Goal: Book appointment/travel/reservation

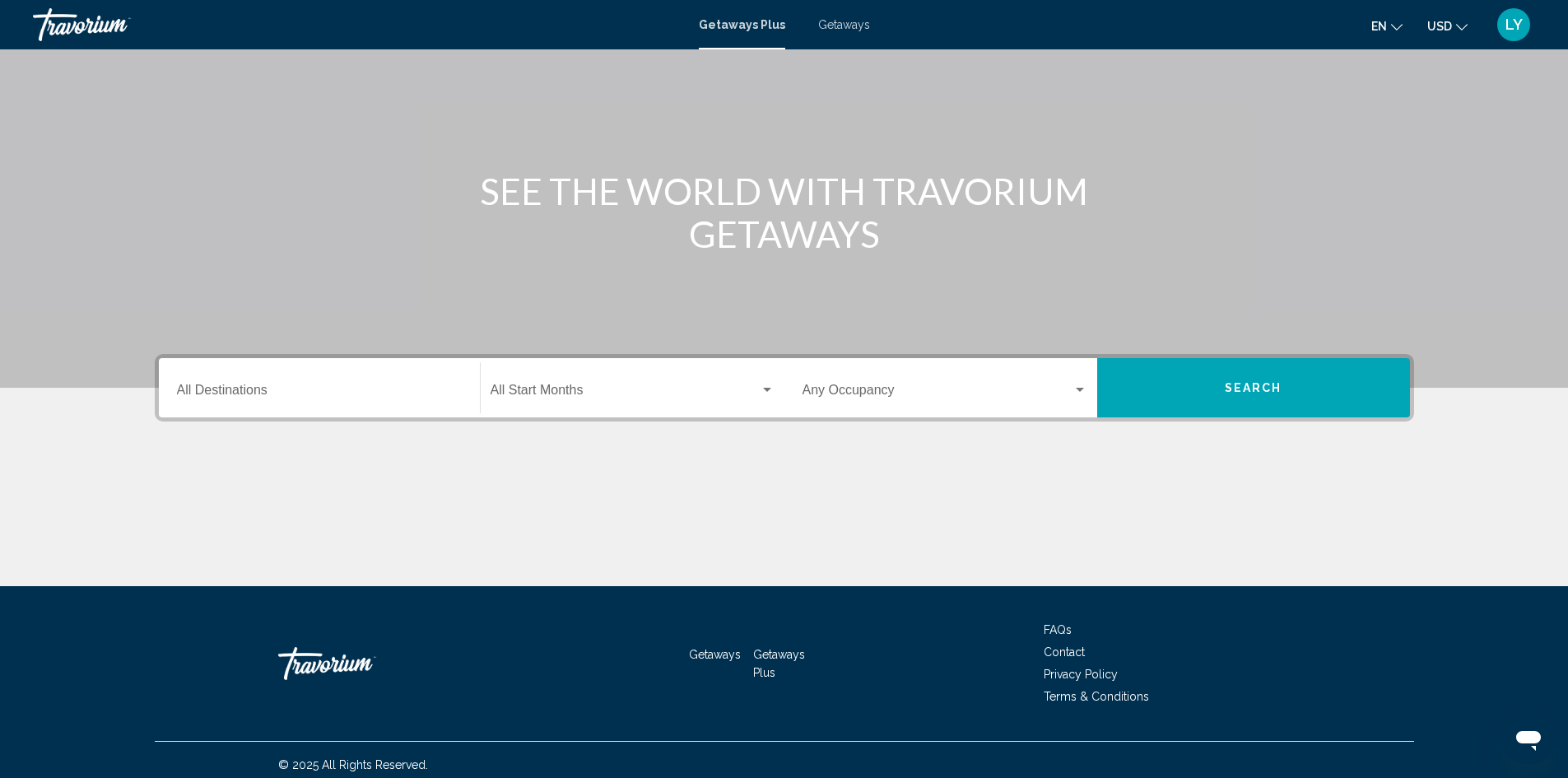
scroll to position [116, 0]
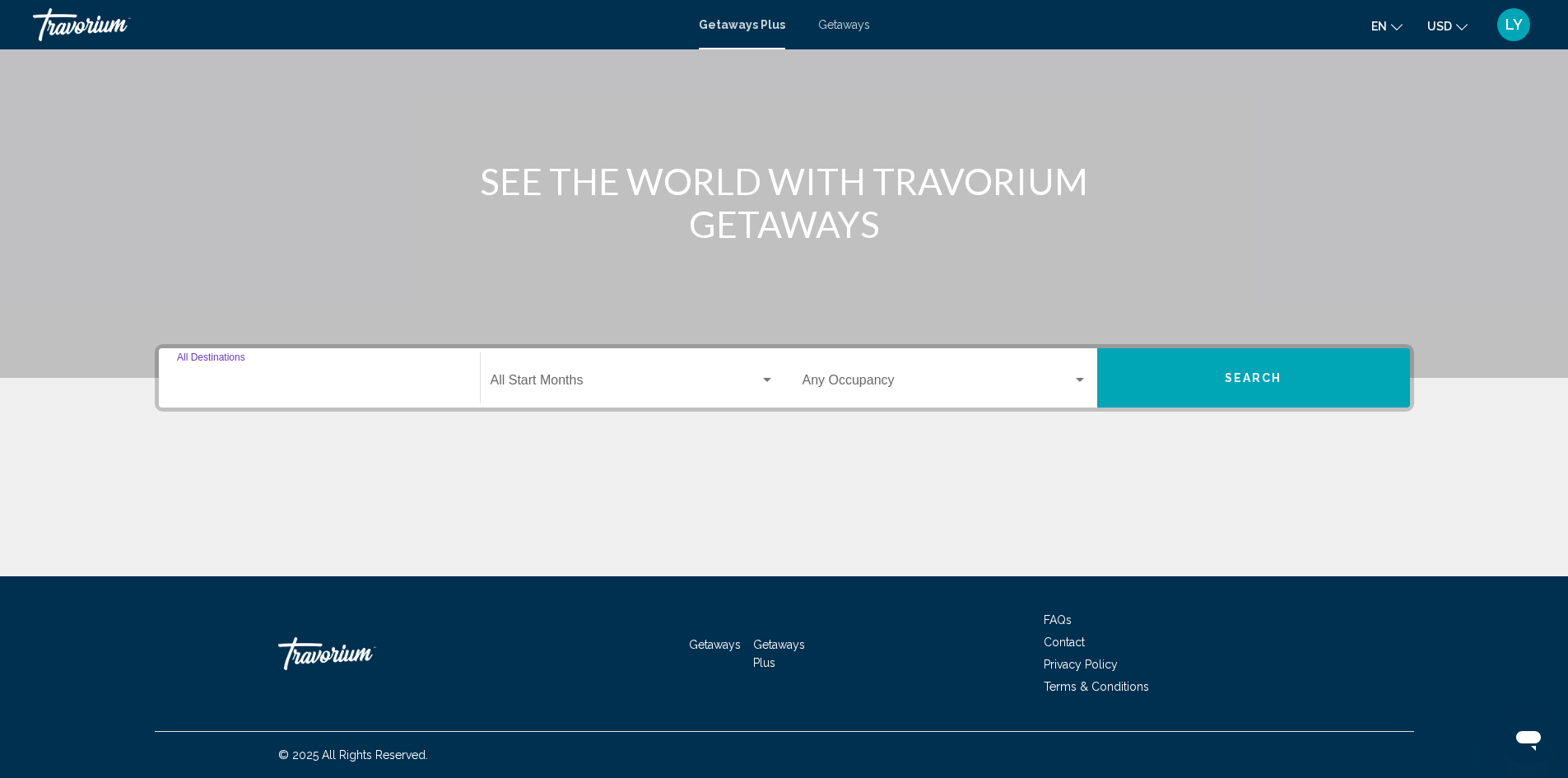
click at [326, 382] on input "Destination All Destinations" at bounding box center [319, 383] width 284 height 15
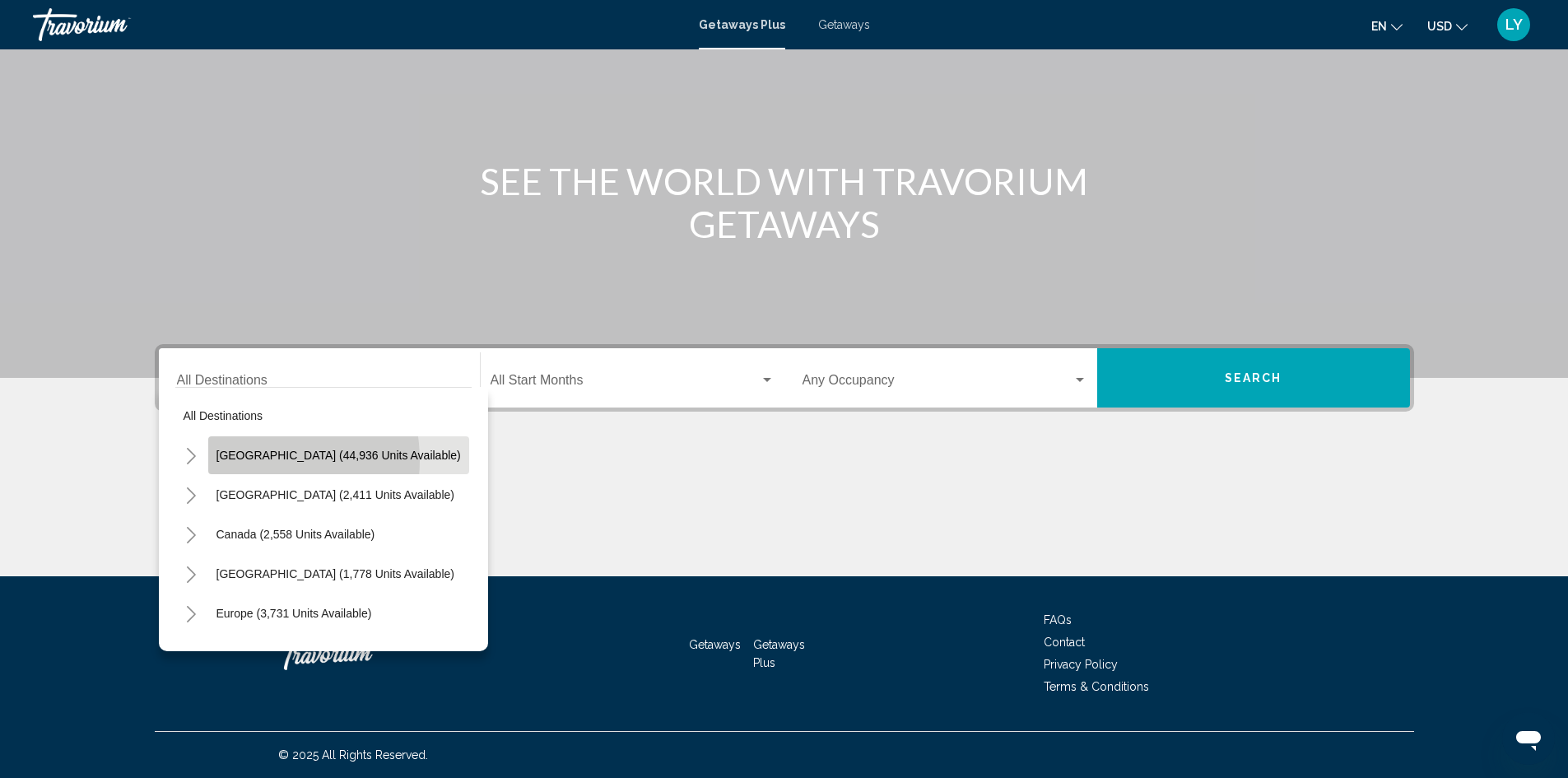
click at [247, 460] on span "[GEOGRAPHIC_DATA] (44,936 units available)" at bounding box center [339, 455] width 244 height 13
type input "**********"
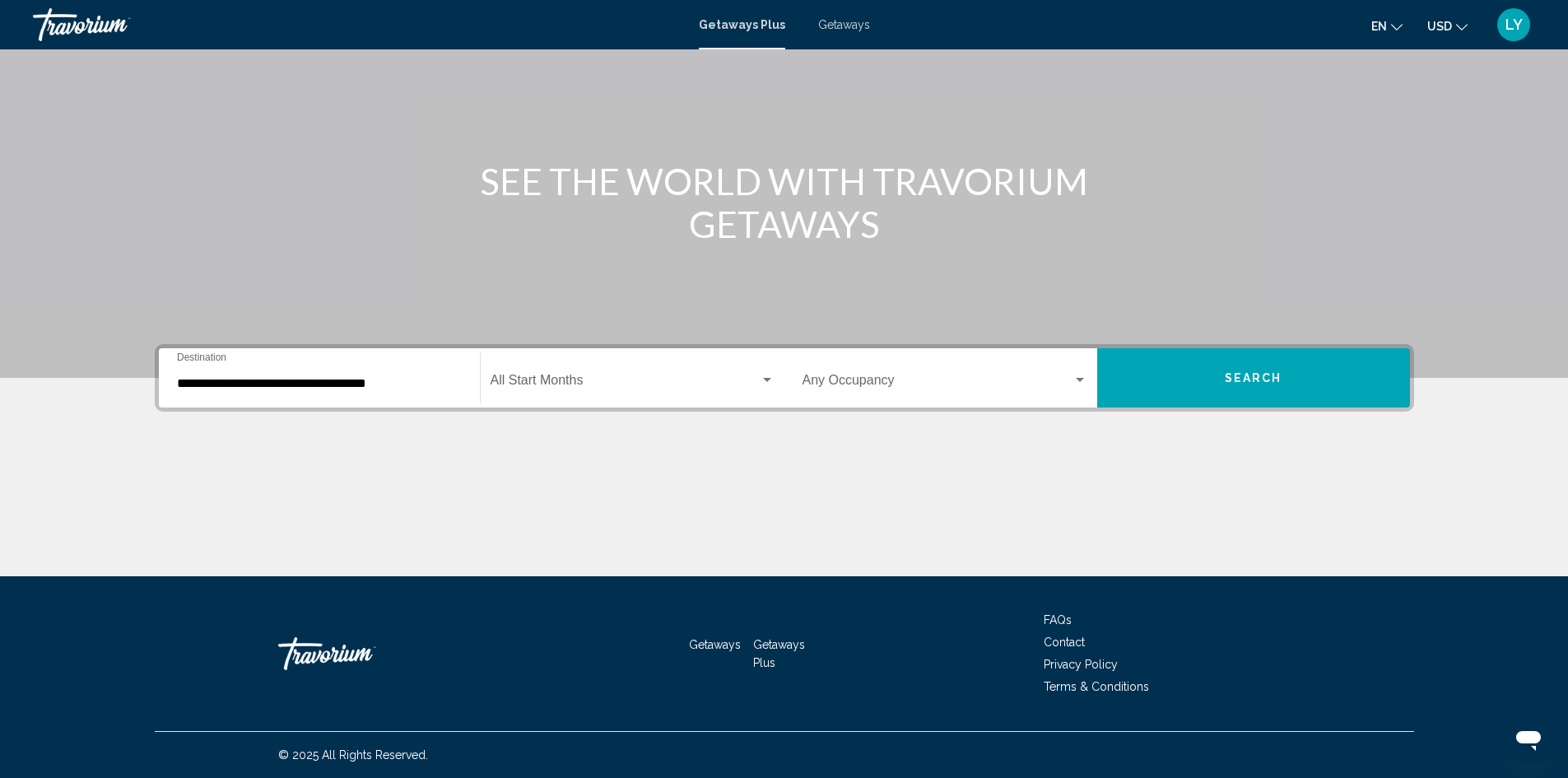
click at [545, 375] on div "Start Month All Start Months" at bounding box center [632, 379] width 284 height 52
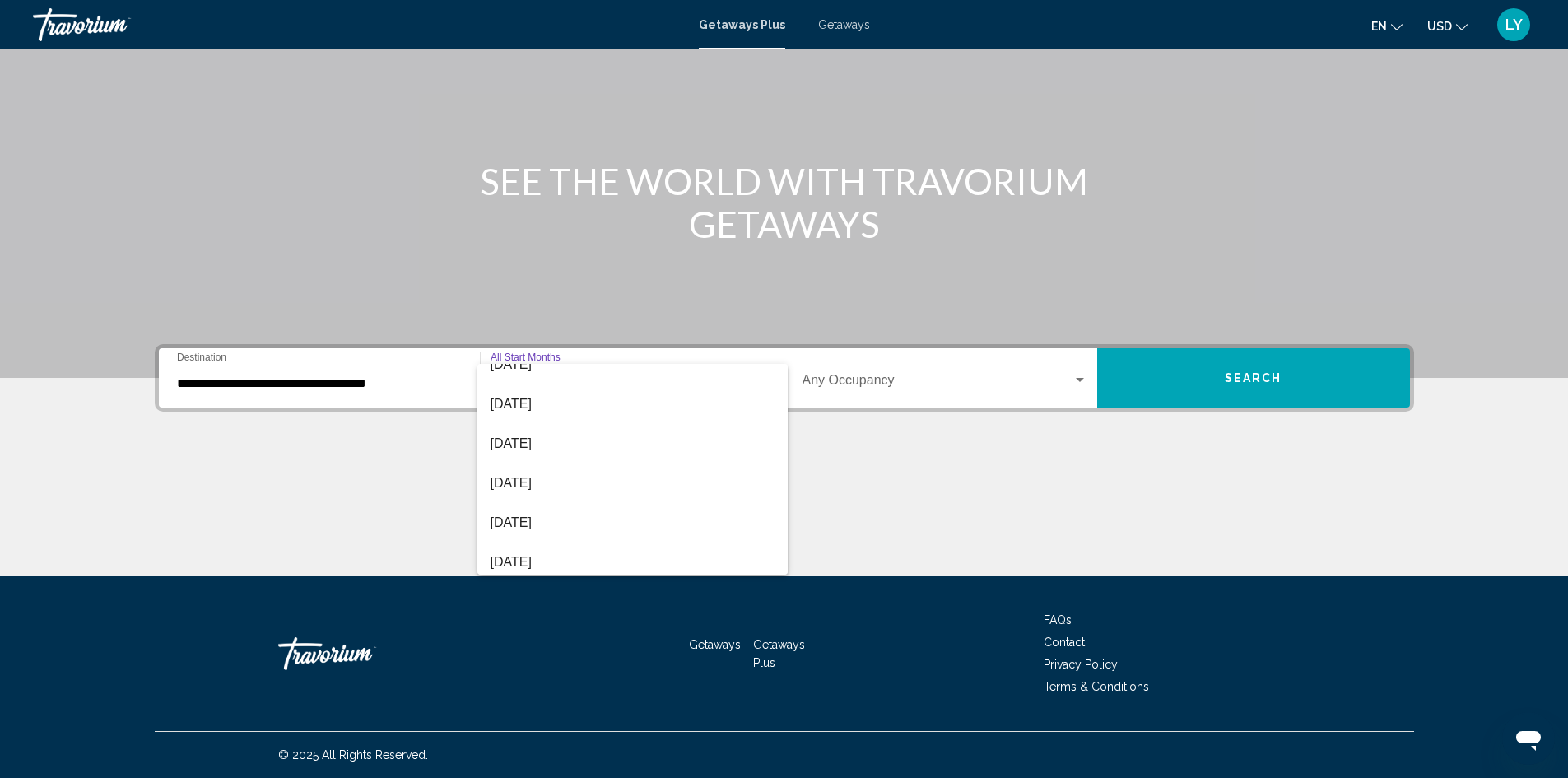
scroll to position [178, 0]
click at [606, 554] on span "[DATE]" at bounding box center [632, 562] width 284 height 39
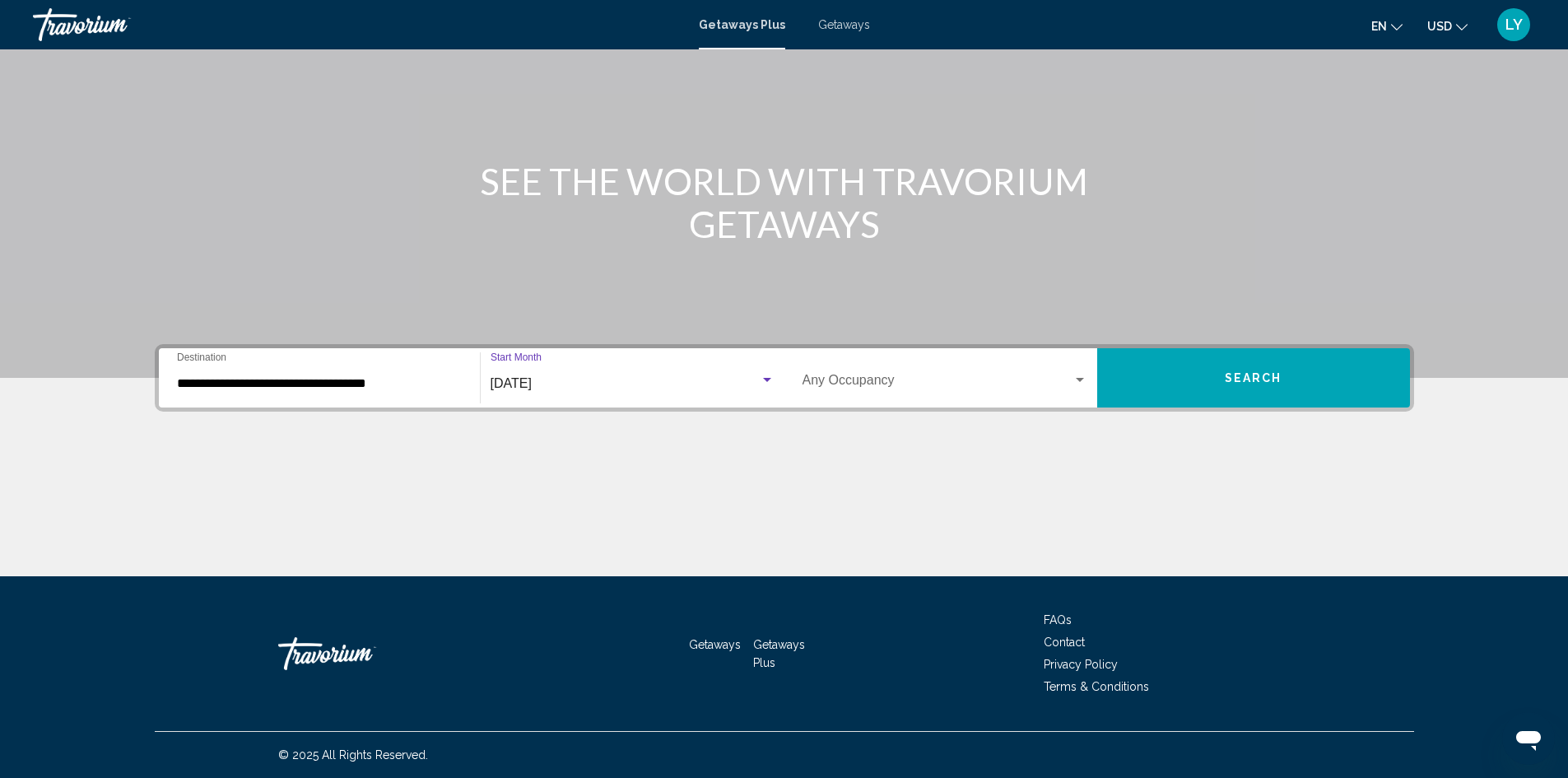
scroll to position [185, 0]
click at [981, 384] on span "Search widget" at bounding box center [938, 383] width 271 height 15
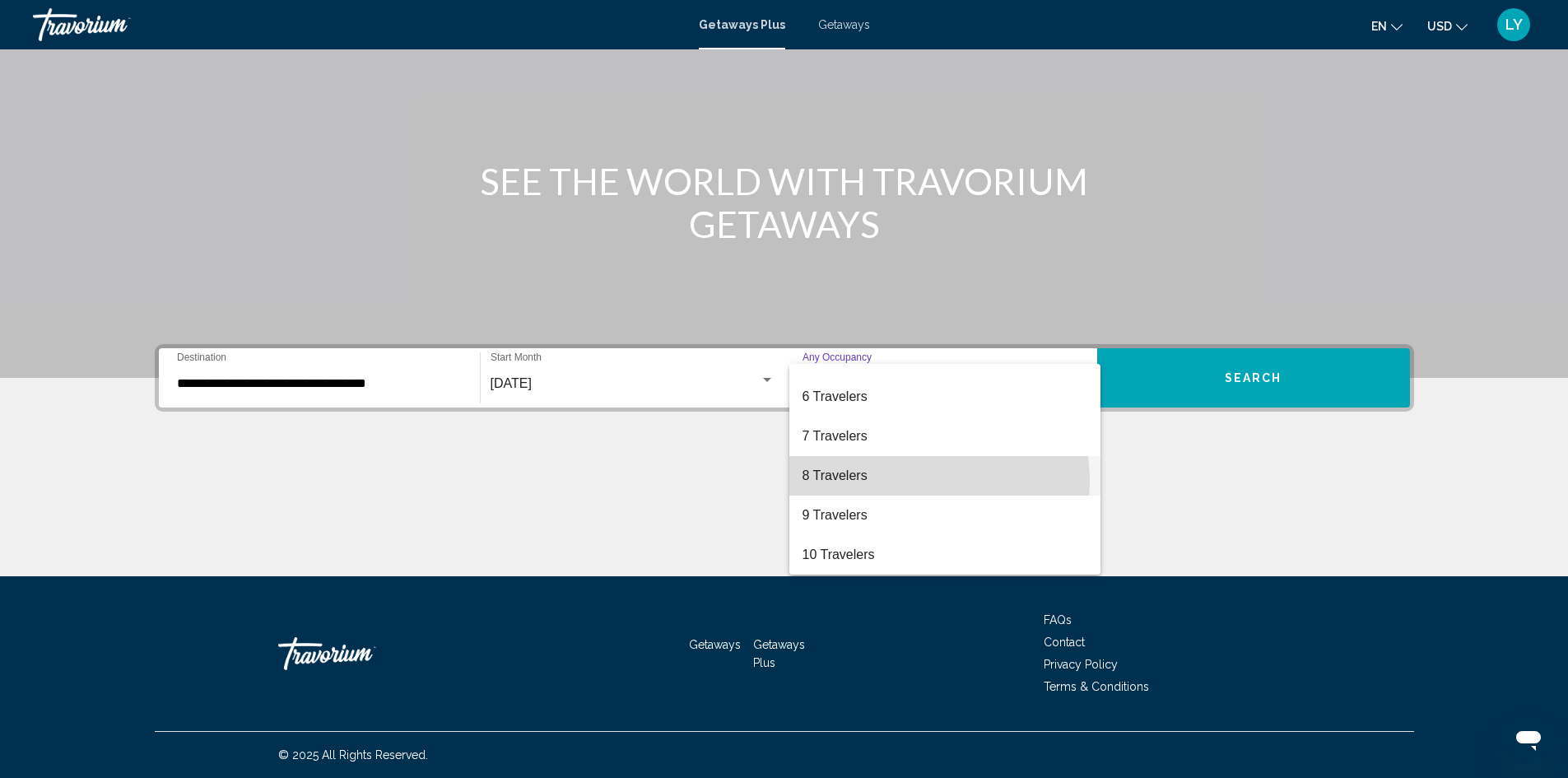
click at [926, 480] on span "8 Travelers" at bounding box center [945, 476] width 284 height 39
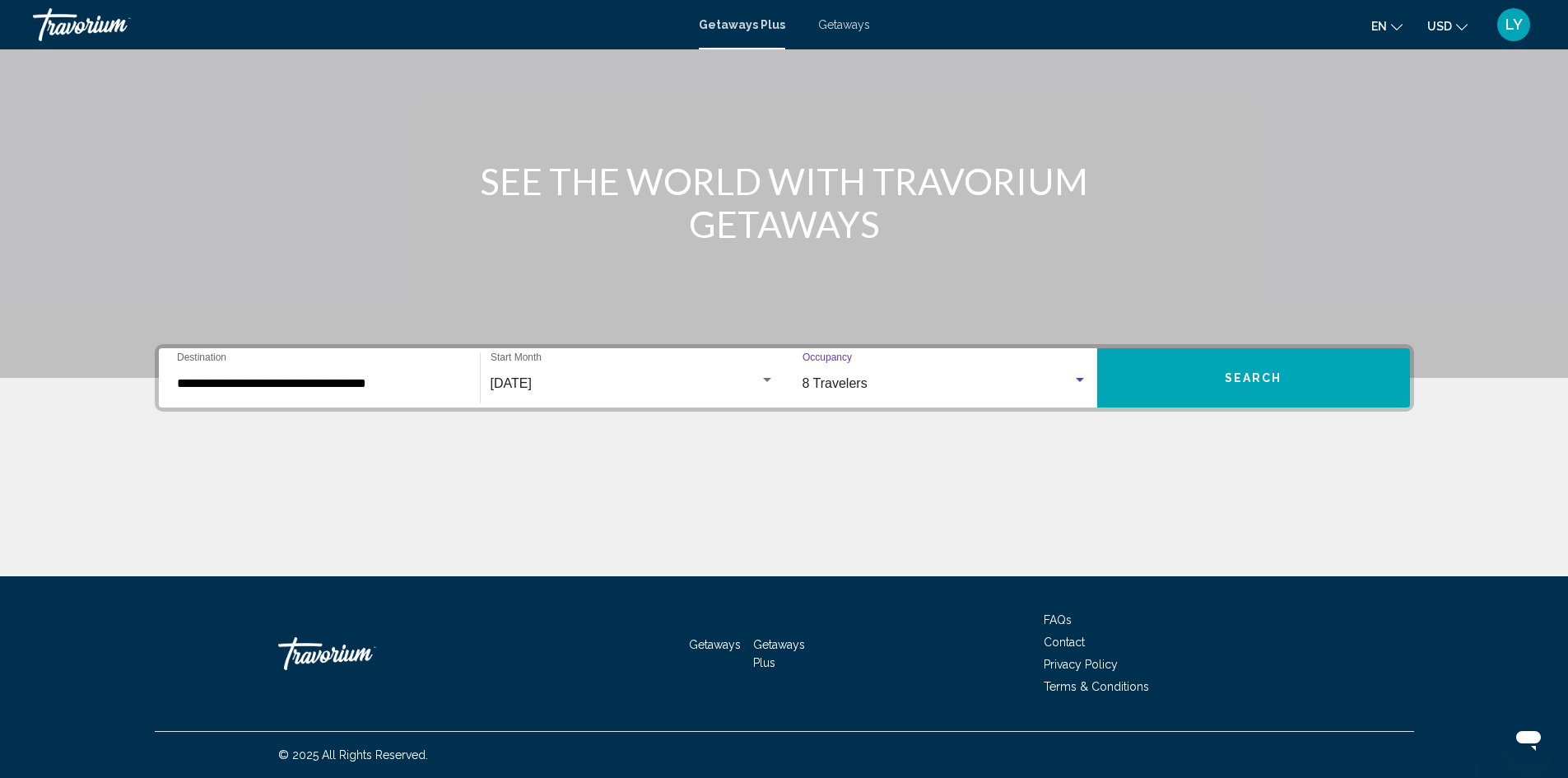
click at [1234, 387] on button "Search" at bounding box center [1254, 378] width 312 height 60
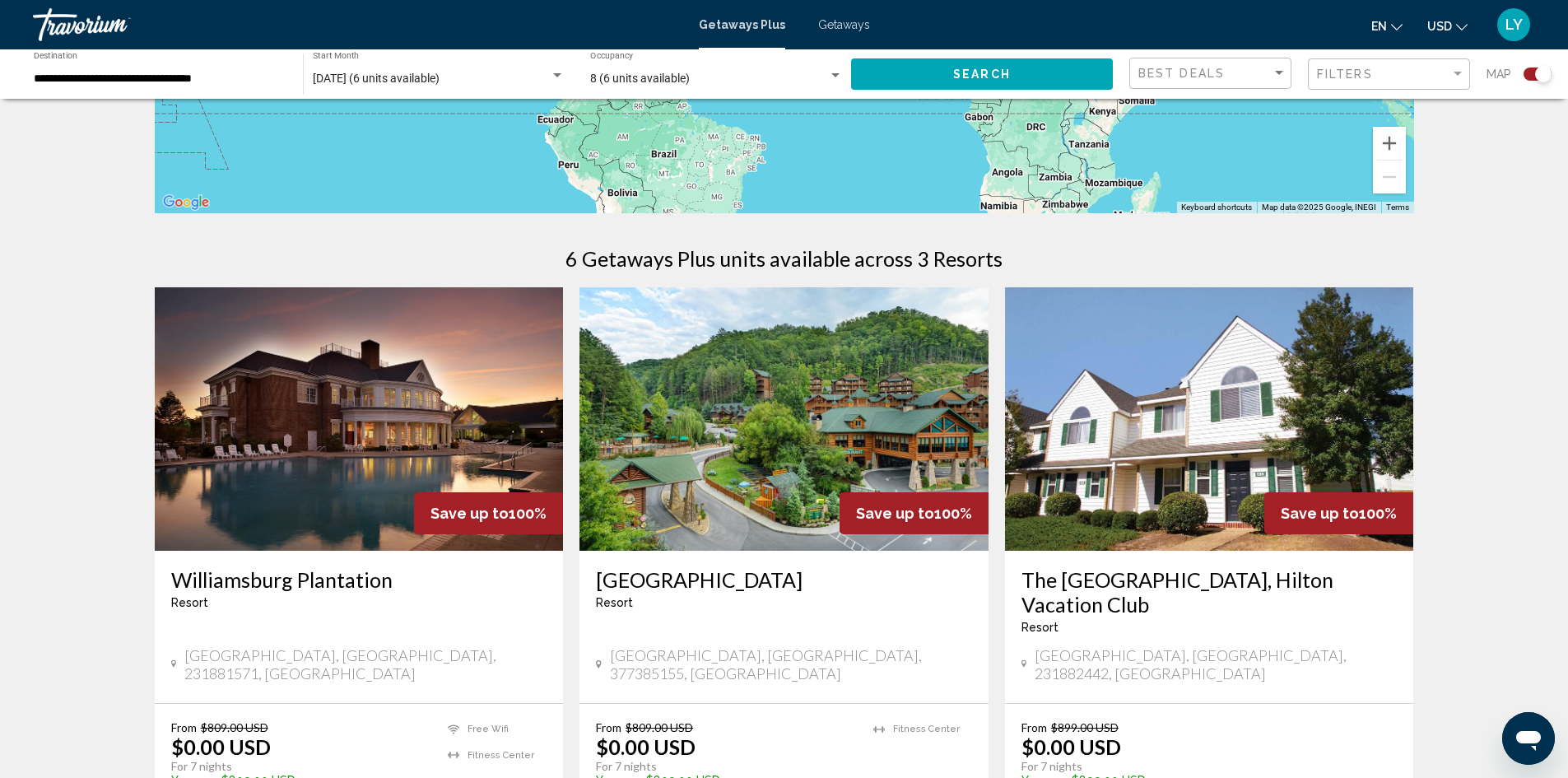
scroll to position [494, 0]
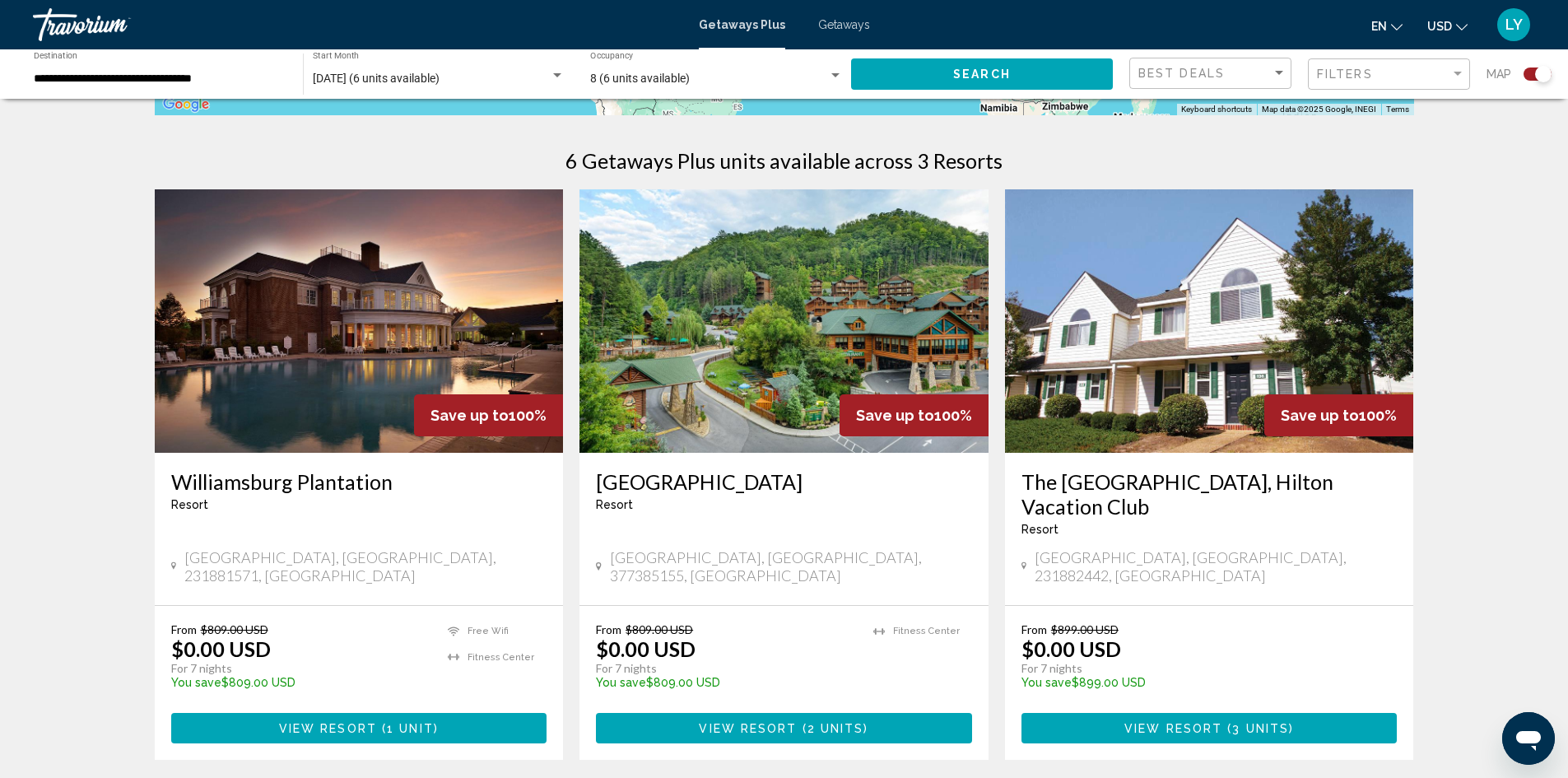
click at [745, 387] on img "Main content" at bounding box center [784, 321] width 409 height 263
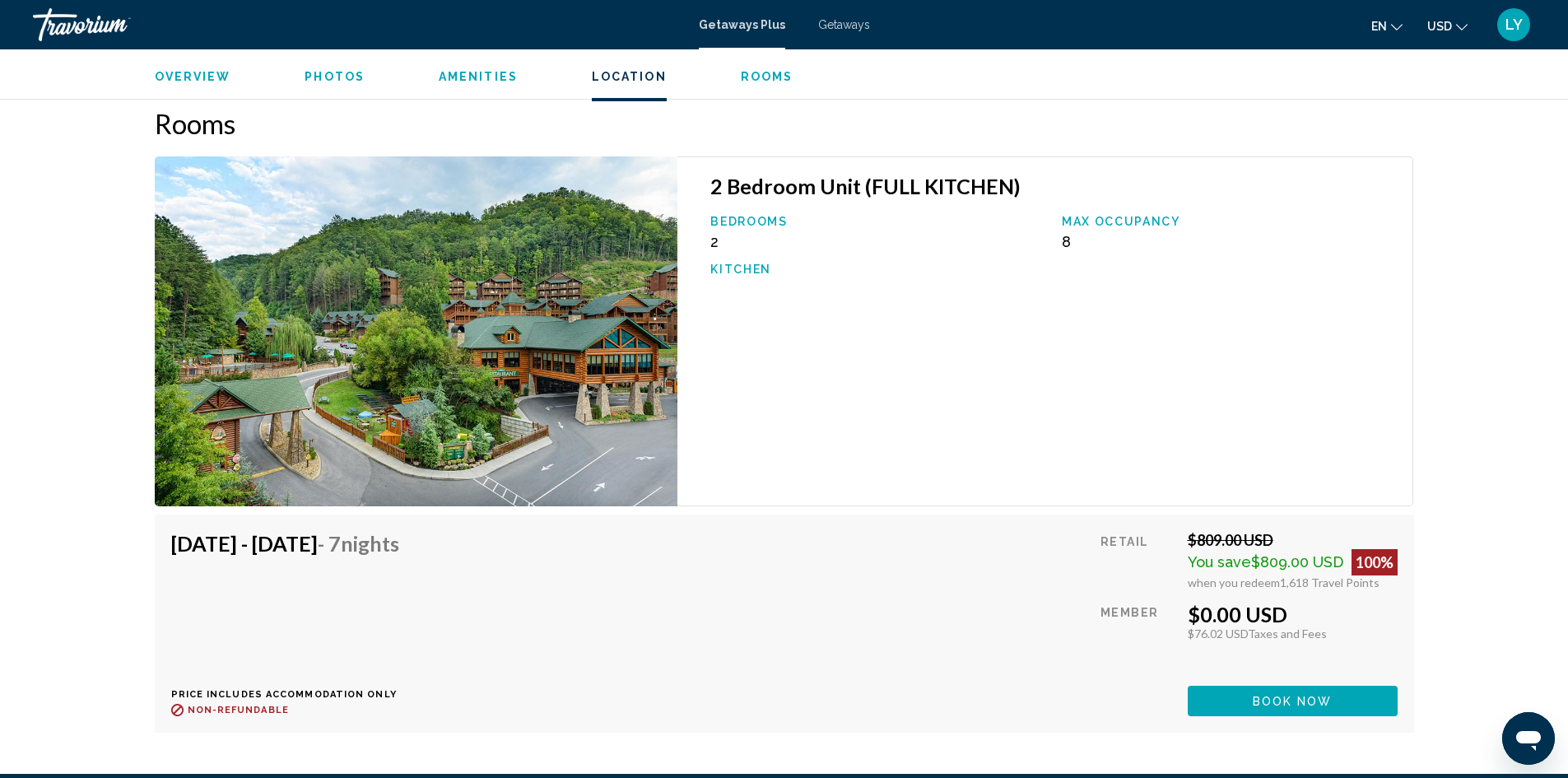
scroll to position [2470, 0]
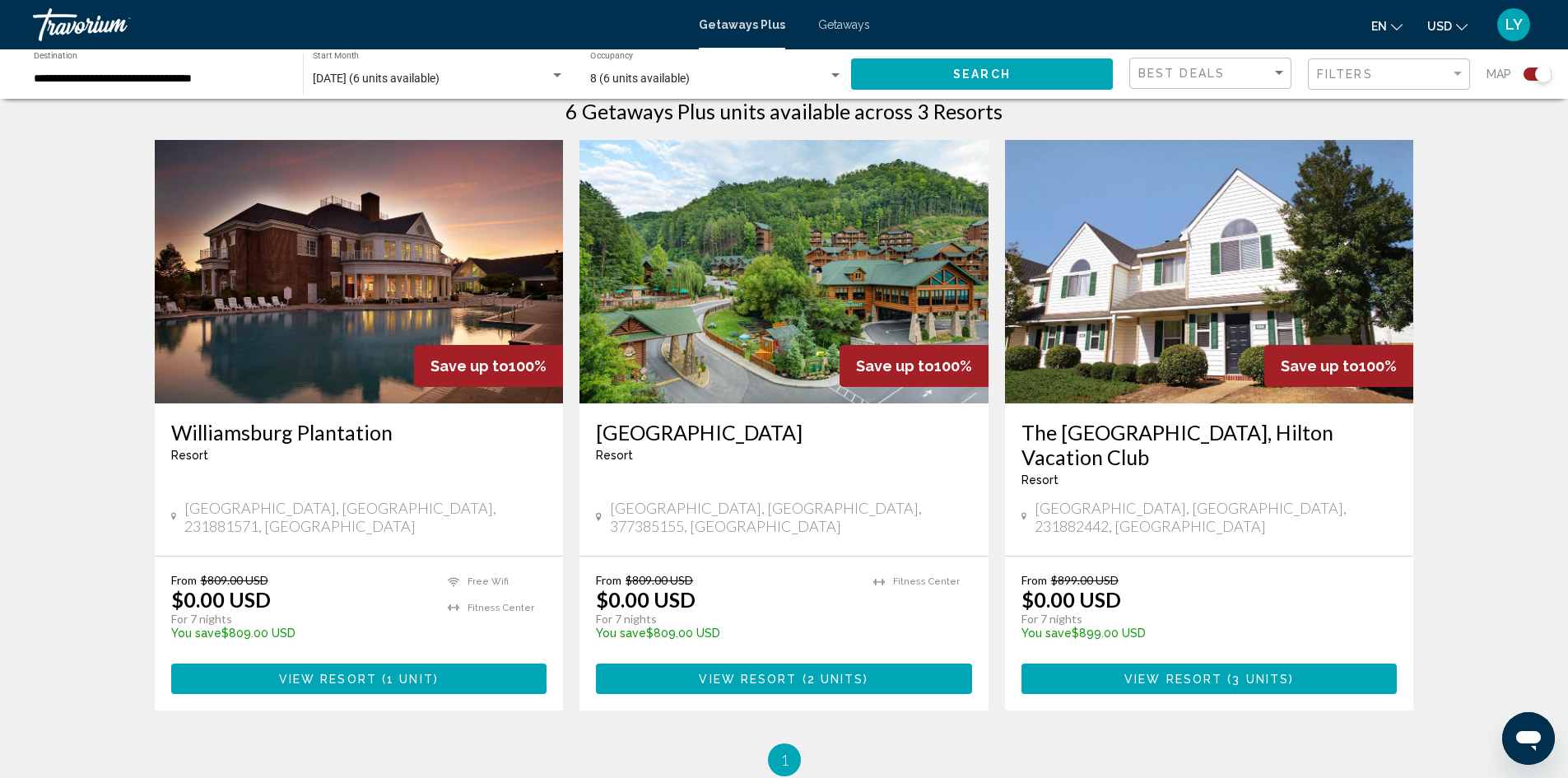
scroll to position [511, 0]
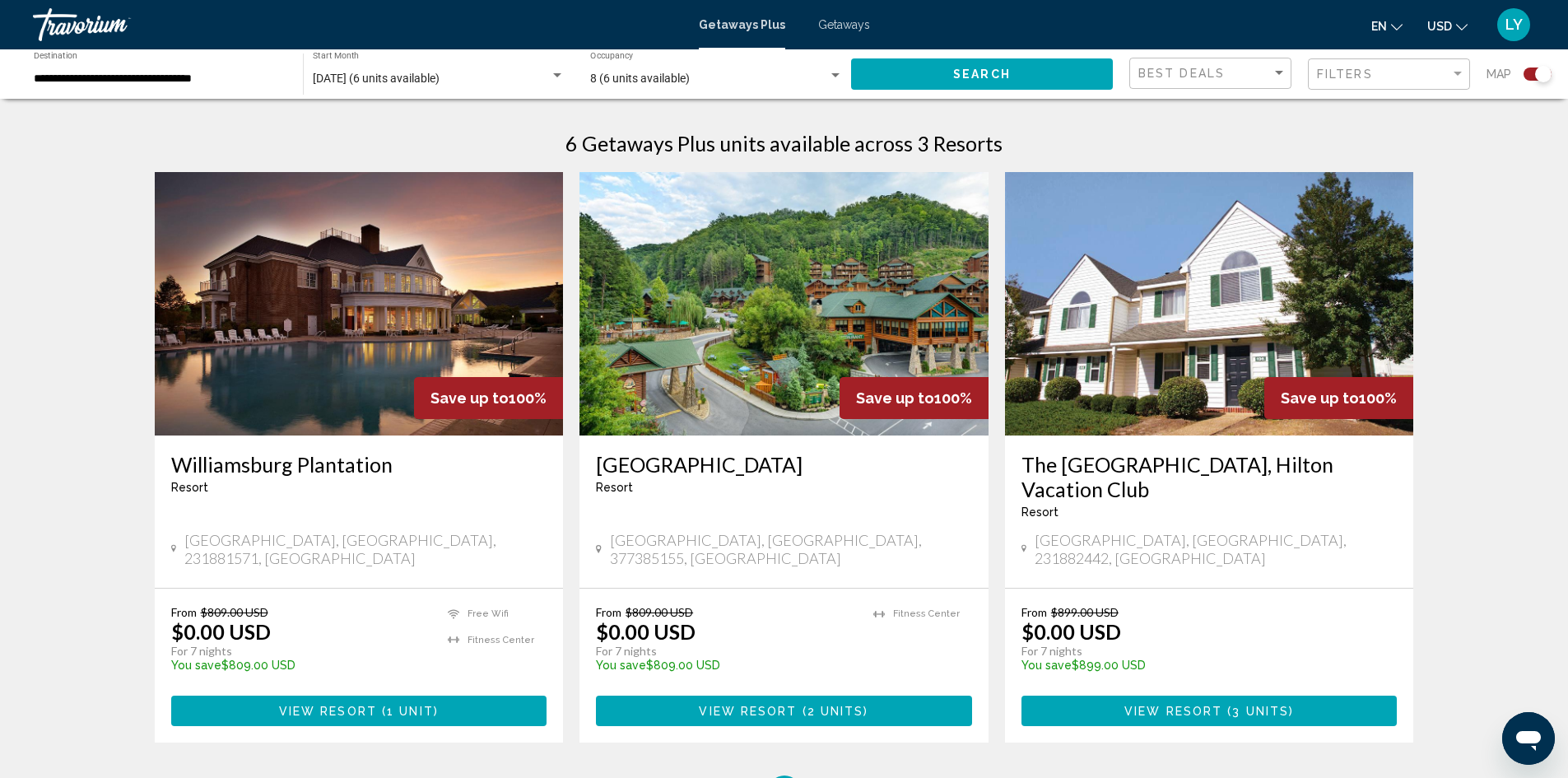
click at [1186, 333] on img "Main content" at bounding box center [1210, 303] width 409 height 263
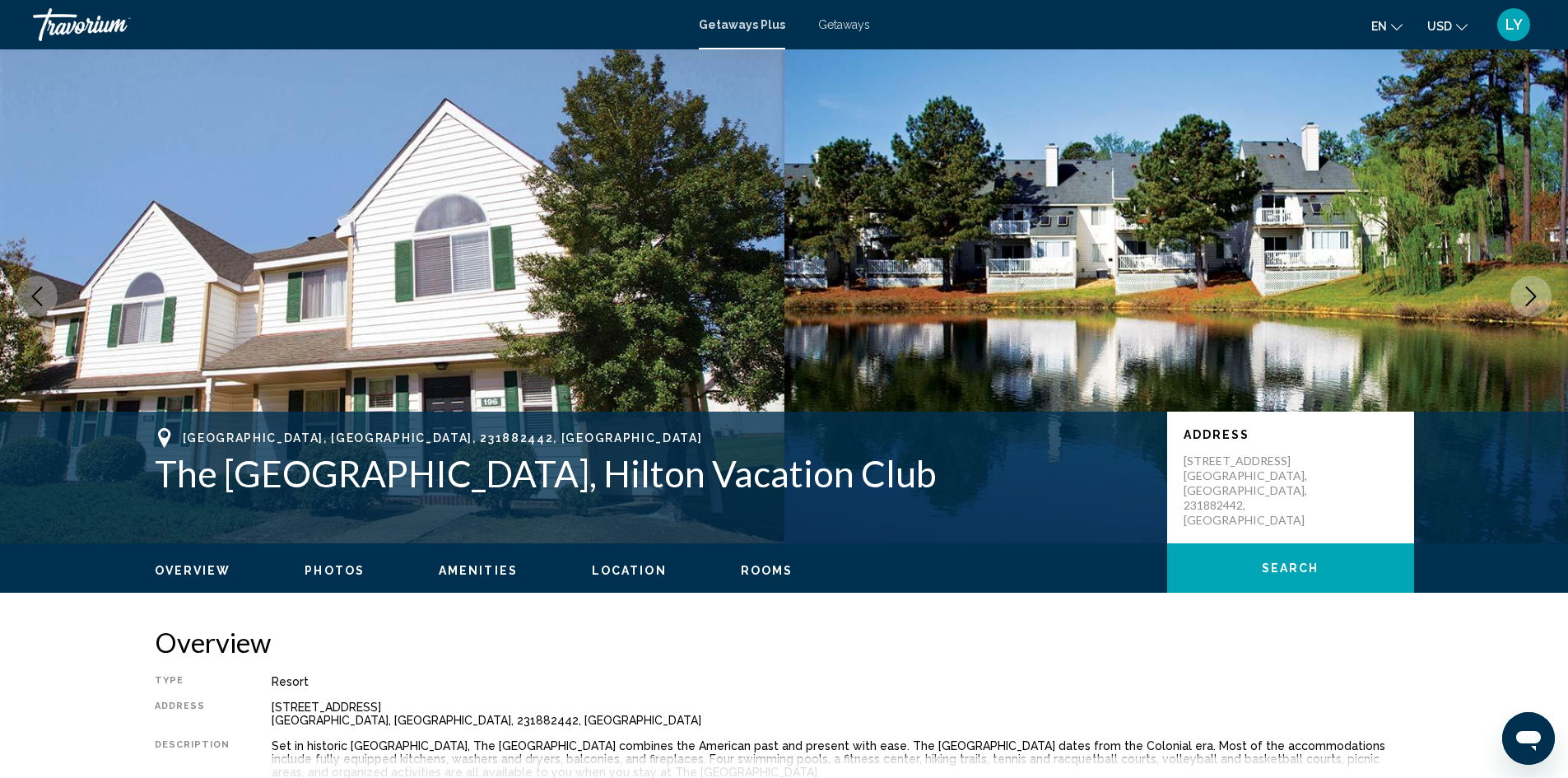
click at [1540, 308] on button "Next image" at bounding box center [1532, 297] width 41 height 41
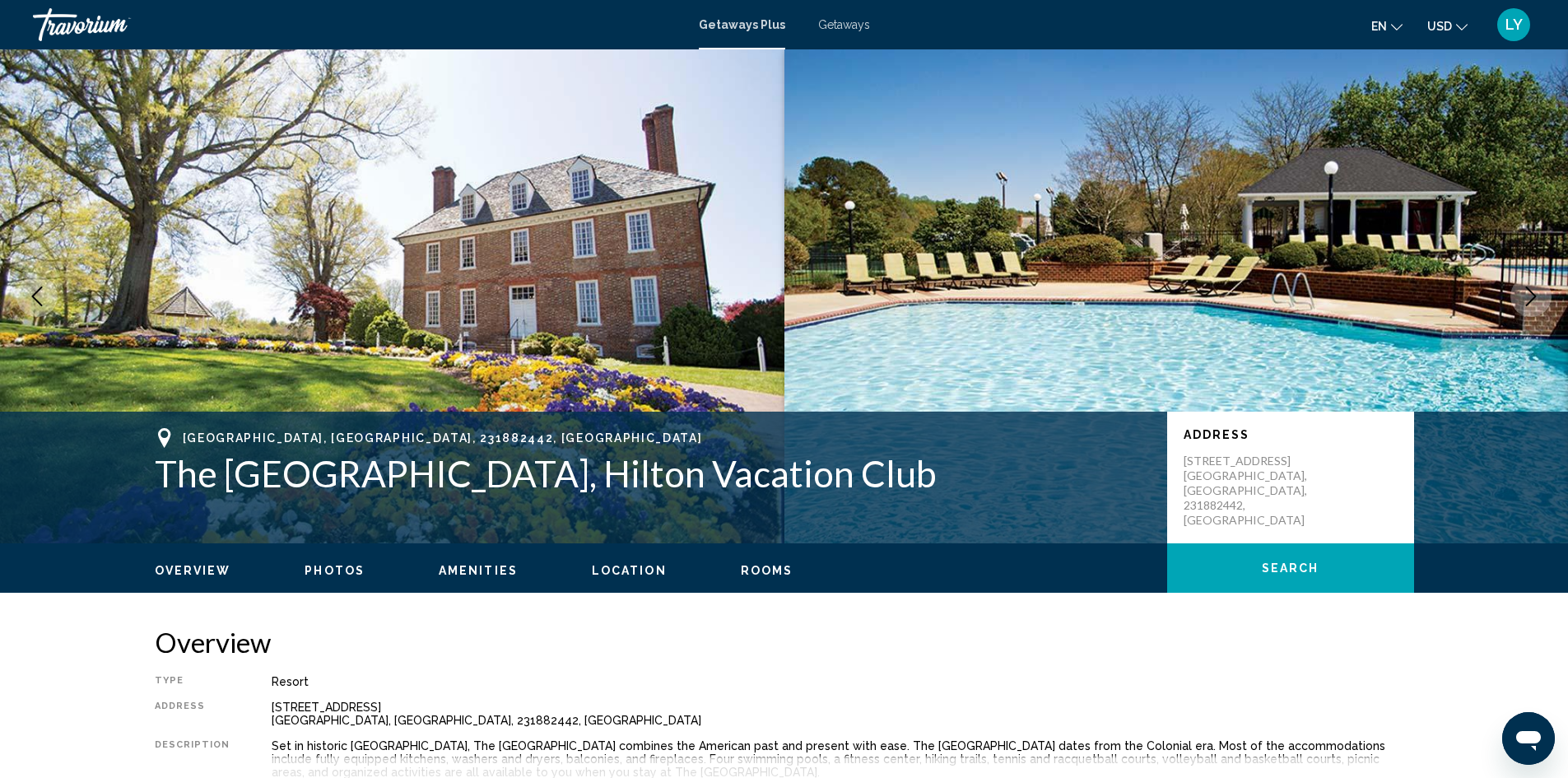
click at [1540, 308] on button "Next image" at bounding box center [1532, 297] width 41 height 41
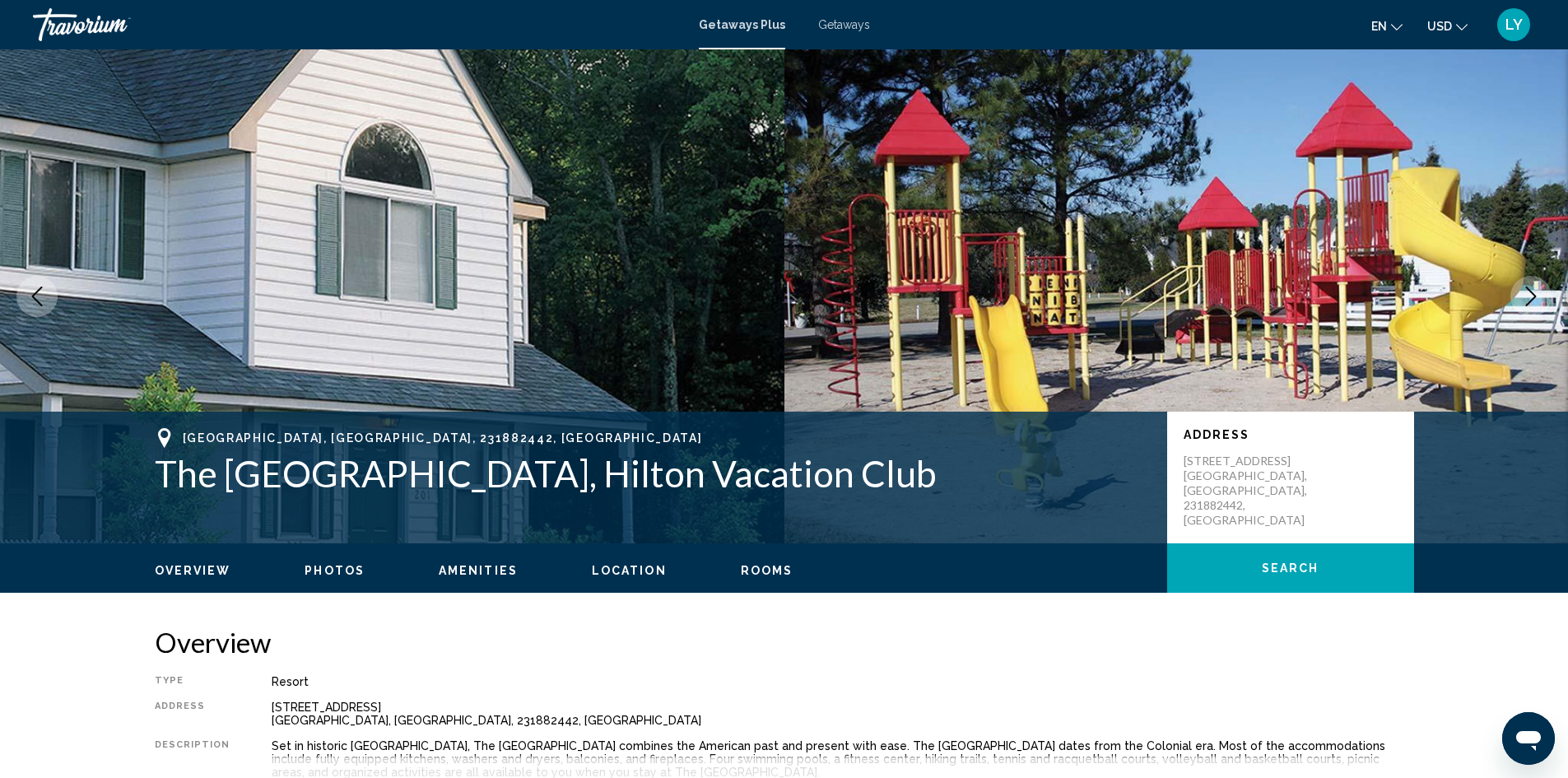
click at [1540, 308] on button "Next image" at bounding box center [1532, 297] width 41 height 41
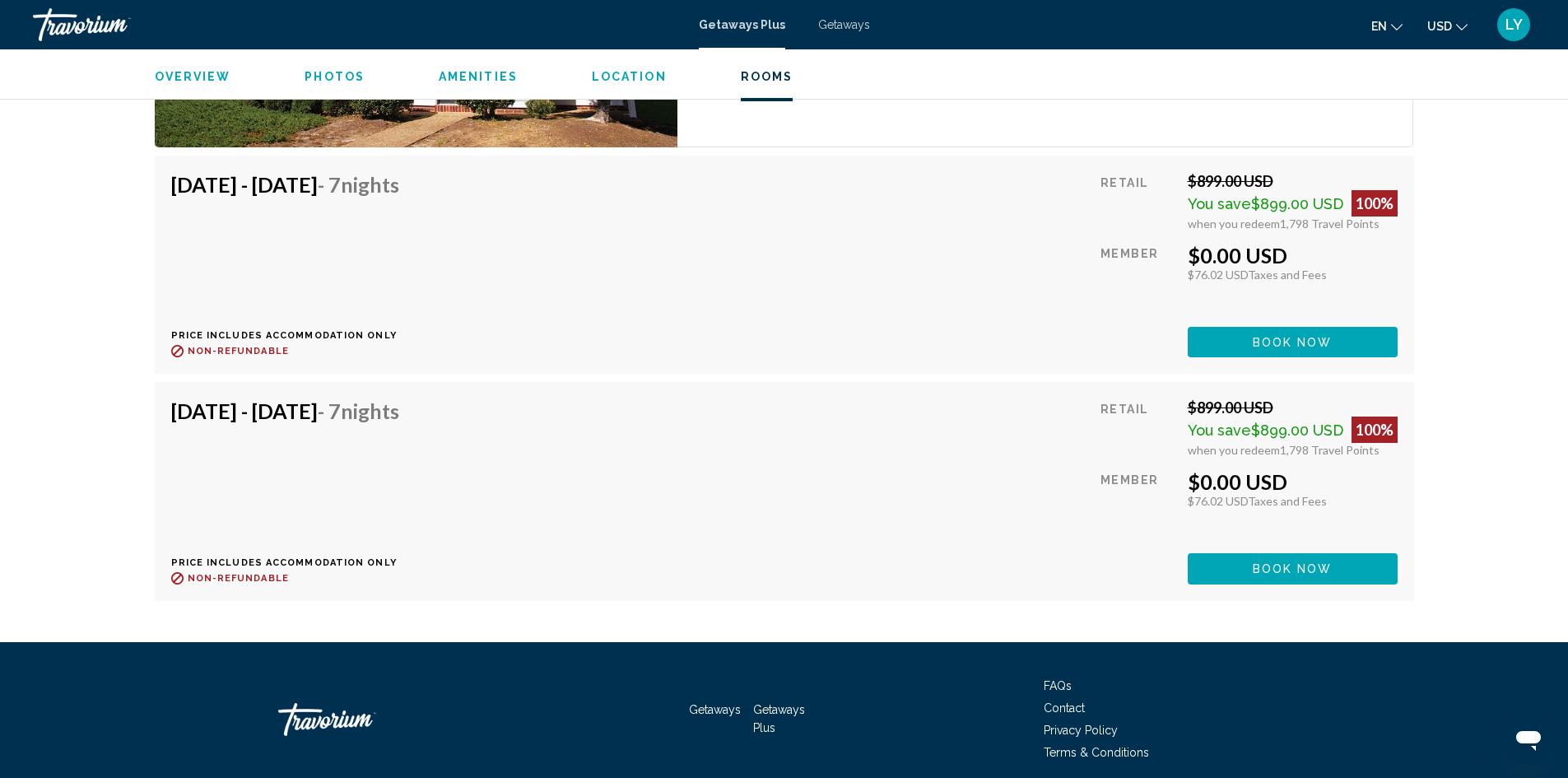
scroll to position [2785, 0]
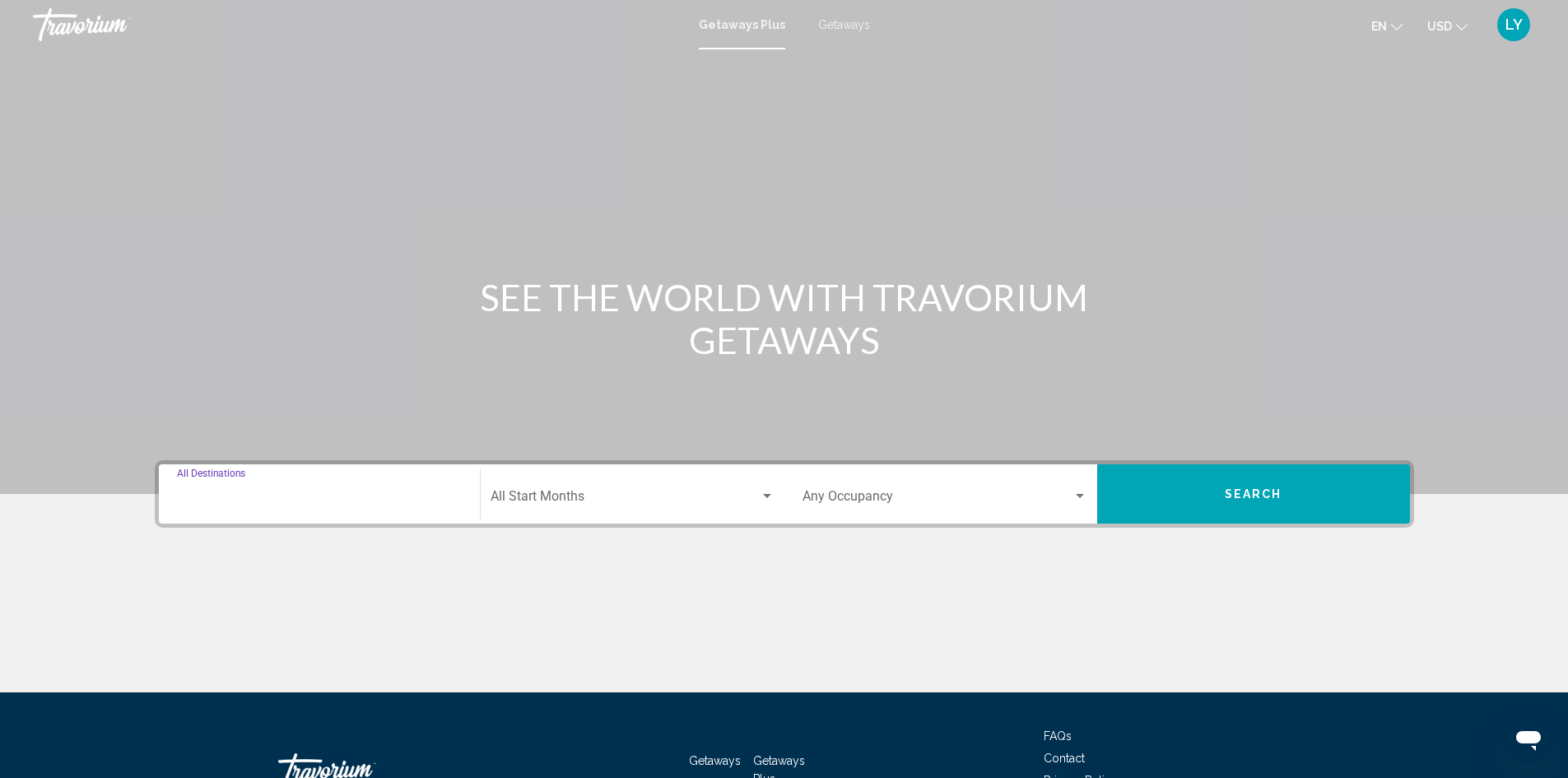
click at [354, 496] on input "Destination All Destinations" at bounding box center [319, 500] width 284 height 15
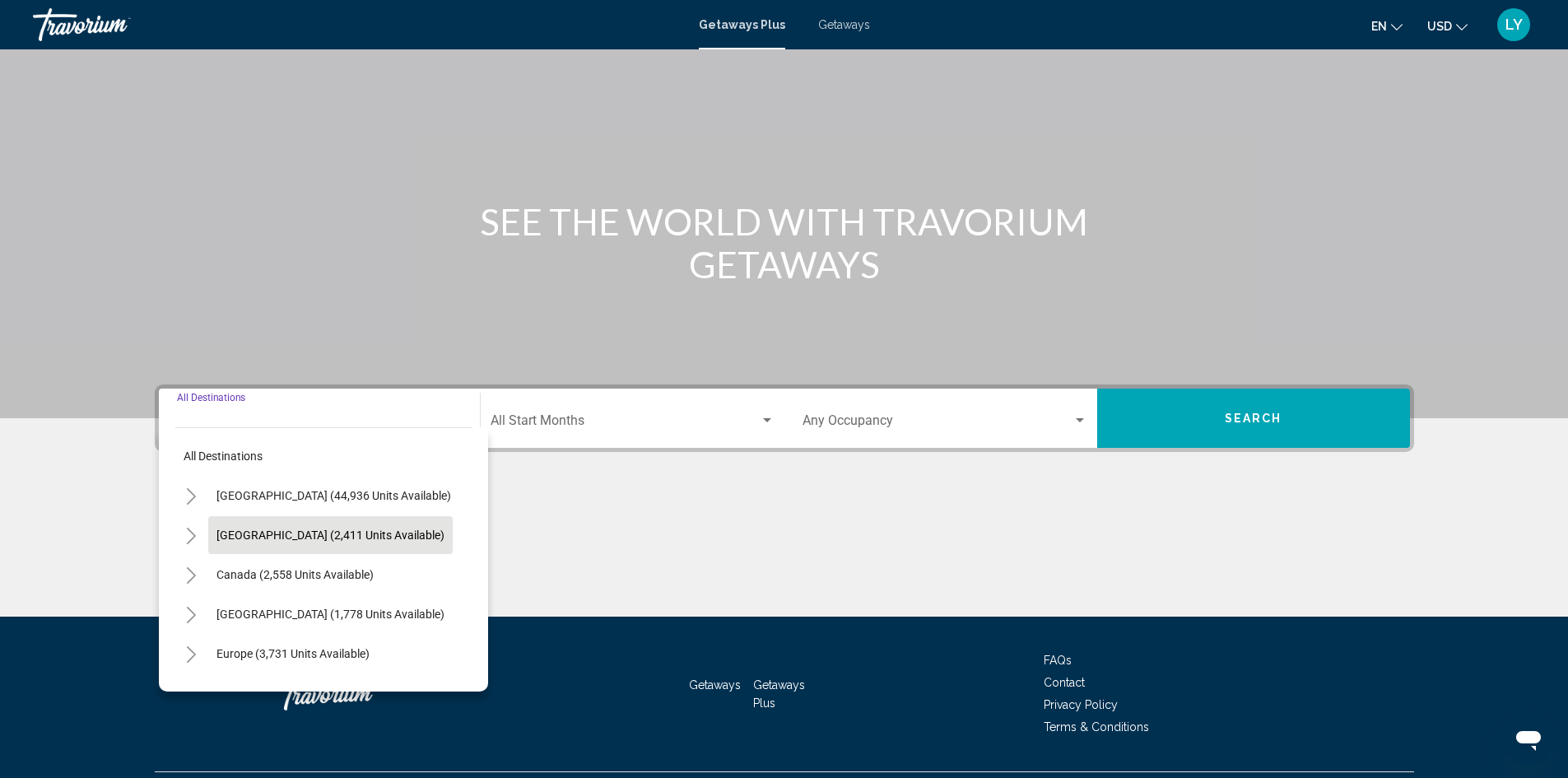
scroll to position [116, 0]
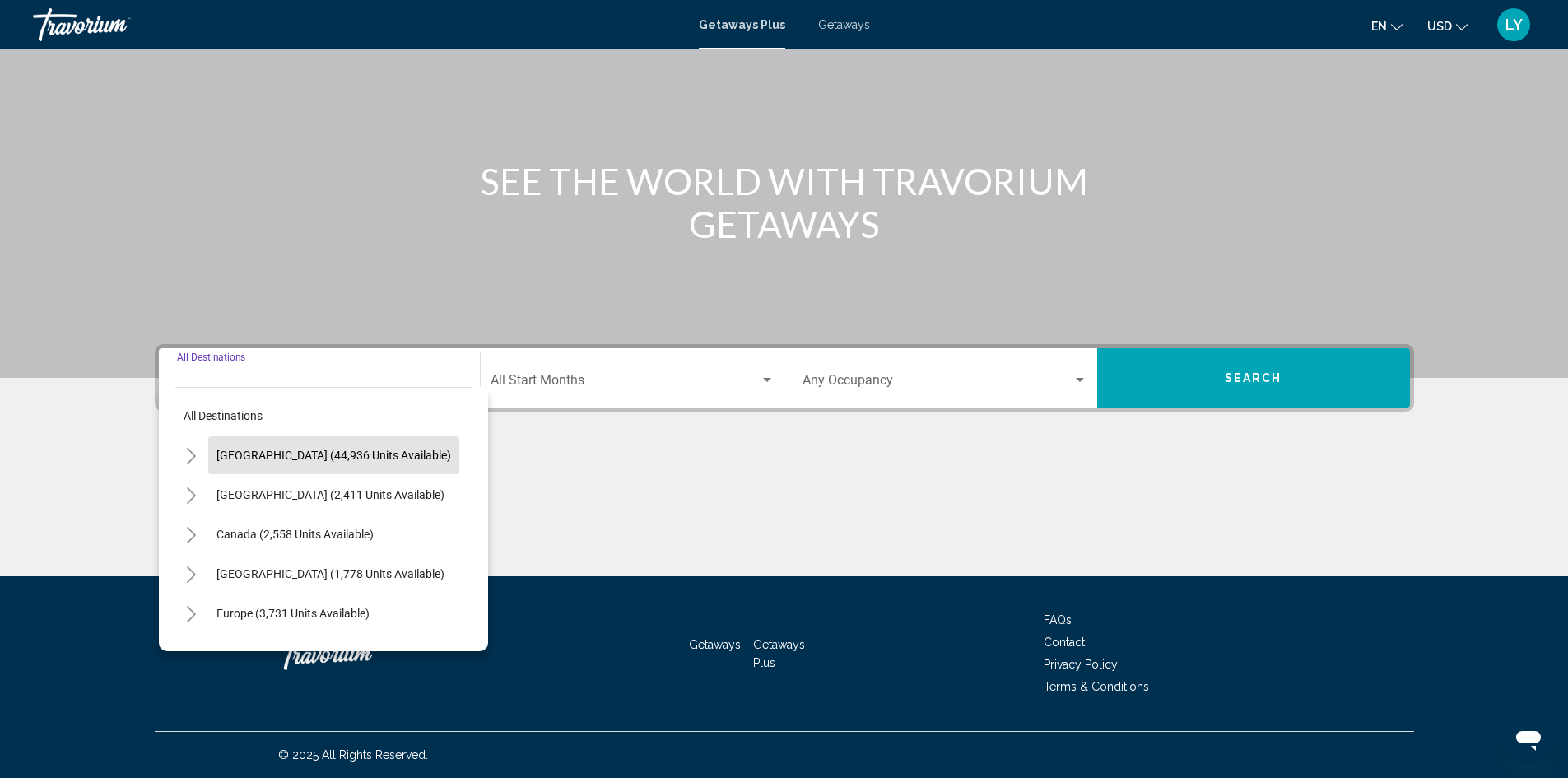
click at [275, 457] on span "[GEOGRAPHIC_DATA] (44,936 units available)" at bounding box center [334, 455] width 235 height 13
type input "**********"
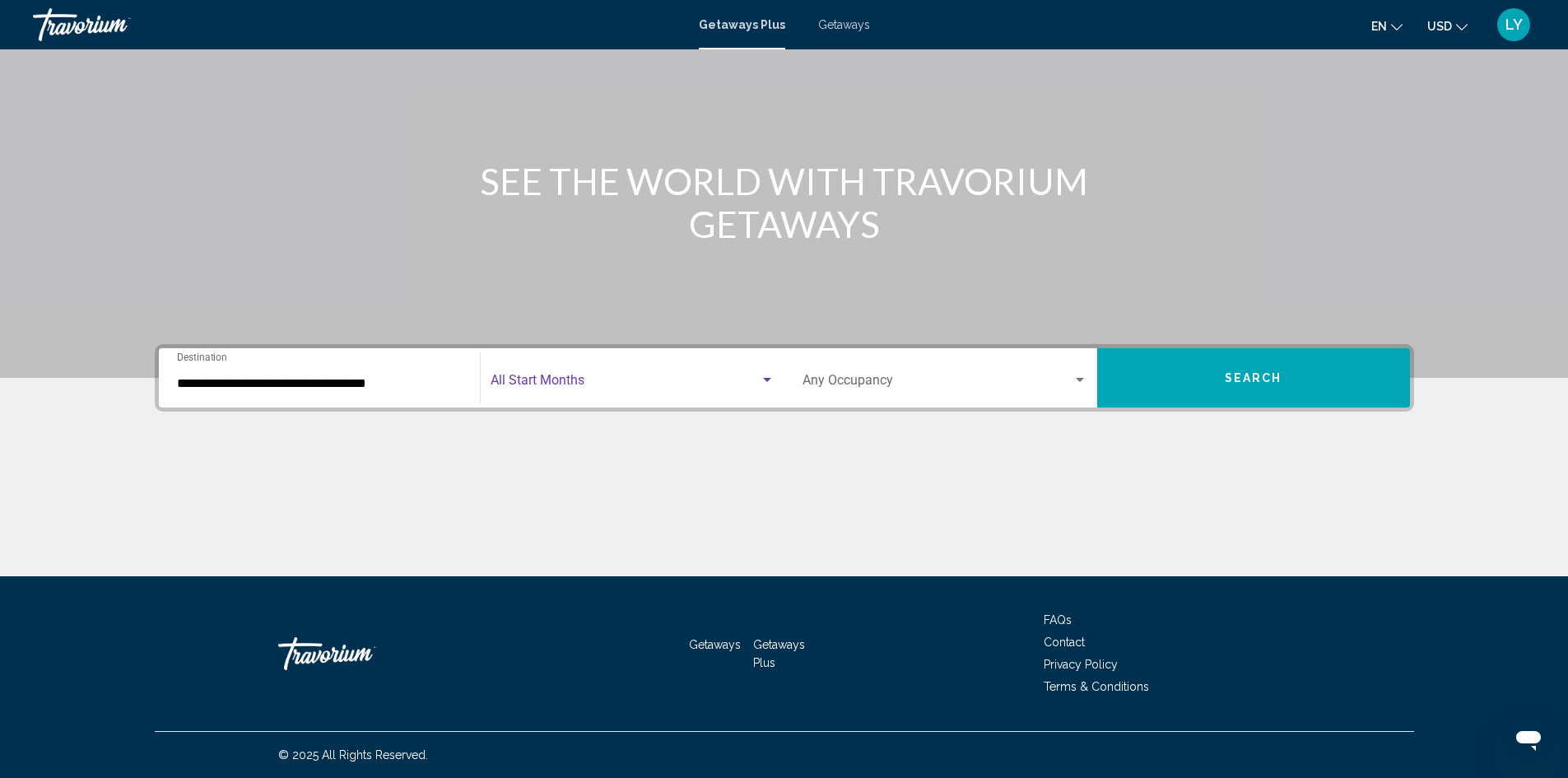
click at [607, 381] on span "Search widget" at bounding box center [625, 383] width 270 height 15
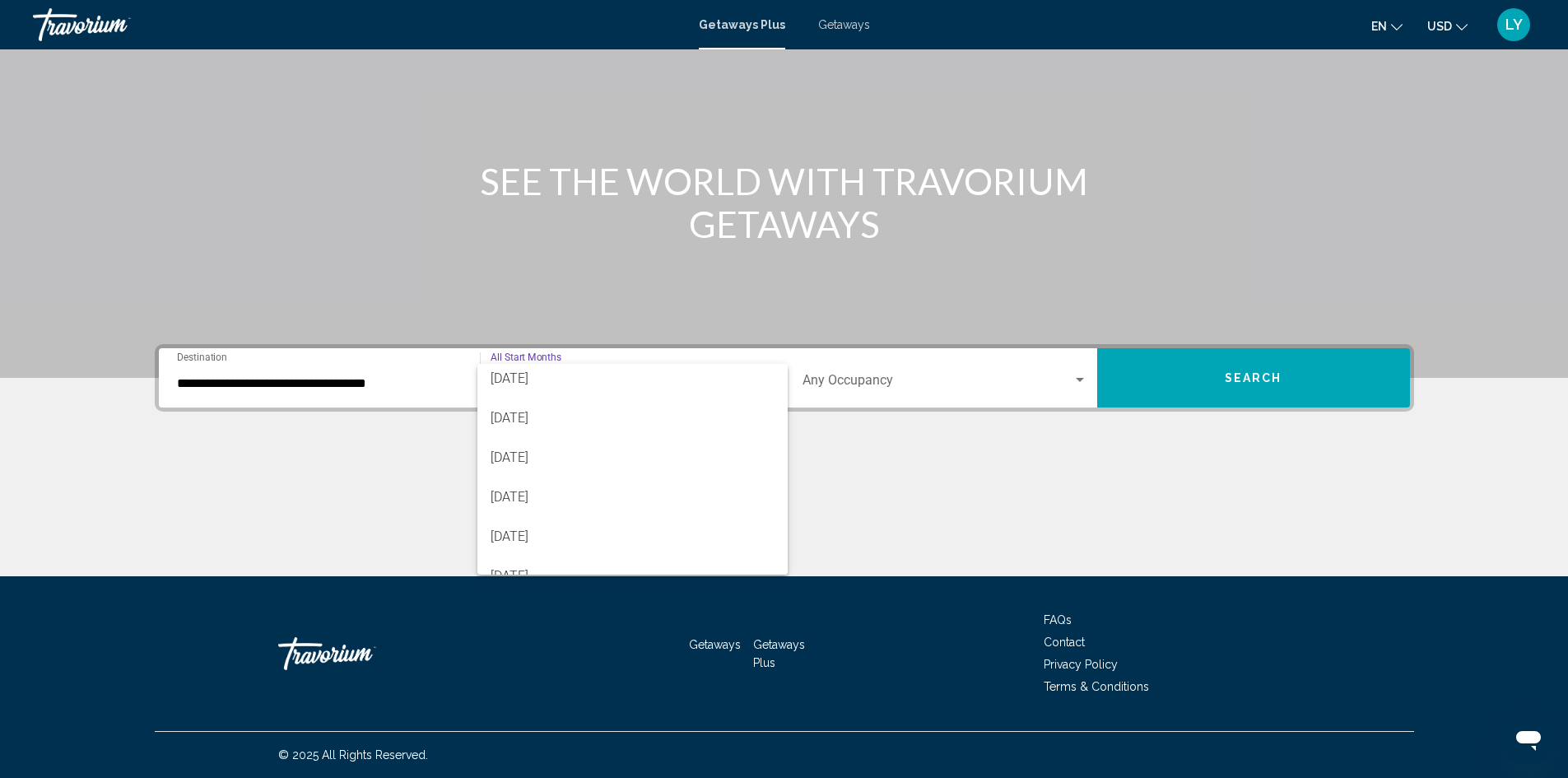
scroll to position [82, 0]
click at [684, 498] on span "[DATE]" at bounding box center [632, 499] width 284 height 39
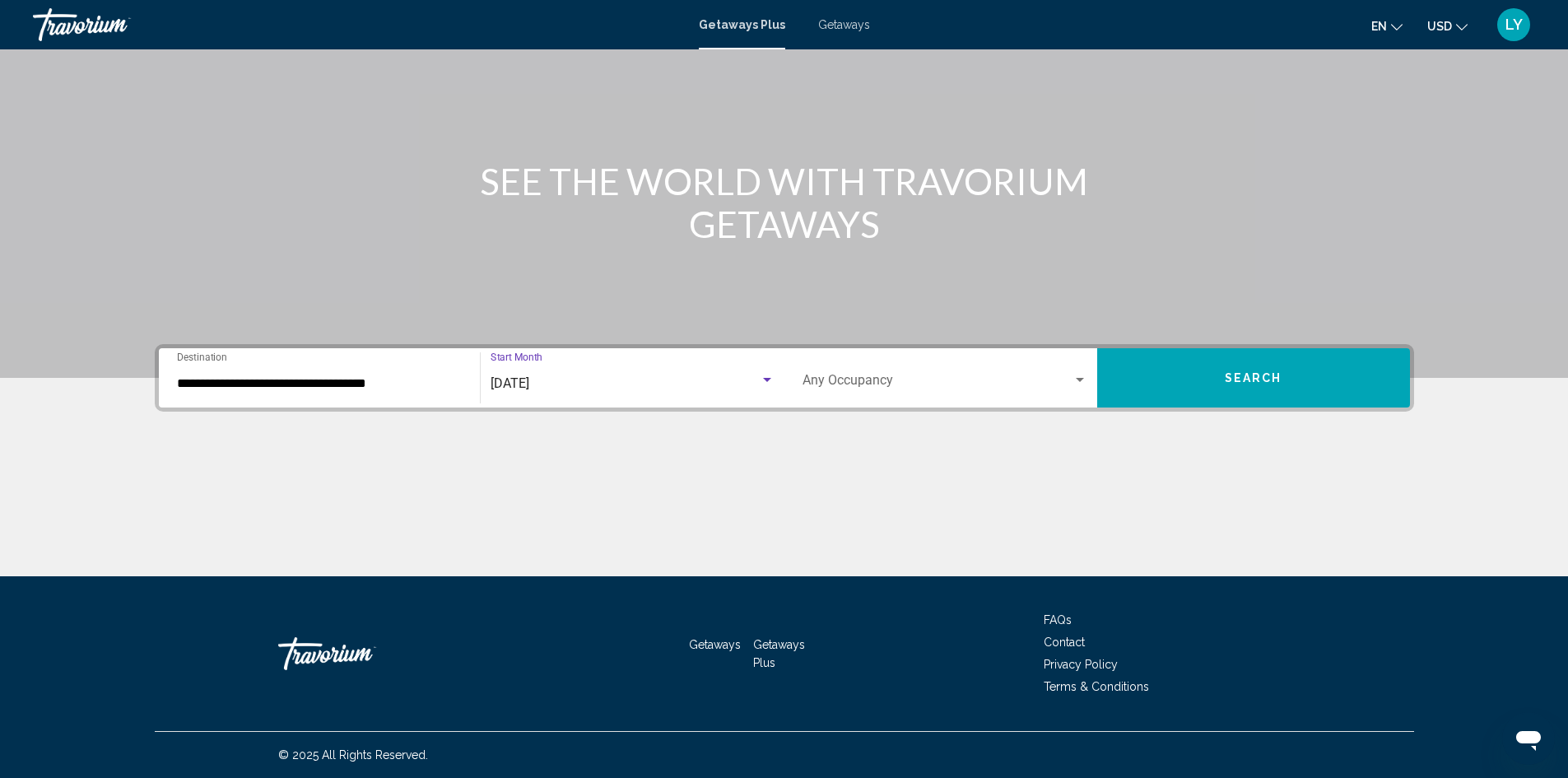
click at [1015, 389] on span "Search widget" at bounding box center [938, 383] width 271 height 15
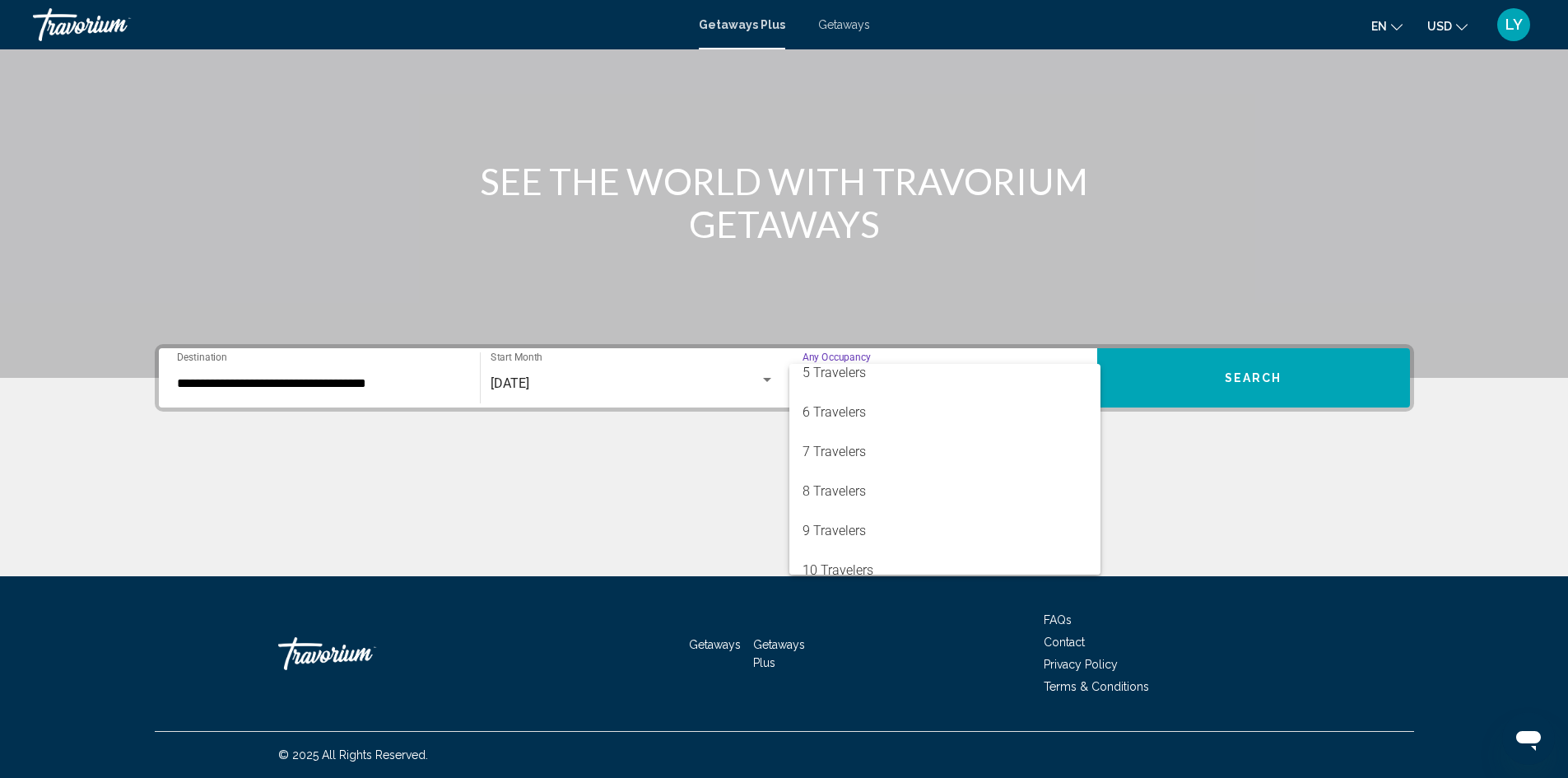
scroll to position [185, 0]
click at [981, 491] on span "8 Travelers" at bounding box center [945, 476] width 284 height 39
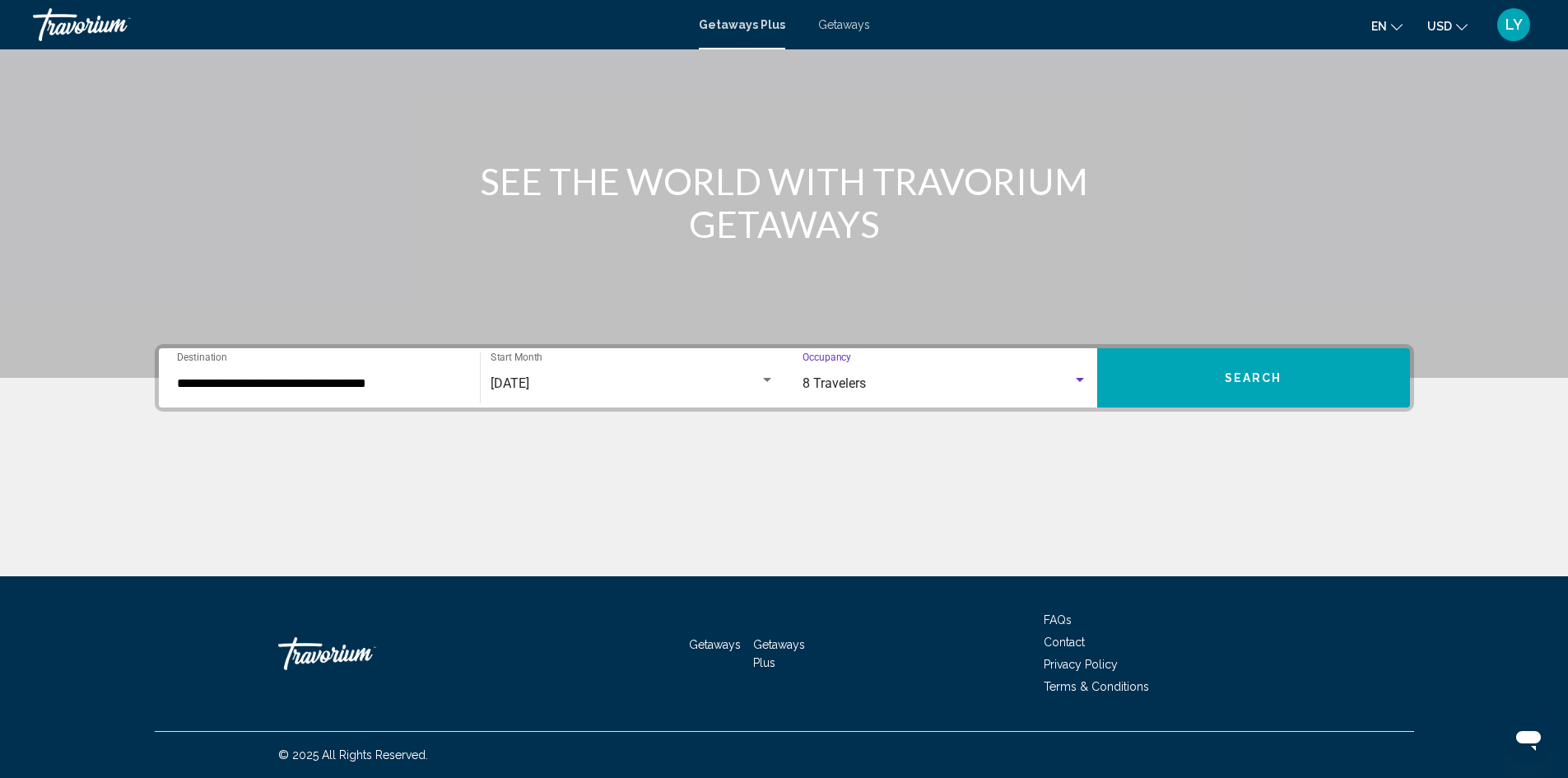
click at [1294, 377] on button "Search" at bounding box center [1254, 378] width 312 height 60
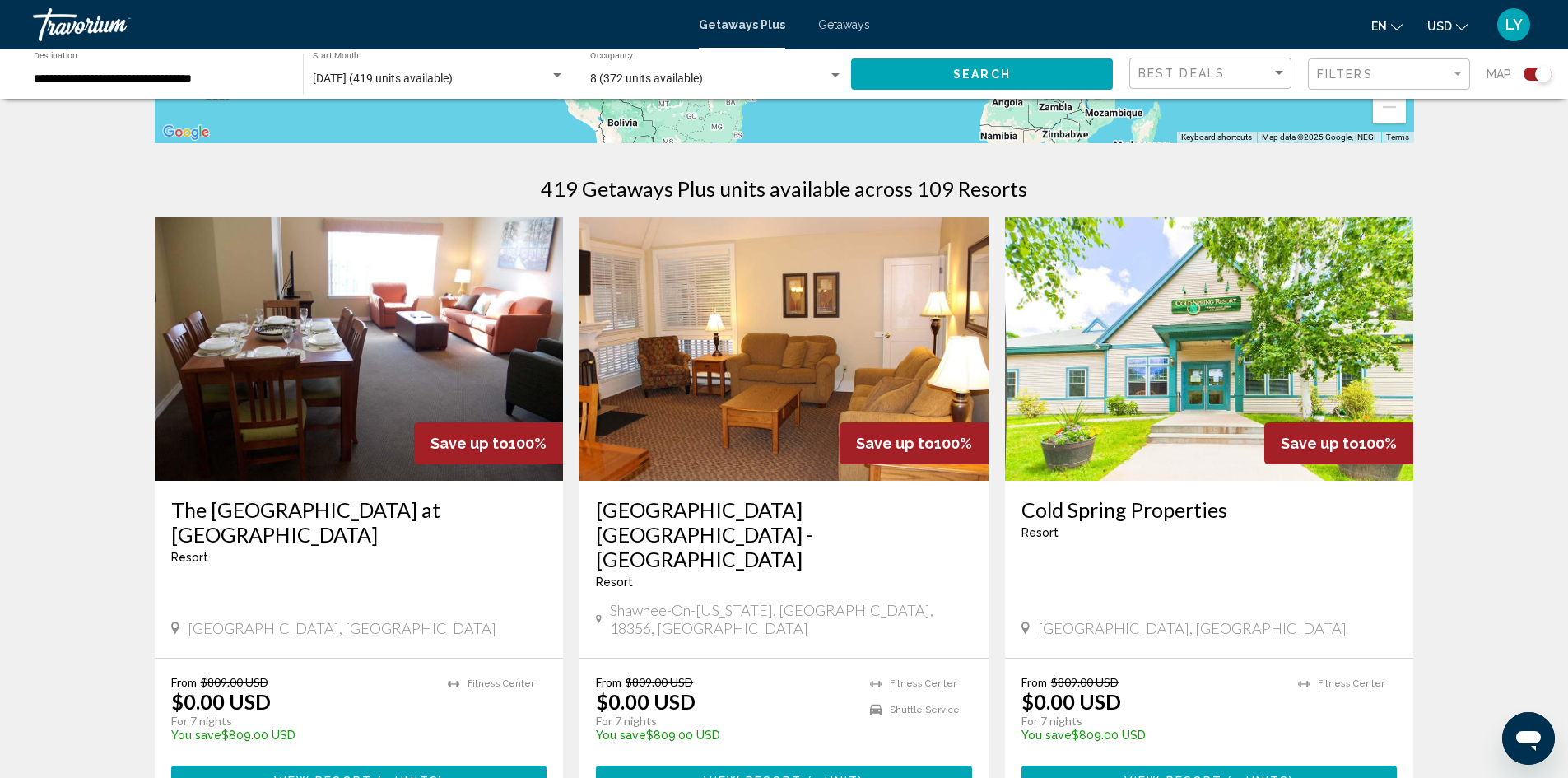
scroll to position [494, 0]
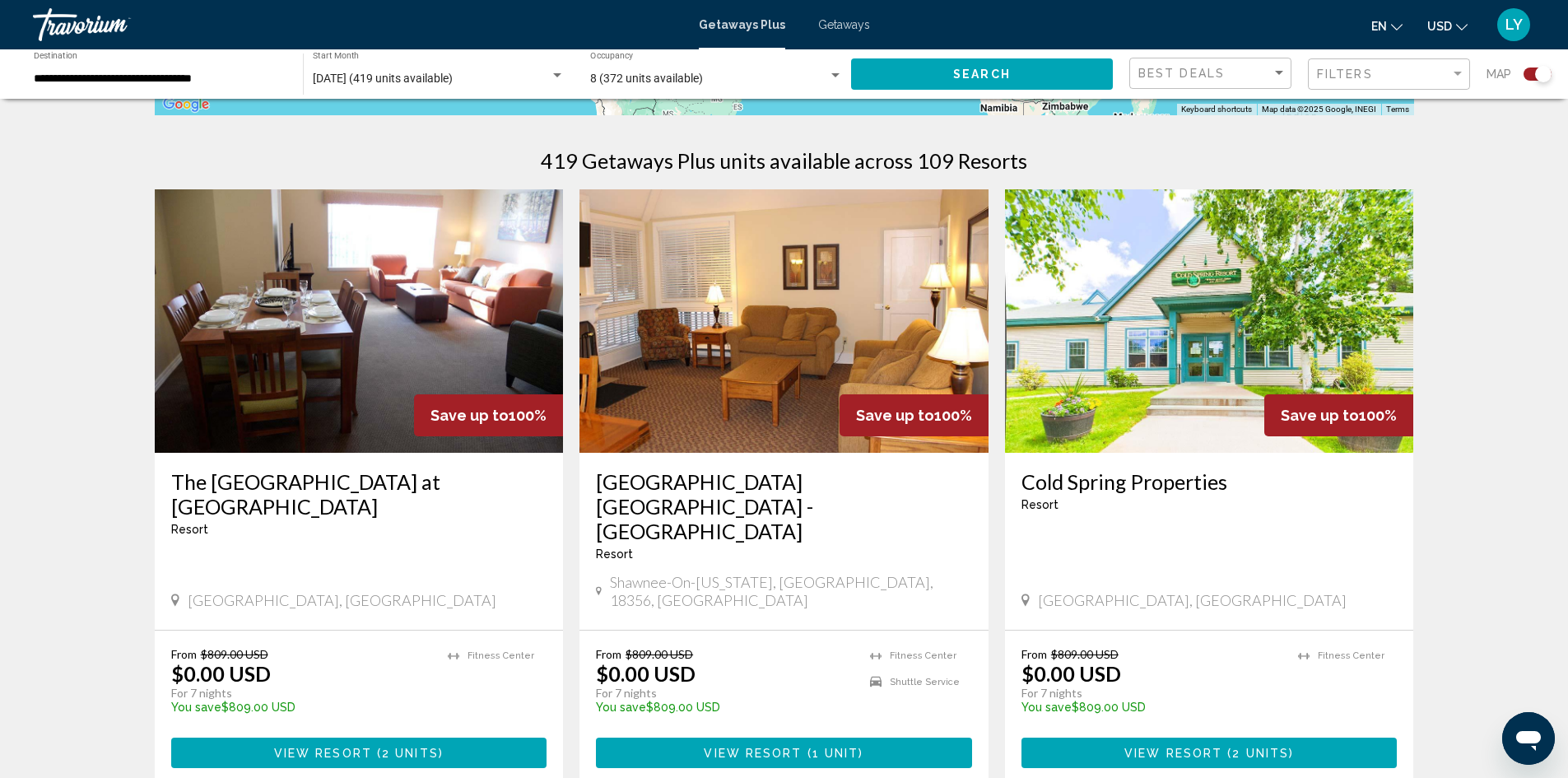
click at [737, 317] on img "Main content" at bounding box center [784, 321] width 409 height 263
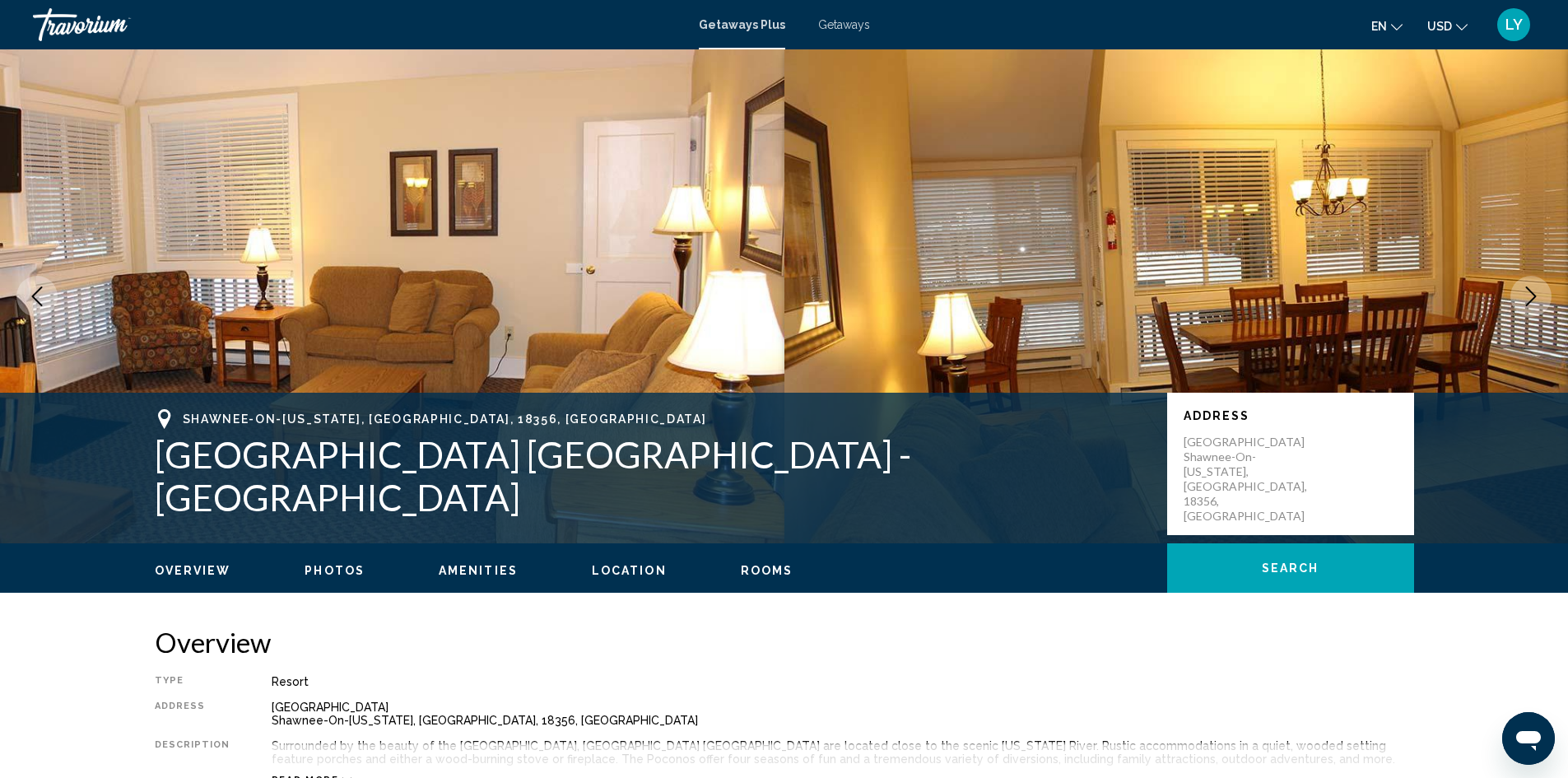
click at [1538, 283] on button "Next image" at bounding box center [1532, 297] width 41 height 41
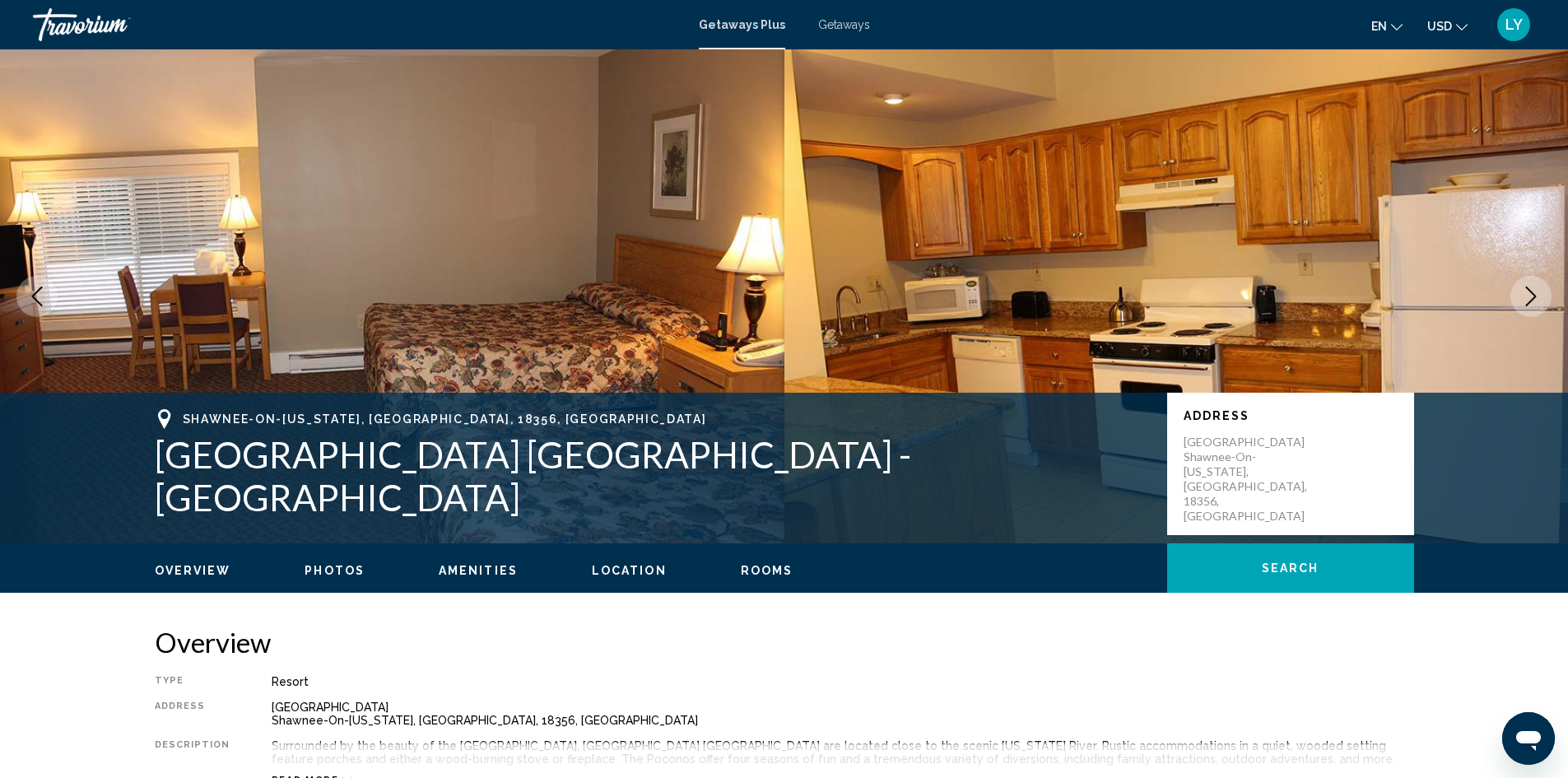
click at [1538, 283] on button "Next image" at bounding box center [1532, 297] width 41 height 41
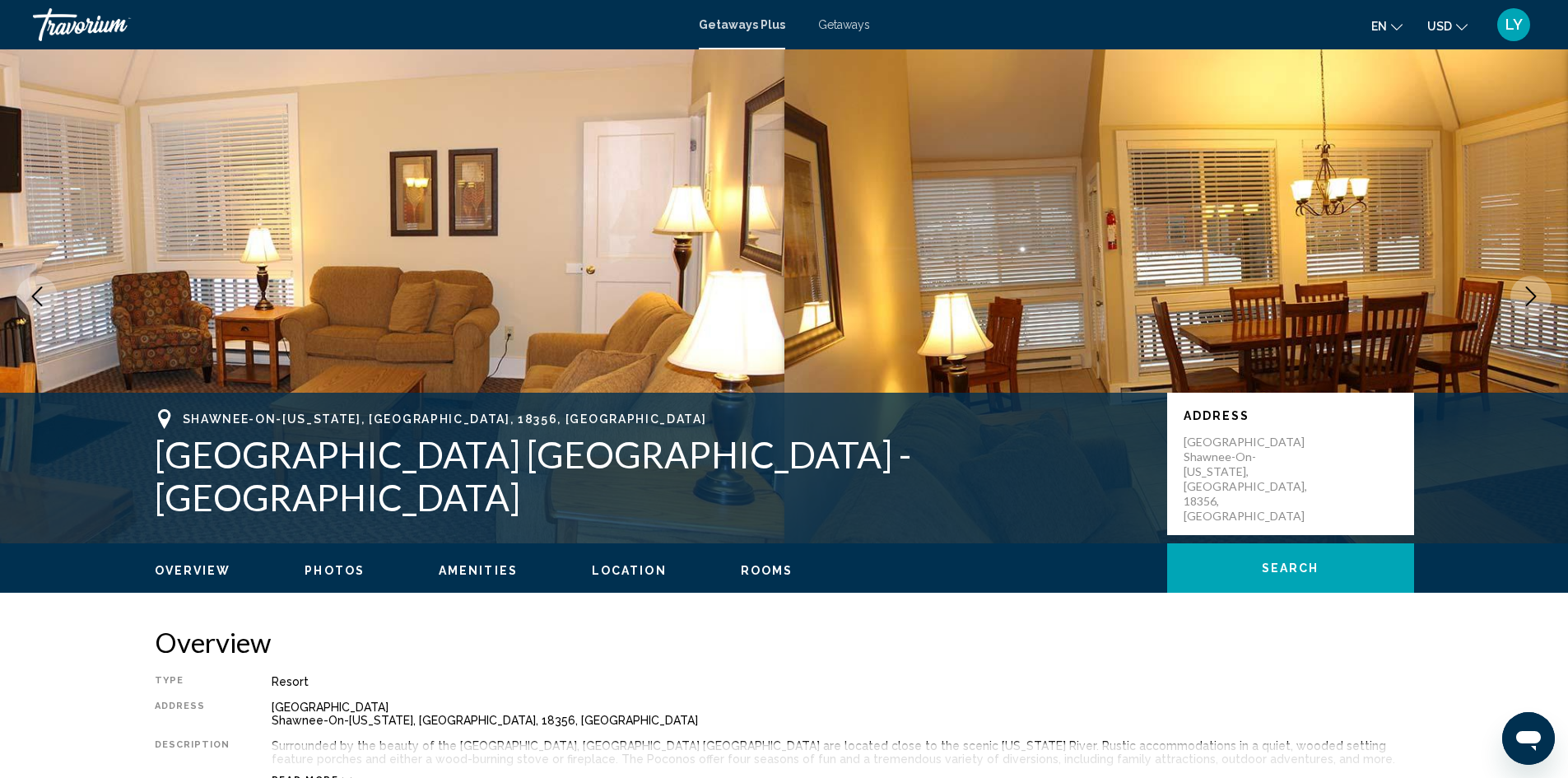
click at [1538, 283] on button "Next image" at bounding box center [1532, 297] width 41 height 41
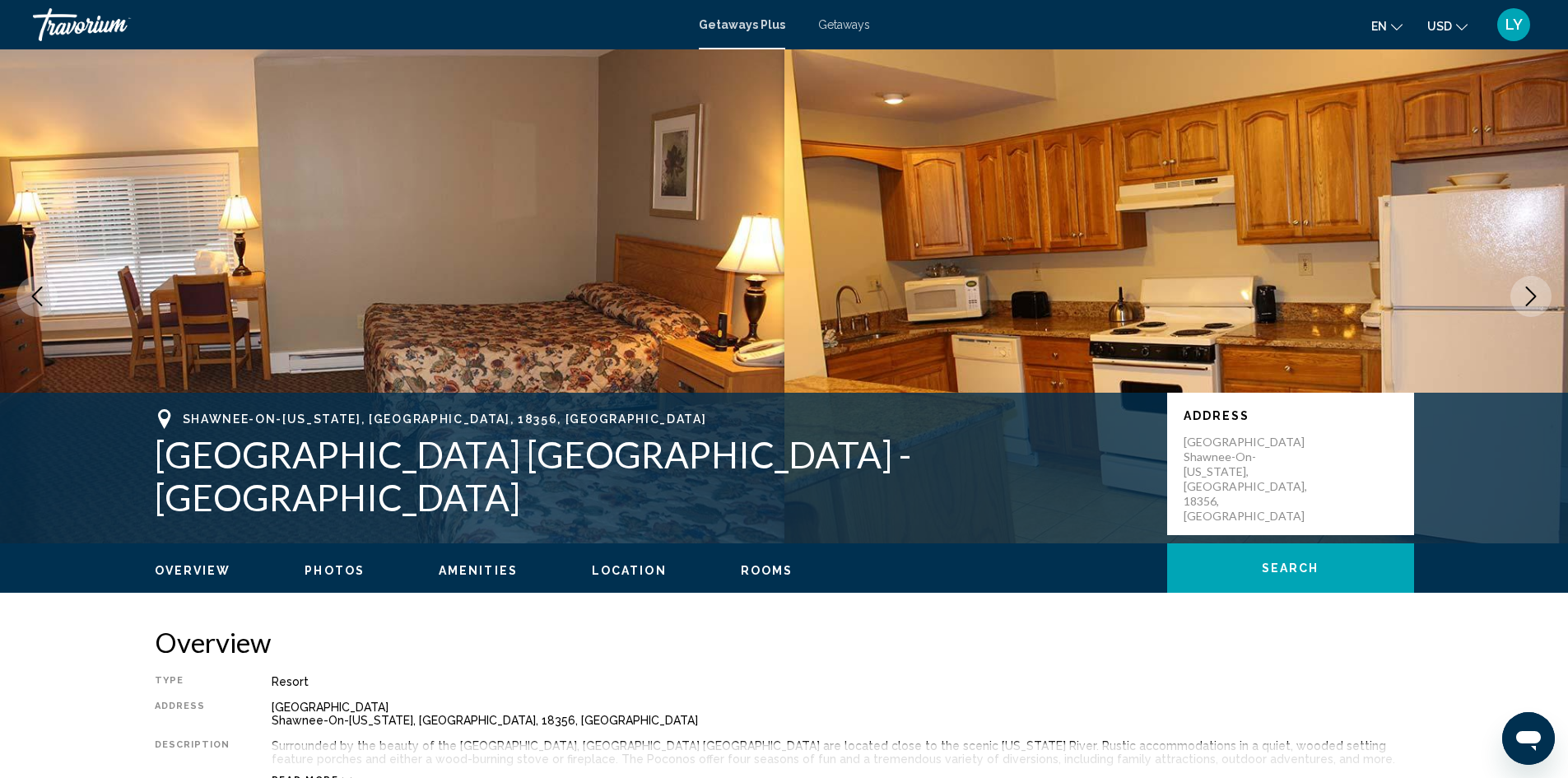
click at [1538, 283] on button "Next image" at bounding box center [1532, 297] width 41 height 41
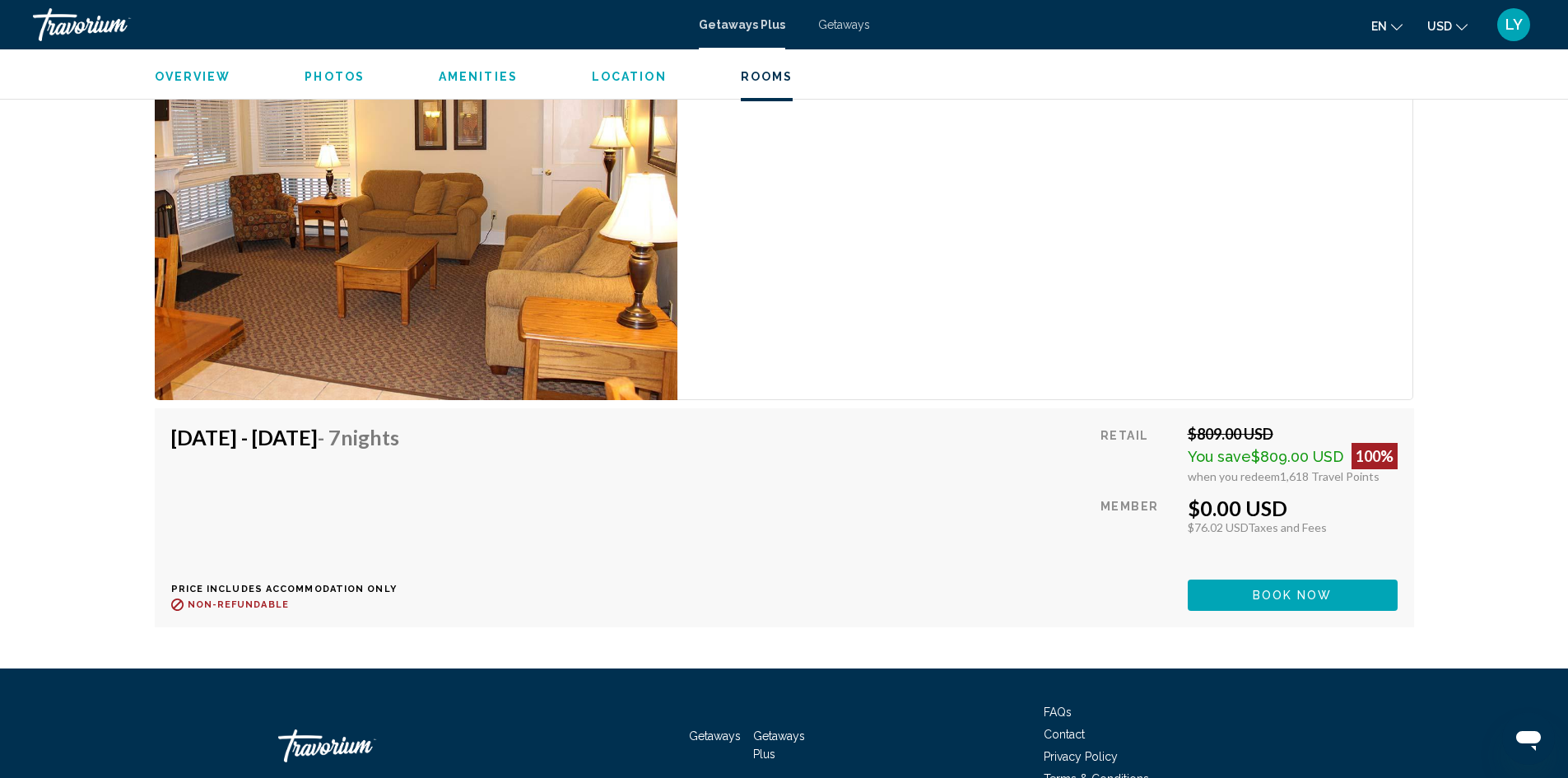
scroll to position [2631, 0]
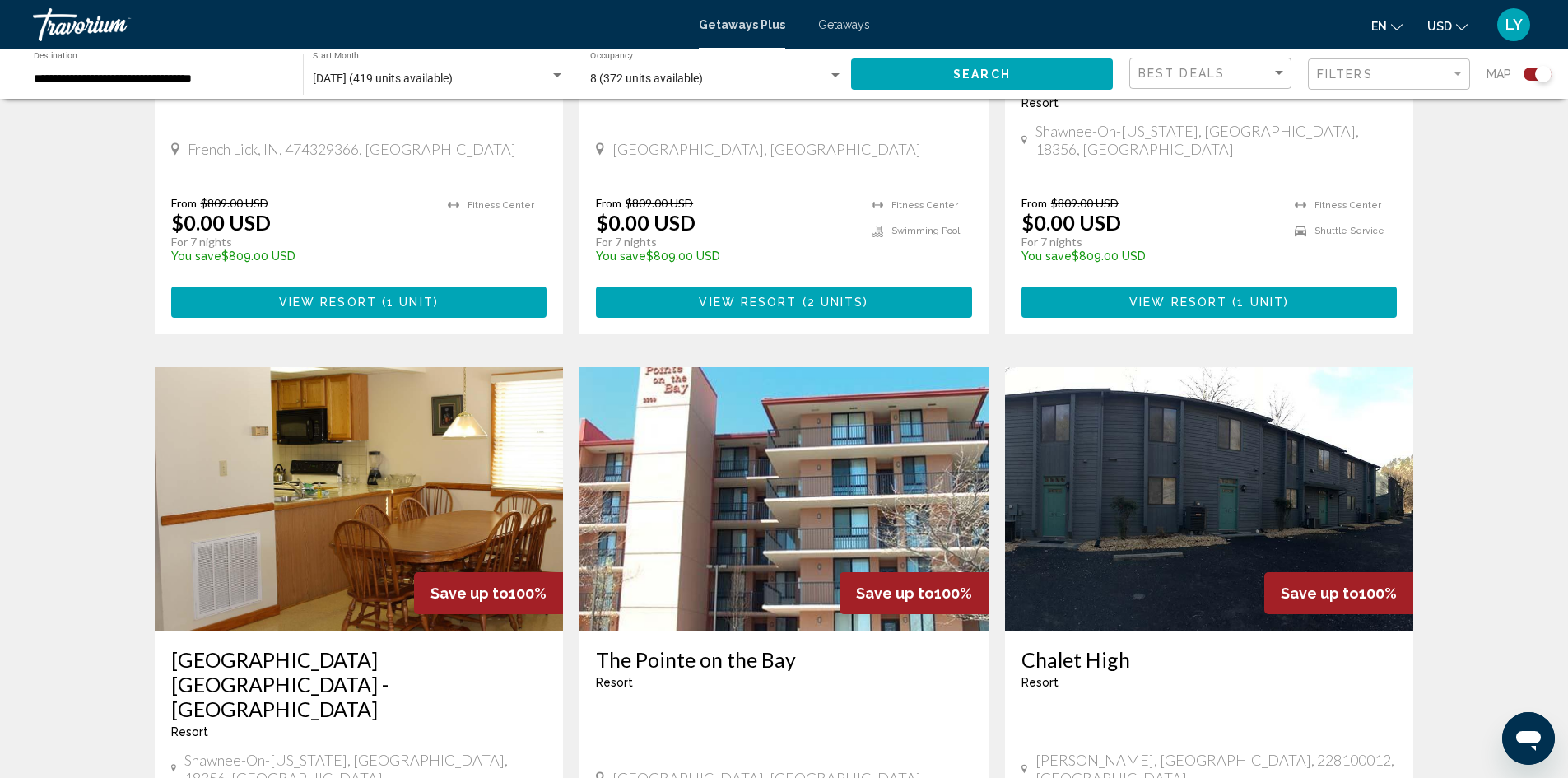
scroll to position [1564, 0]
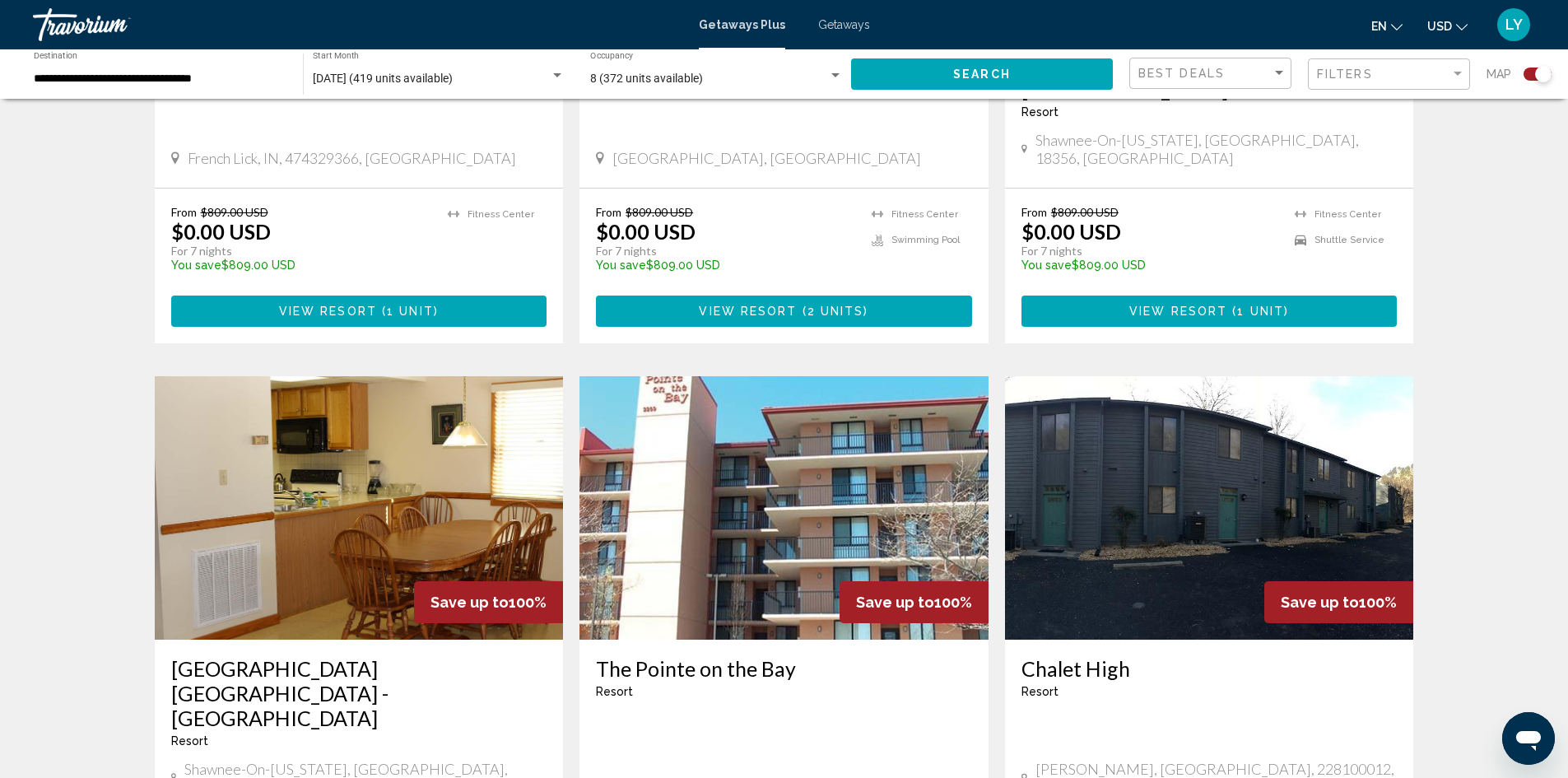
click at [341, 487] on img "Main content" at bounding box center [359, 507] width 409 height 263
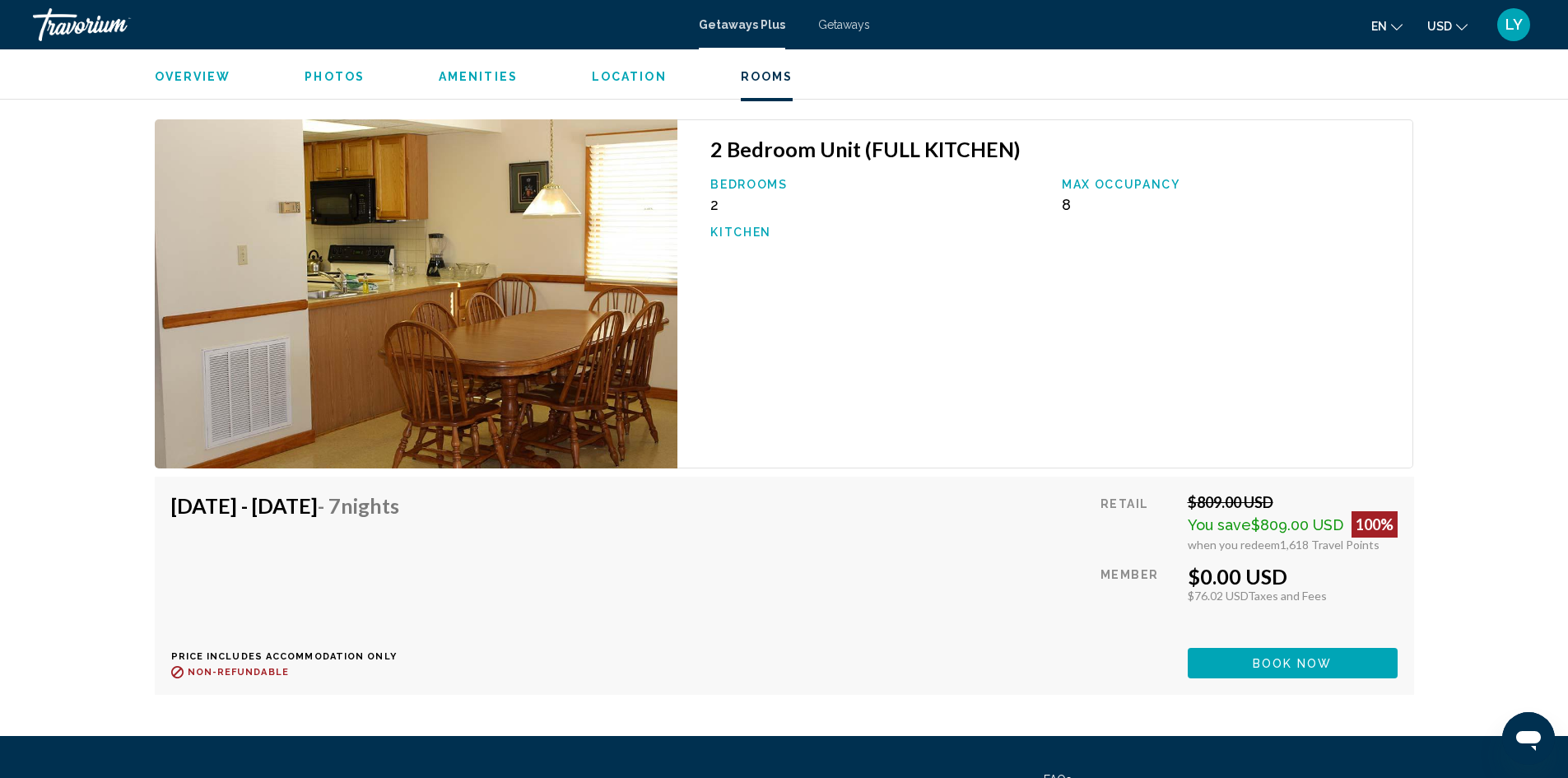
scroll to position [2470, 0]
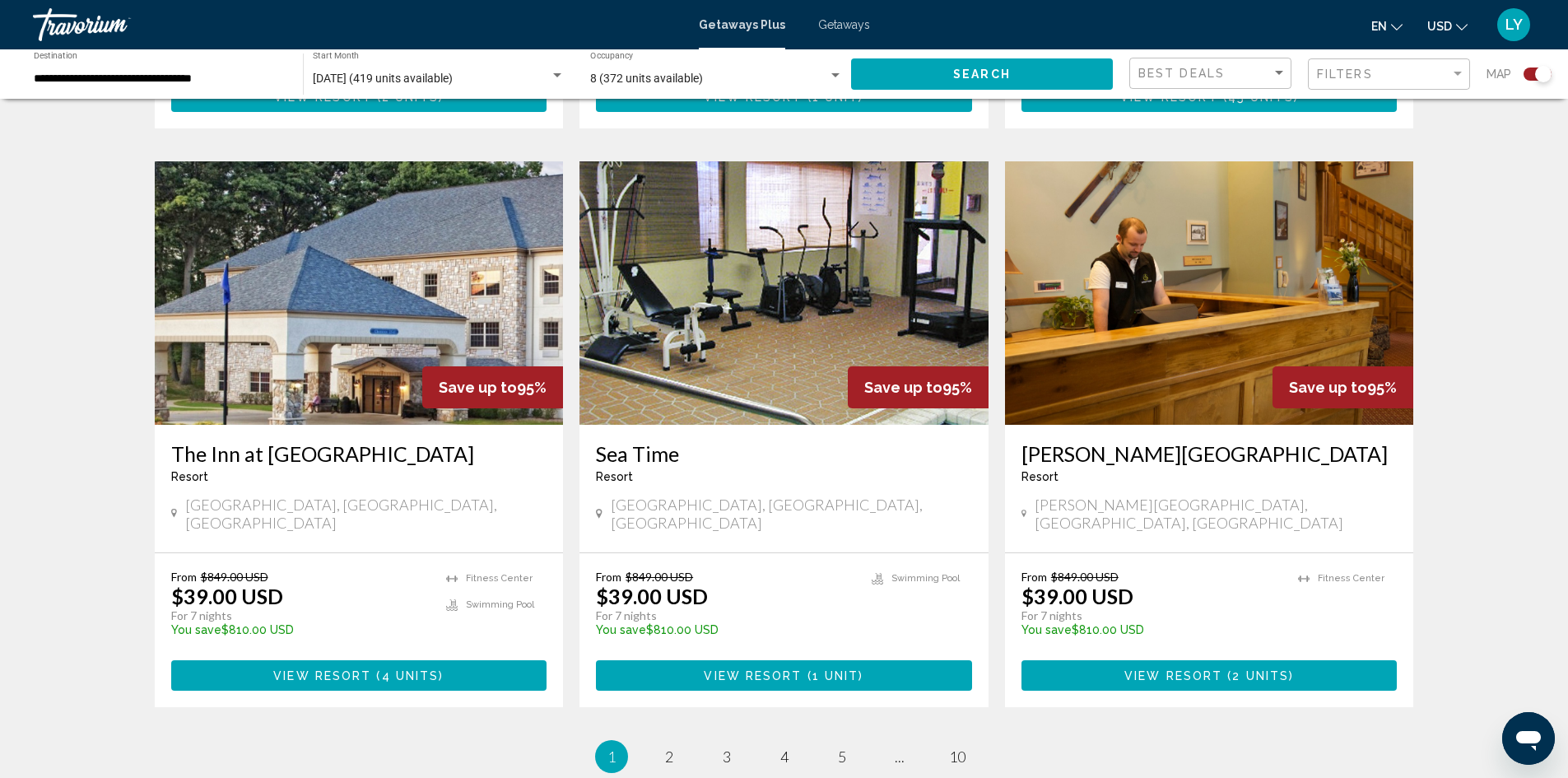
scroll to position [2491, 0]
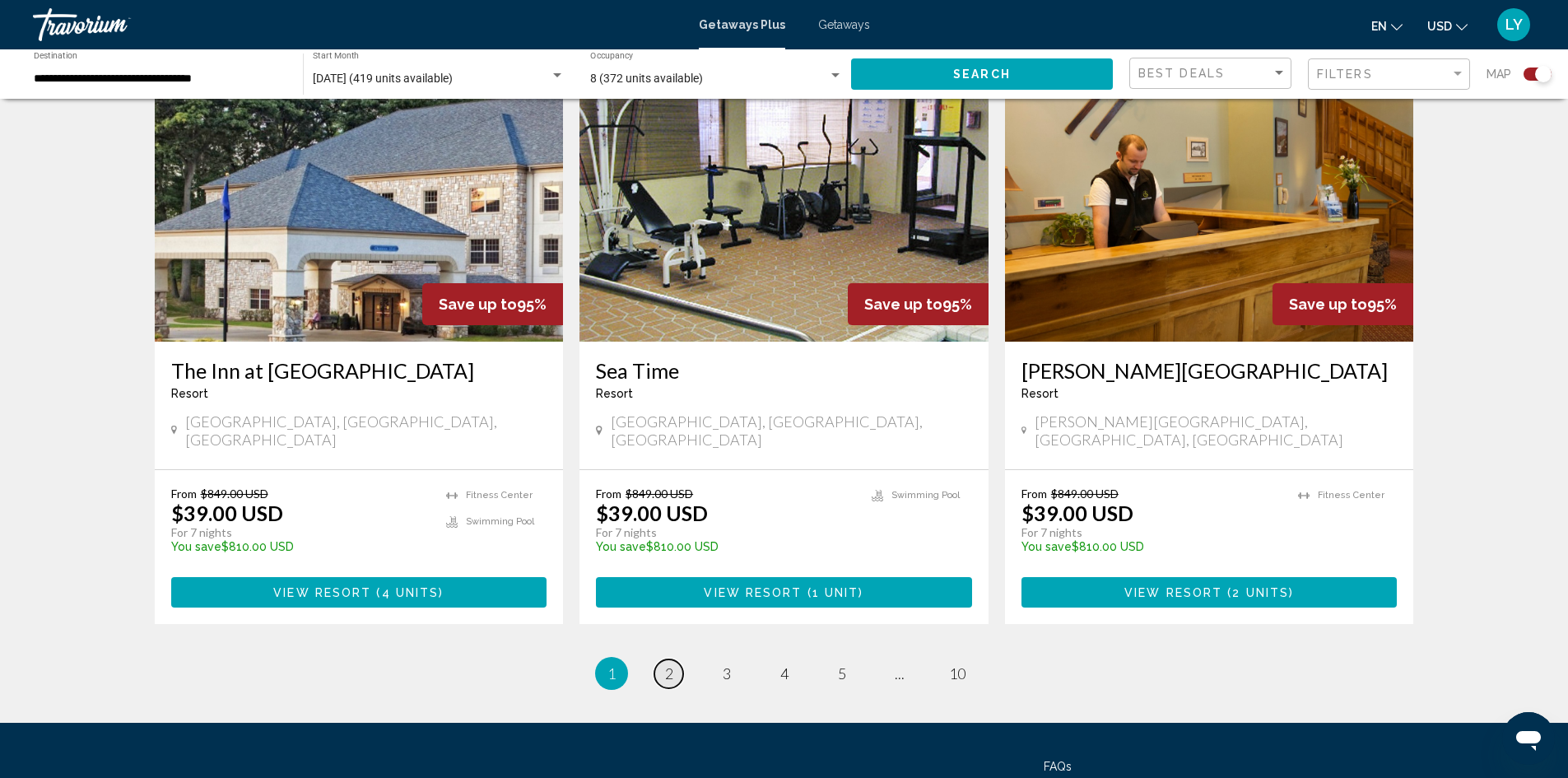
click at [676, 660] on link "page 2" at bounding box center [669, 674] width 29 height 29
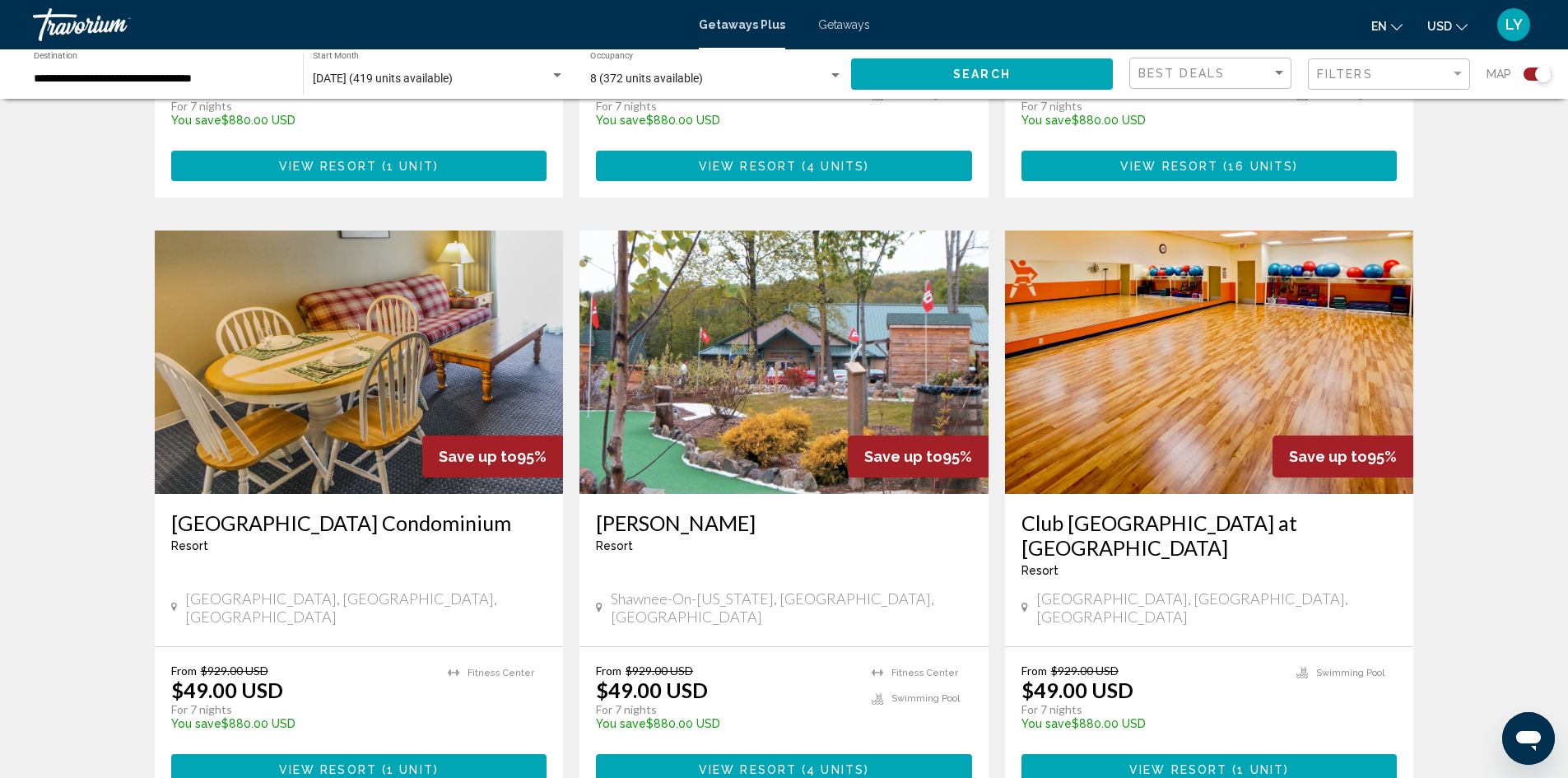
scroll to position [1070, 0]
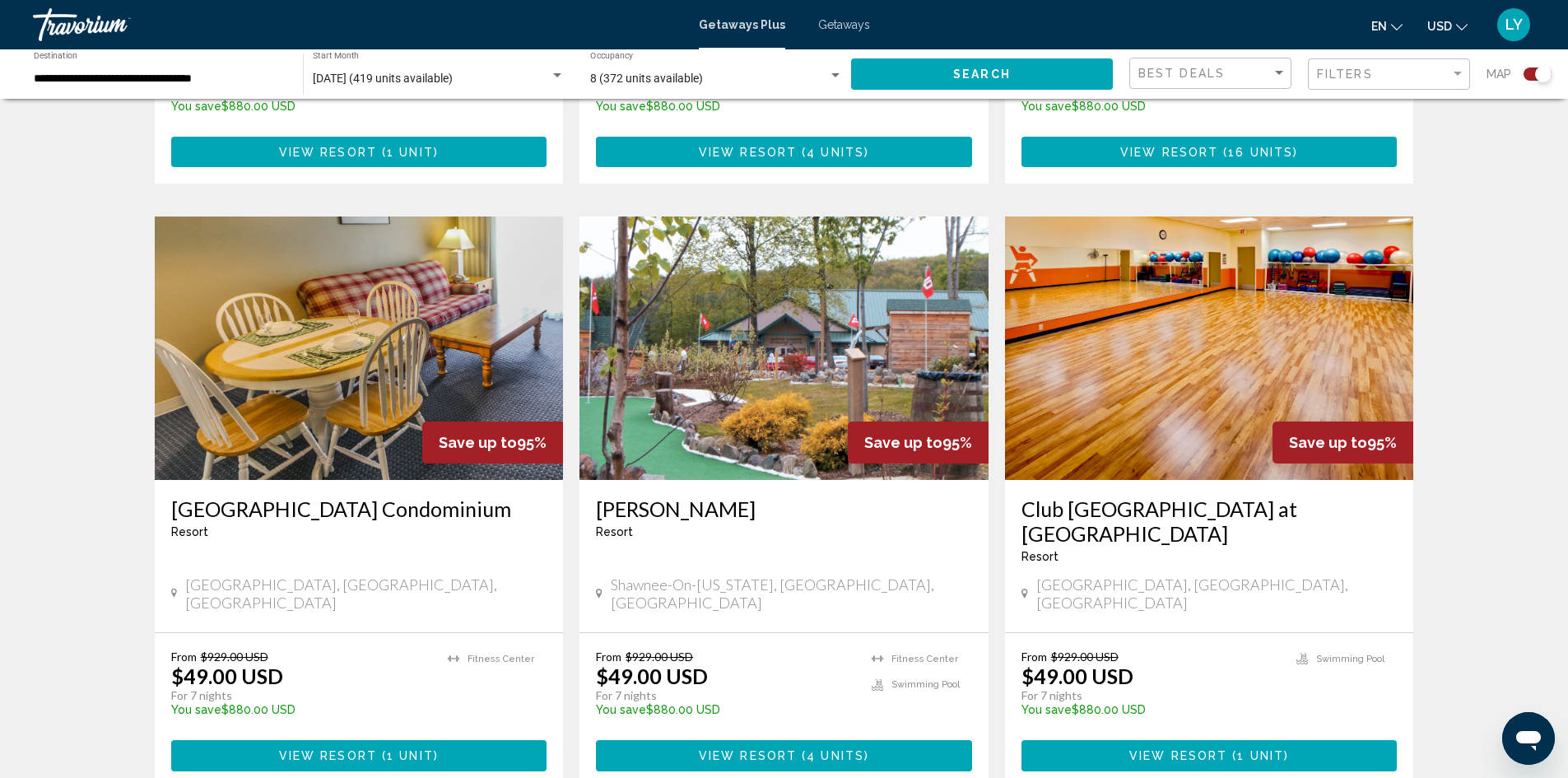
click at [740, 396] on img "Main content" at bounding box center [784, 348] width 409 height 263
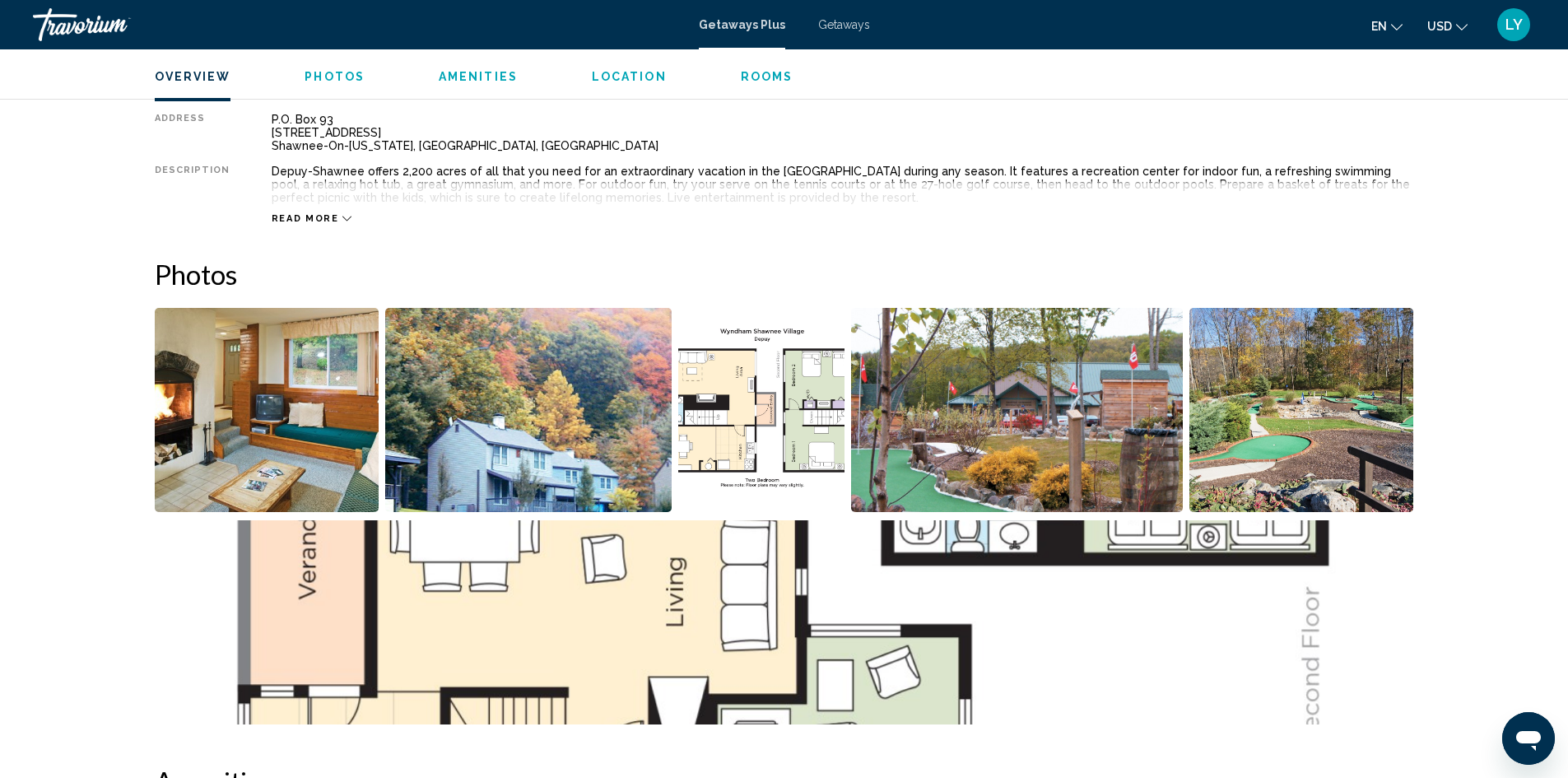
scroll to position [494, 0]
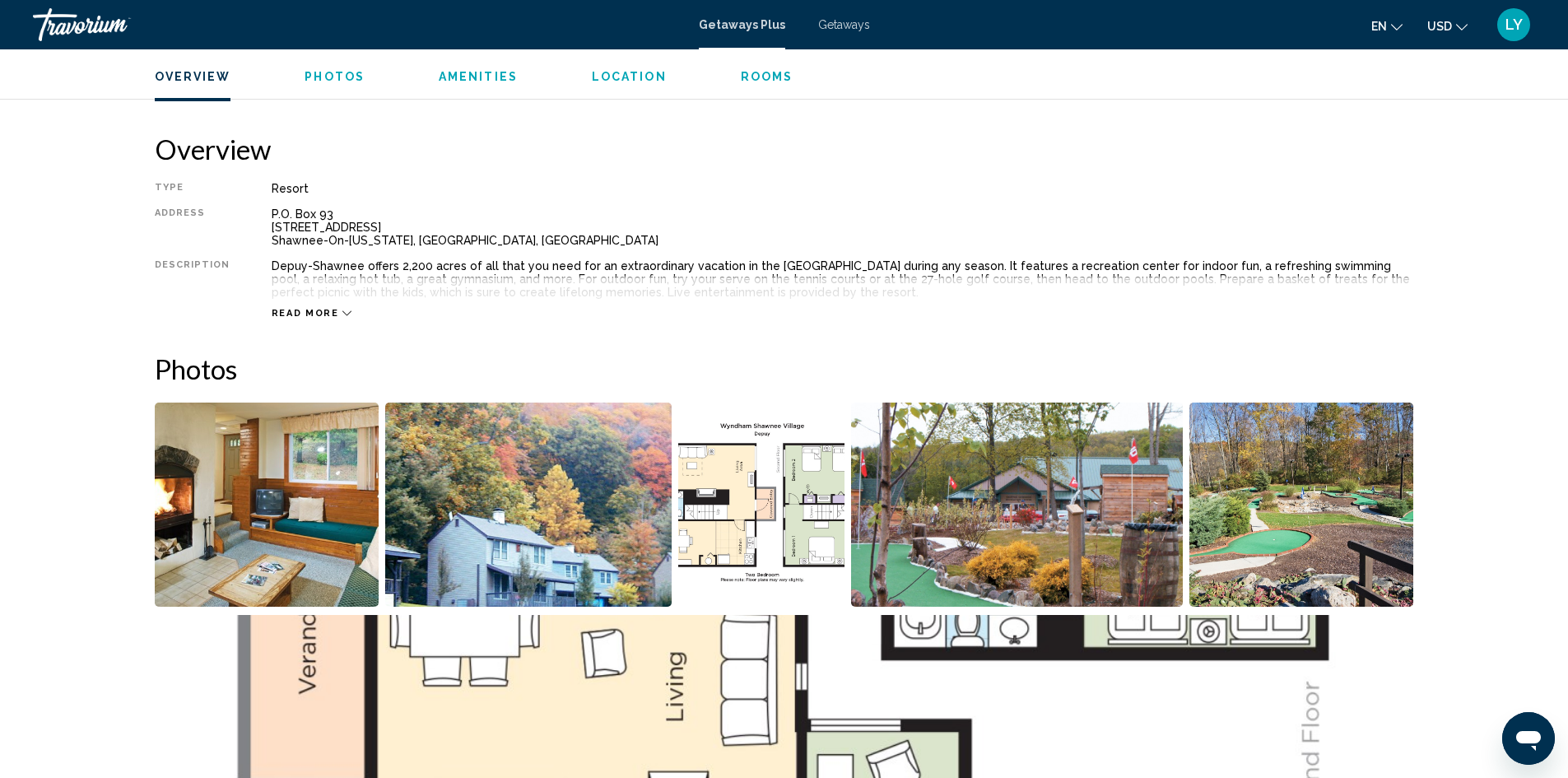
click at [326, 510] on img "Open full-screen image slider" at bounding box center [267, 505] width 225 height 204
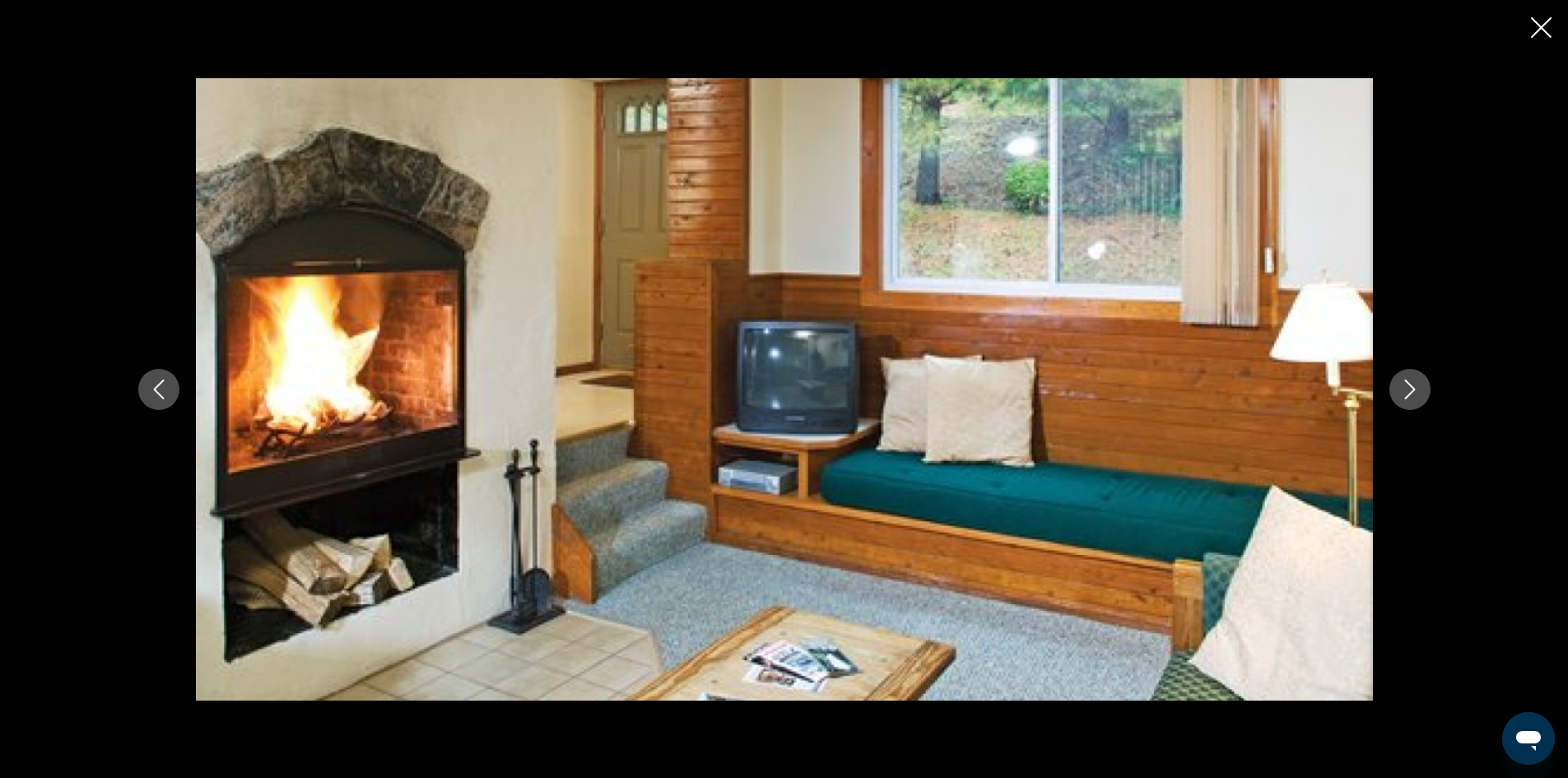
click at [1414, 407] on button "Next image" at bounding box center [1410, 389] width 41 height 41
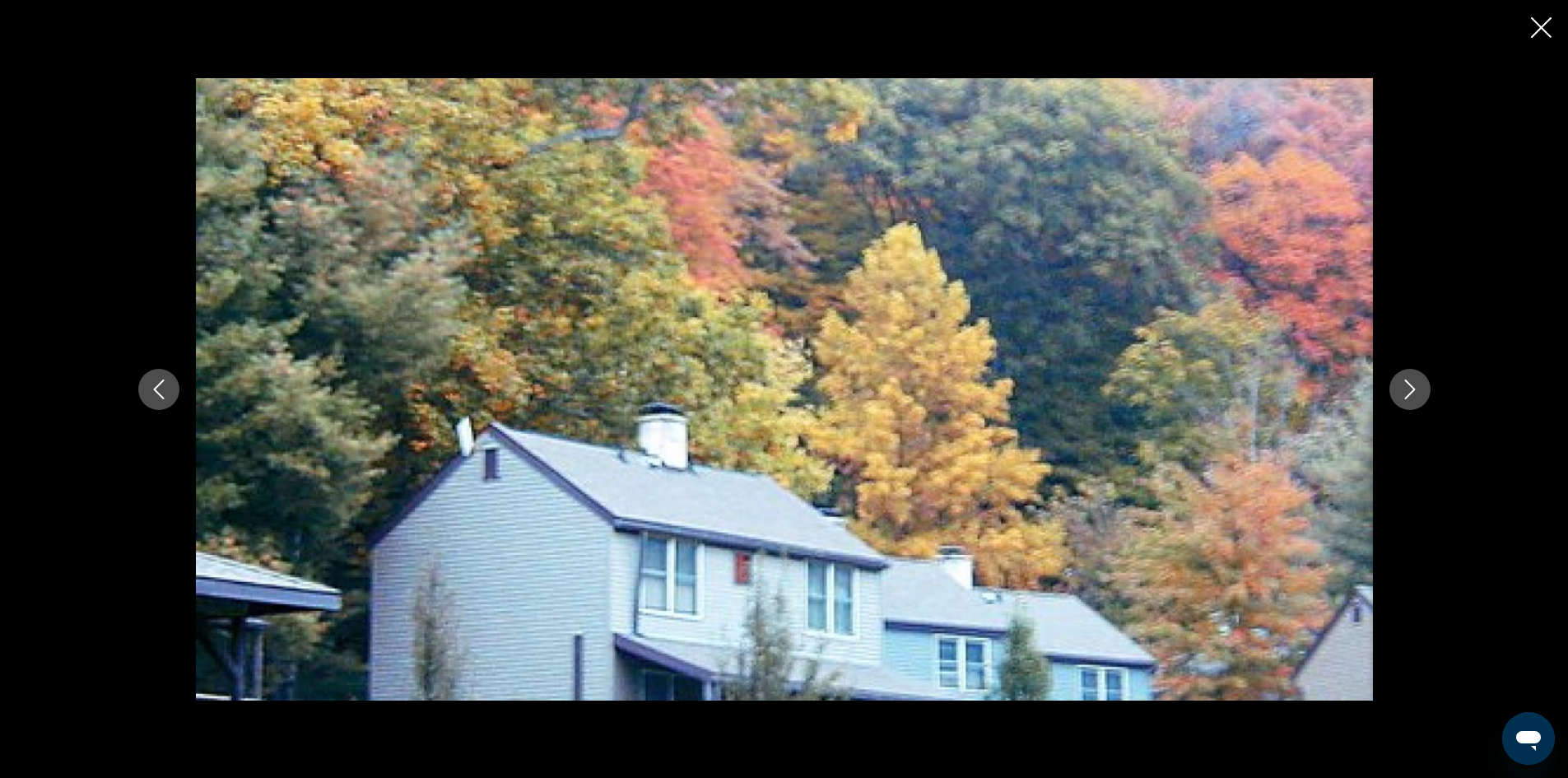
click at [1414, 407] on button "Next image" at bounding box center [1410, 389] width 41 height 41
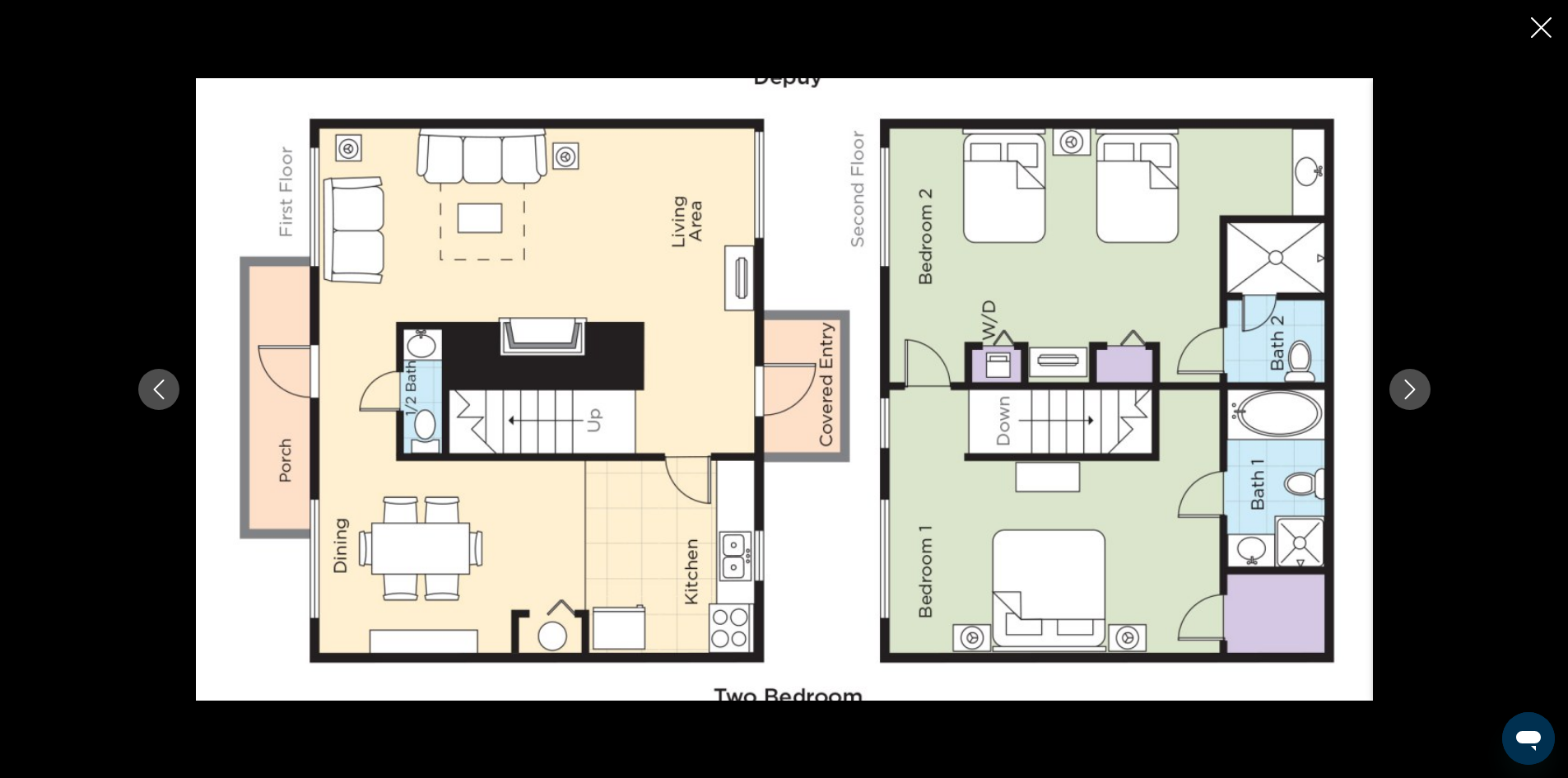
click at [1414, 407] on button "Next image" at bounding box center [1410, 389] width 41 height 41
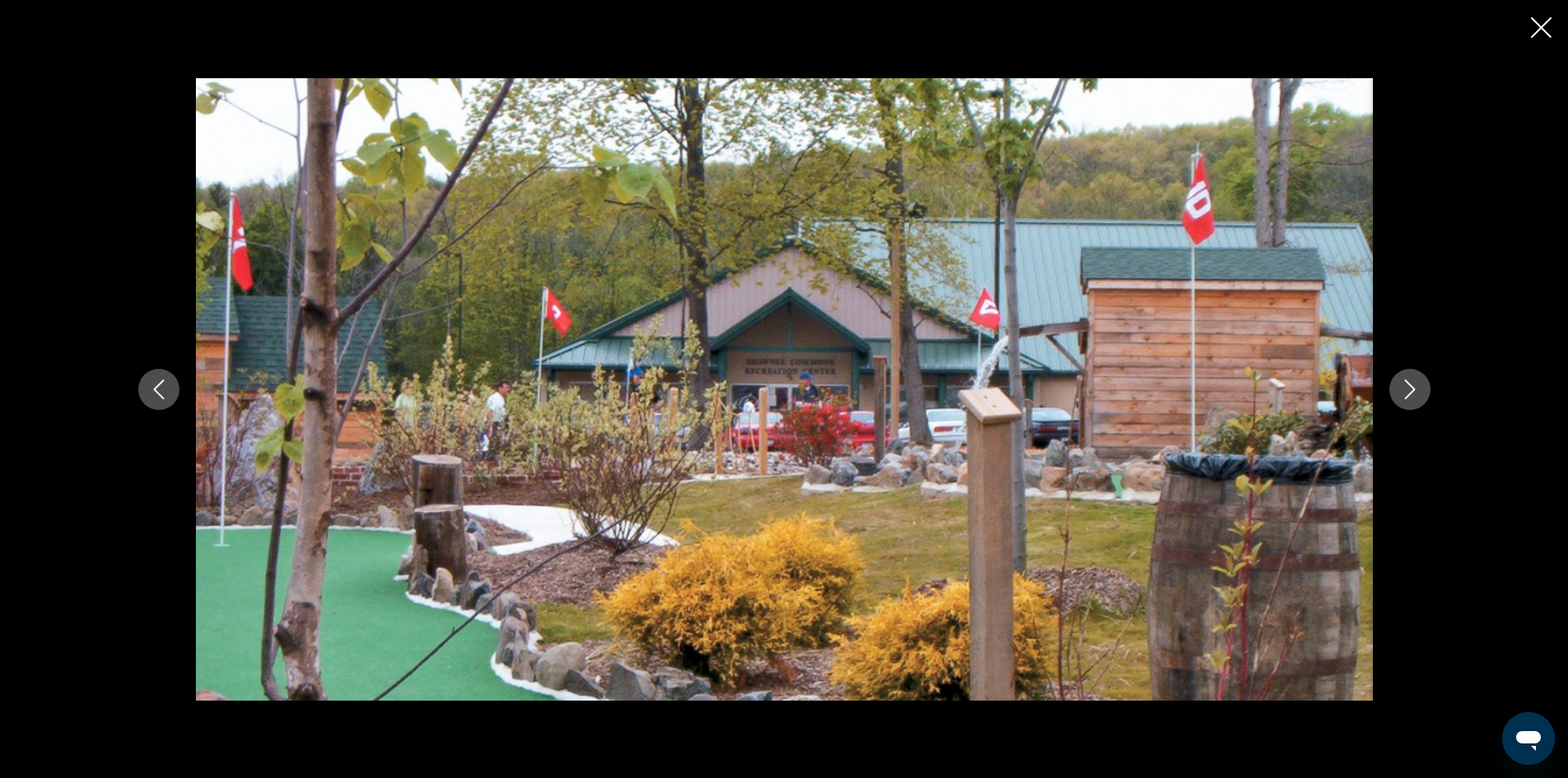
click at [1414, 407] on button "Next image" at bounding box center [1410, 389] width 41 height 41
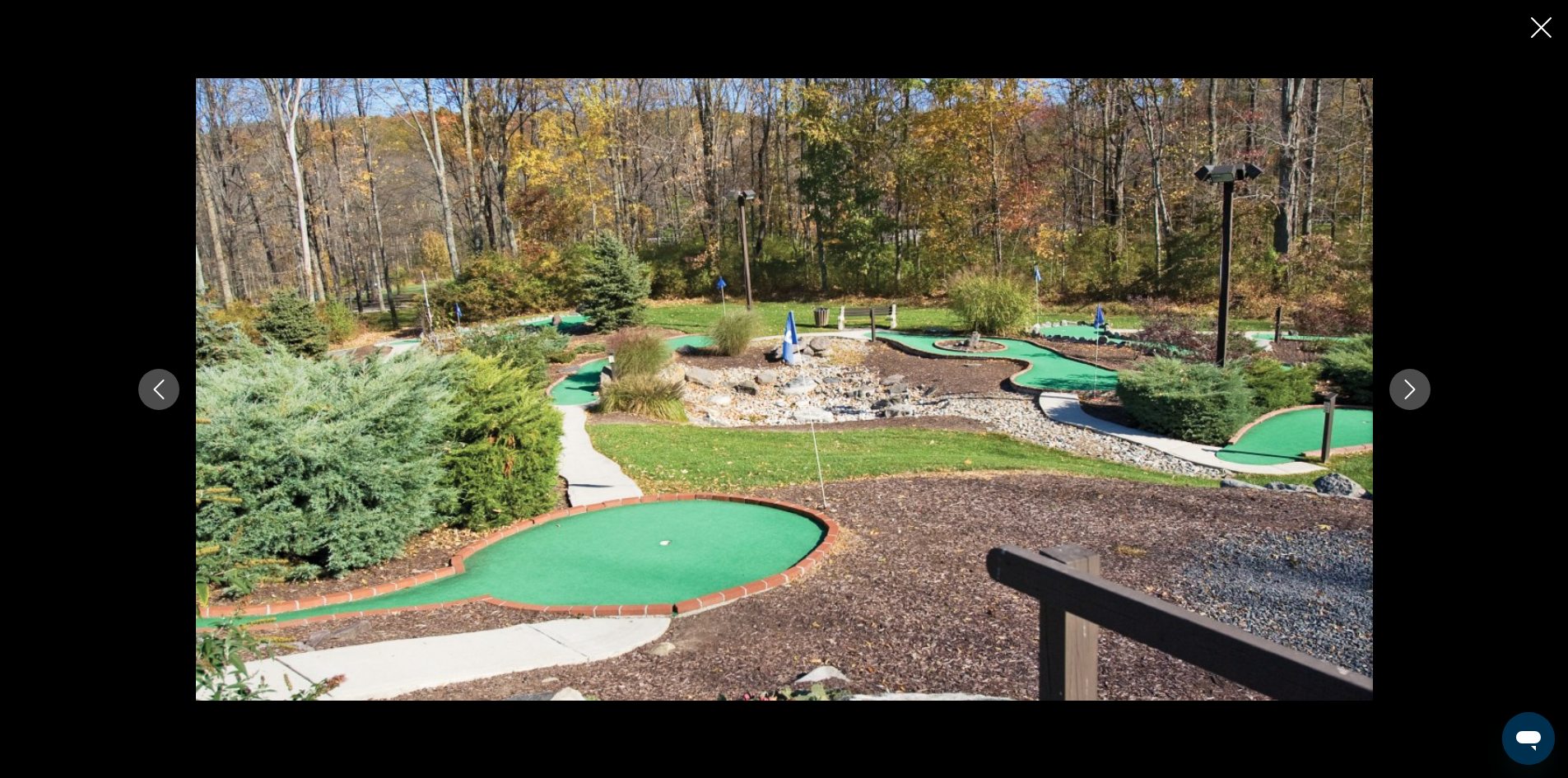
click at [1414, 407] on button "Next image" at bounding box center [1410, 389] width 41 height 41
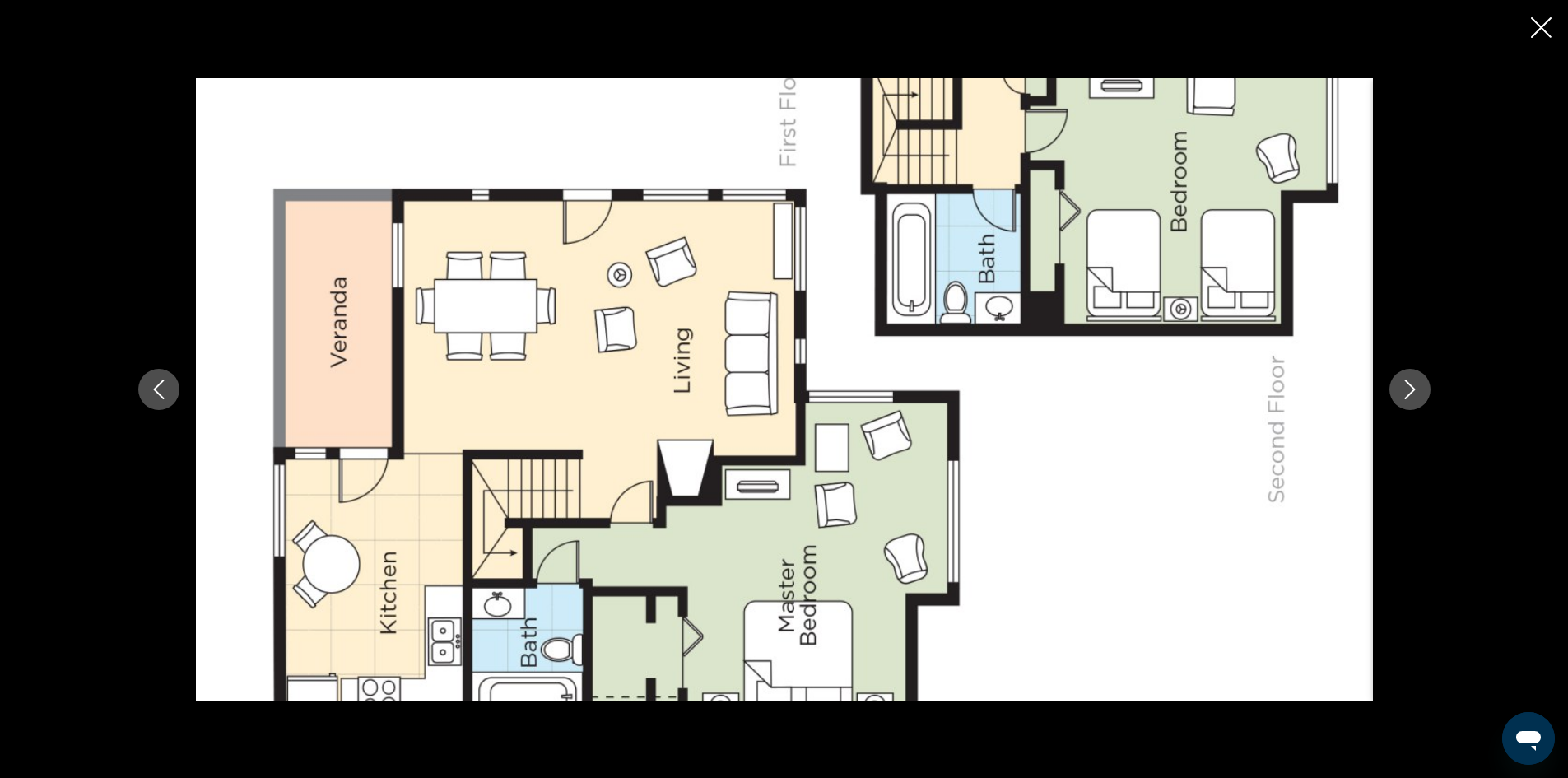
click at [1414, 407] on button "Next image" at bounding box center [1410, 389] width 41 height 41
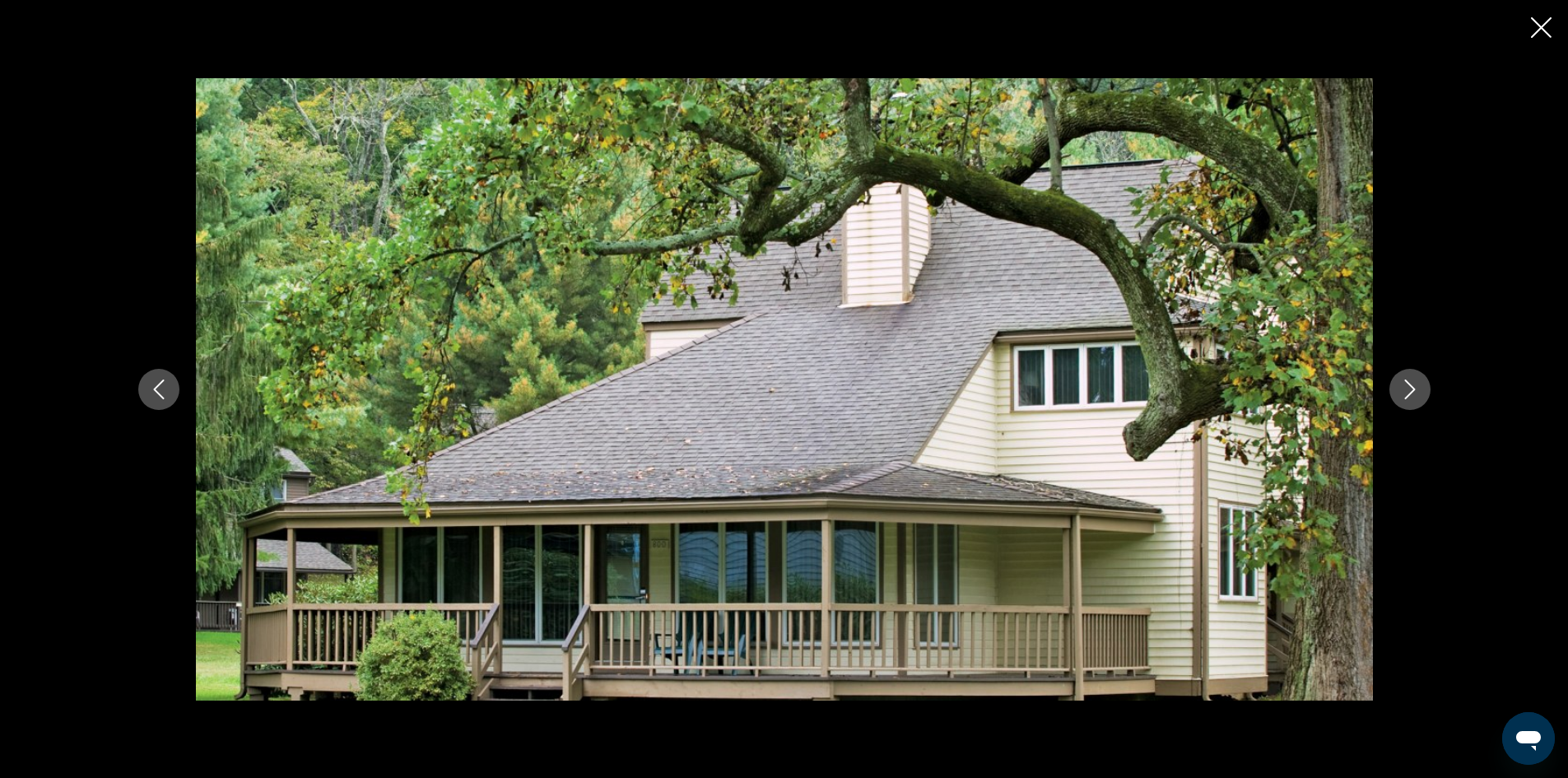
click at [1414, 407] on button "Next image" at bounding box center [1410, 389] width 41 height 41
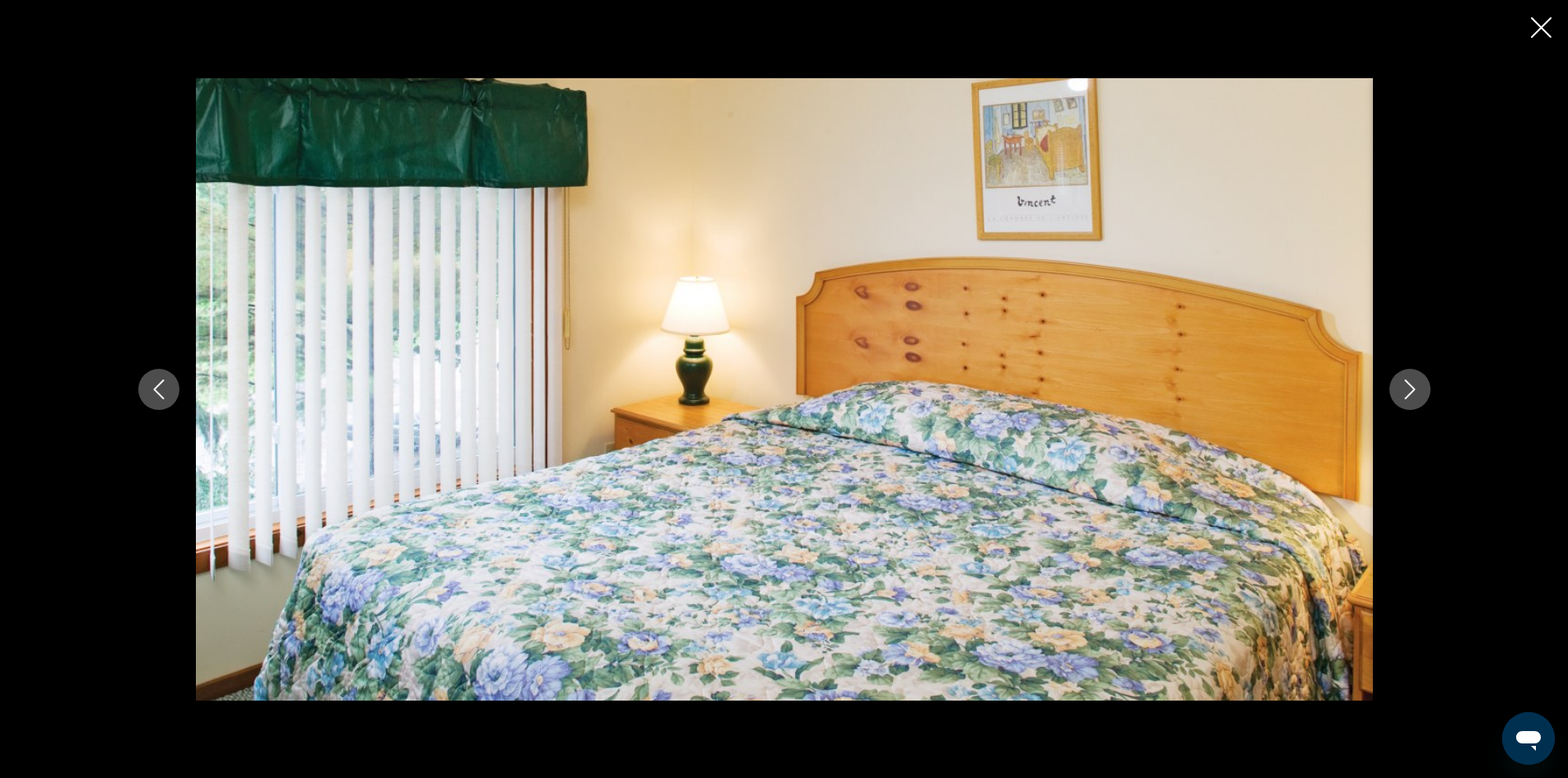
click at [1414, 407] on button "Next image" at bounding box center [1410, 389] width 41 height 41
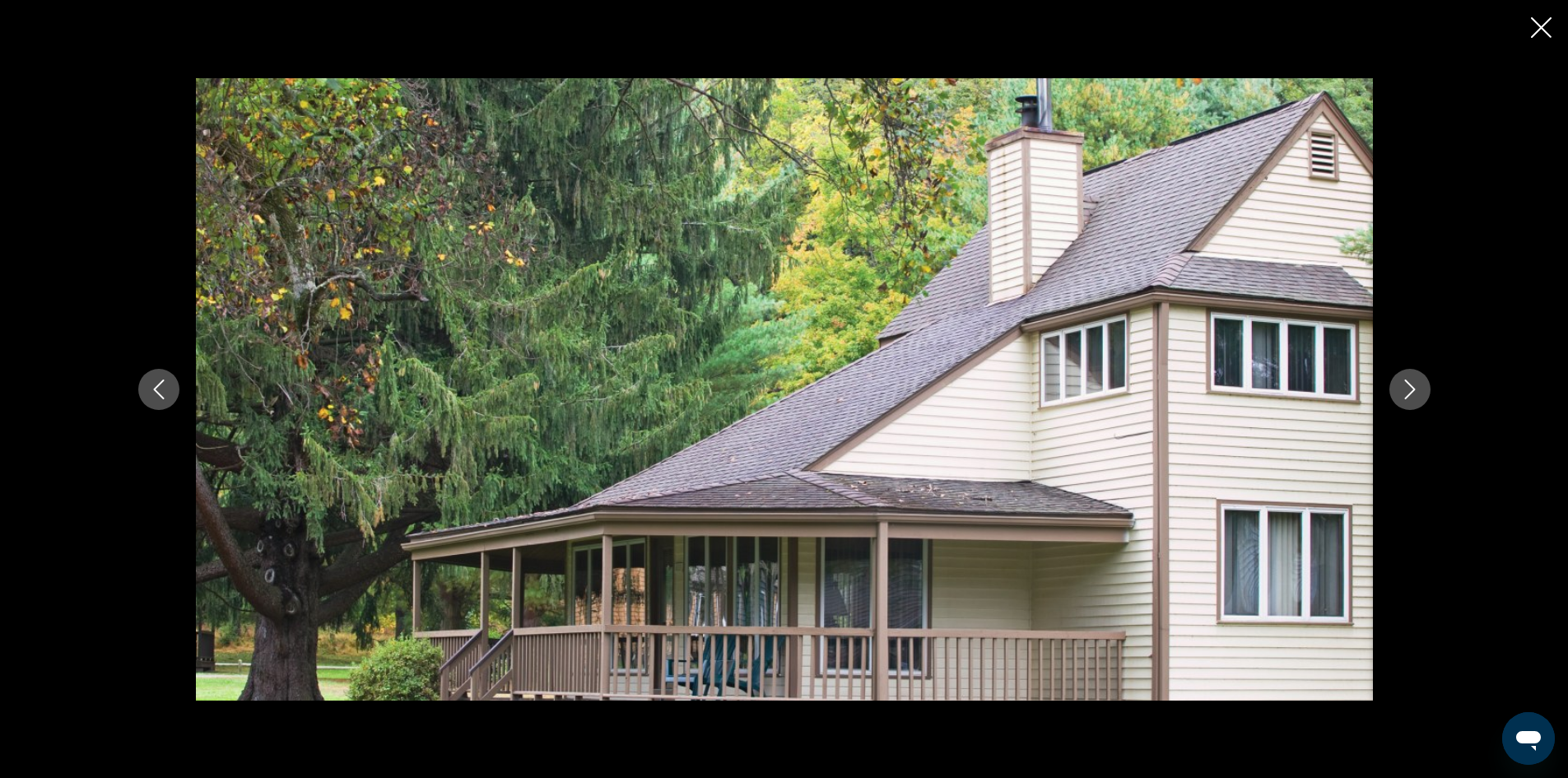
click at [1414, 407] on button "Next image" at bounding box center [1410, 389] width 41 height 41
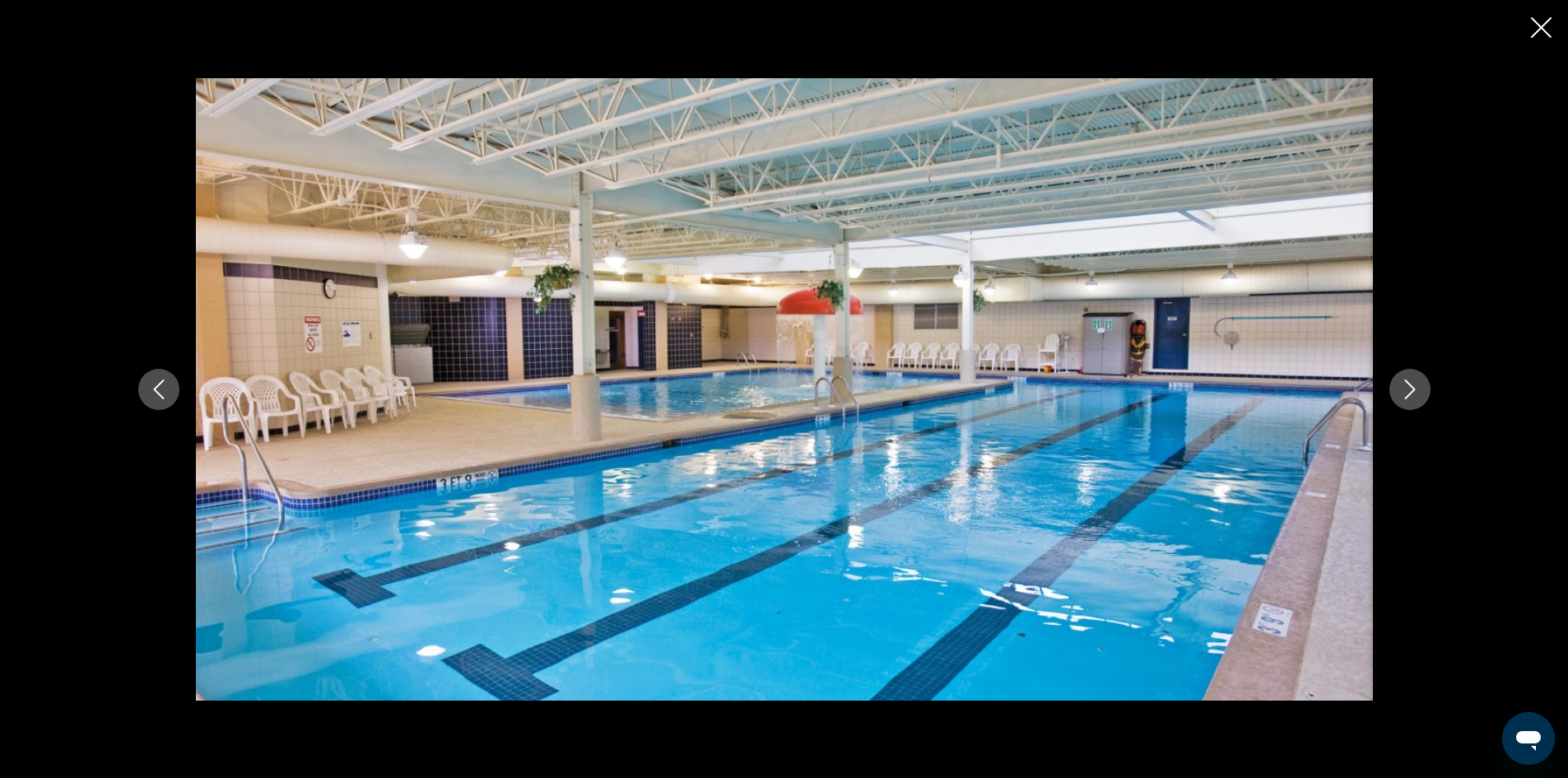
click at [1414, 407] on button "Next image" at bounding box center [1410, 389] width 41 height 41
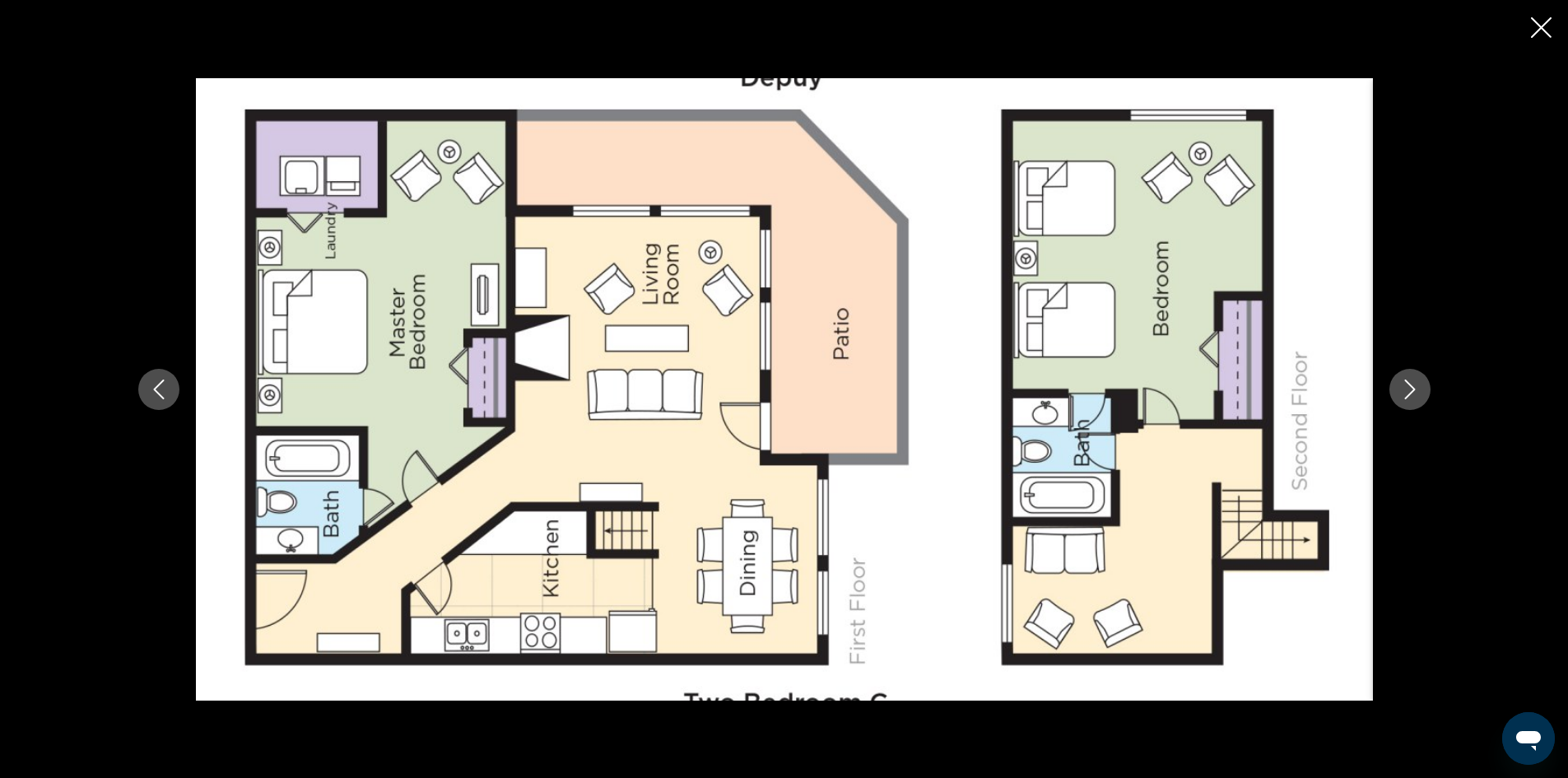
click at [1414, 407] on button "Next image" at bounding box center [1410, 389] width 41 height 41
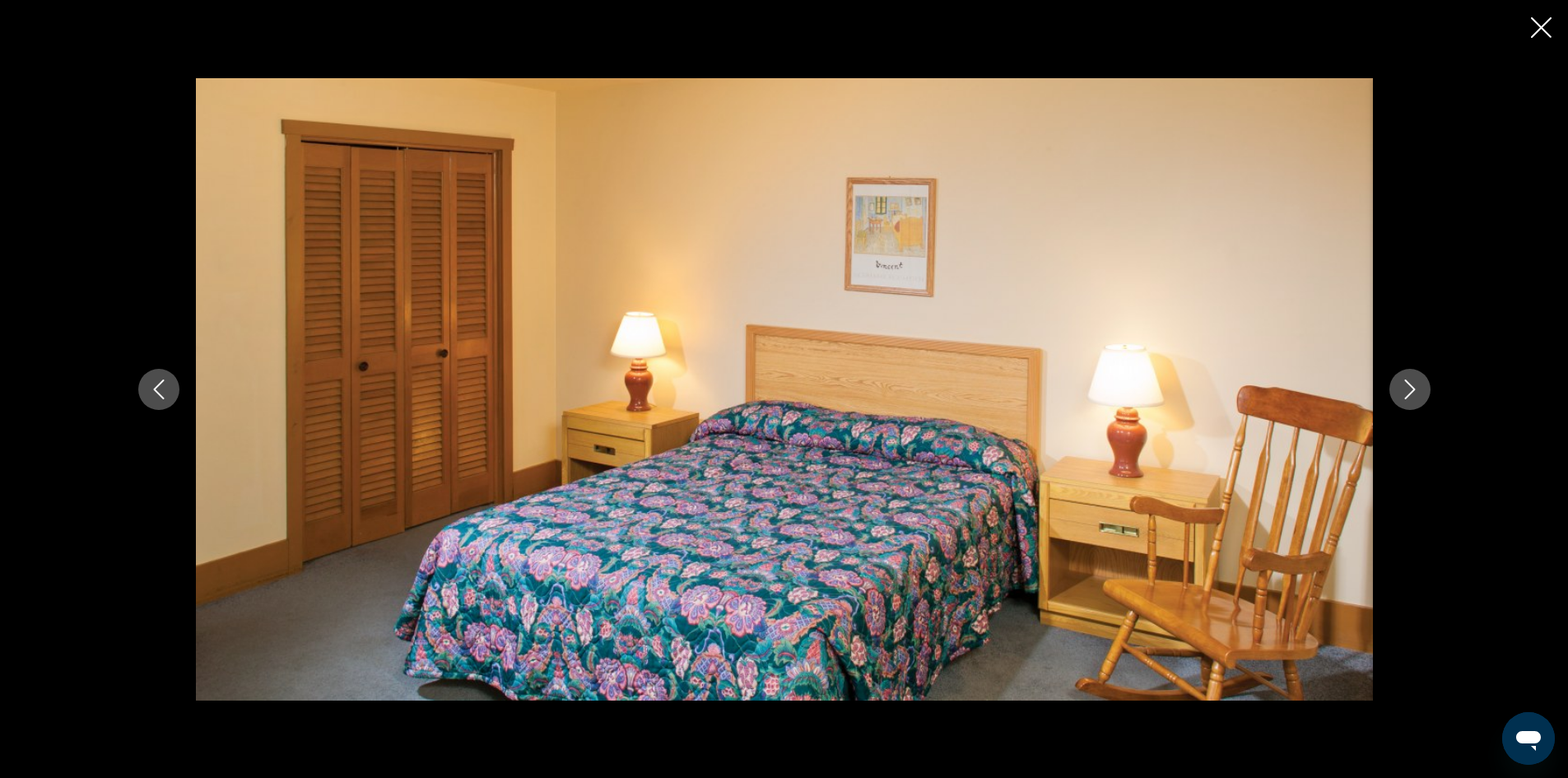
click at [1547, 27] on icon "Close slideshow" at bounding box center [1542, 28] width 21 height 21
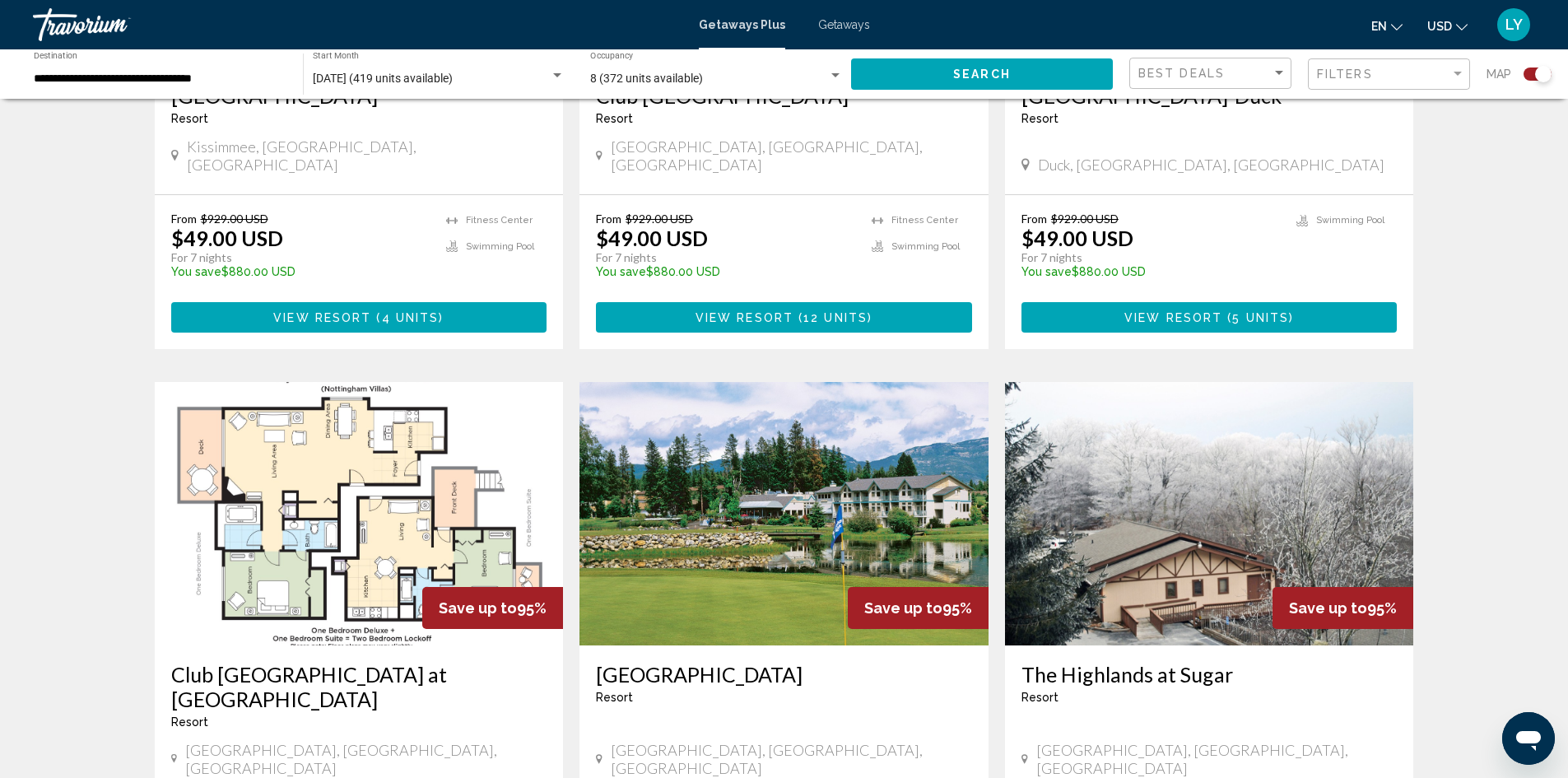
scroll to position [2141, 0]
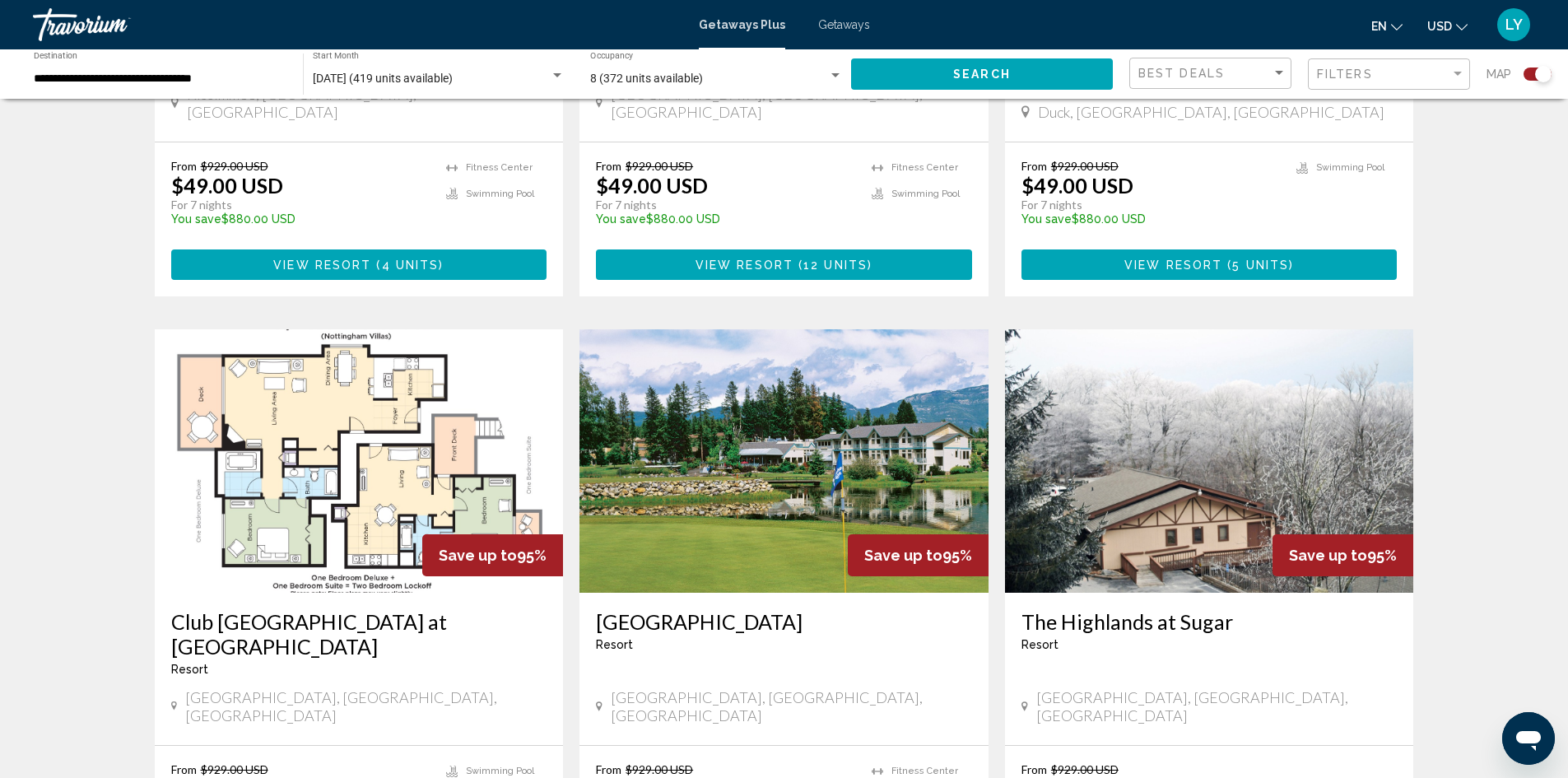
click at [1240, 452] on img "Main content" at bounding box center [1210, 461] width 409 height 263
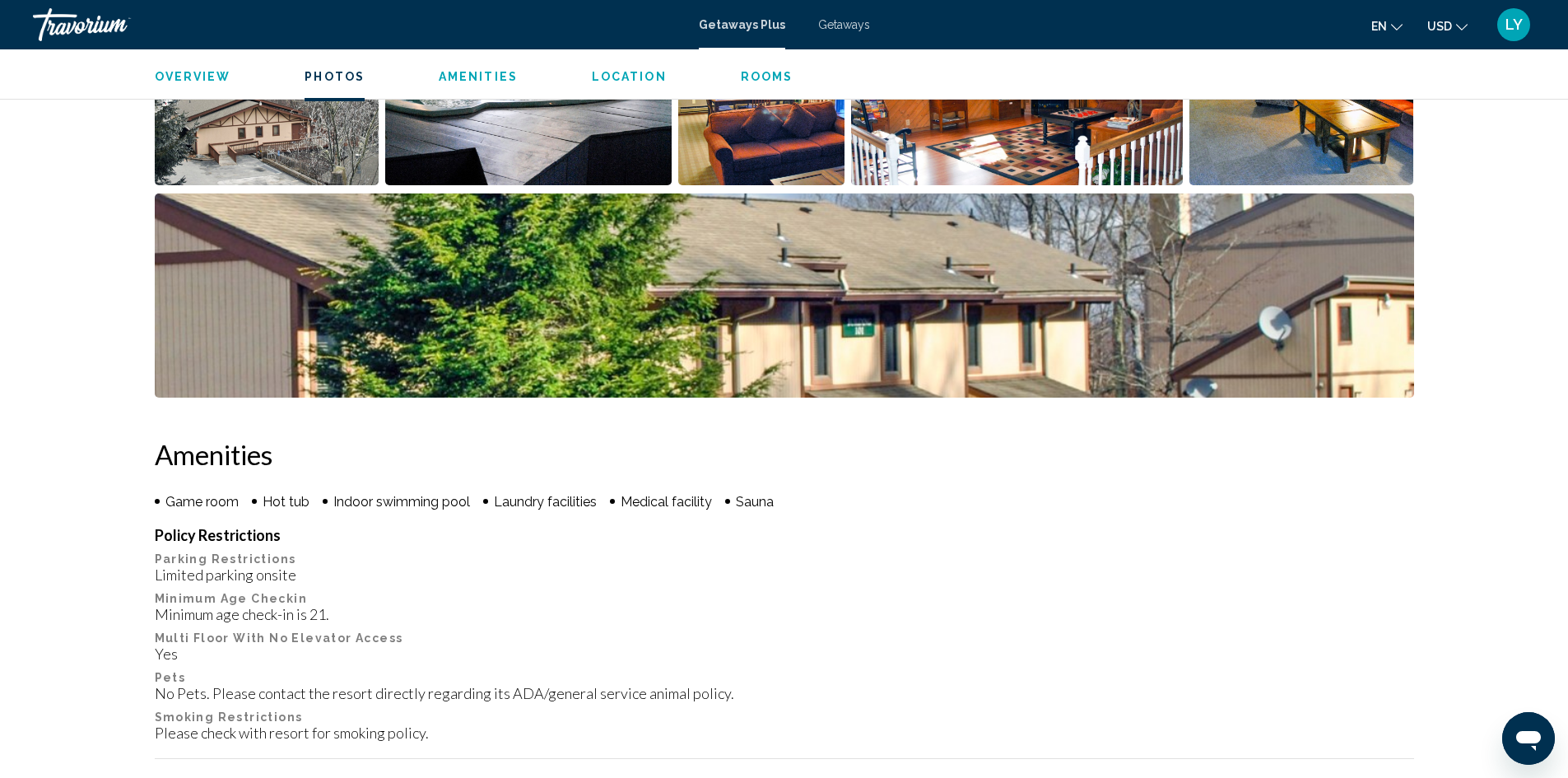
scroll to position [741, 0]
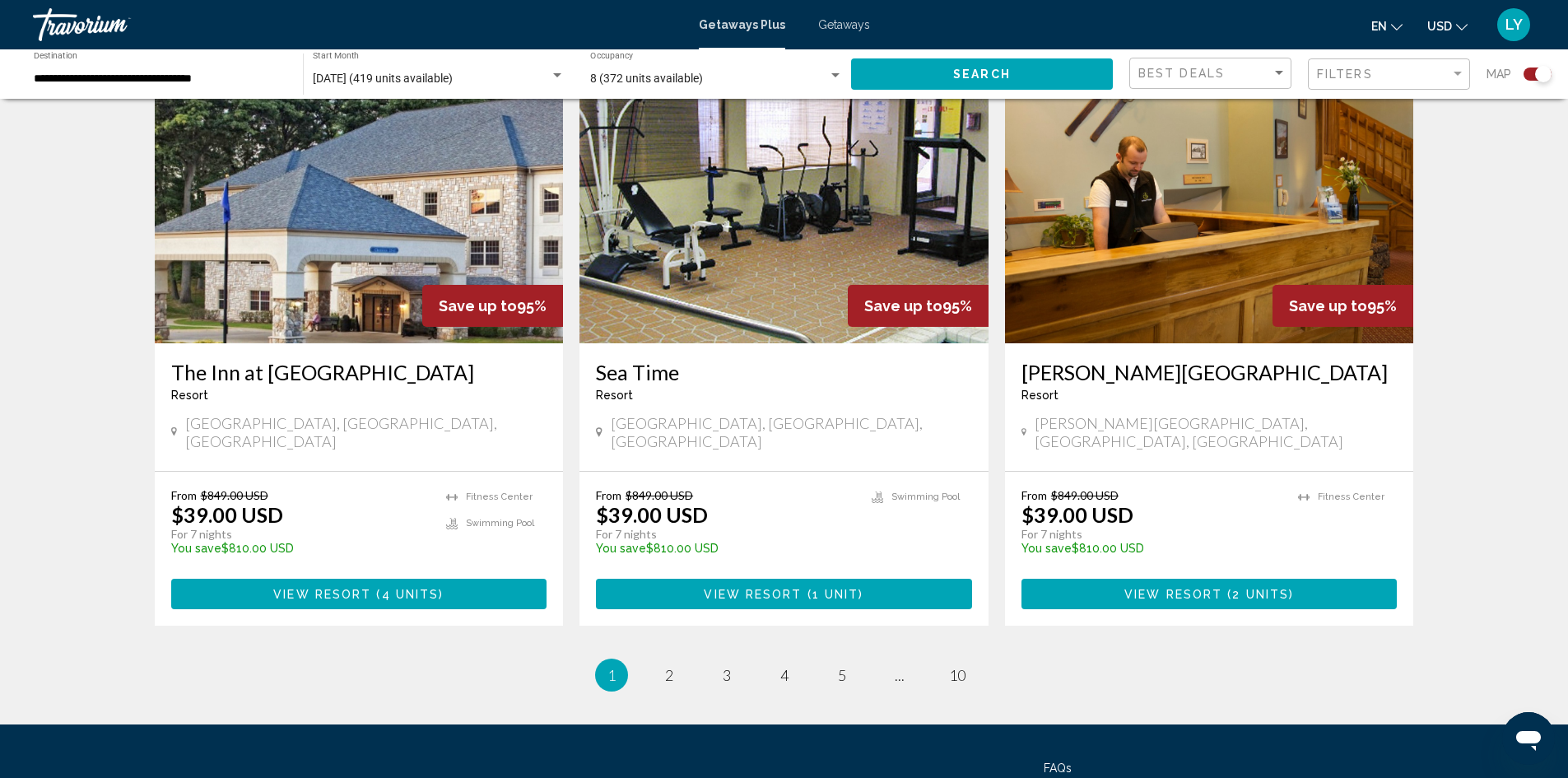
scroll to position [2491, 0]
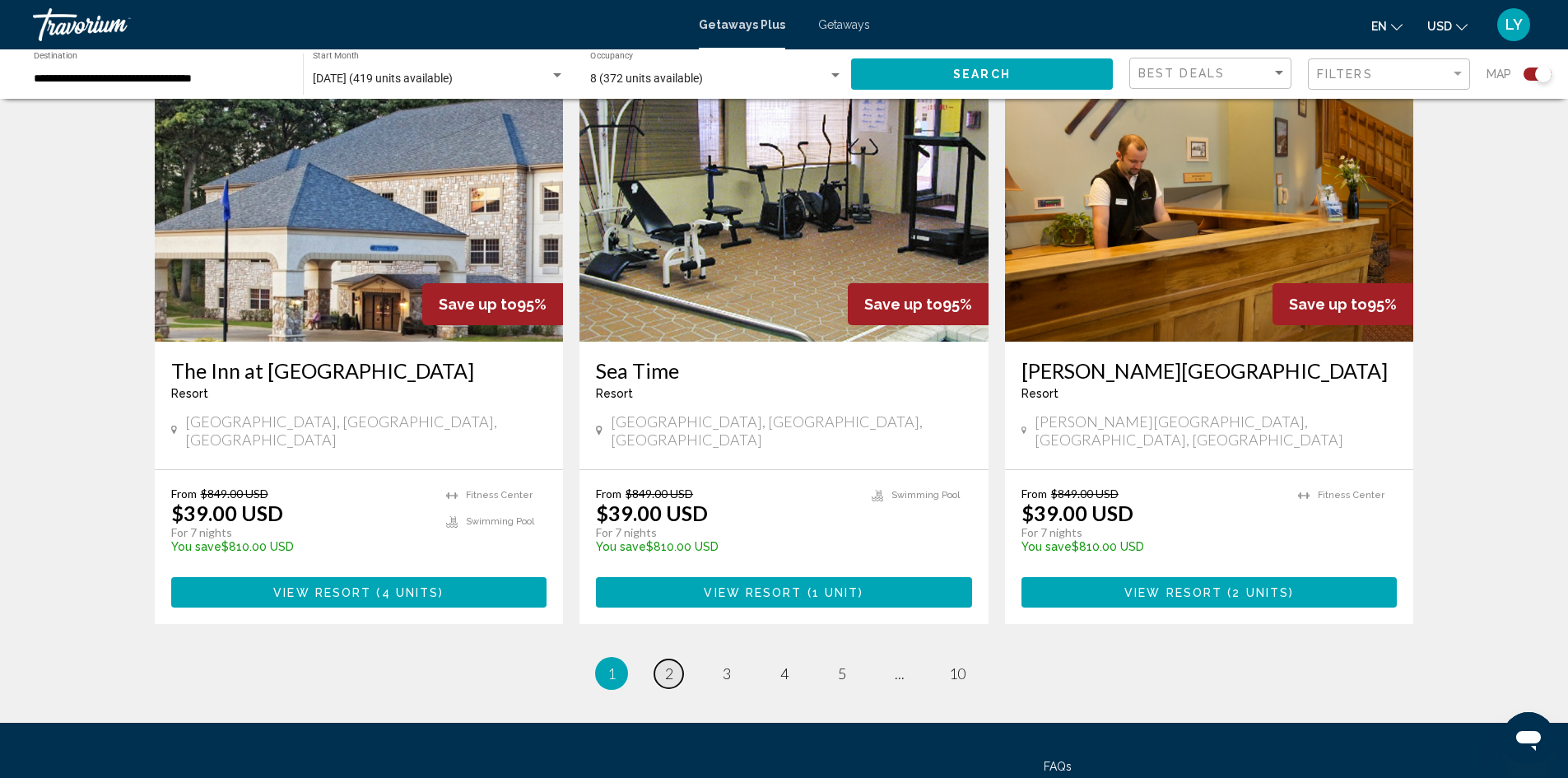
click at [672, 664] on span "2" at bounding box center [669, 673] width 8 height 18
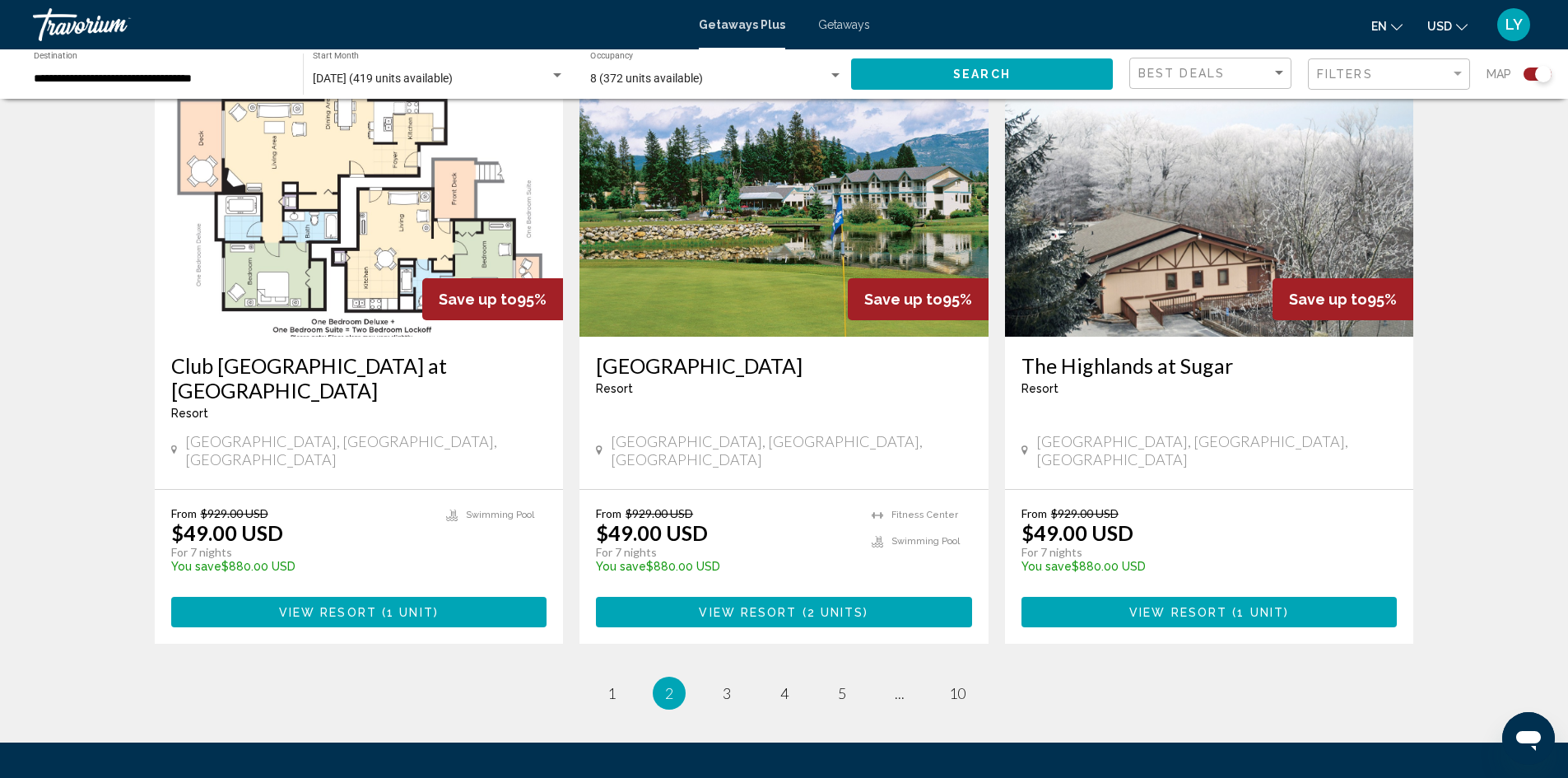
scroll to position [2417, 0]
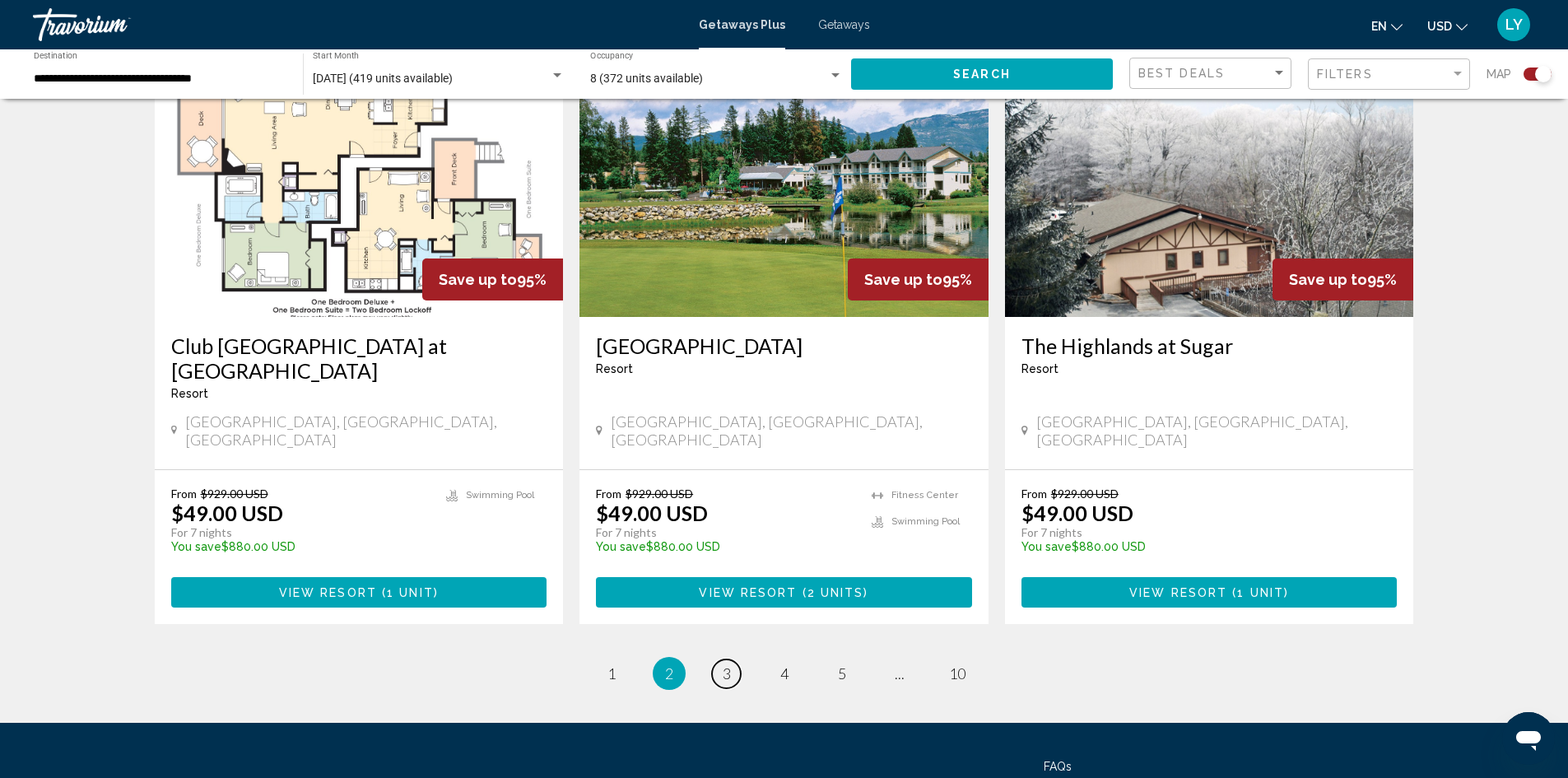
click at [727, 664] on span "3" at bounding box center [727, 673] width 8 height 18
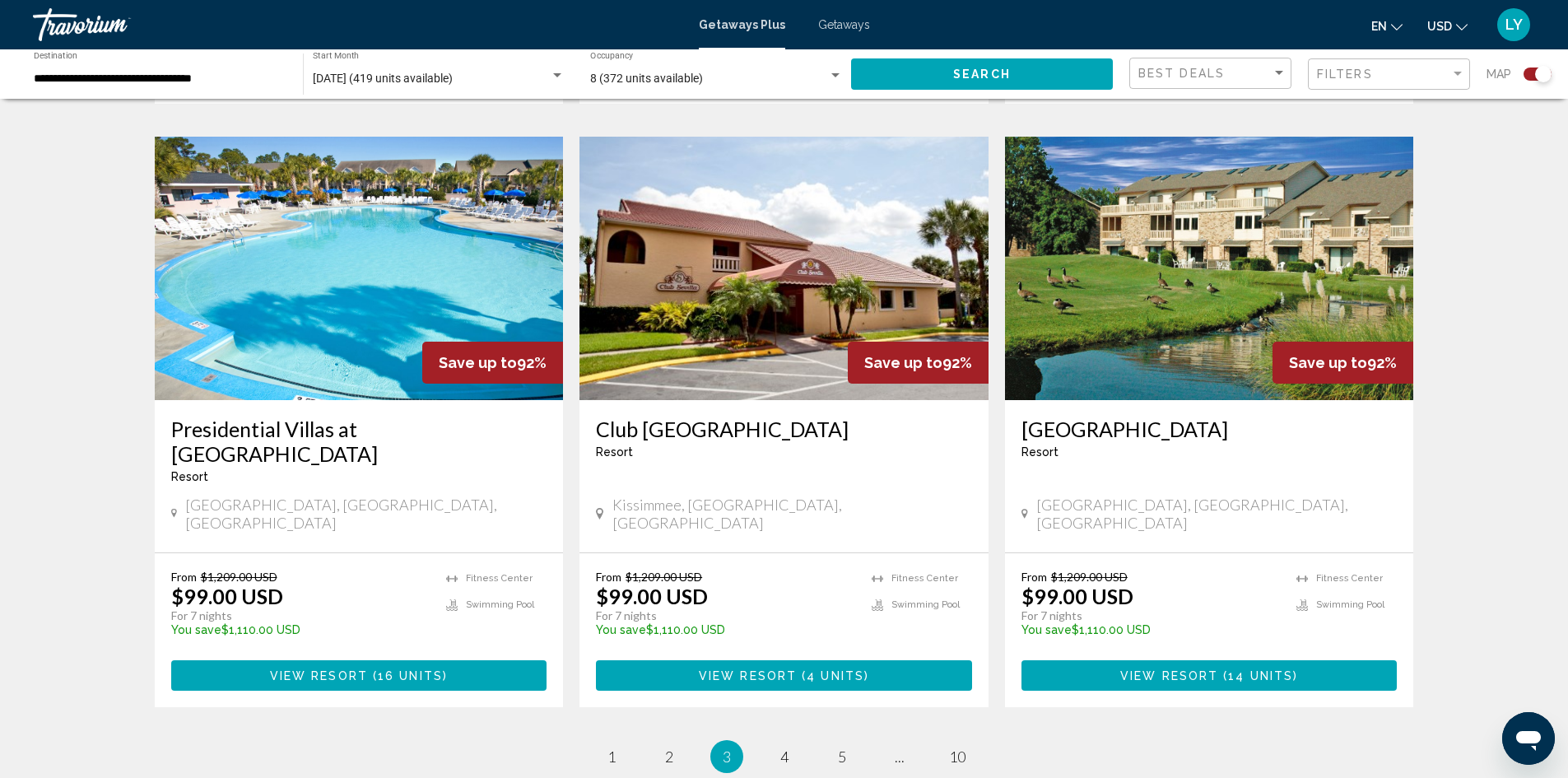
scroll to position [2441, 0]
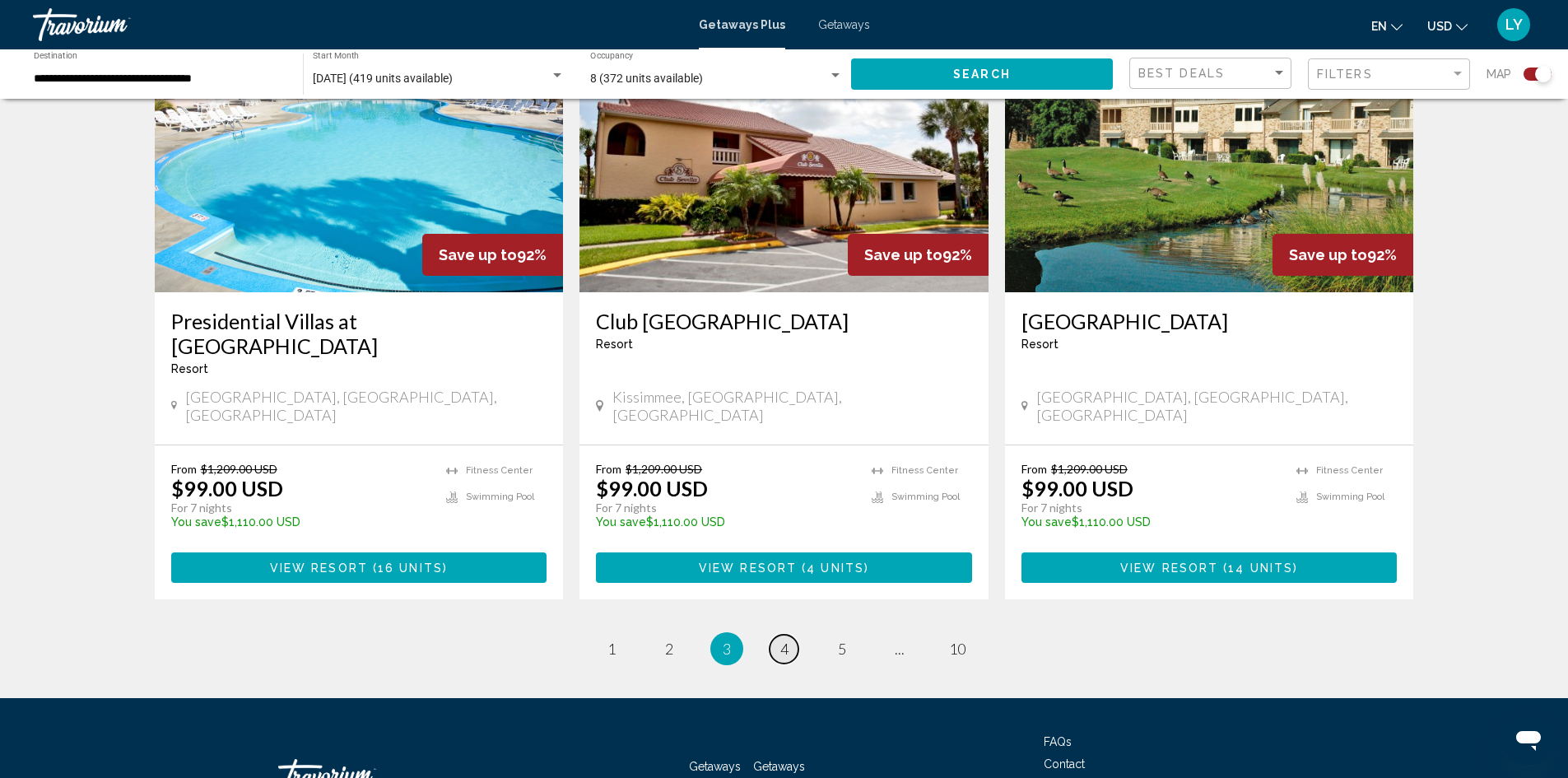
click at [791, 635] on link "page 4" at bounding box center [784, 649] width 29 height 29
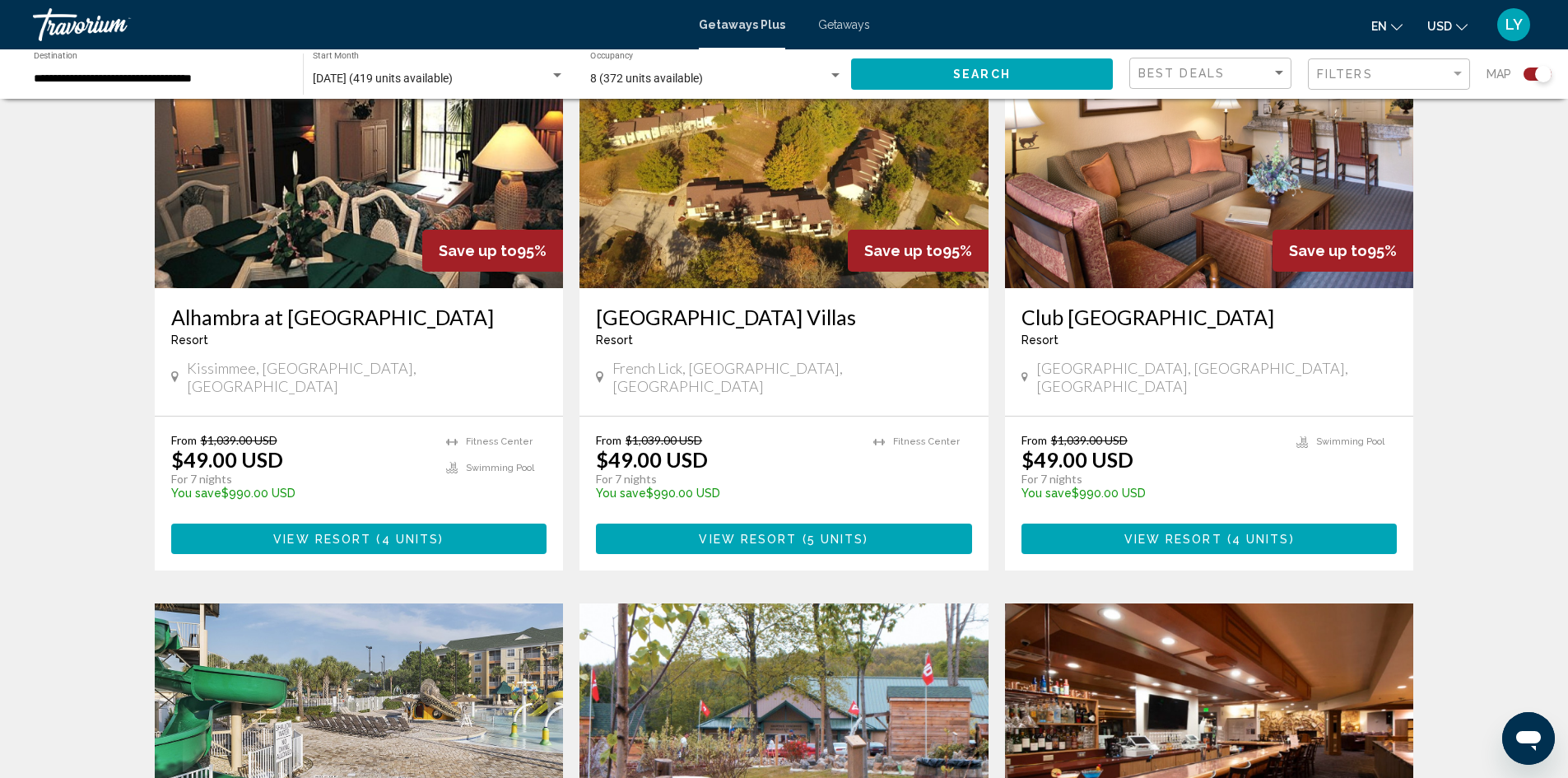
scroll to position [741, 0]
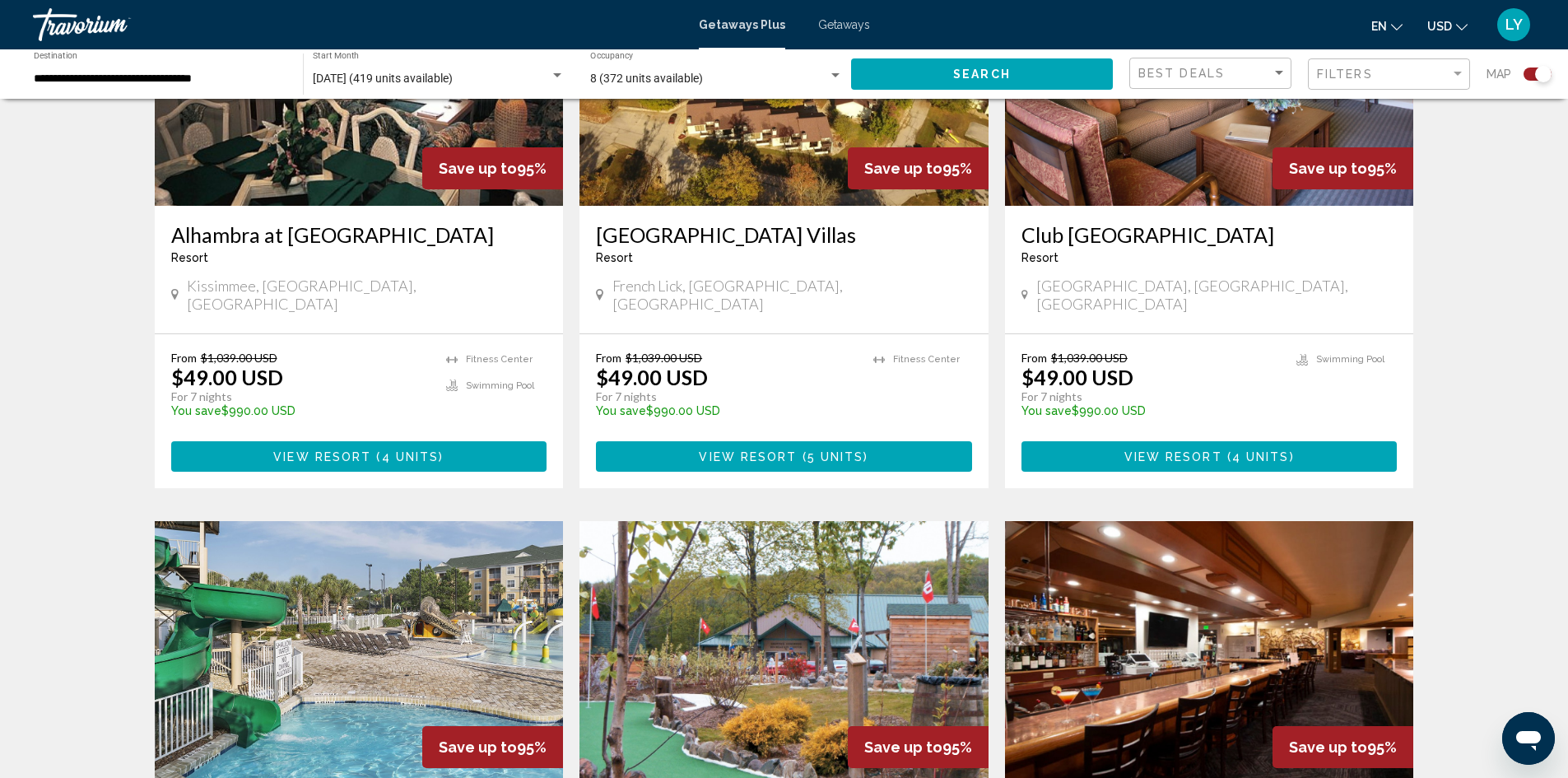
click at [1206, 169] on img "Main content" at bounding box center [1210, 74] width 409 height 263
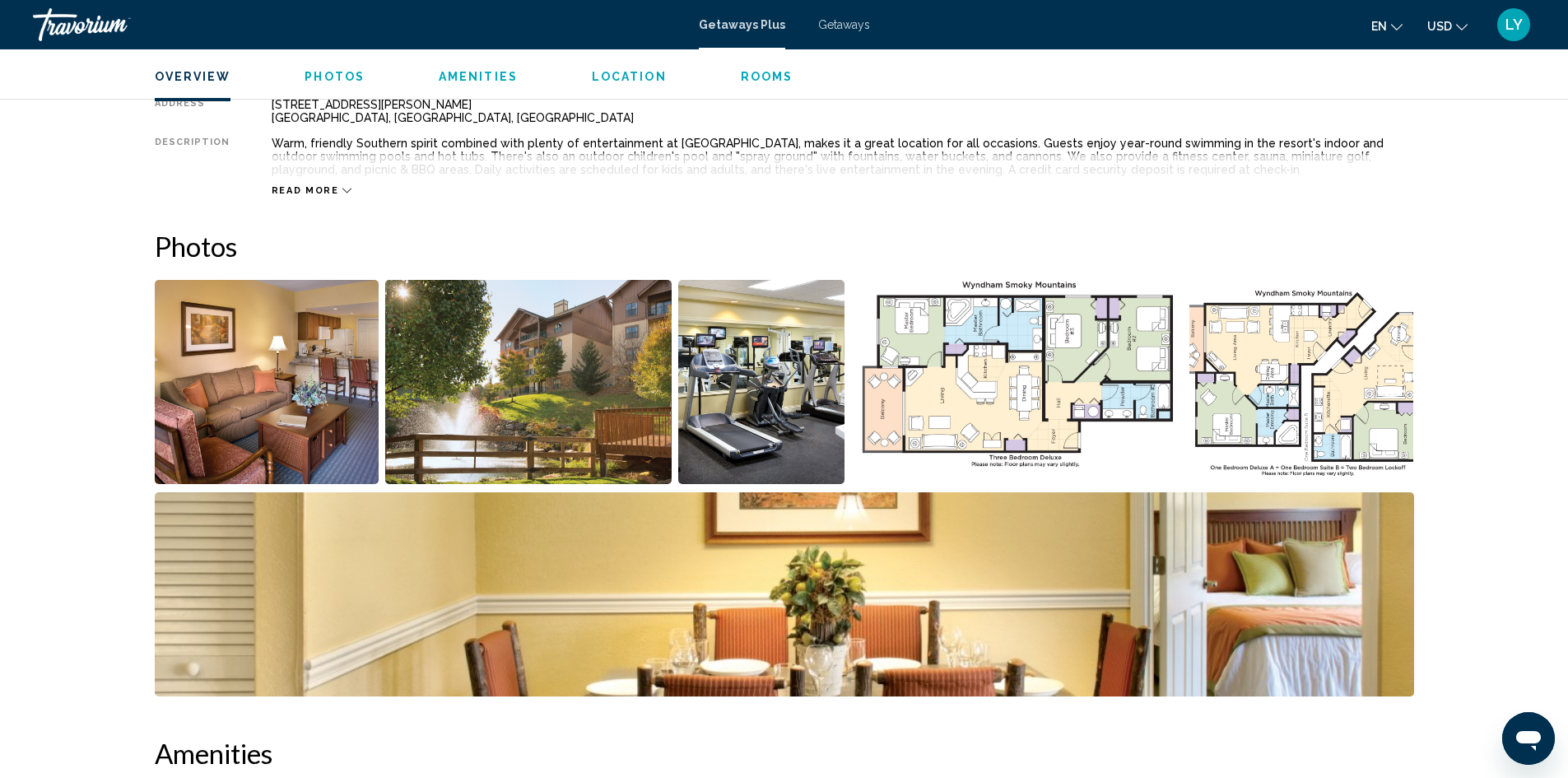
scroll to position [521, 0]
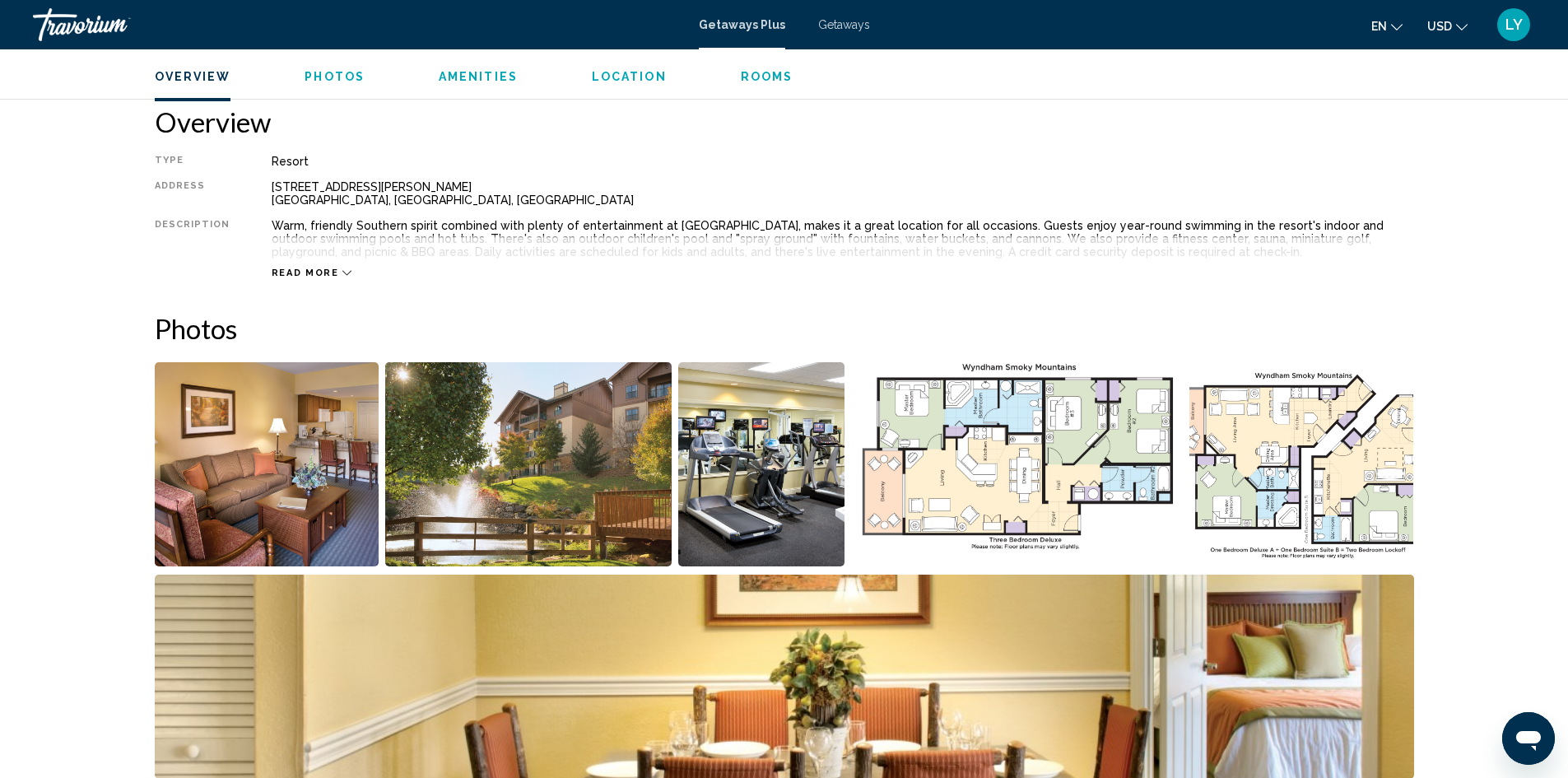
click at [1058, 426] on img "Open full-screen image slider" at bounding box center [1018, 464] width 332 height 204
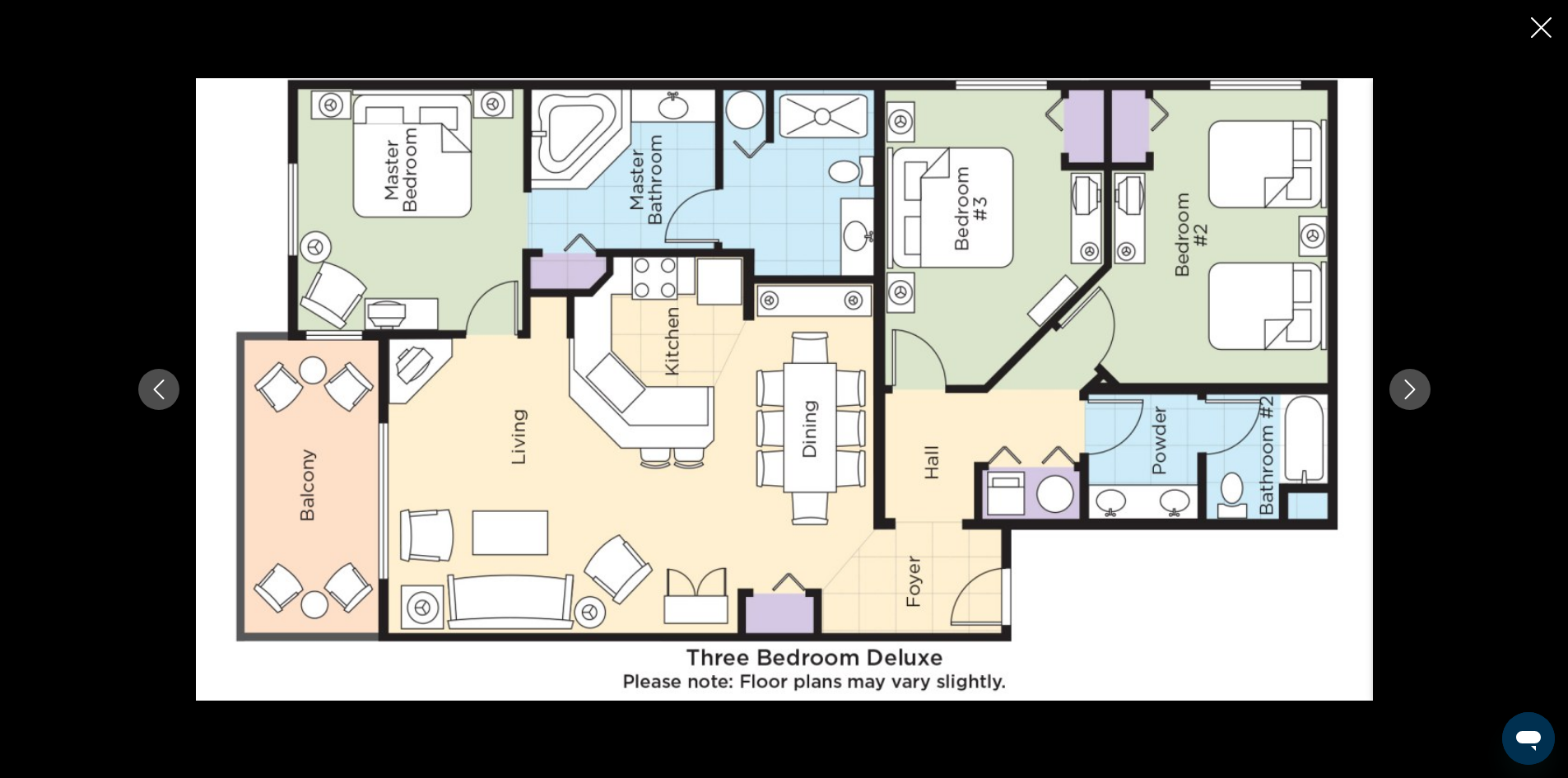
click at [1409, 390] on icon "Next image" at bounding box center [1409, 389] width 20 height 20
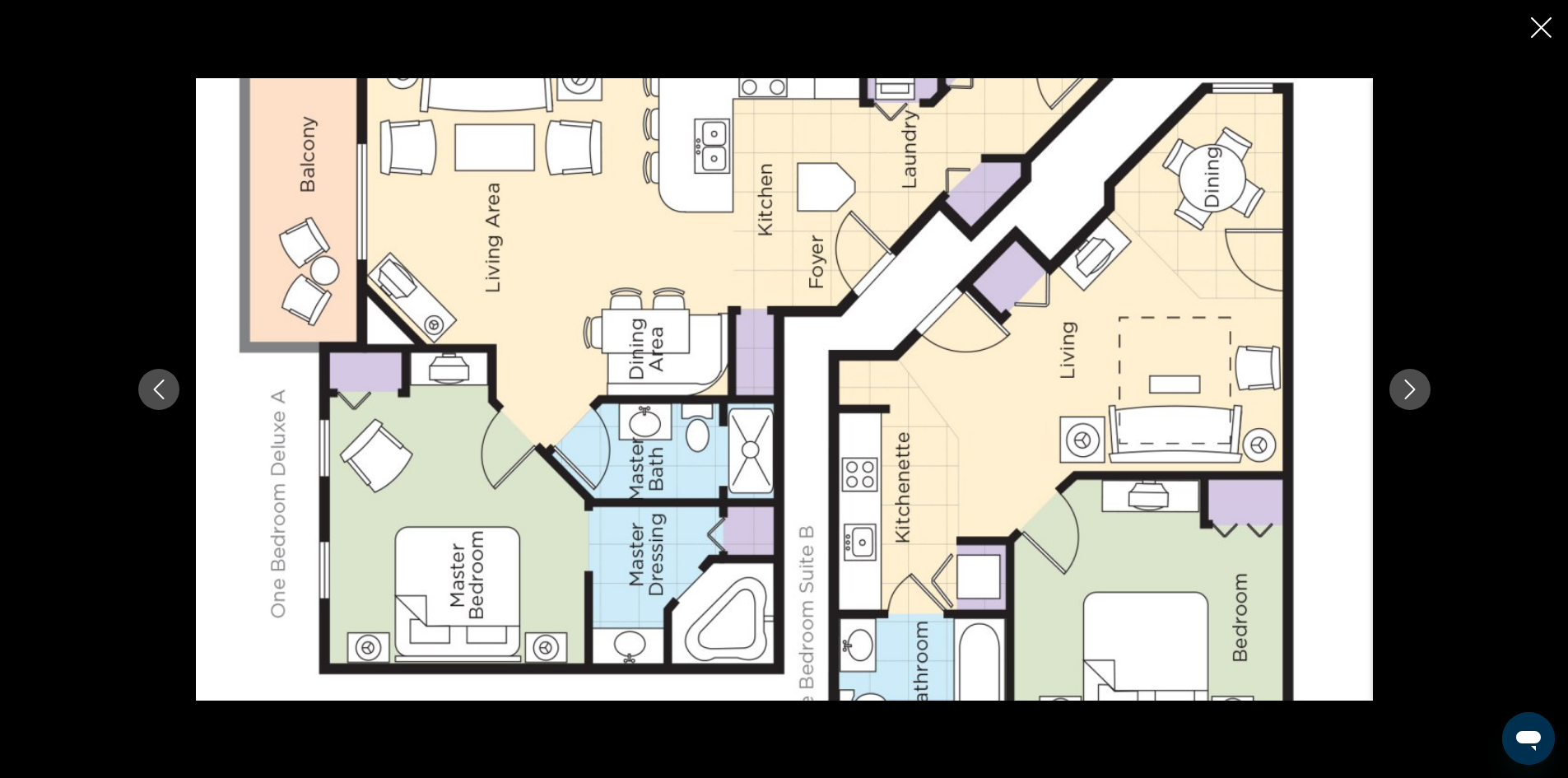
click at [1540, 31] on icon "Close slideshow" at bounding box center [1542, 28] width 21 height 21
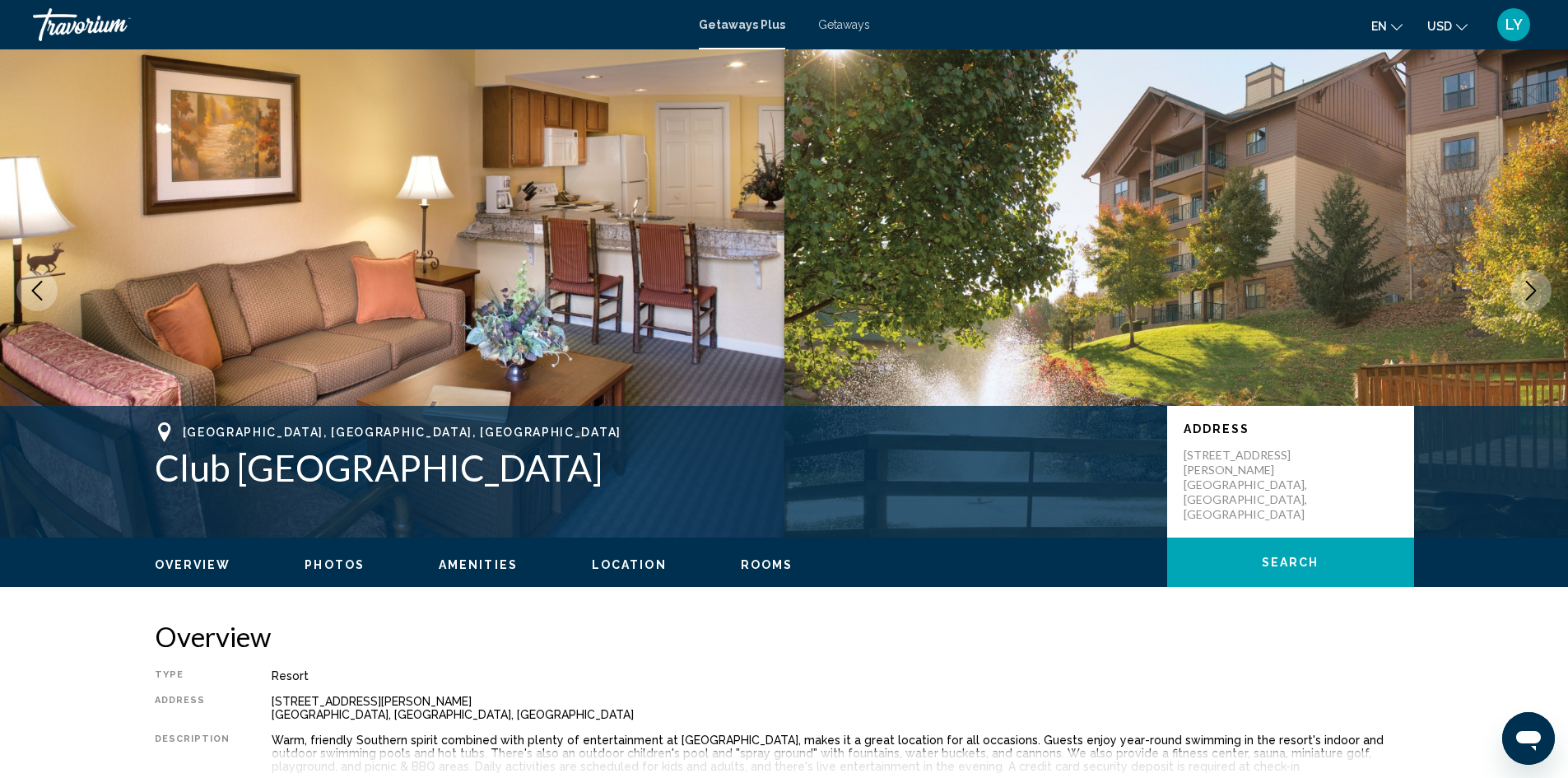
scroll to position [0, 0]
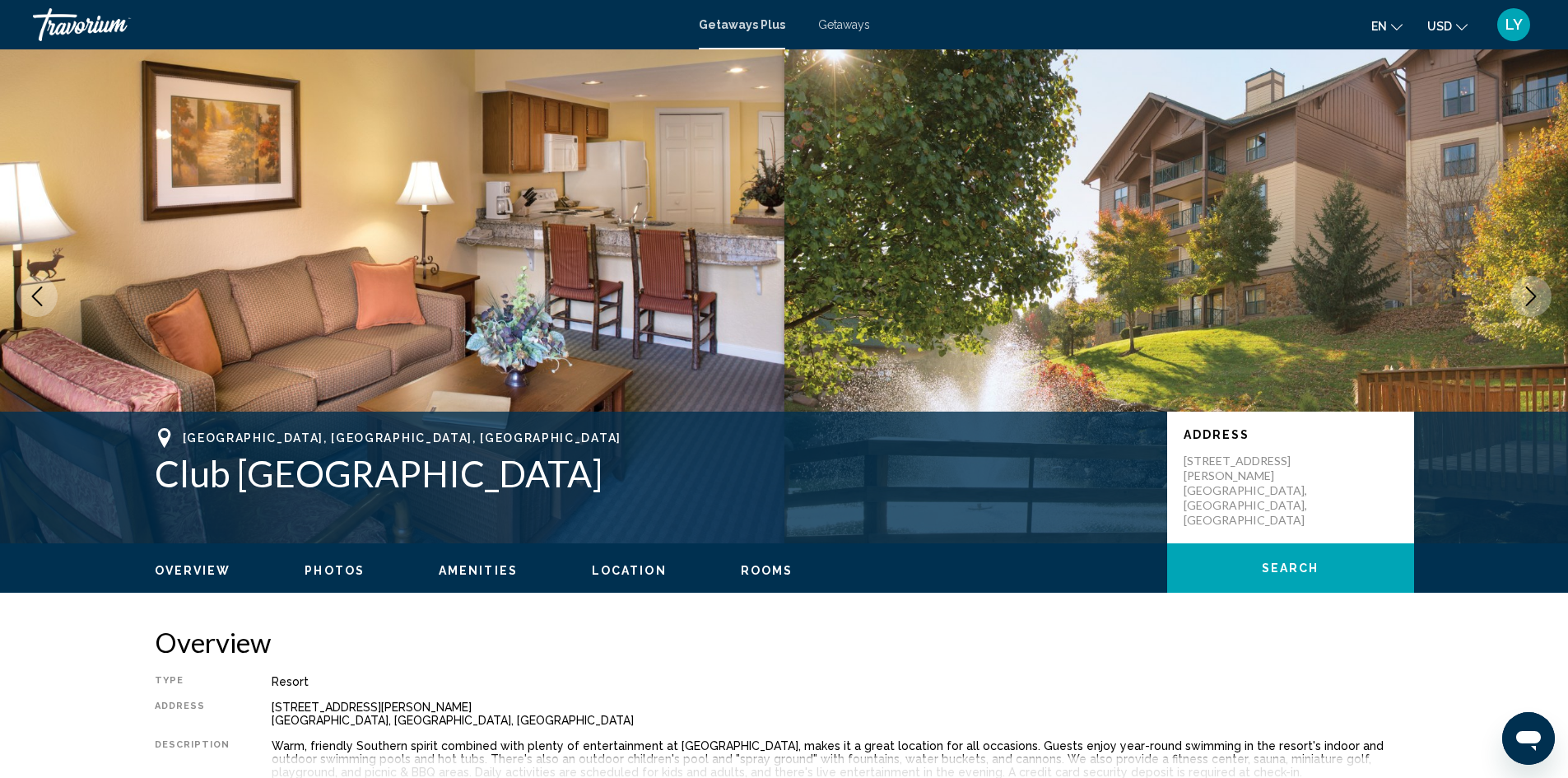
click at [1542, 288] on button "Next image" at bounding box center [1532, 297] width 41 height 41
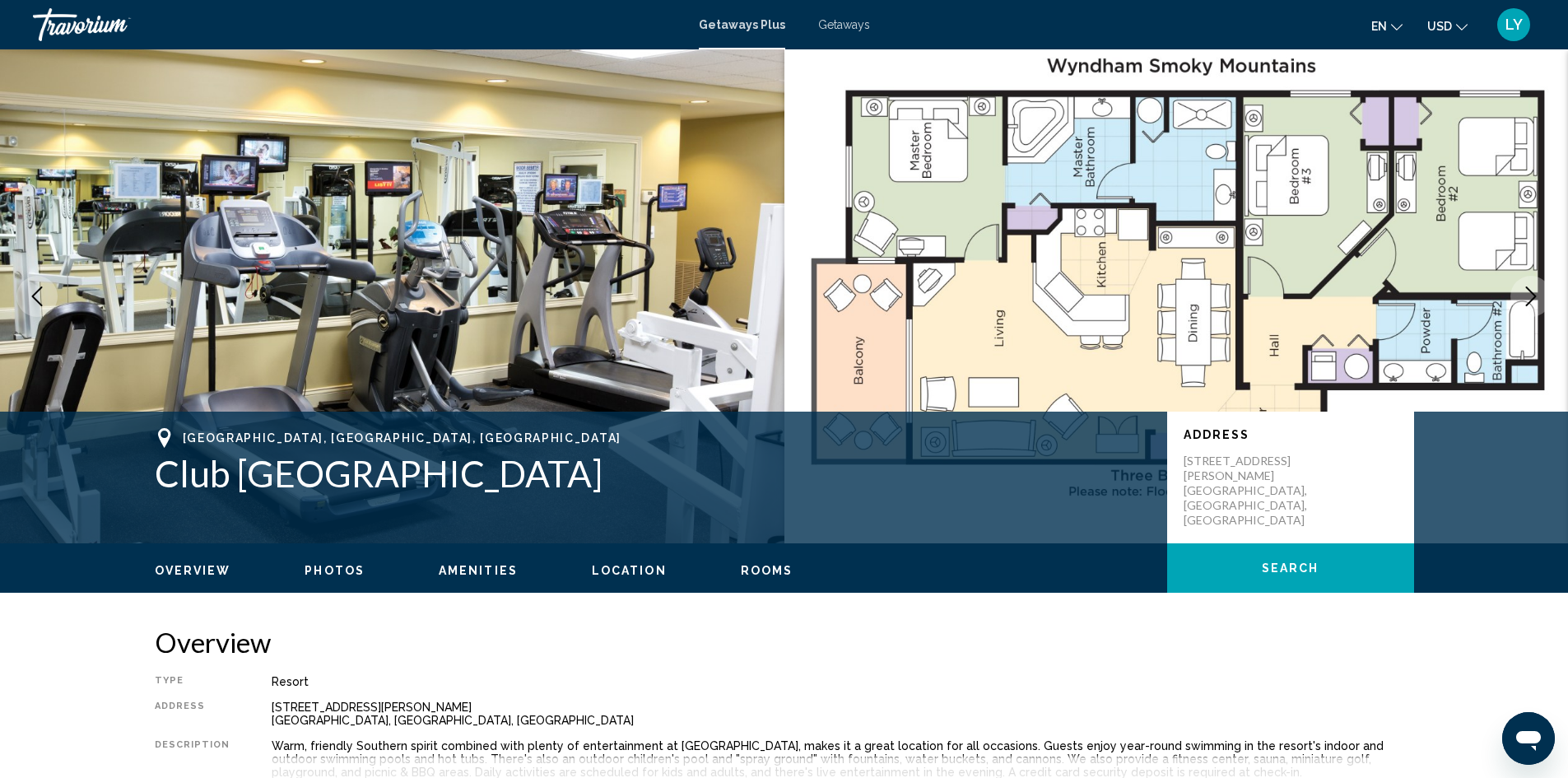
click at [1542, 288] on button "Next image" at bounding box center [1532, 297] width 41 height 41
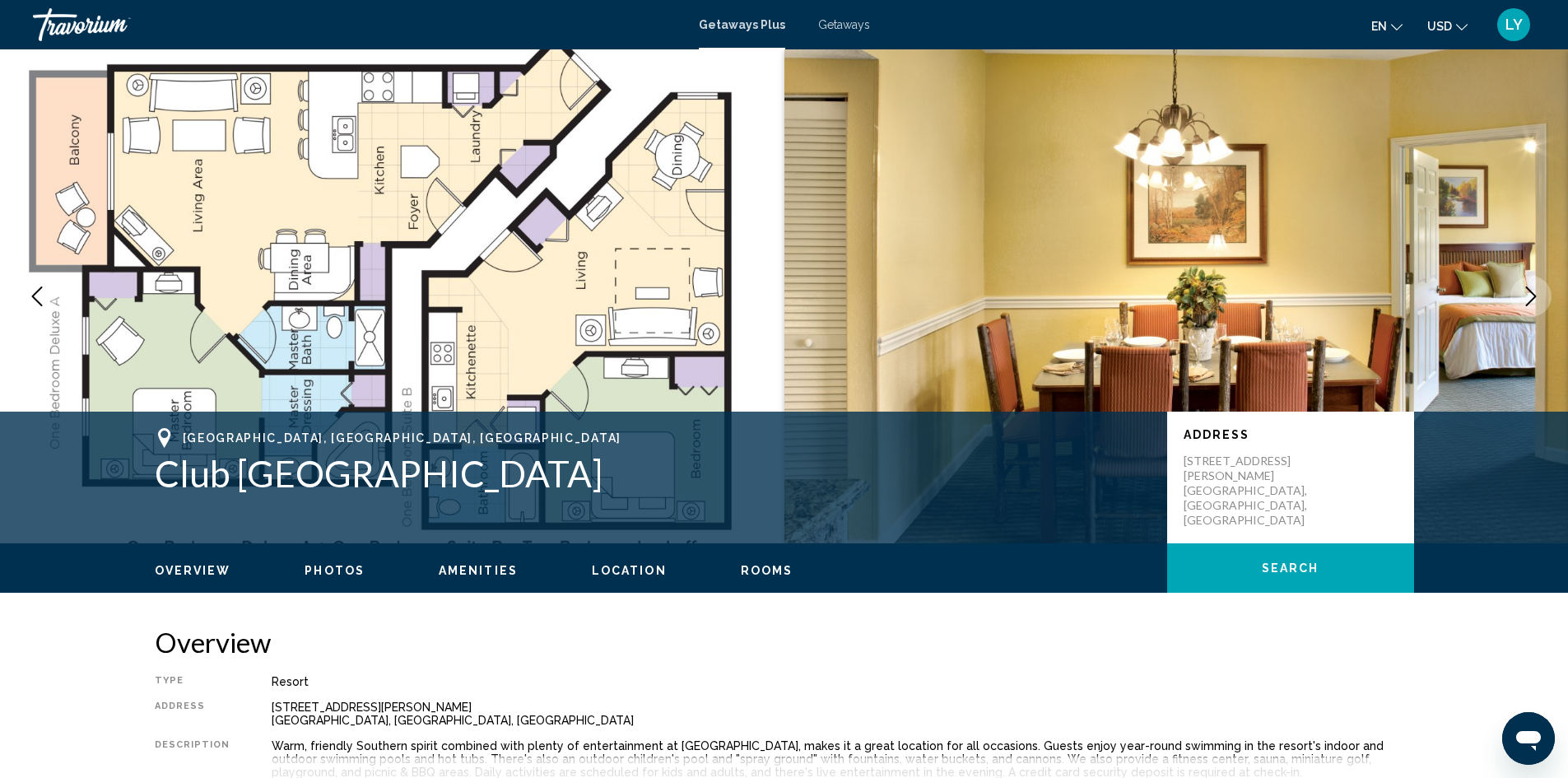
click at [1542, 288] on button "Next image" at bounding box center [1532, 297] width 41 height 41
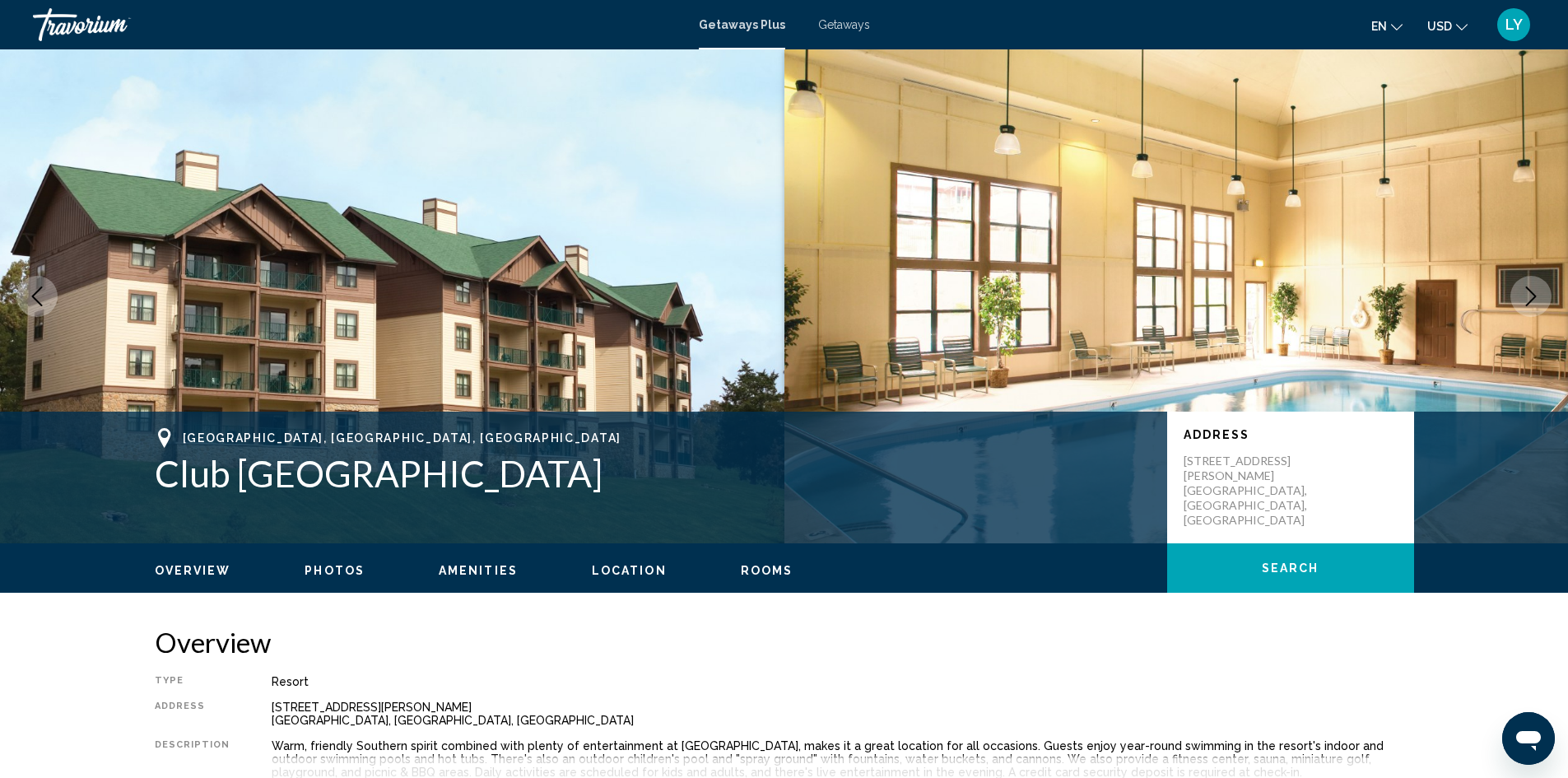
click at [1542, 288] on button "Next image" at bounding box center [1532, 297] width 41 height 41
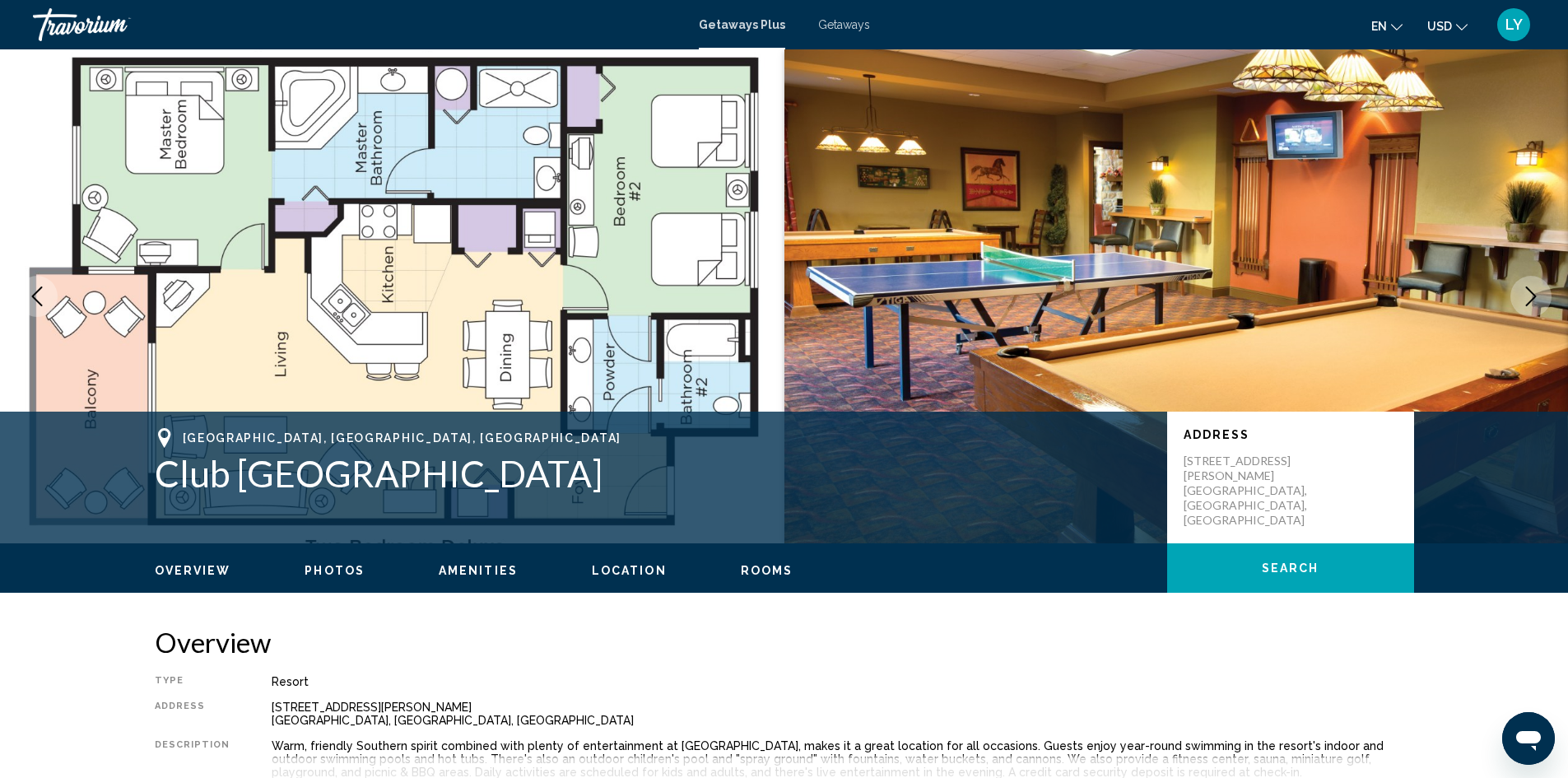
click at [1542, 288] on button "Next image" at bounding box center [1532, 297] width 41 height 41
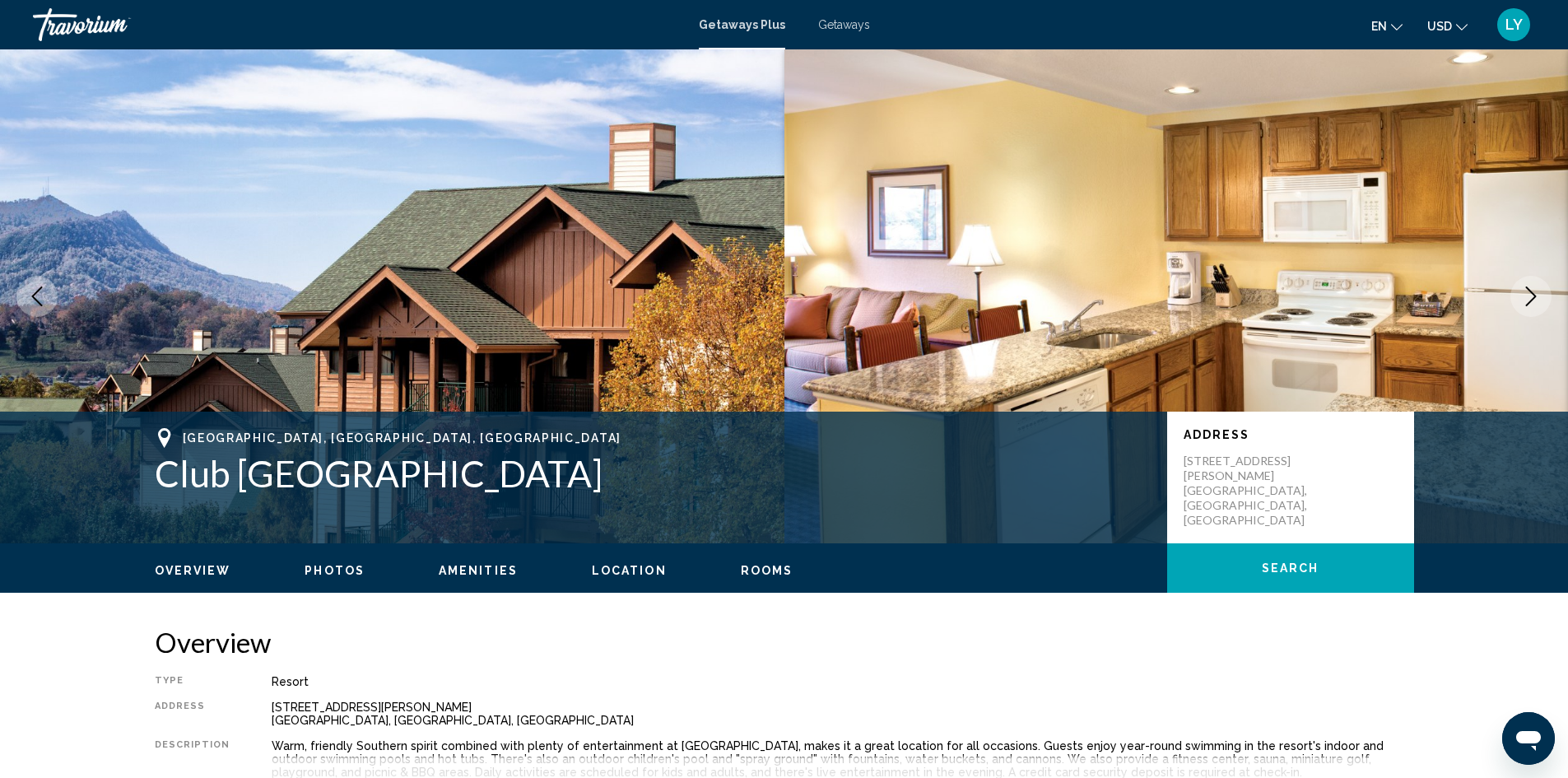
click at [1542, 288] on button "Next image" at bounding box center [1532, 297] width 41 height 41
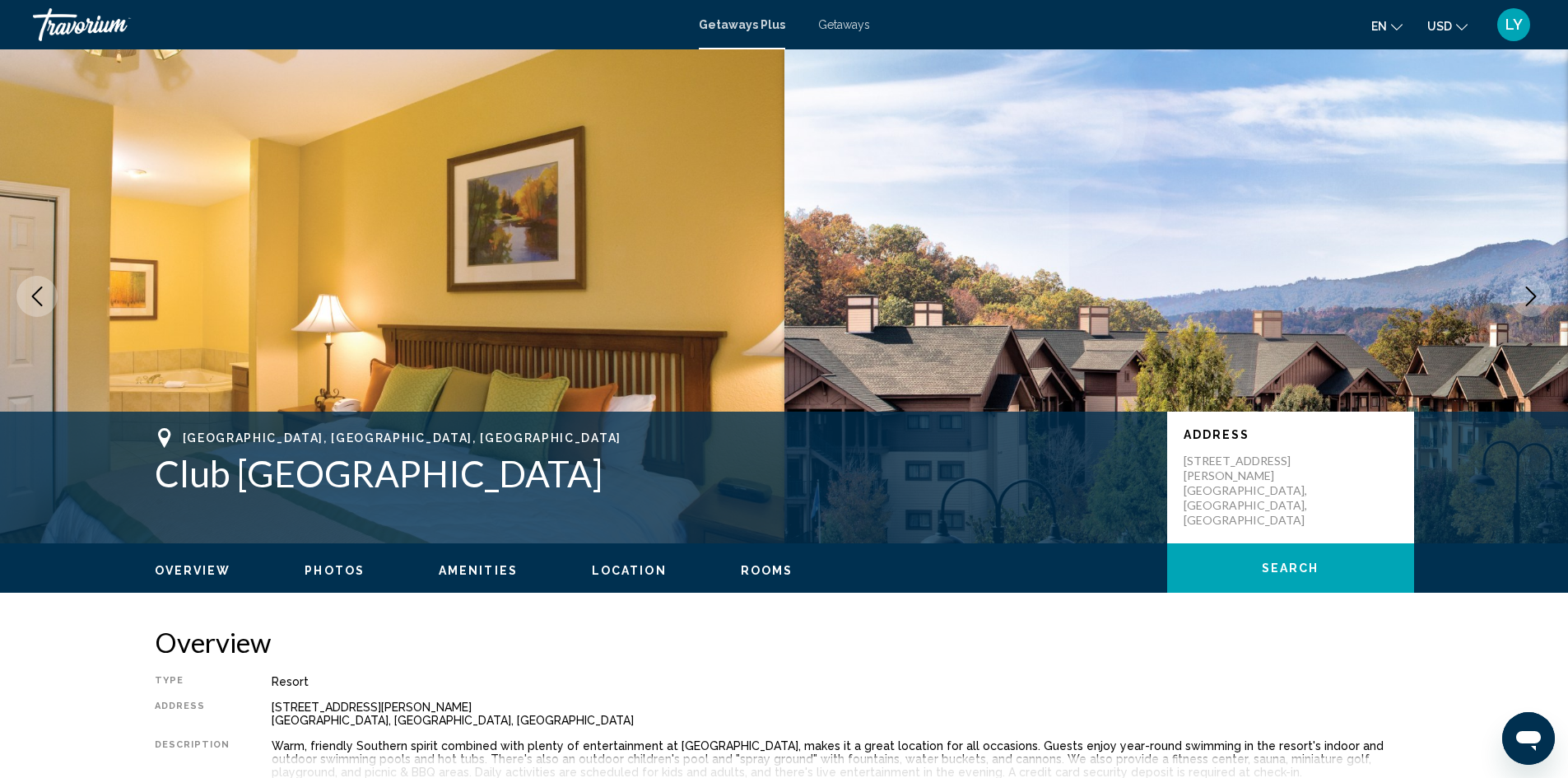
click at [1542, 288] on button "Next image" at bounding box center [1532, 297] width 41 height 41
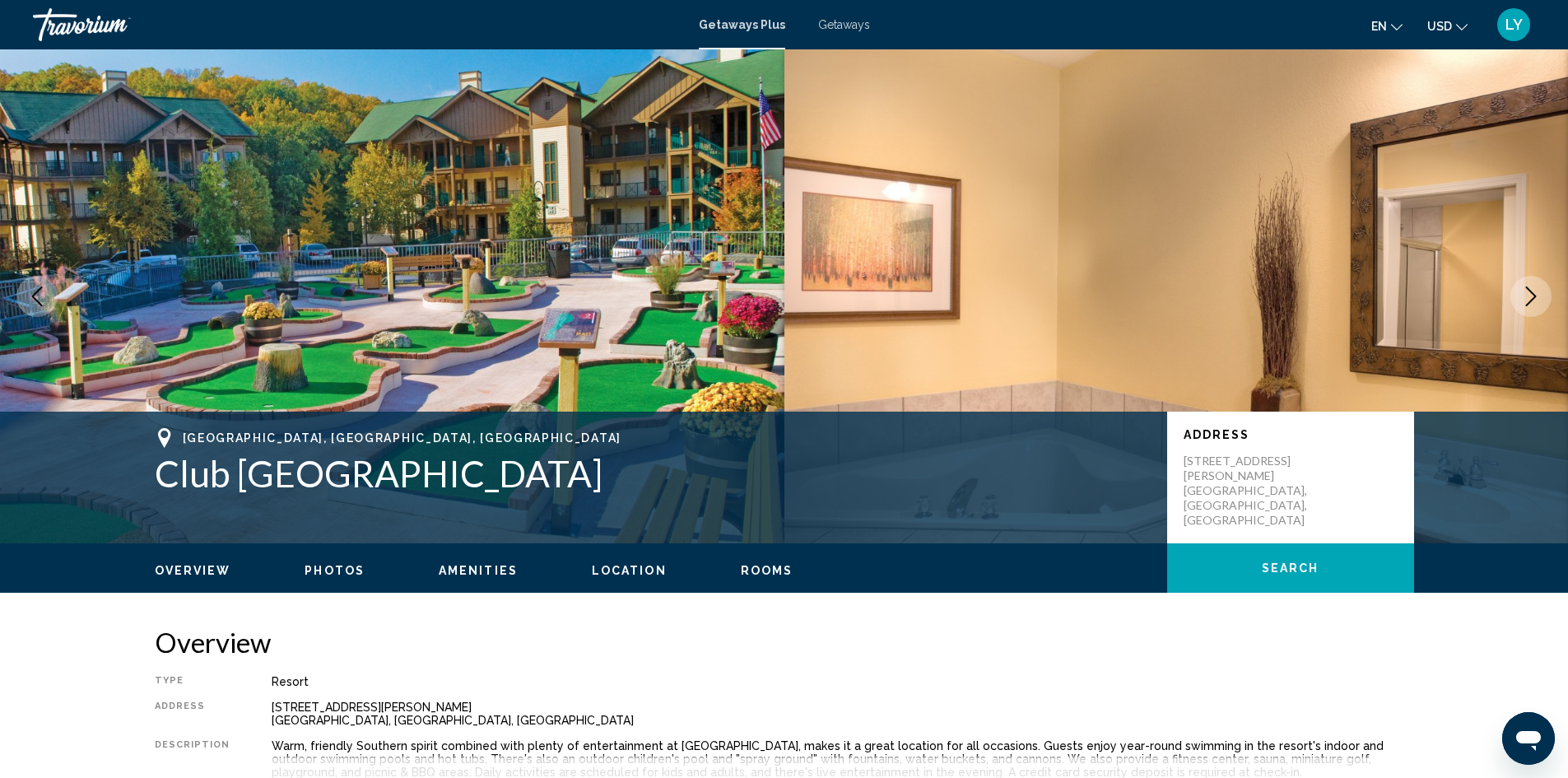
click at [1542, 288] on button "Next image" at bounding box center [1532, 297] width 41 height 41
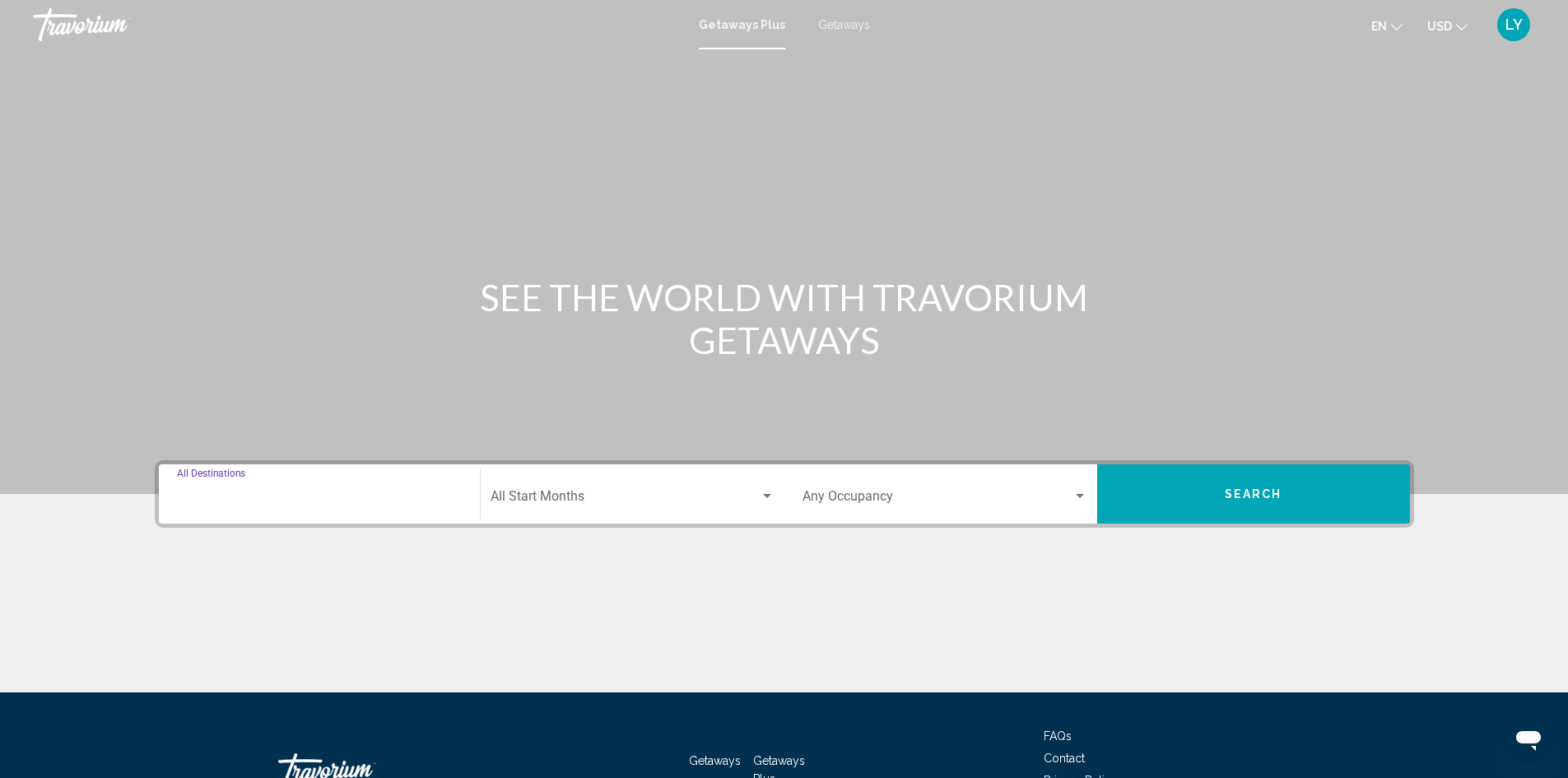
click at [259, 501] on input "Destination All Destinations" at bounding box center [319, 500] width 284 height 15
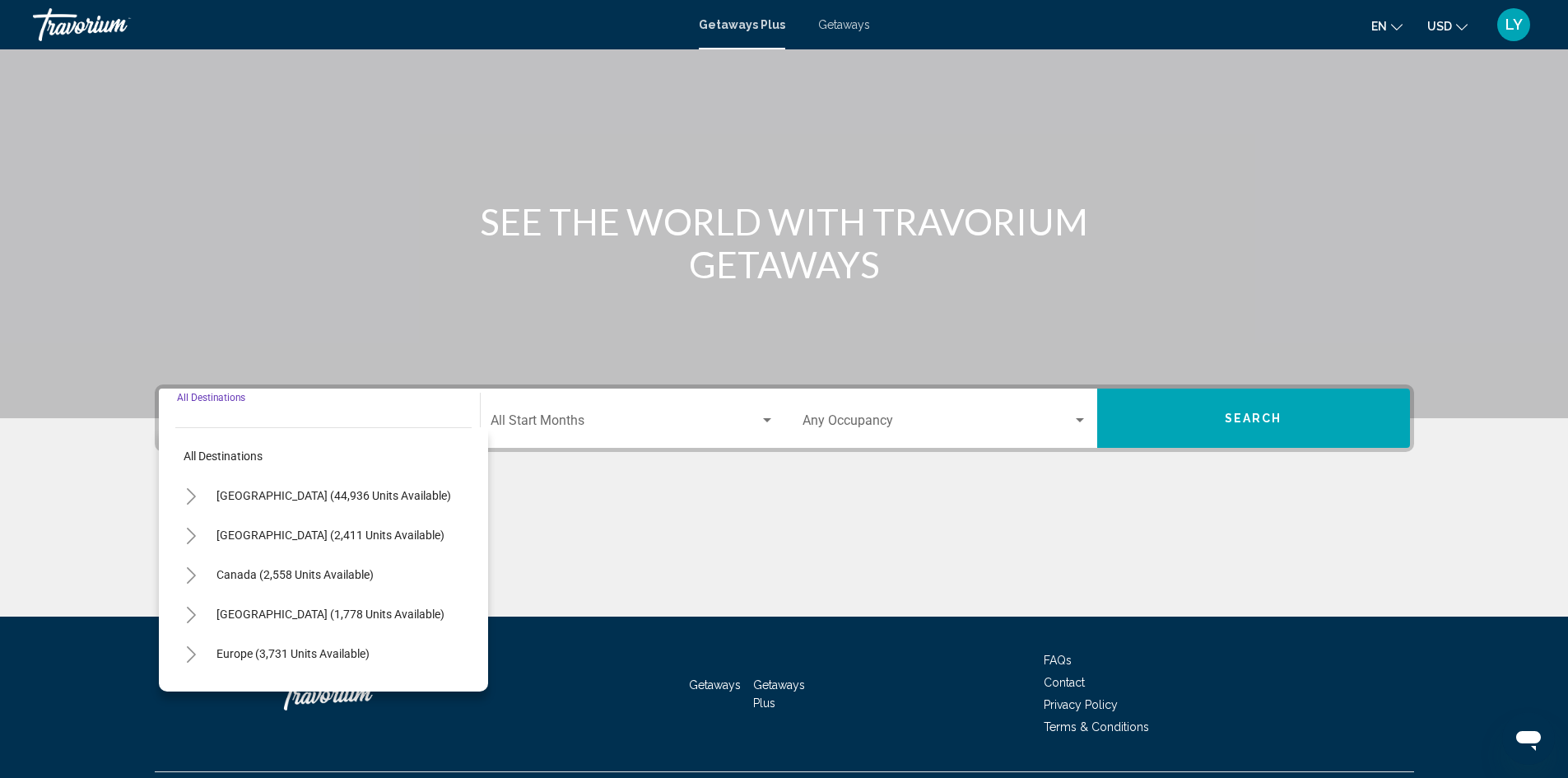
scroll to position [116, 0]
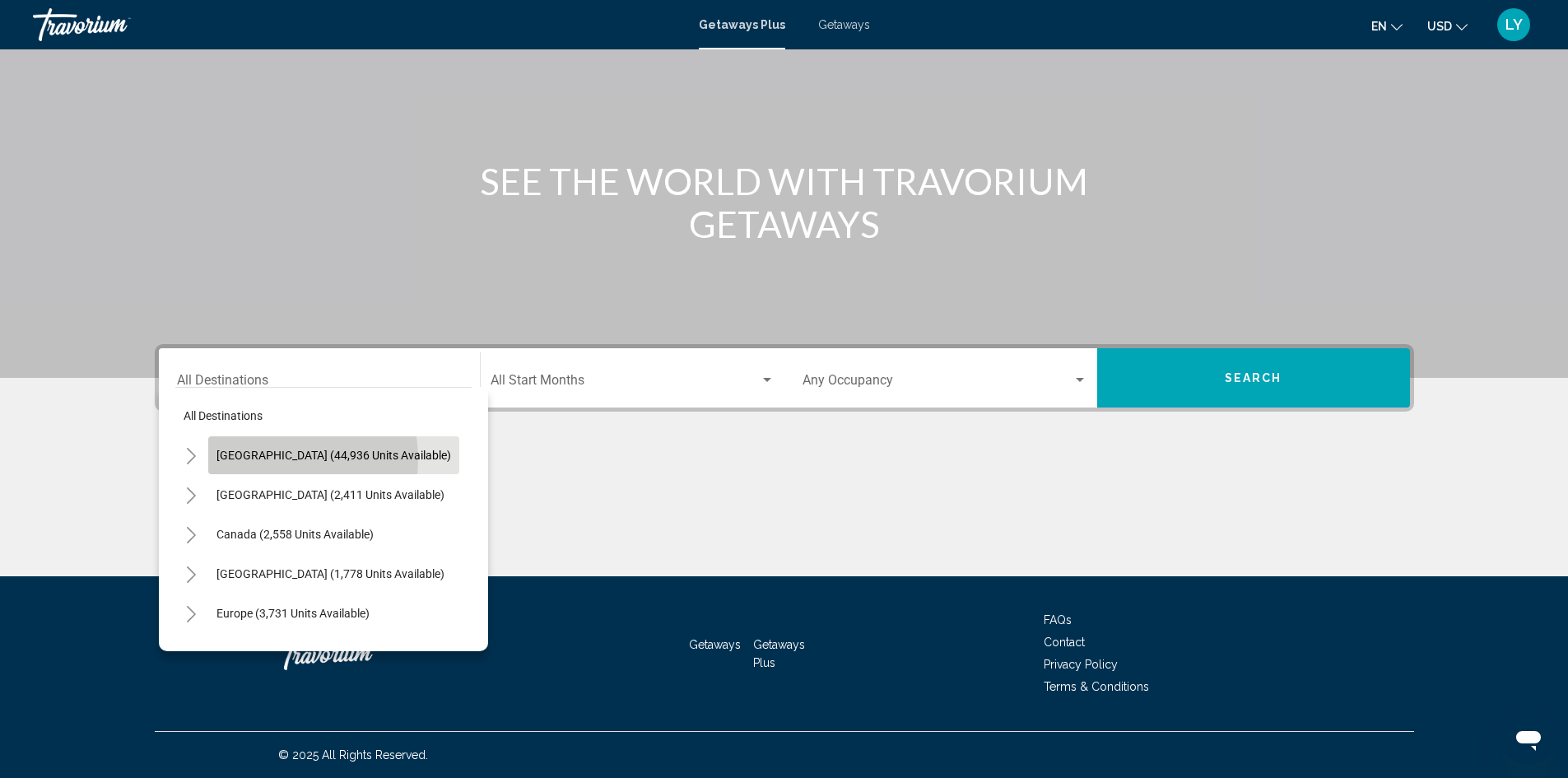
click at [260, 460] on span "[GEOGRAPHIC_DATA] (44,936 units available)" at bounding box center [334, 455] width 235 height 13
type input "**********"
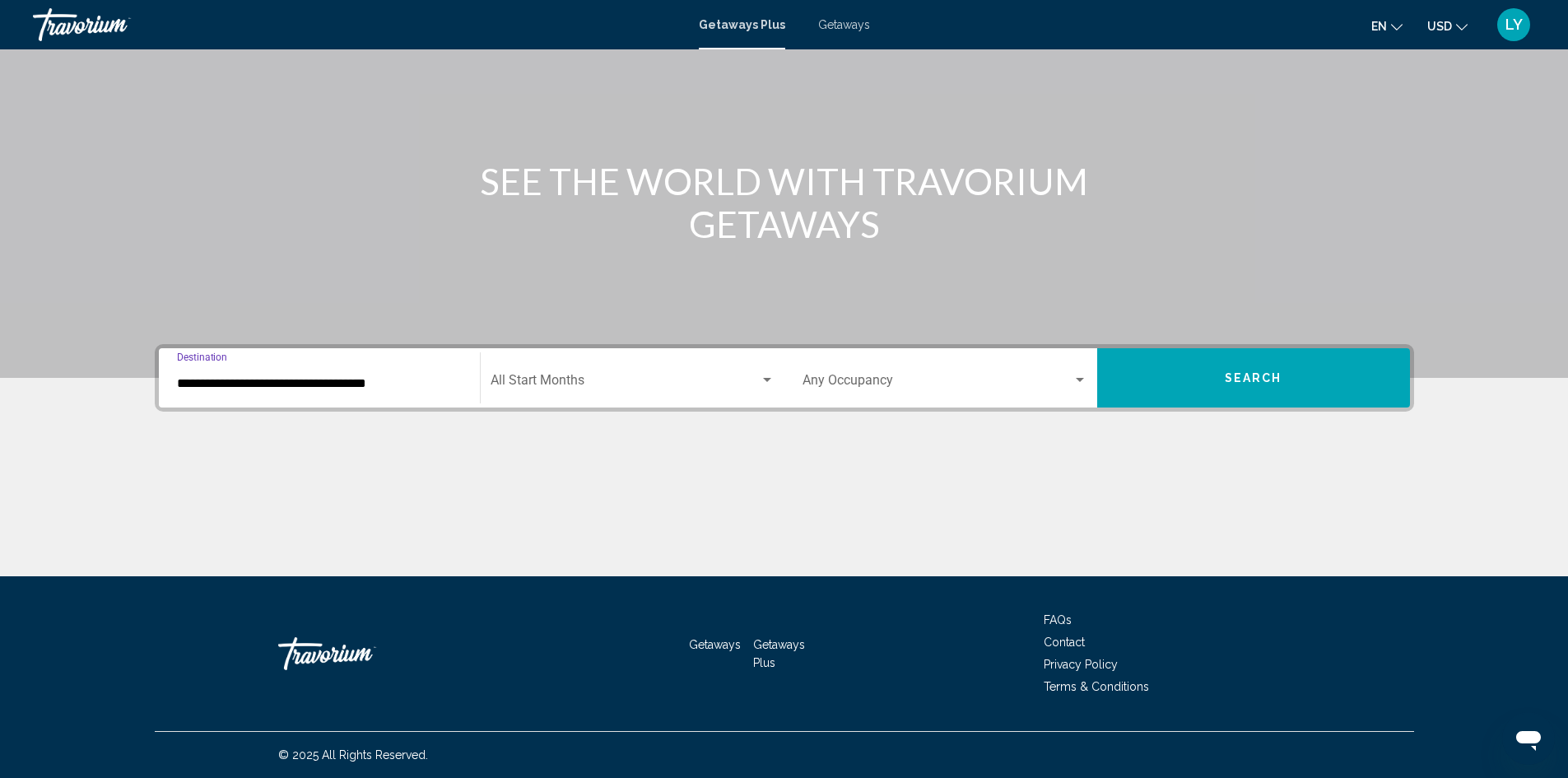
click at [558, 372] on div "Start Month All Start Months" at bounding box center [632, 379] width 284 height 52
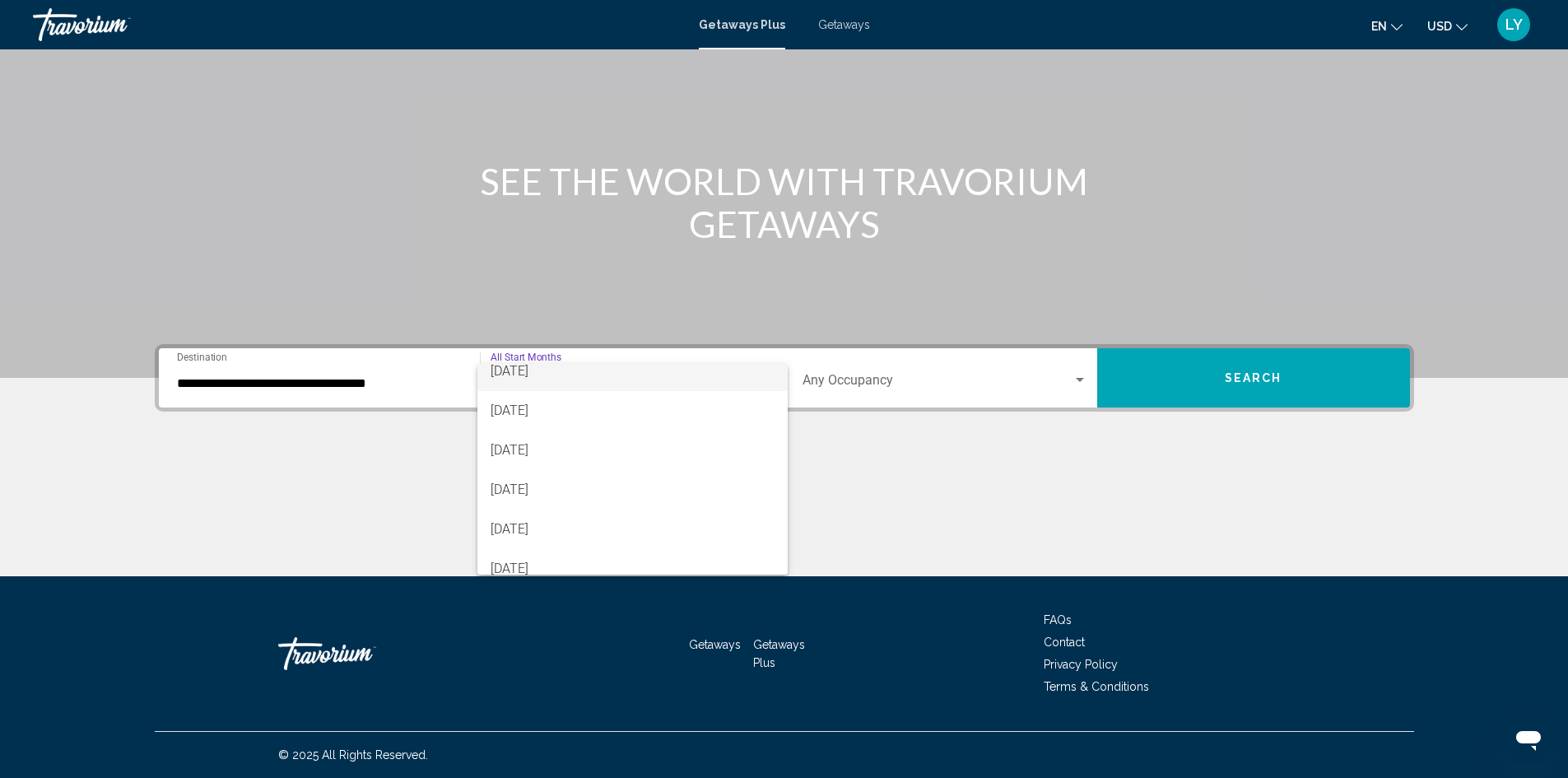
scroll to position [342, 0]
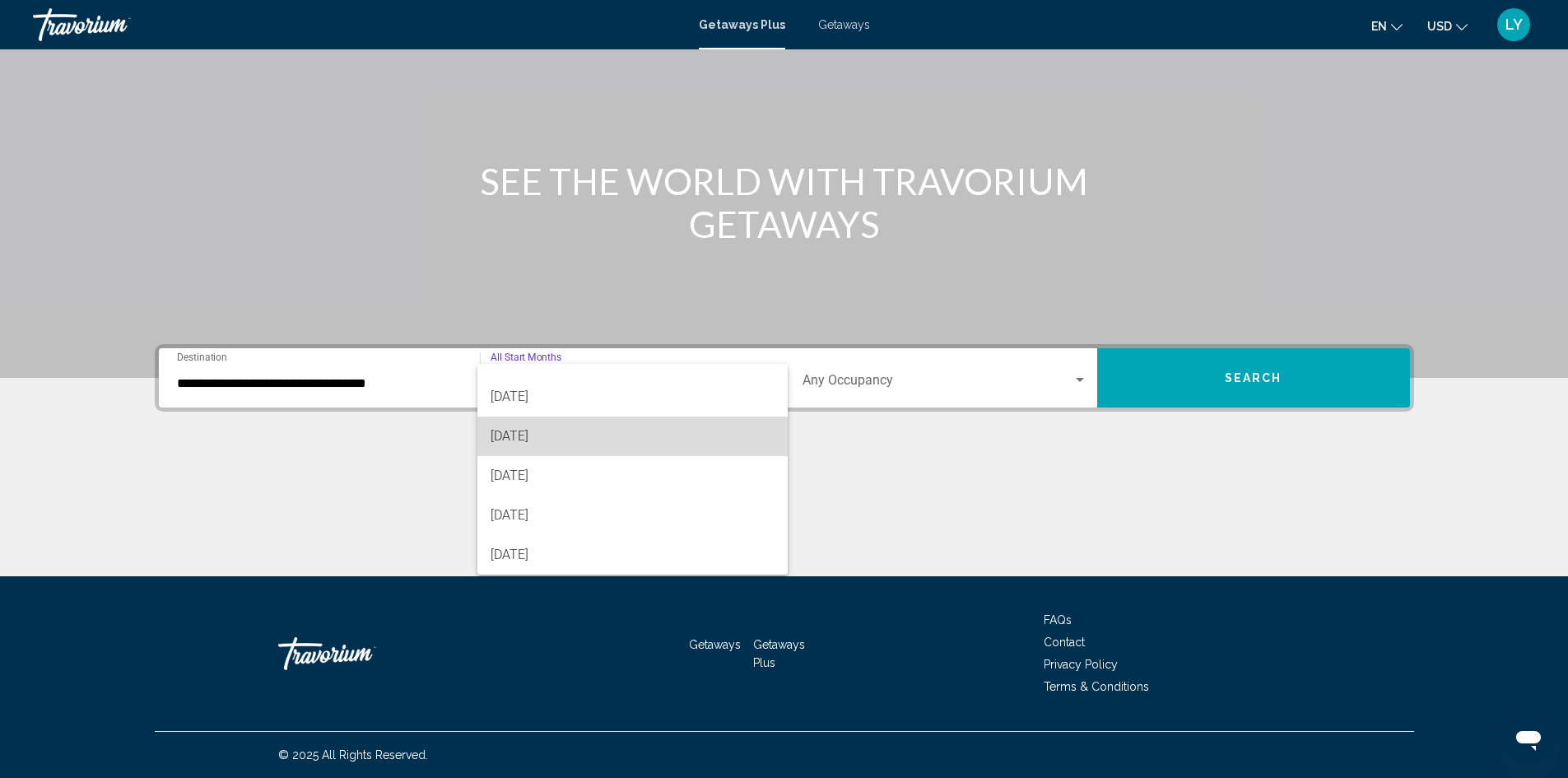
click at [687, 446] on span "[DATE]" at bounding box center [632, 437] width 284 height 39
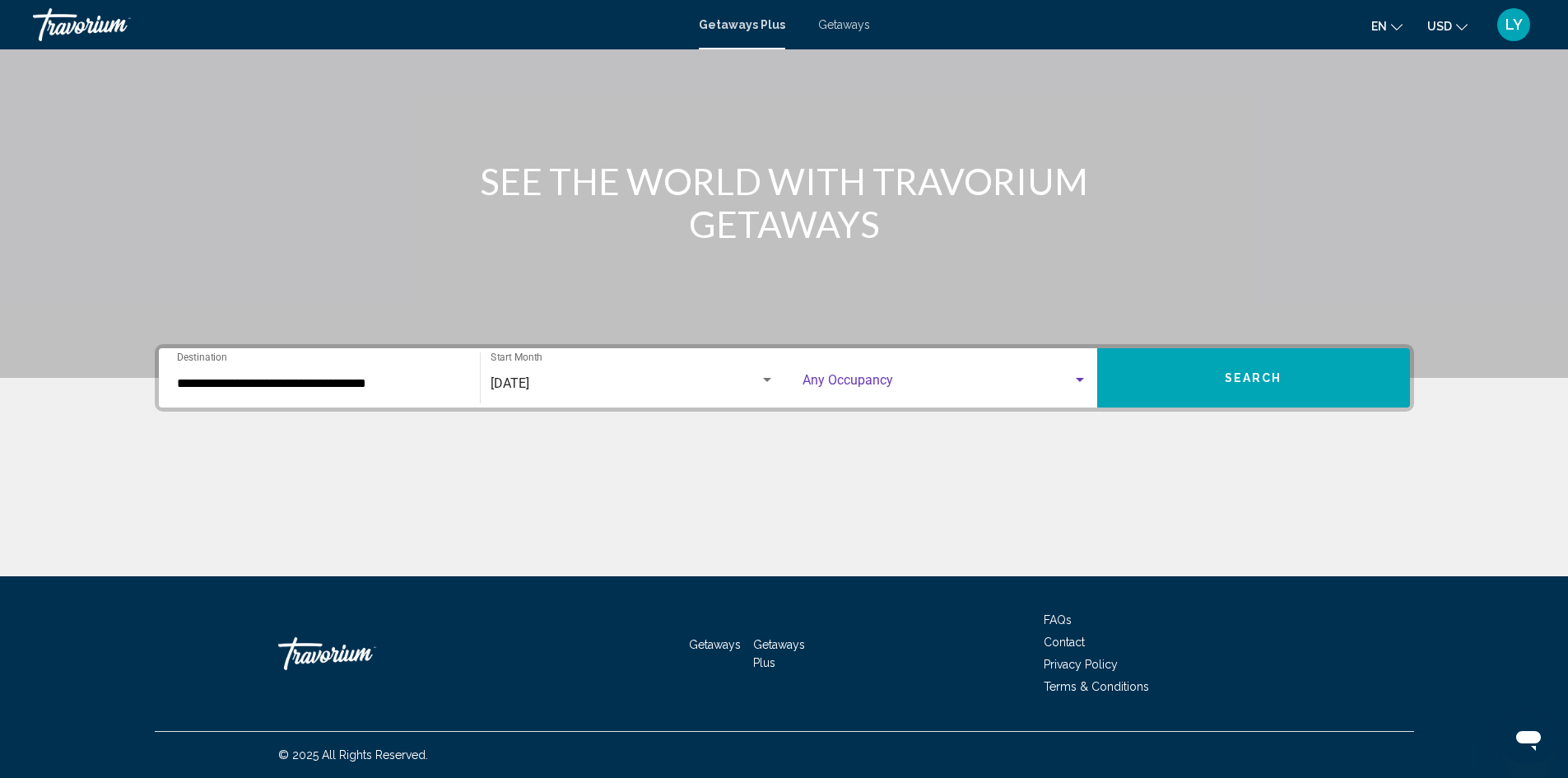
click at [954, 383] on span "Search widget" at bounding box center [938, 383] width 271 height 15
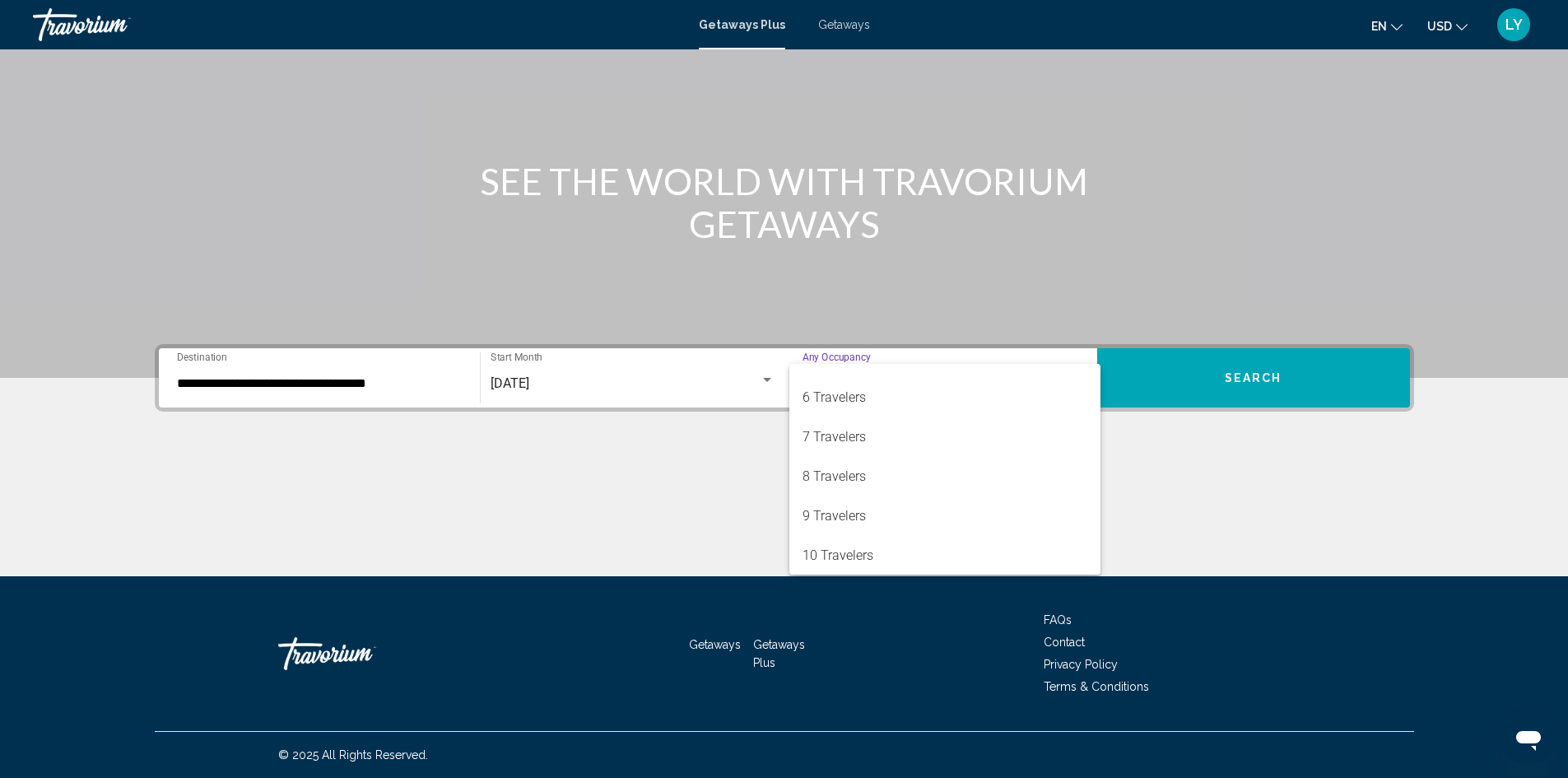
scroll to position [185, 0]
click at [913, 490] on span "8 Travelers" at bounding box center [945, 476] width 284 height 39
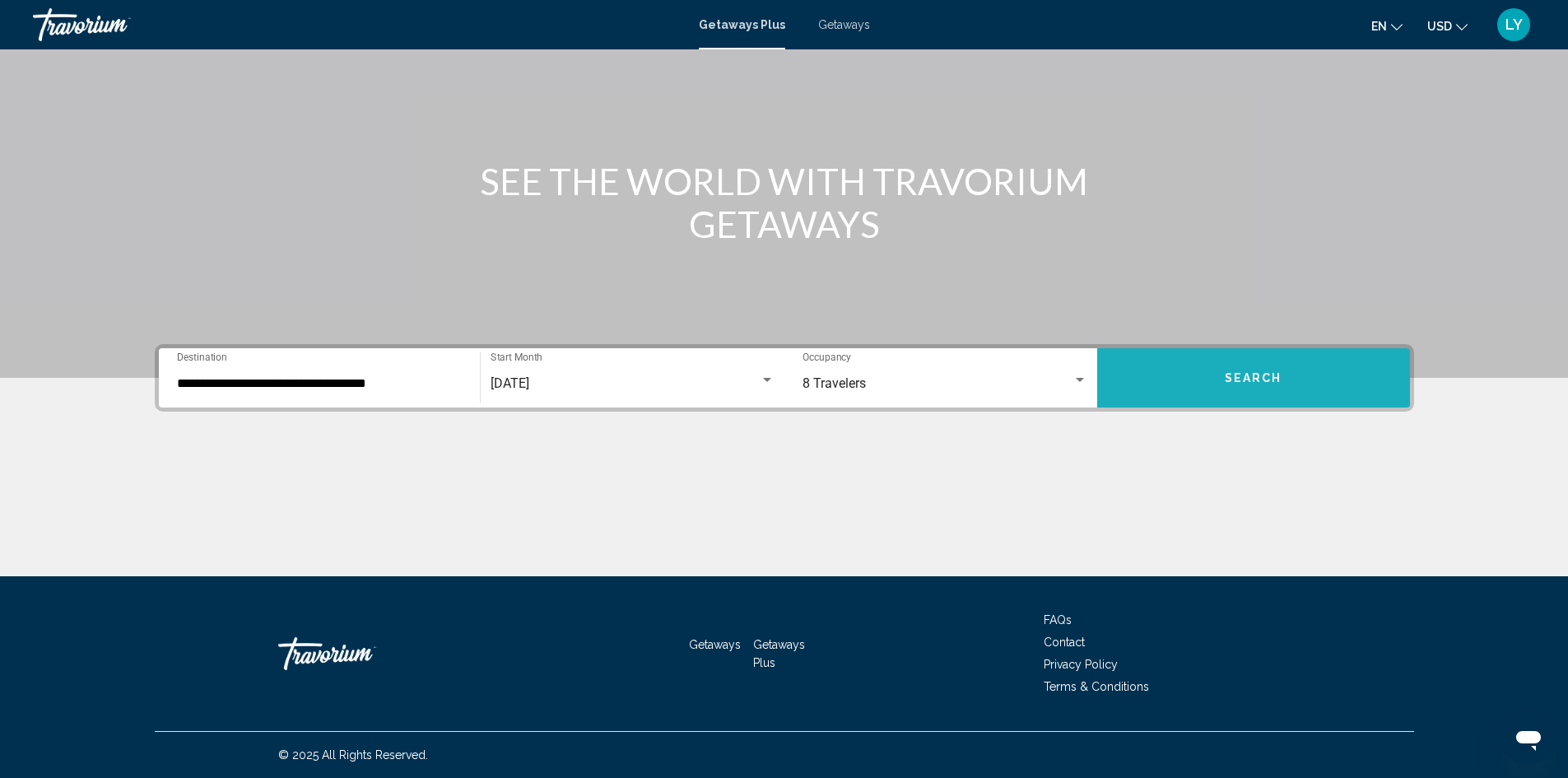
click at [1232, 372] on span "Search" at bounding box center [1254, 379] width 58 height 13
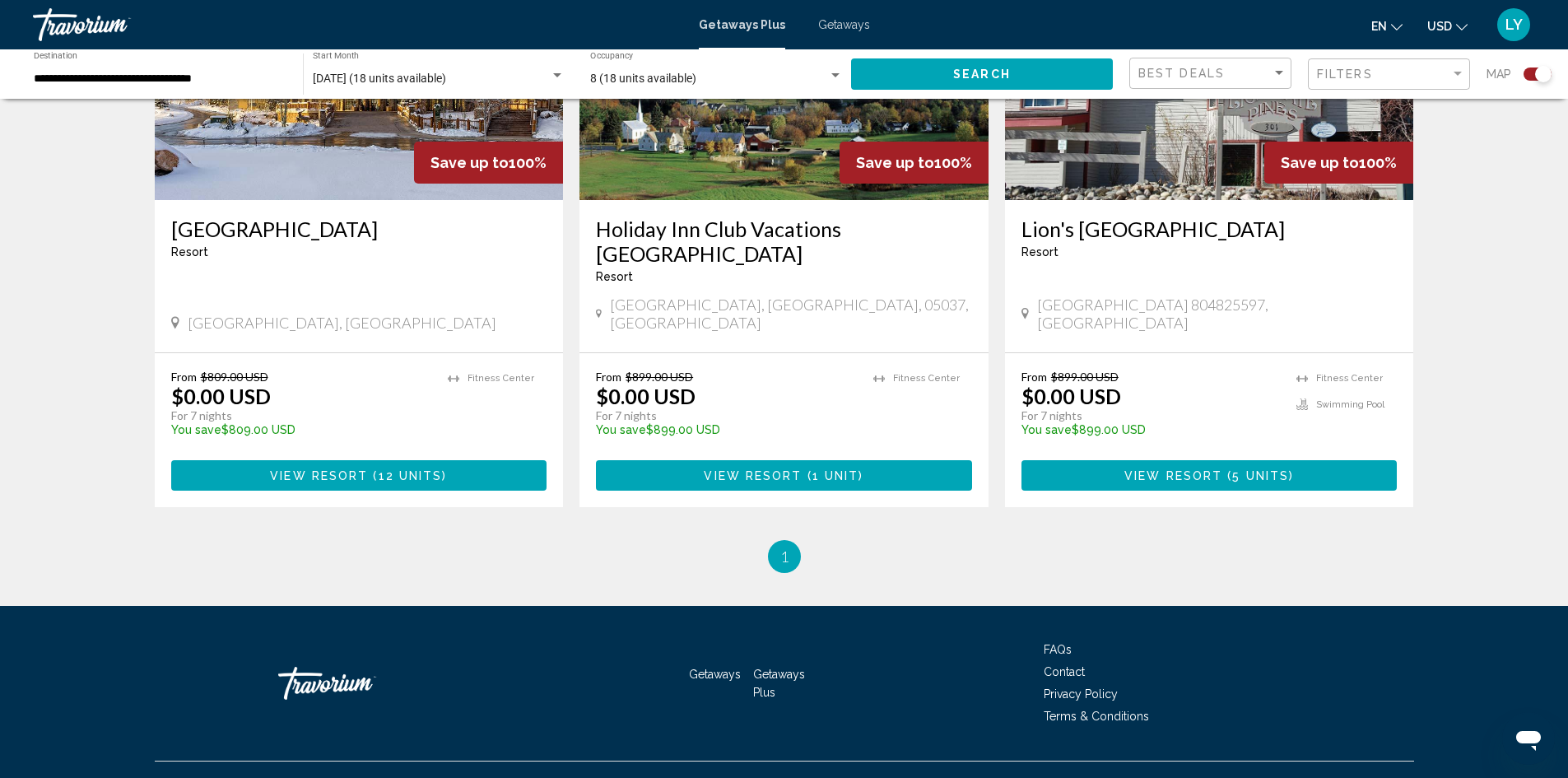
scroll to position [758, 0]
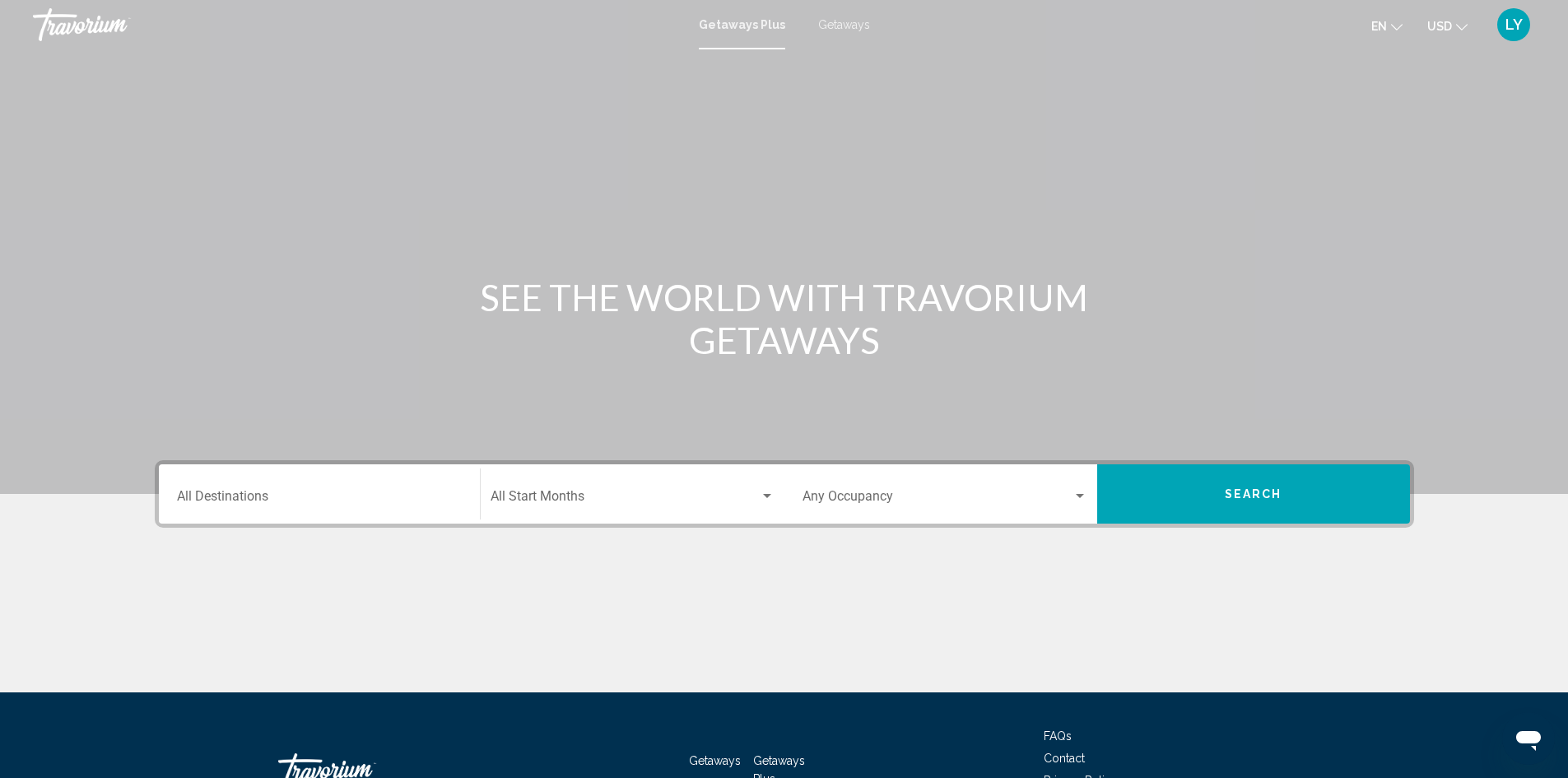
click at [331, 497] on input "Destination All Destinations" at bounding box center [319, 500] width 284 height 15
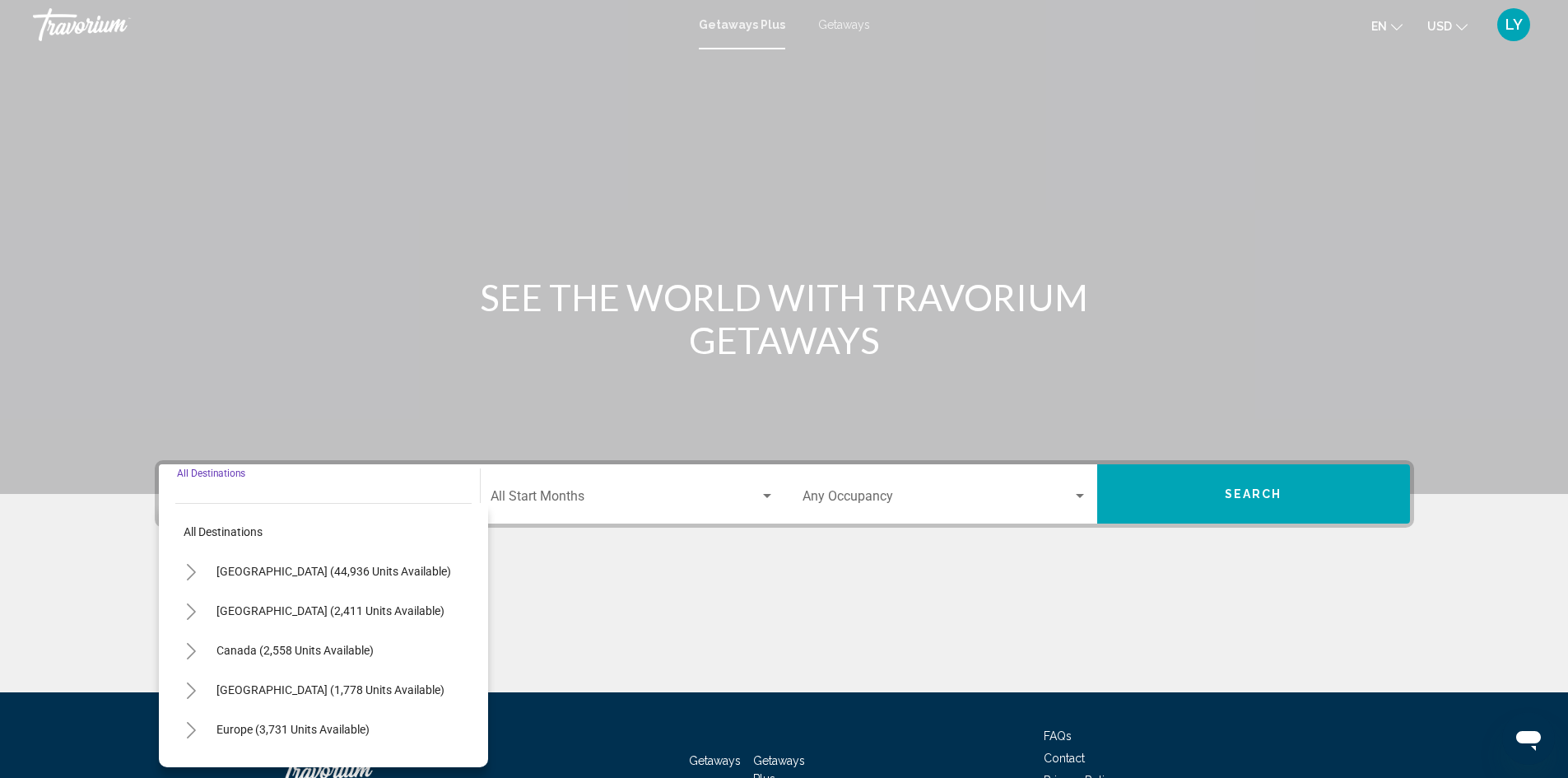
scroll to position [116, 0]
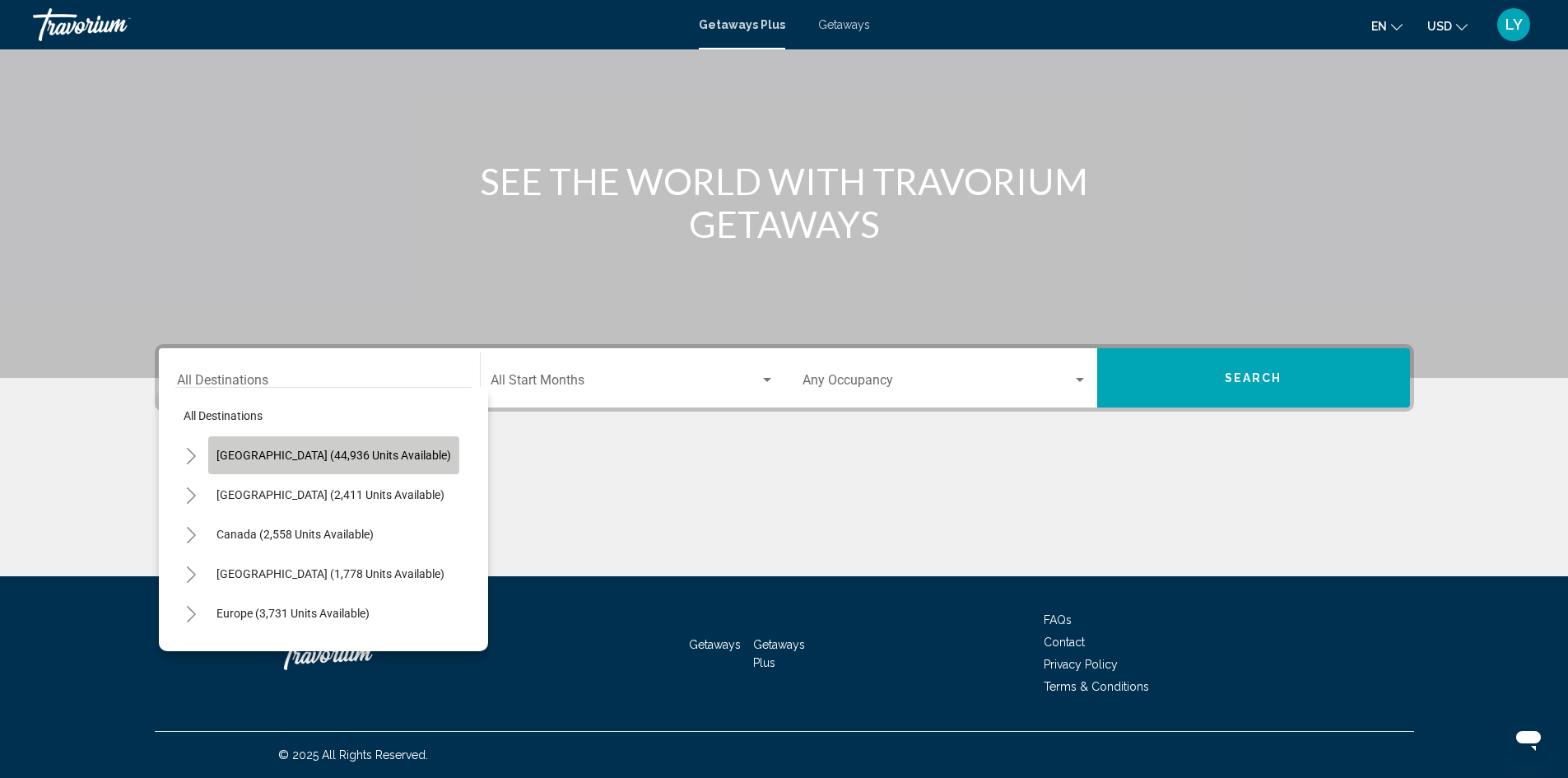
click at [391, 463] on button "[GEOGRAPHIC_DATA] (44,936 units available)" at bounding box center [333, 455] width 251 height 38
type input "**********"
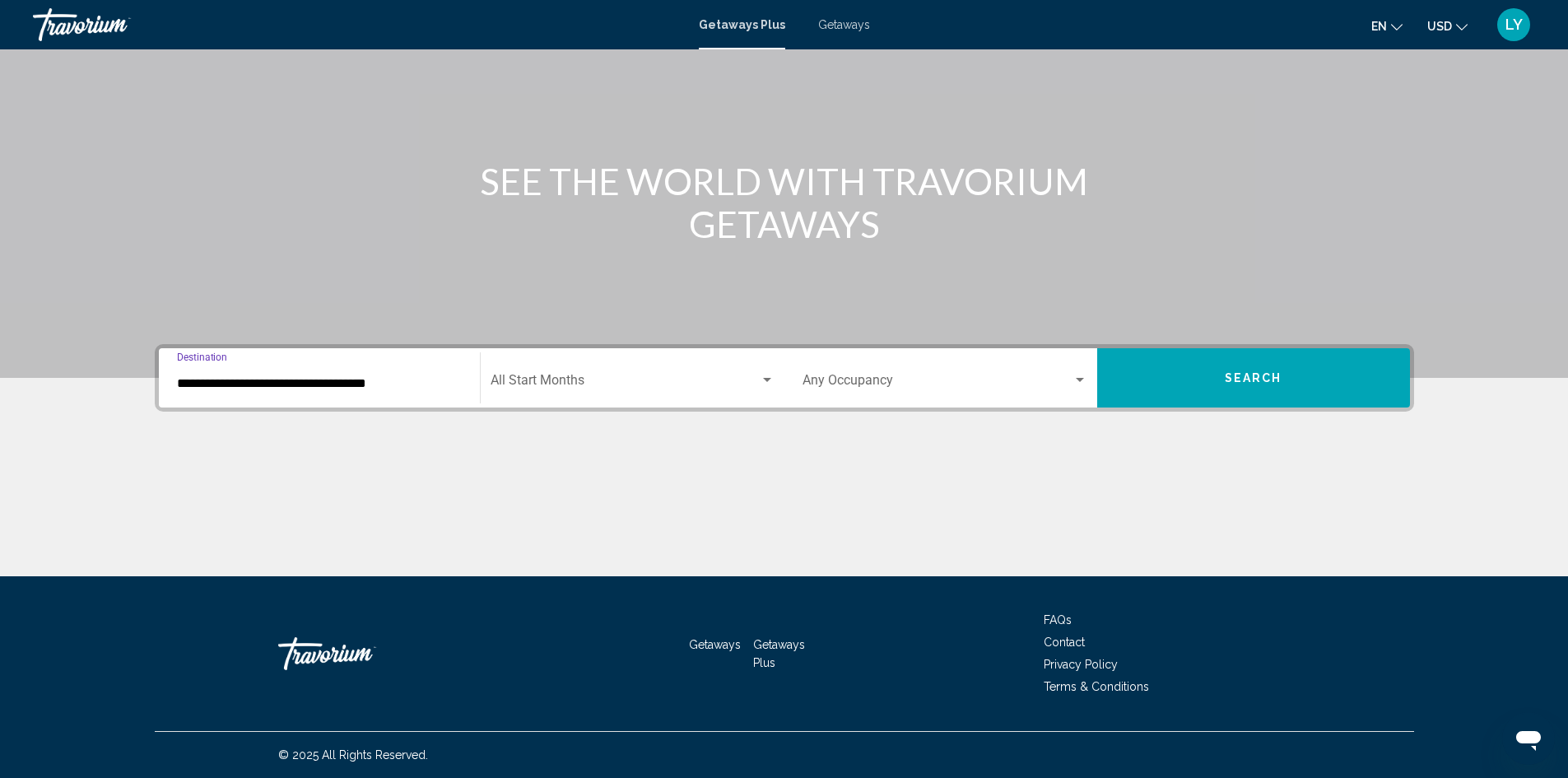
click at [540, 369] on div "Start Month All Start Months" at bounding box center [632, 379] width 284 height 52
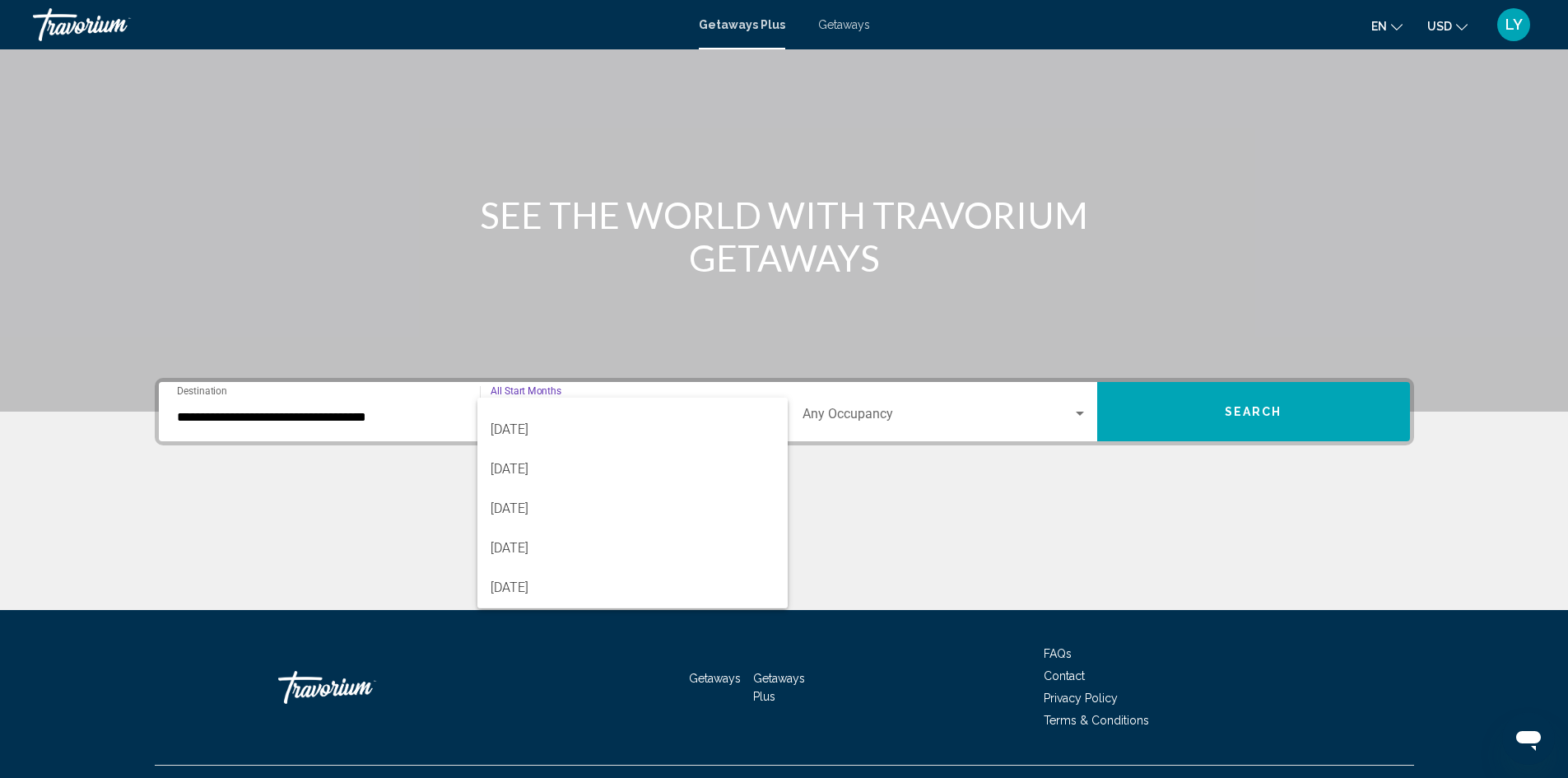
scroll to position [329, 0]
click at [515, 527] on span "[DATE]" at bounding box center [632, 522] width 284 height 39
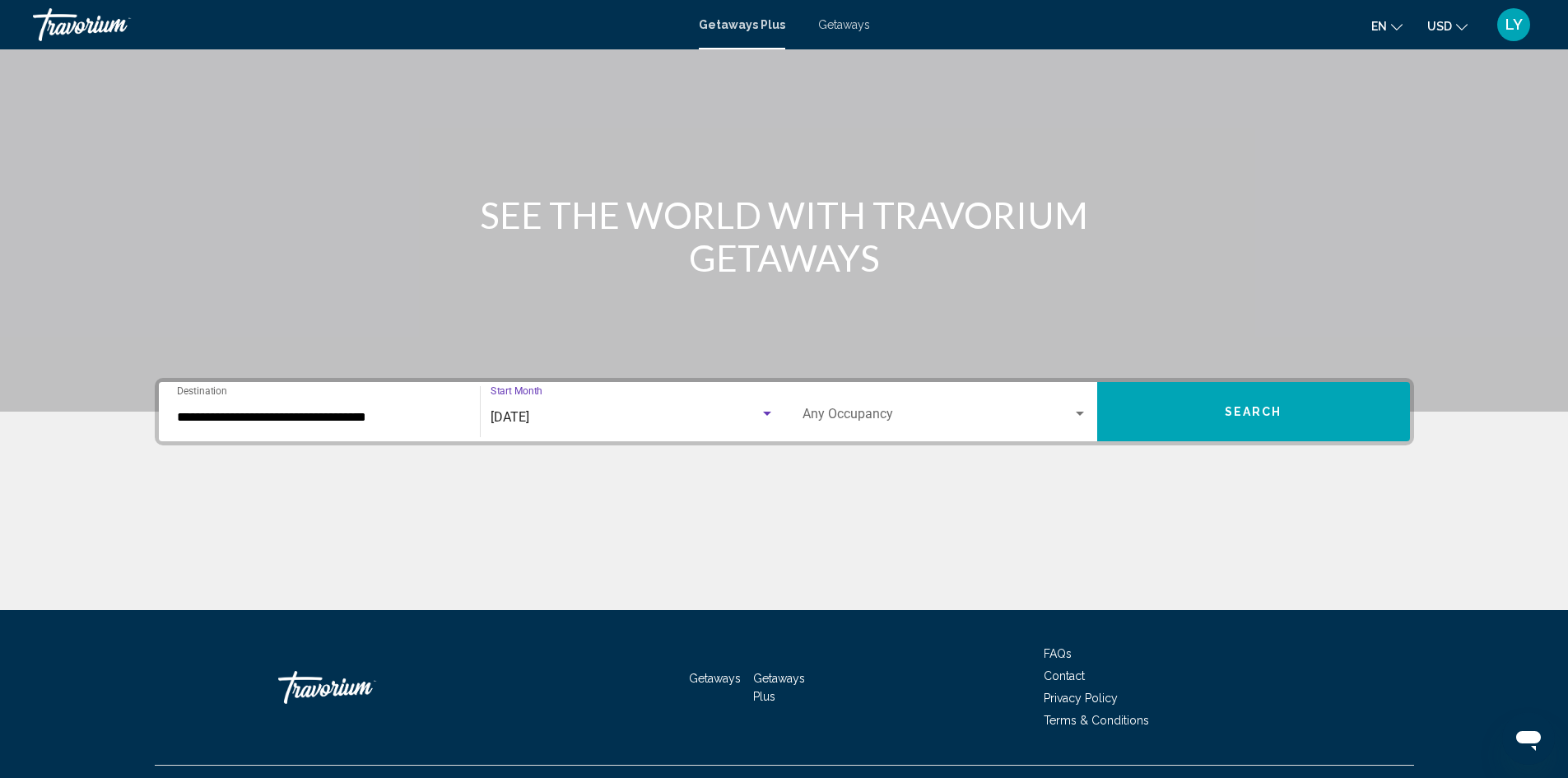
click at [882, 418] on span "Search widget" at bounding box center [938, 418] width 271 height 15
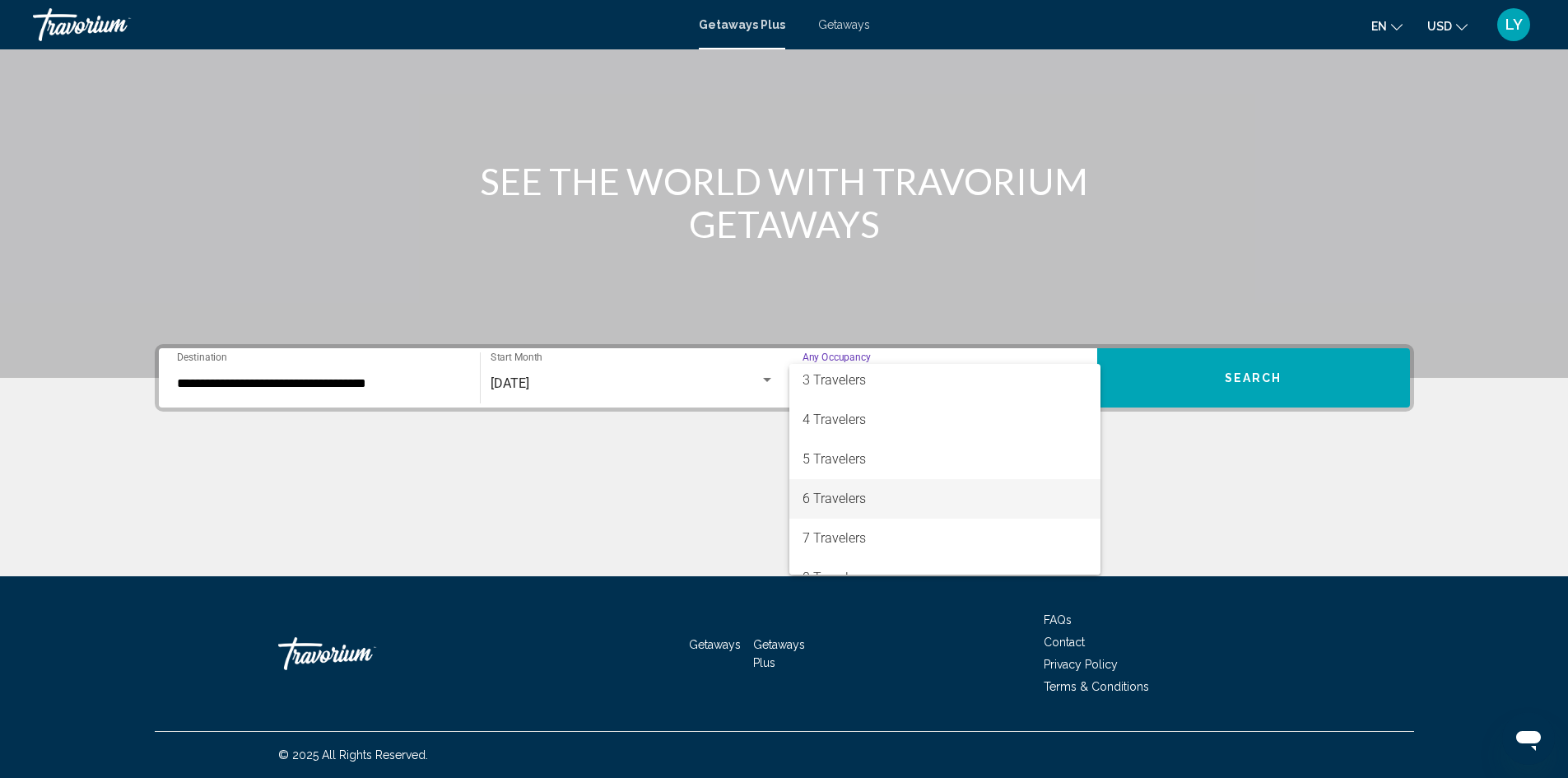
scroll to position [165, 0]
click at [917, 499] on span "8 Travelers" at bounding box center [945, 495] width 284 height 39
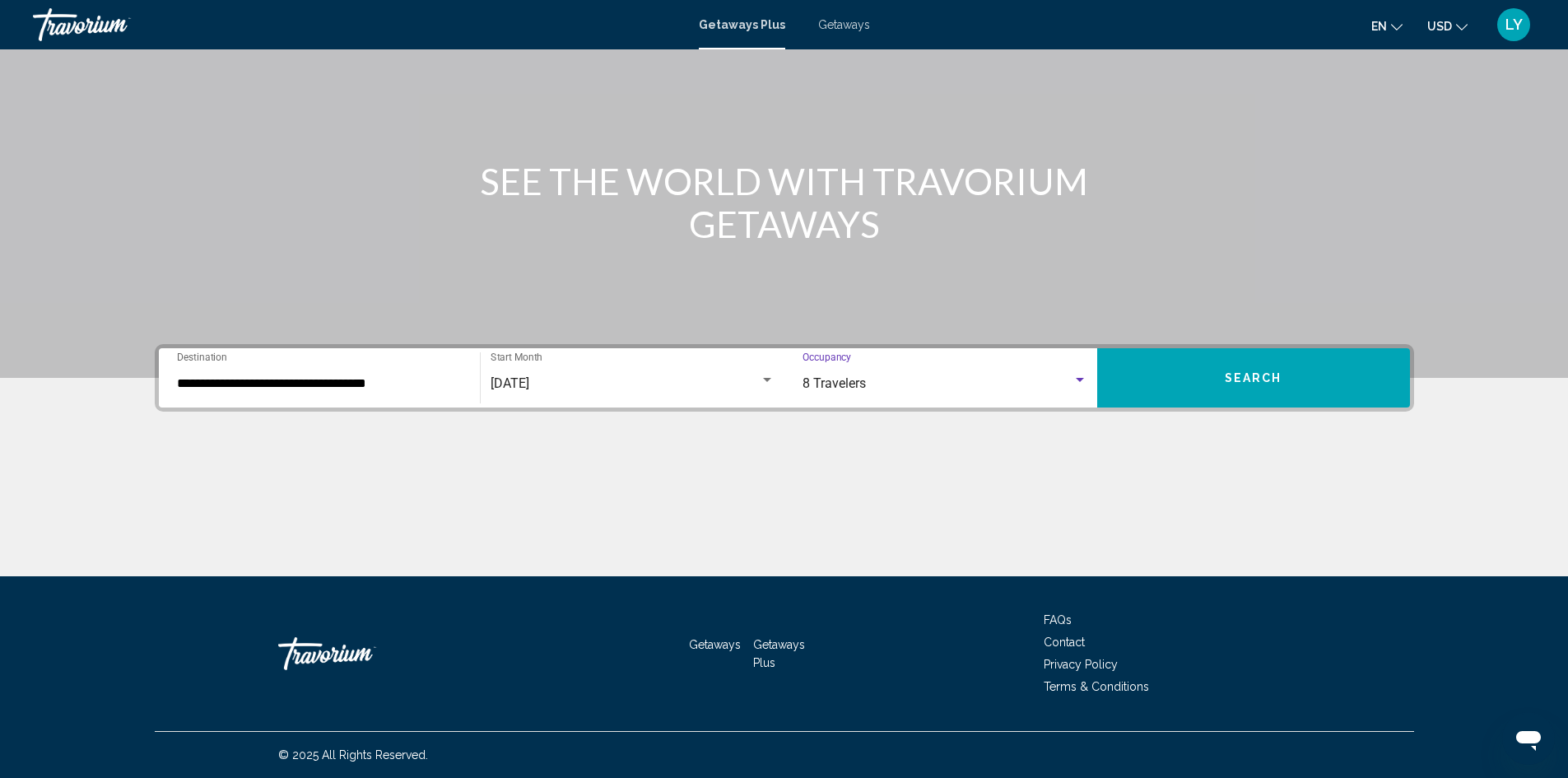
click at [1231, 368] on button "Search" at bounding box center [1254, 378] width 312 height 60
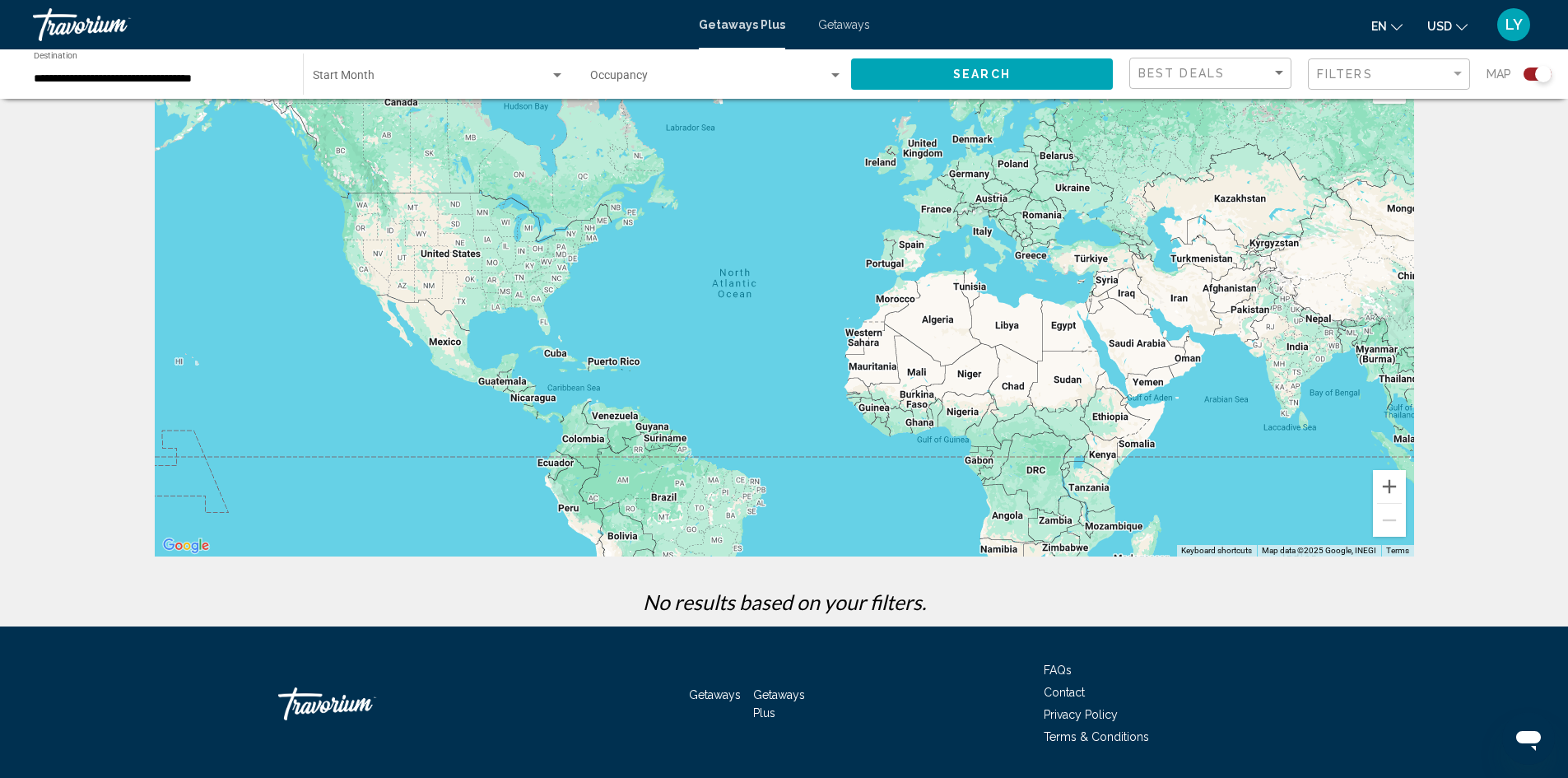
scroll to position [103, 0]
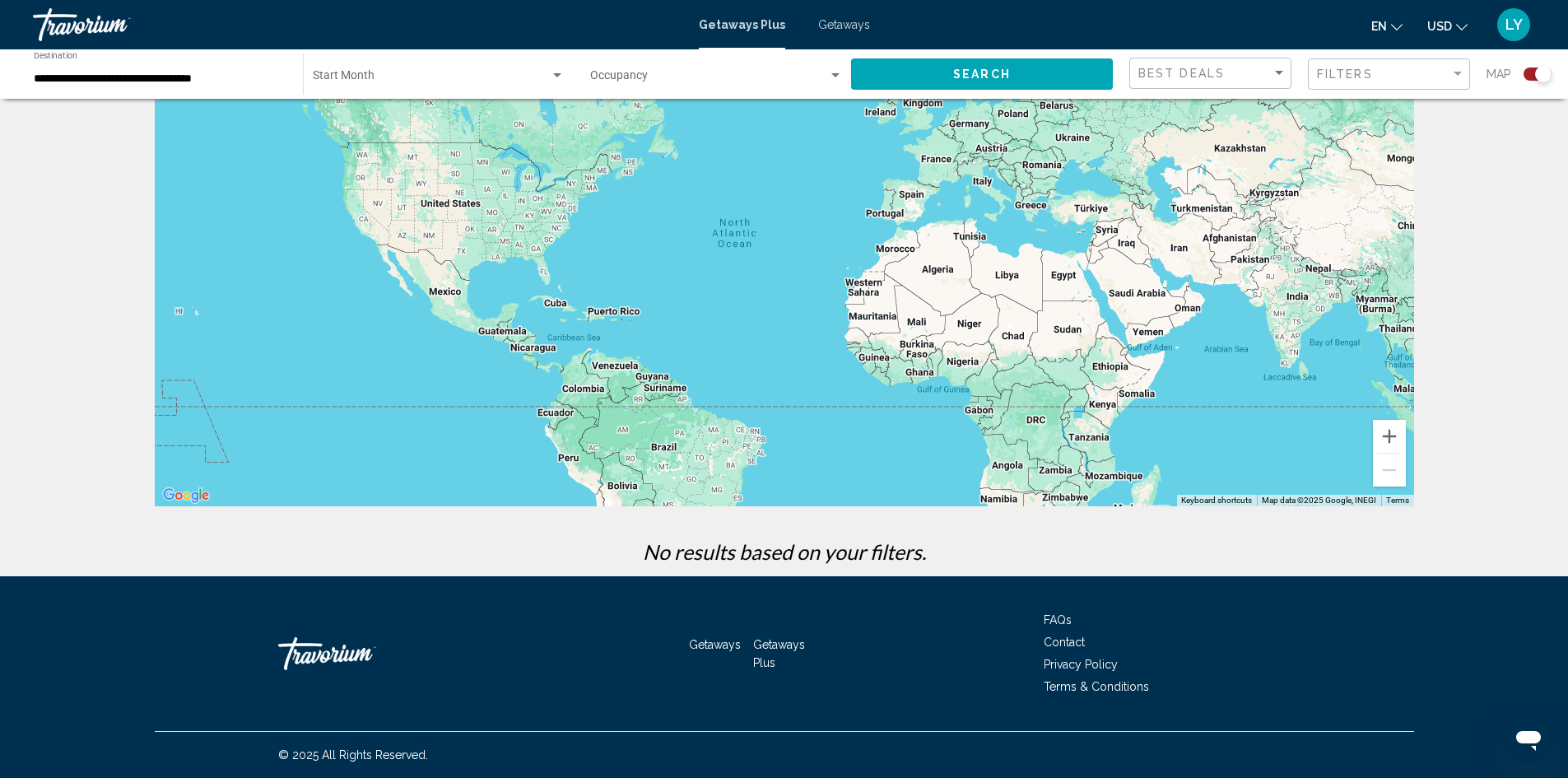
click at [392, 87] on div "Start Month All Start Months" at bounding box center [438, 75] width 252 height 46
click at [392, 87] on span "All Start Months" at bounding box center [438, 78] width 252 height 35
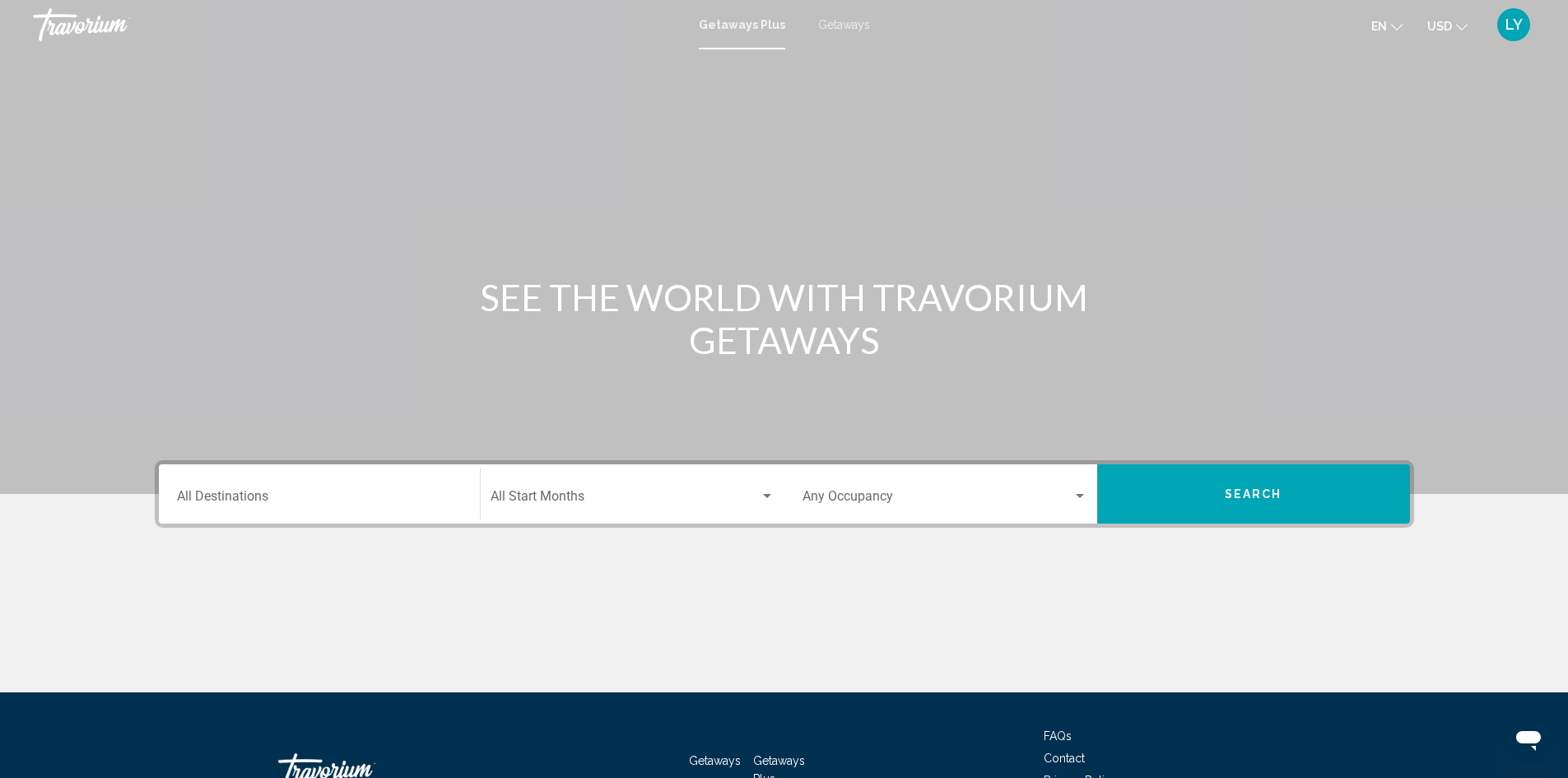
click at [384, 513] on div "Destination All Destinations" at bounding box center [319, 494] width 284 height 52
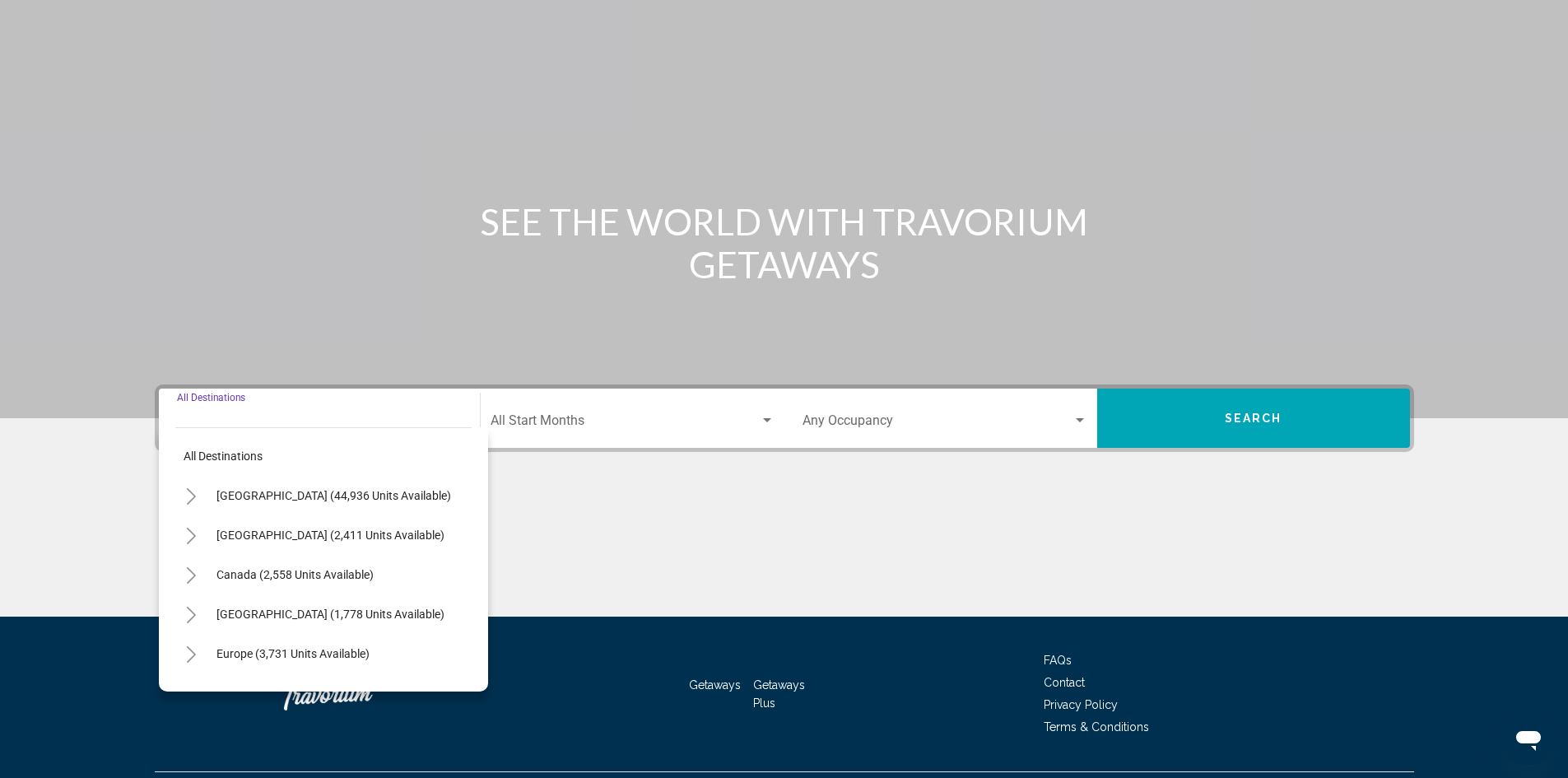
scroll to position [116, 0]
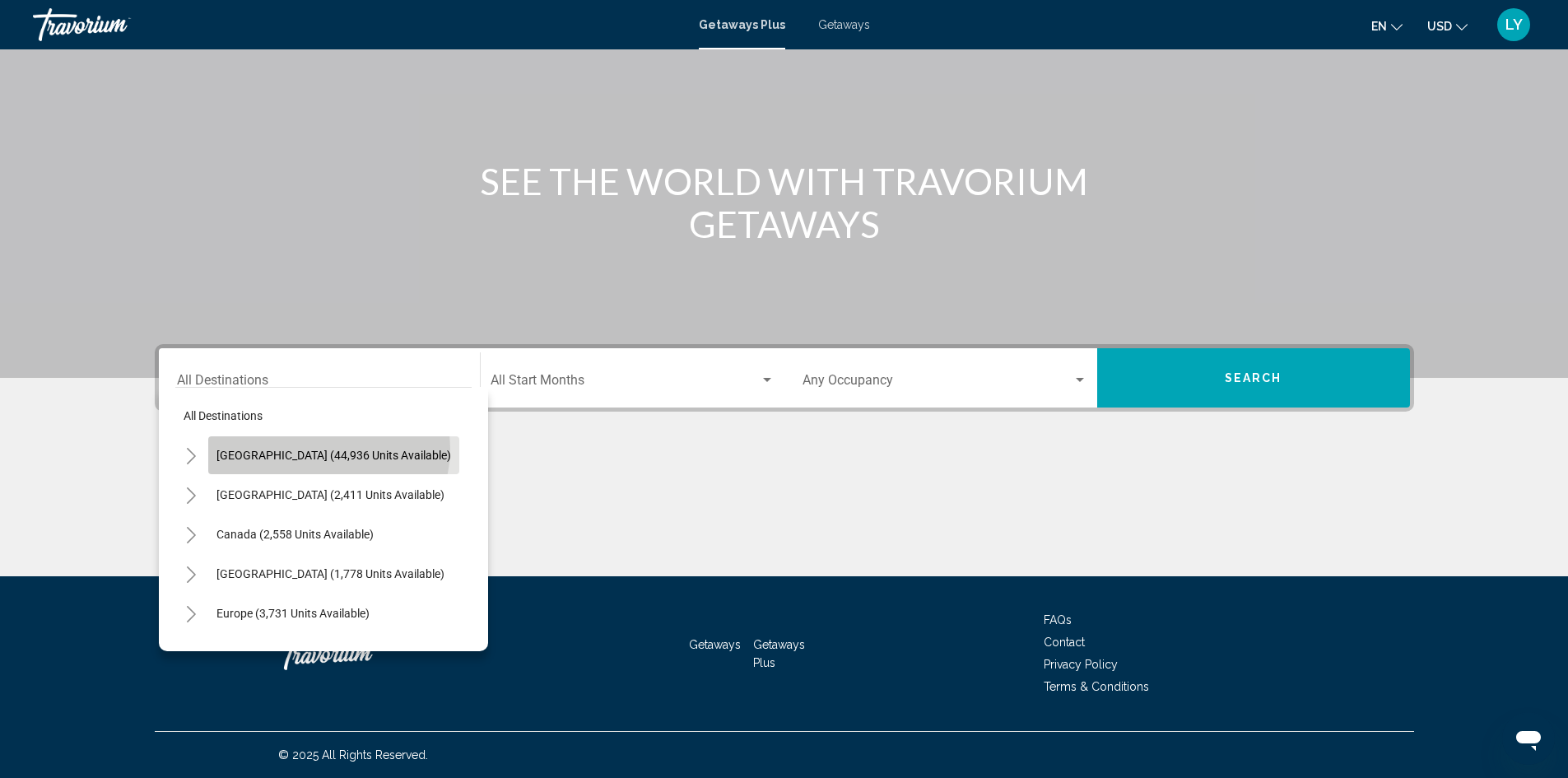
click at [327, 449] on span "[GEOGRAPHIC_DATA] (44,936 units available)" at bounding box center [334, 455] width 235 height 13
type input "**********"
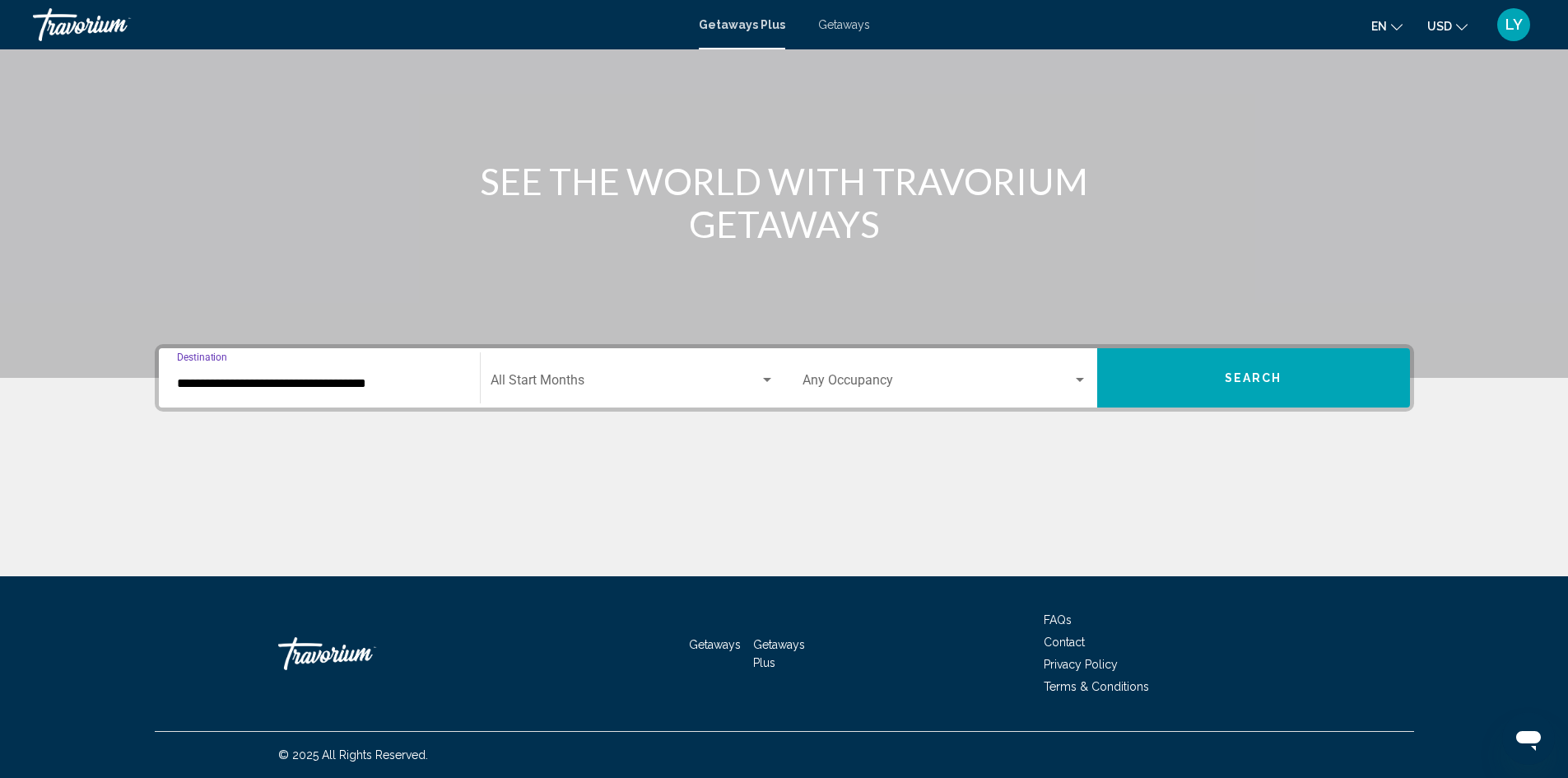
click at [590, 382] on span "Search widget" at bounding box center [625, 383] width 270 height 15
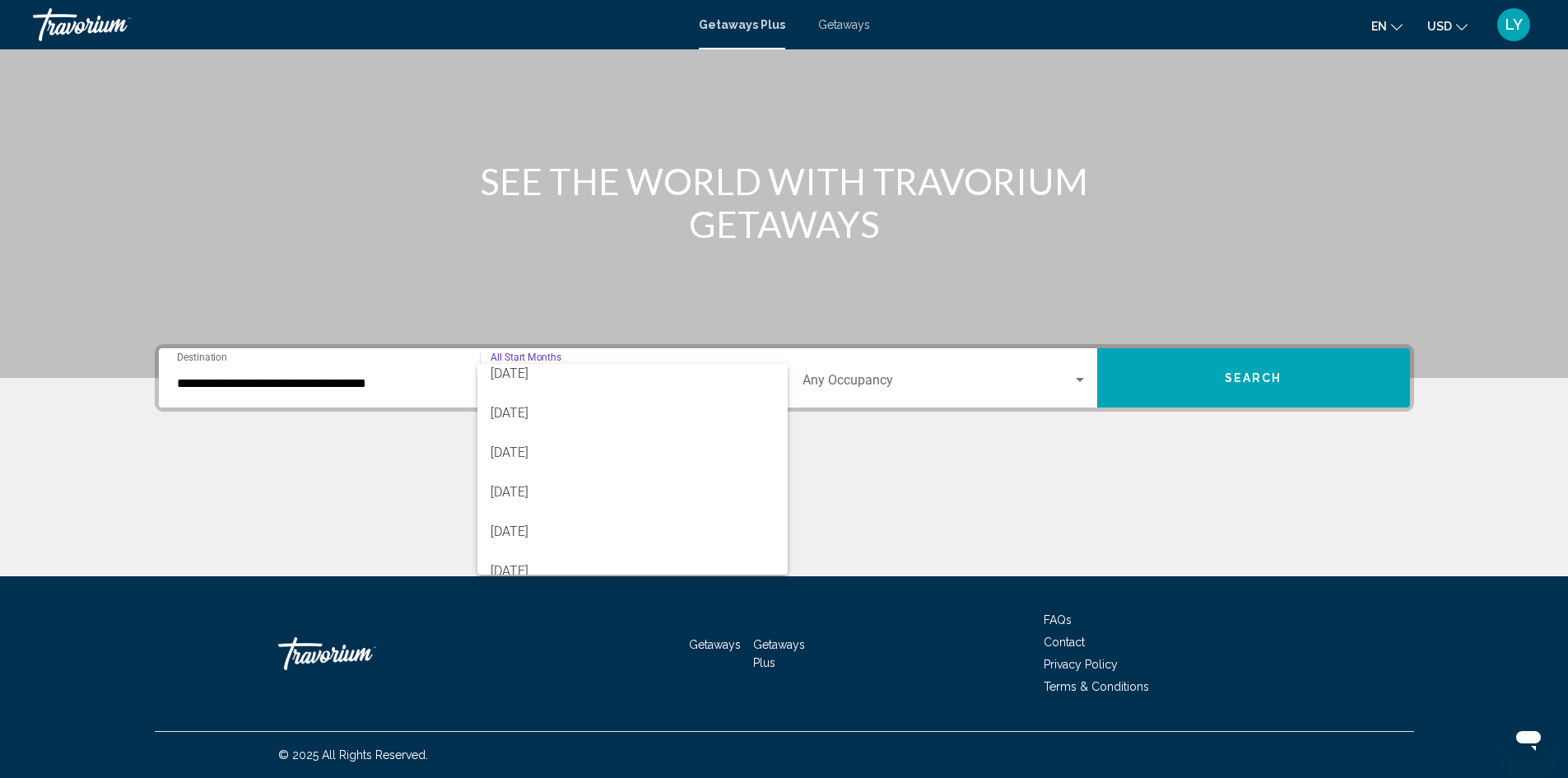
scroll to position [329, 0]
click at [603, 521] on span "[DATE]" at bounding box center [632, 528] width 284 height 39
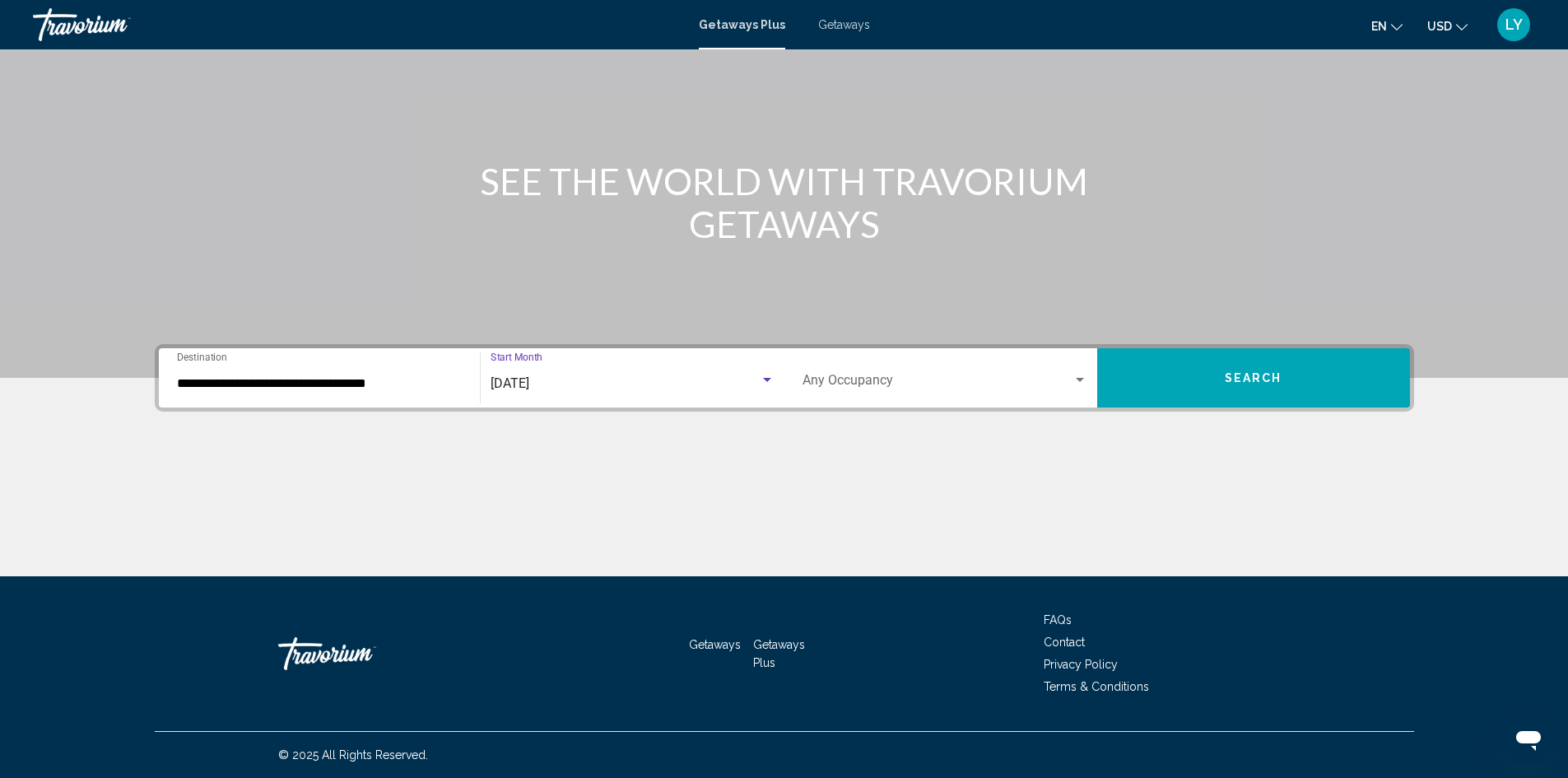
click at [977, 389] on span "Search widget" at bounding box center [938, 383] width 271 height 15
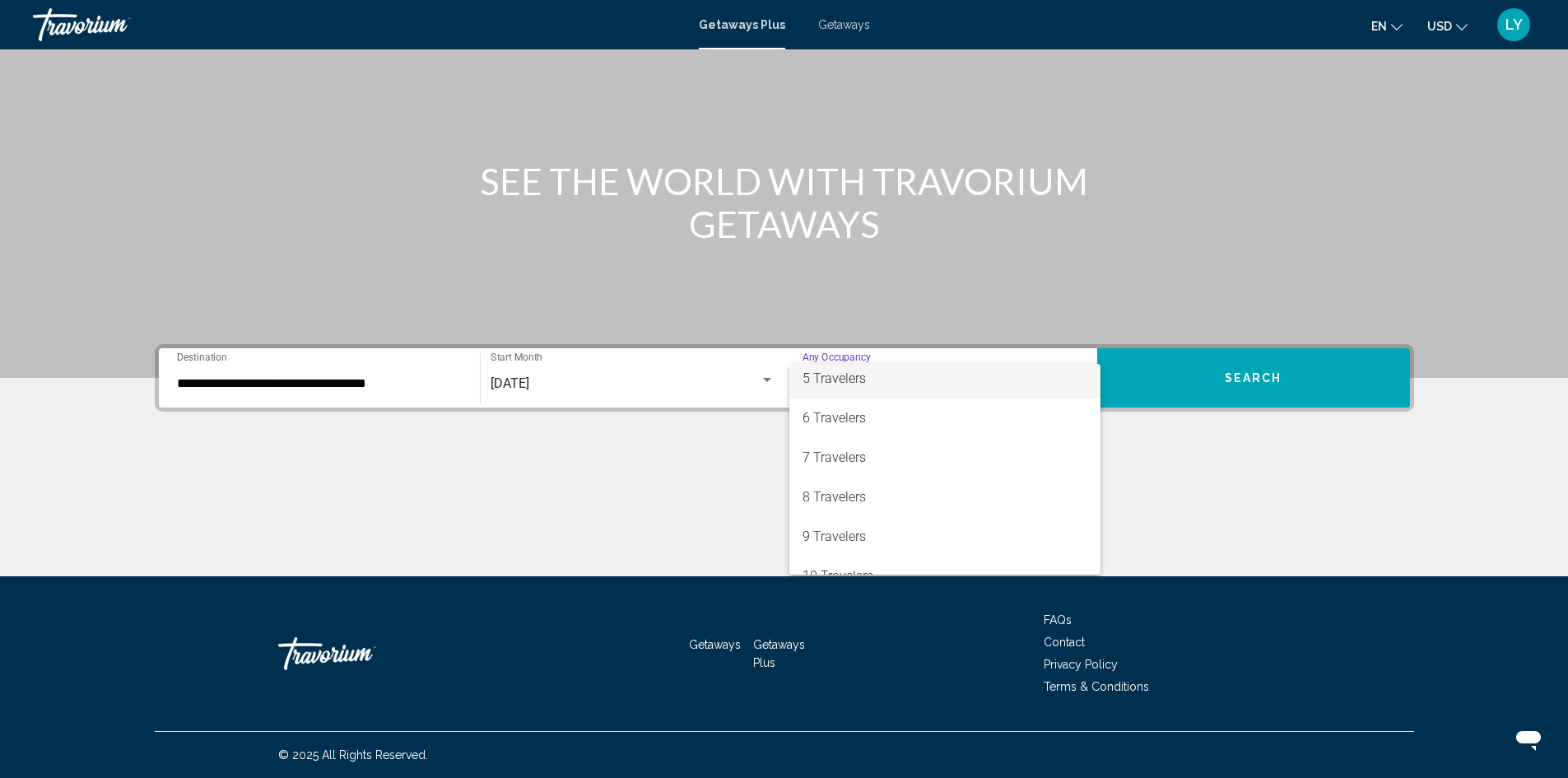
scroll to position [165, 0]
click at [964, 505] on span "8 Travelers" at bounding box center [945, 495] width 284 height 39
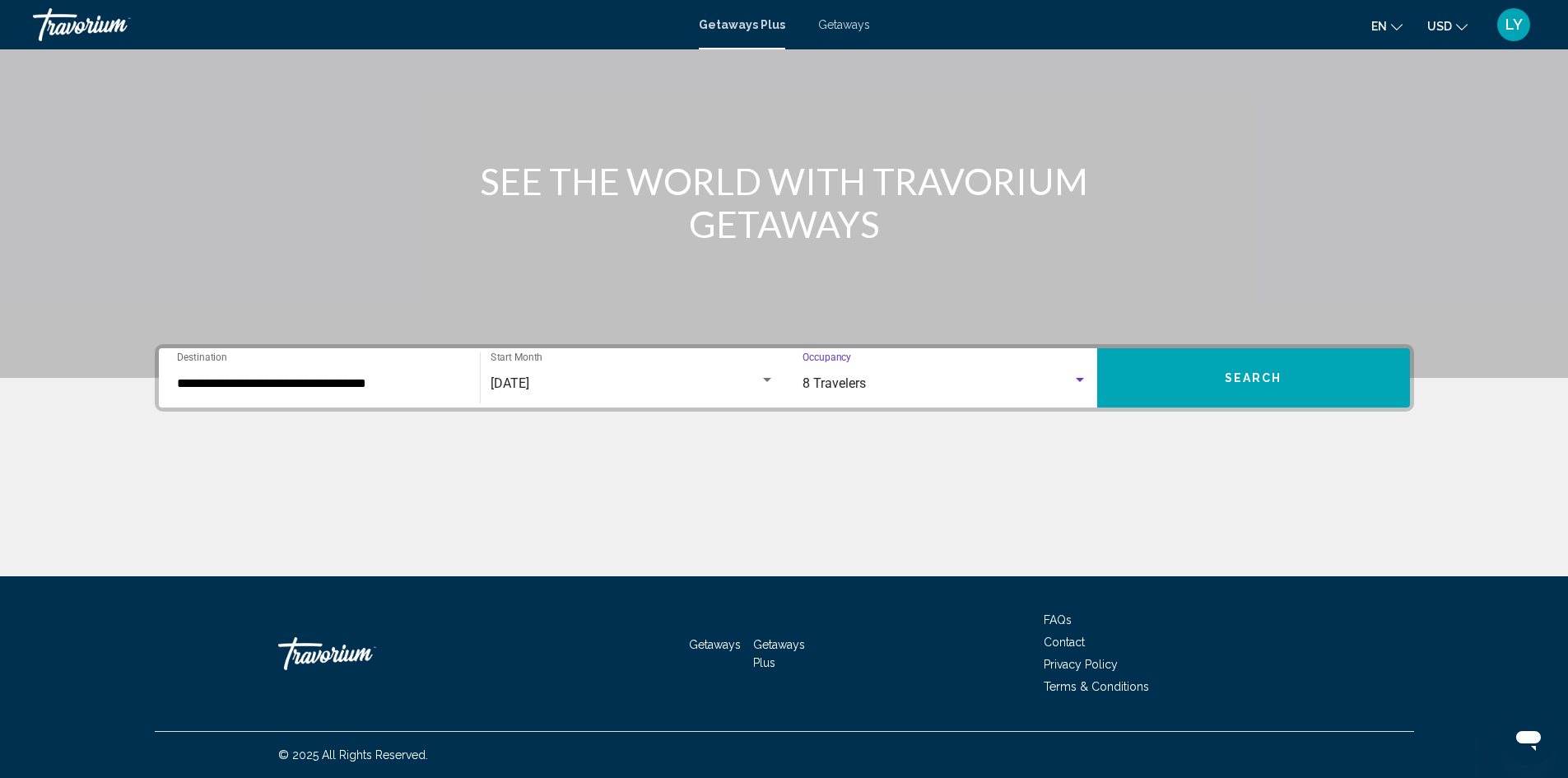
click at [1280, 395] on button "Search" at bounding box center [1254, 378] width 312 height 60
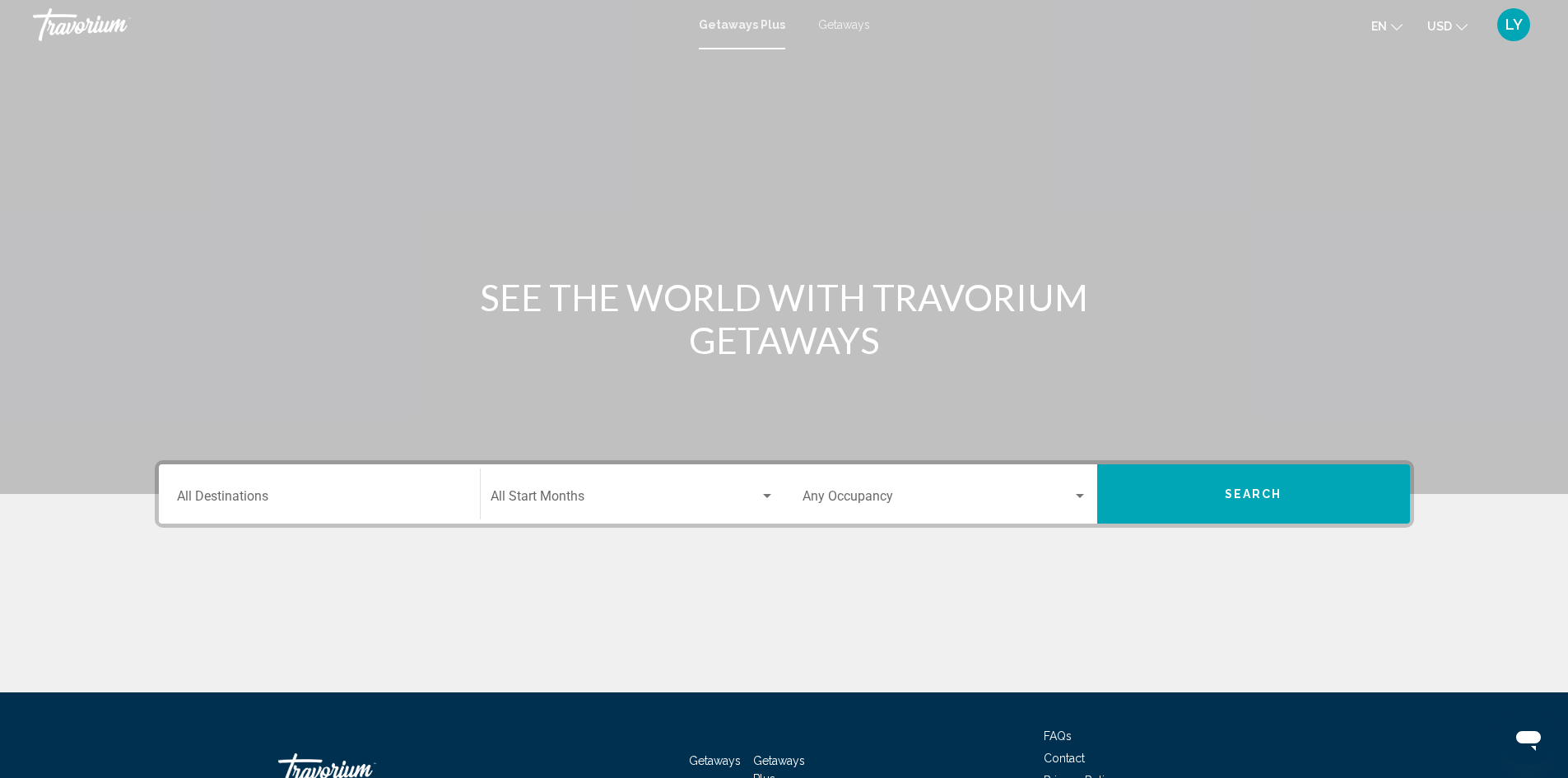
click at [300, 479] on div "Destination All Destinations" at bounding box center [319, 494] width 284 height 52
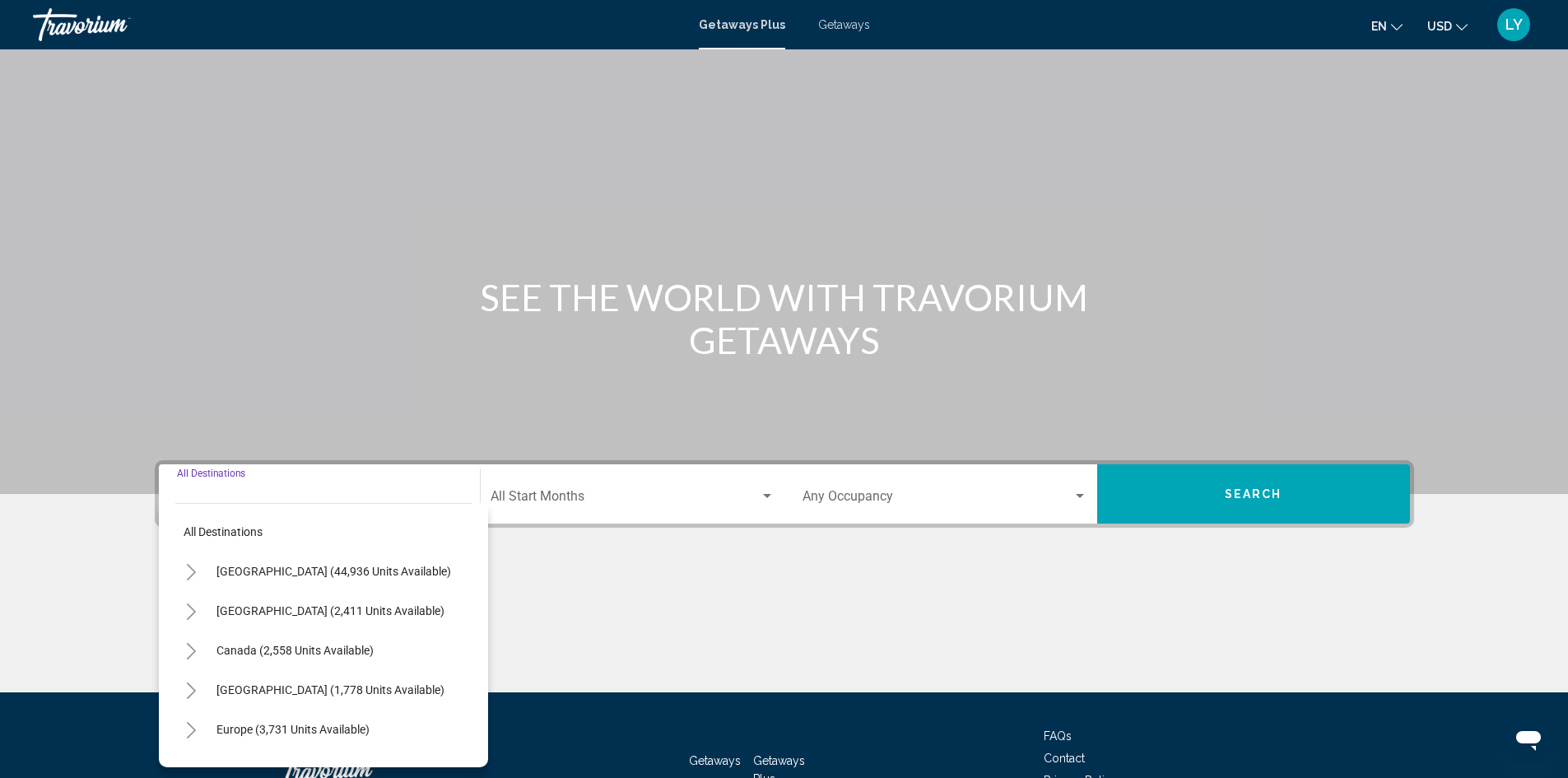
scroll to position [116, 0]
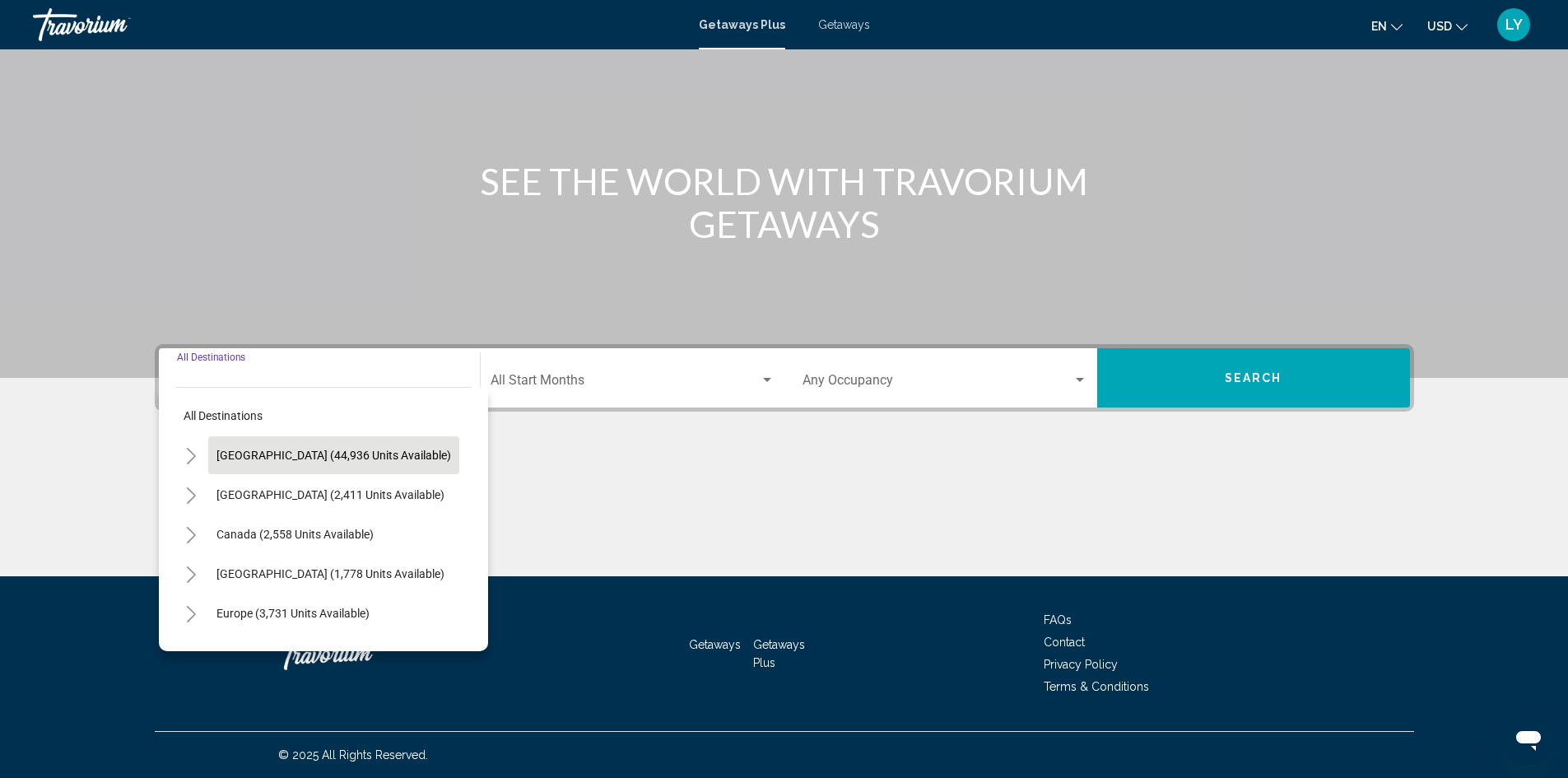
click at [304, 453] on span "[GEOGRAPHIC_DATA] (44,936 units available)" at bounding box center [334, 455] width 235 height 13
type input "**********"
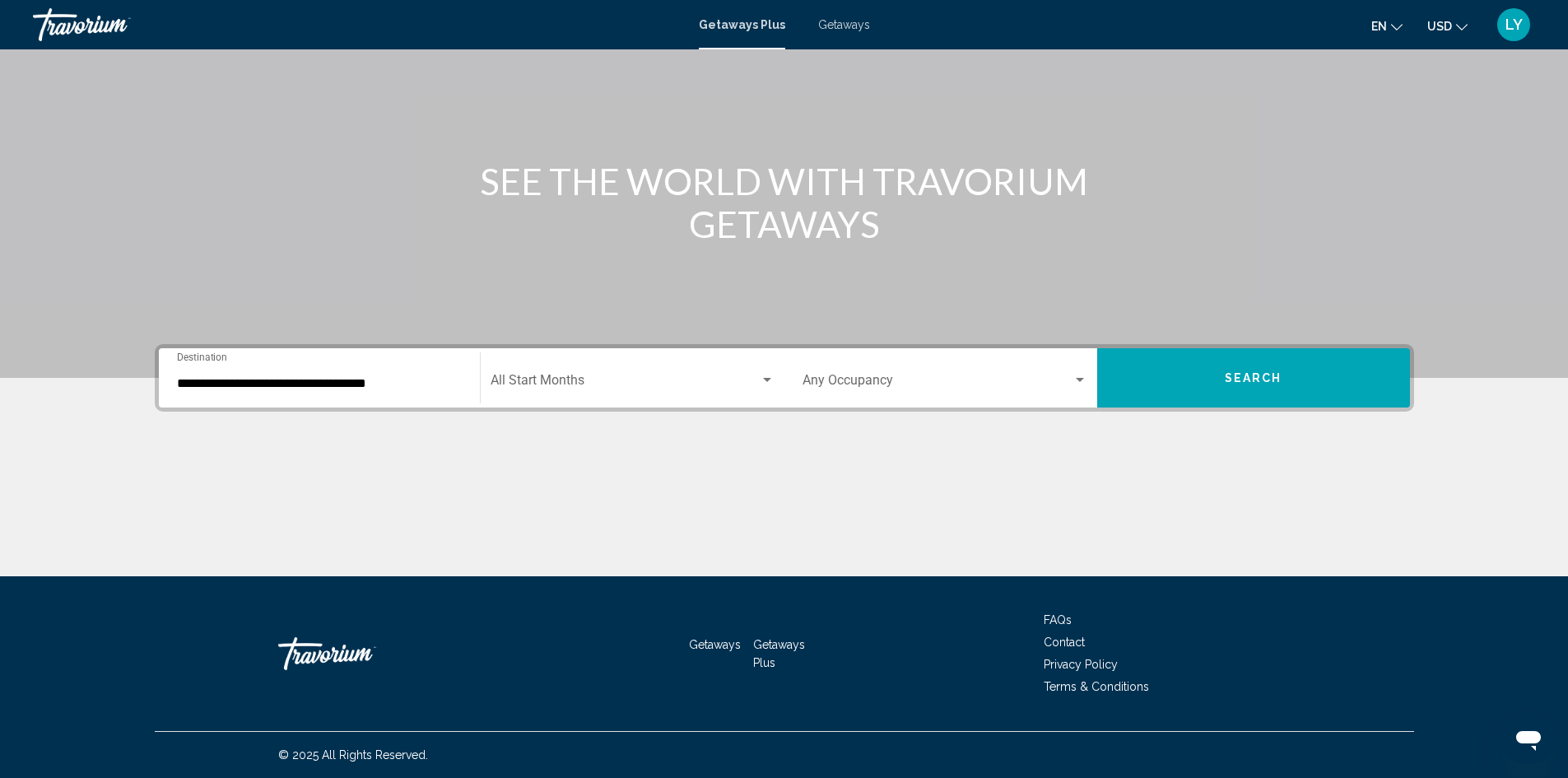
click at [609, 368] on div "Start Month All Start Months" at bounding box center [632, 379] width 284 height 52
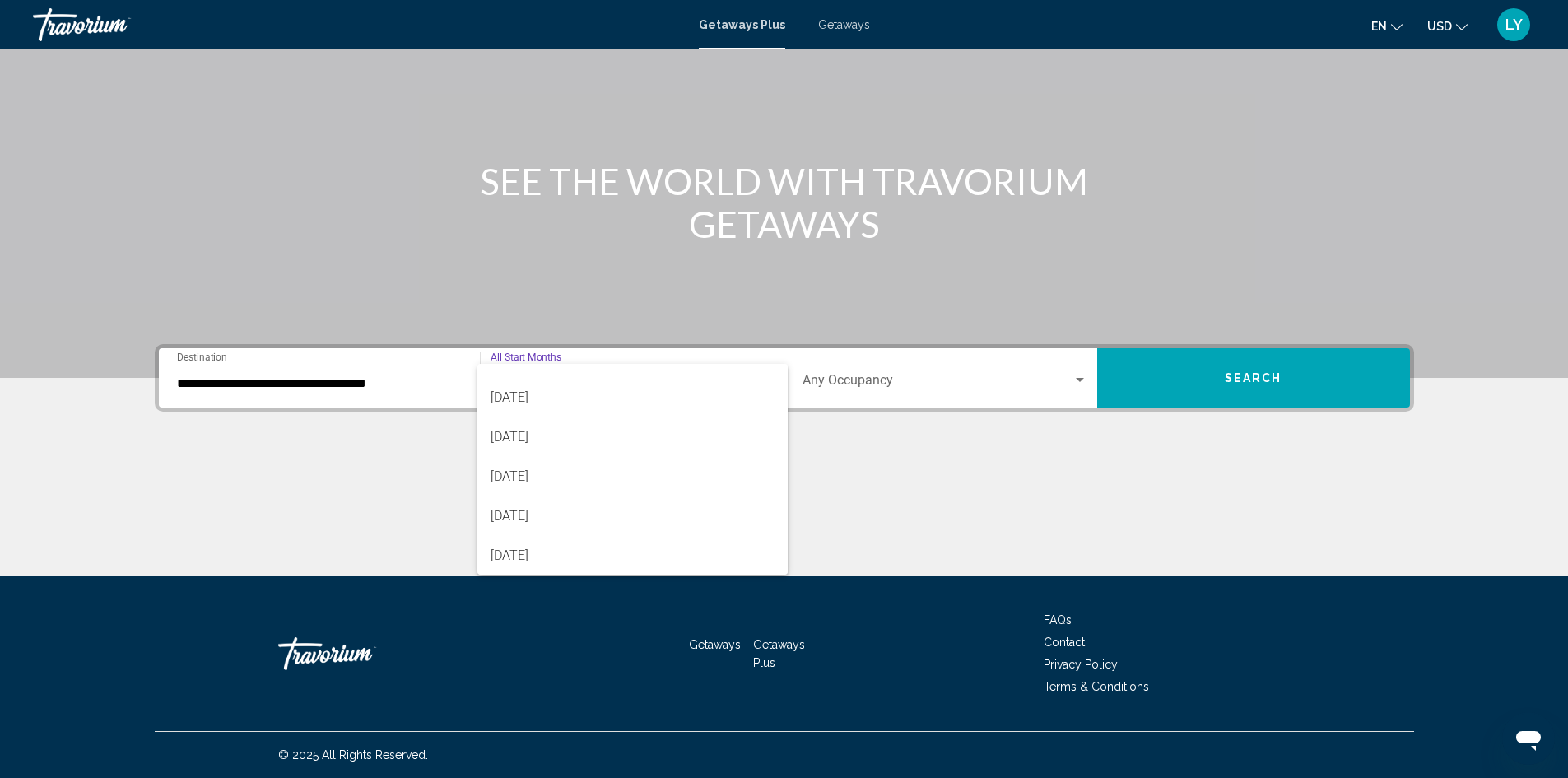
scroll to position [342, 0]
click at [517, 479] on span "[DATE]" at bounding box center [632, 476] width 284 height 39
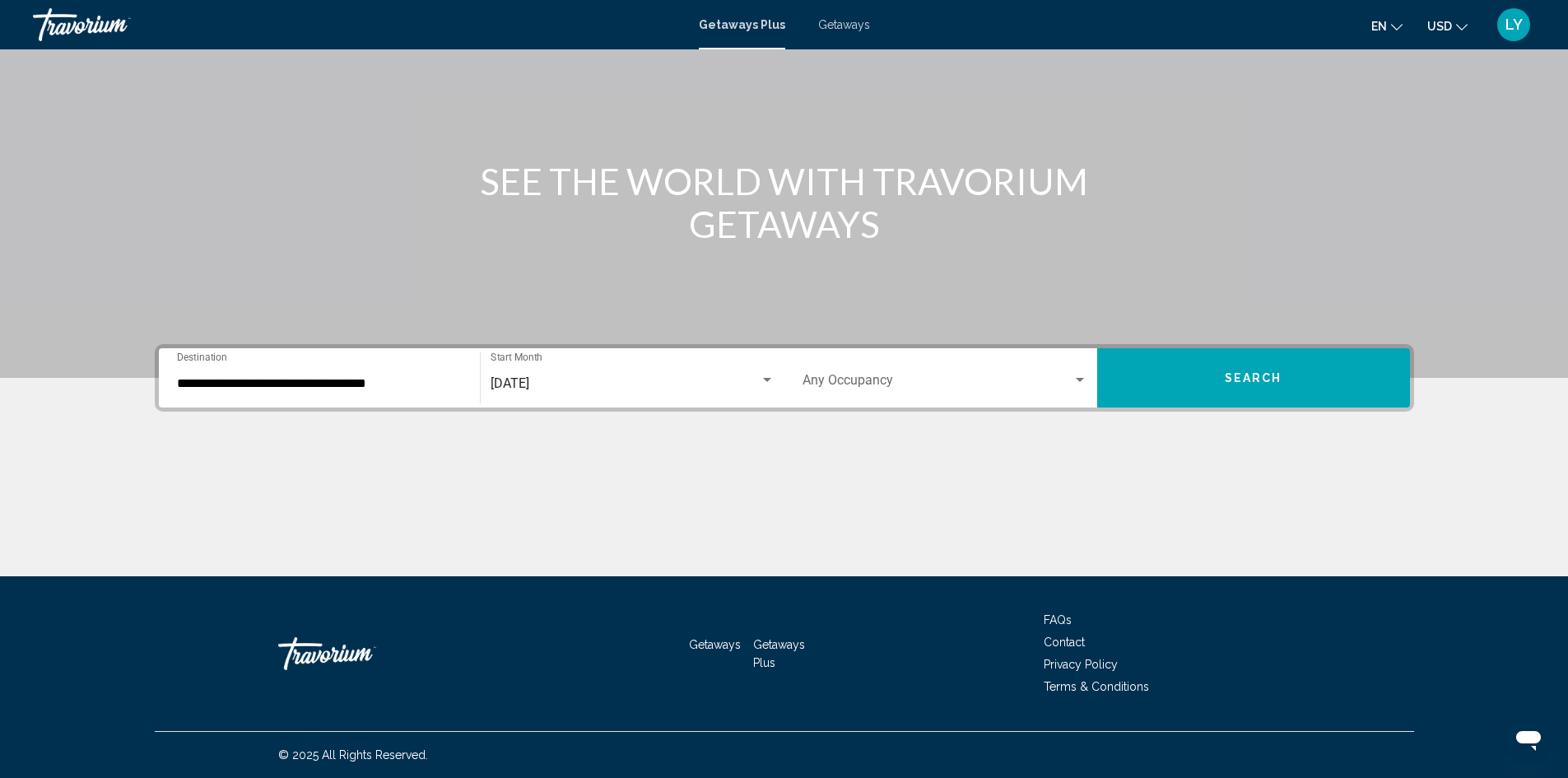
click at [881, 391] on div "Occupancy Any Occupancy" at bounding box center [945, 379] width 284 height 52
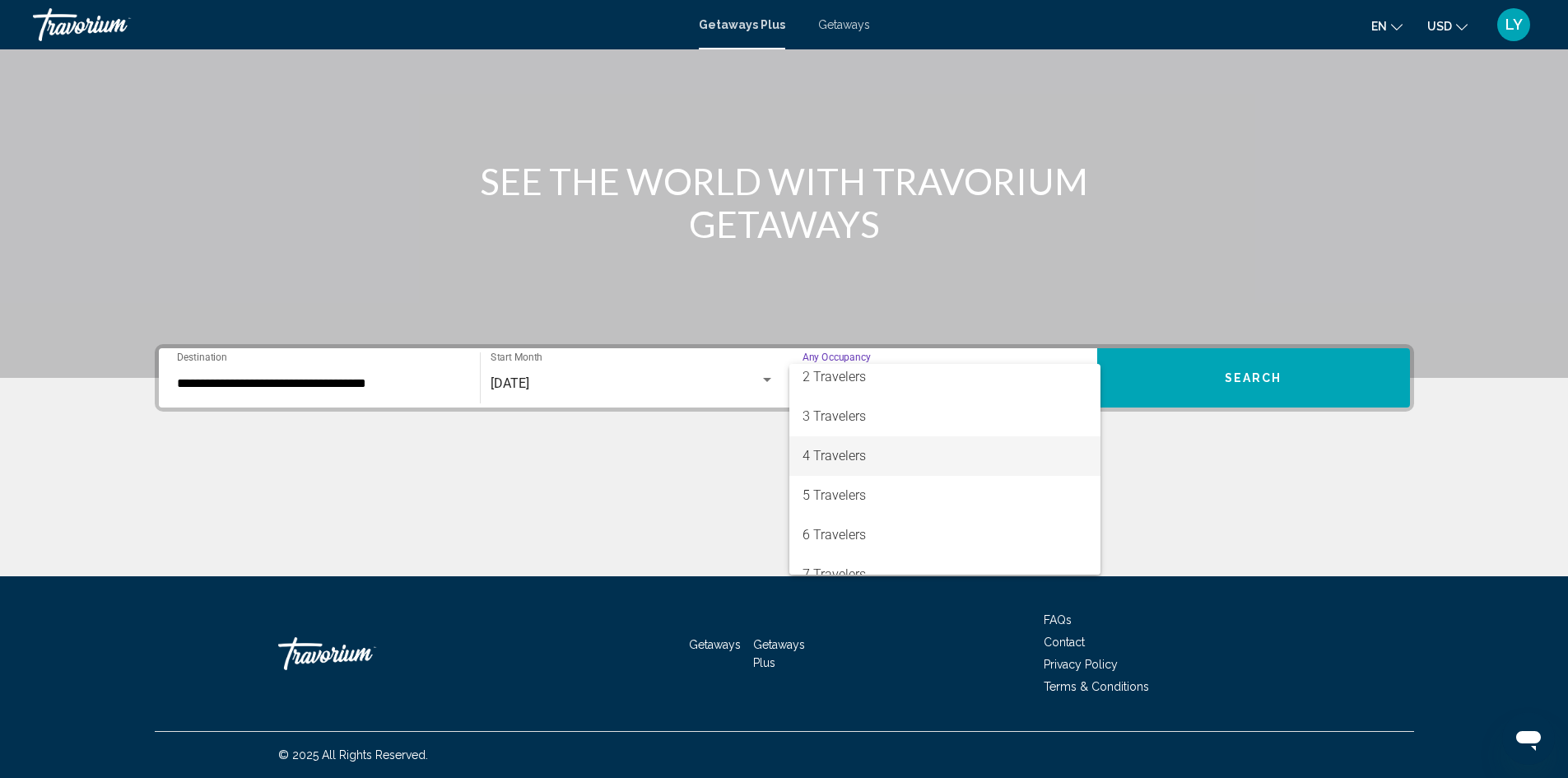
scroll to position [82, 0]
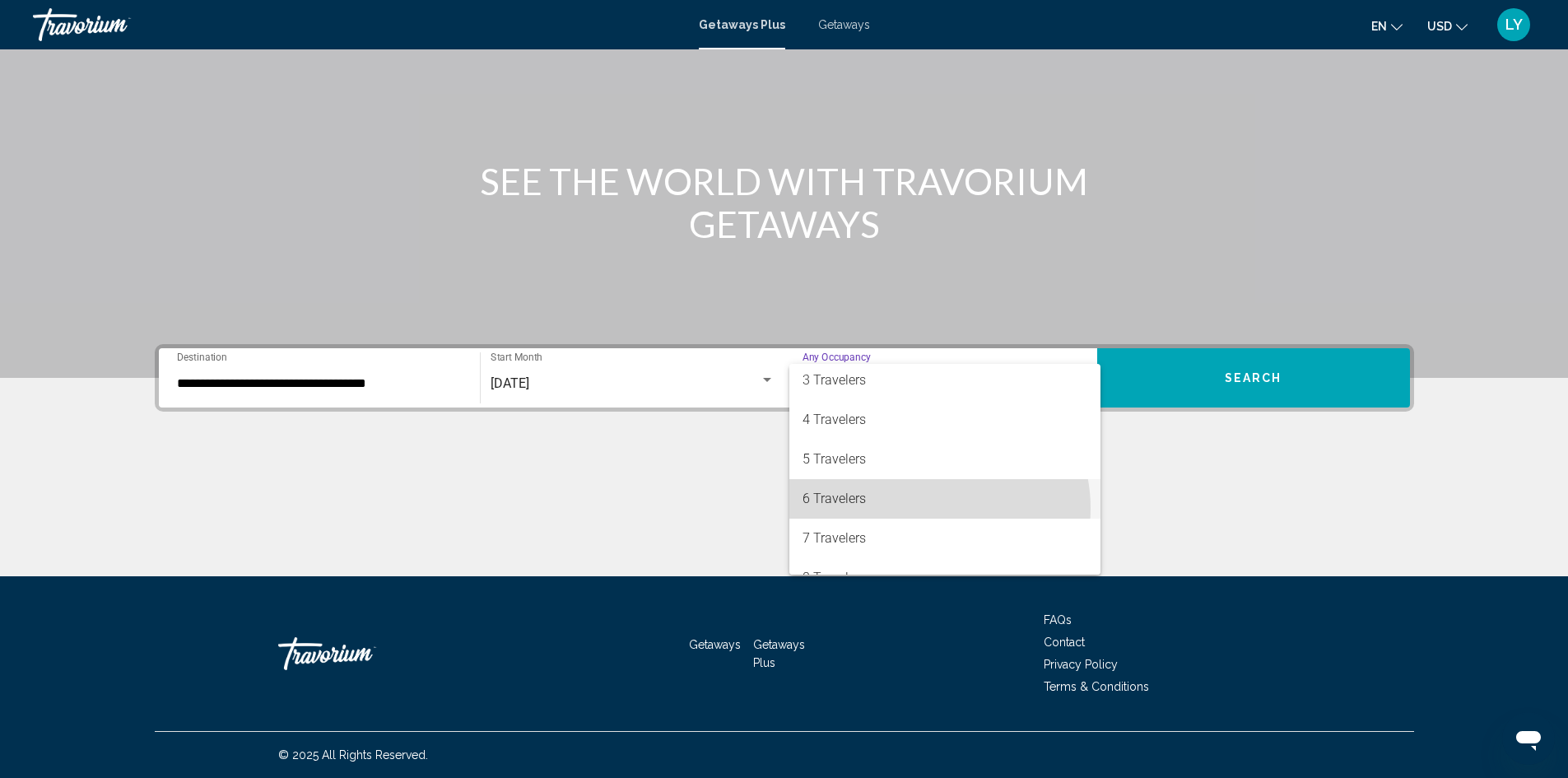
click at [935, 508] on span "6 Travelers" at bounding box center [945, 499] width 284 height 39
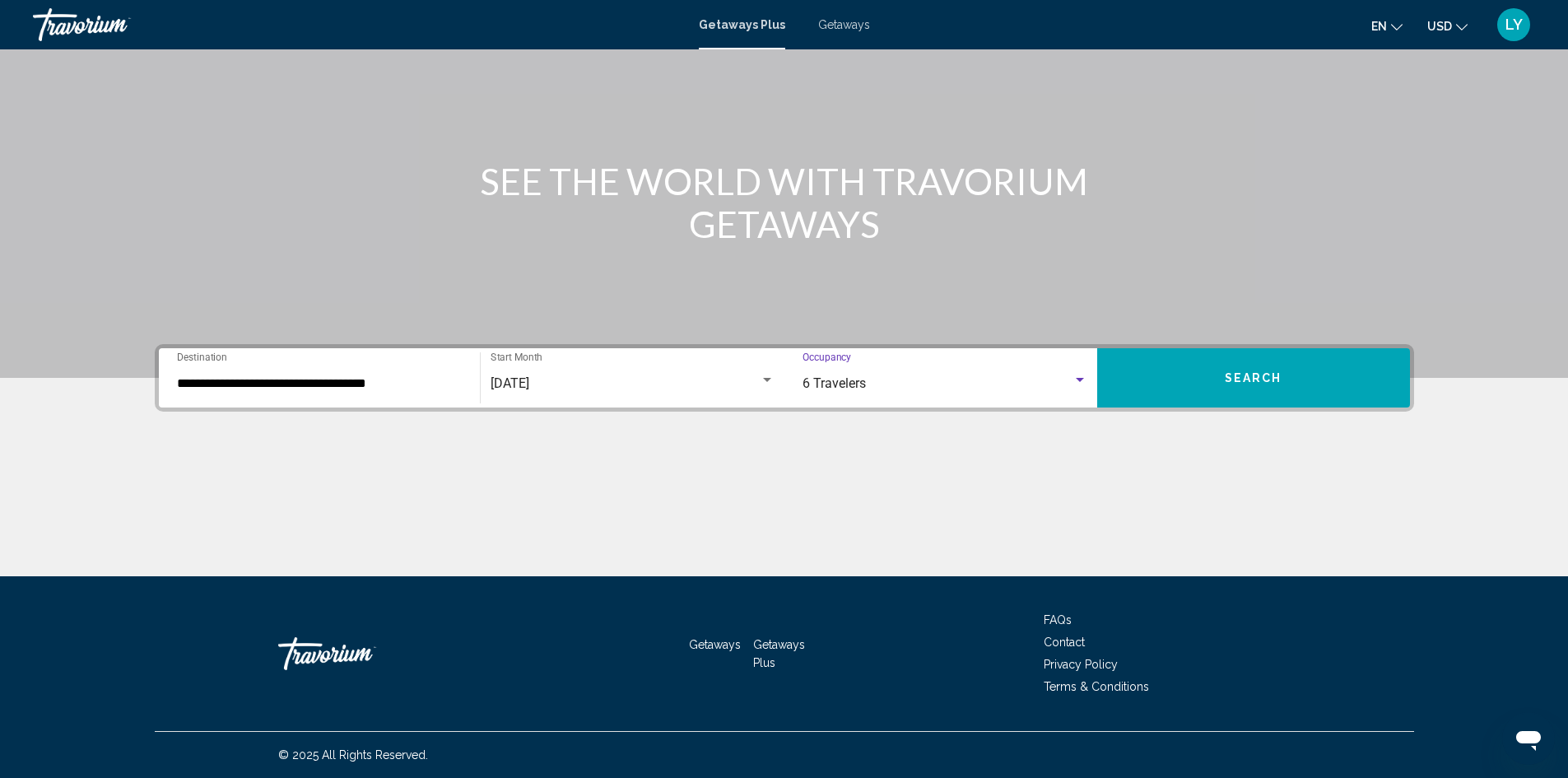
click at [1292, 384] on button "Search" at bounding box center [1254, 378] width 312 height 60
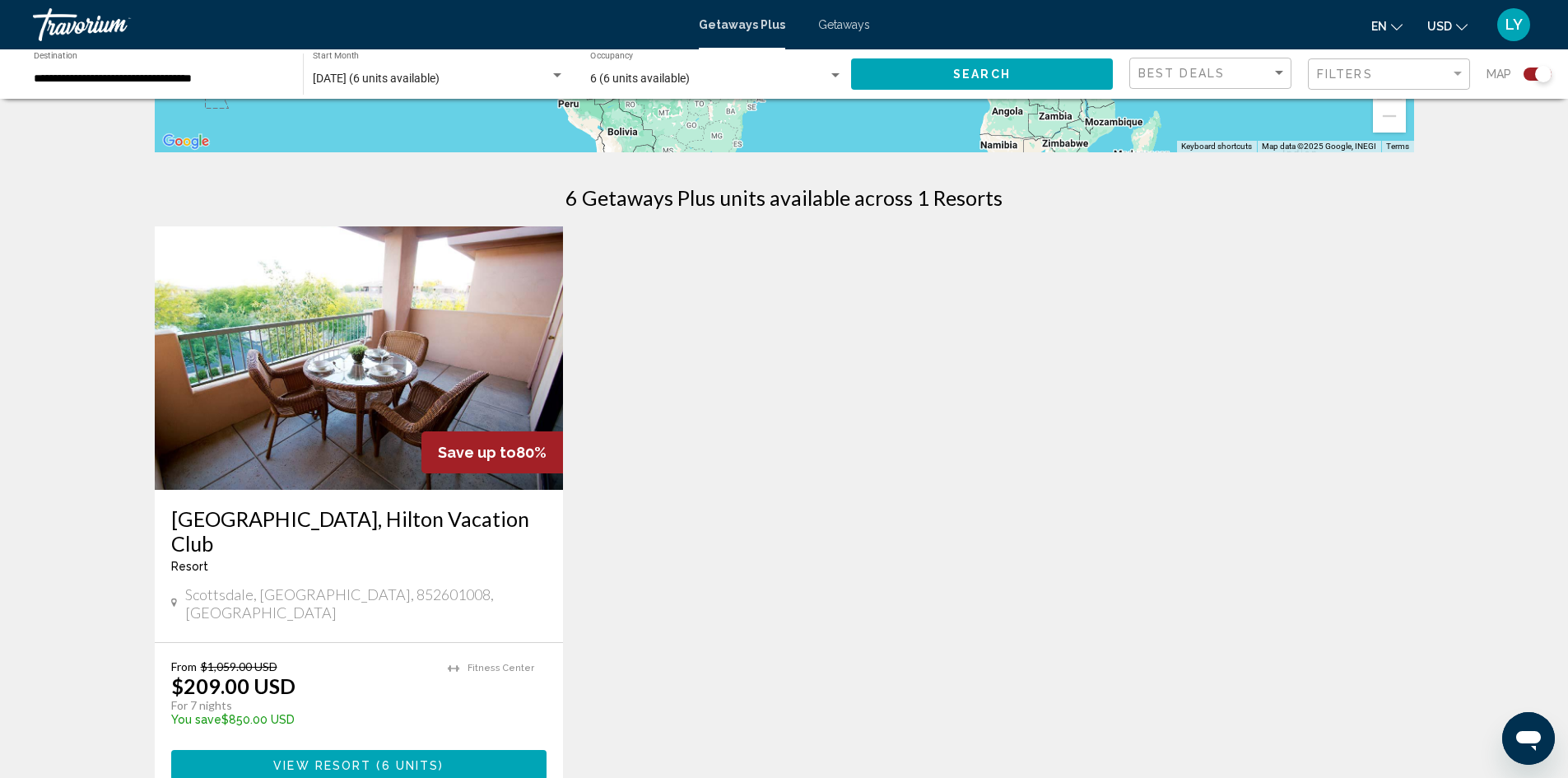
scroll to position [494, 0]
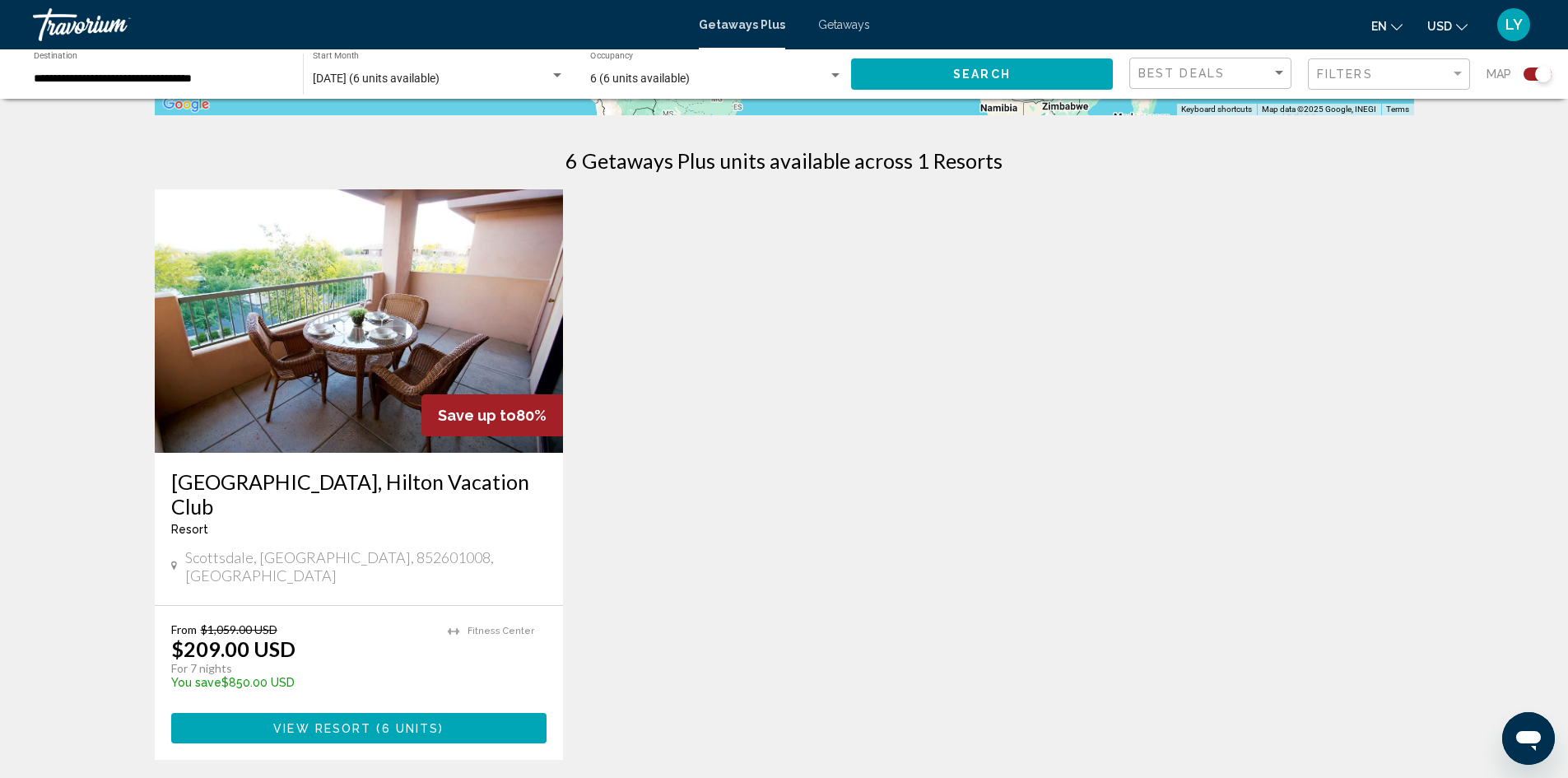
click at [359, 537] on div "[GEOGRAPHIC_DATA], [GEOGRAPHIC_DATA] - This is an adults only resort" at bounding box center [359, 508] width 376 height 79
click at [375, 498] on h3 "[GEOGRAPHIC_DATA], Hilton Vacation Club" at bounding box center [359, 493] width 376 height 49
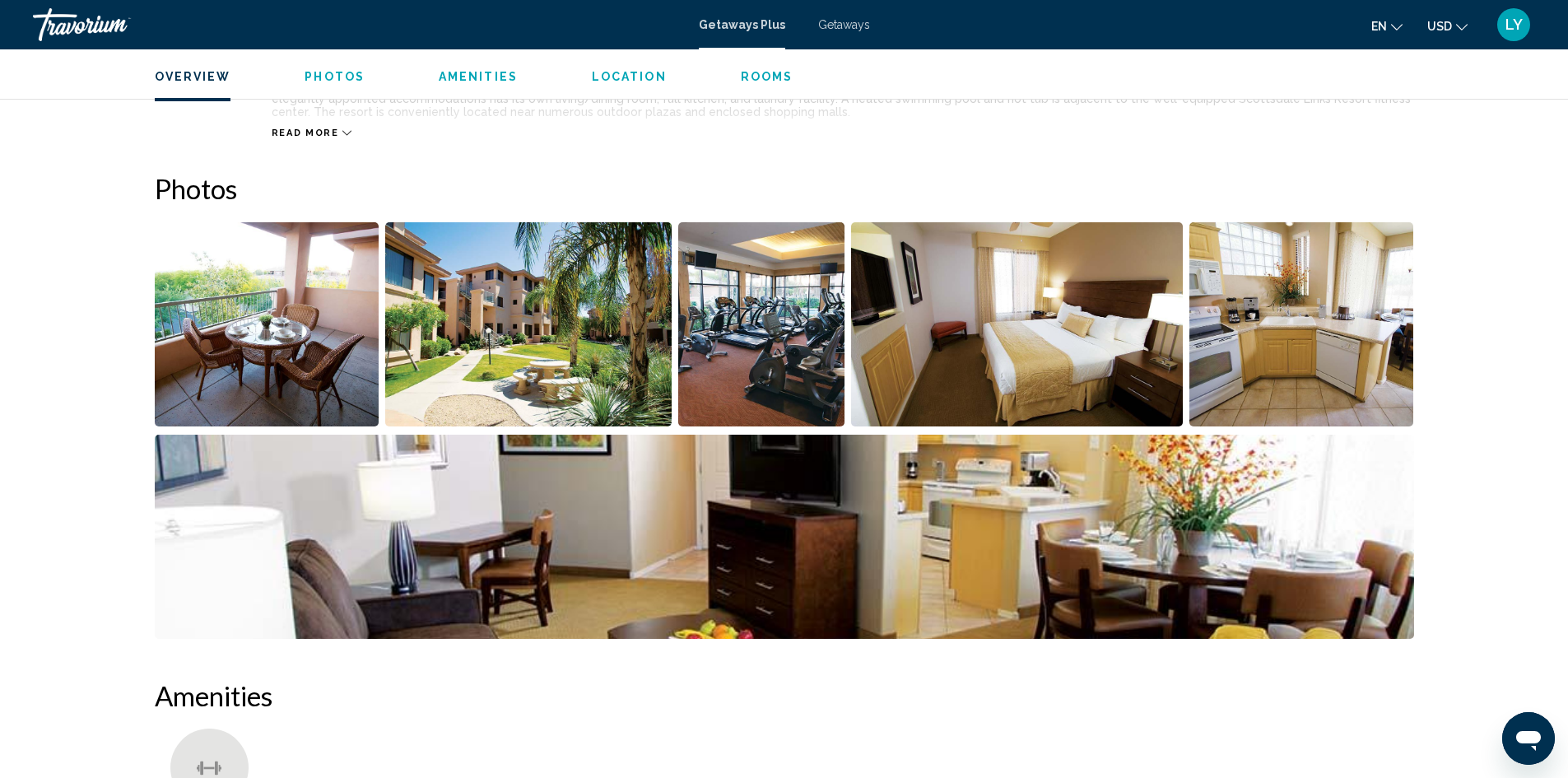
scroll to position [659, 0]
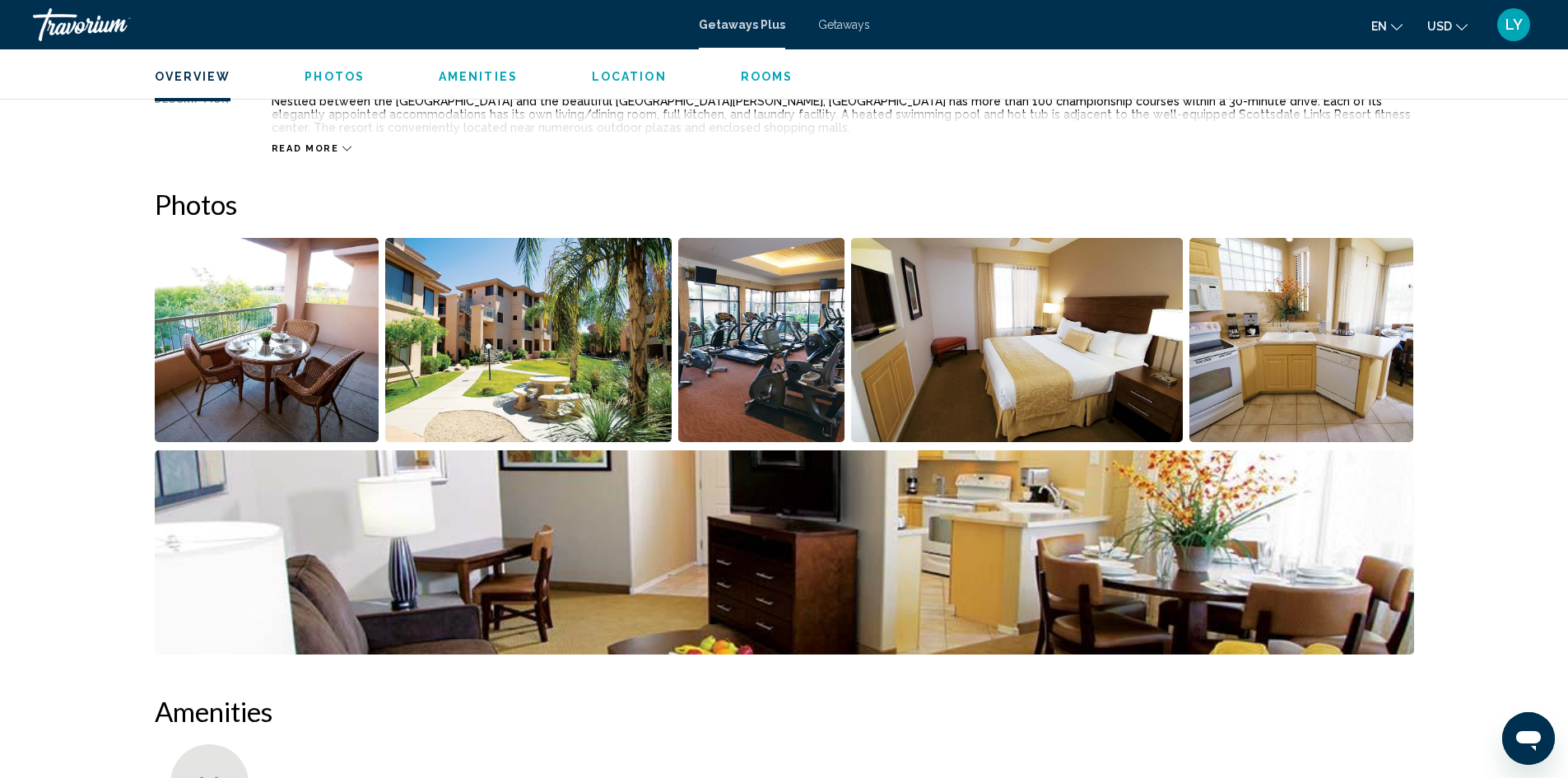
click at [244, 339] on img "Open full-screen image slider" at bounding box center [267, 340] width 225 height 204
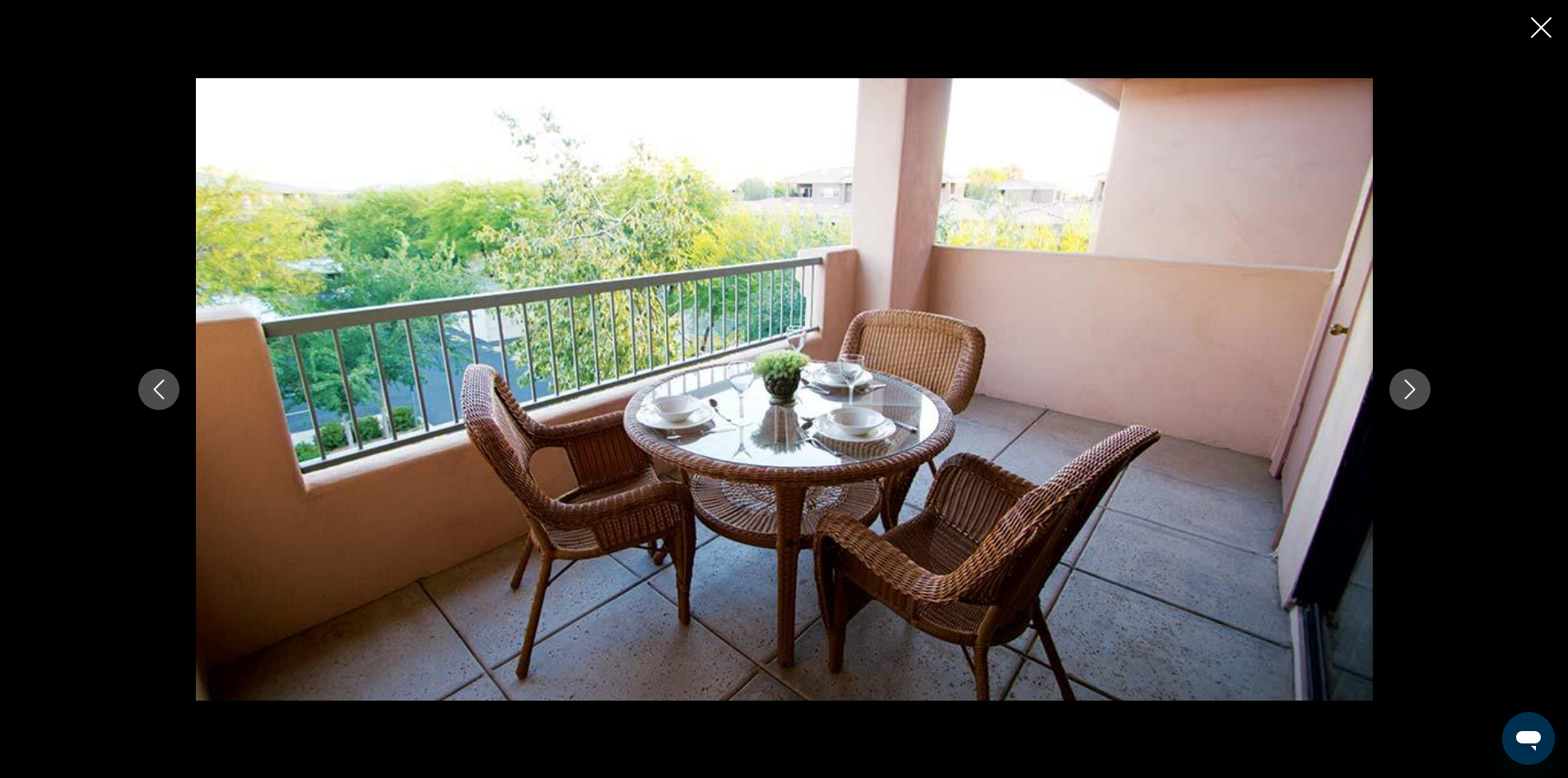
click at [1413, 396] on icon "Next image" at bounding box center [1409, 389] width 20 height 20
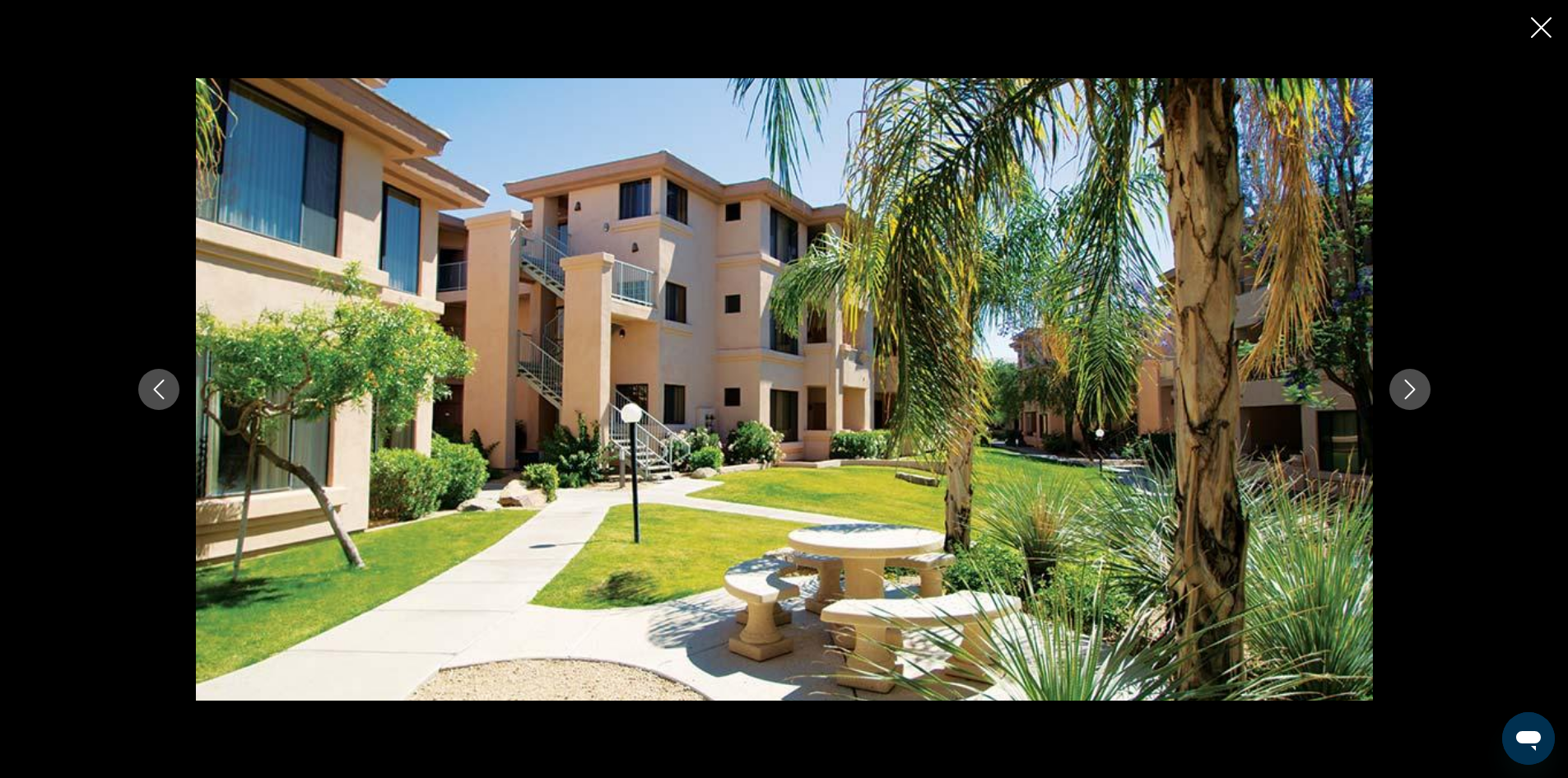
click at [1413, 396] on icon "Next image" at bounding box center [1409, 389] width 20 height 20
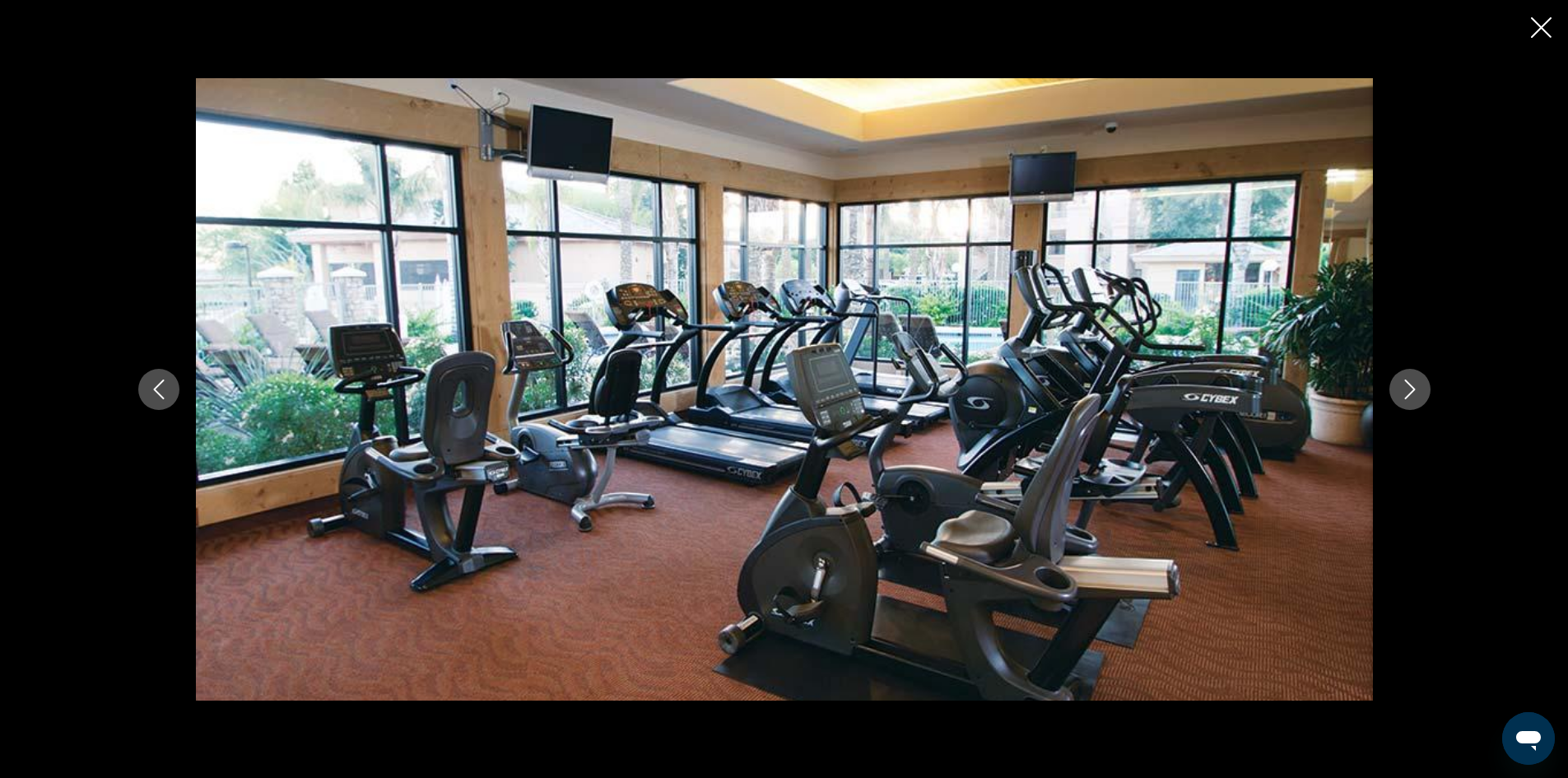
click at [1413, 396] on icon "Next image" at bounding box center [1409, 389] width 20 height 20
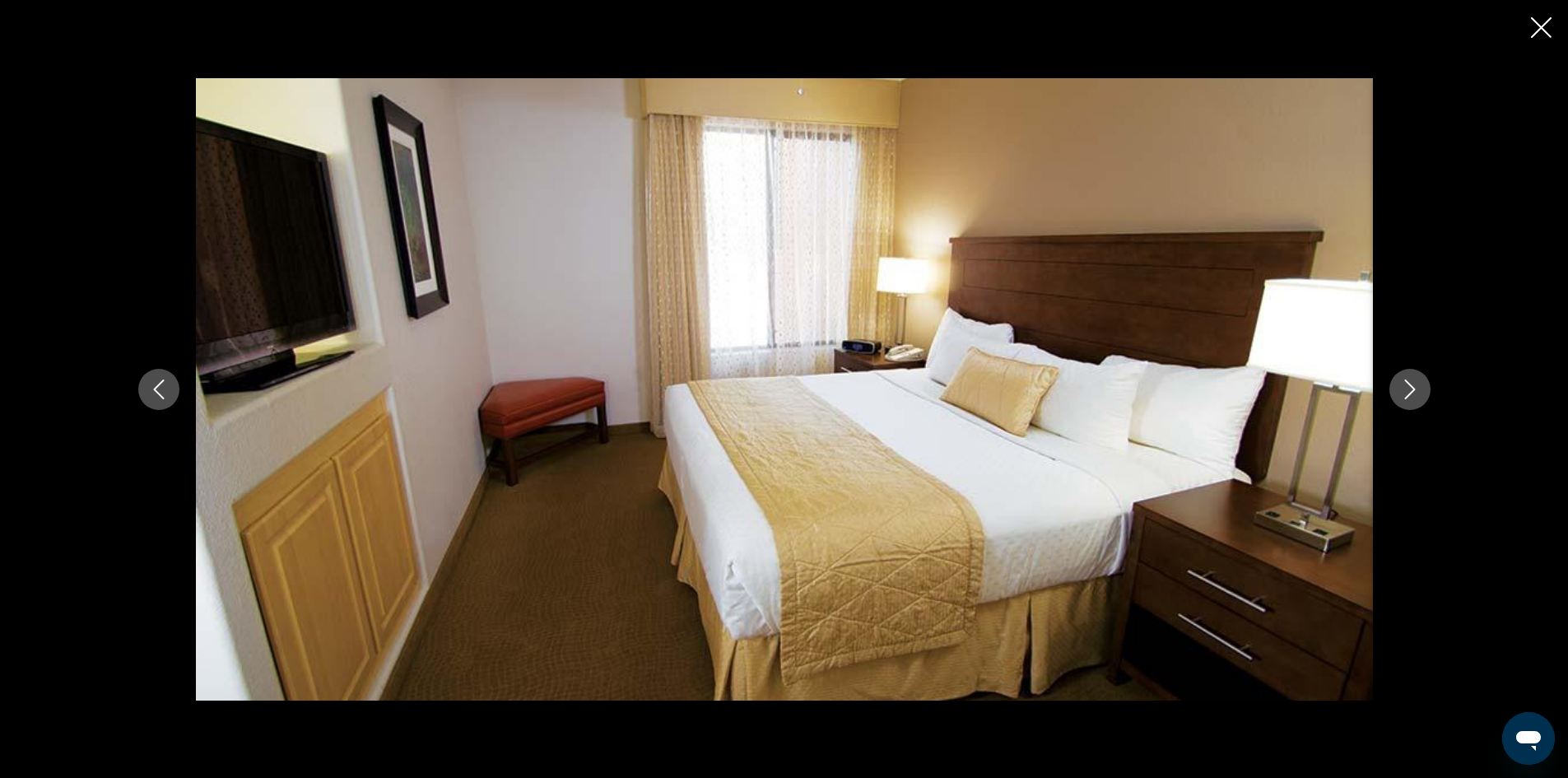
click at [1413, 396] on icon "Next image" at bounding box center [1409, 389] width 20 height 20
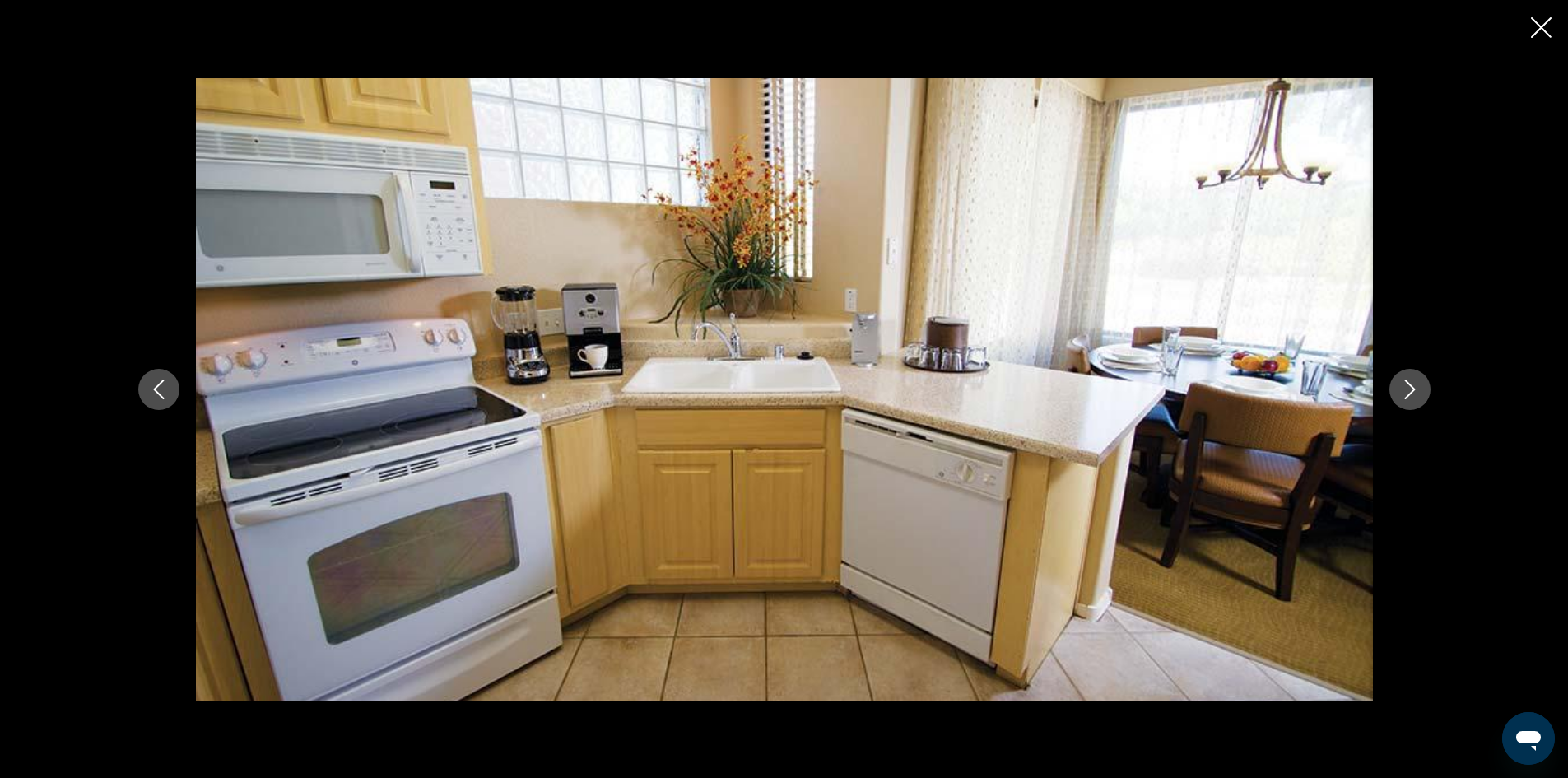
click at [1413, 396] on icon "Next image" at bounding box center [1409, 389] width 20 height 20
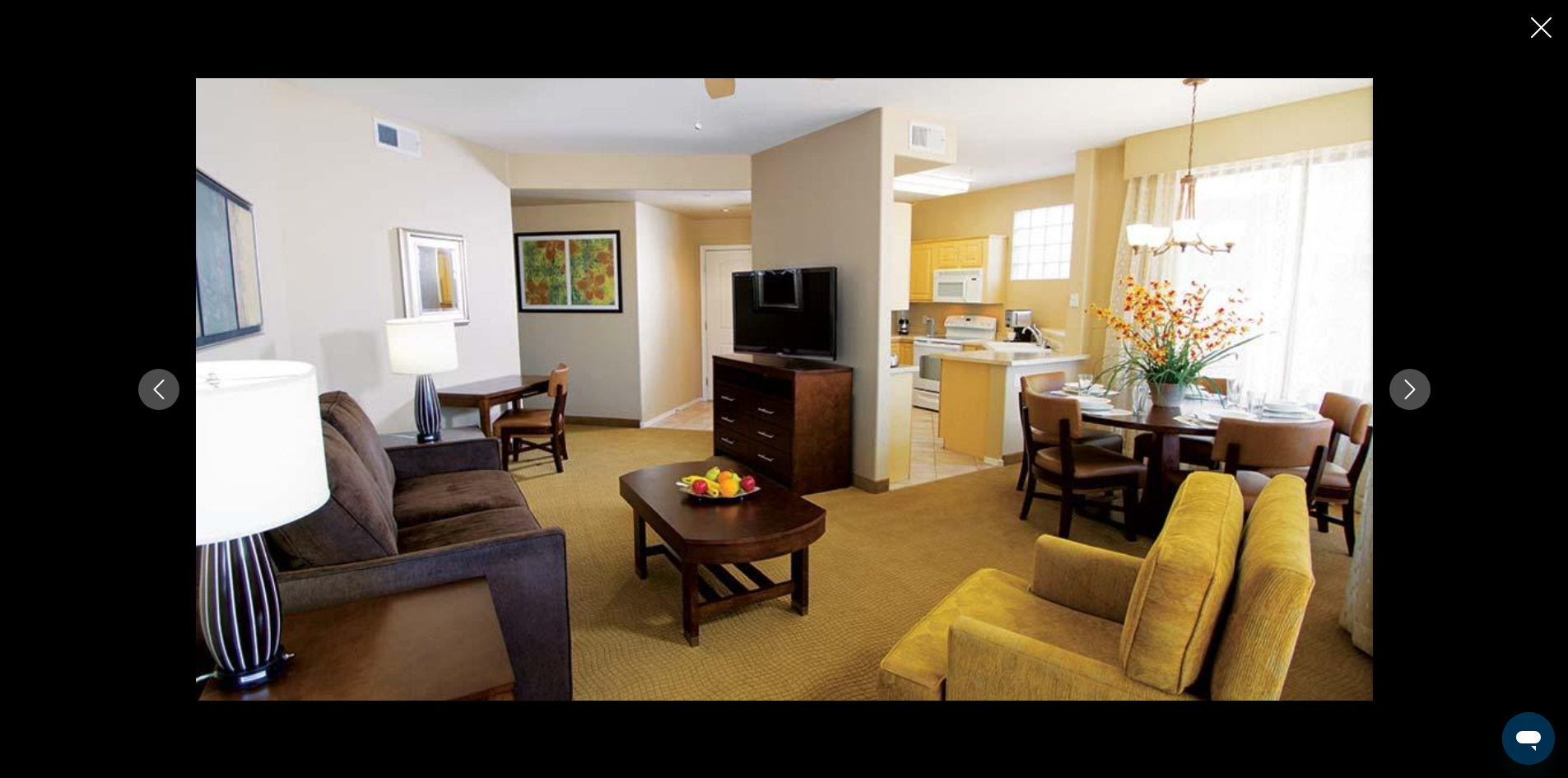
click at [1413, 396] on icon "Next image" at bounding box center [1409, 389] width 20 height 20
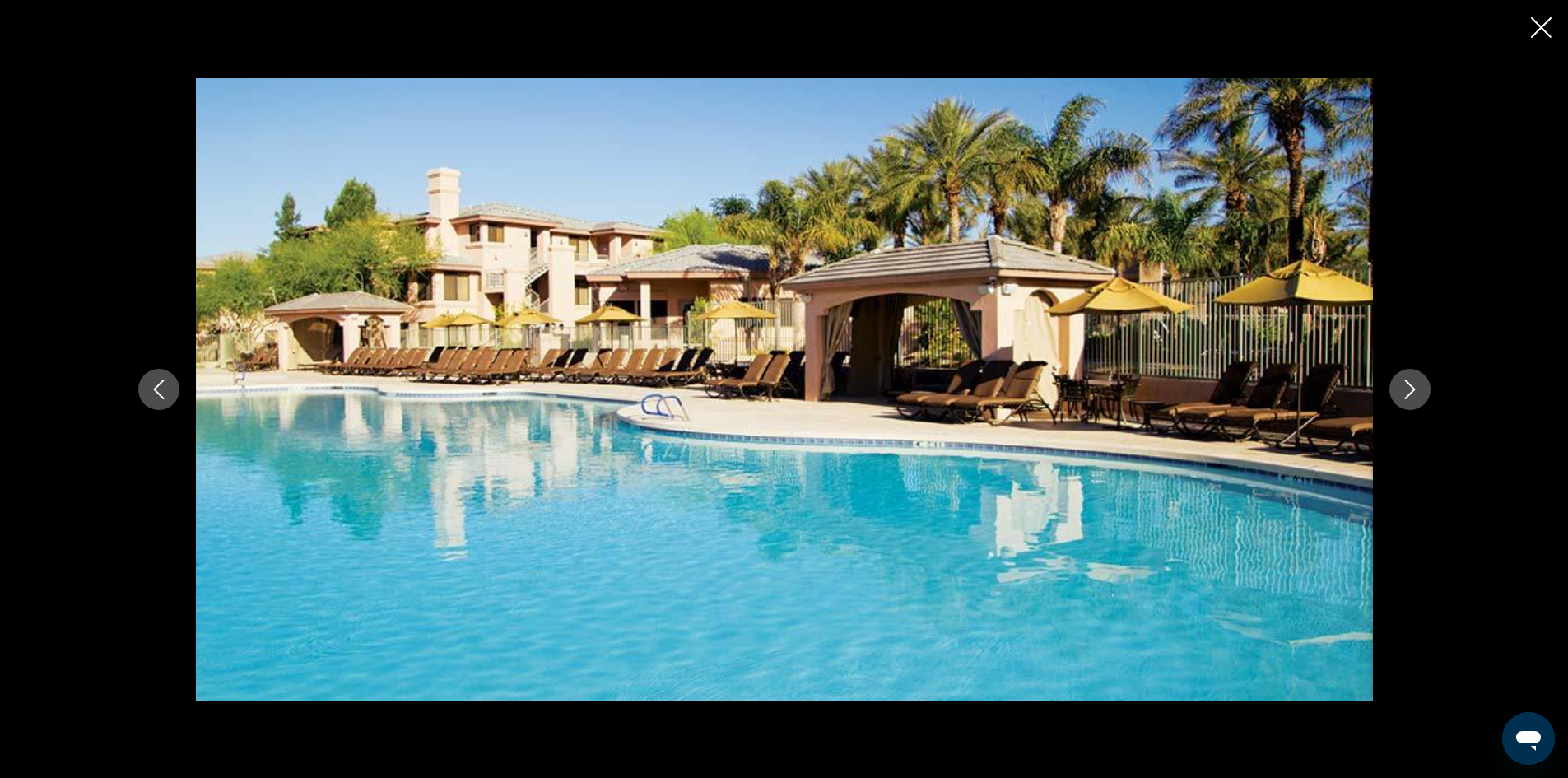
click at [1413, 396] on icon "Next image" at bounding box center [1409, 389] width 20 height 20
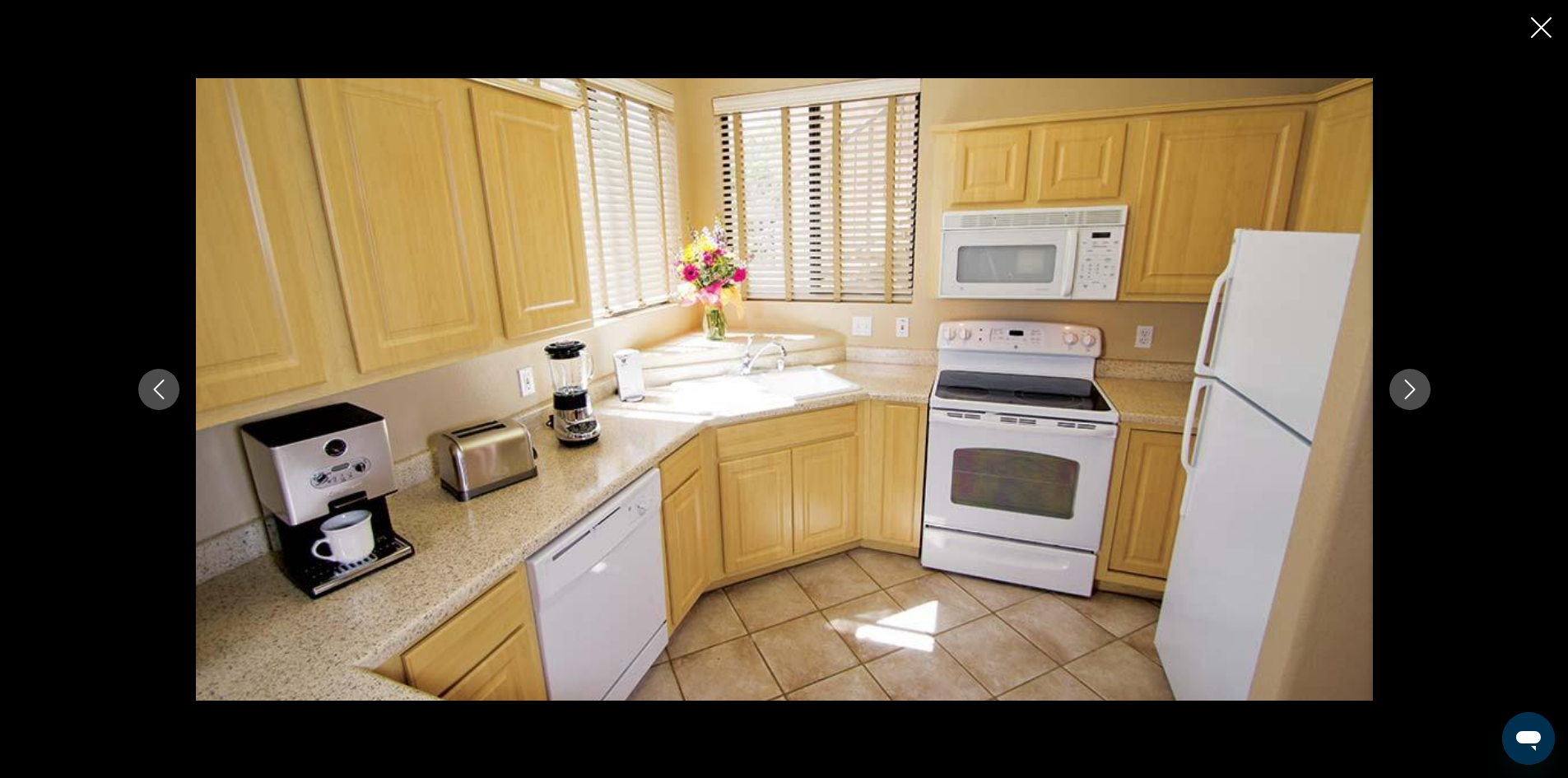
click at [1413, 396] on icon "Next image" at bounding box center [1409, 389] width 20 height 20
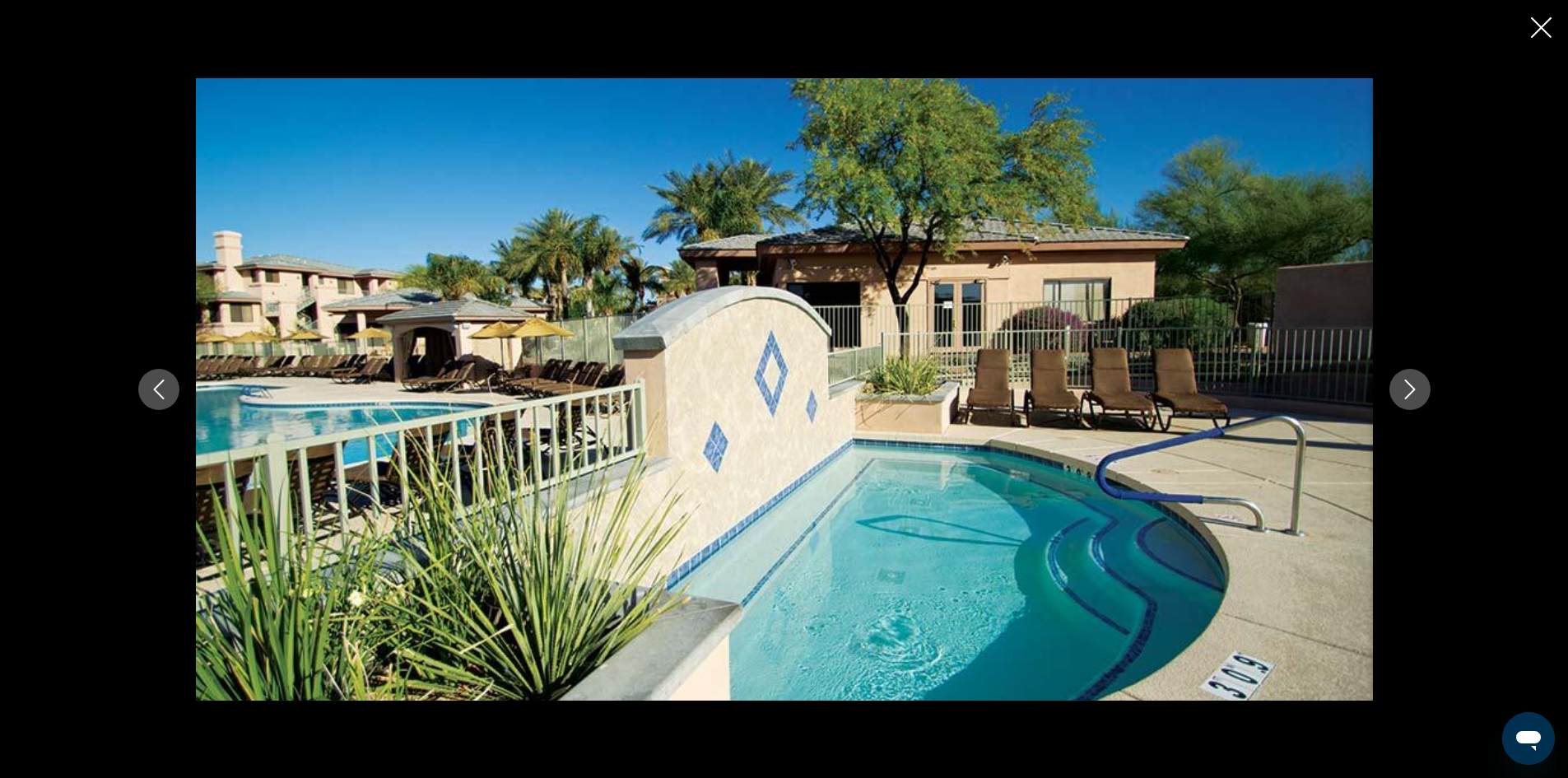
click at [1413, 396] on icon "Next image" at bounding box center [1409, 389] width 20 height 20
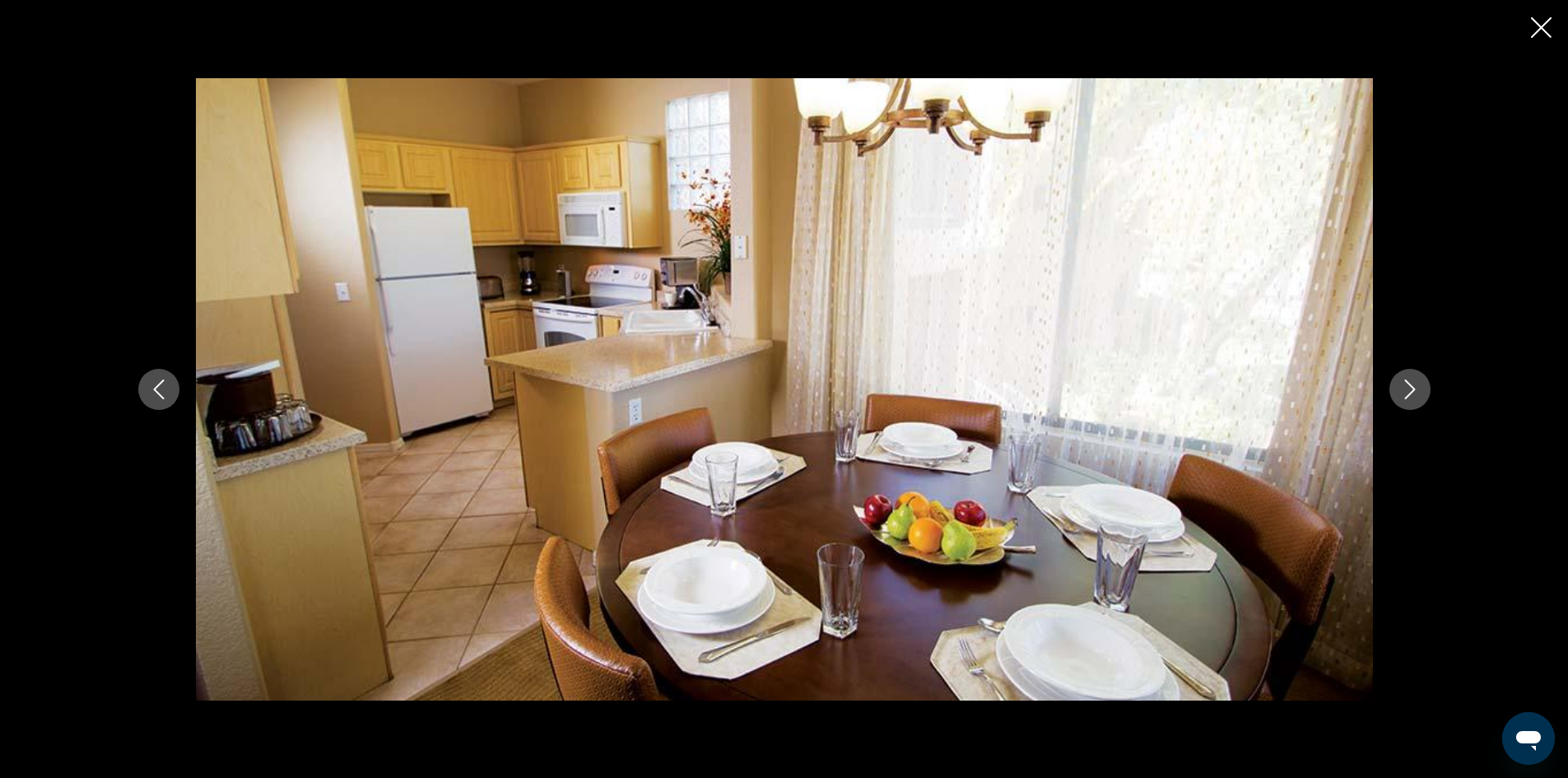
click at [1413, 396] on icon "Next image" at bounding box center [1409, 389] width 20 height 20
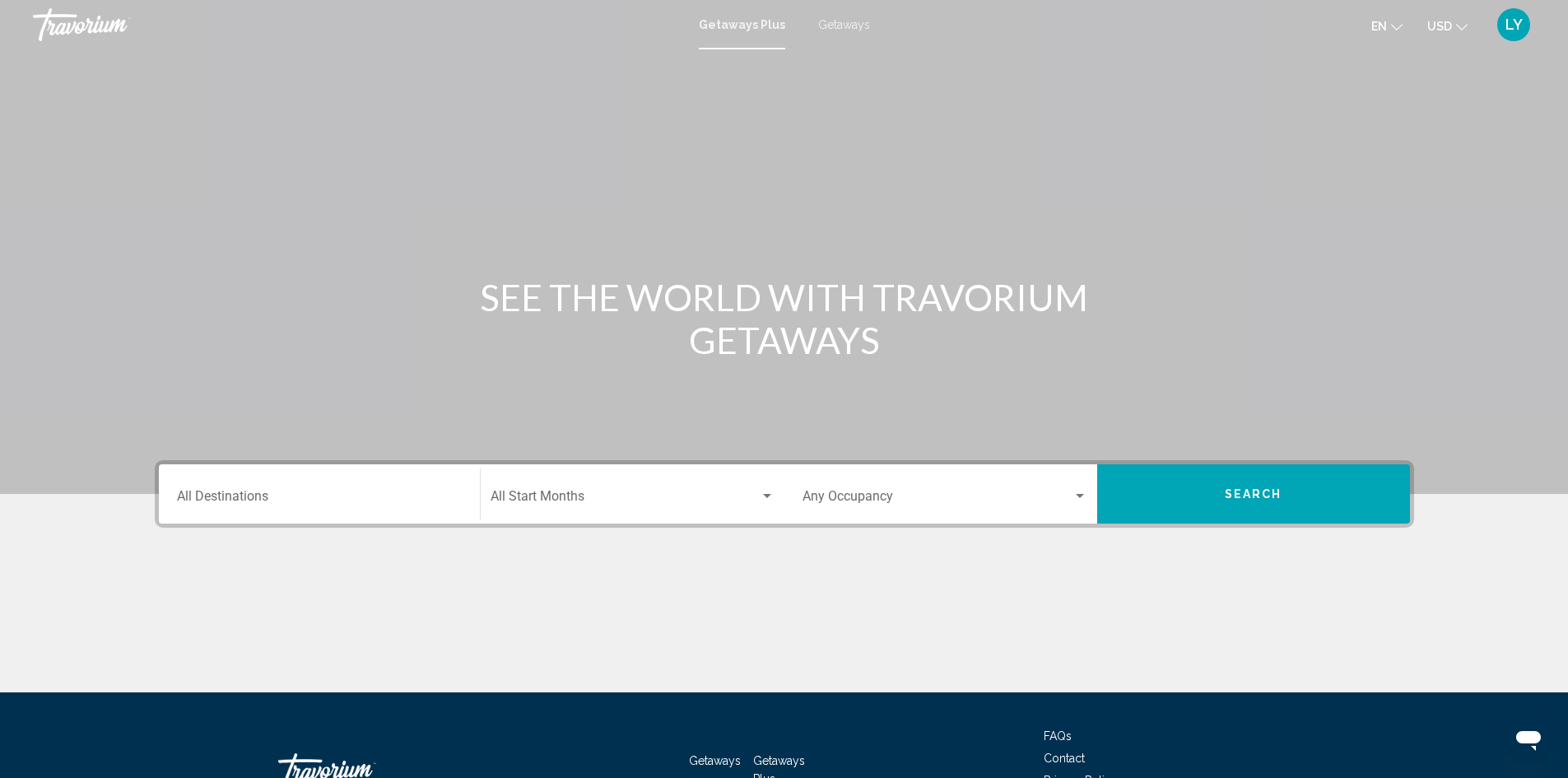
click at [360, 493] on input "Destination All Destinations" at bounding box center [319, 500] width 284 height 15
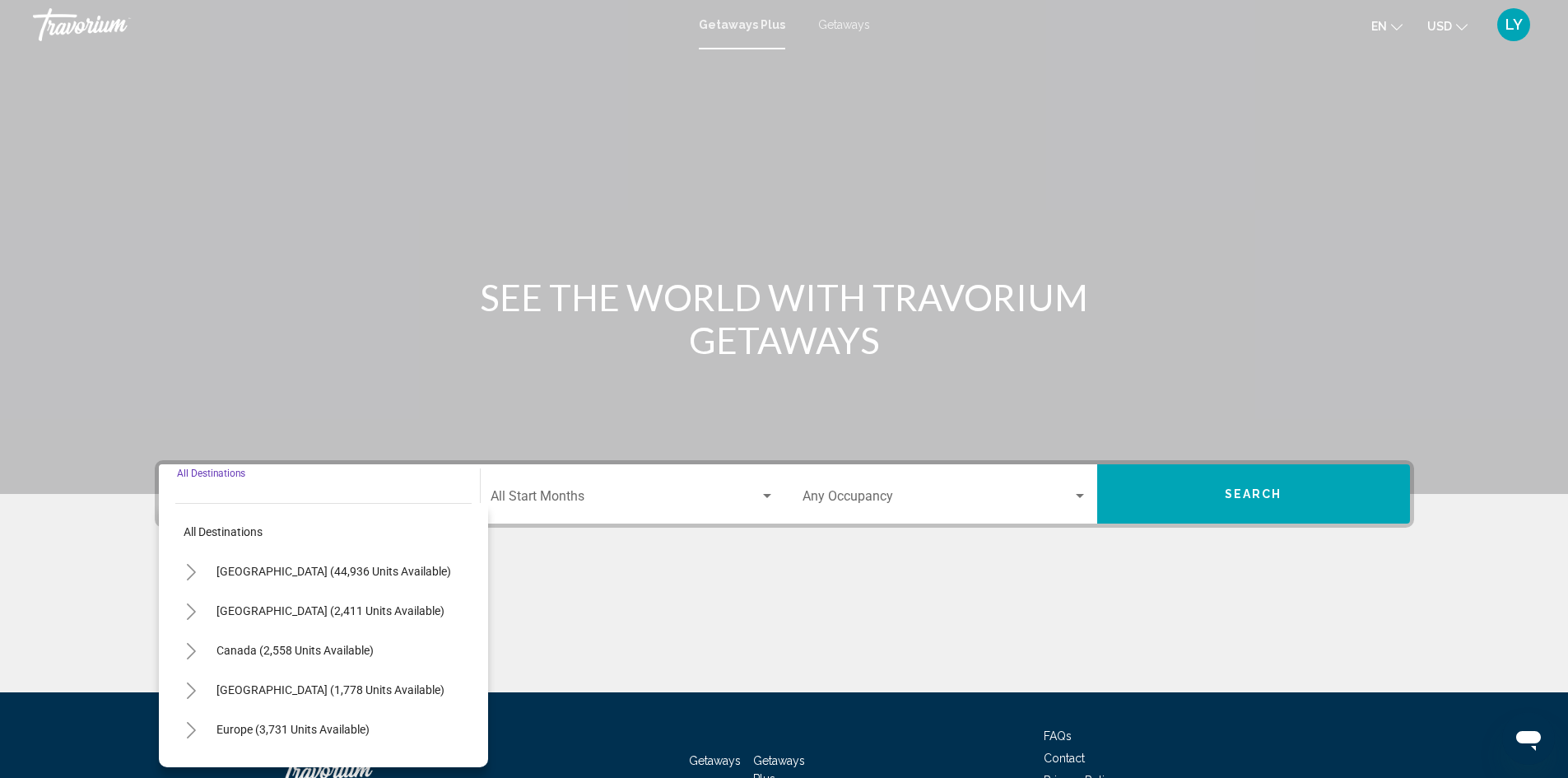
scroll to position [116, 0]
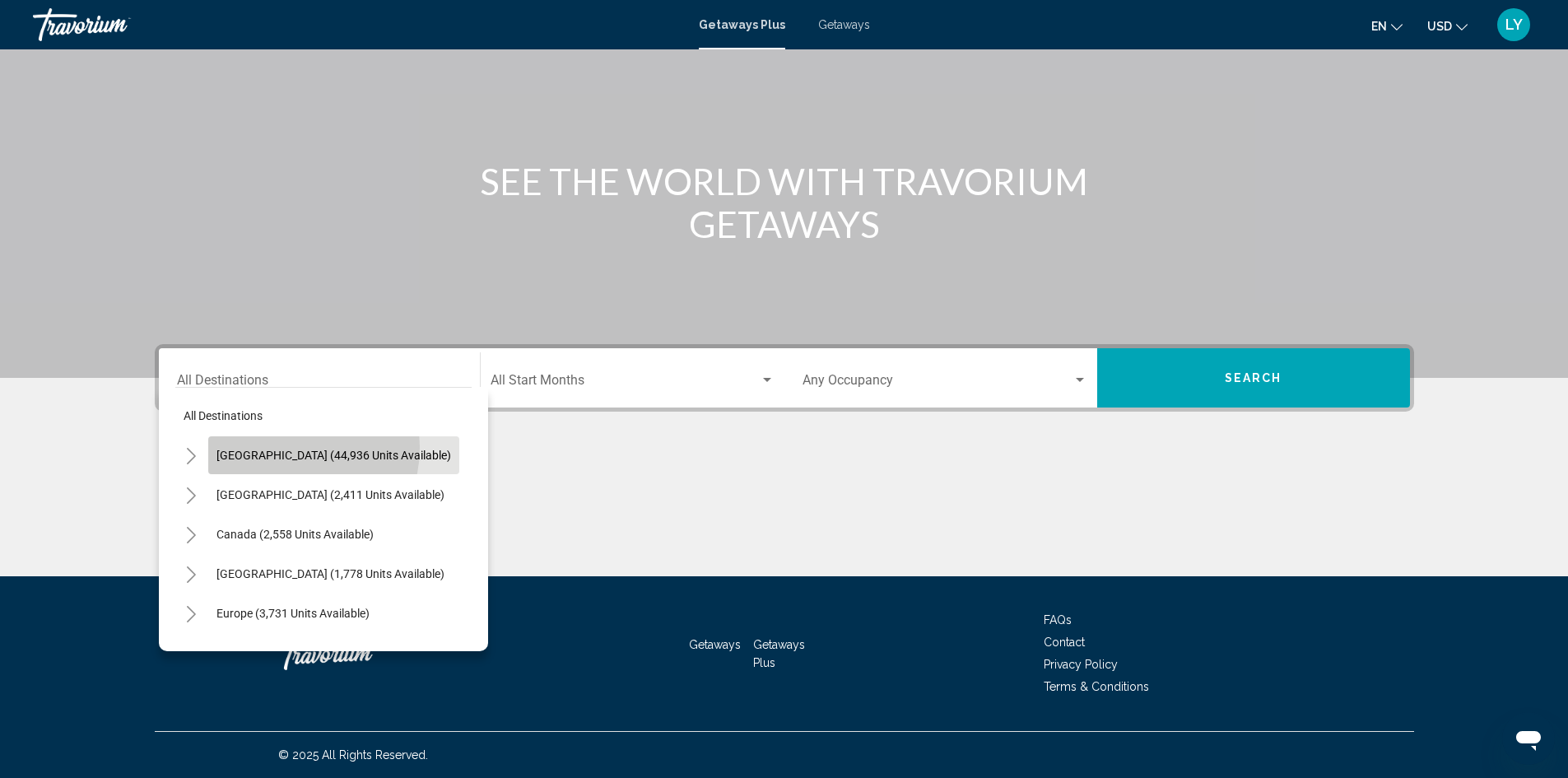
click at [282, 447] on button "[GEOGRAPHIC_DATA] (44,936 units available)" at bounding box center [333, 455] width 251 height 38
type input "**********"
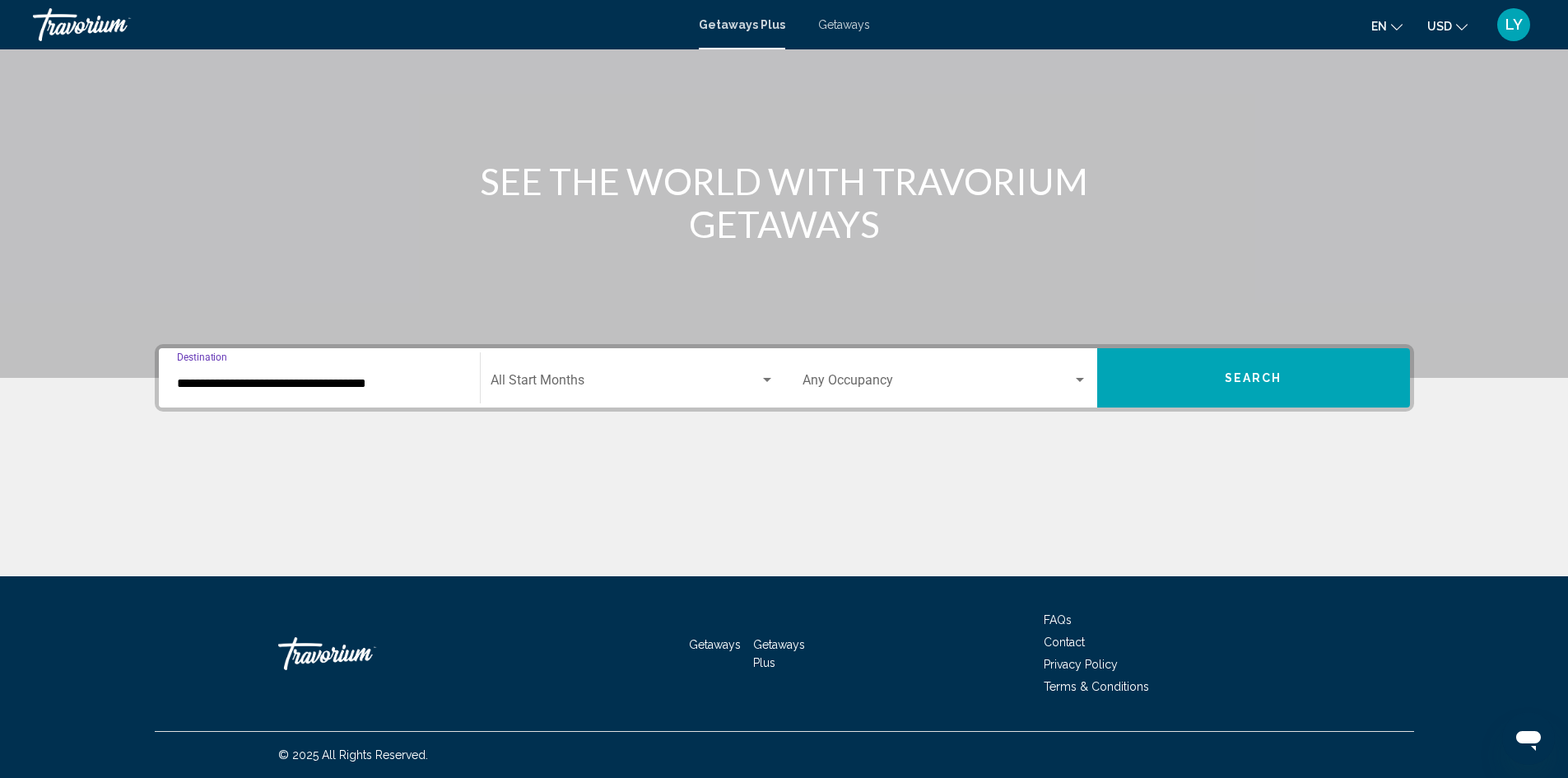
click at [557, 393] on div "Start Month All Start Months" at bounding box center [632, 379] width 284 height 52
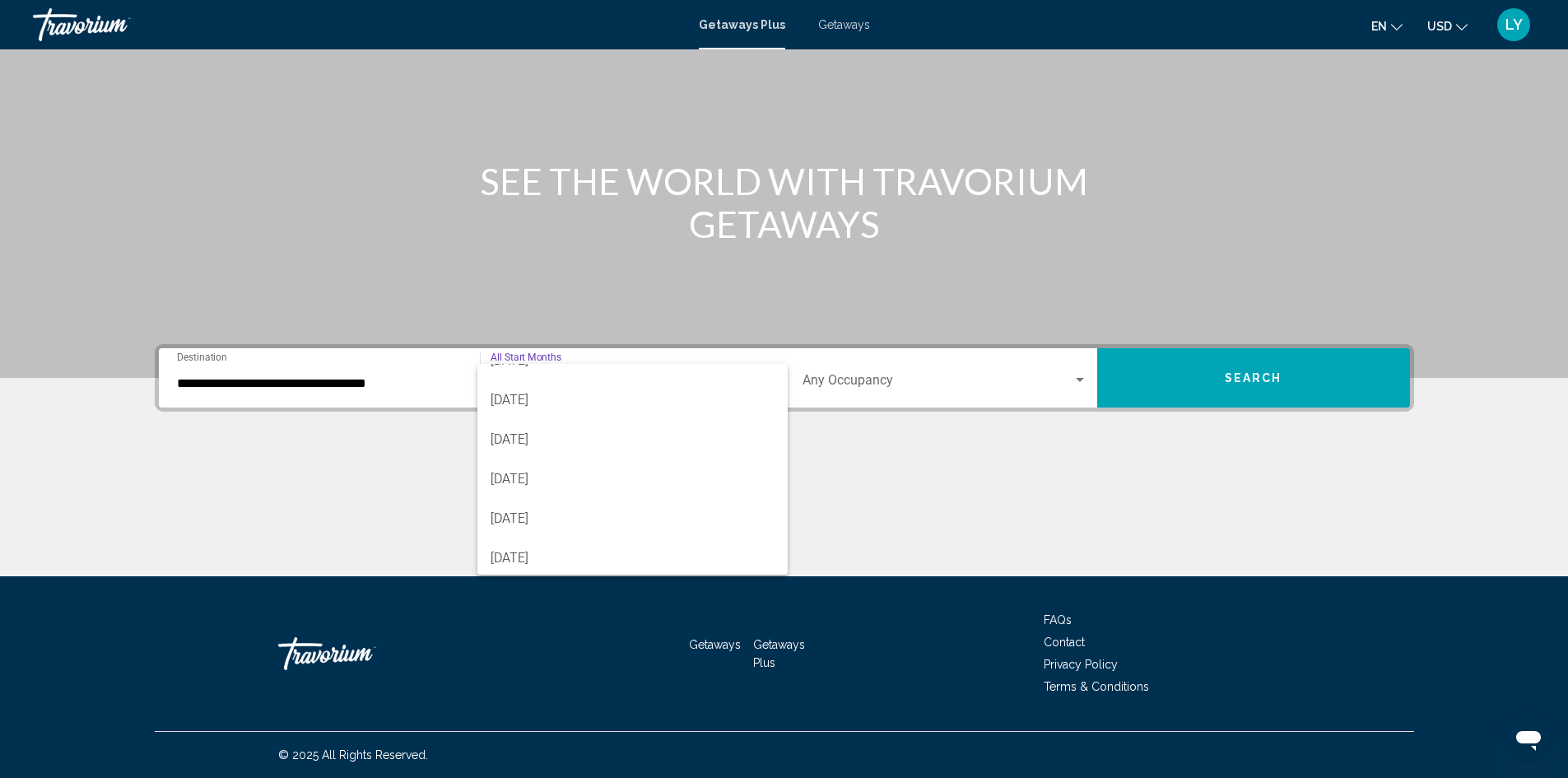
scroll to position [329, 0]
click at [508, 535] on span "[DATE]" at bounding box center [632, 528] width 284 height 39
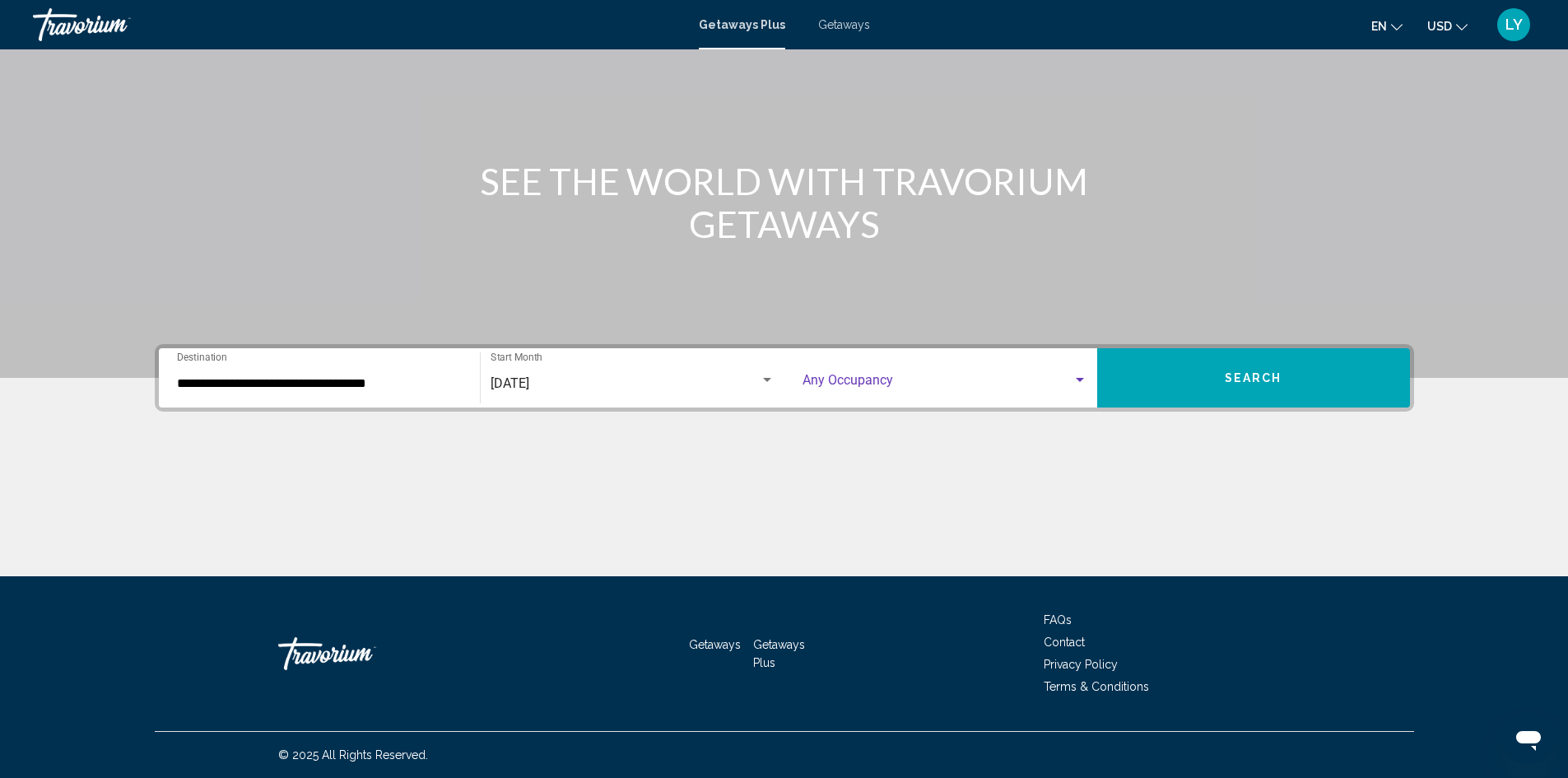
click at [870, 389] on span "Search widget" at bounding box center [938, 383] width 271 height 15
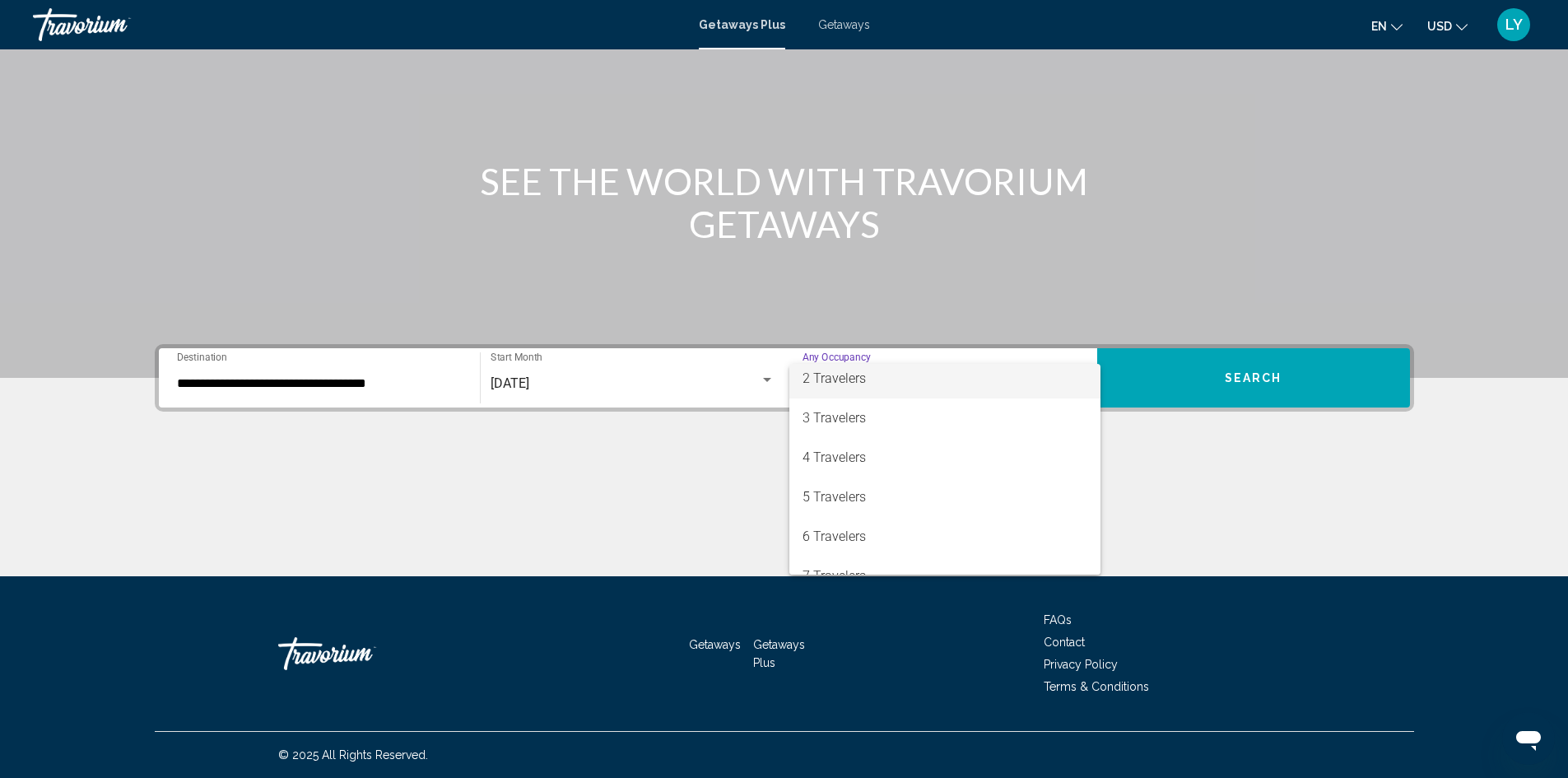
scroll to position [82, 0]
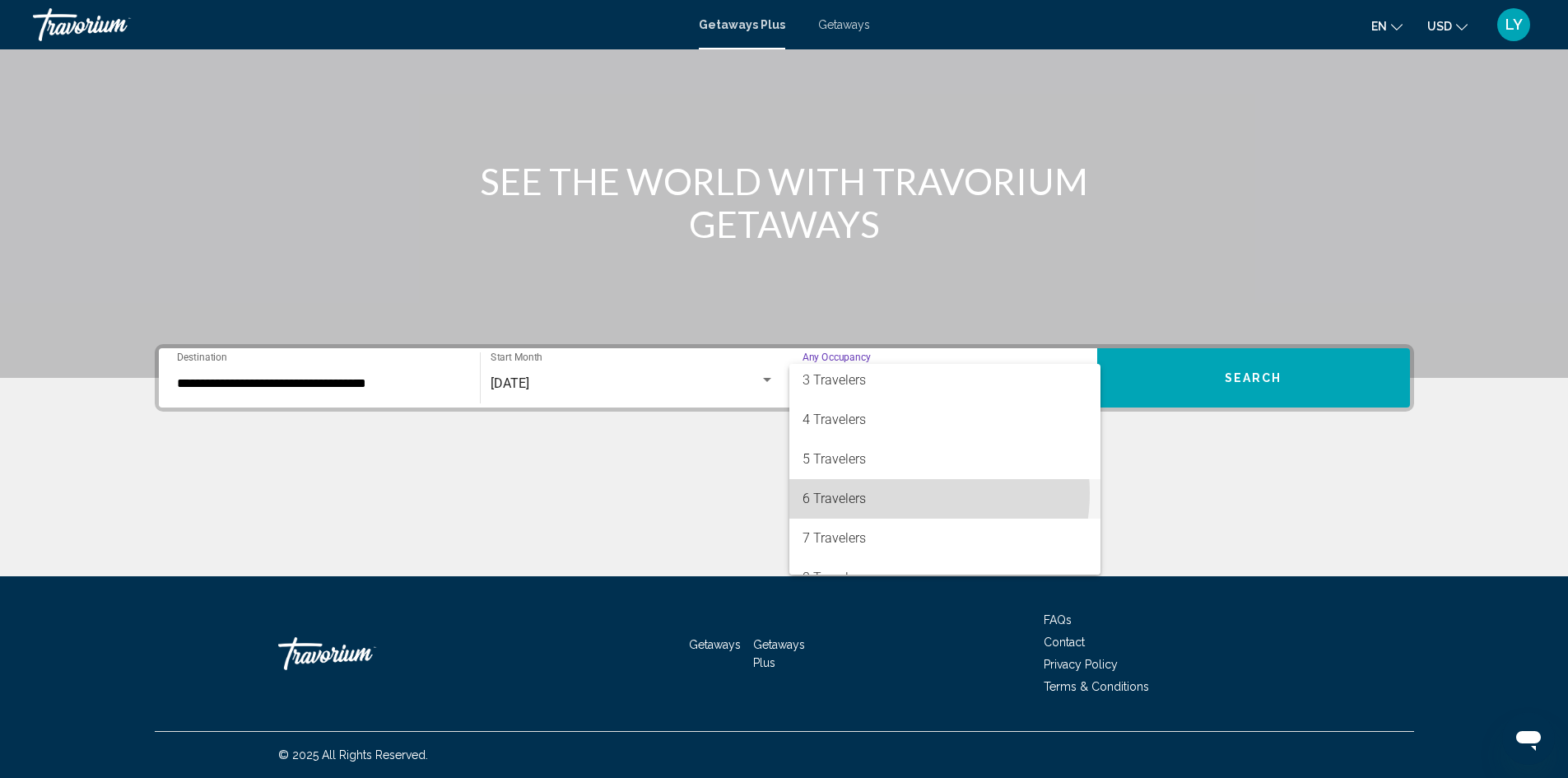
click at [909, 493] on span "6 Travelers" at bounding box center [945, 499] width 284 height 39
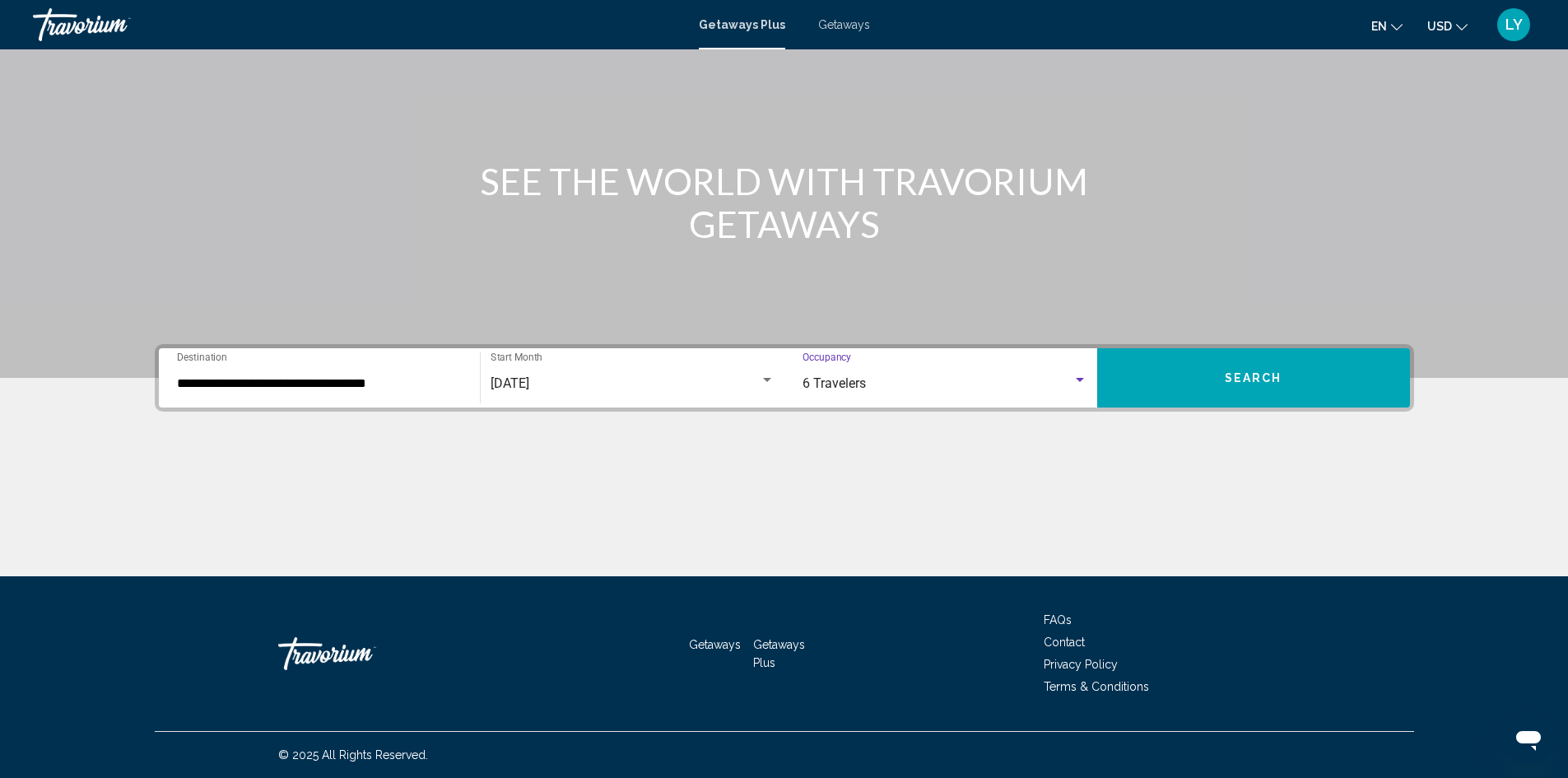
click at [1294, 376] on button "Search" at bounding box center [1254, 378] width 312 height 60
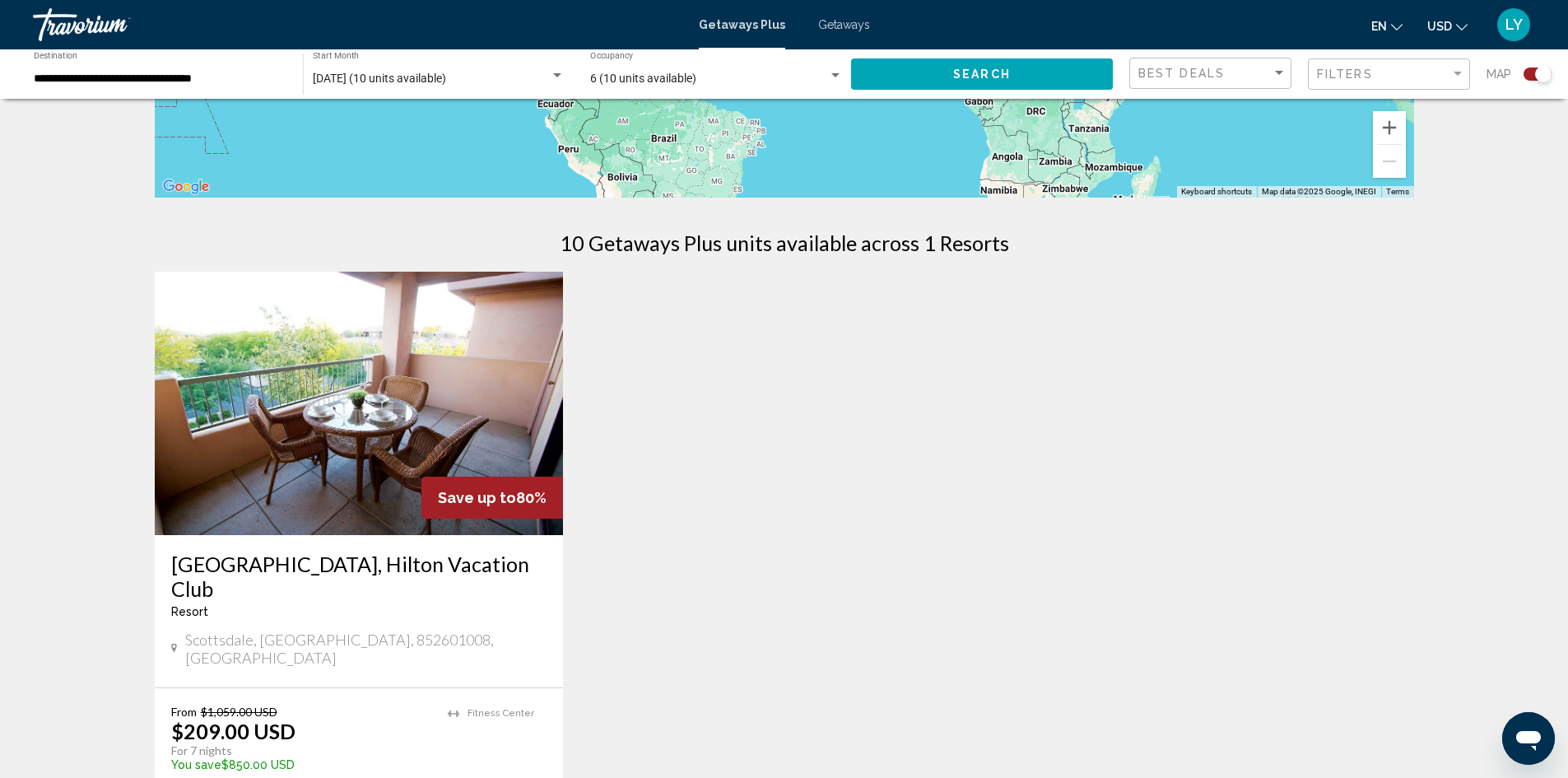
scroll to position [494, 0]
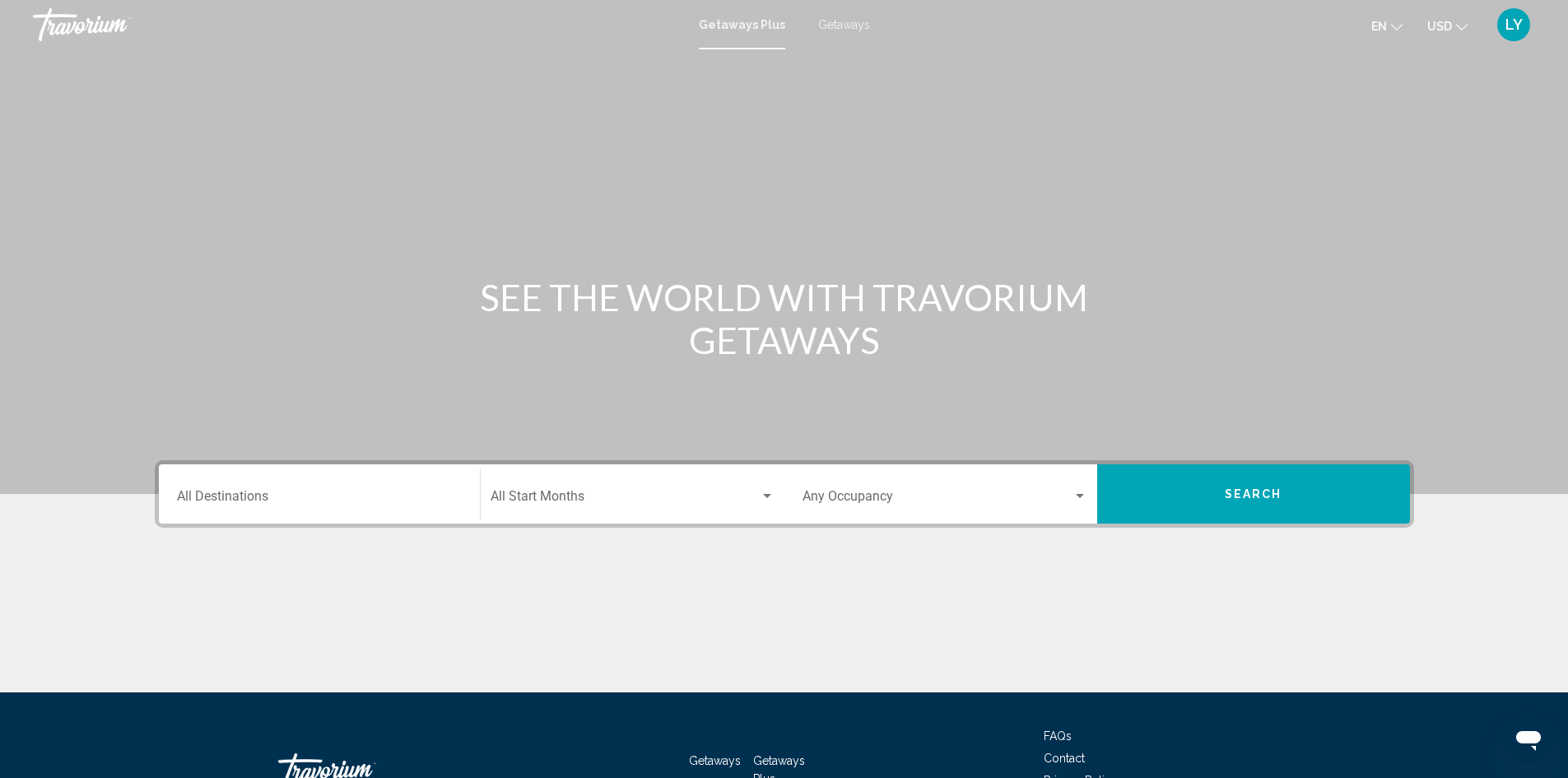
click at [300, 508] on div "Destination All Destinations" at bounding box center [319, 494] width 284 height 52
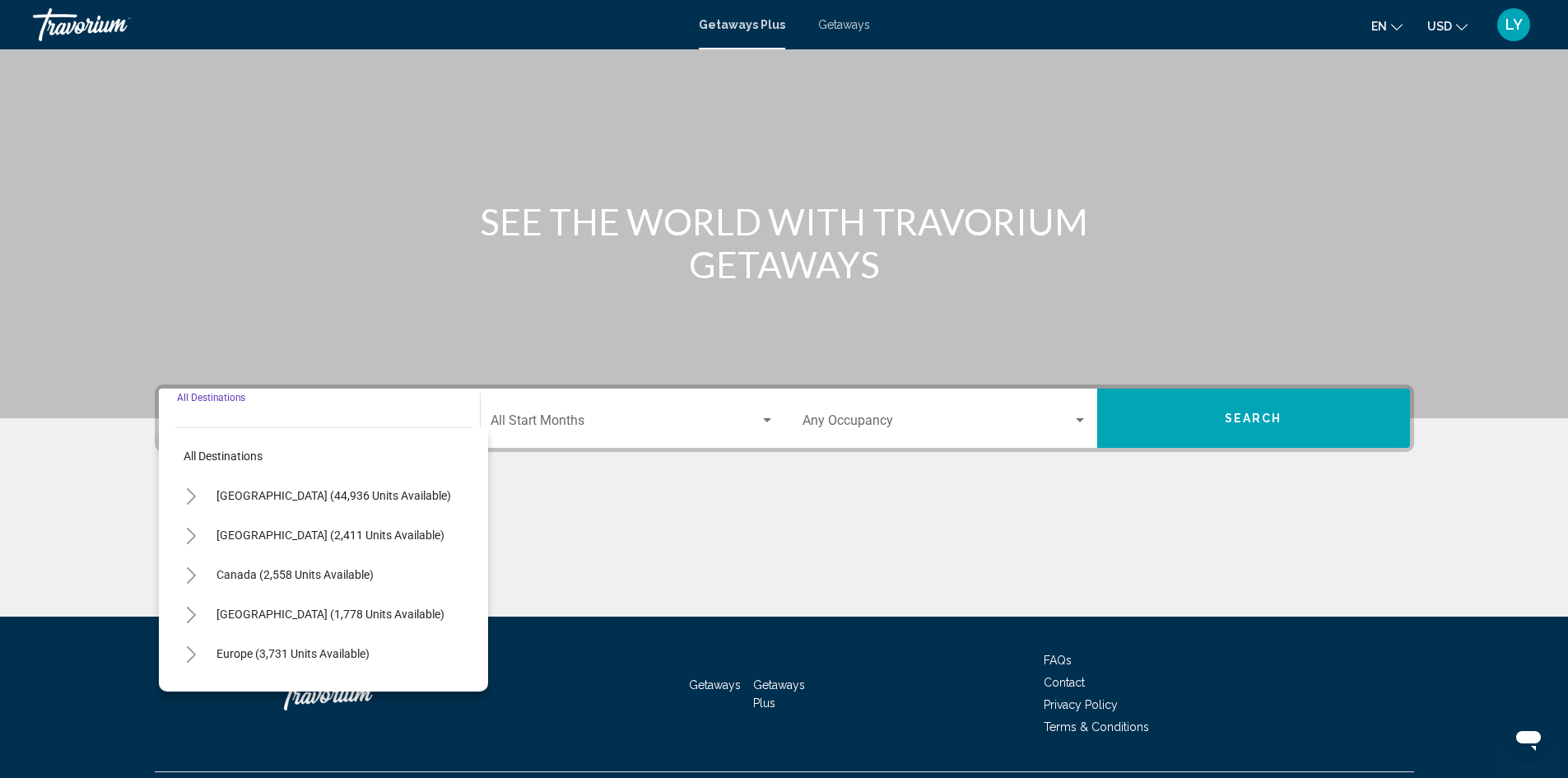
scroll to position [116, 0]
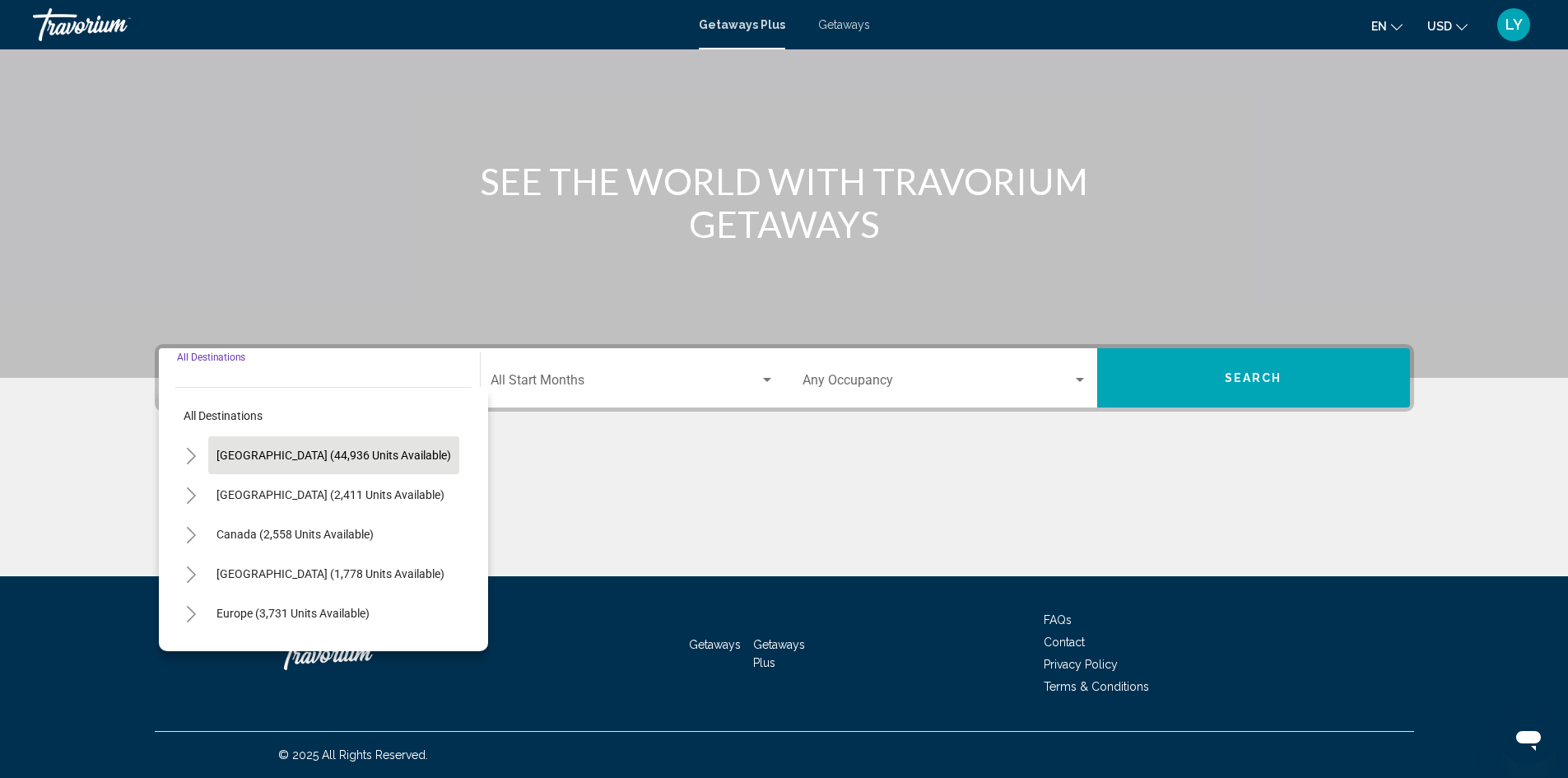
click at [326, 440] on button "[GEOGRAPHIC_DATA] (44,936 units available)" at bounding box center [333, 455] width 251 height 38
type input "**********"
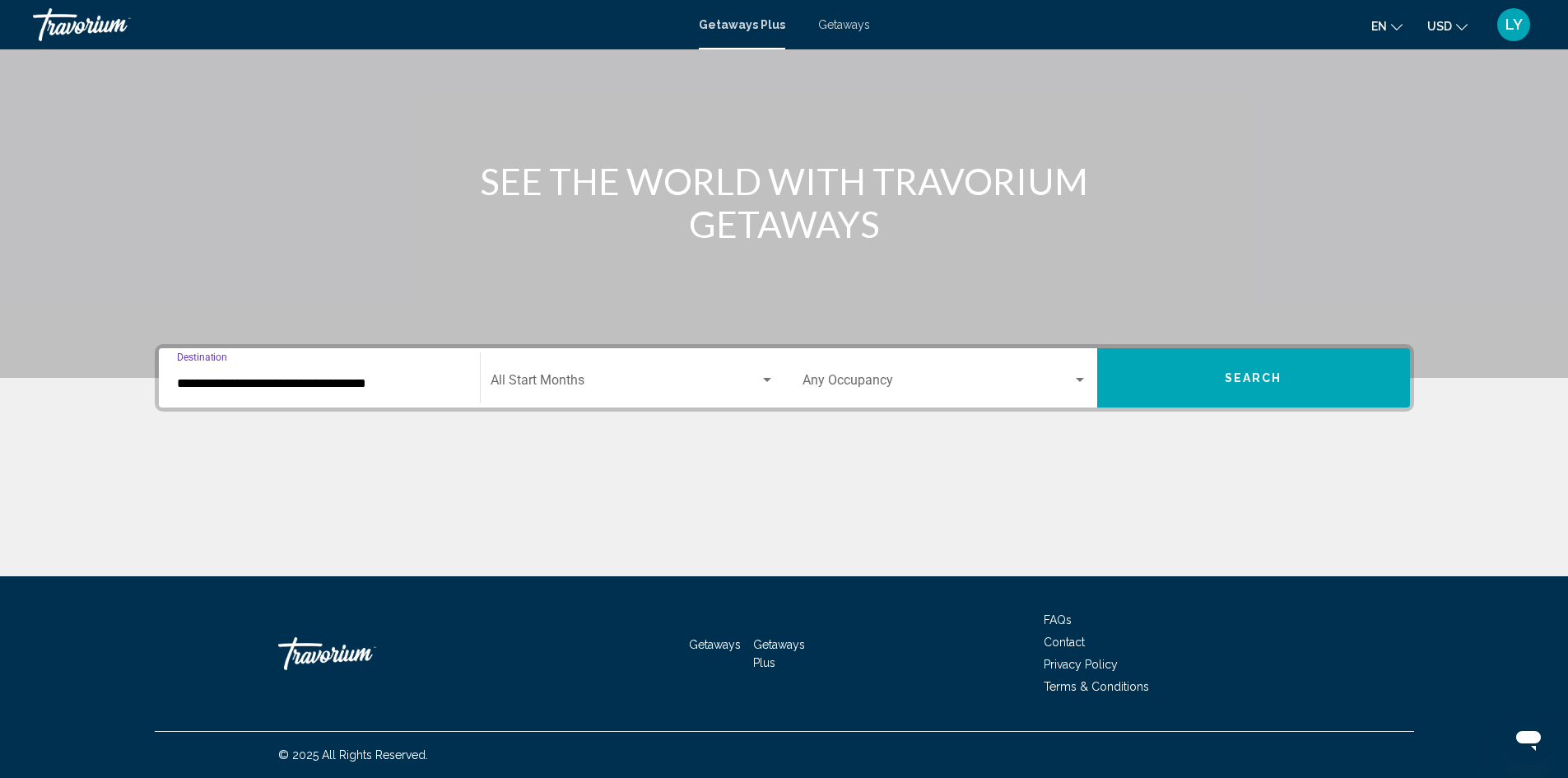
click at [560, 389] on span "Search widget" at bounding box center [625, 383] width 270 height 15
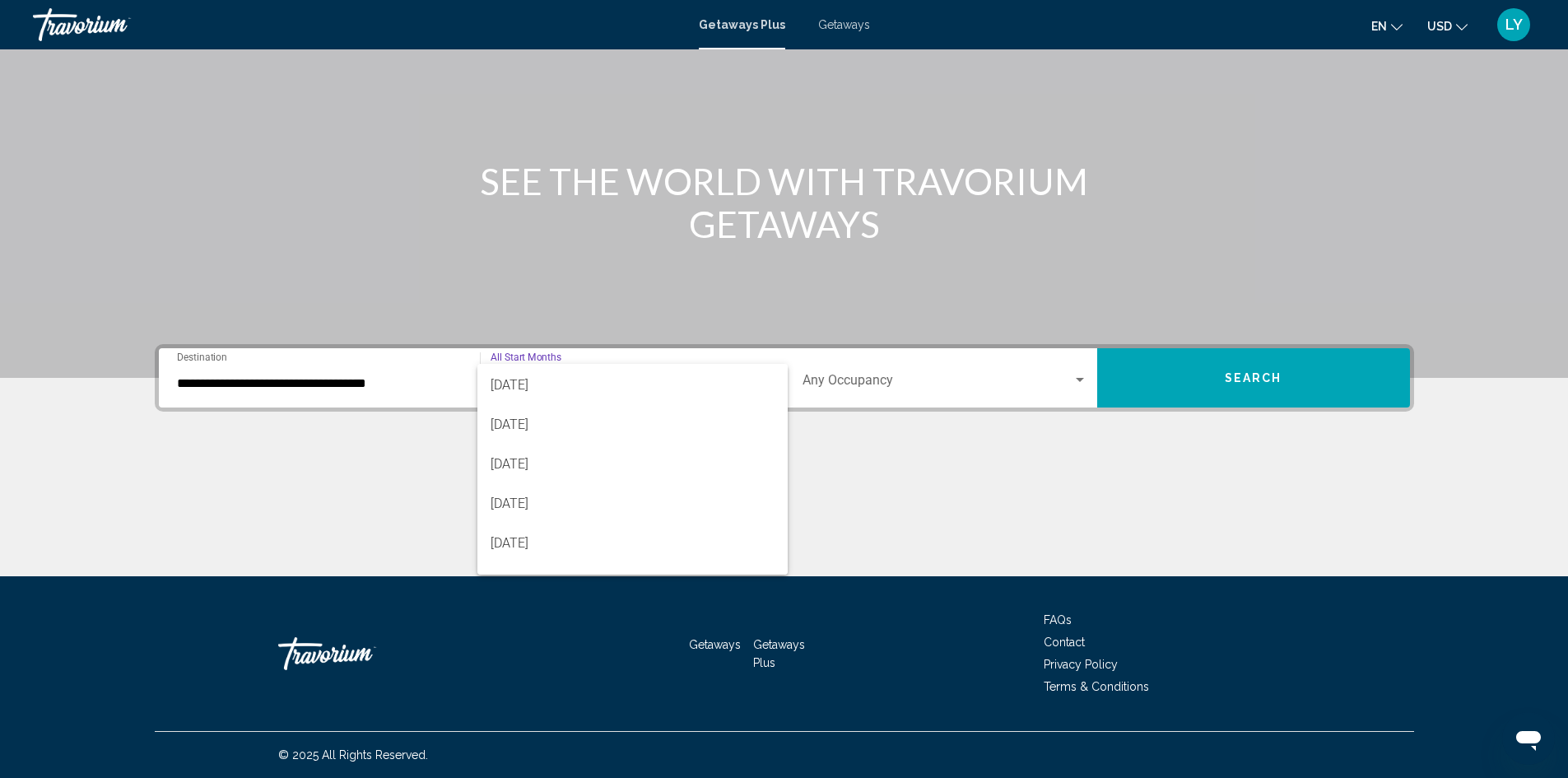
scroll to position [329, 0]
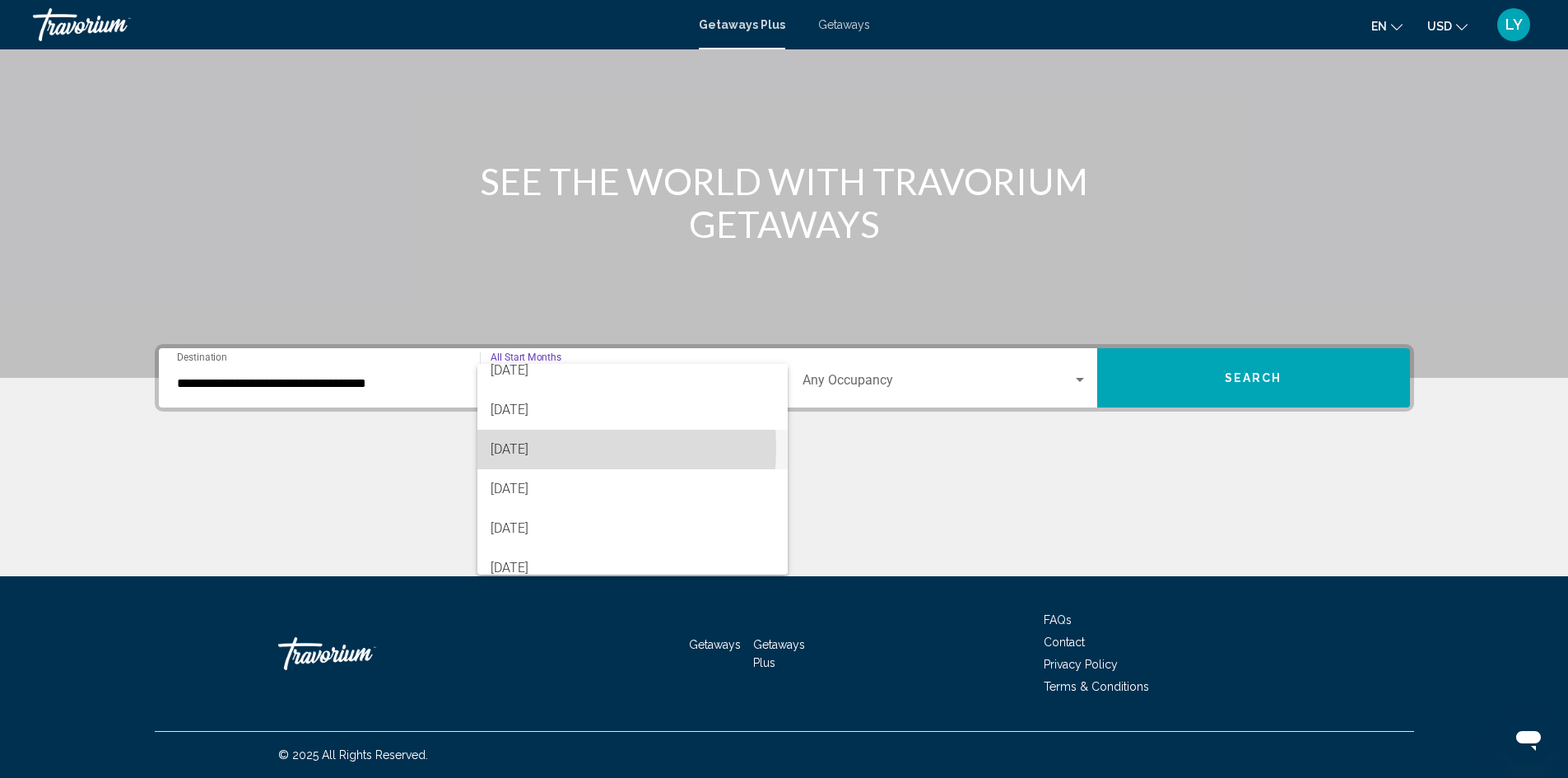
click at [520, 448] on span "[DATE]" at bounding box center [632, 450] width 284 height 39
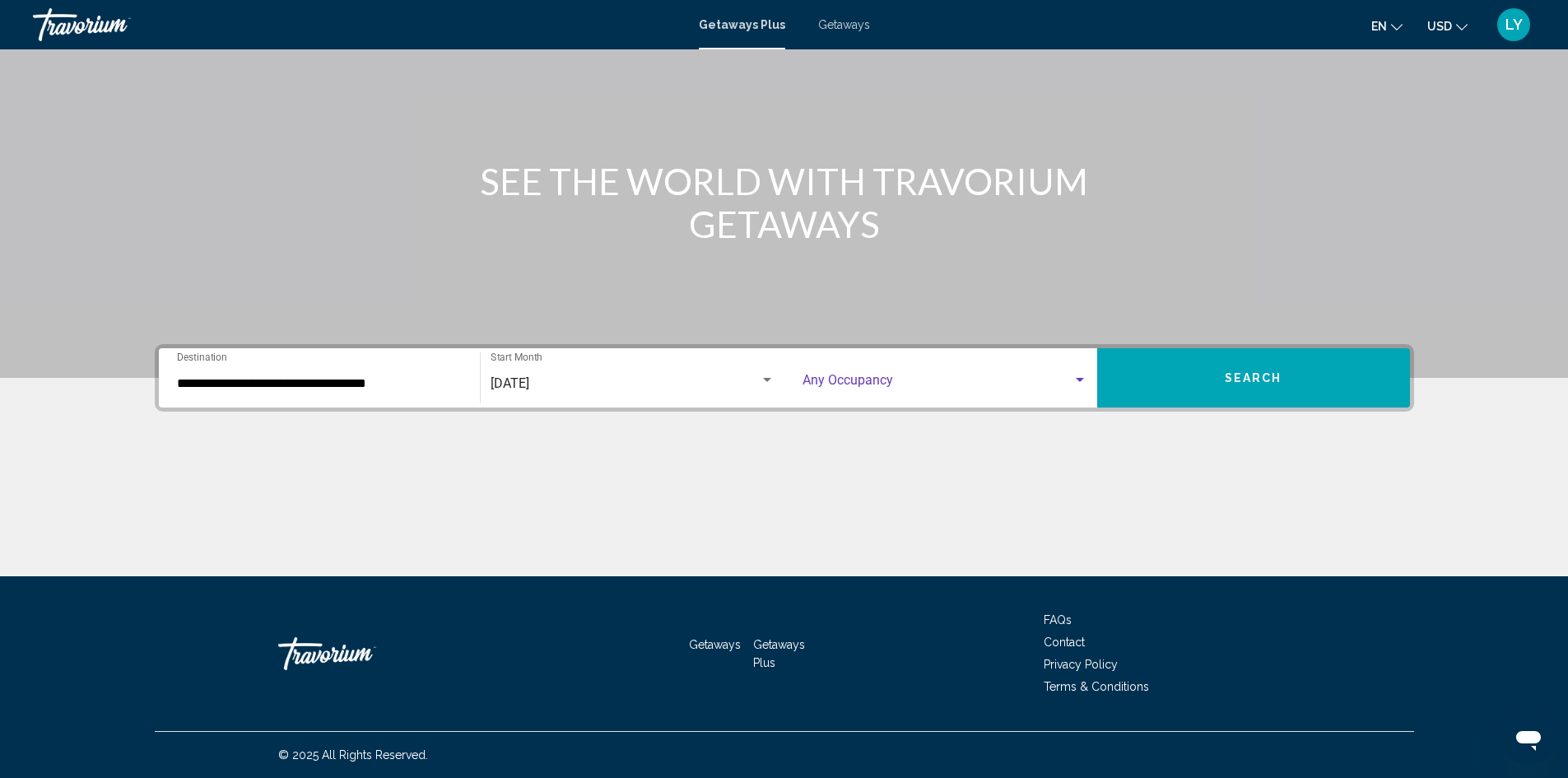
click at [880, 384] on span "Search widget" at bounding box center [938, 383] width 271 height 15
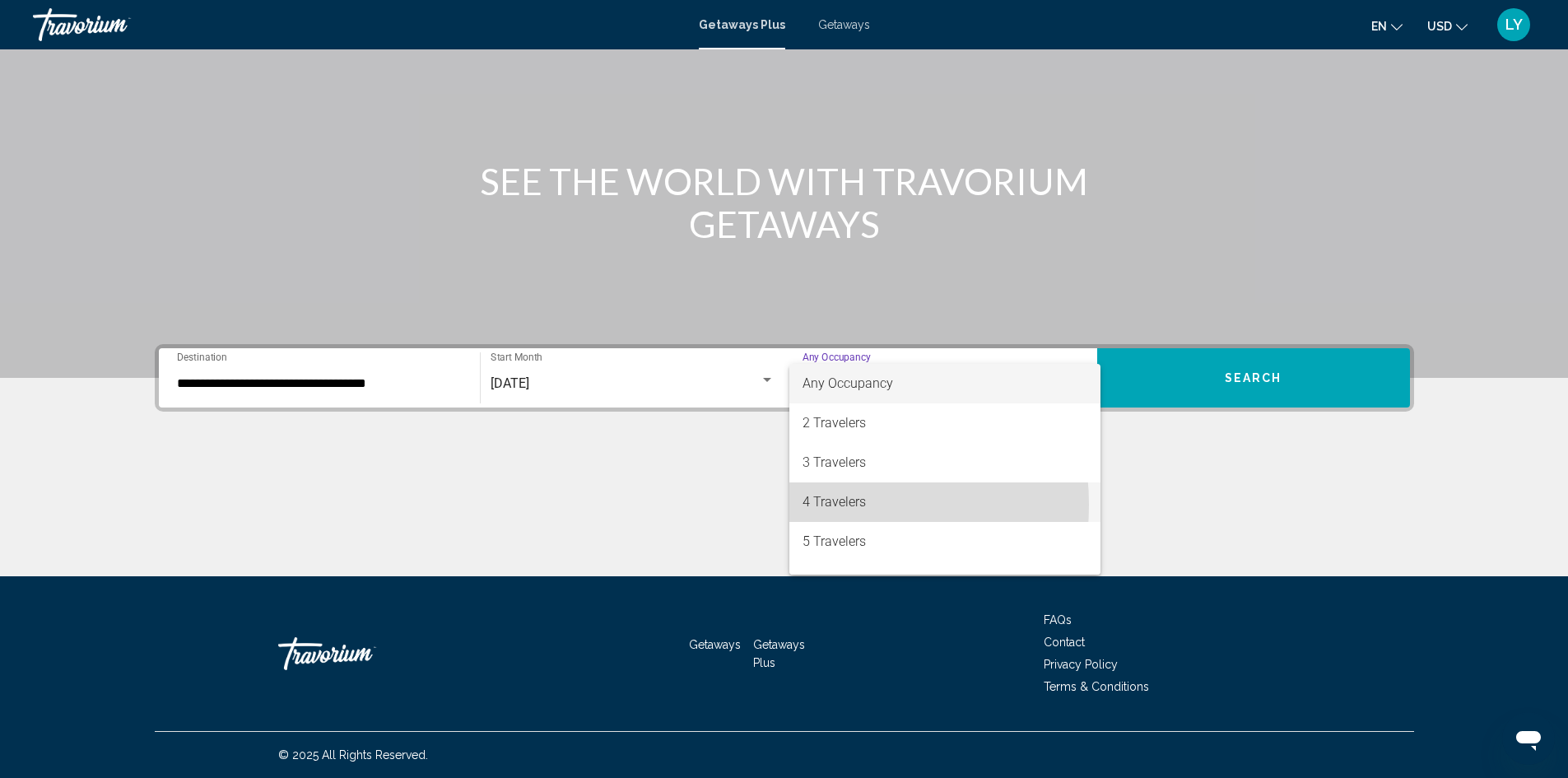
click at [815, 505] on span "4 Travelers" at bounding box center [945, 502] width 284 height 39
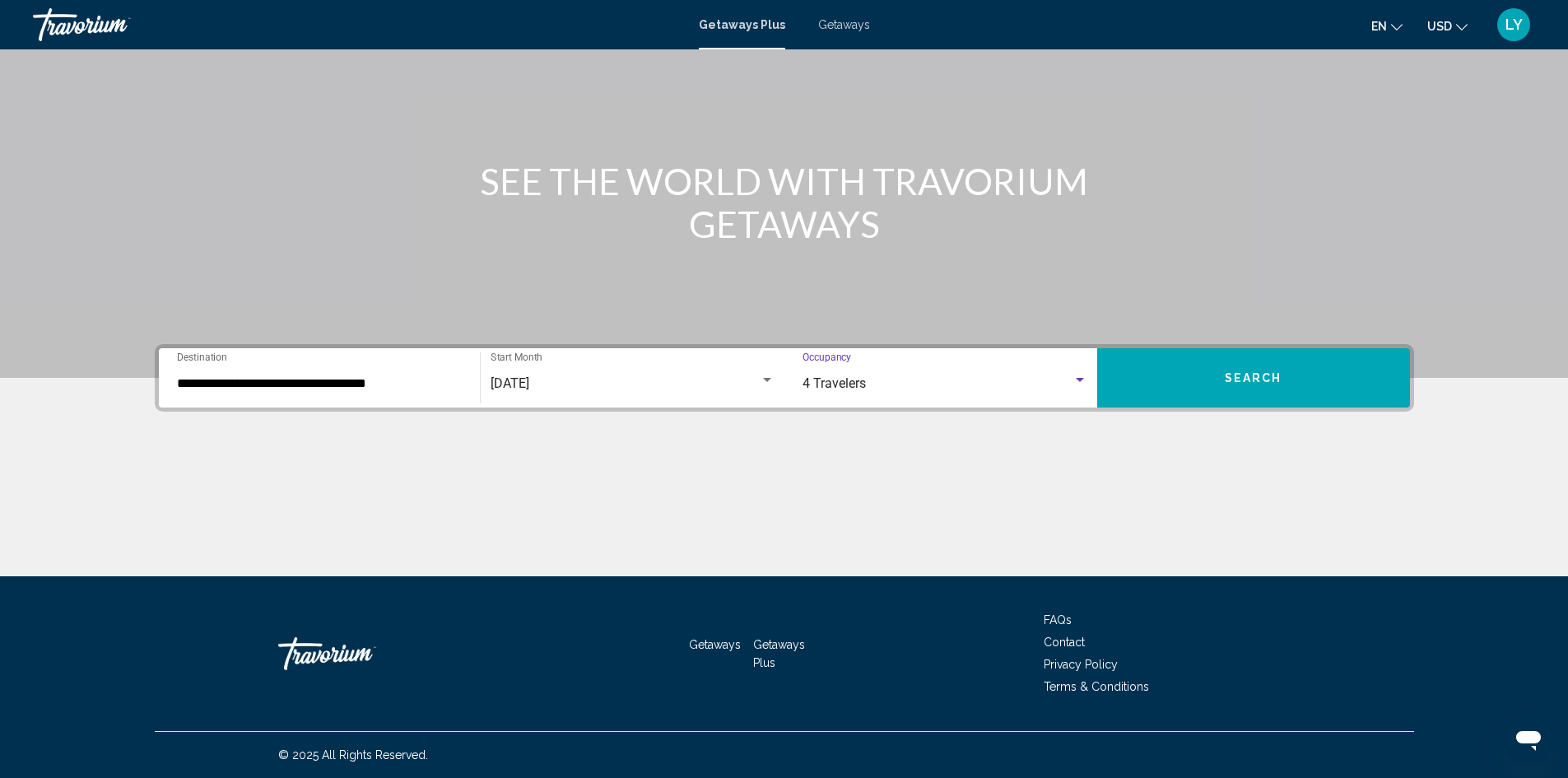
click at [1211, 384] on button "Search" at bounding box center [1254, 378] width 312 height 60
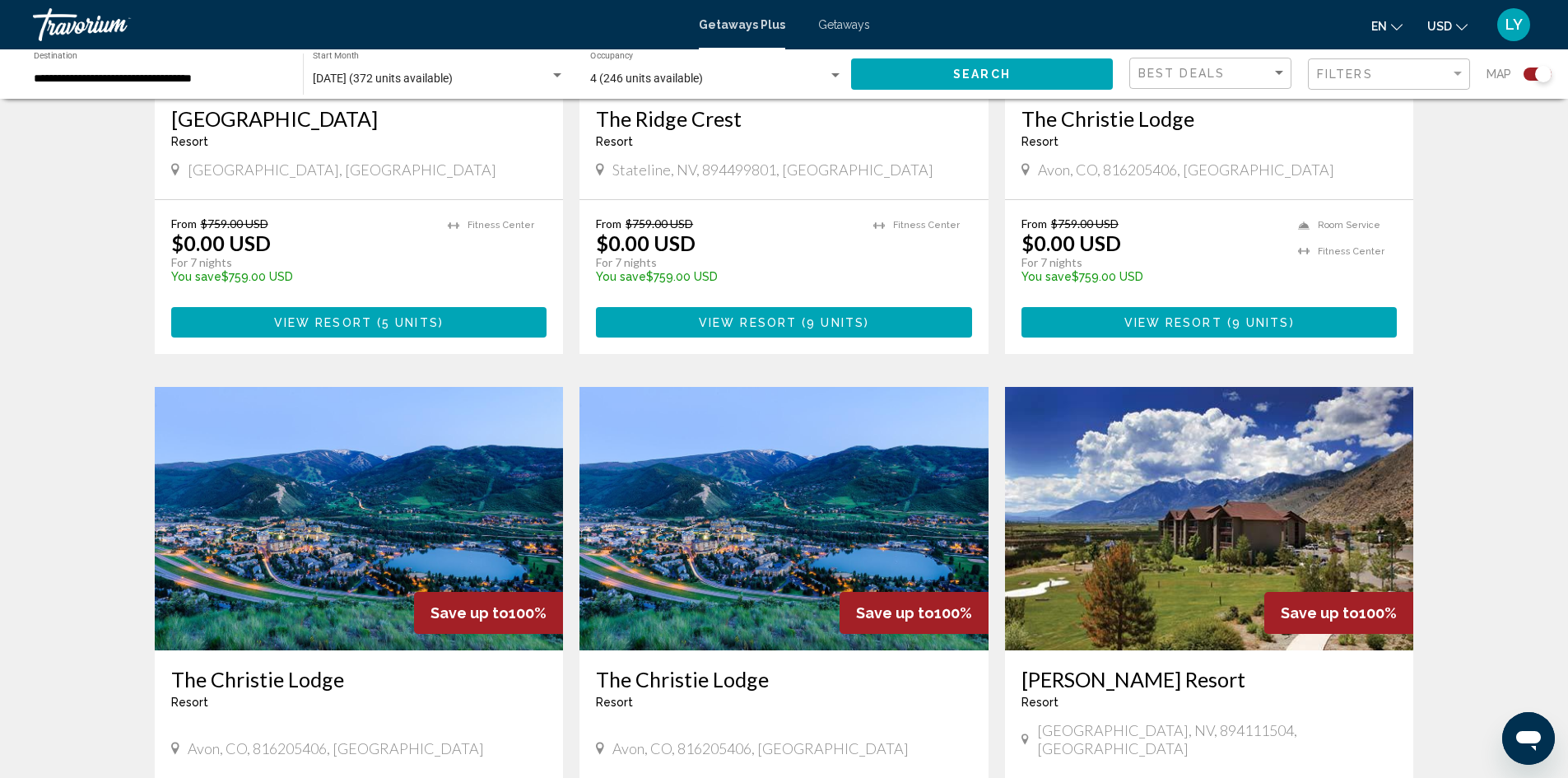
scroll to position [2005, 0]
click at [773, 521] on img "Main content" at bounding box center [784, 518] width 409 height 263
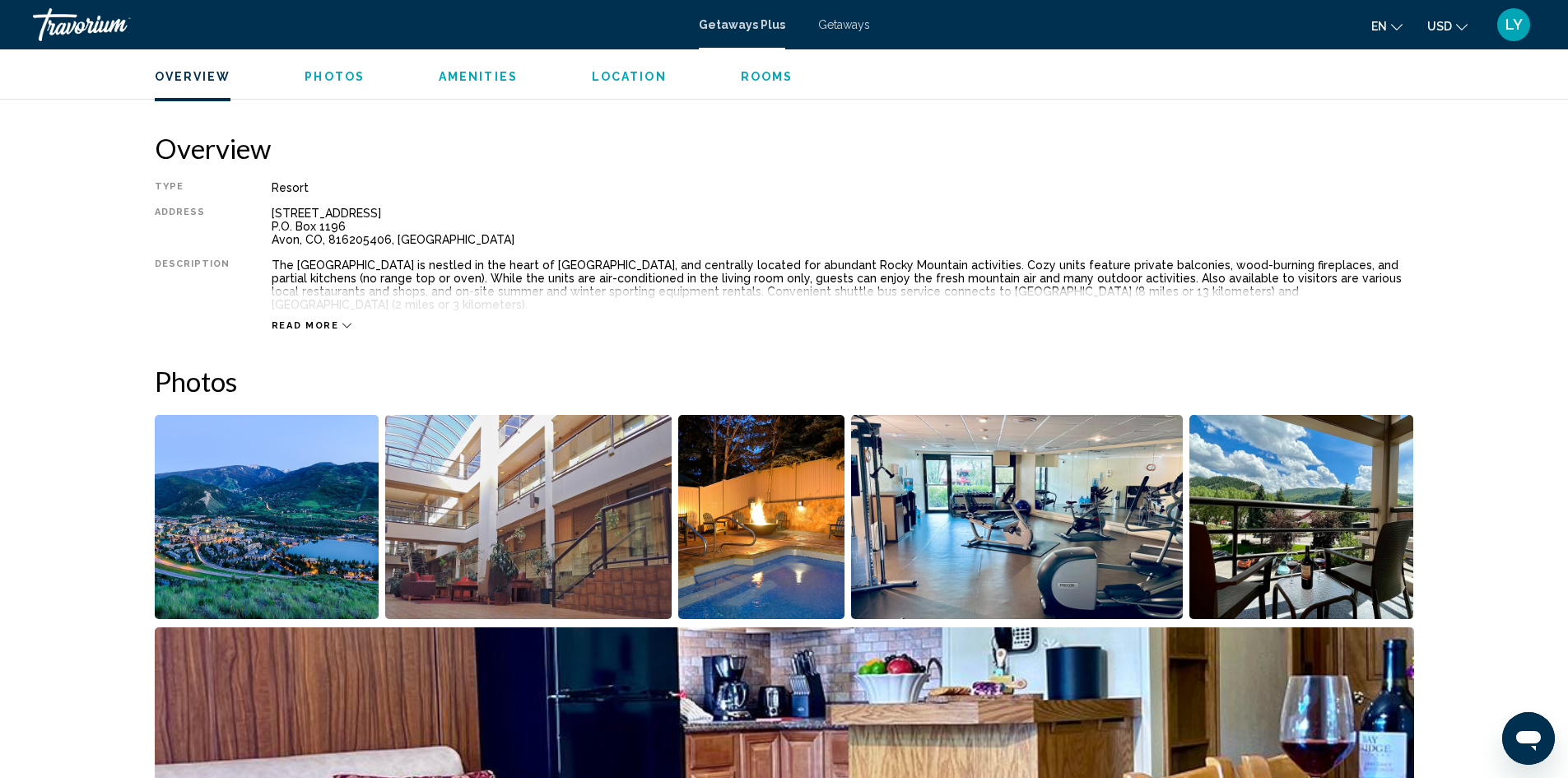
scroll to position [494, 0]
click at [331, 510] on img "Open full-screen image slider" at bounding box center [267, 518] width 225 height 204
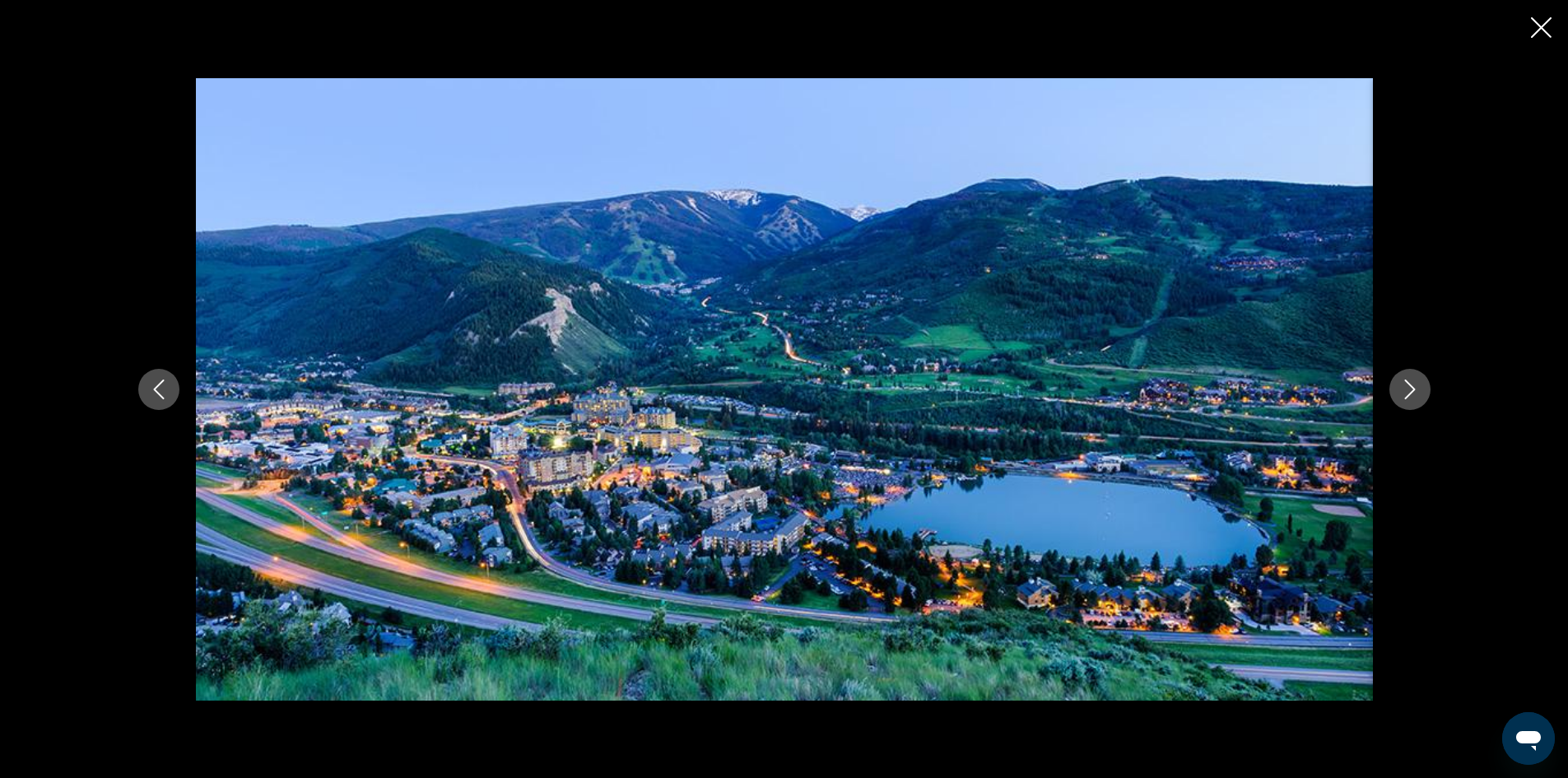
click at [1414, 392] on icon "Next image" at bounding box center [1409, 389] width 20 height 20
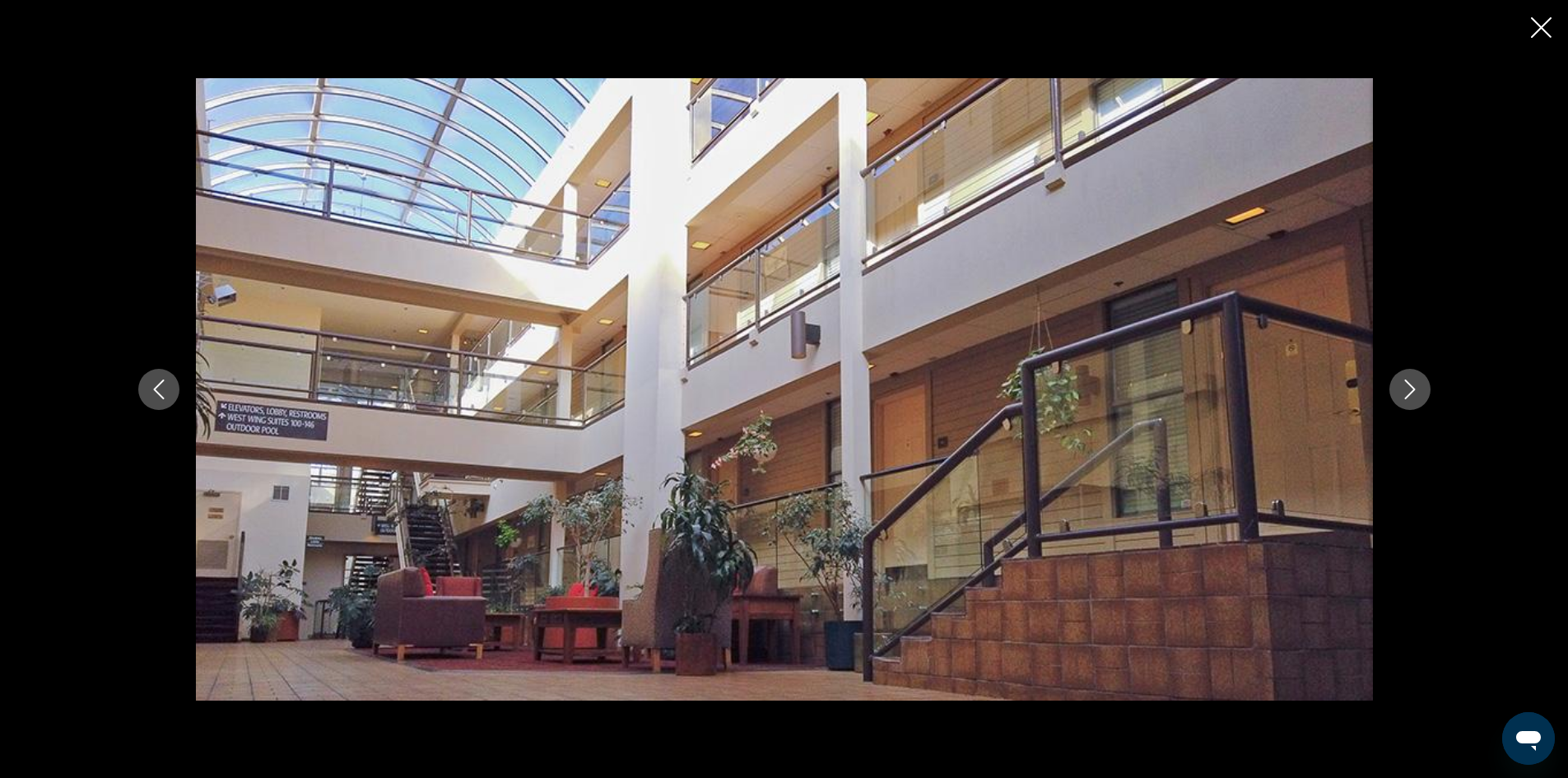
click at [1414, 392] on icon "Next image" at bounding box center [1409, 389] width 20 height 20
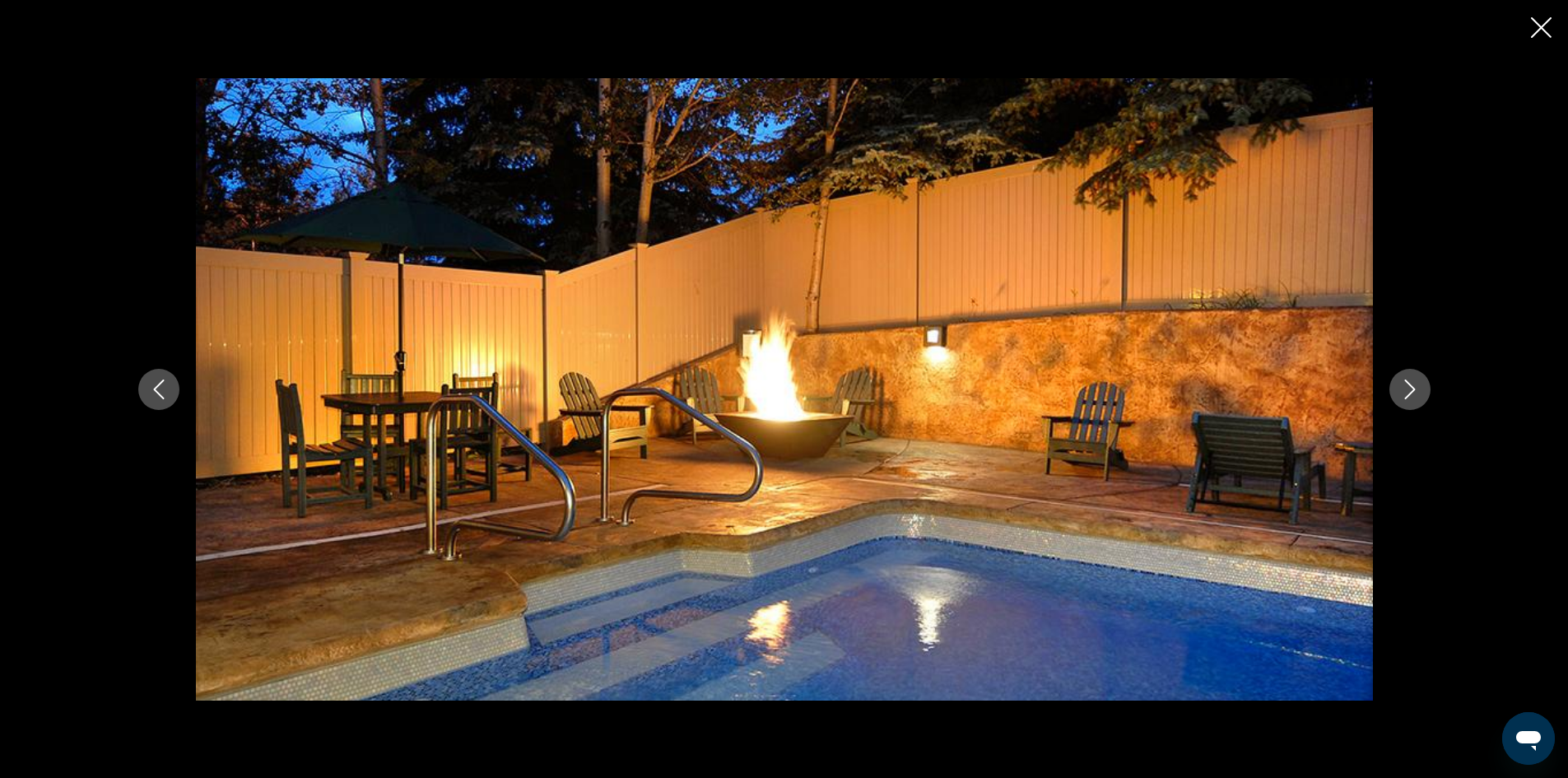
click at [1414, 392] on icon "Next image" at bounding box center [1409, 389] width 20 height 20
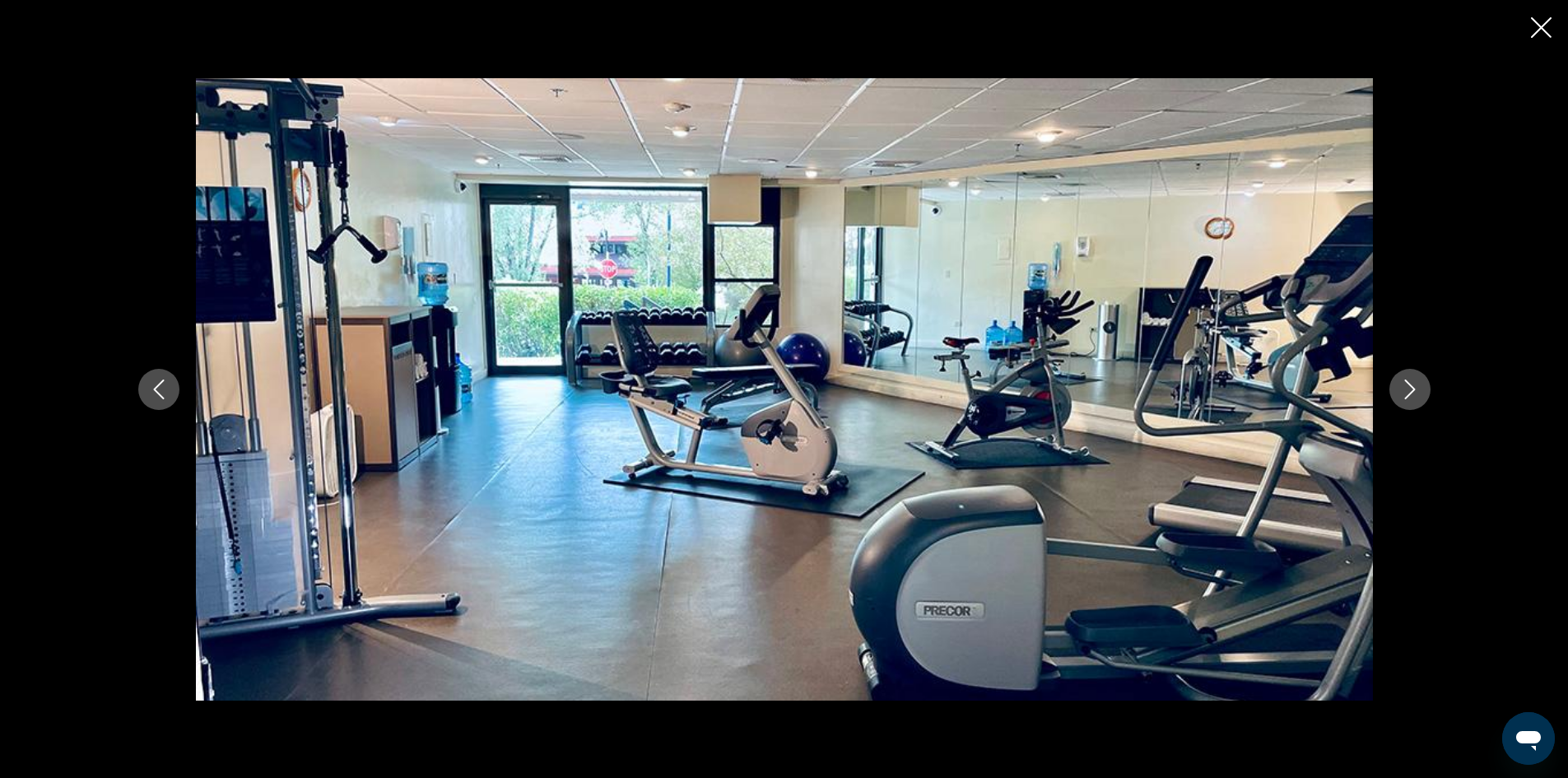
click at [1414, 392] on icon "Next image" at bounding box center [1409, 389] width 20 height 20
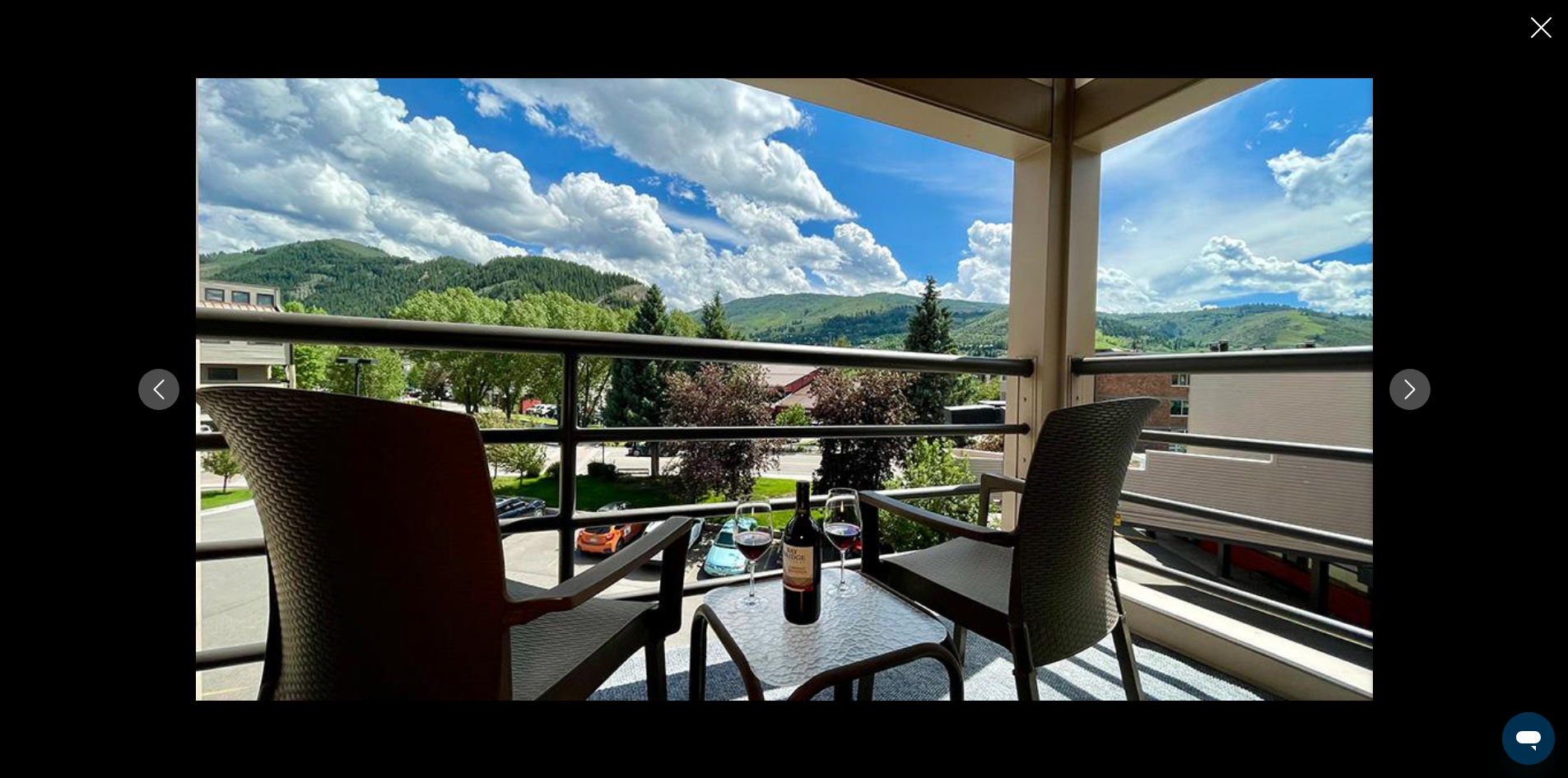
click at [1414, 392] on icon "Next image" at bounding box center [1409, 389] width 20 height 20
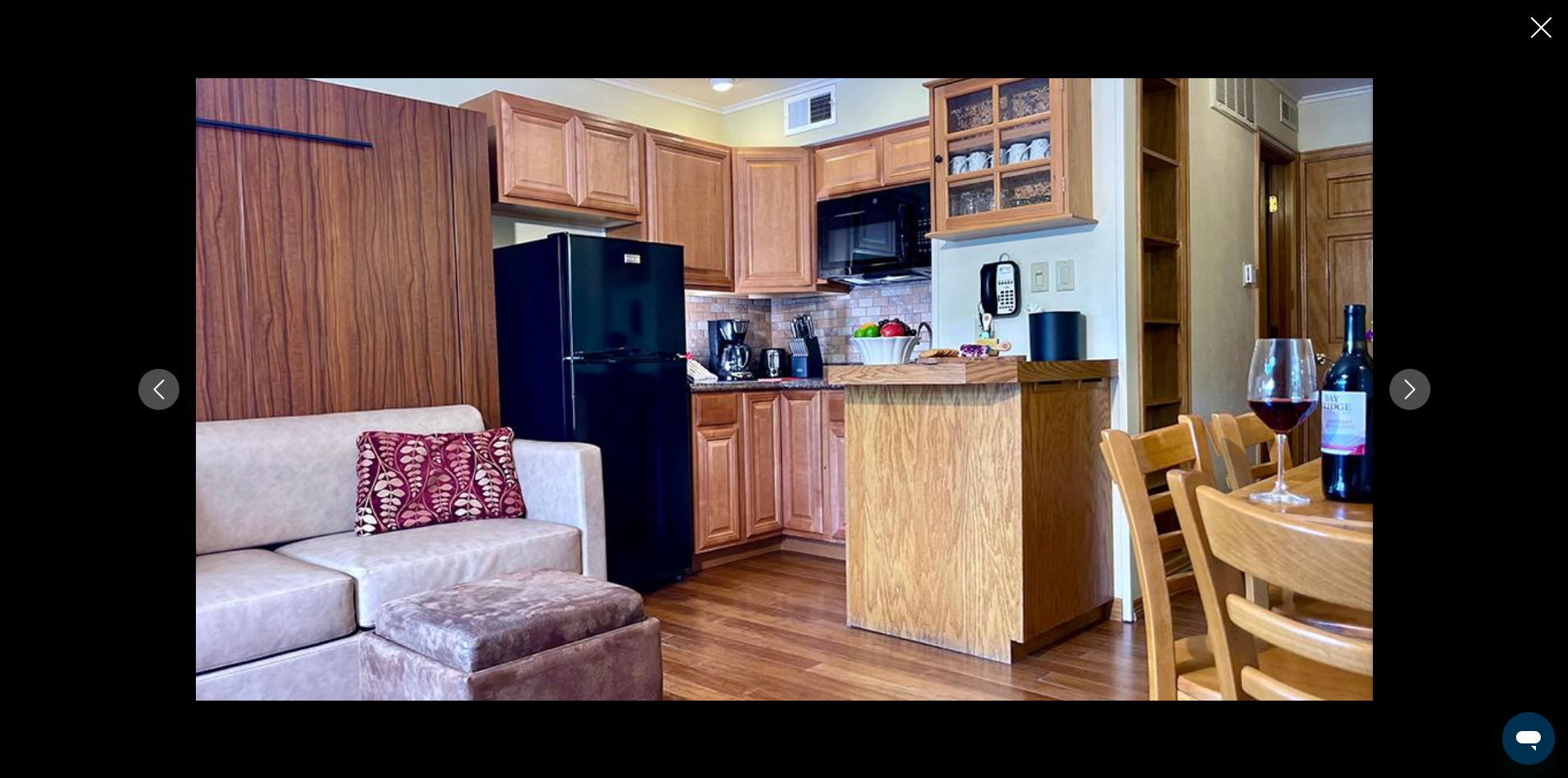
click at [1414, 392] on icon "Next image" at bounding box center [1409, 389] width 20 height 20
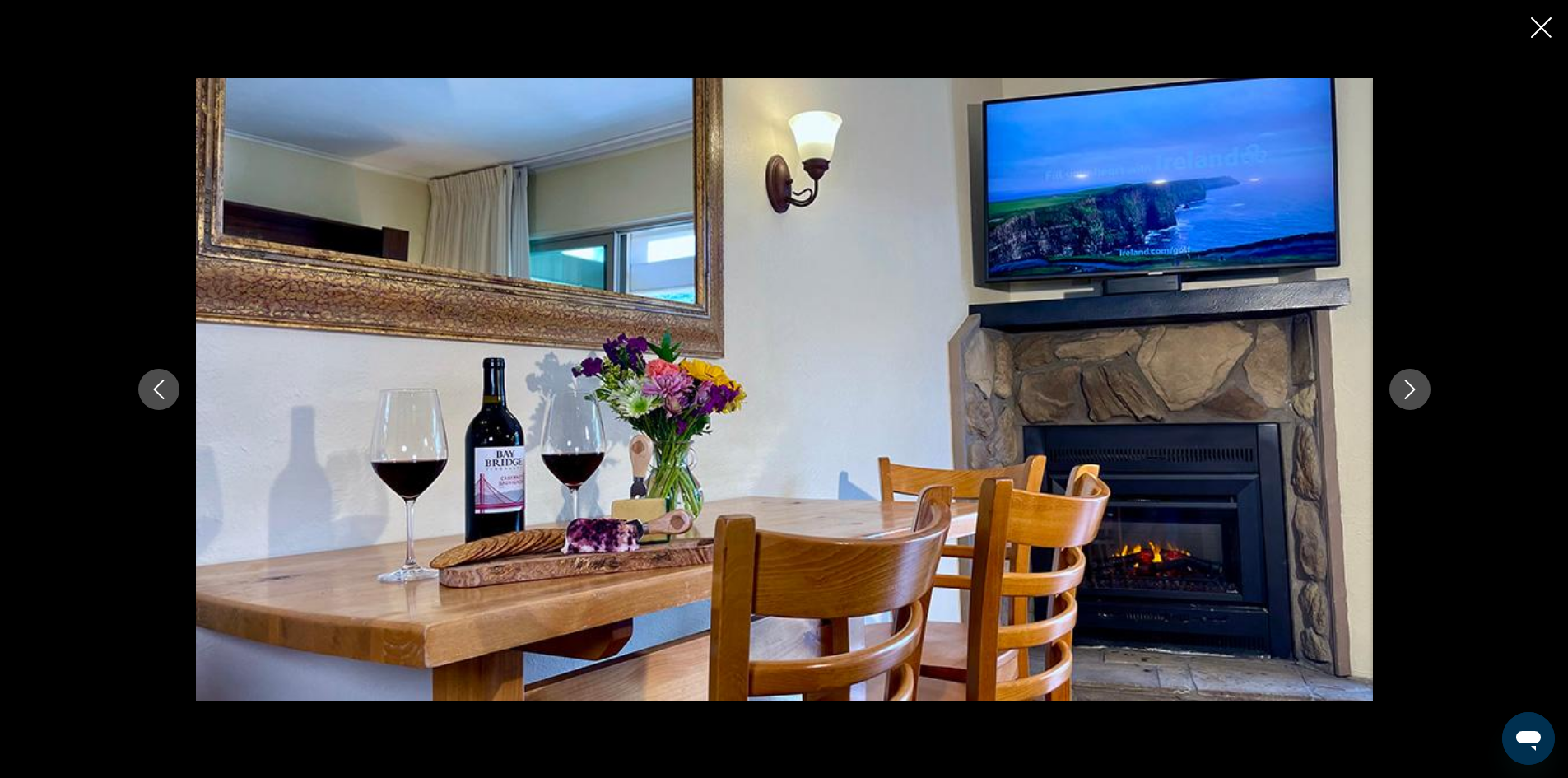
click at [1414, 392] on icon "Next image" at bounding box center [1409, 389] width 20 height 20
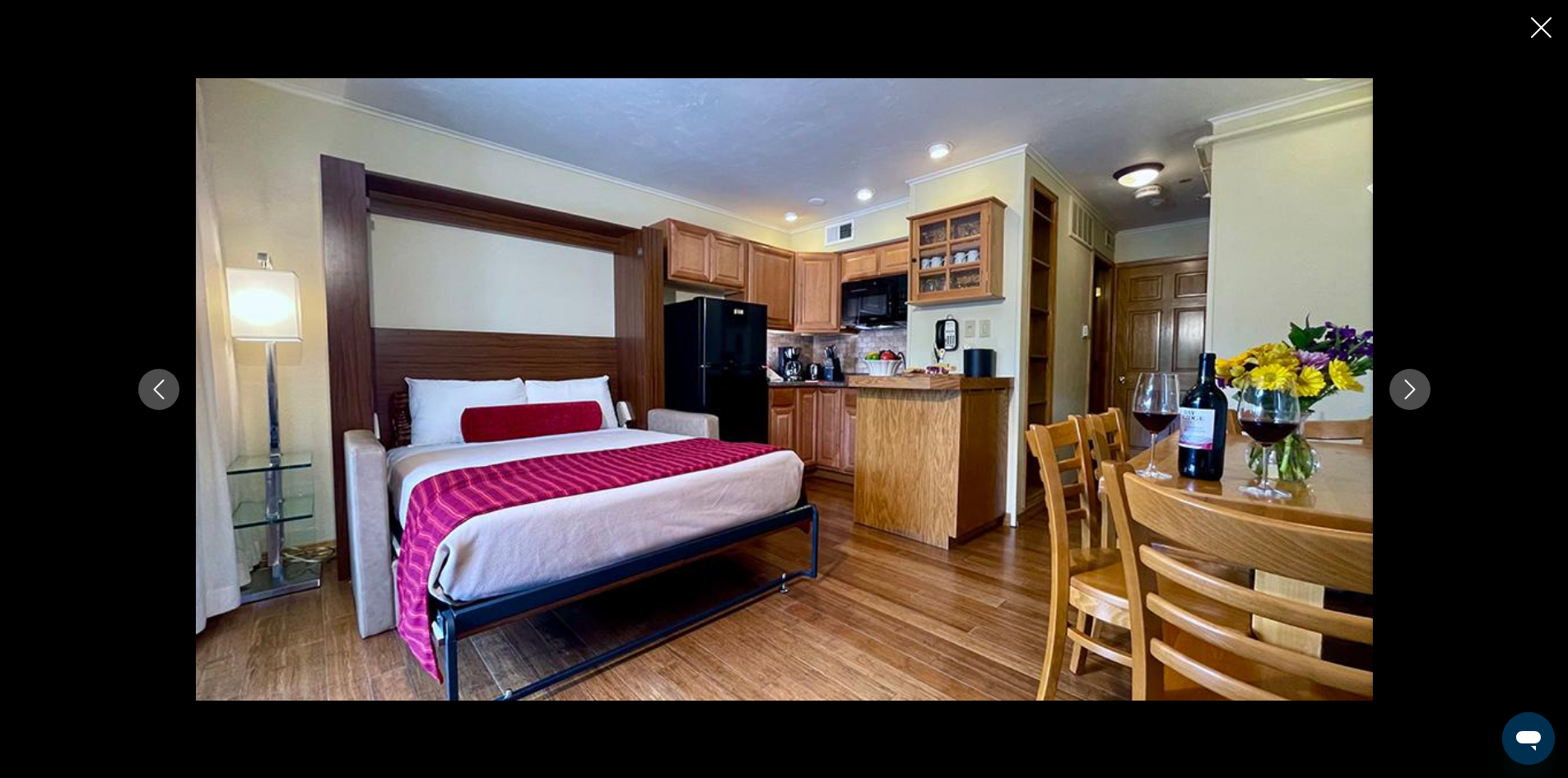
click at [1414, 392] on icon "Next image" at bounding box center [1409, 389] width 20 height 20
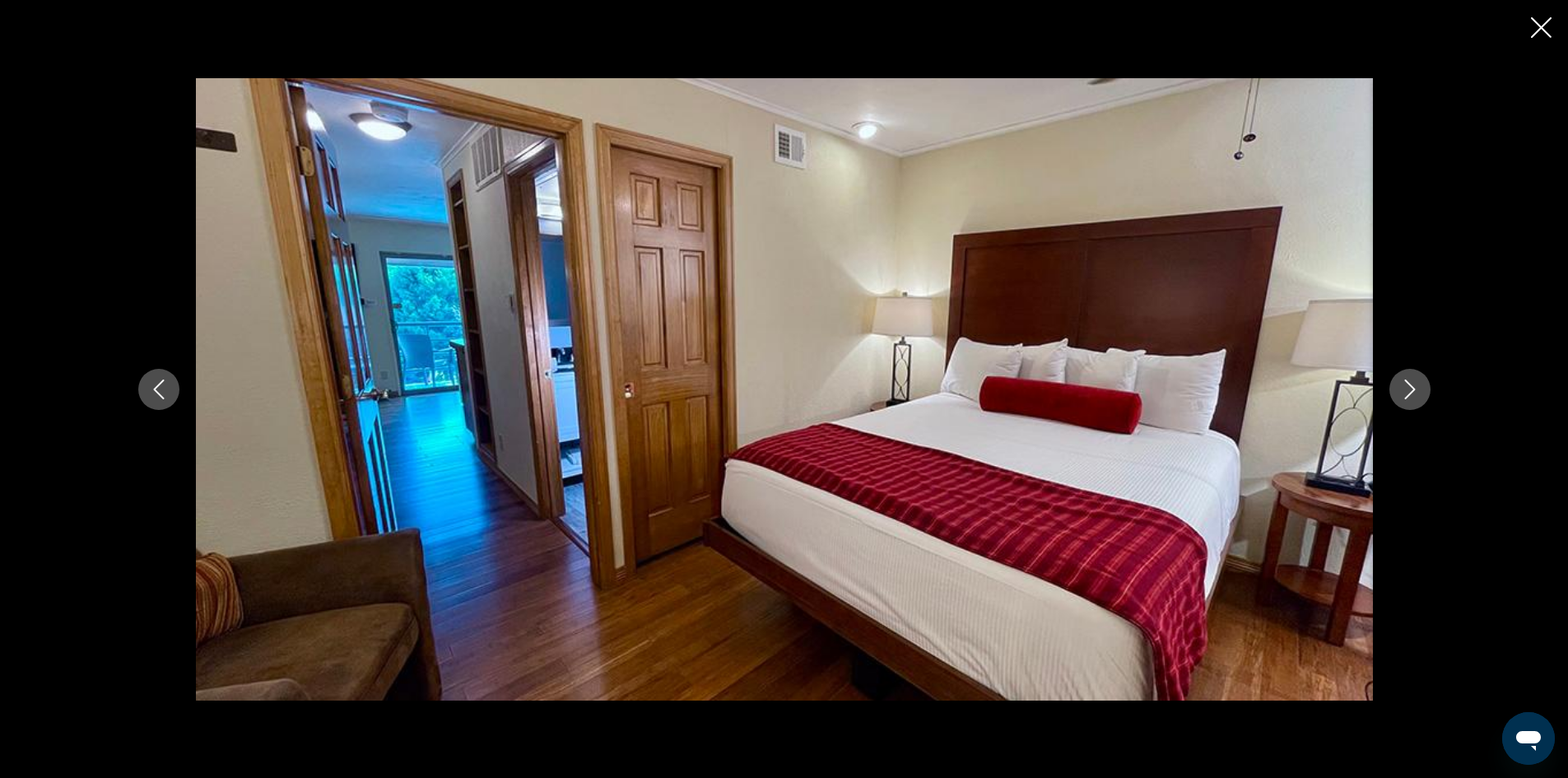
click at [1414, 392] on icon "Next image" at bounding box center [1409, 389] width 20 height 20
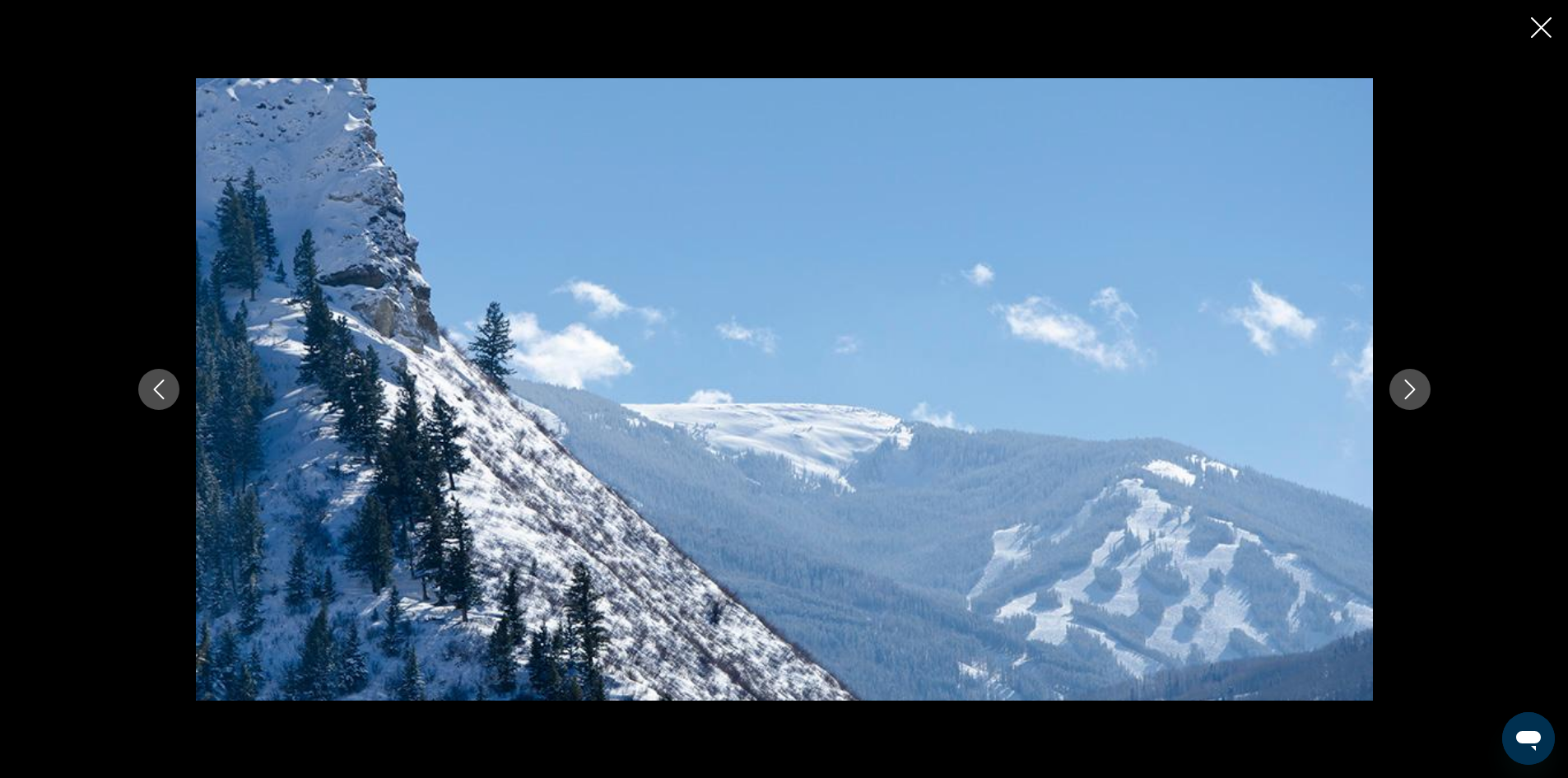
click at [1414, 392] on icon "Next image" at bounding box center [1409, 389] width 20 height 20
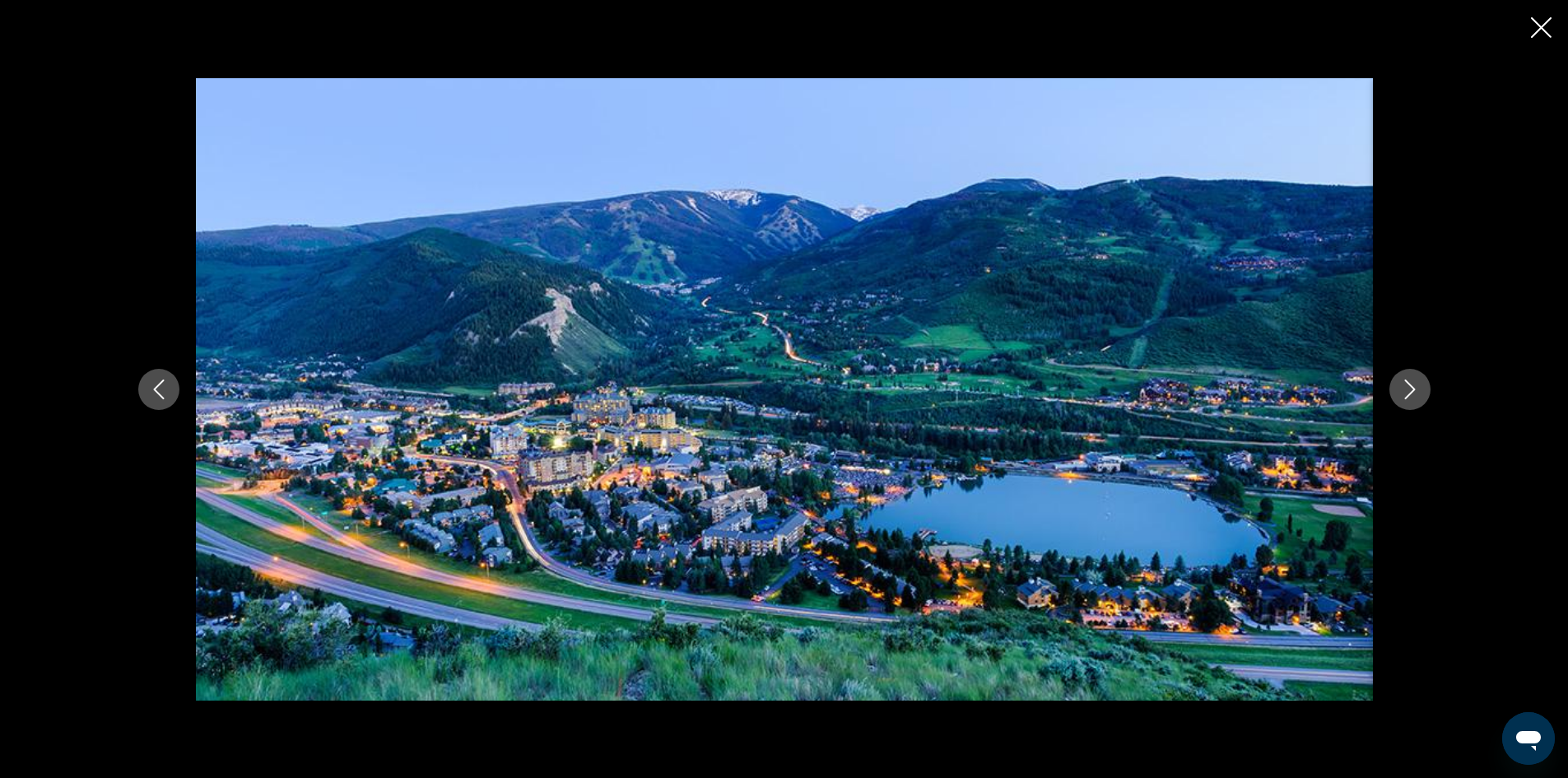
click at [1548, 23] on icon "Close slideshow" at bounding box center [1542, 28] width 21 height 21
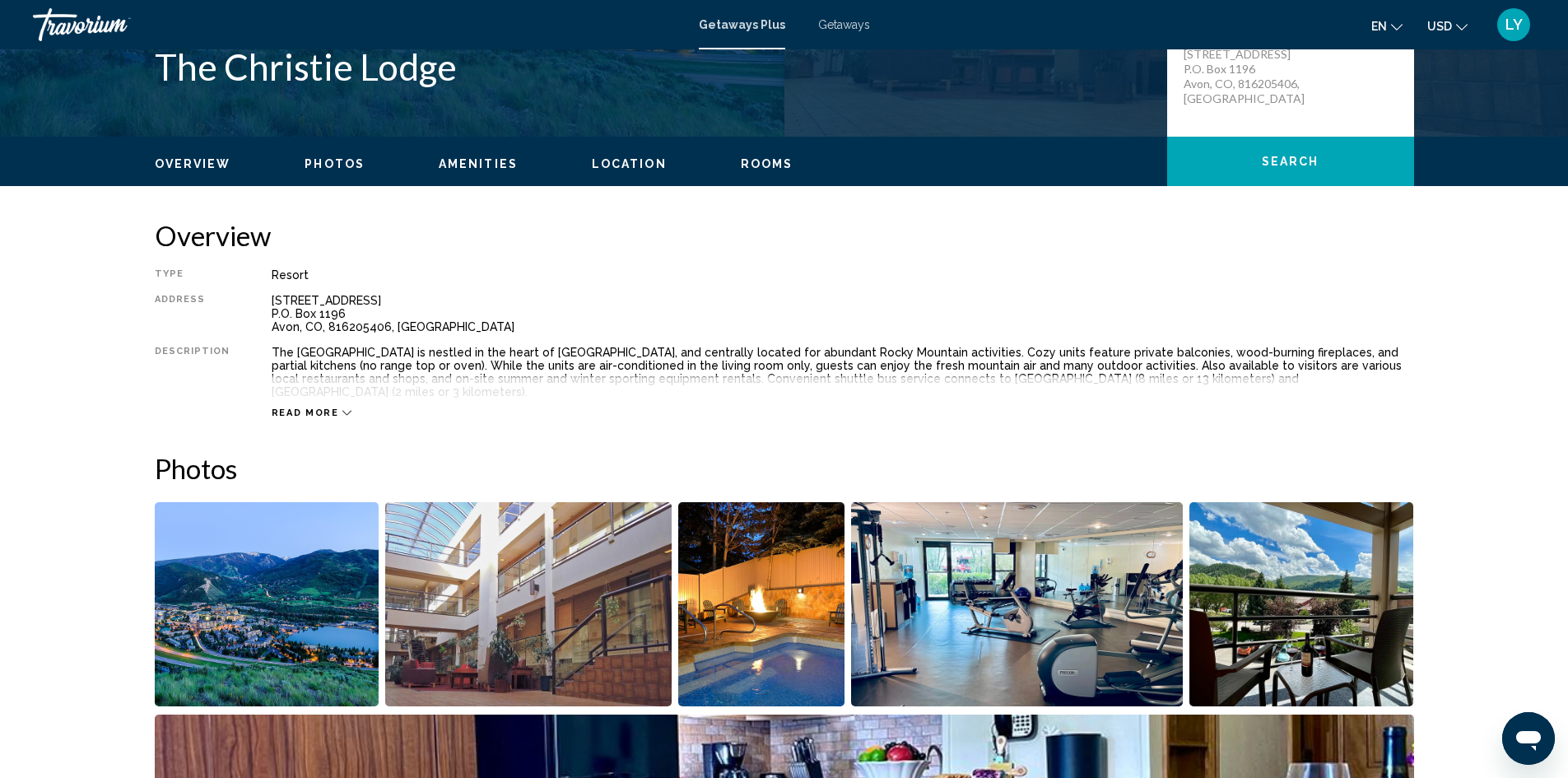
scroll to position [0, 0]
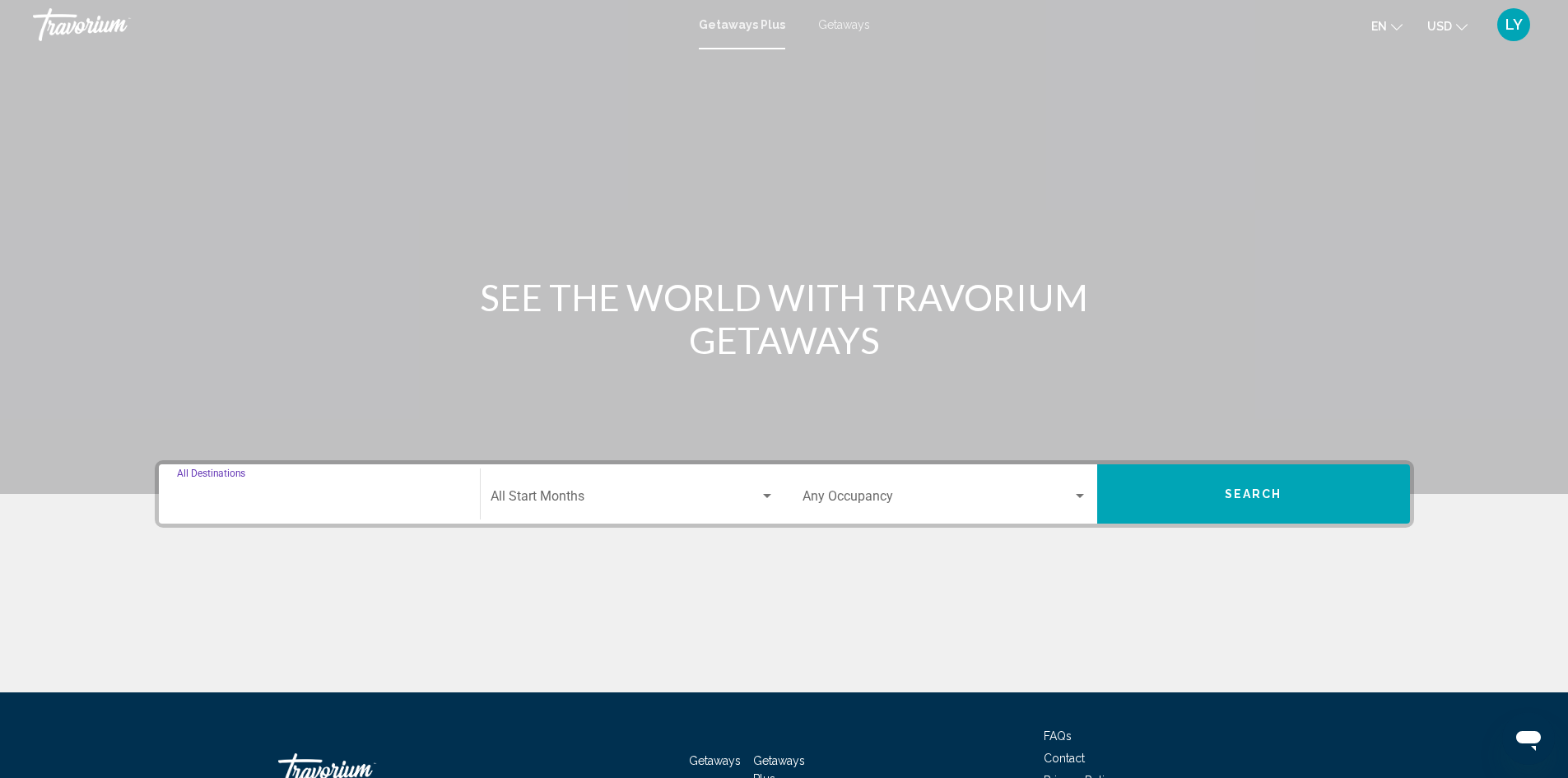
click at [287, 501] on input "Destination All Destinations" at bounding box center [319, 500] width 284 height 15
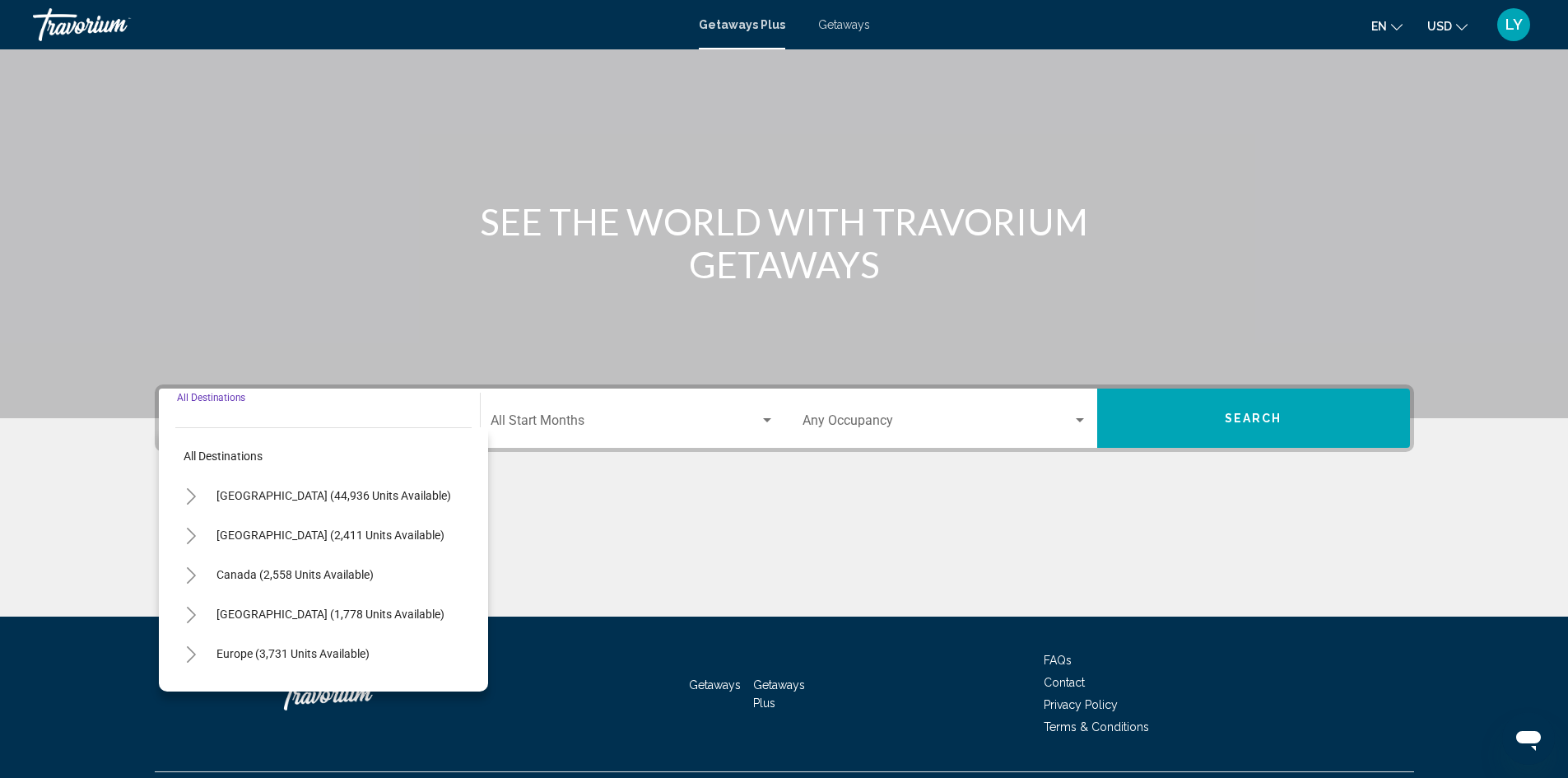
scroll to position [116, 0]
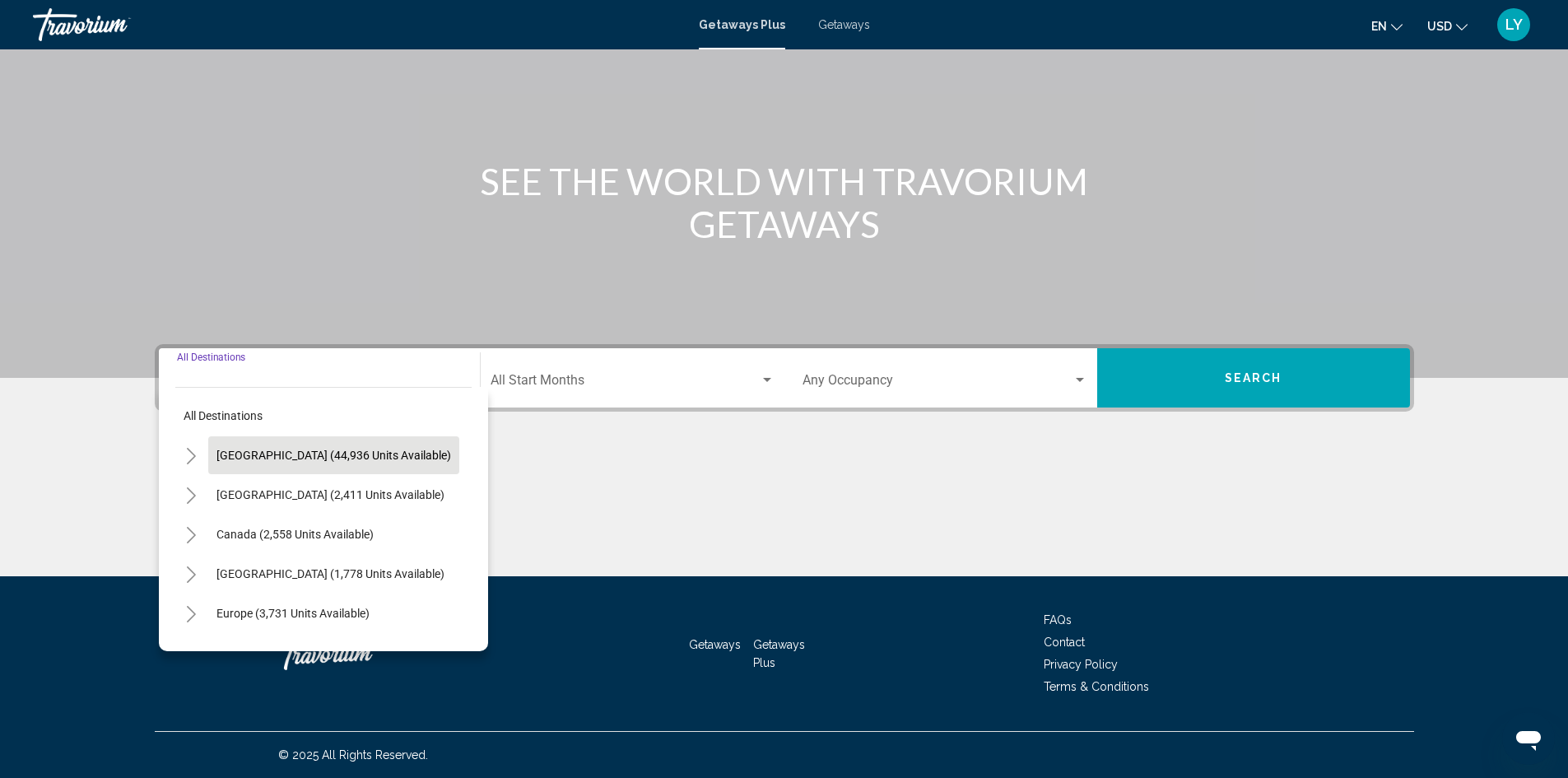
click at [298, 456] on span "[GEOGRAPHIC_DATA] (44,936 units available)" at bounding box center [334, 455] width 235 height 13
type input "**********"
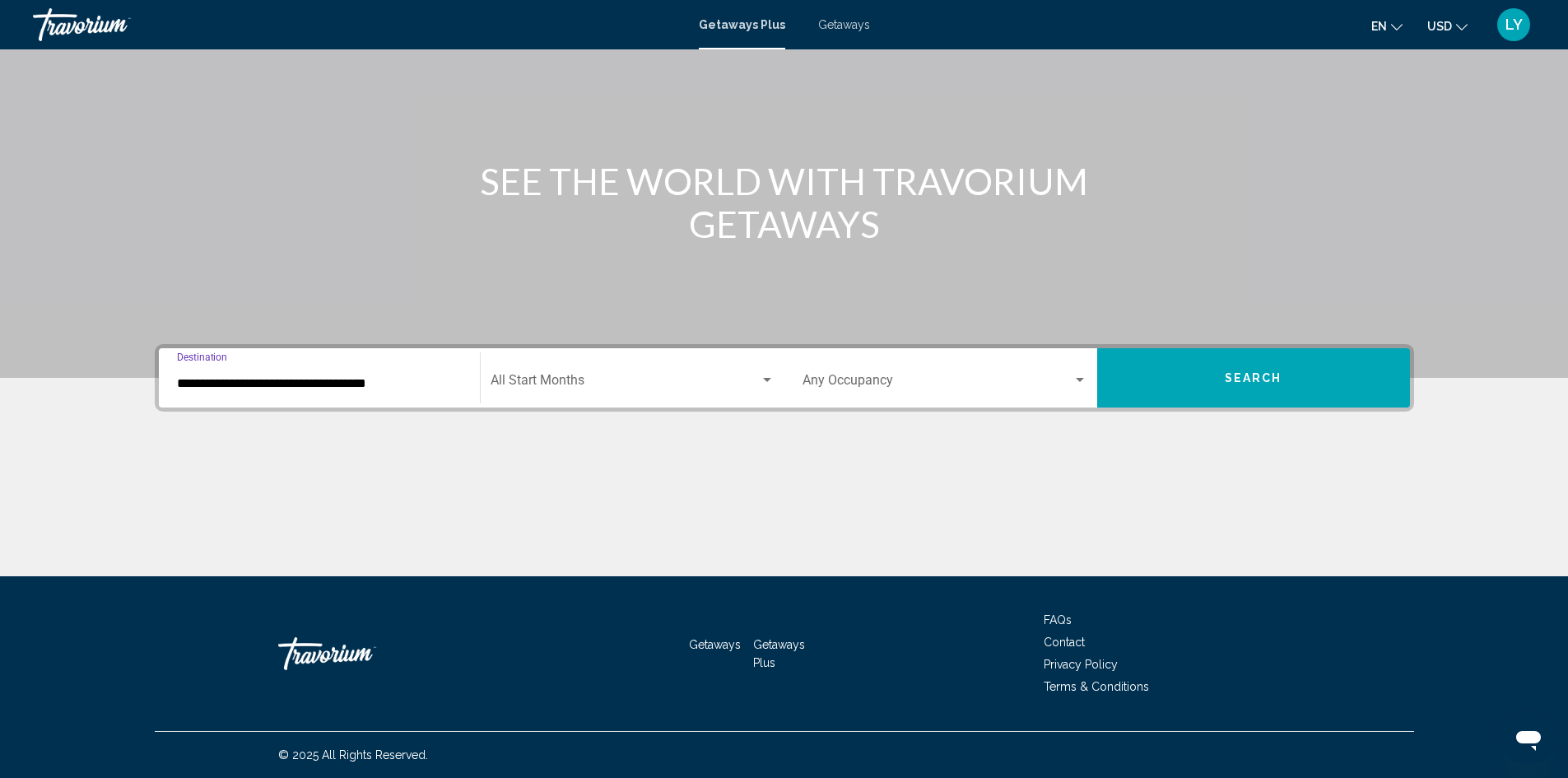
click at [586, 362] on div "Start Month All Start Months" at bounding box center [632, 379] width 284 height 52
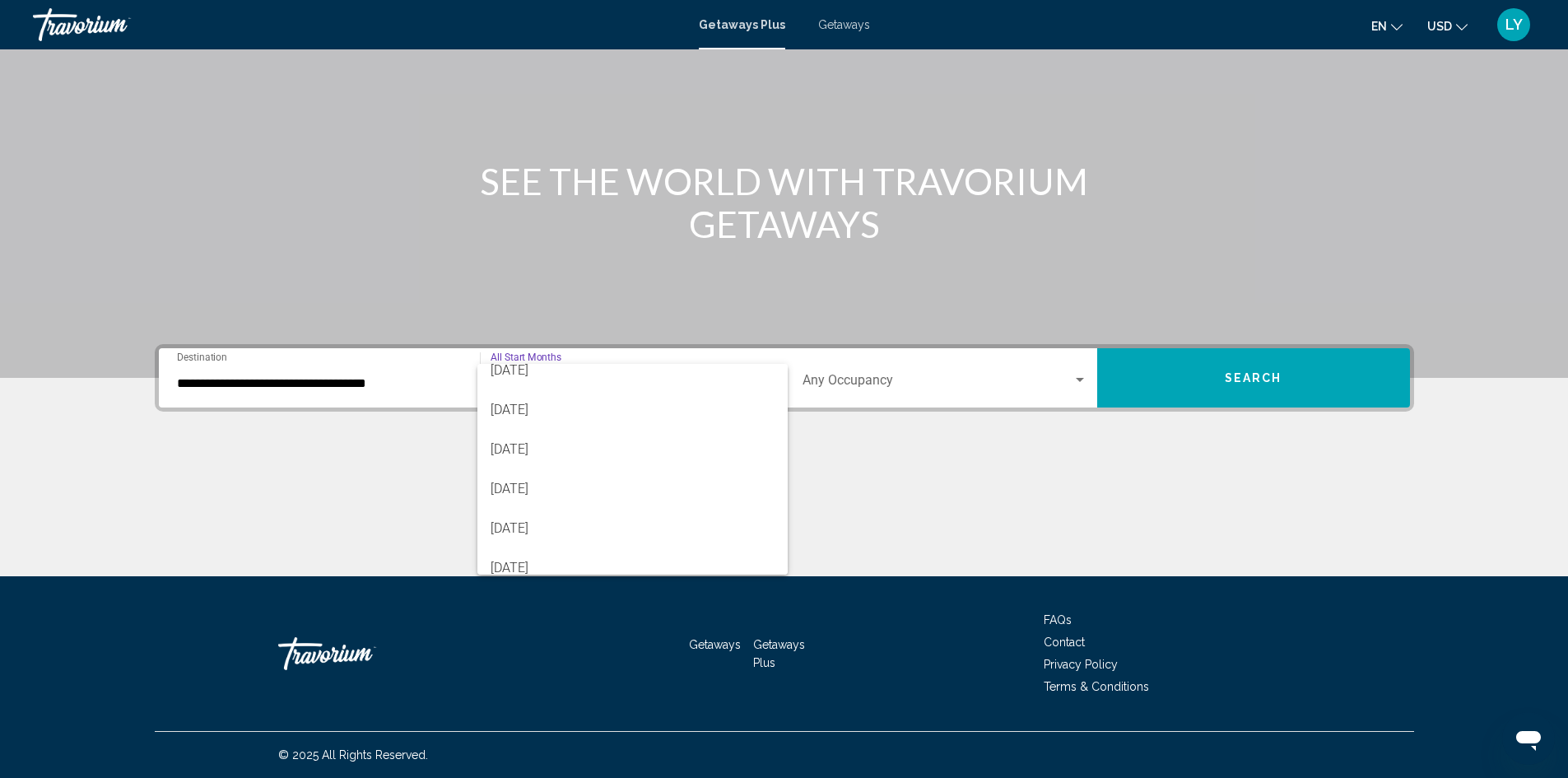
scroll to position [329, 0]
click at [580, 463] on span "[DATE]" at bounding box center [632, 450] width 284 height 39
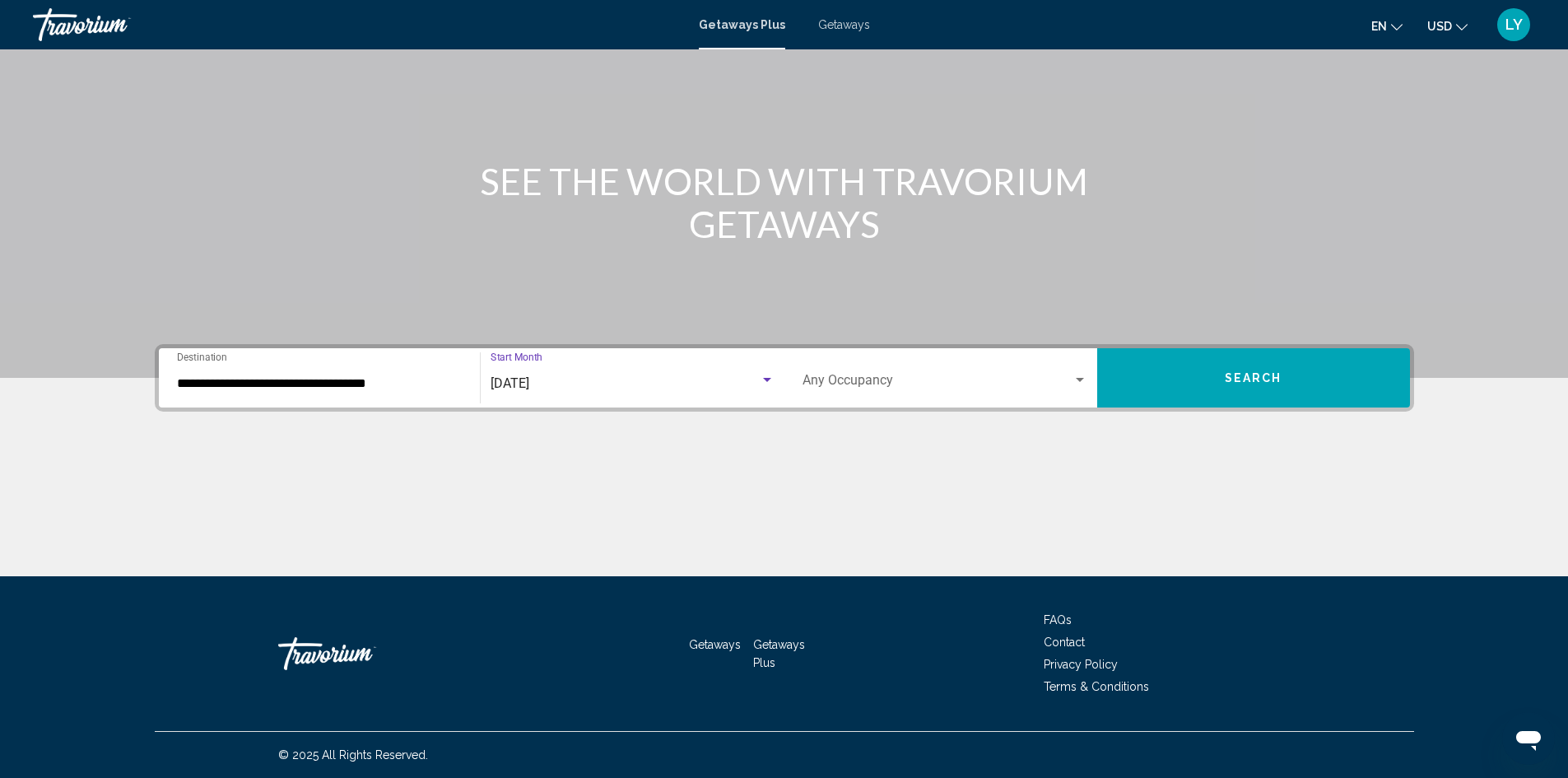
click at [840, 376] on span "Search widget" at bounding box center [938, 383] width 271 height 15
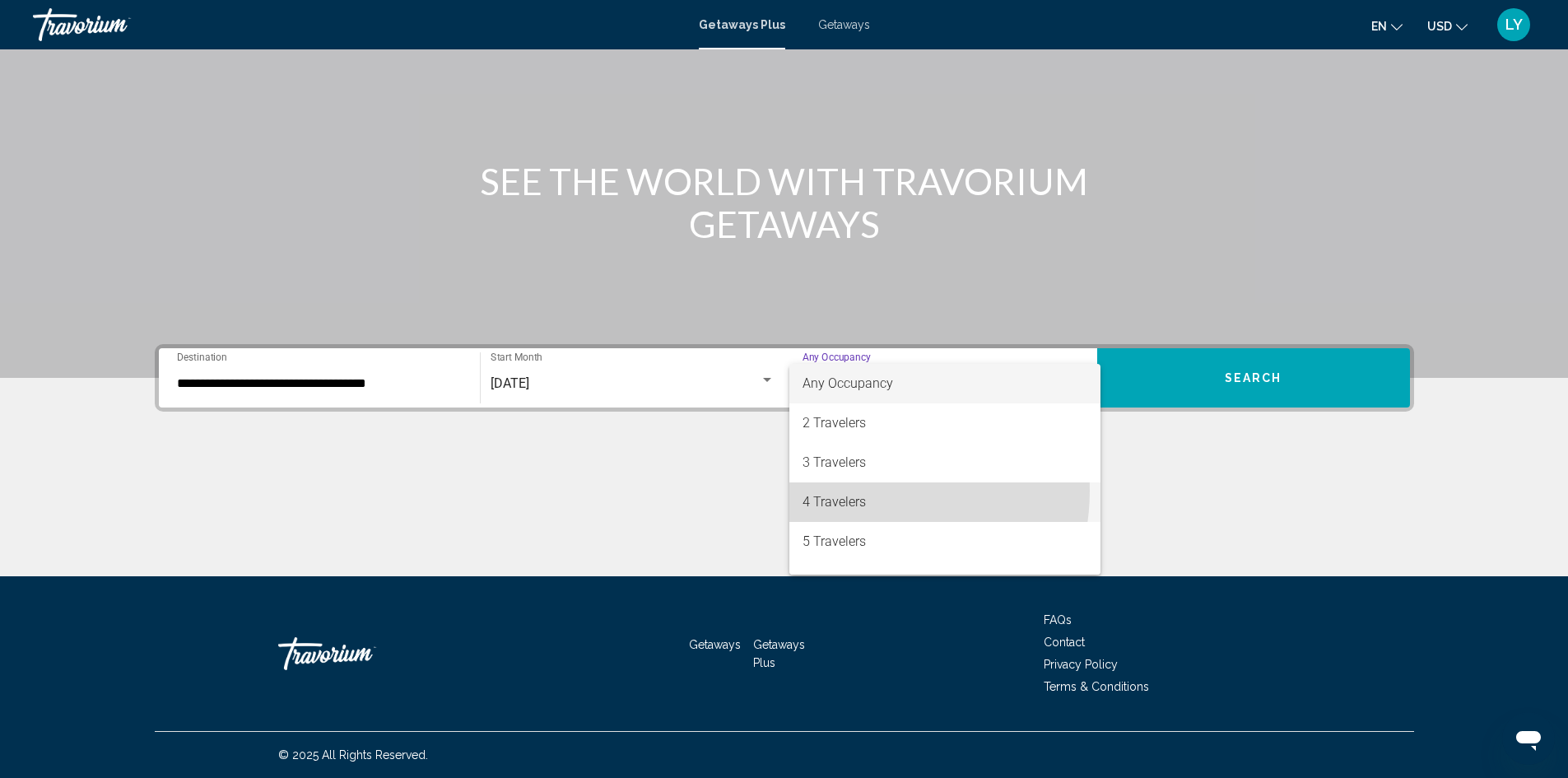
click at [866, 491] on span "4 Travelers" at bounding box center [945, 502] width 284 height 39
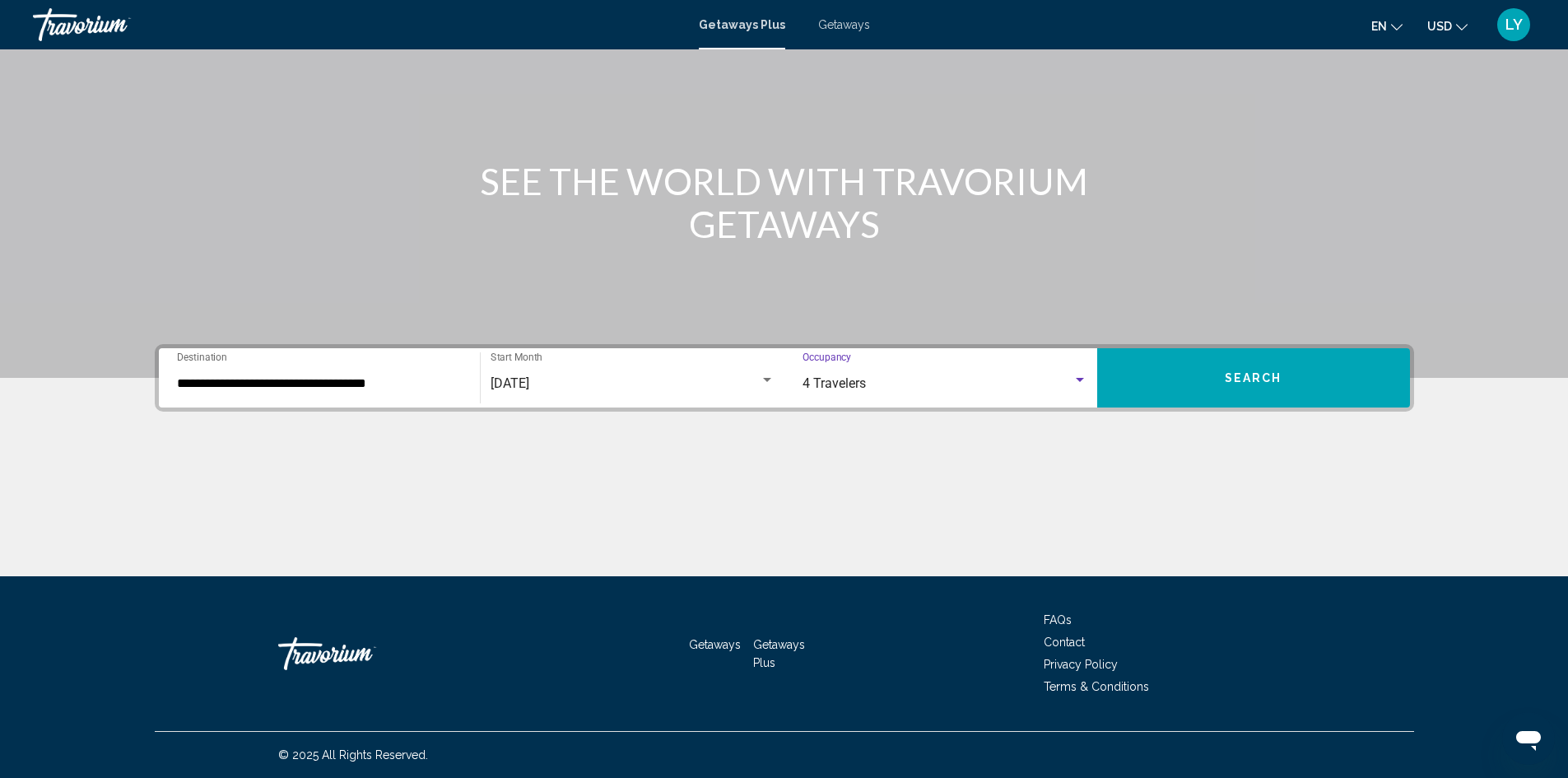
click at [1229, 384] on span "Search" at bounding box center [1254, 379] width 58 height 13
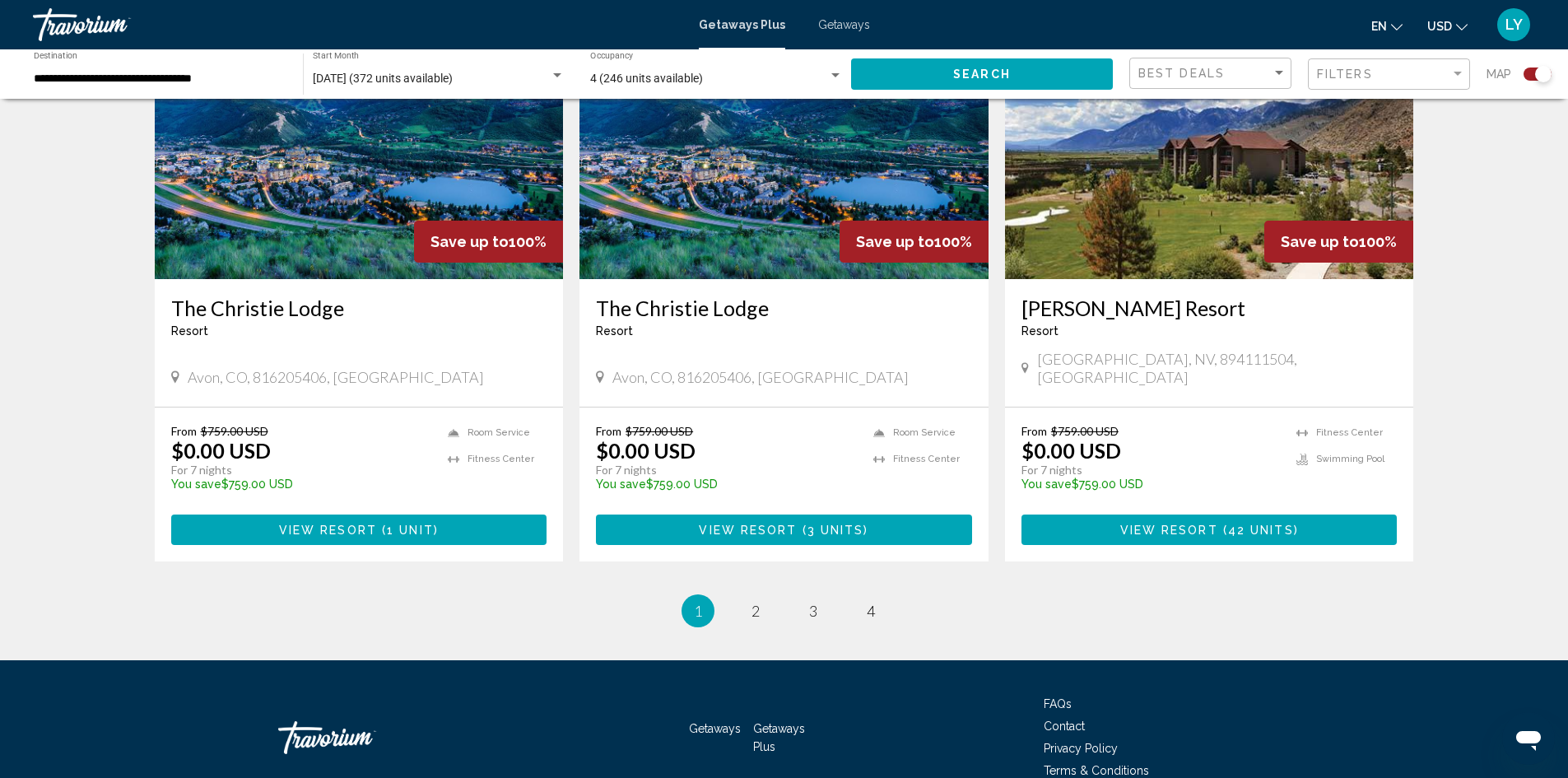
scroll to position [2417, 0]
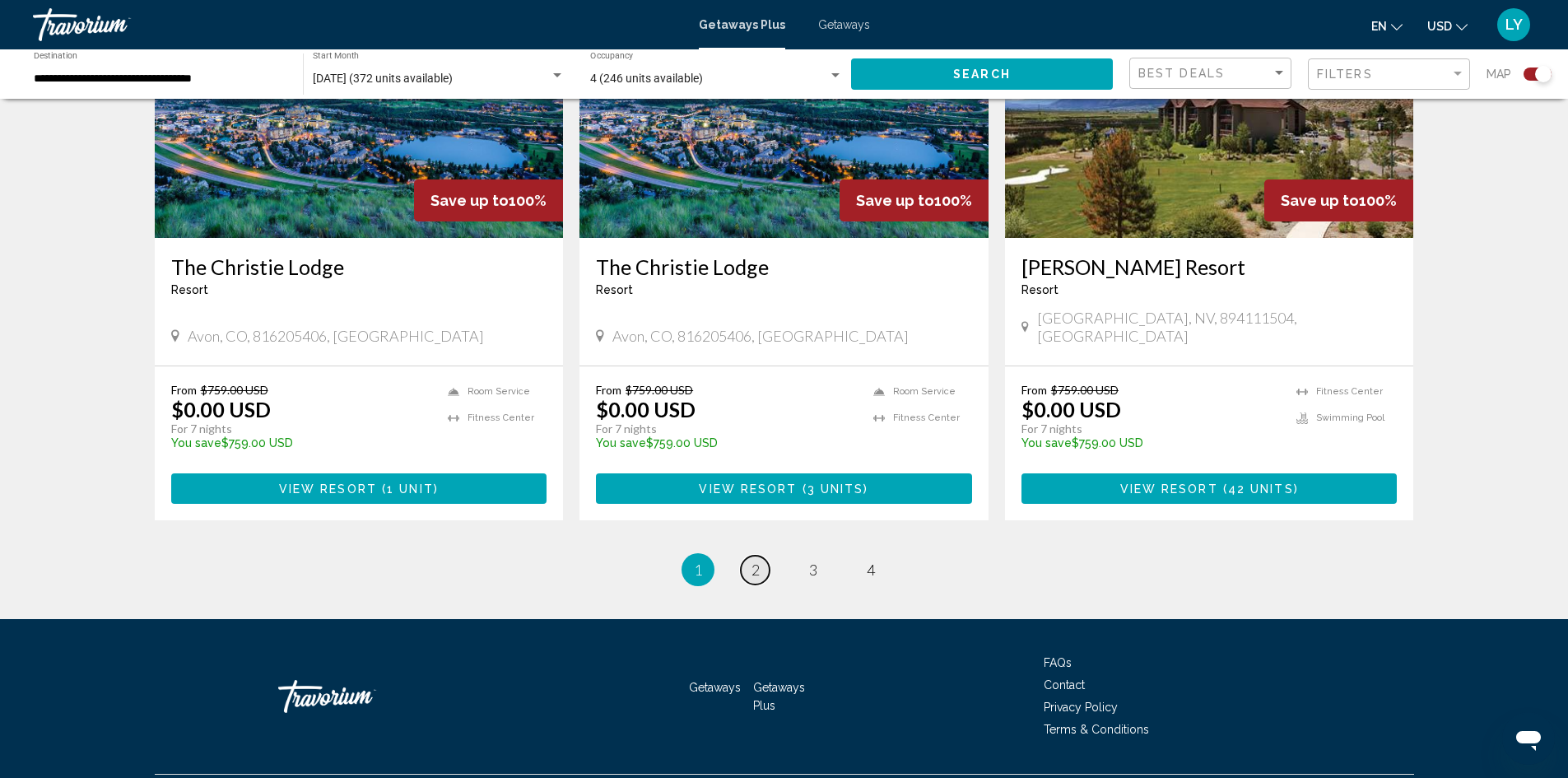
click at [746, 556] on link "page 2" at bounding box center [755, 570] width 29 height 29
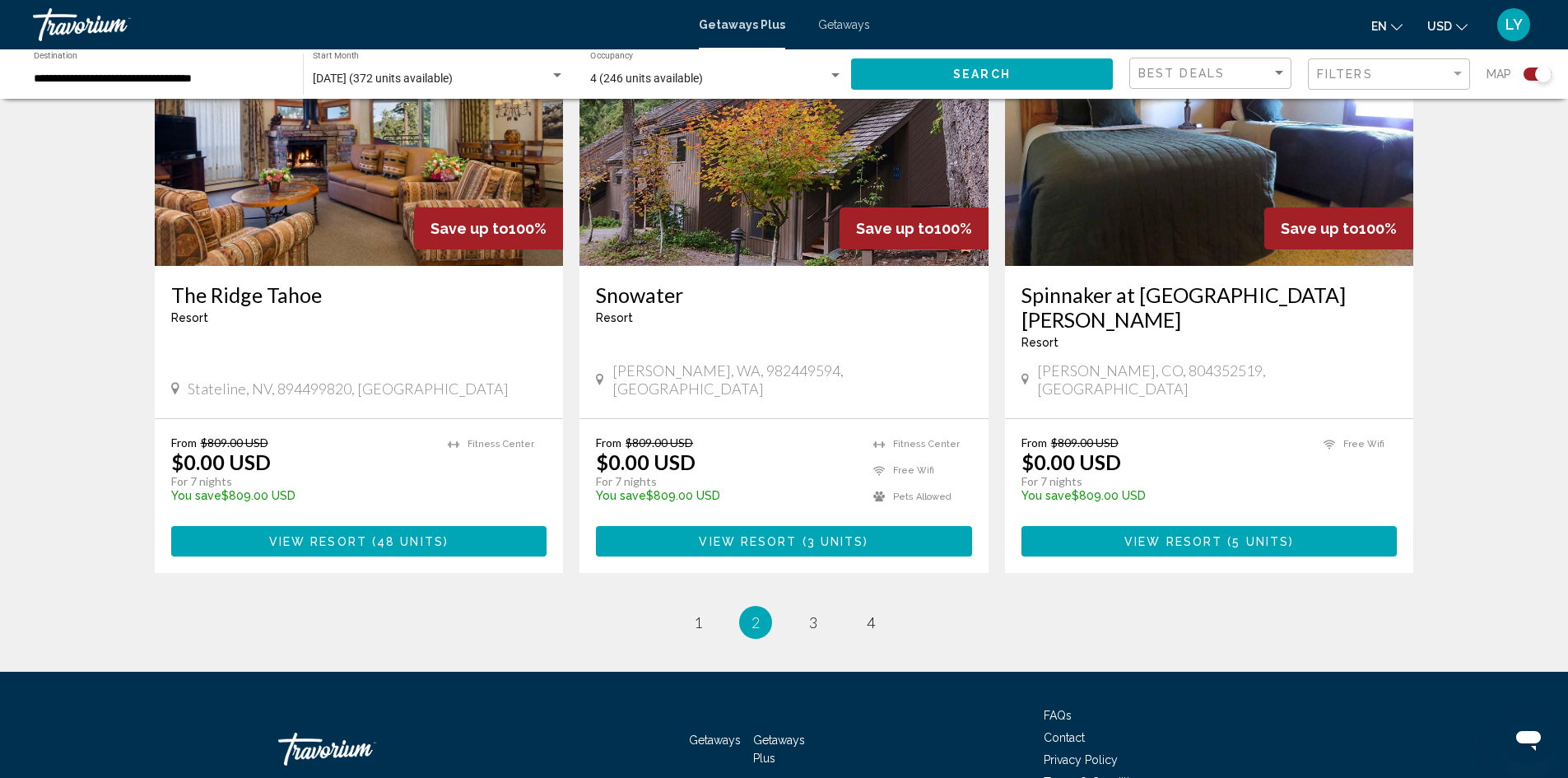
scroll to position [2466, 0]
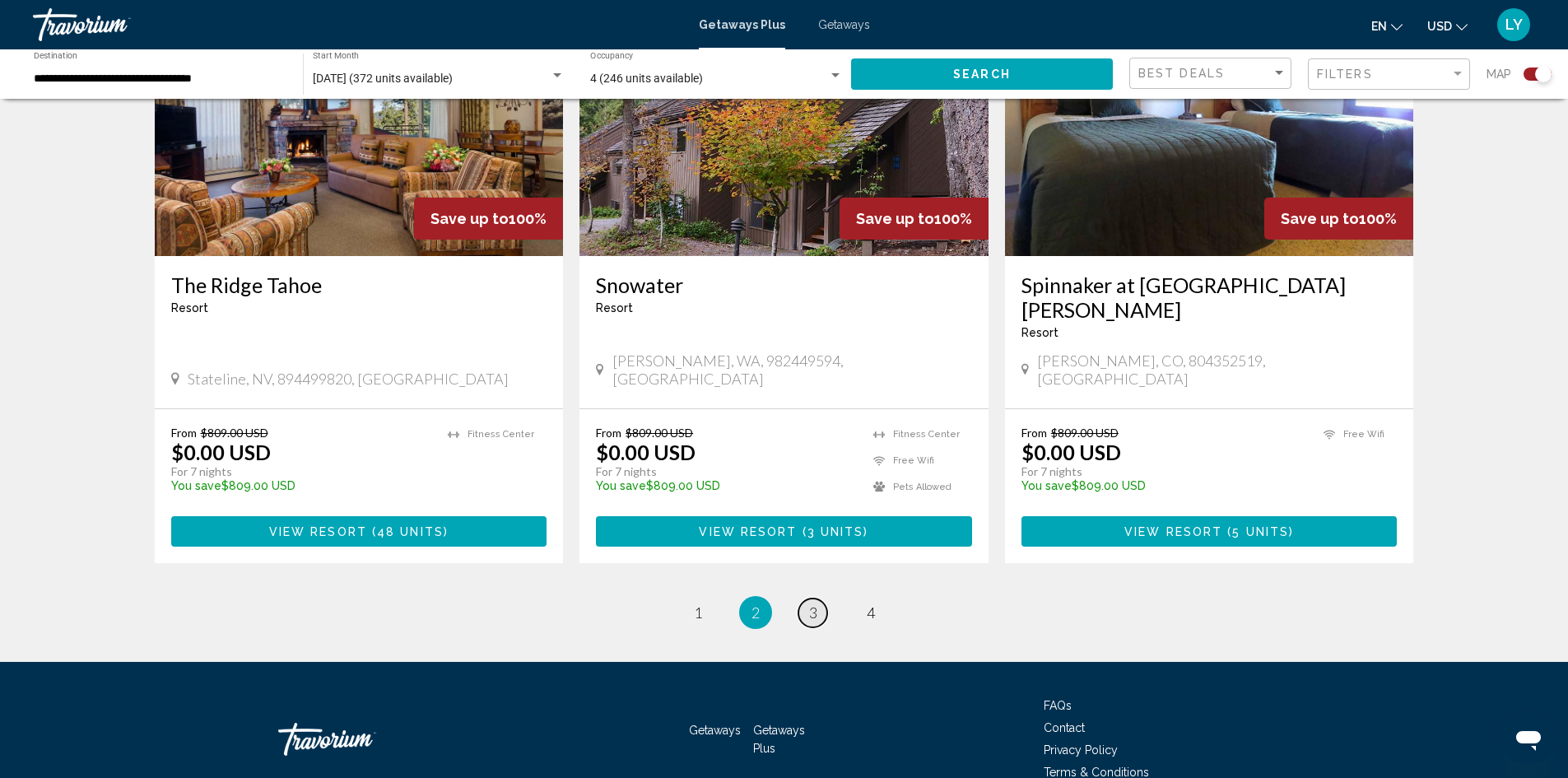
click at [803, 599] on link "page 3" at bounding box center [812, 613] width 29 height 29
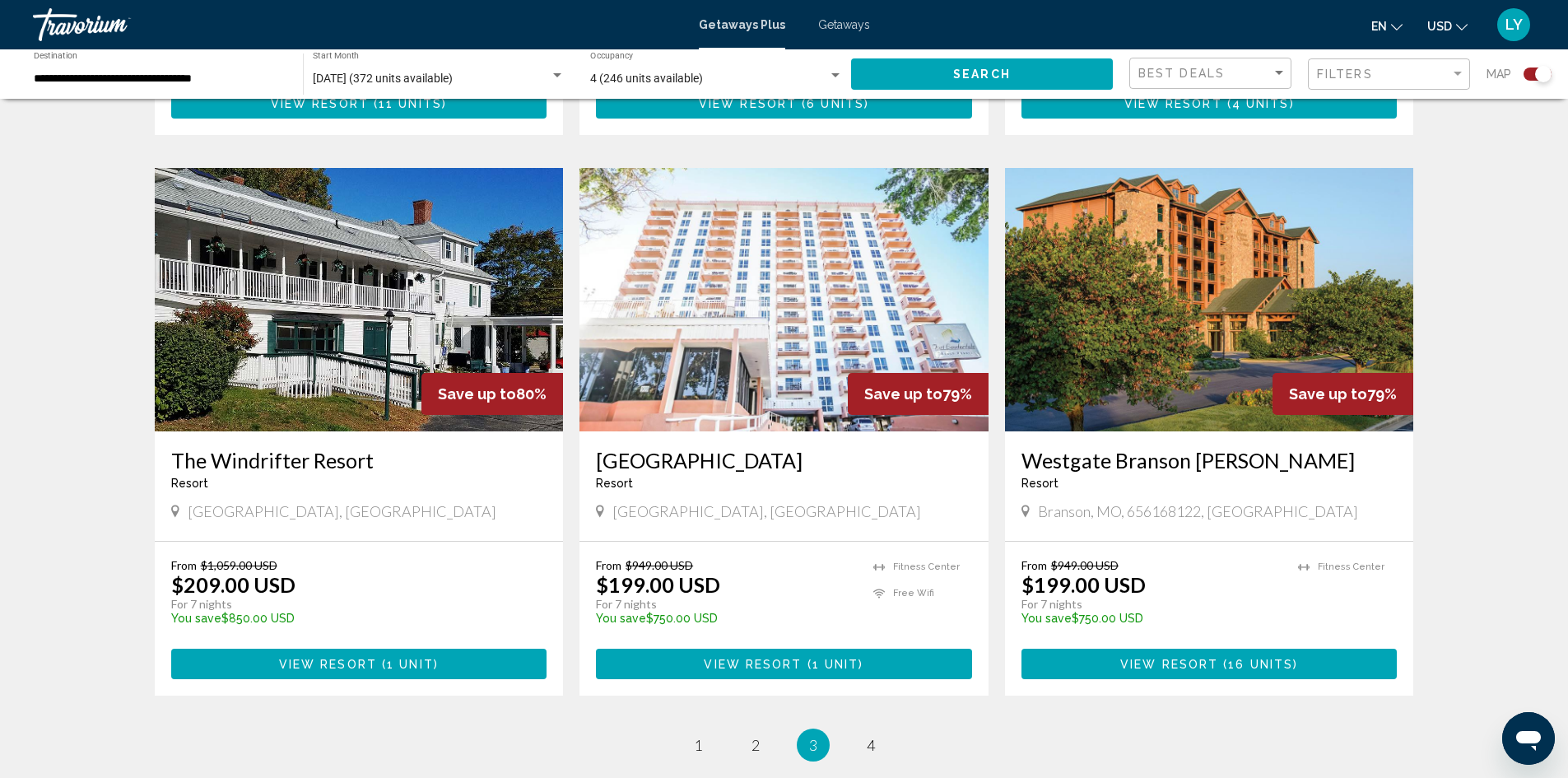
scroll to position [2305, 0]
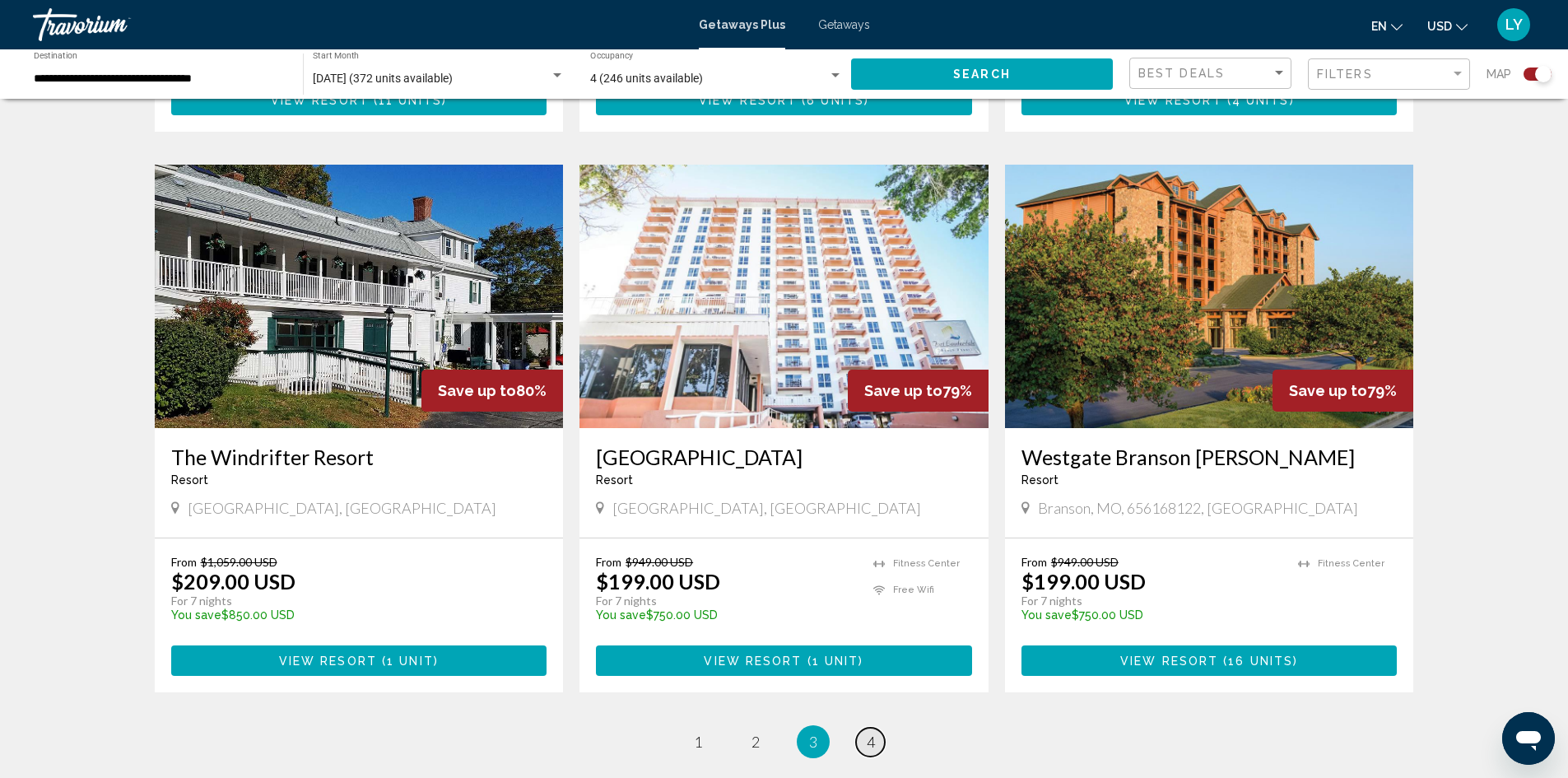
click at [867, 733] on span "4" at bounding box center [870, 742] width 8 height 18
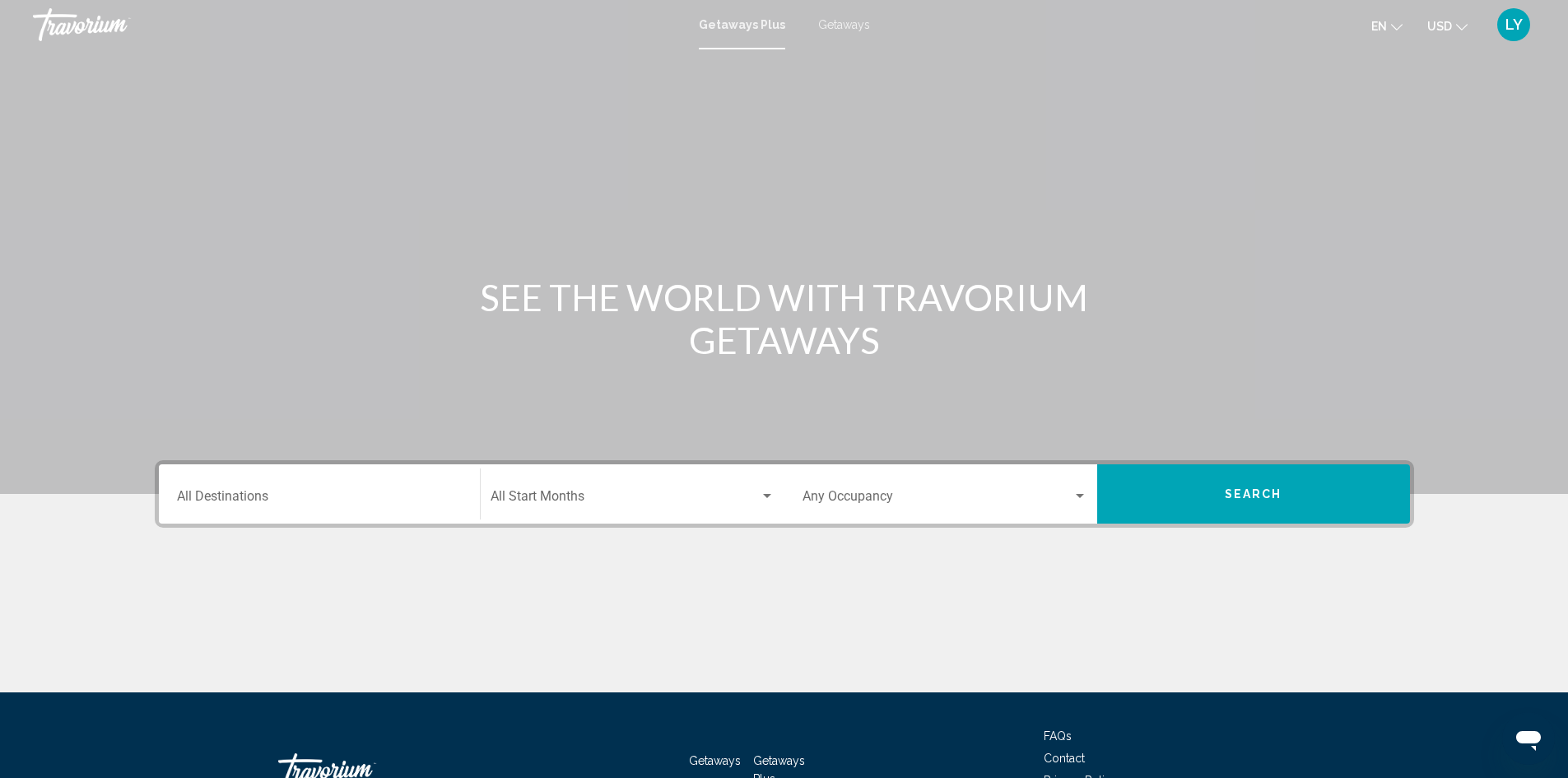
click at [336, 519] on div "Destination All Destinations" at bounding box center [319, 494] width 284 height 52
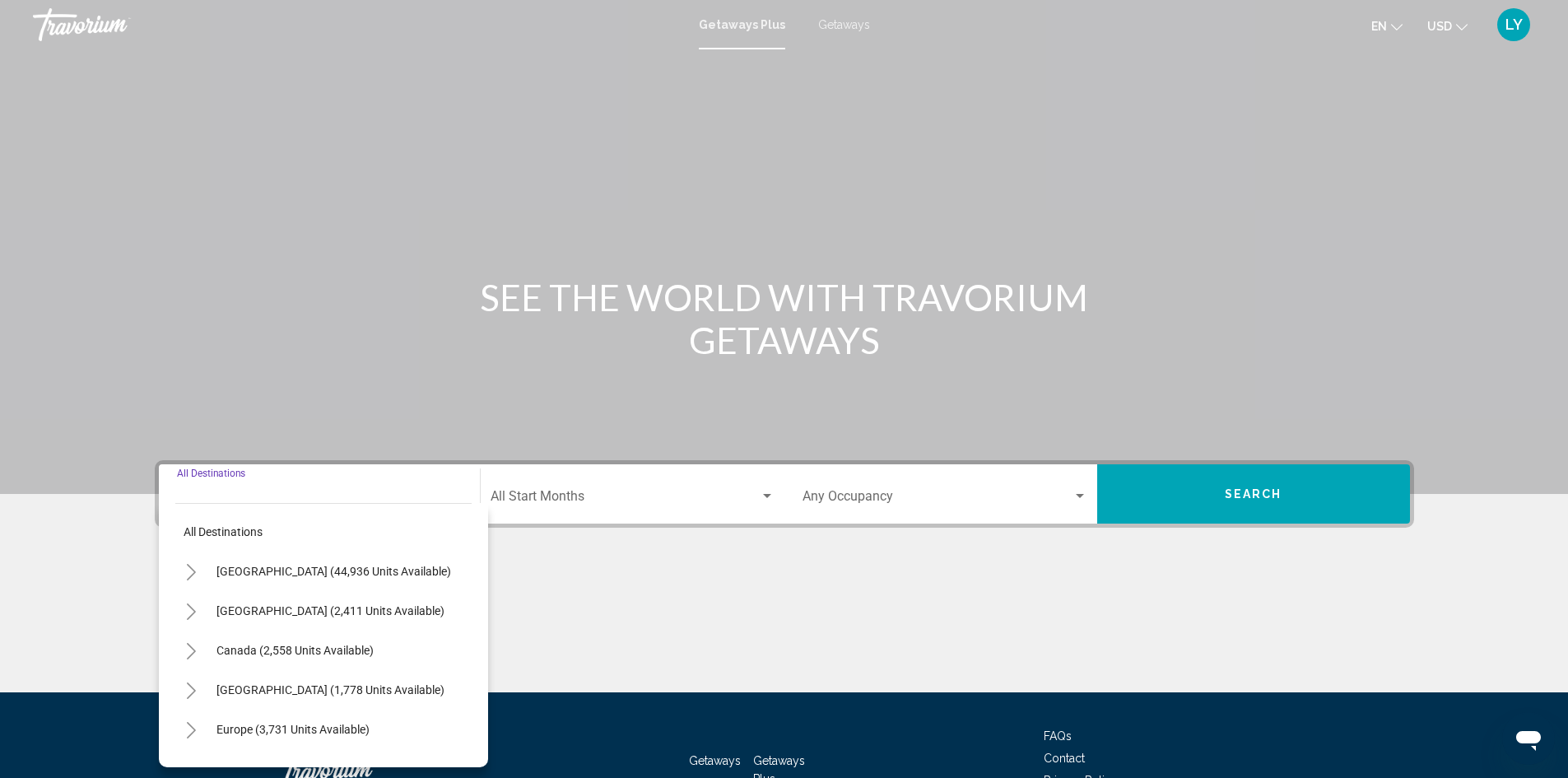
scroll to position [116, 0]
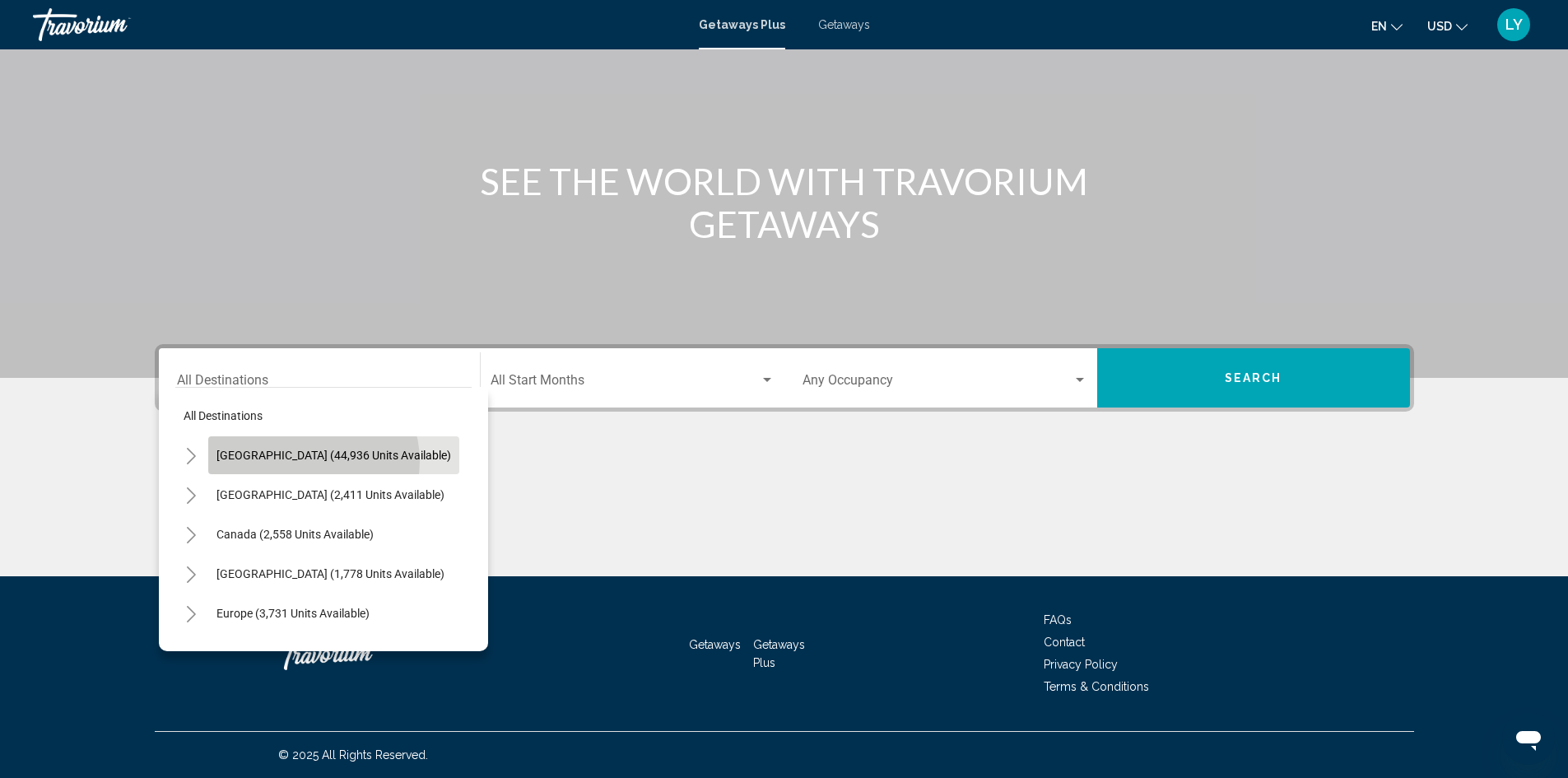
click at [312, 461] on span "[GEOGRAPHIC_DATA] (44,936 units available)" at bounding box center [334, 455] width 235 height 13
type input "**********"
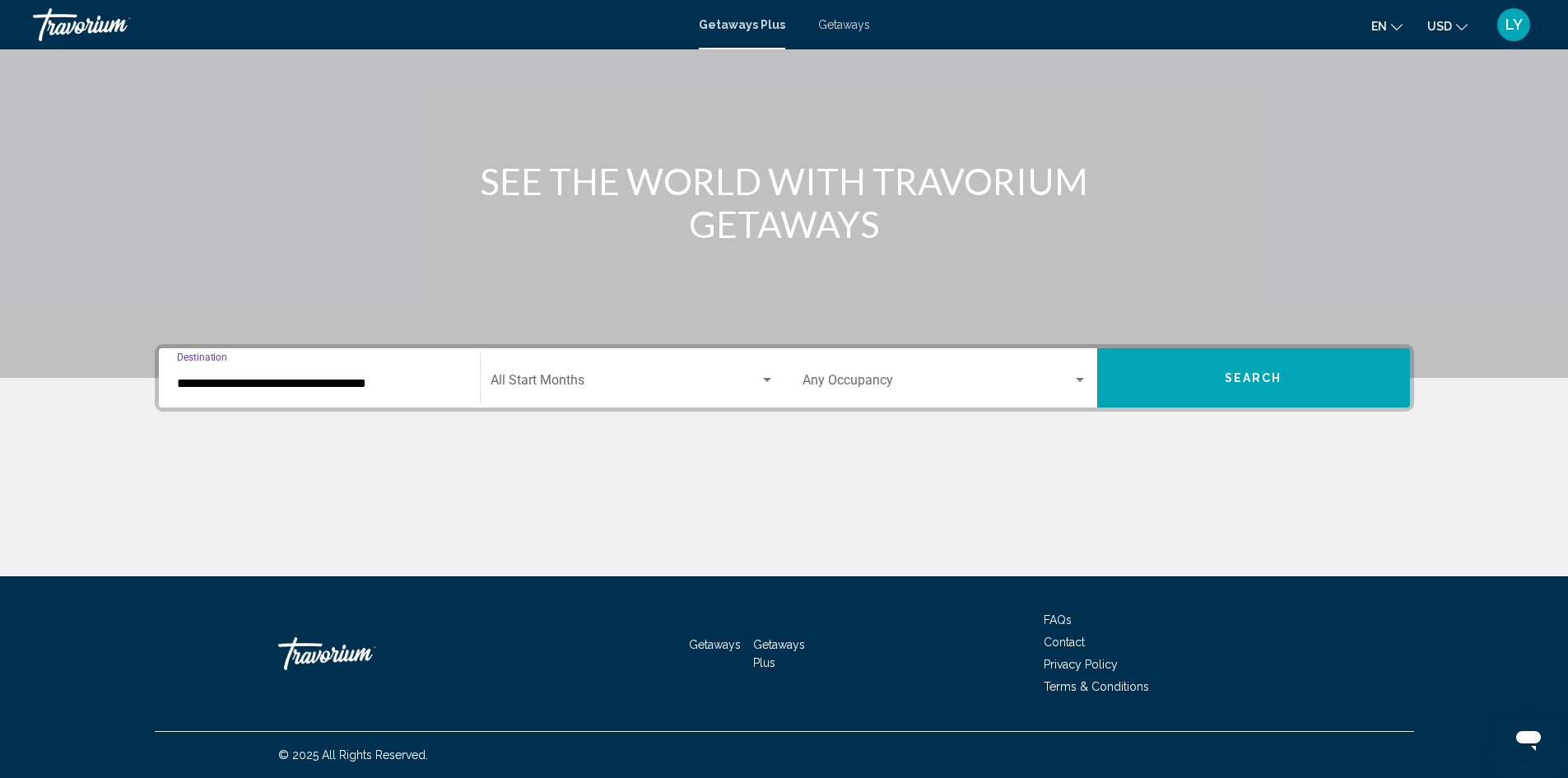
click at [580, 392] on div "Start Month All Start Months" at bounding box center [632, 379] width 284 height 52
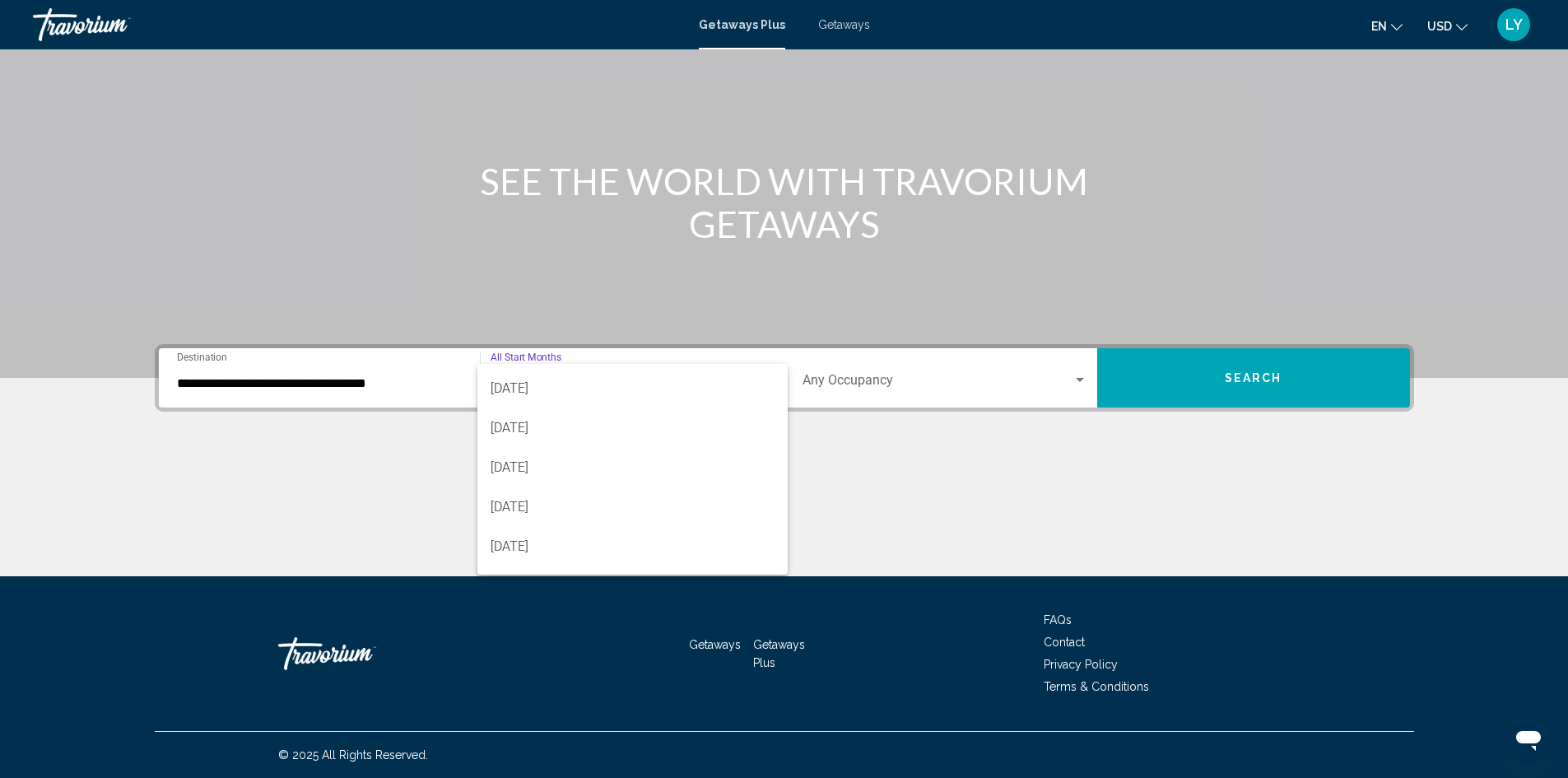
scroll to position [342, 0]
click at [532, 482] on span "[DATE]" at bounding box center [632, 476] width 284 height 39
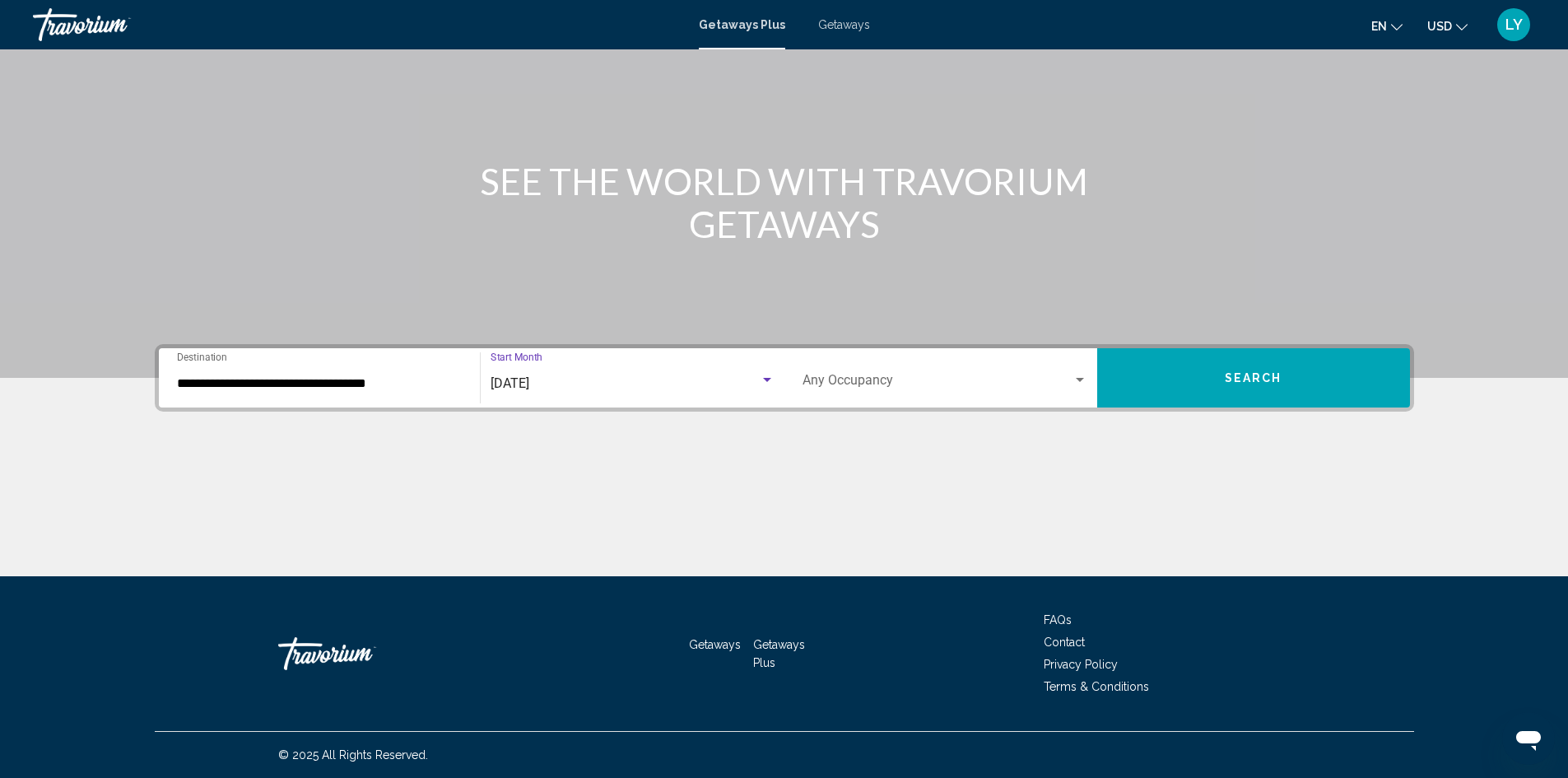
click at [934, 378] on span "Search widget" at bounding box center [938, 383] width 271 height 15
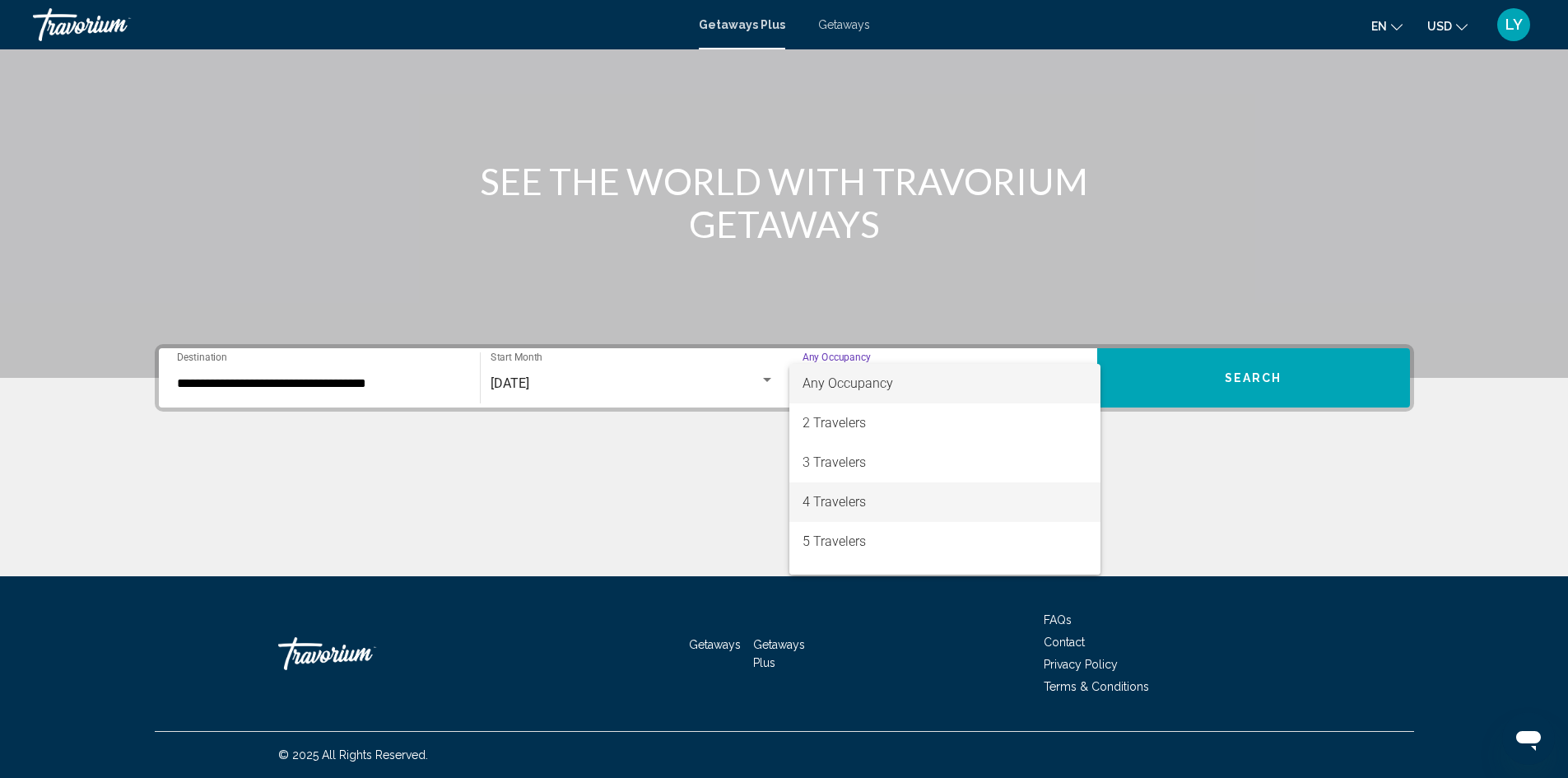
click at [1022, 508] on span "4 Travelers" at bounding box center [945, 502] width 284 height 39
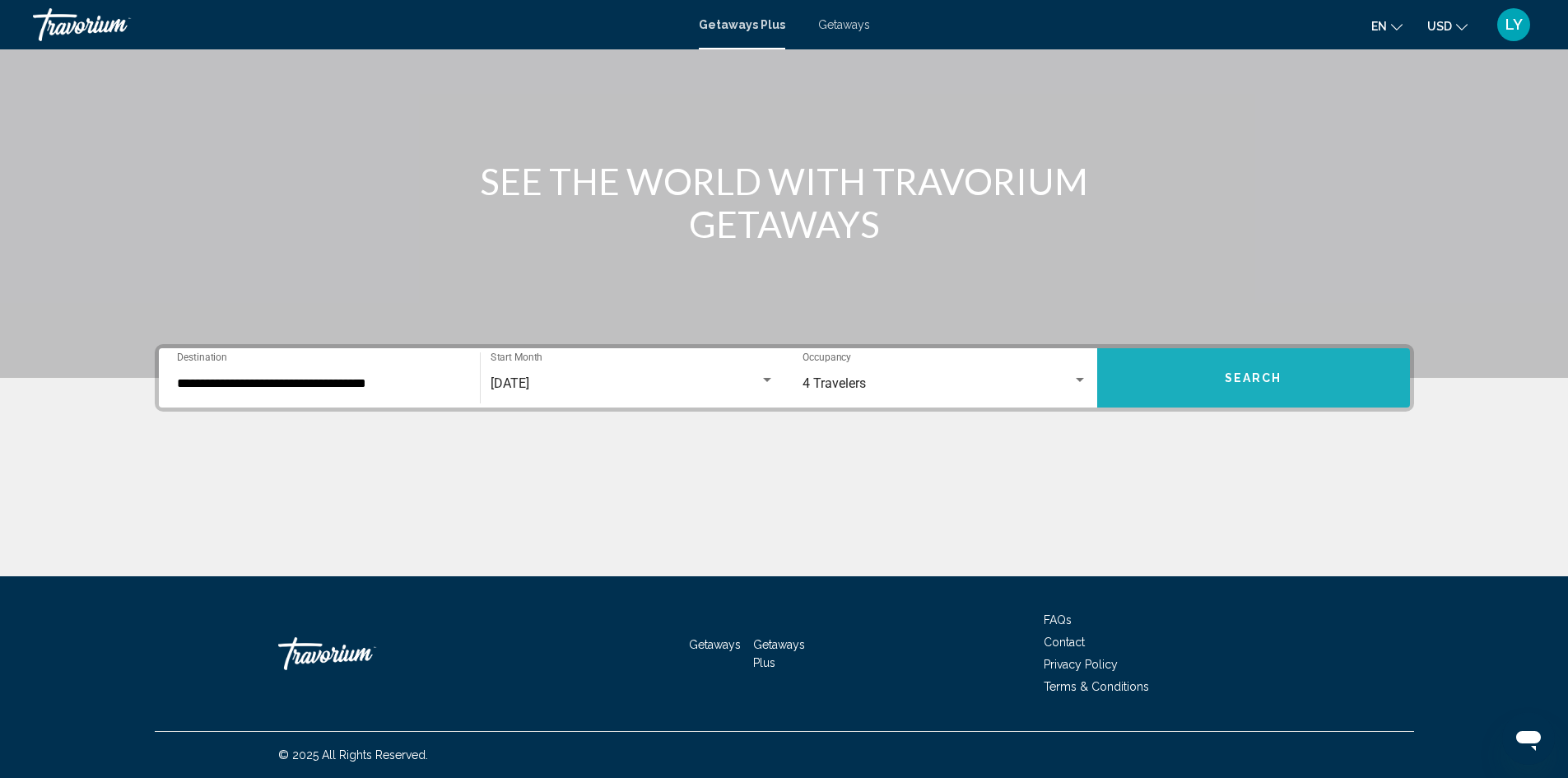
click at [1262, 382] on span "Search" at bounding box center [1254, 379] width 58 height 13
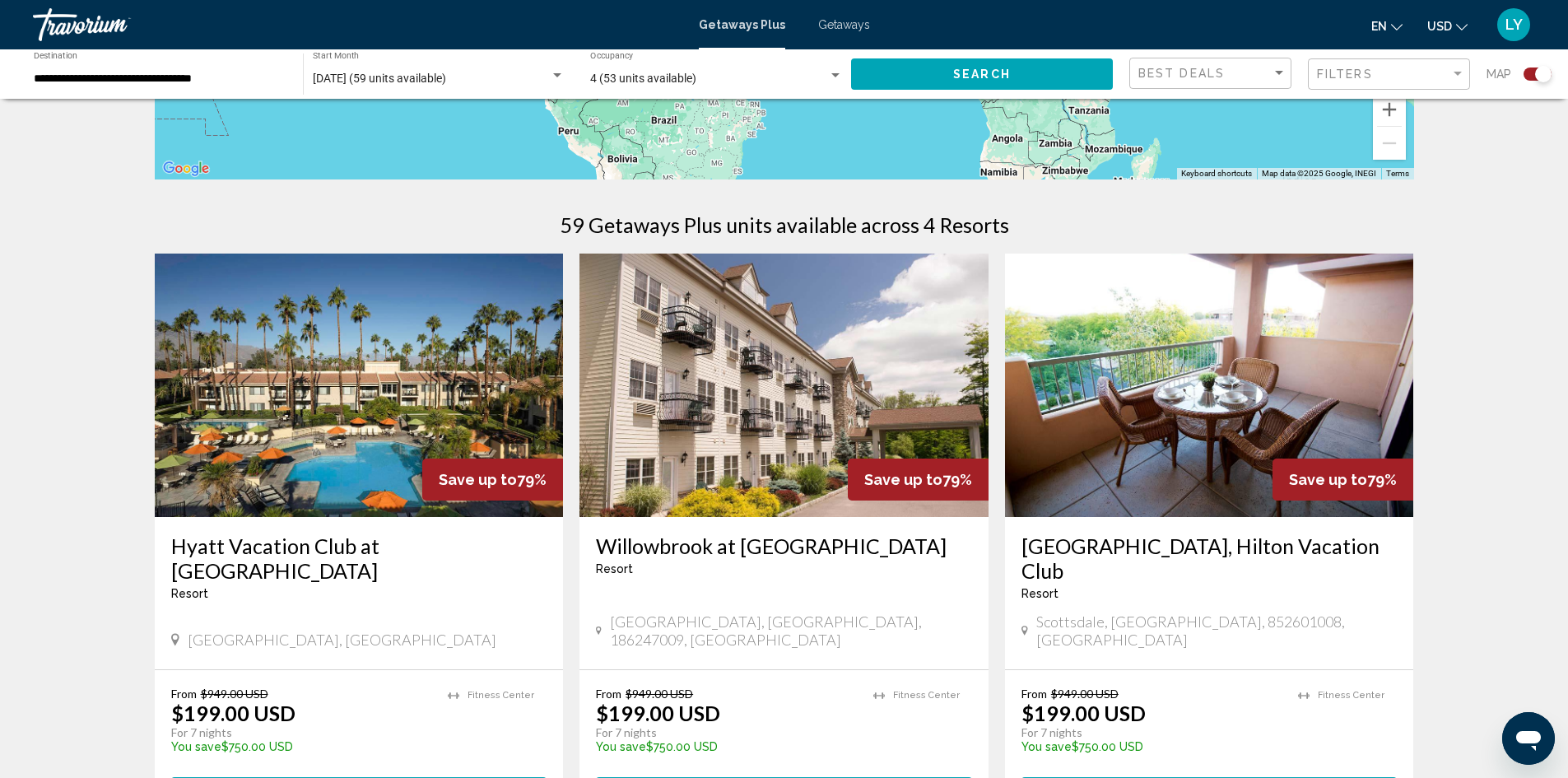
scroll to position [411, 0]
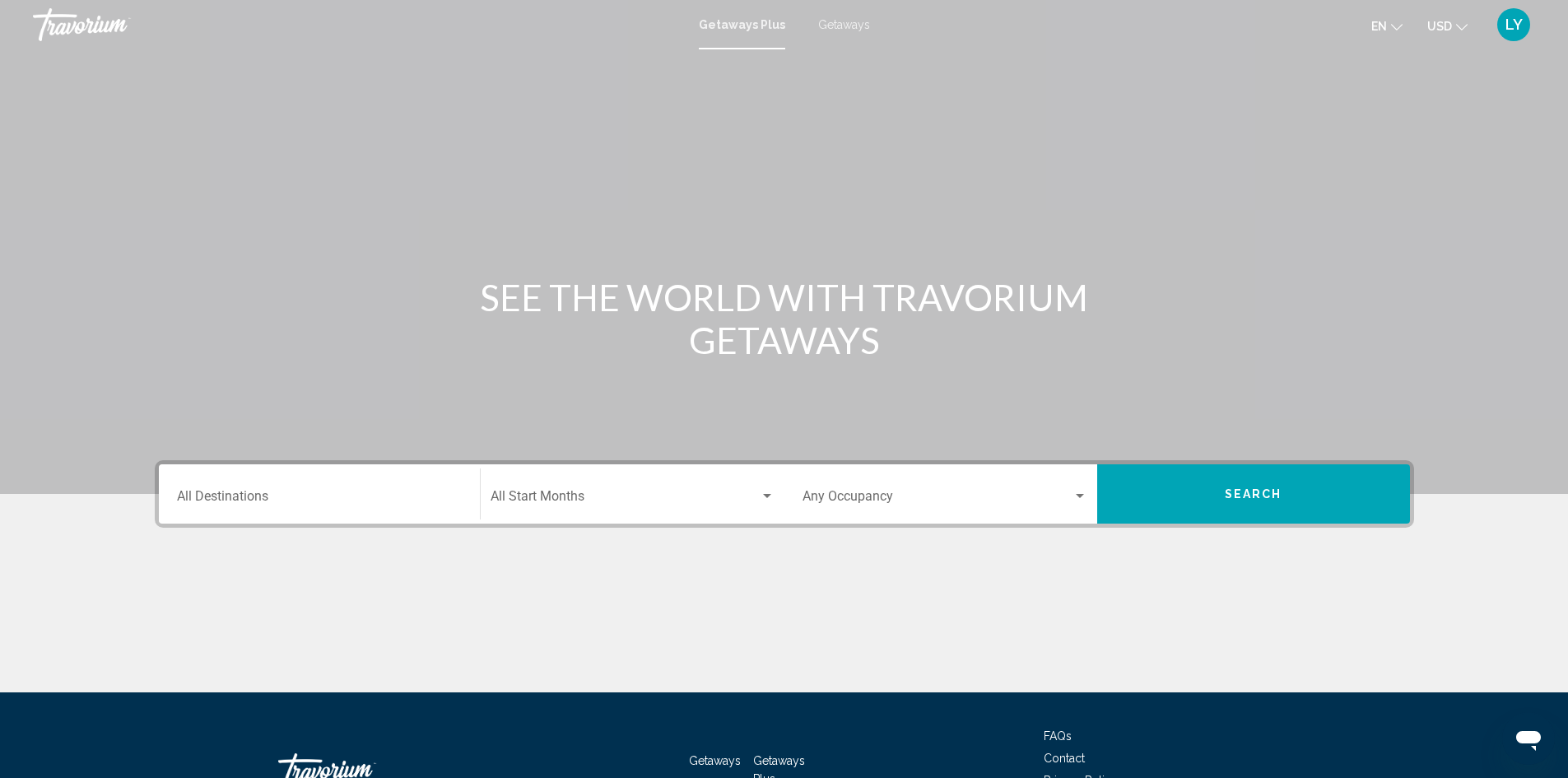
click at [293, 491] on div "Destination All Destinations" at bounding box center [319, 494] width 284 height 52
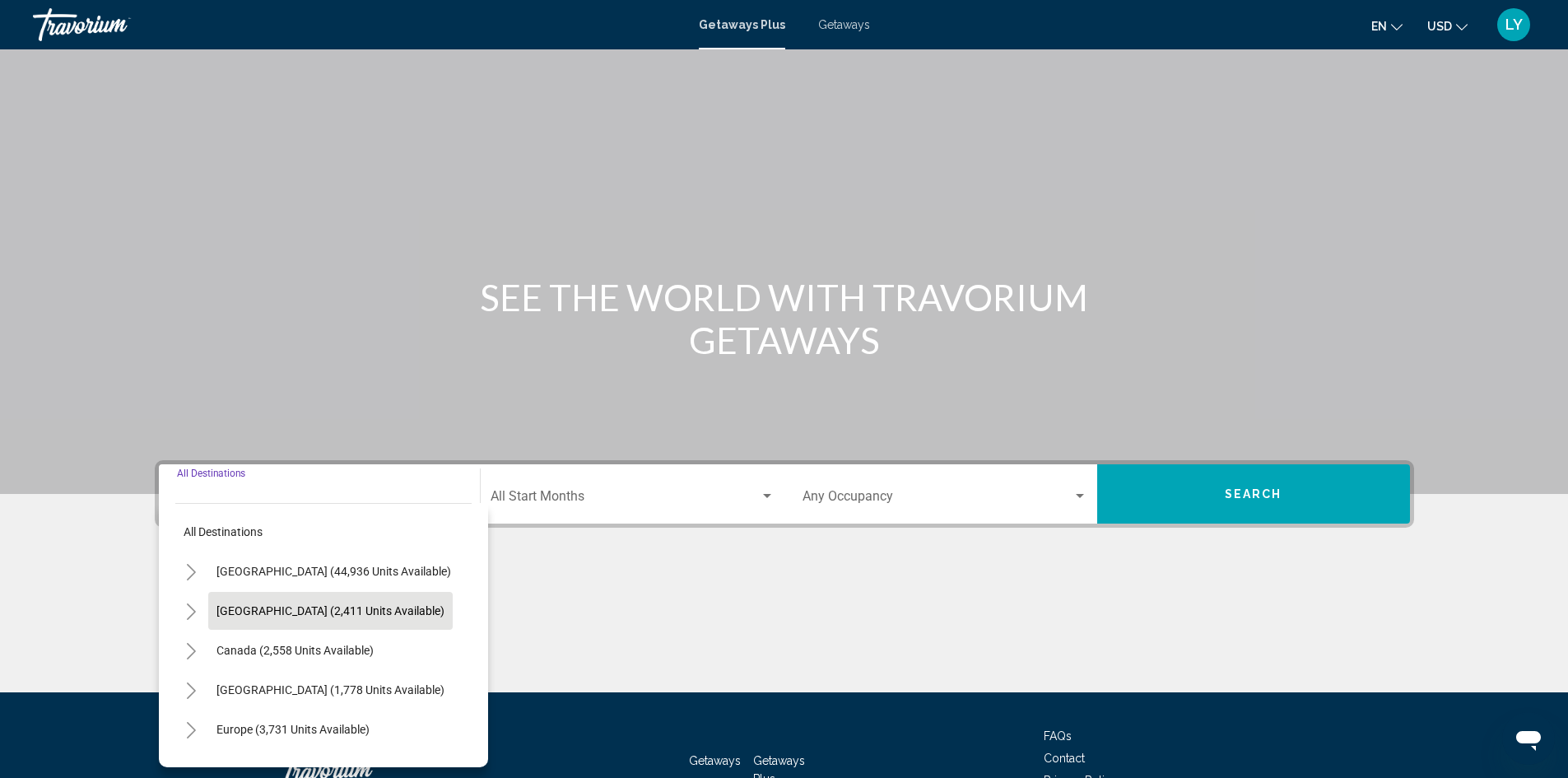
scroll to position [116, 0]
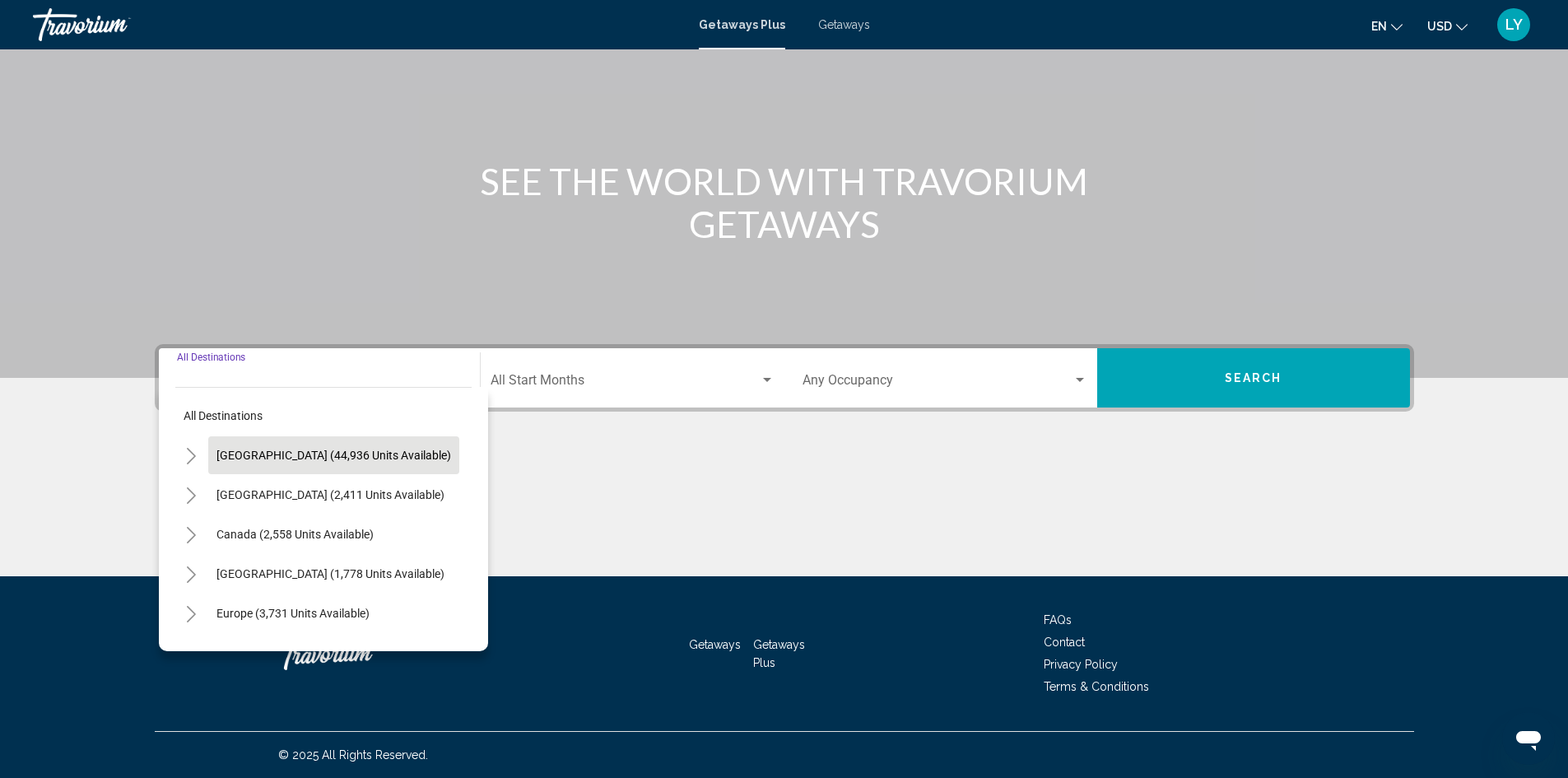
click at [328, 459] on span "[GEOGRAPHIC_DATA] (44,936 units available)" at bounding box center [334, 455] width 235 height 13
type input "**********"
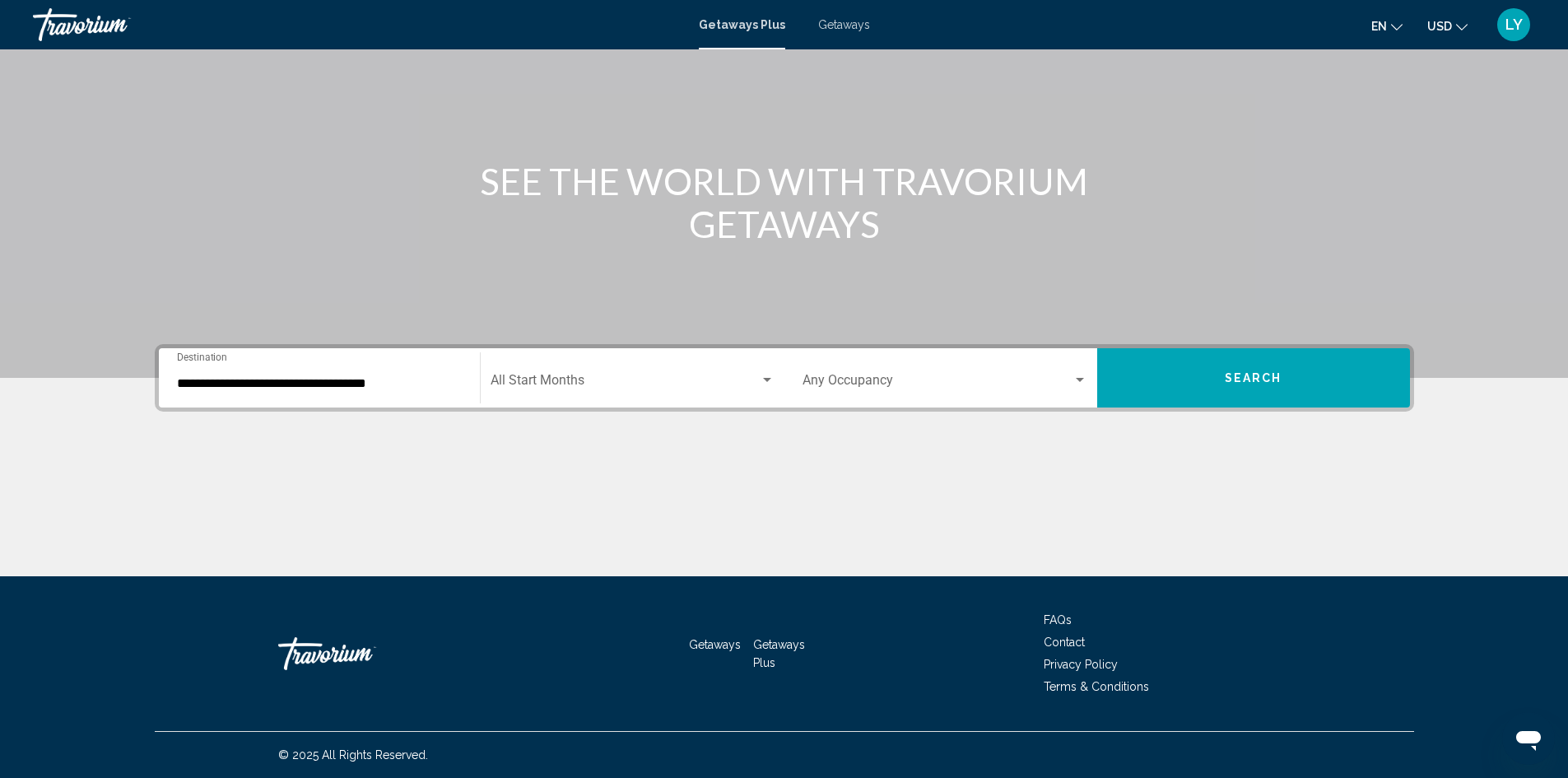
click at [617, 365] on div "Start Month All Start Months" at bounding box center [632, 379] width 284 height 52
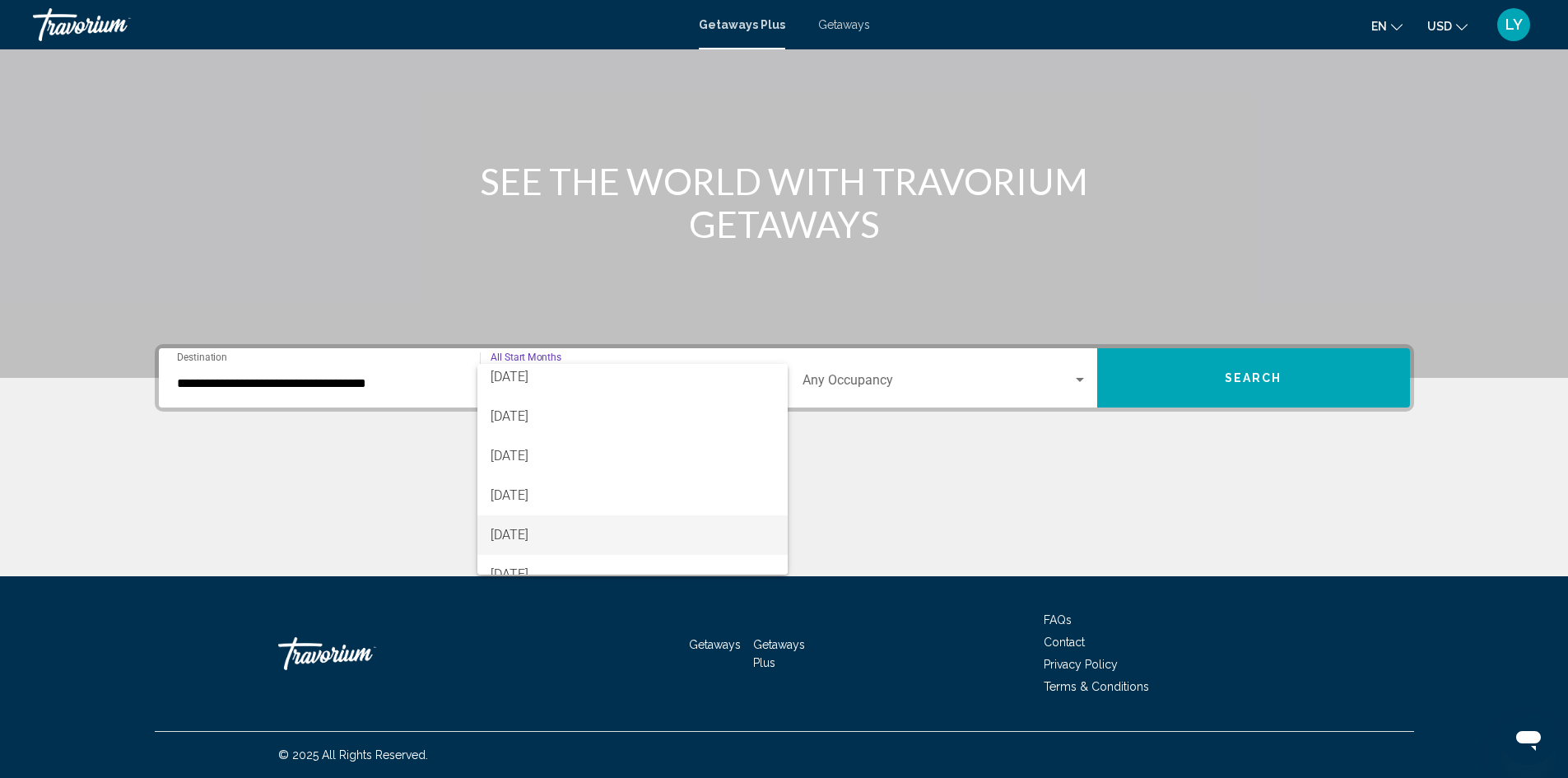
scroll to position [342, 0]
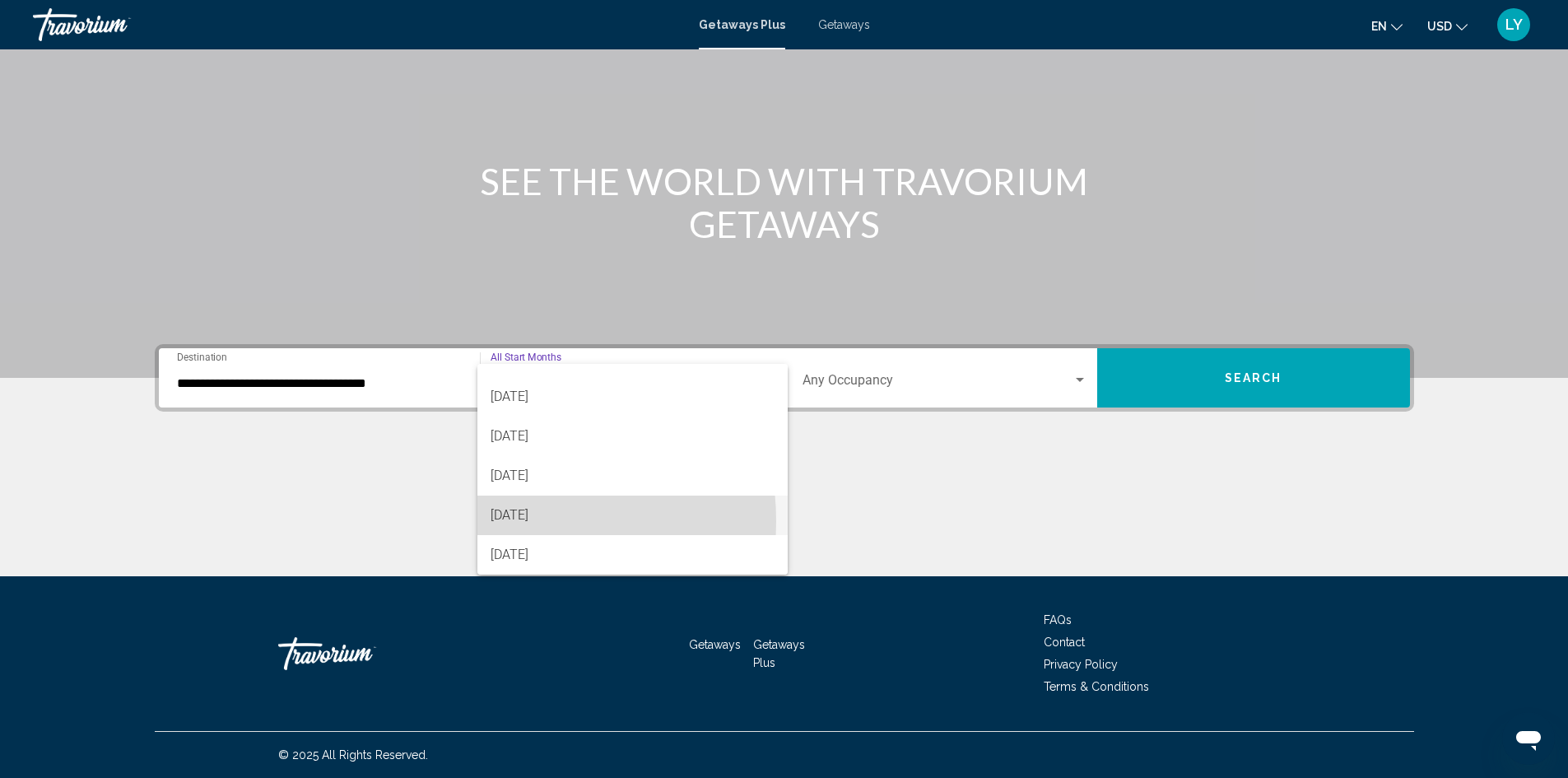
click at [493, 521] on span "[DATE]" at bounding box center [632, 515] width 284 height 39
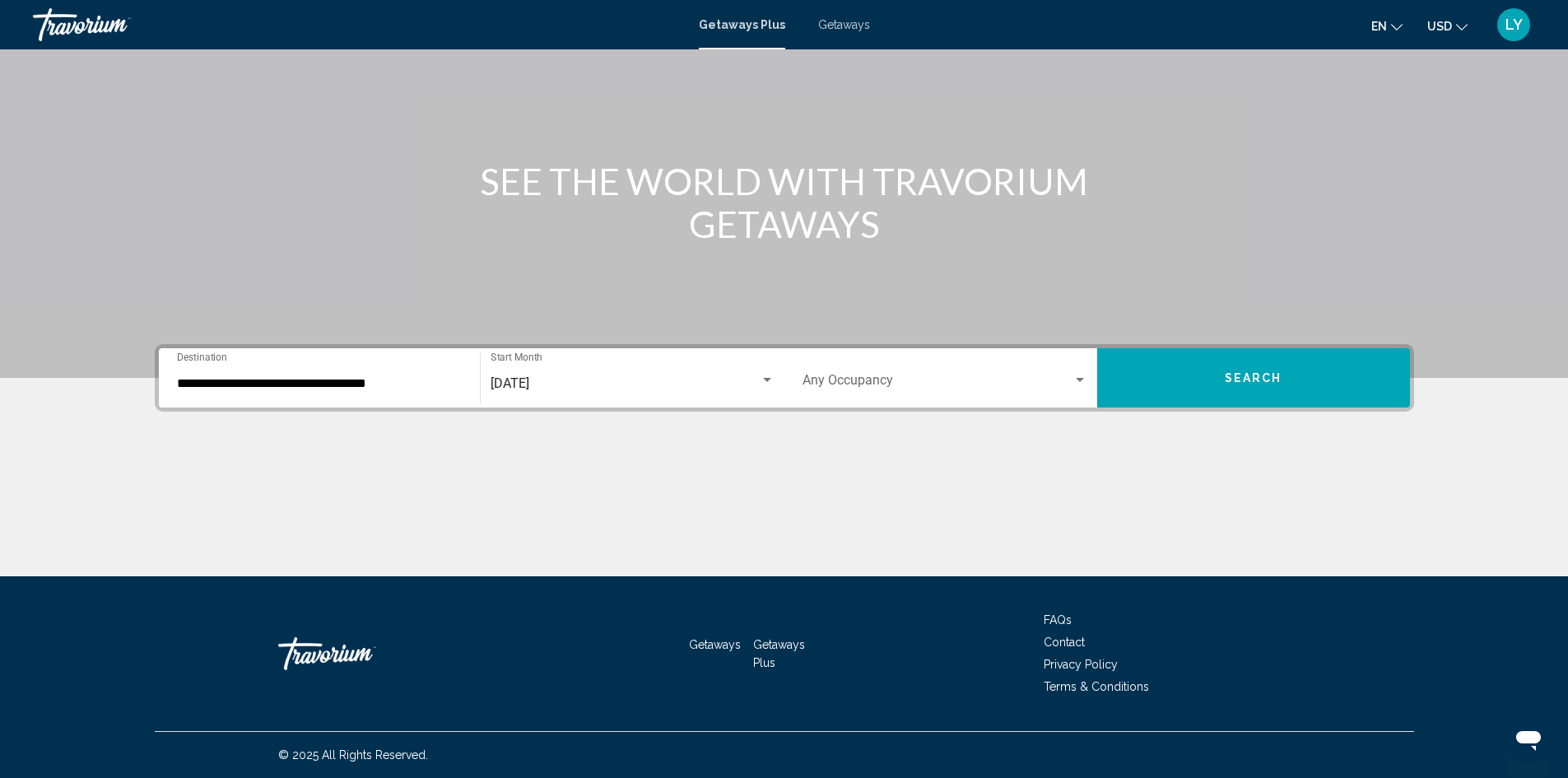
click at [872, 371] on div "Occupancy Any Occupancy" at bounding box center [945, 379] width 284 height 52
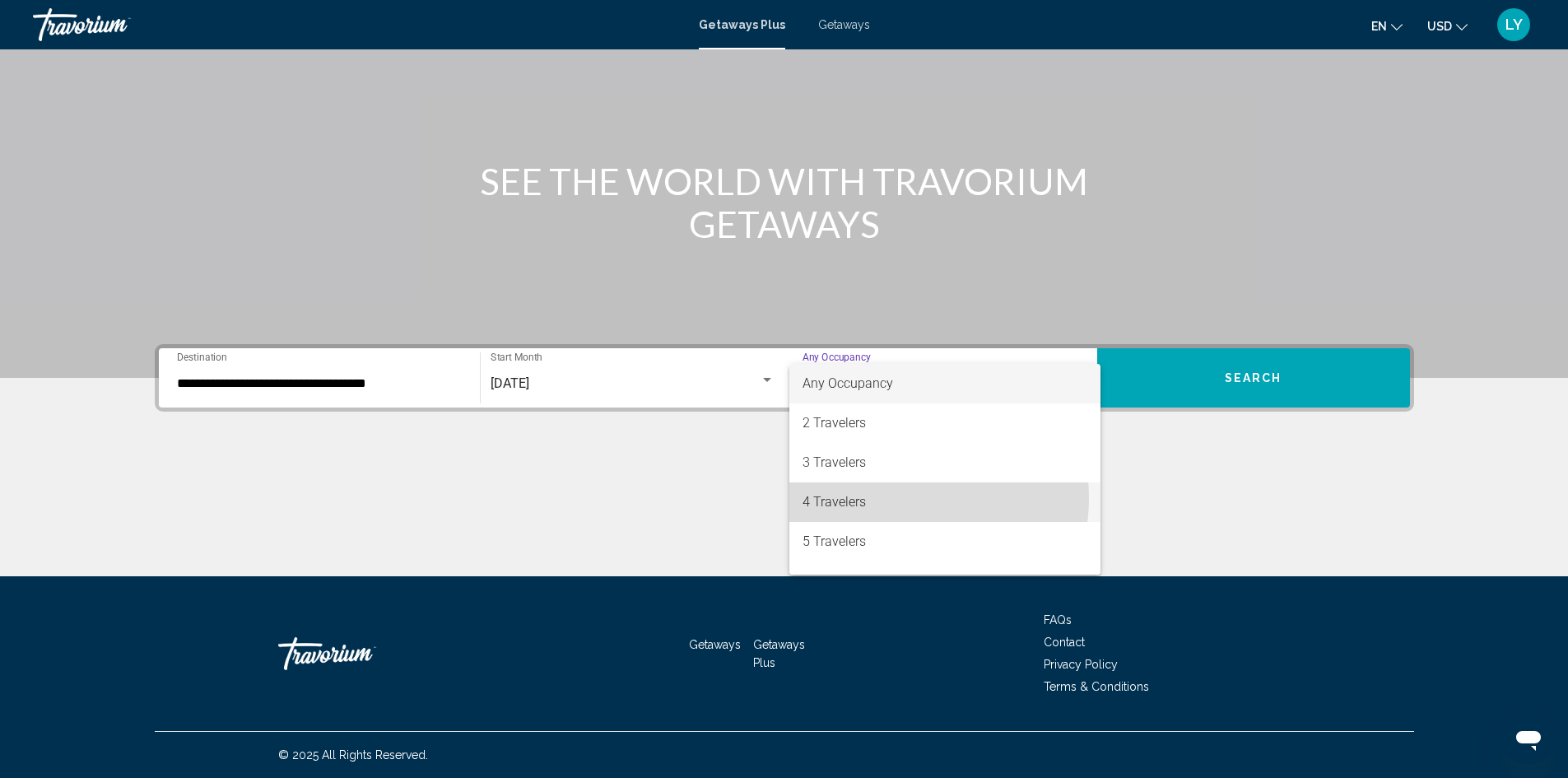
click at [895, 498] on span "4 Travelers" at bounding box center [945, 502] width 284 height 39
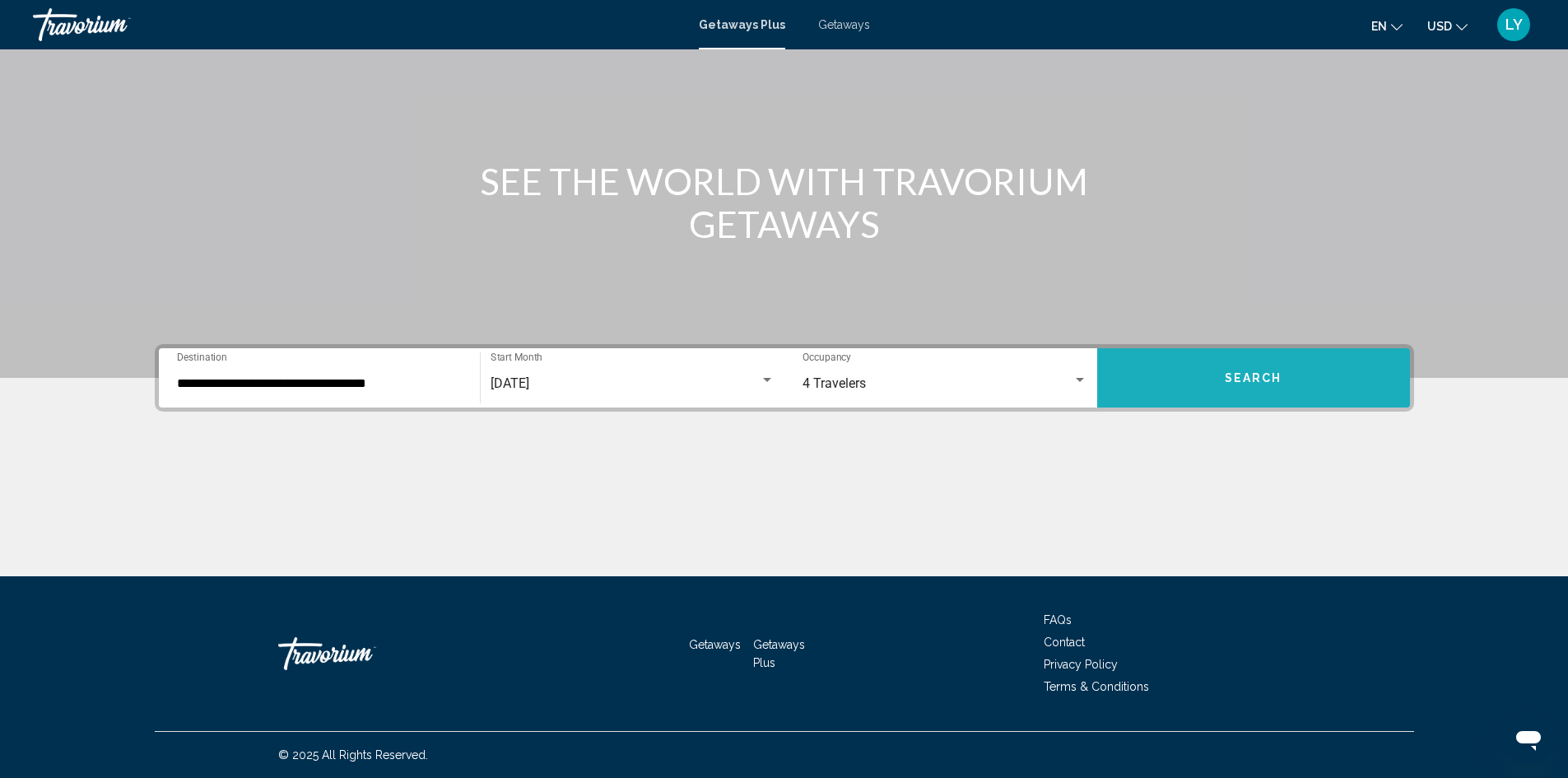
click at [1273, 376] on span "Search" at bounding box center [1254, 379] width 58 height 13
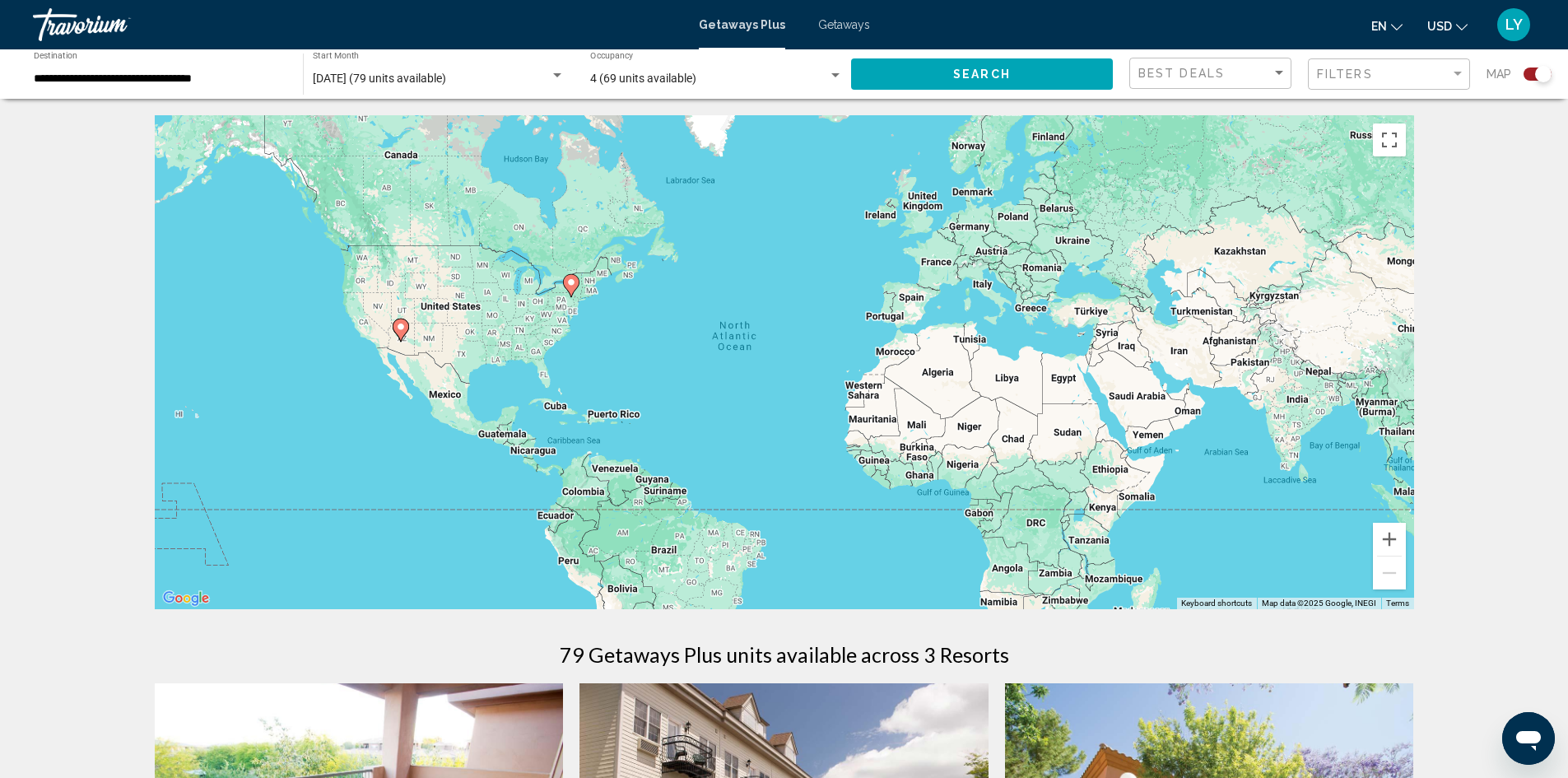
click at [146, 77] on input "**********" at bounding box center [160, 79] width 253 height 13
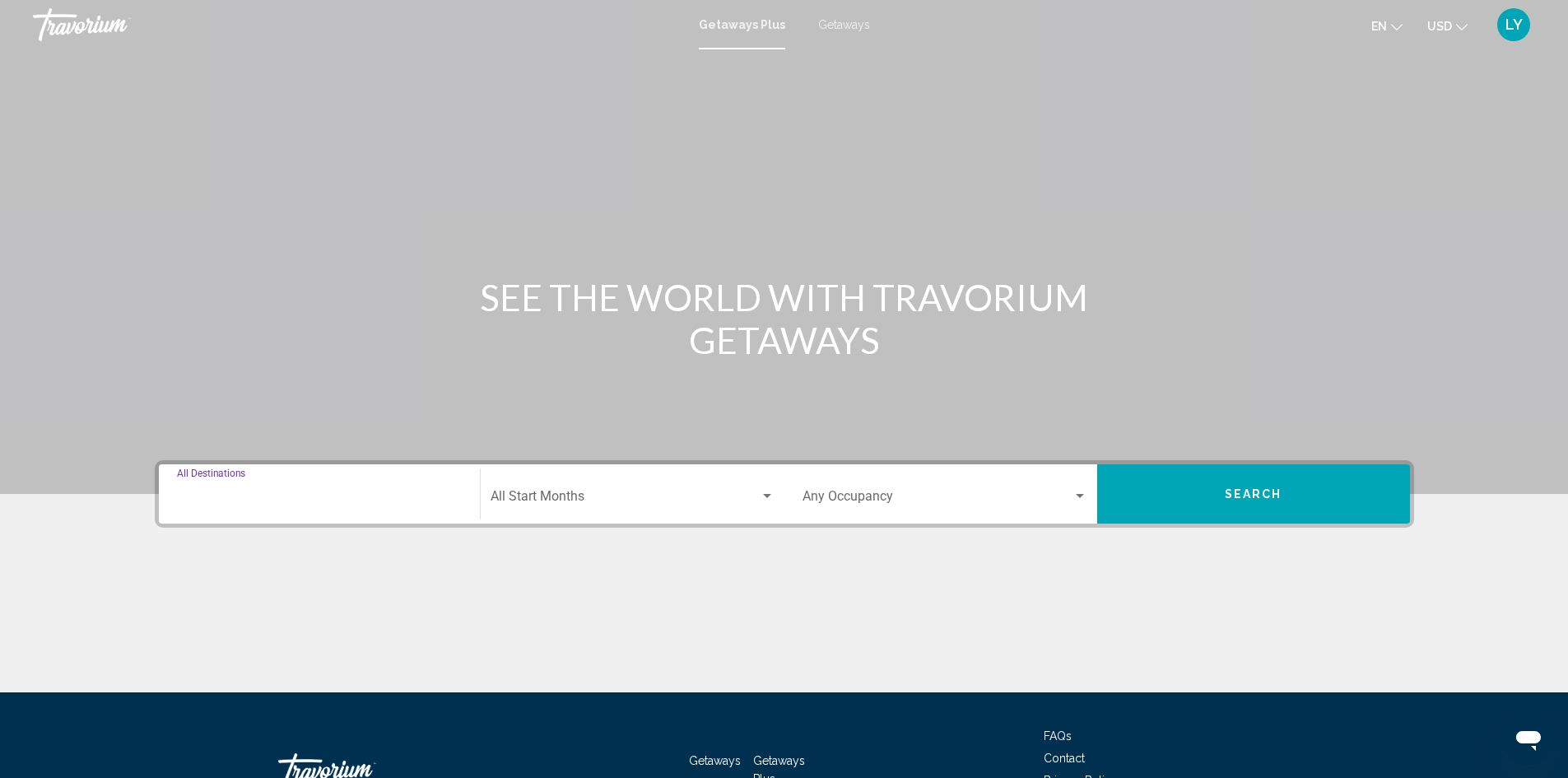
click at [242, 497] on input "Destination All Destinations" at bounding box center [319, 500] width 284 height 15
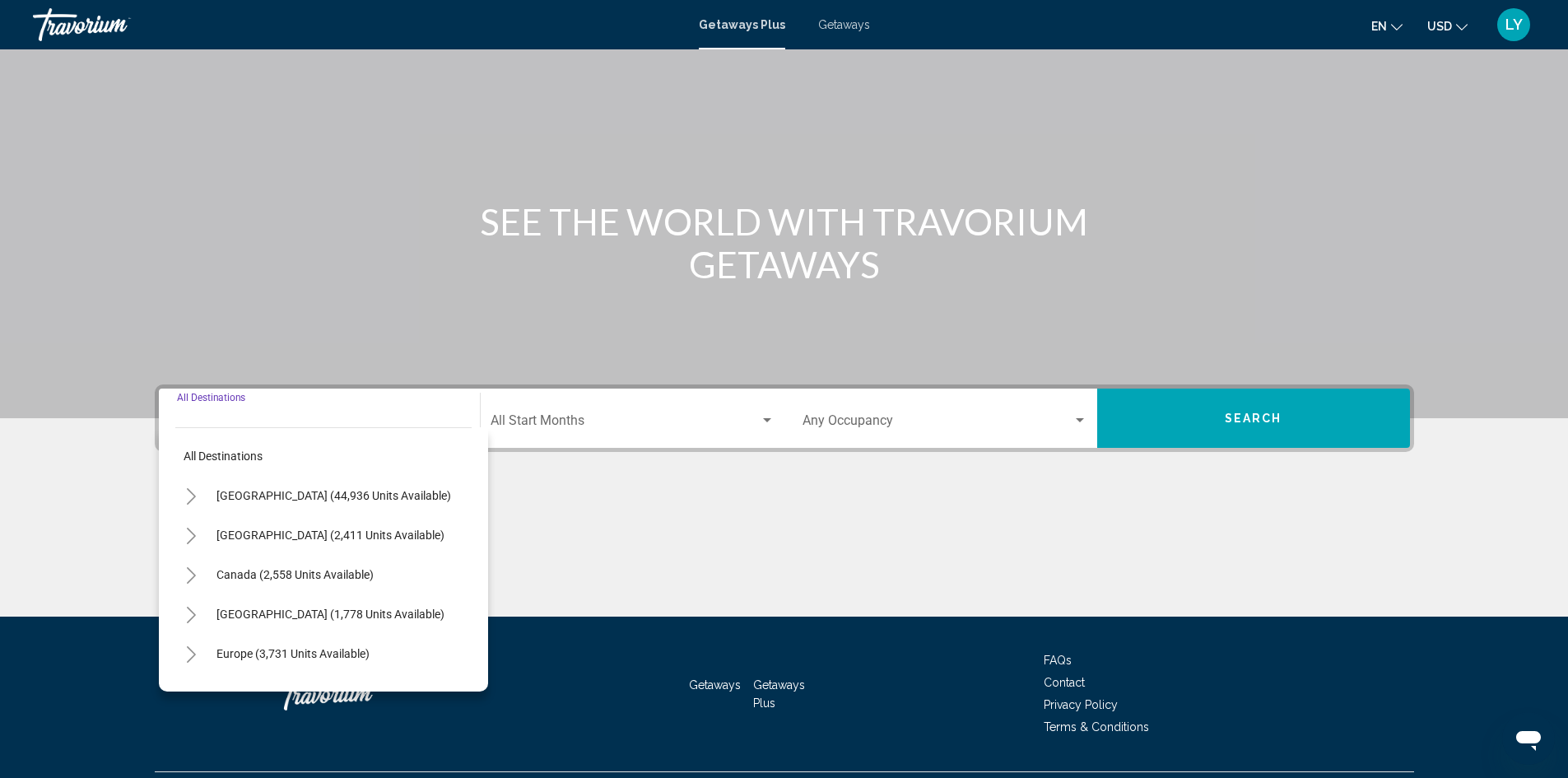
scroll to position [116, 0]
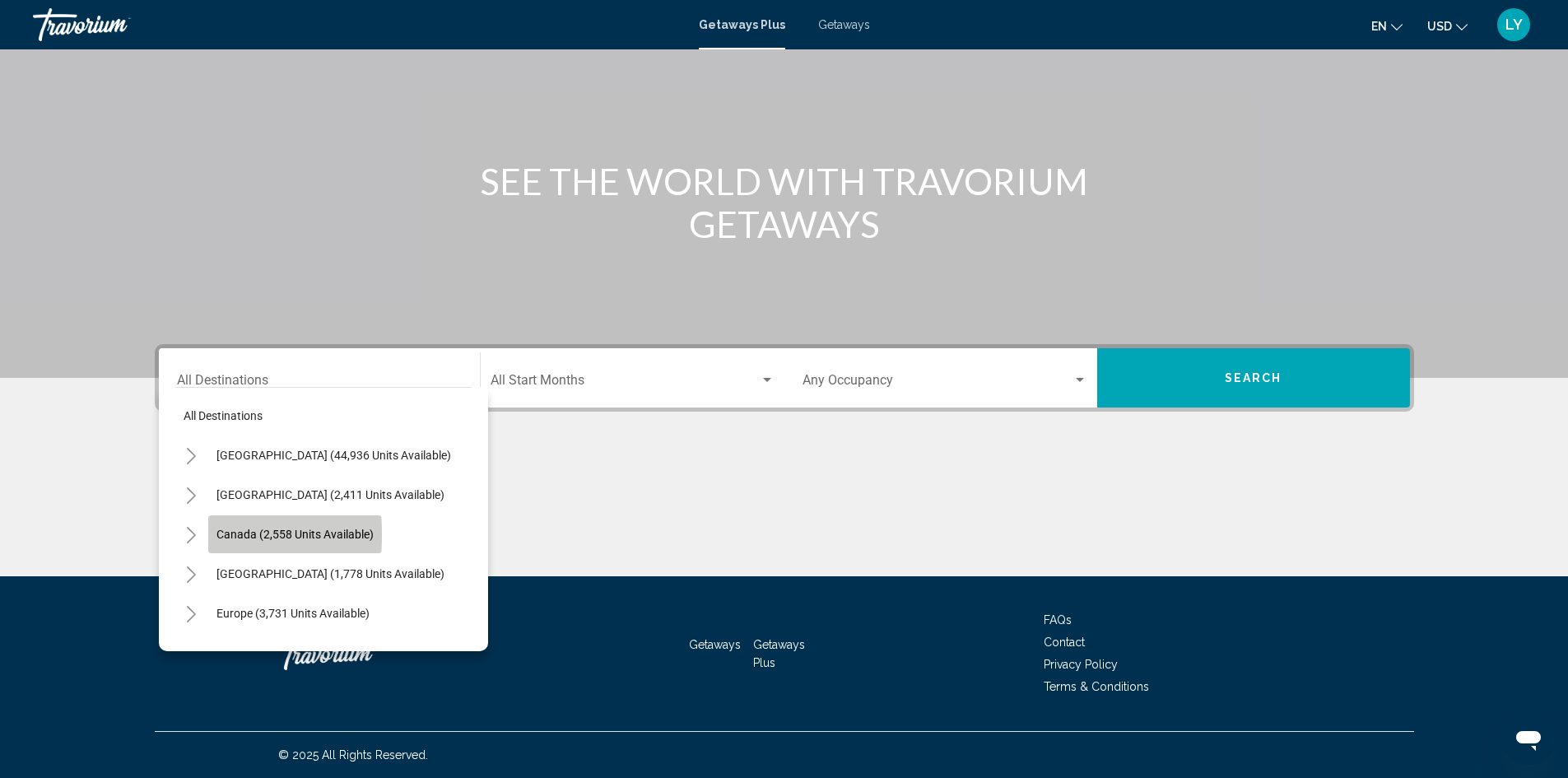
click at [226, 535] on span "Canada (2,558 units available)" at bounding box center [295, 535] width 158 height 13
type input "**********"
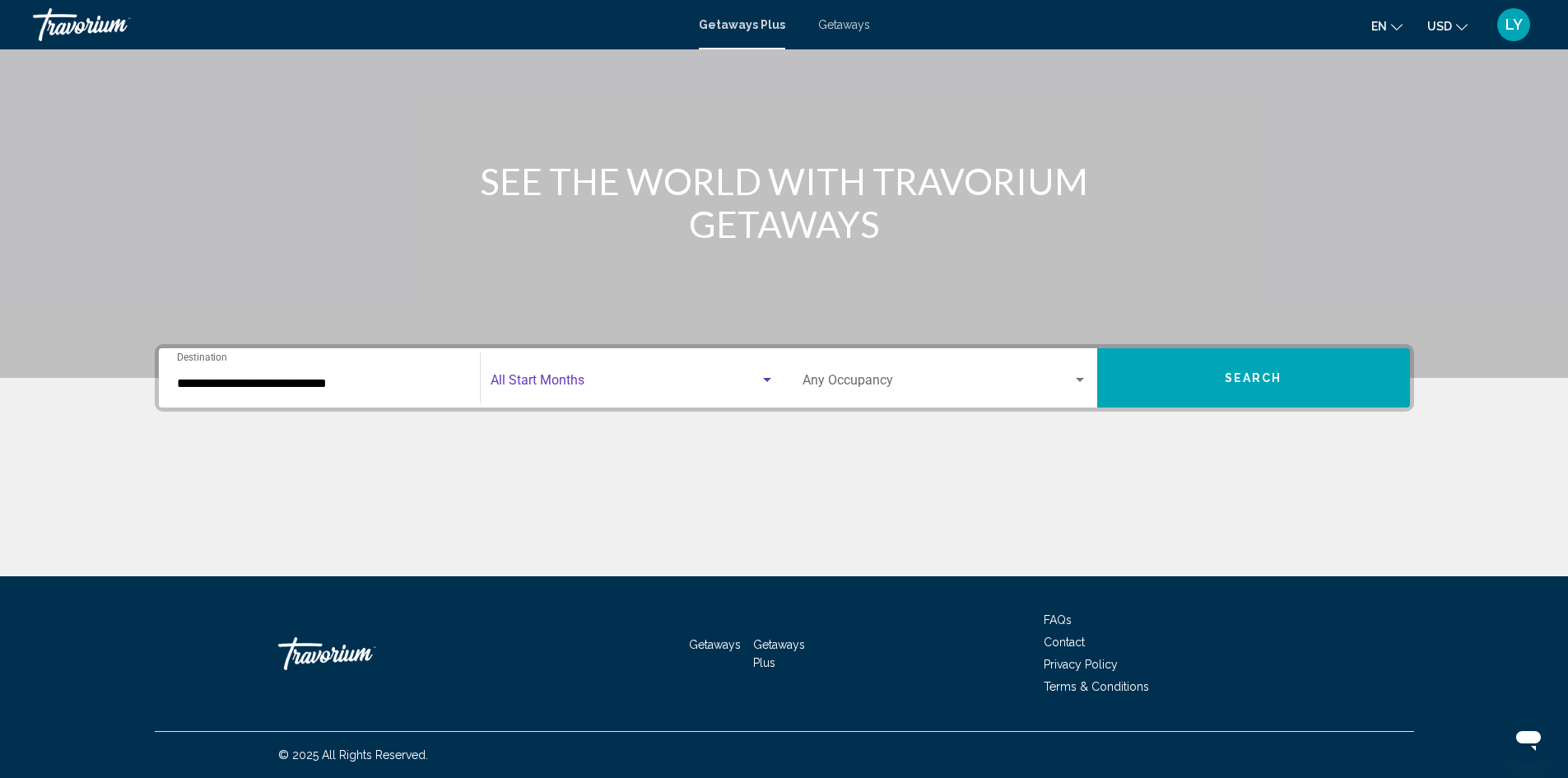
click at [615, 381] on span "Search widget" at bounding box center [625, 383] width 270 height 15
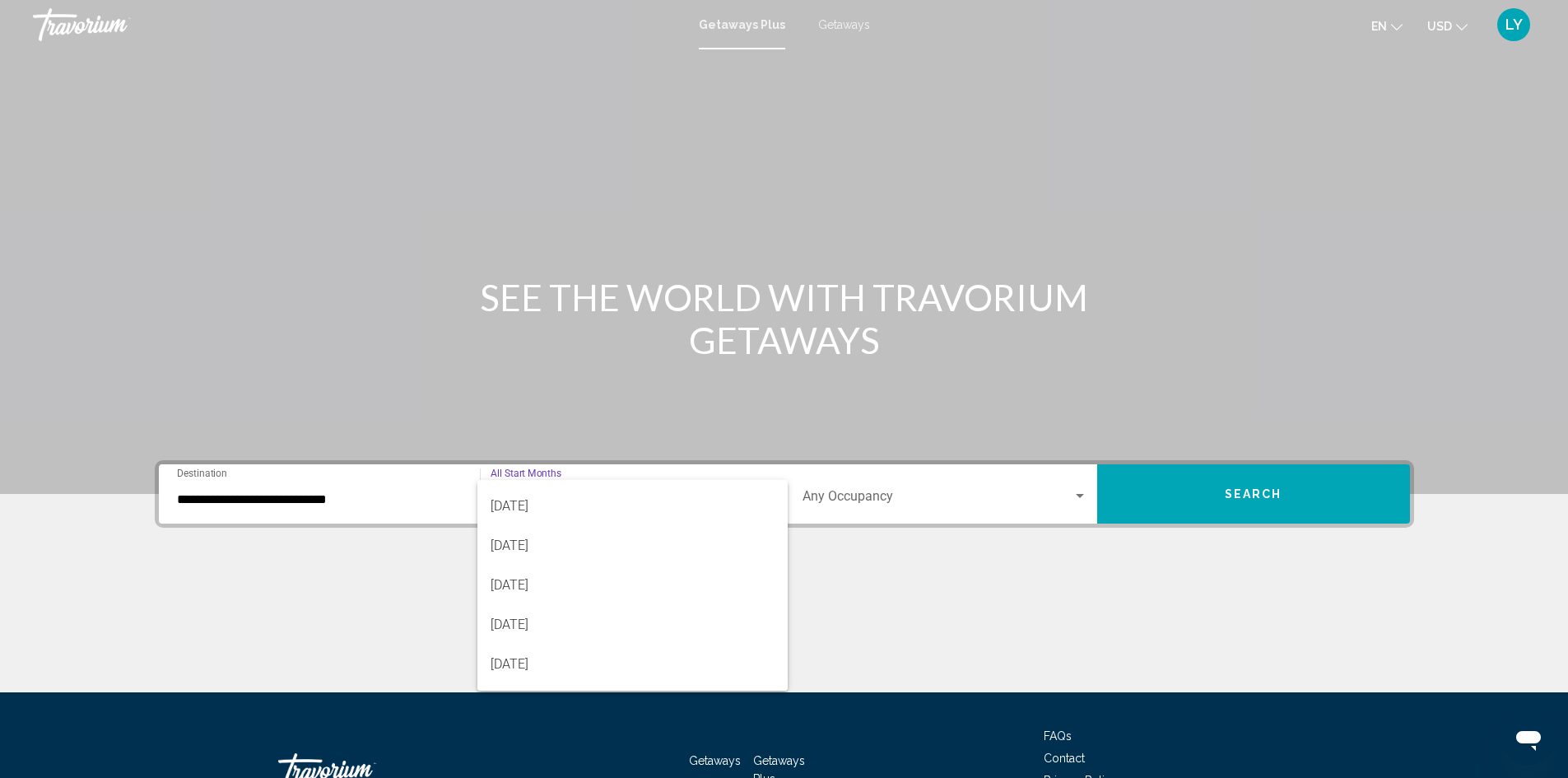
scroll to position [247, 0]
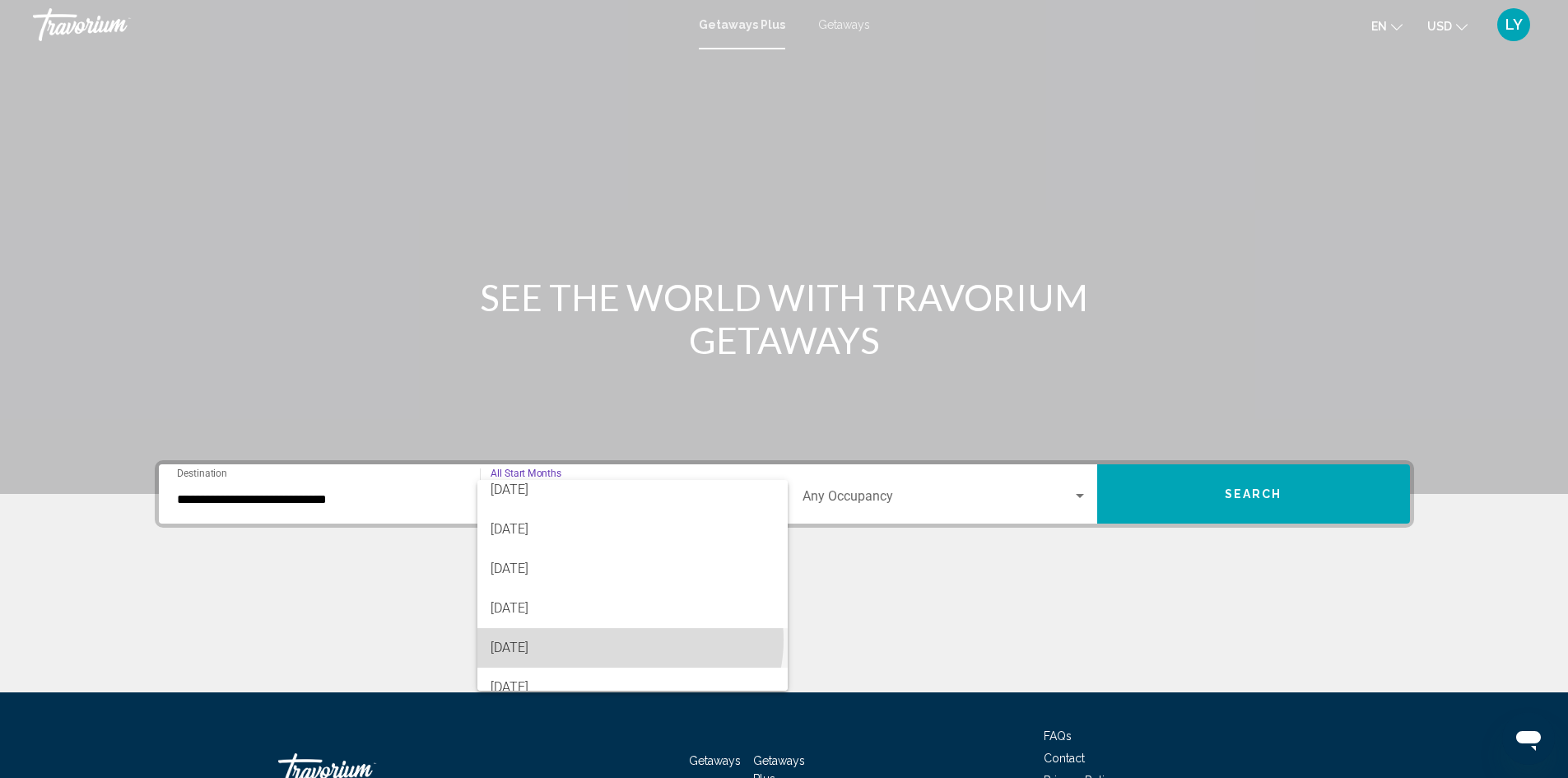
click at [629, 640] on span "[DATE]" at bounding box center [632, 647] width 284 height 39
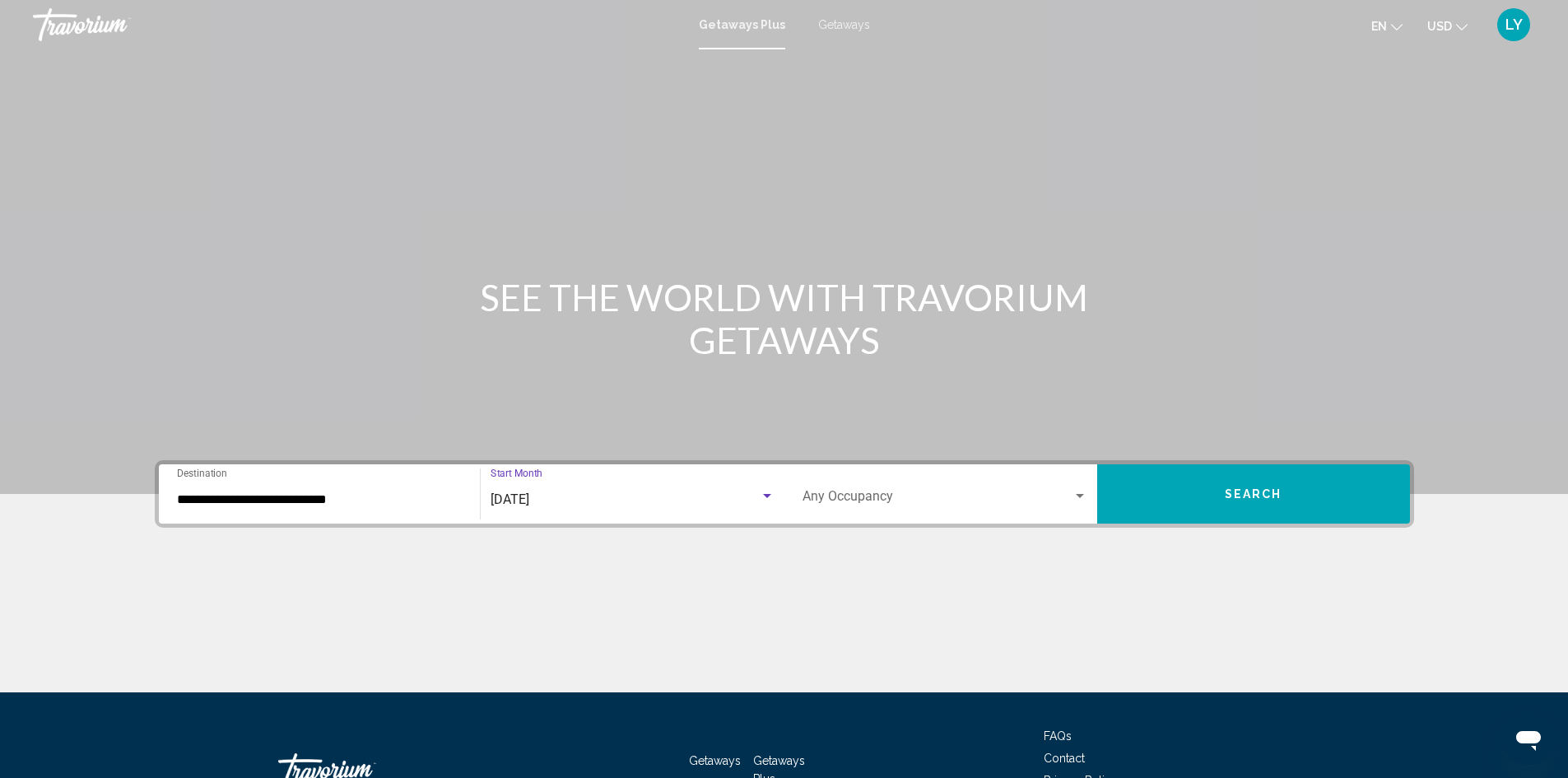
click at [914, 519] on div "Occupancy Any Occupancy" at bounding box center [945, 494] width 284 height 52
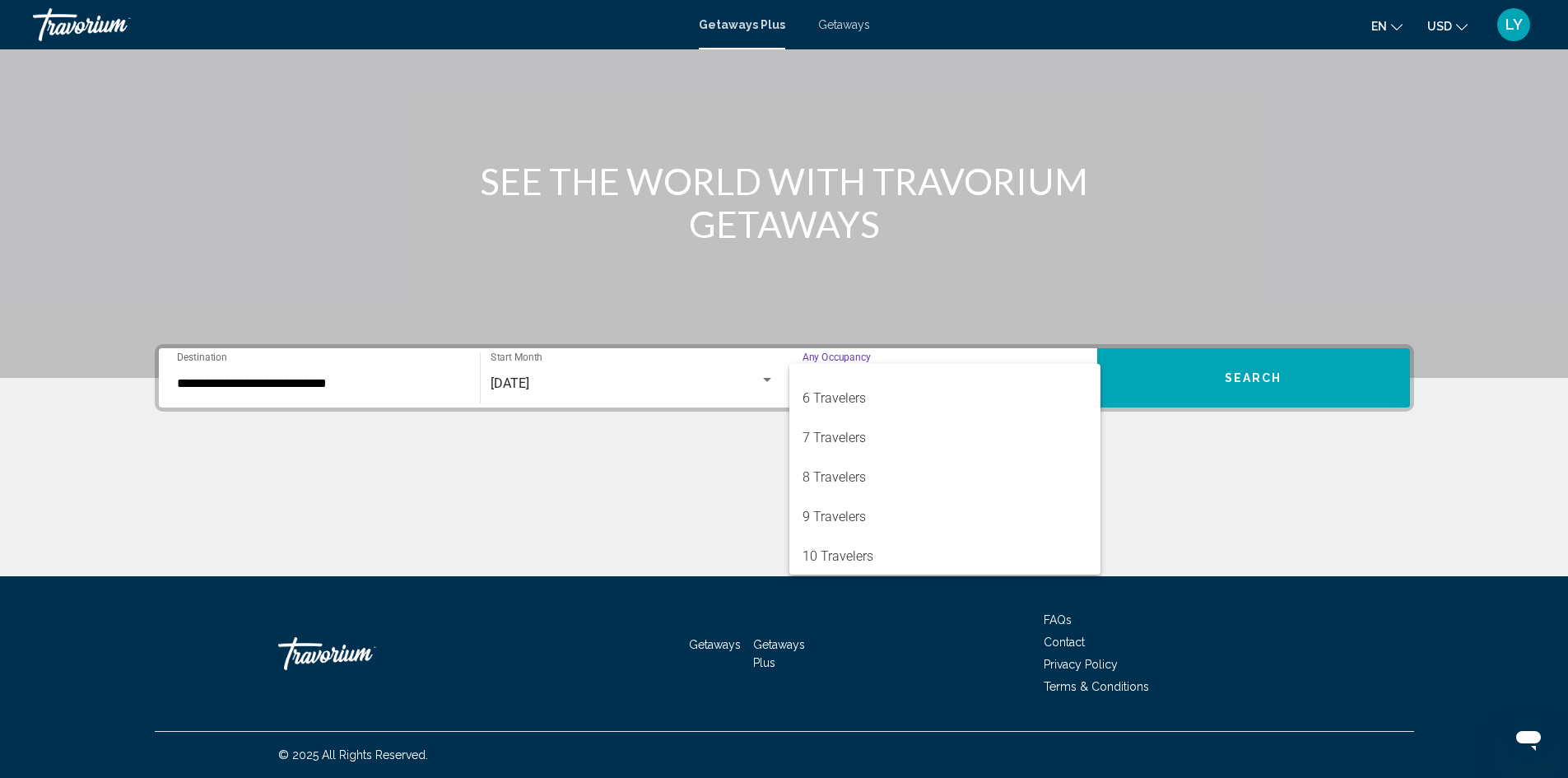
scroll to position [185, 0]
click at [942, 486] on span "8 Travelers" at bounding box center [945, 476] width 284 height 39
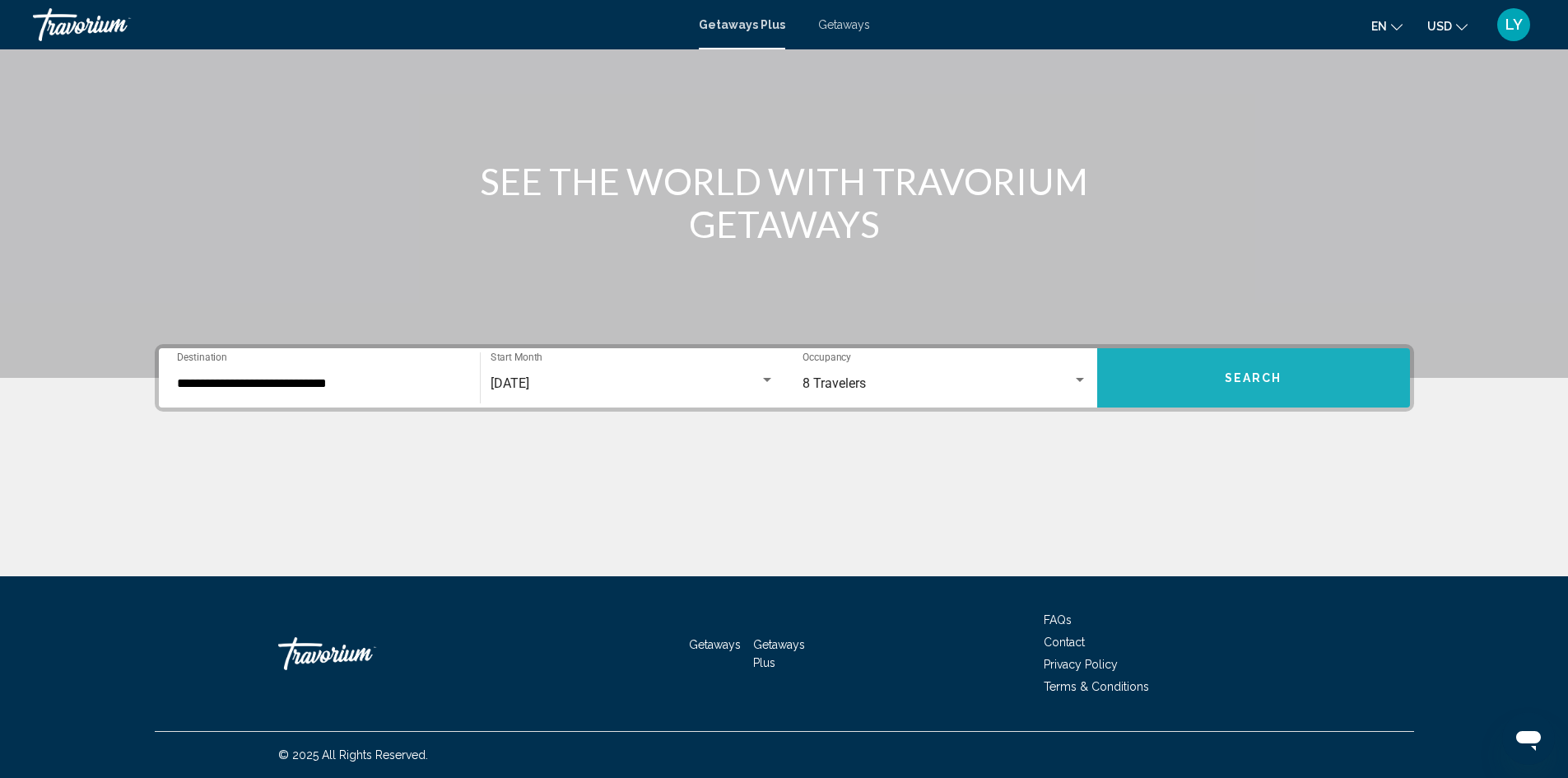
click at [1250, 368] on button "Search" at bounding box center [1254, 378] width 312 height 60
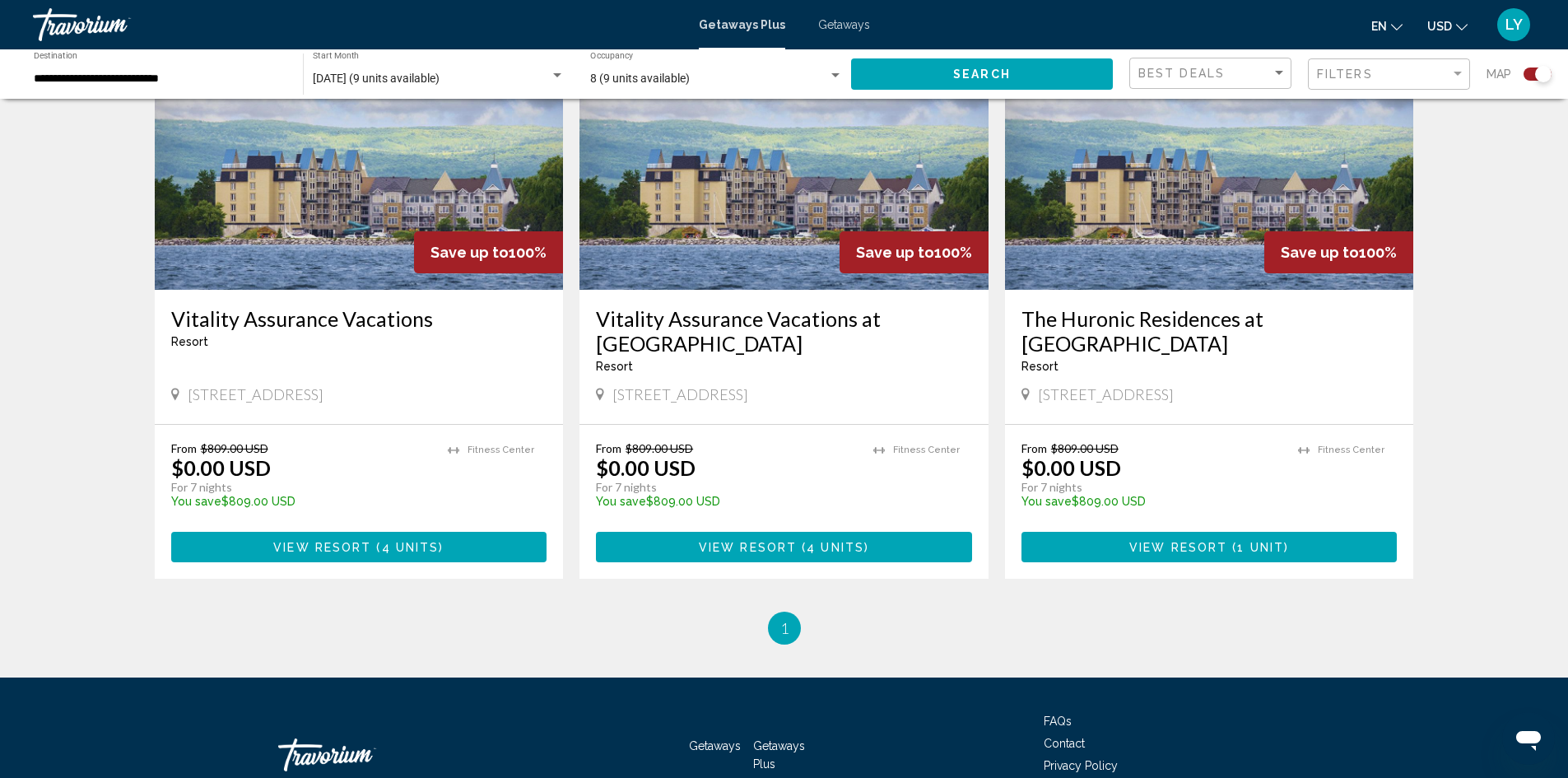
scroll to position [659, 0]
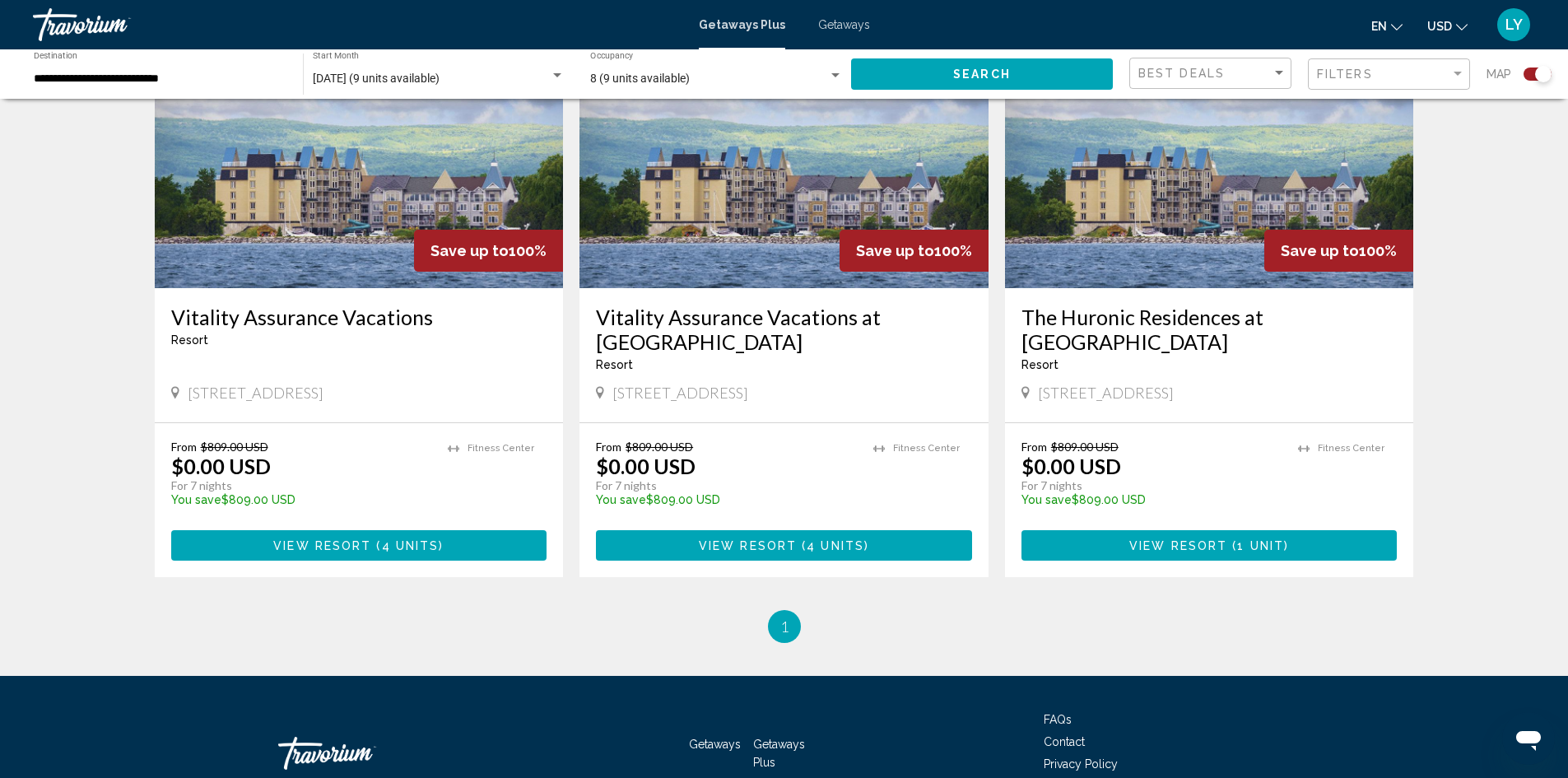
click at [782, 198] on img "Main content" at bounding box center [784, 156] width 409 height 263
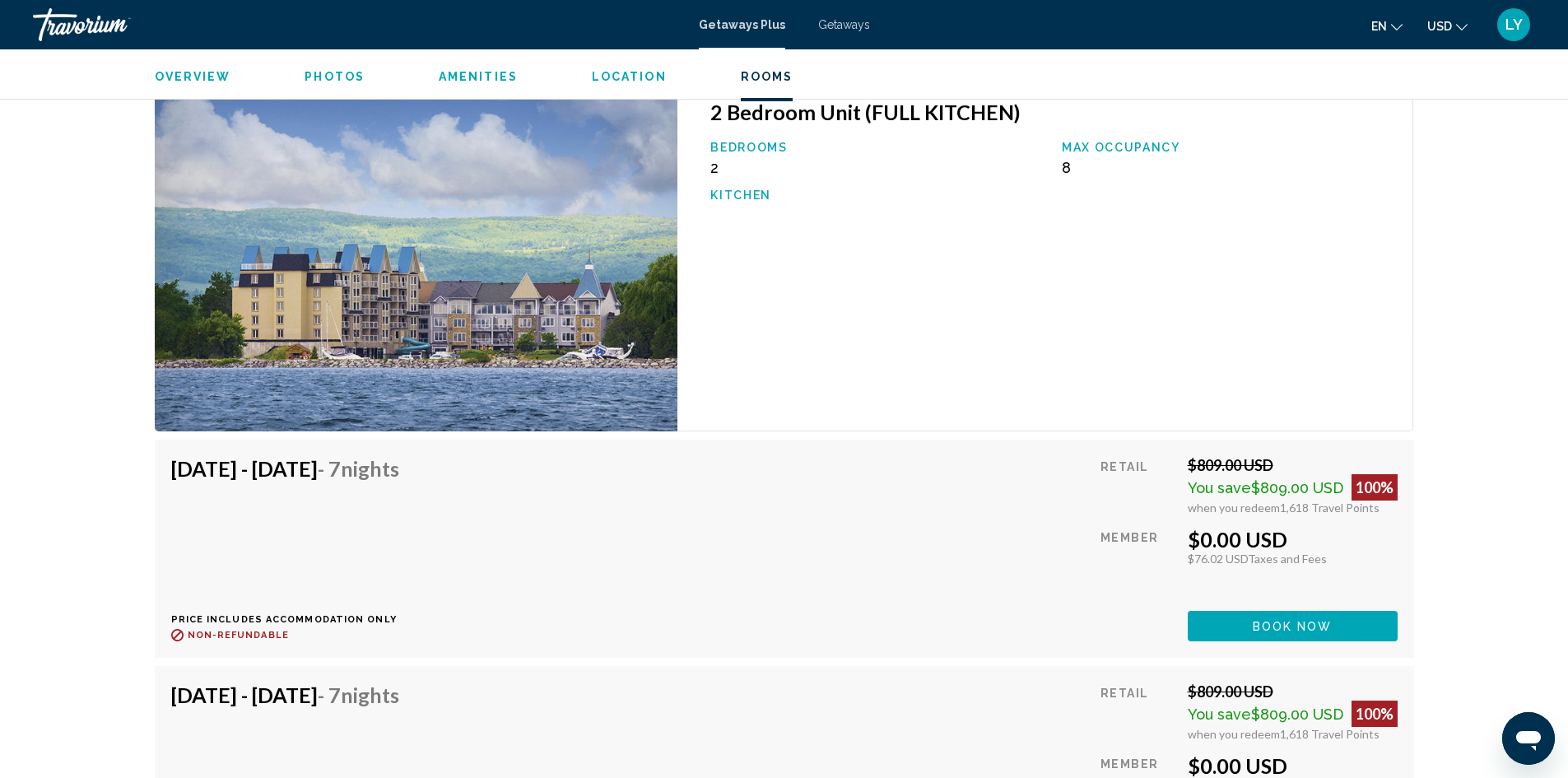
scroll to position [2510, 0]
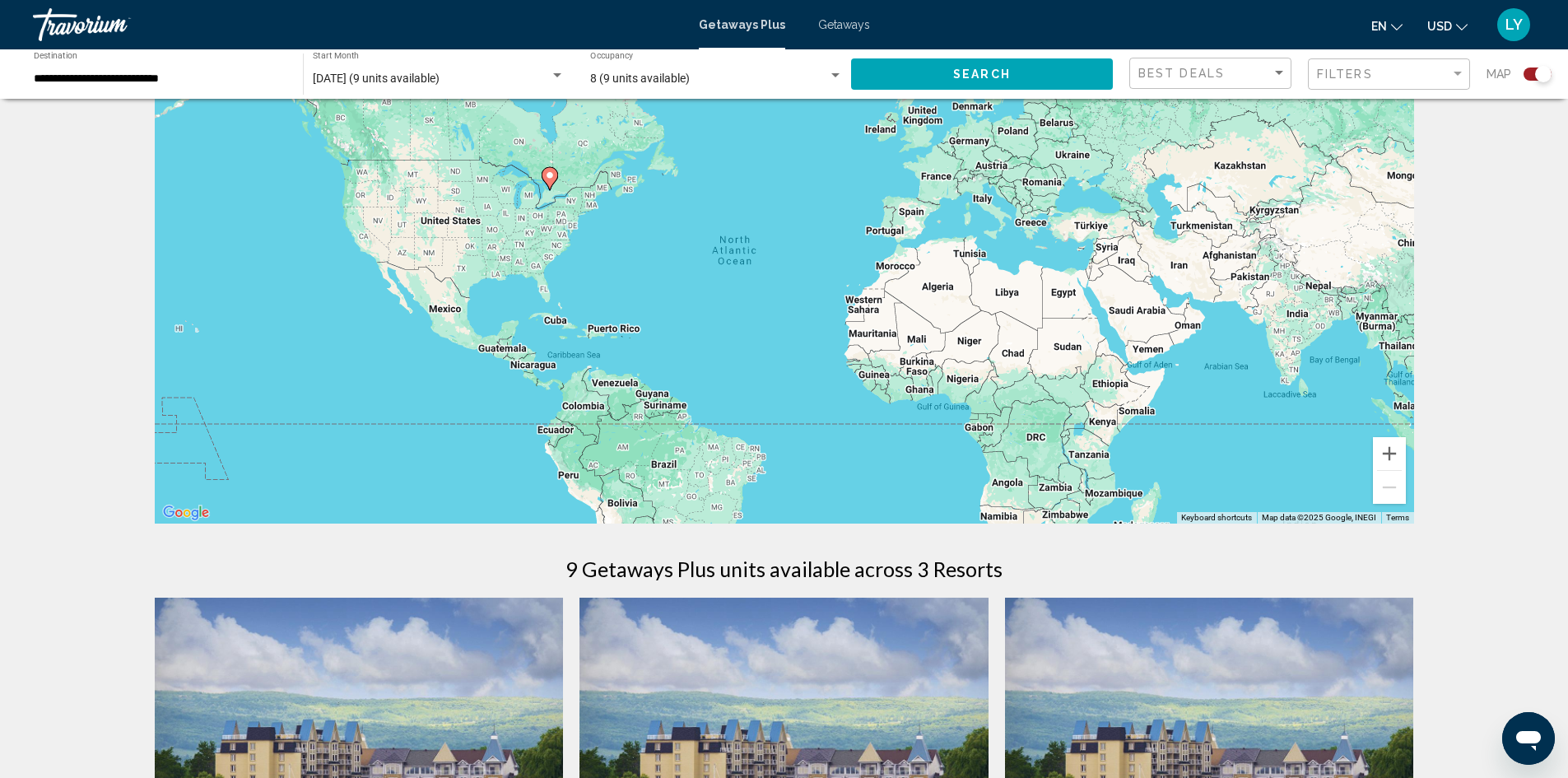
scroll to position [165, 0]
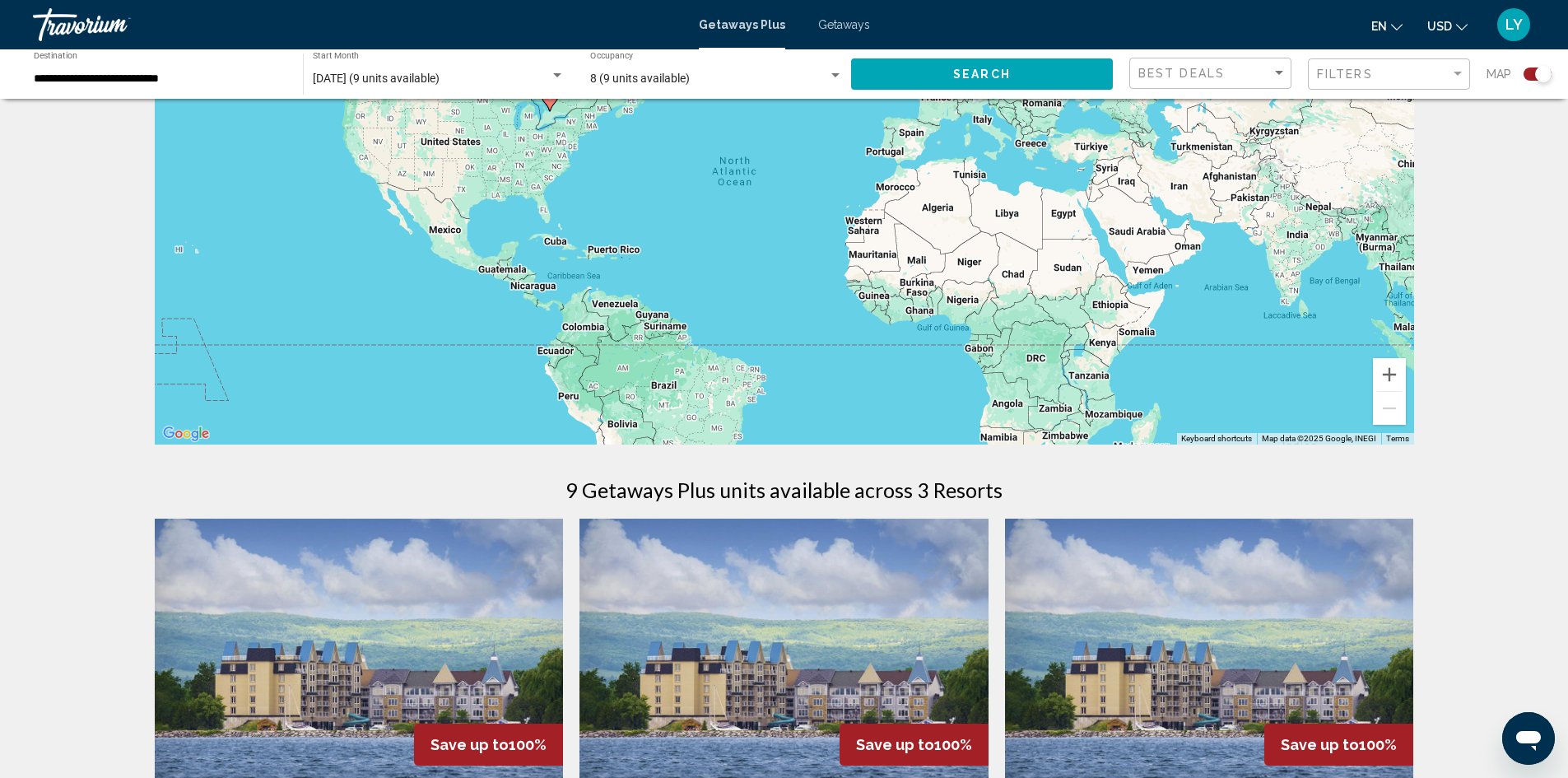
click at [1216, 665] on img "Main content" at bounding box center [1210, 650] width 409 height 263
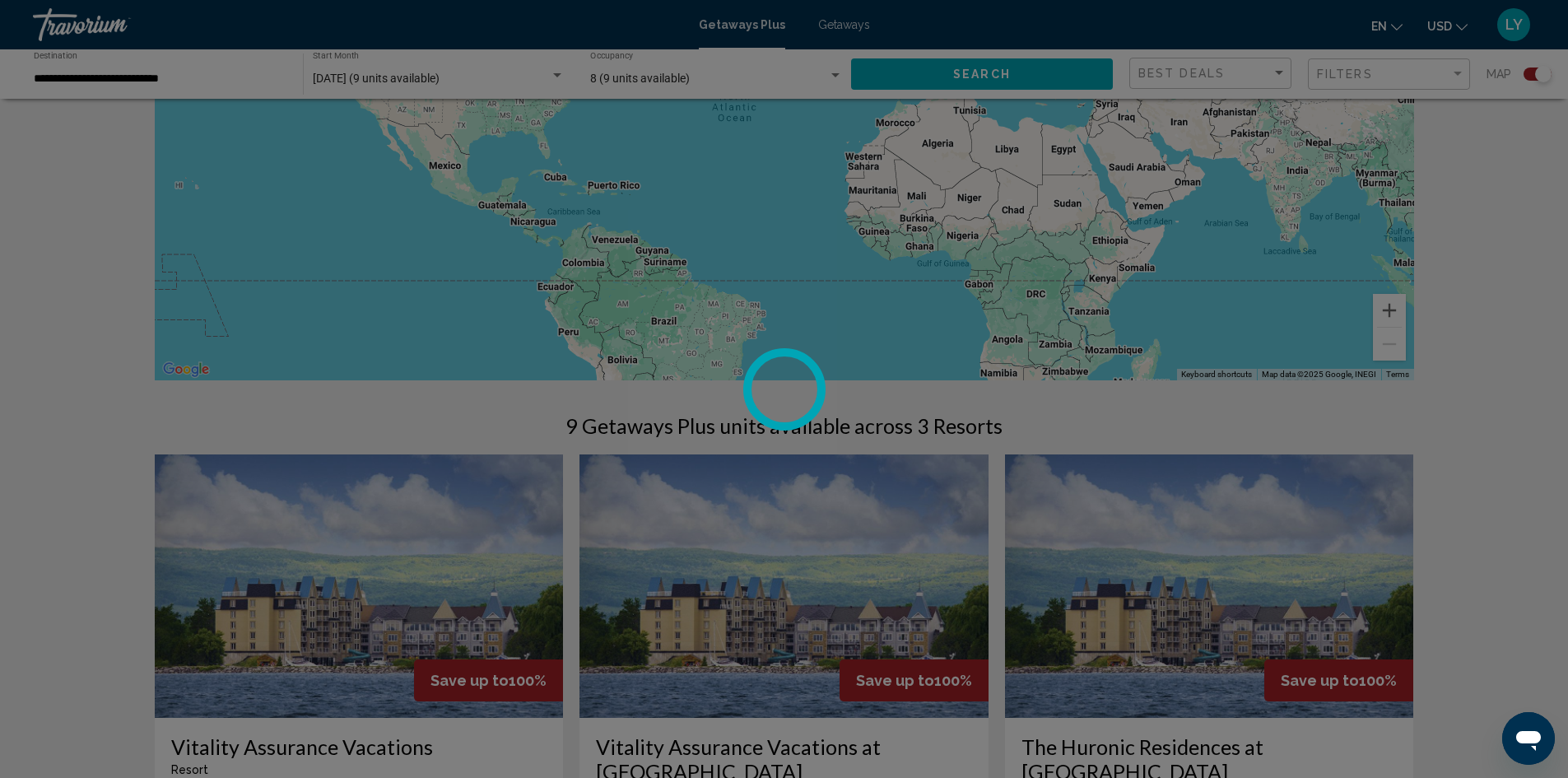
scroll to position [247, 0]
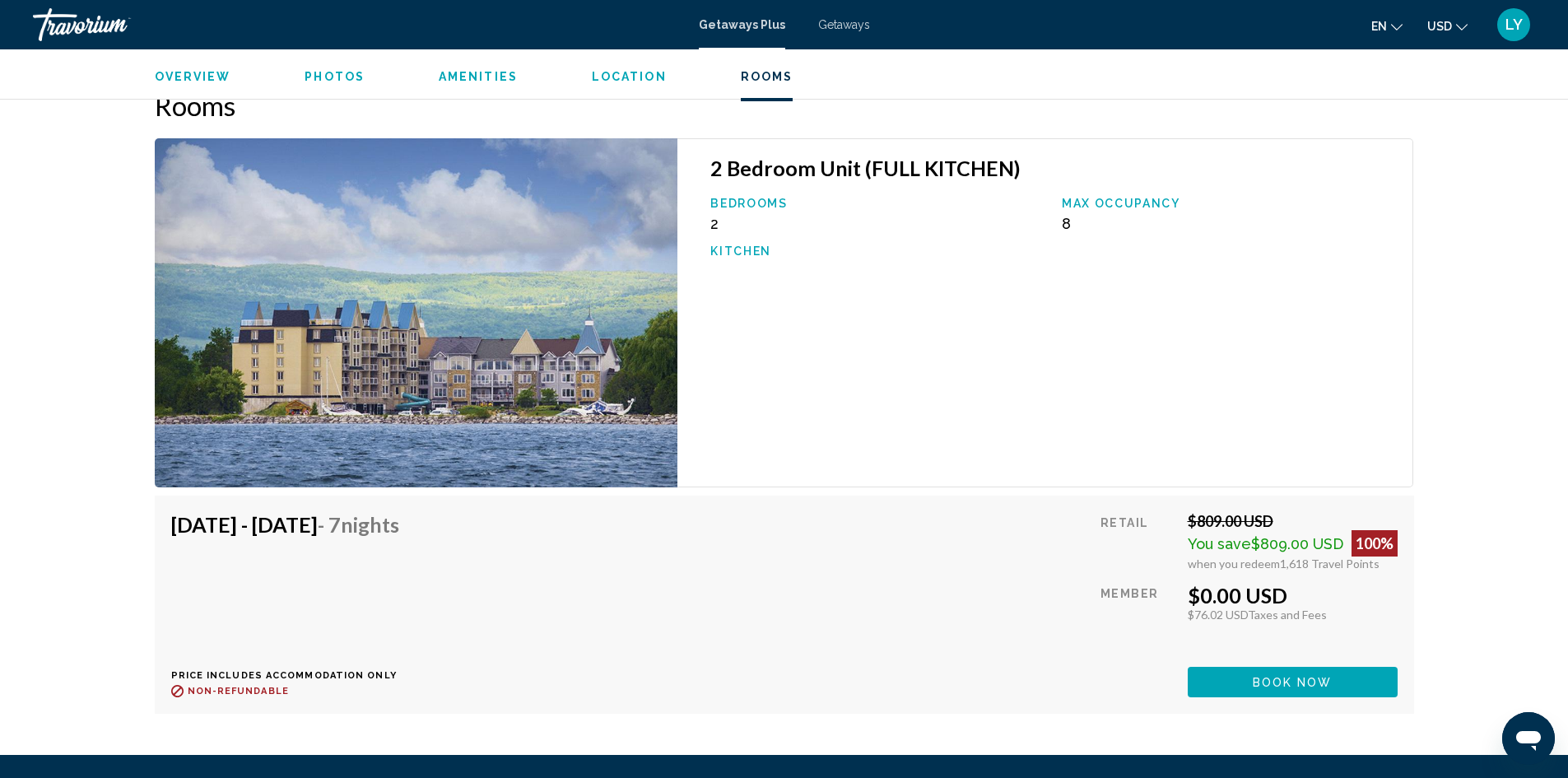
scroll to position [2442, 0]
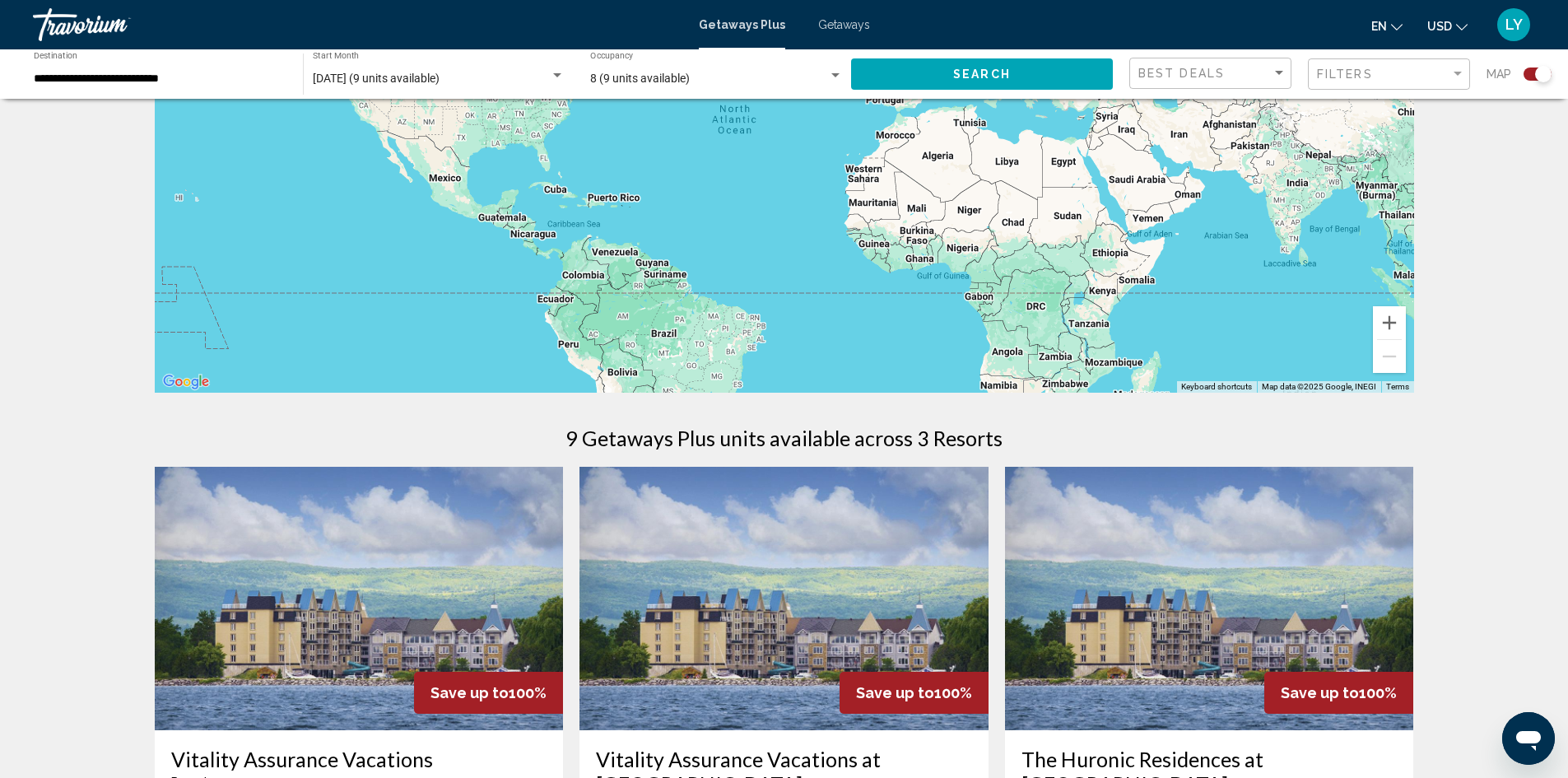
scroll to position [411, 0]
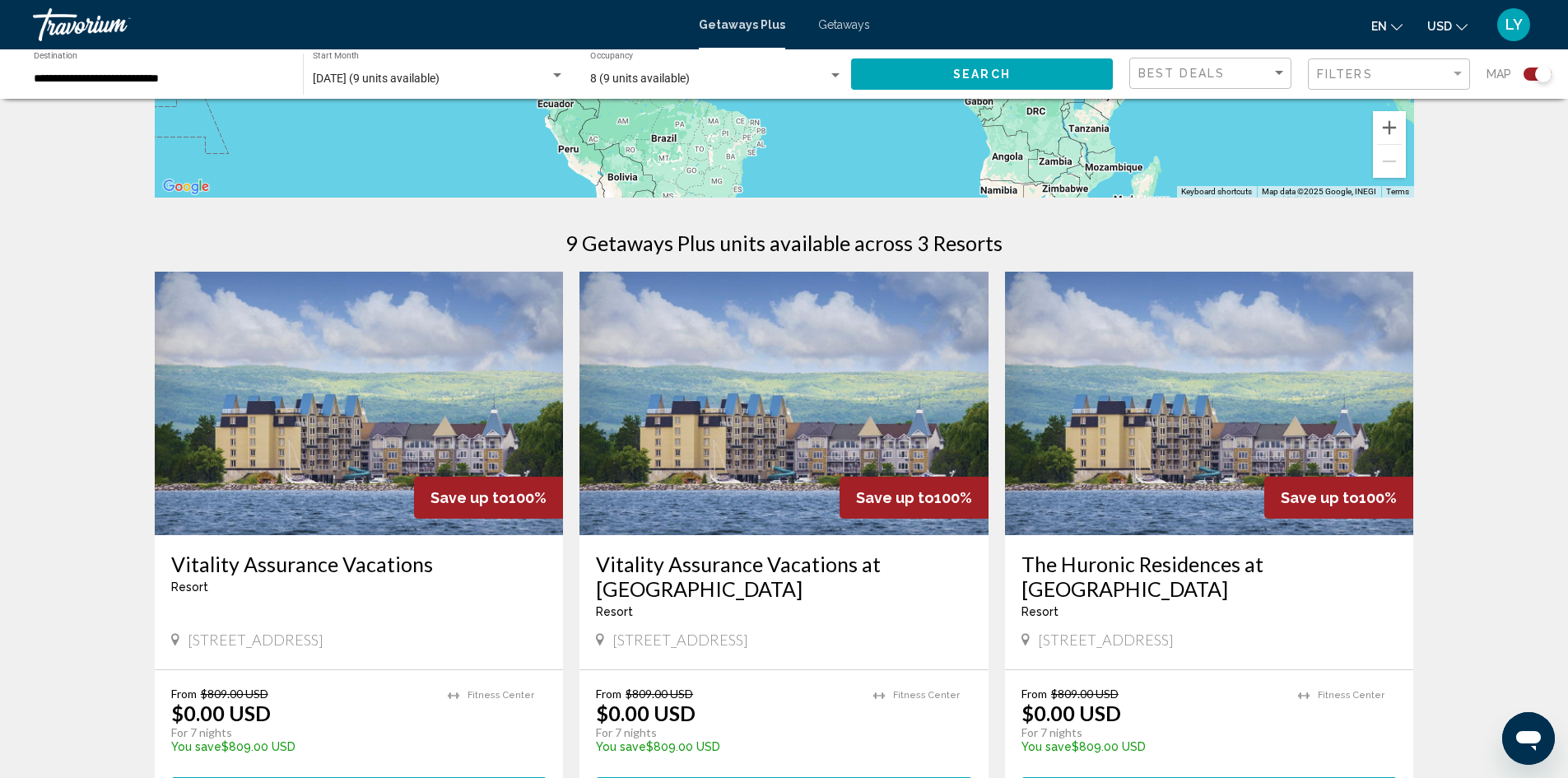
click at [382, 425] on img "Main content" at bounding box center [359, 403] width 409 height 263
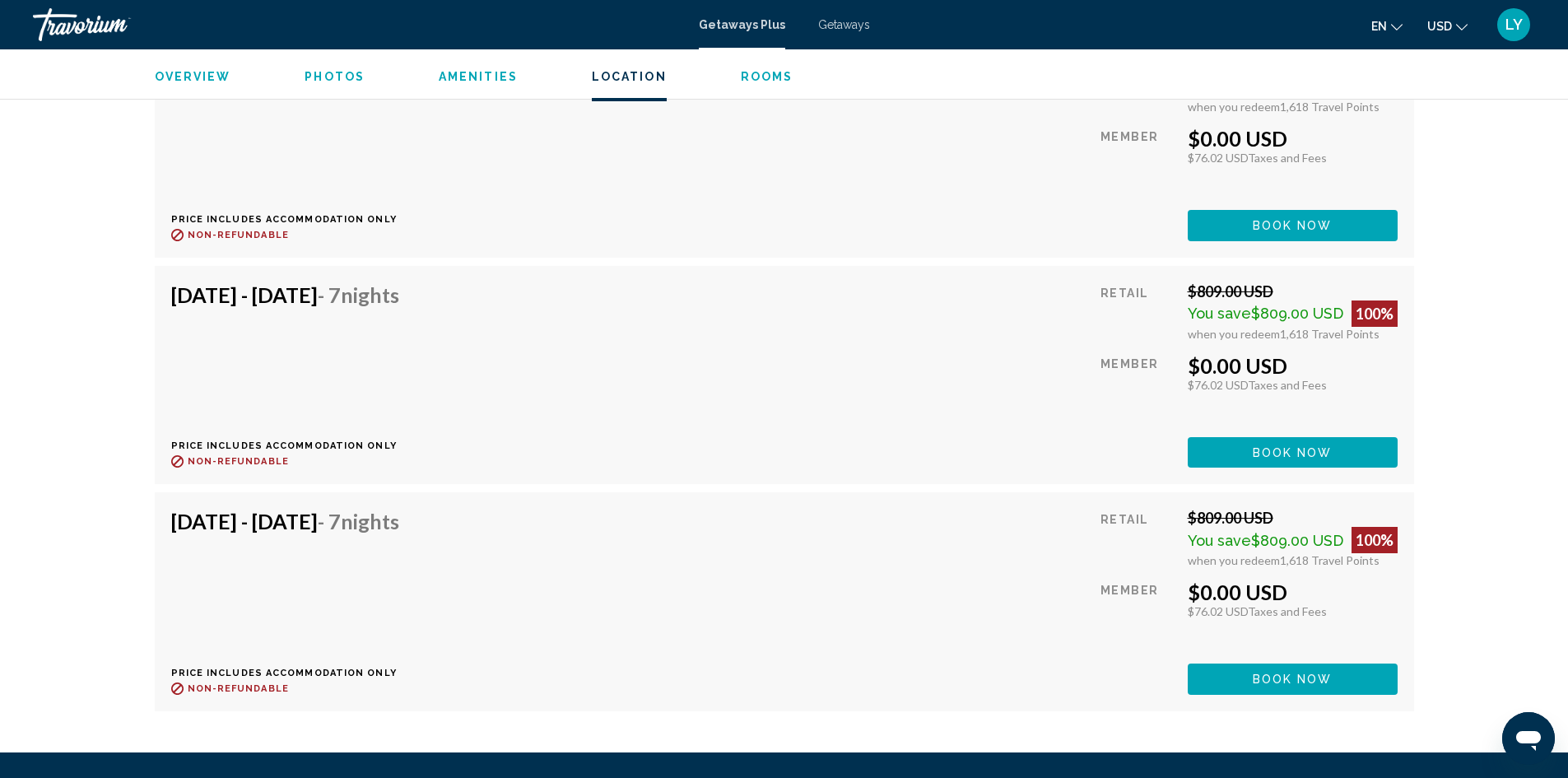
scroll to position [3211, 0]
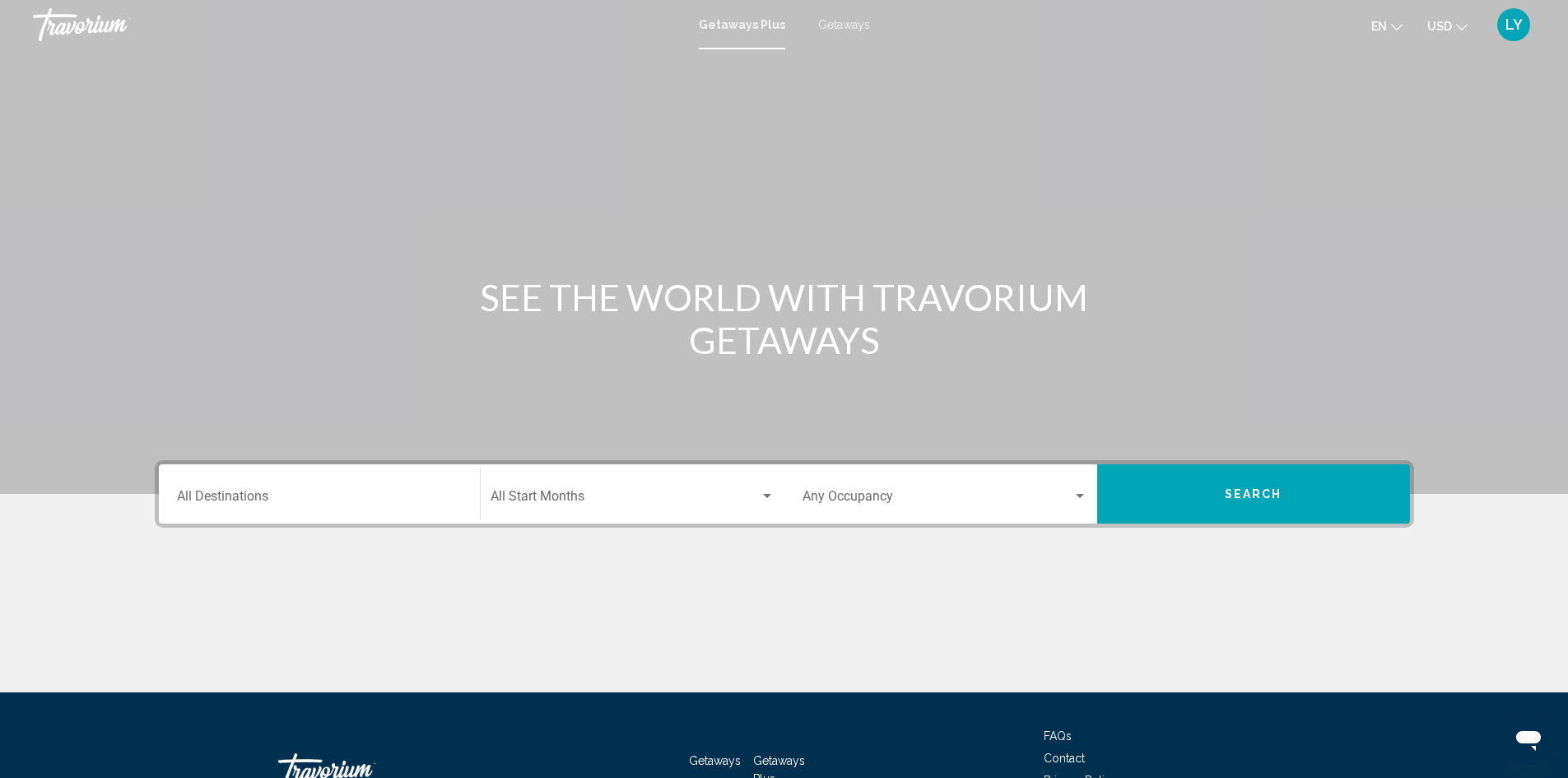
click at [263, 498] on input "Destination All Destinations" at bounding box center [319, 500] width 284 height 15
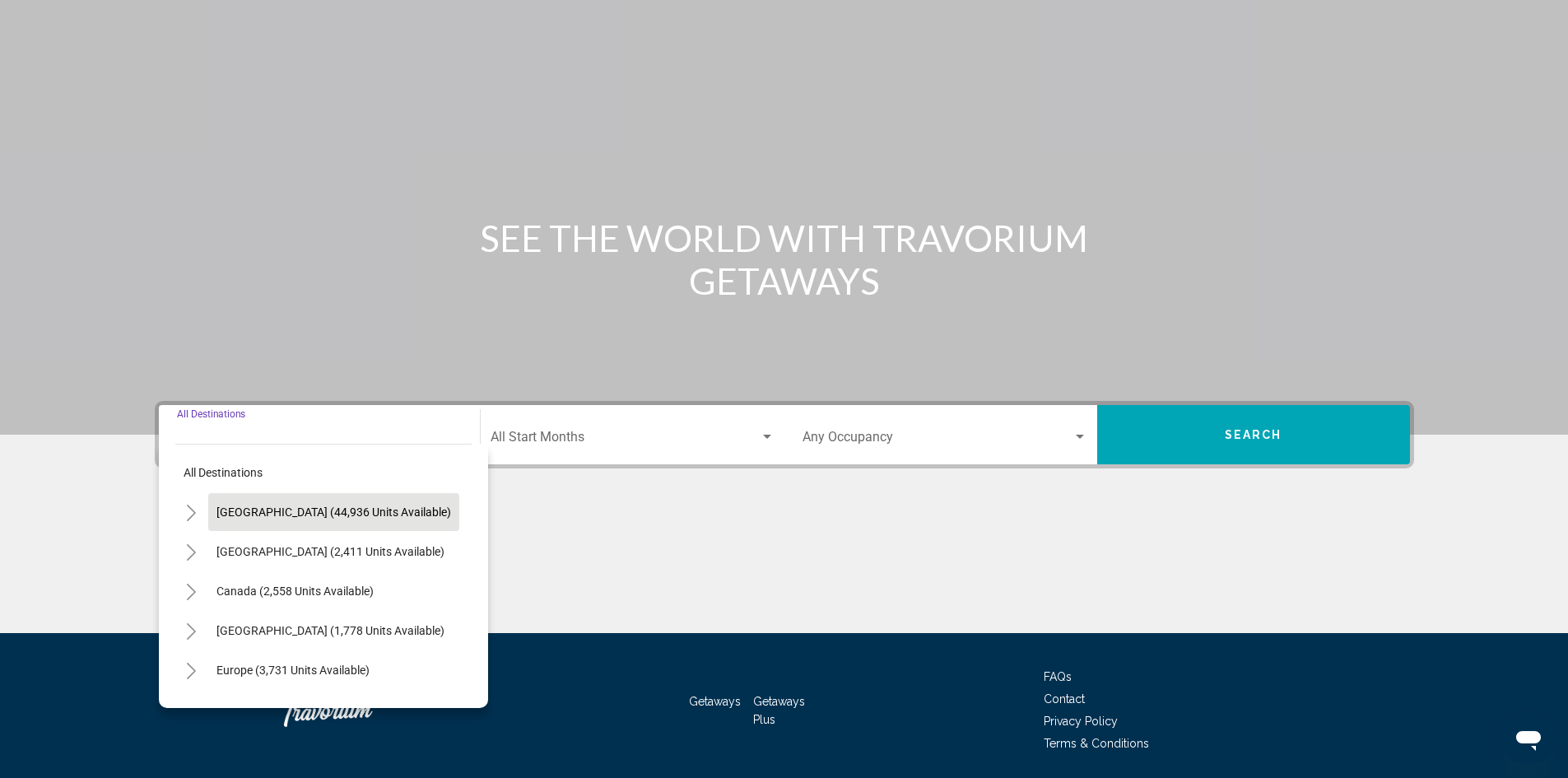
scroll to position [116, 0]
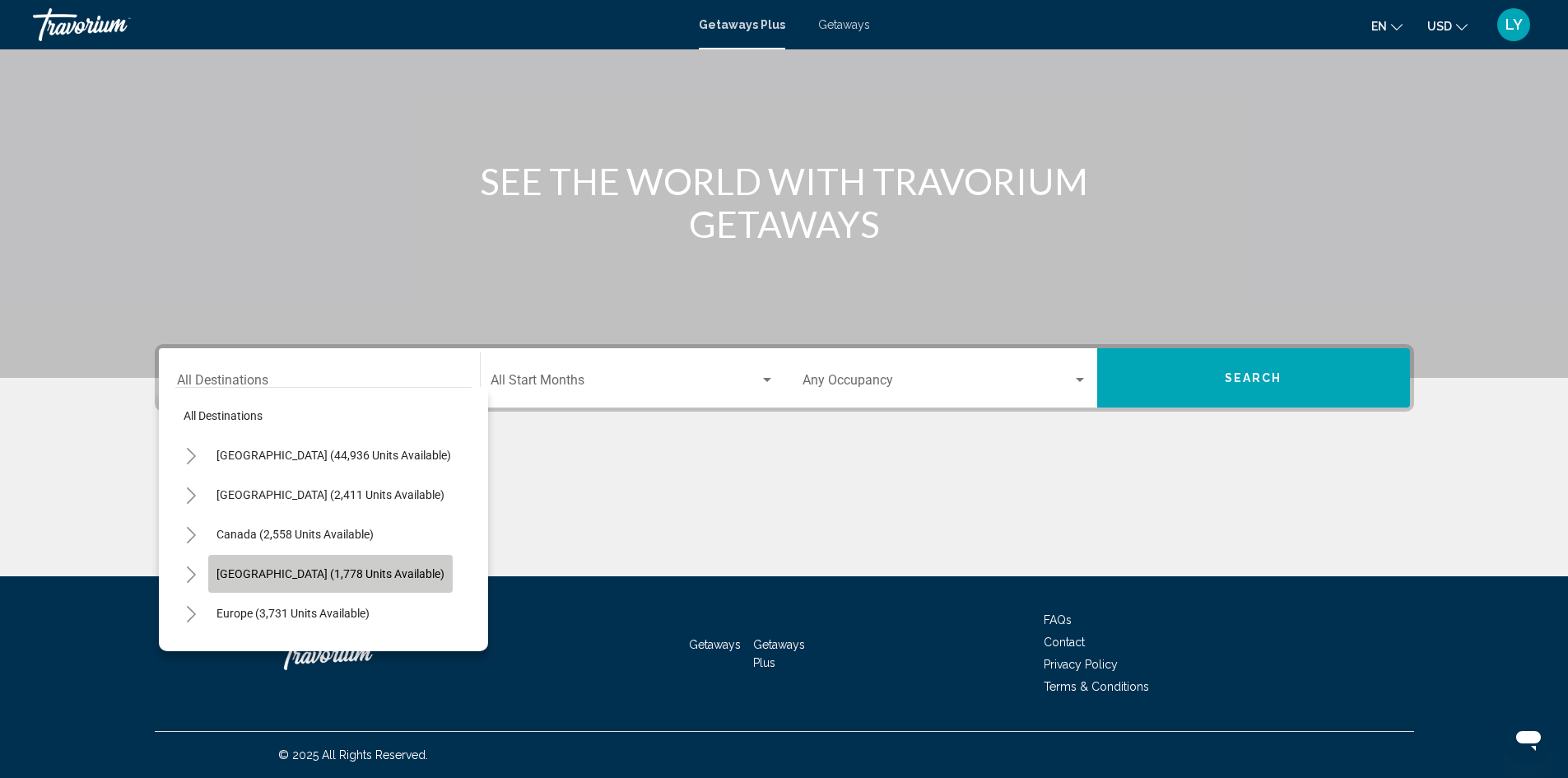
click at [266, 584] on button "[GEOGRAPHIC_DATA] (1,778 units available)" at bounding box center [330, 574] width 244 height 38
type input "**********"
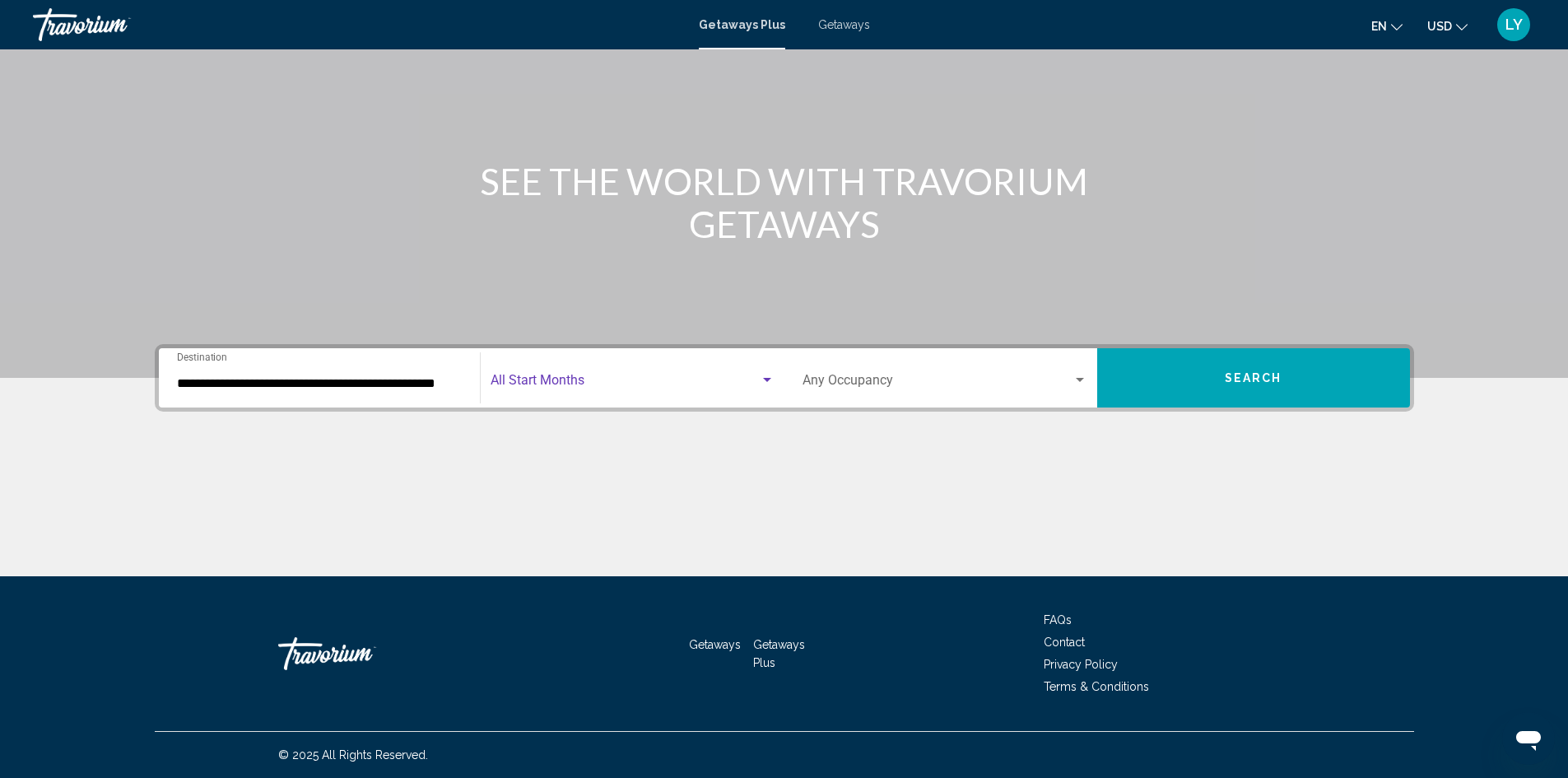
click at [653, 385] on span "Search widget" at bounding box center [625, 383] width 270 height 15
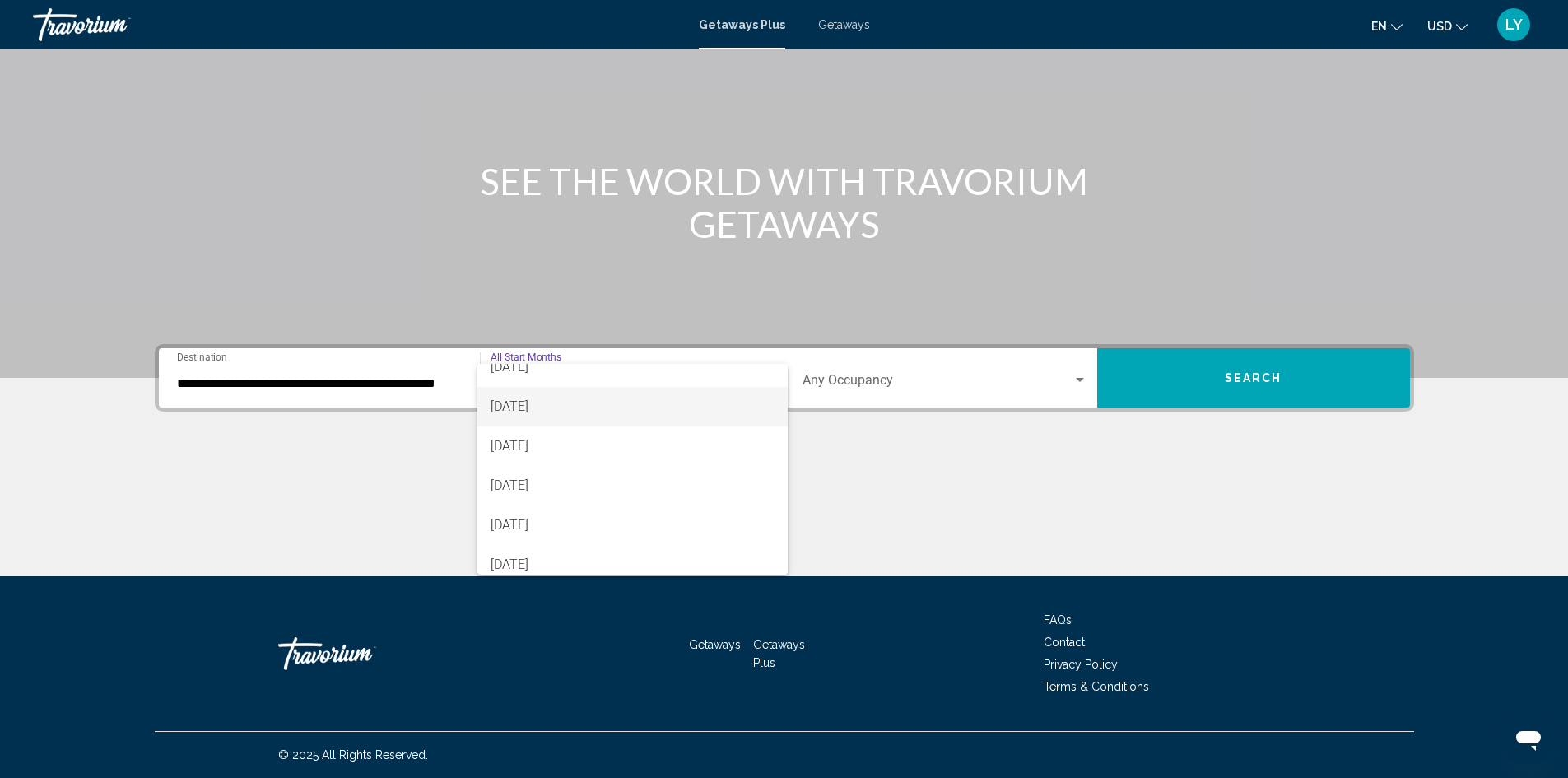
scroll to position [329, 0]
click at [575, 440] on span "[DATE]" at bounding box center [632, 450] width 284 height 39
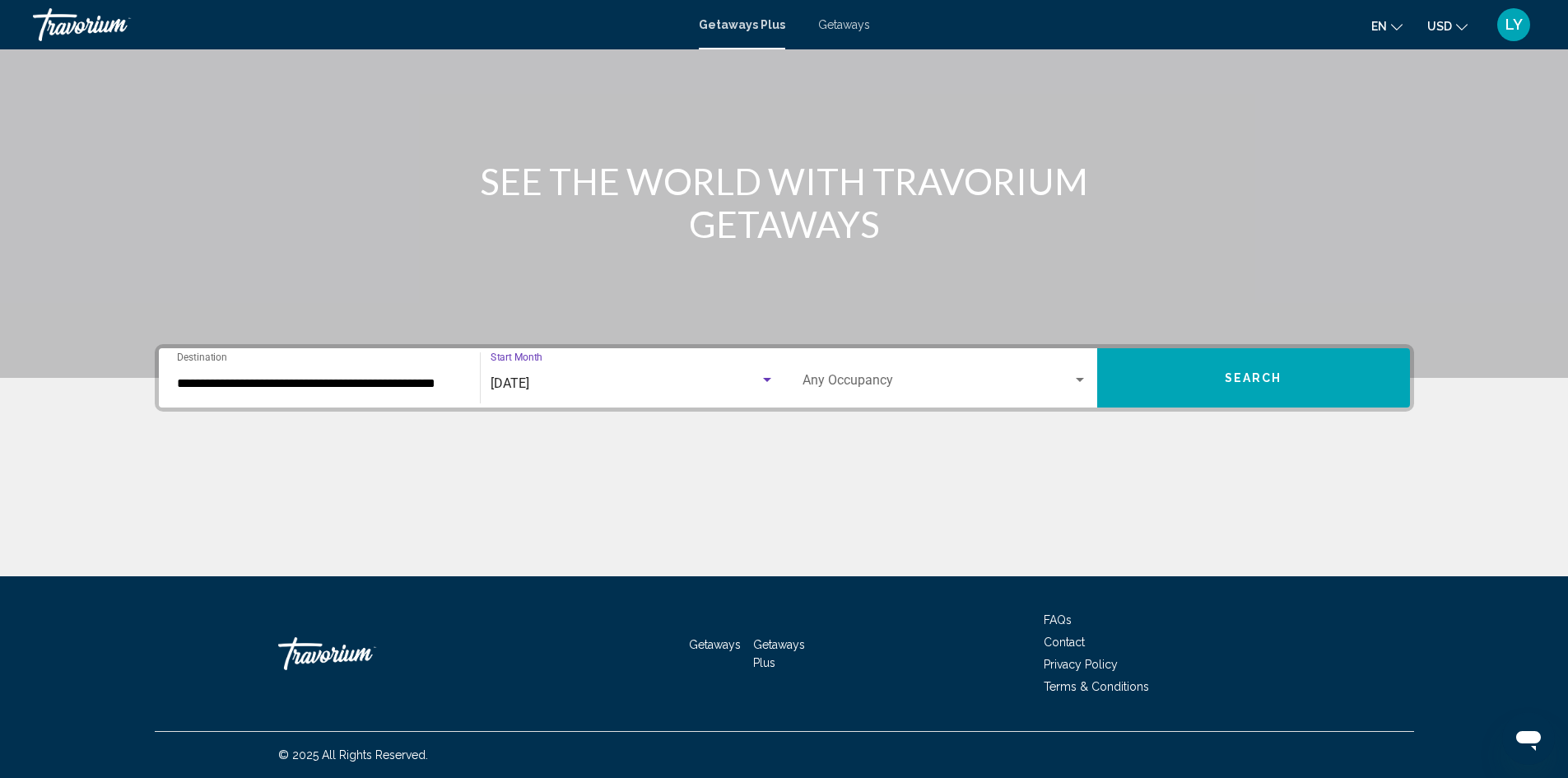
click at [965, 390] on span "Search widget" at bounding box center [938, 383] width 271 height 15
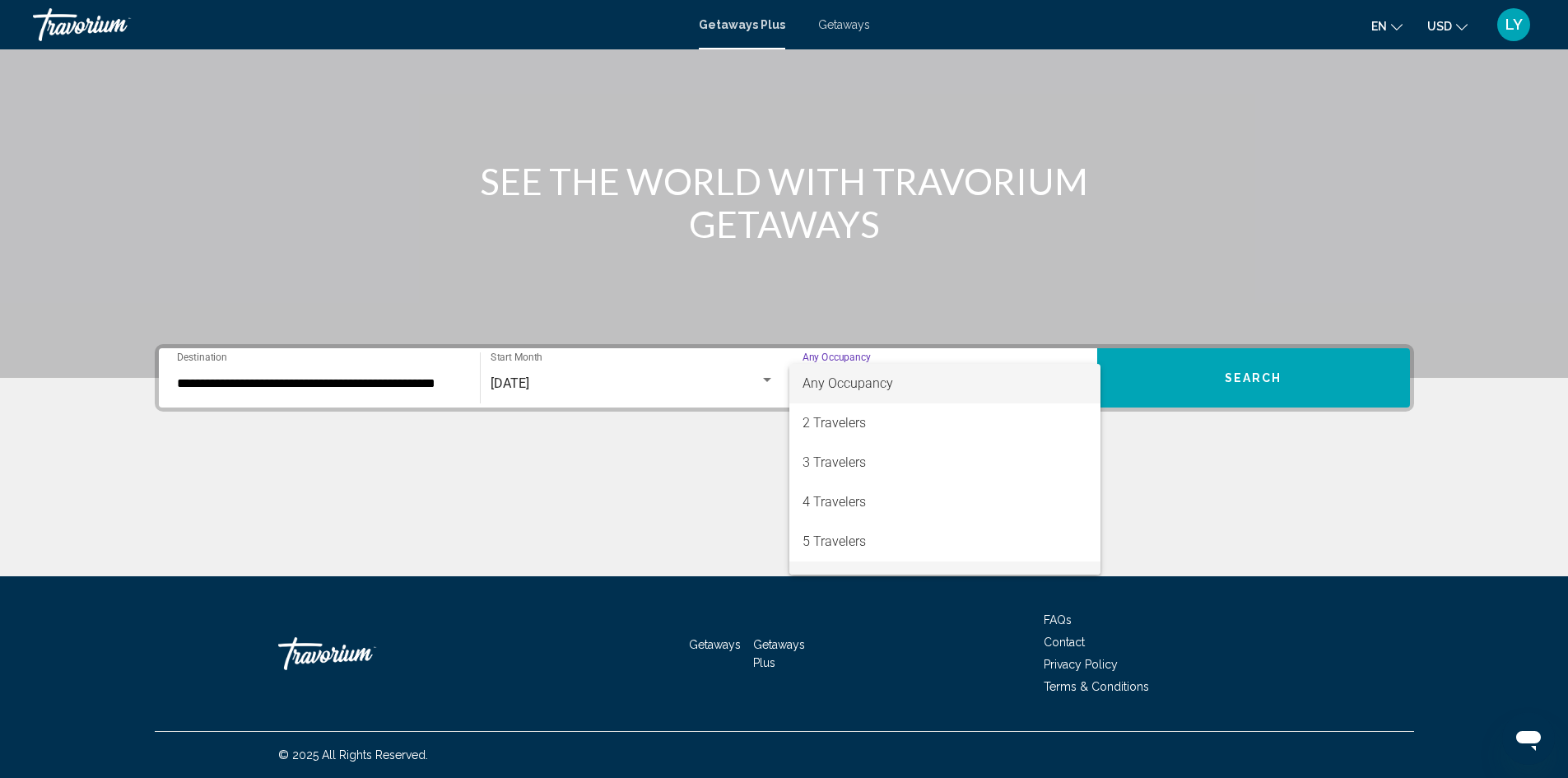
scroll to position [165, 0]
click at [932, 476] on span "8 Travelers" at bounding box center [945, 495] width 284 height 39
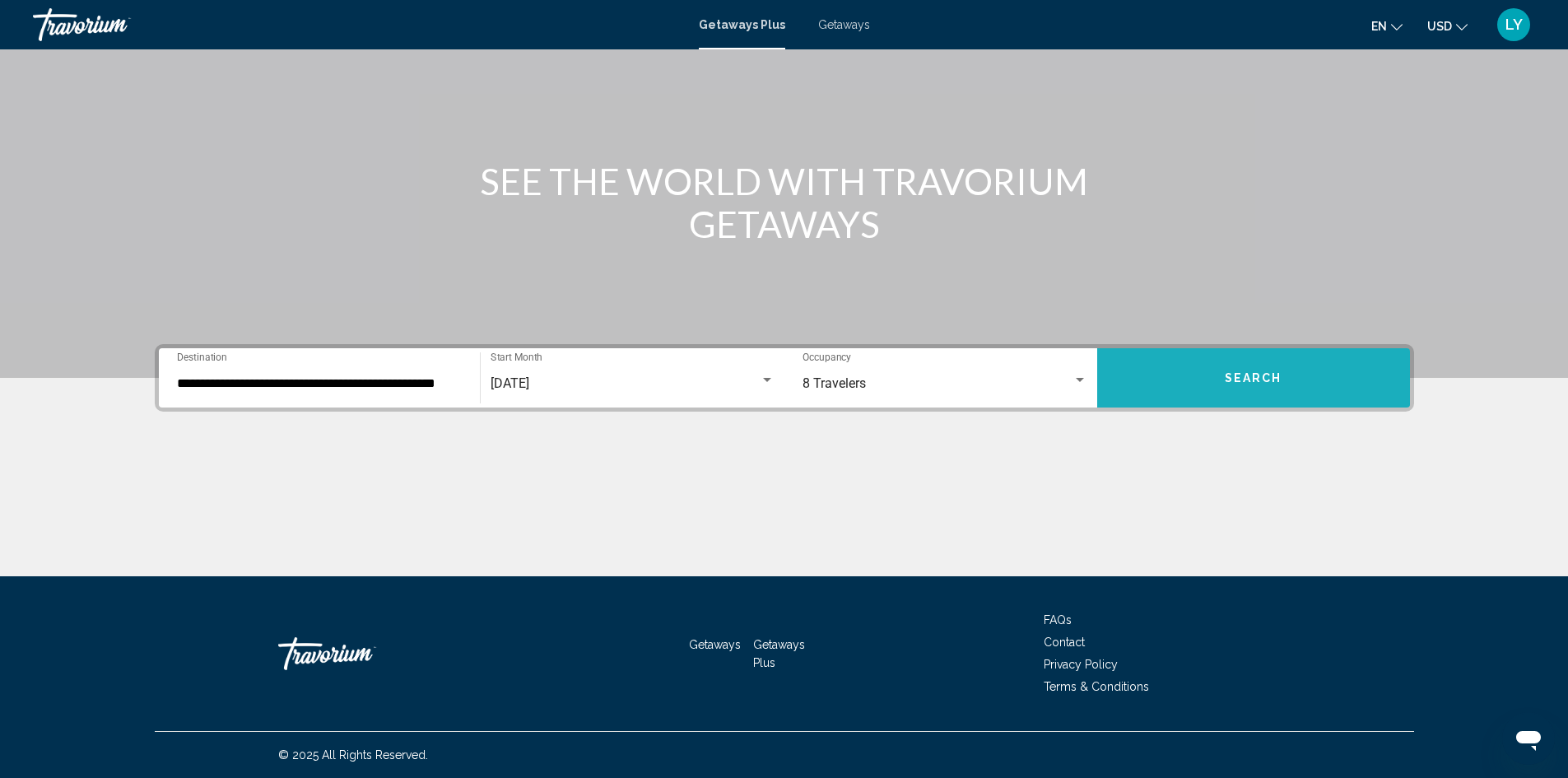
click at [1232, 374] on span "Search" at bounding box center [1254, 379] width 58 height 13
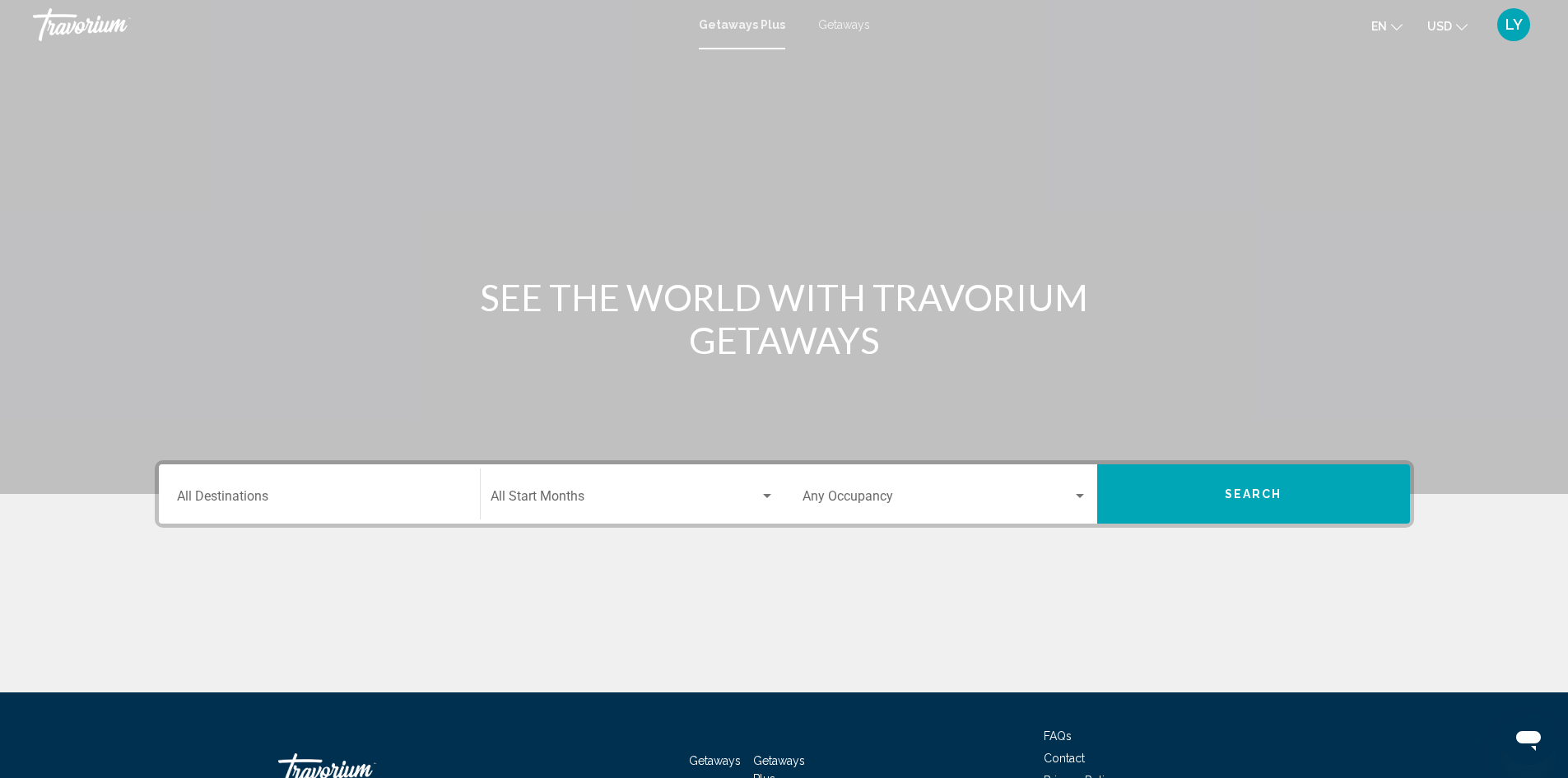
click at [217, 503] on input "Destination All Destinations" at bounding box center [319, 500] width 284 height 15
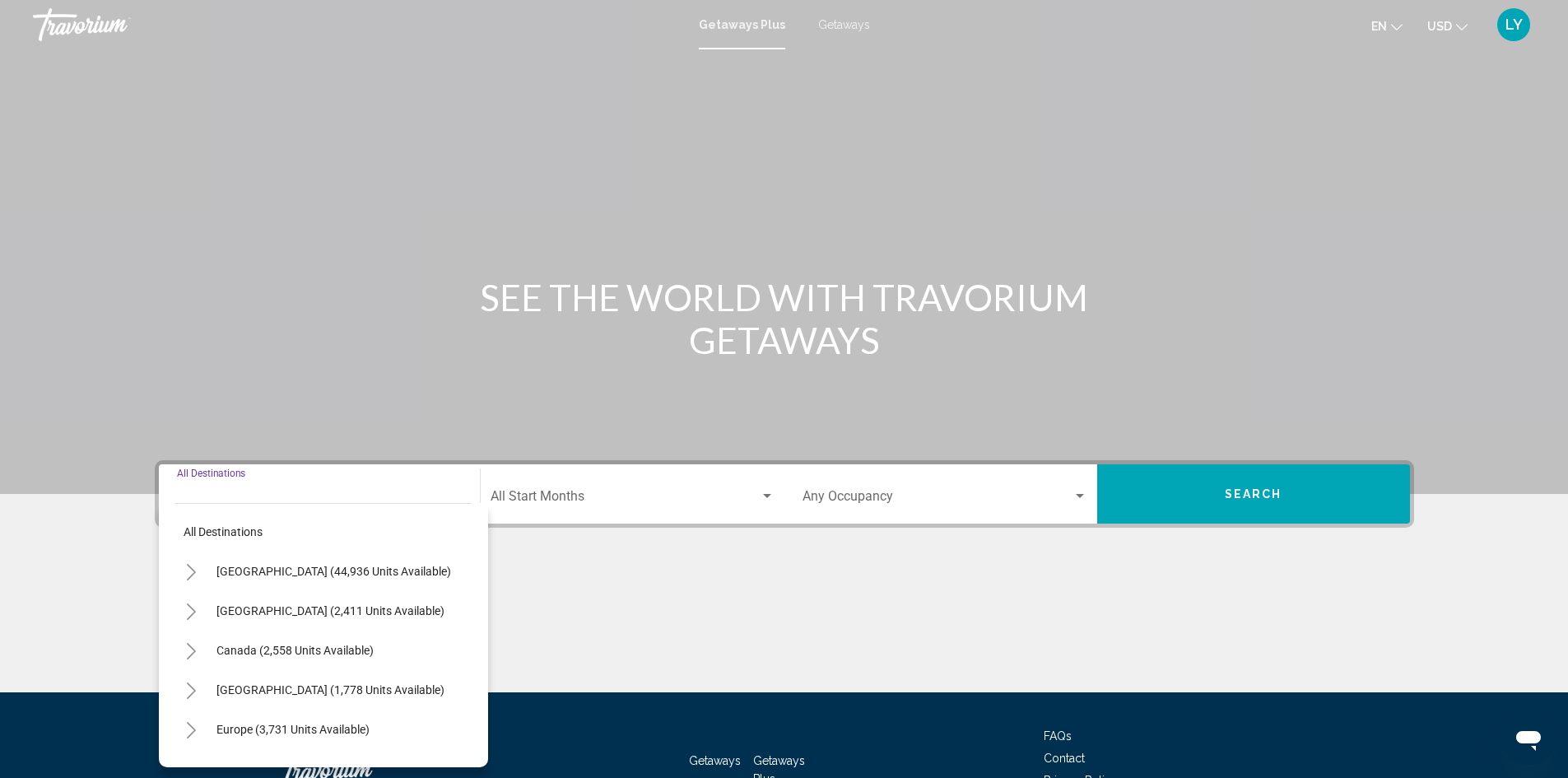
scroll to position [116, 0]
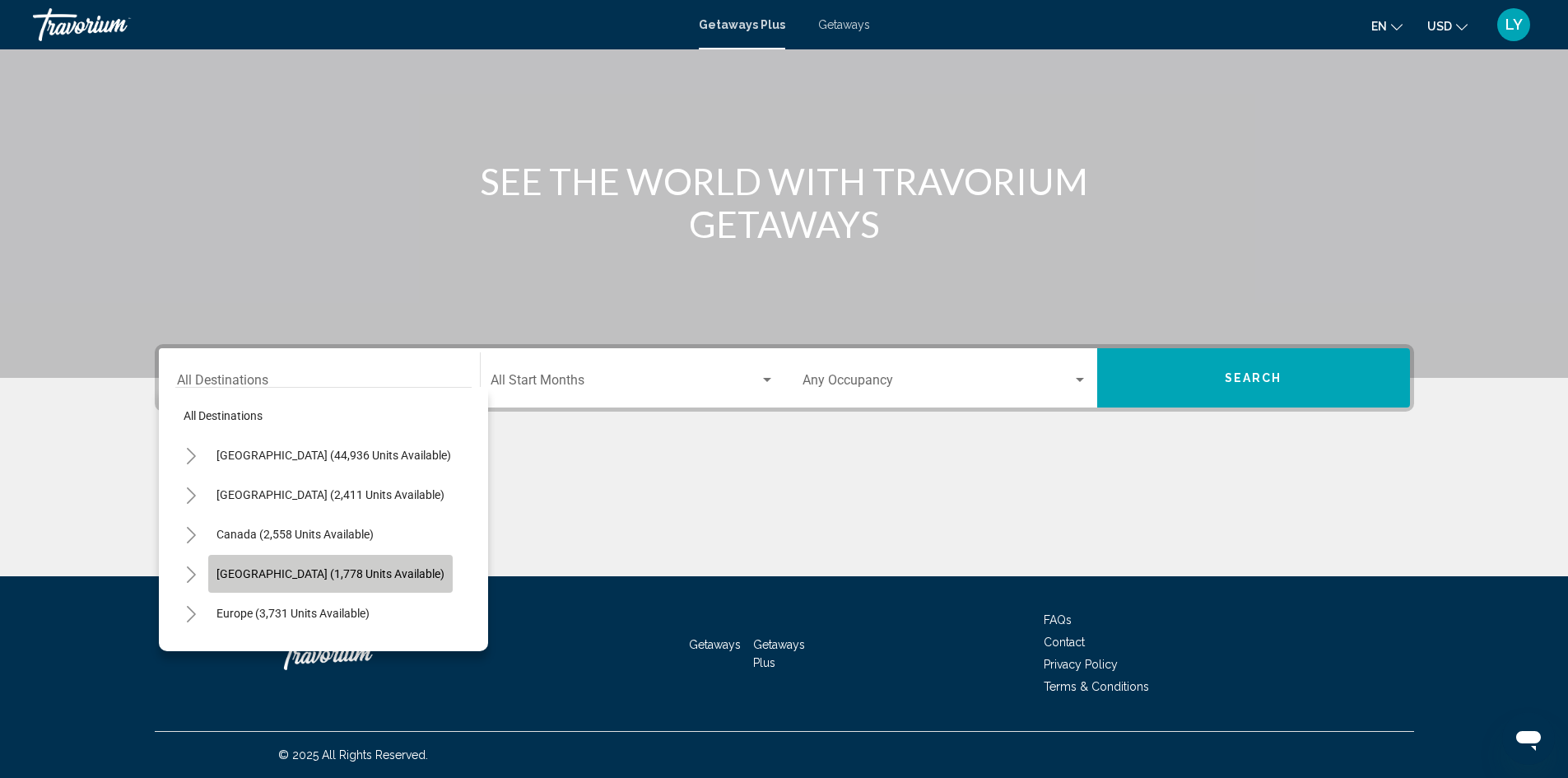
click at [276, 567] on span "[GEOGRAPHIC_DATA] (1,778 units available)" at bounding box center [330, 574] width 228 height 13
type input "**********"
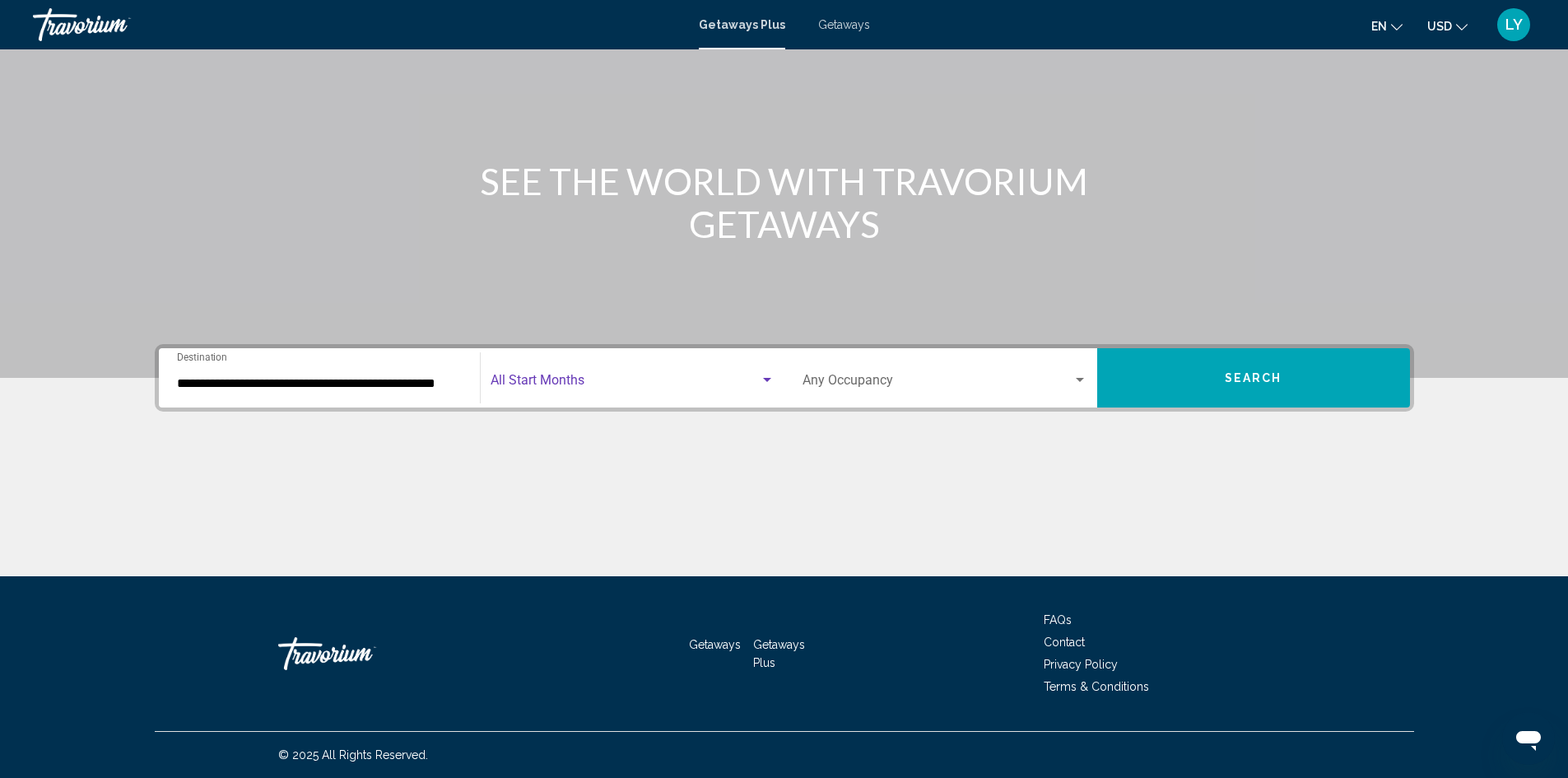
click at [552, 386] on span "Search widget" at bounding box center [625, 383] width 270 height 15
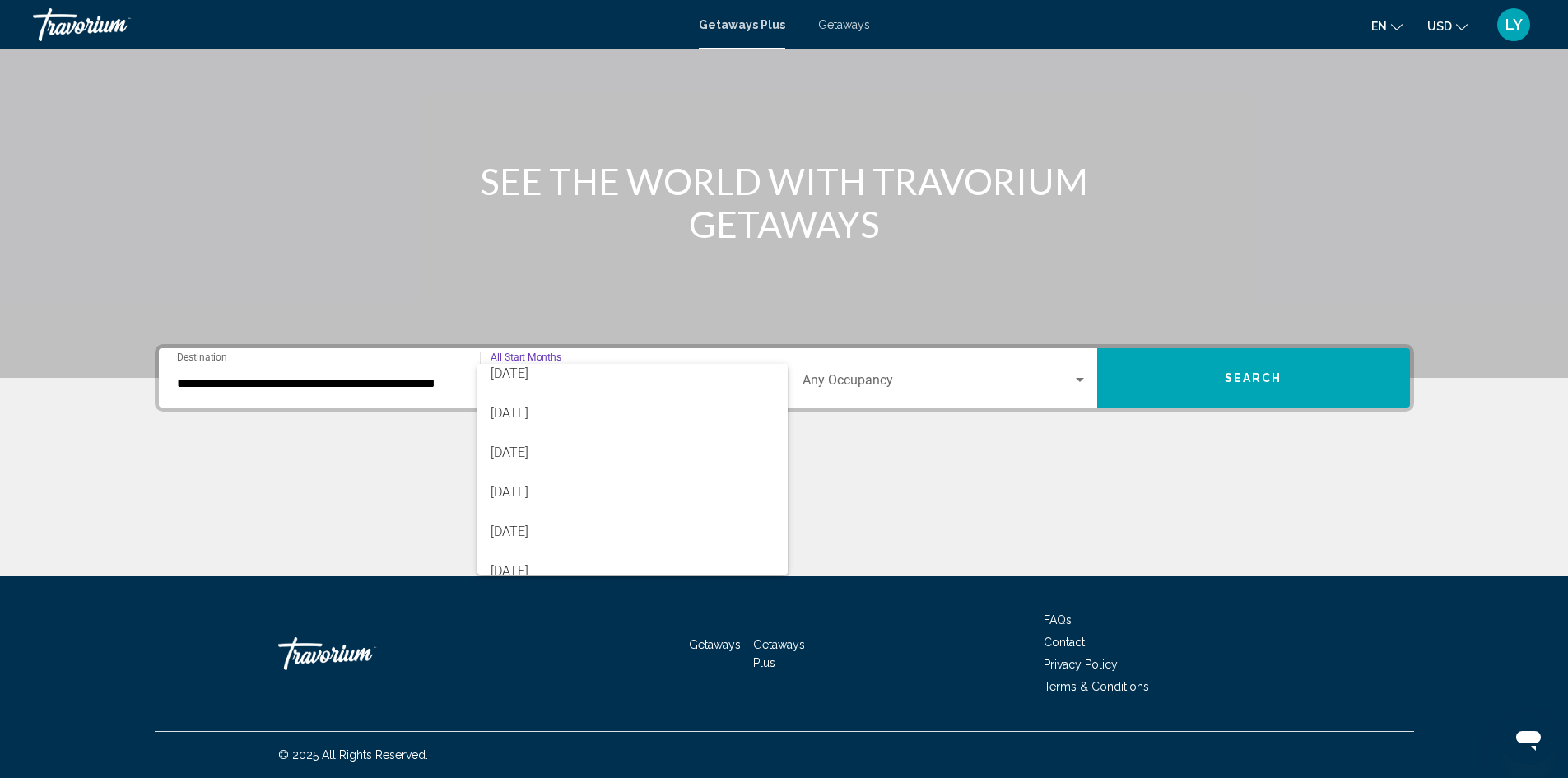
scroll to position [329, 0]
click at [505, 491] on span "[DATE]" at bounding box center [632, 489] width 284 height 39
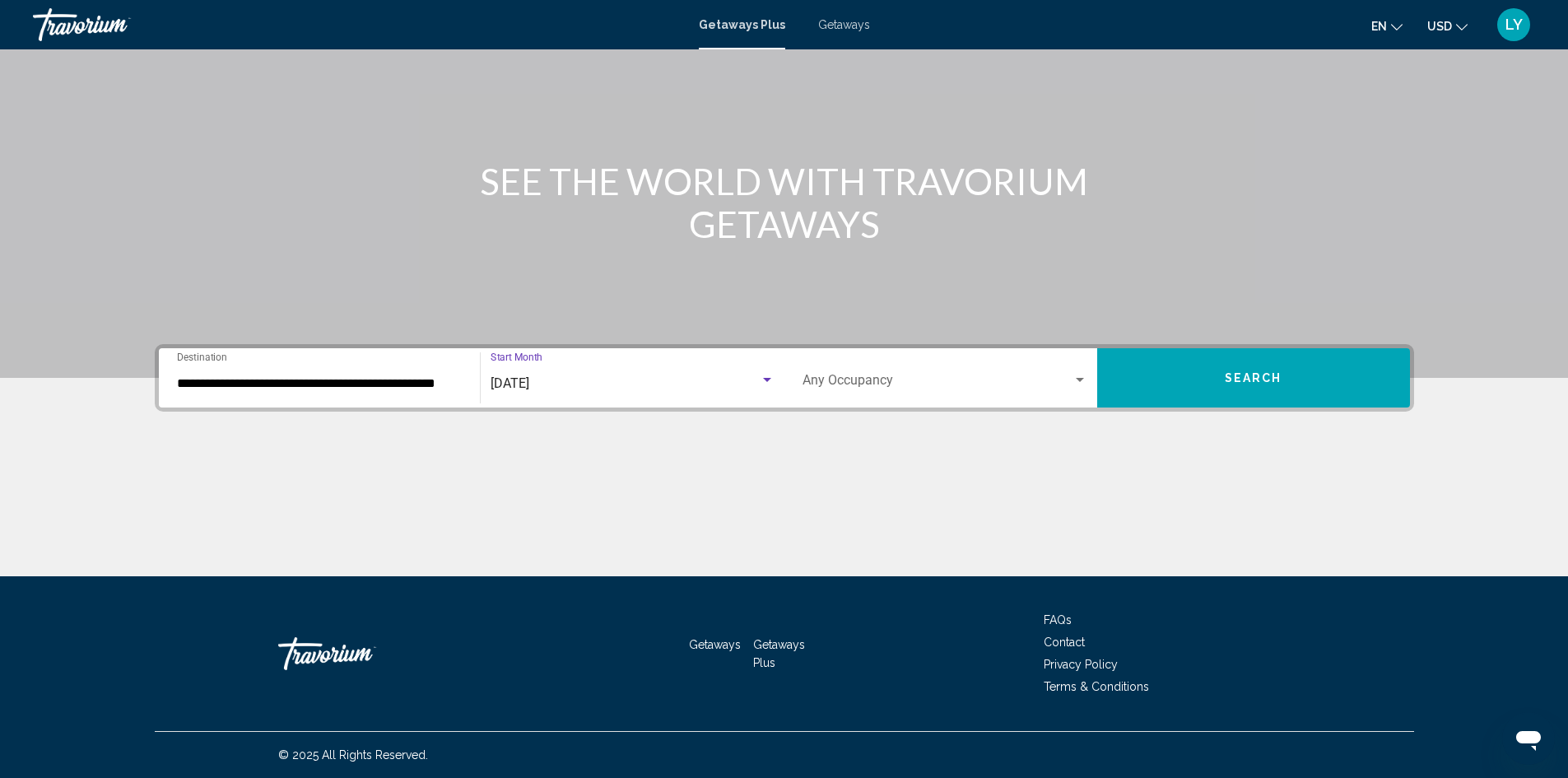
click at [877, 388] on span "Search widget" at bounding box center [938, 383] width 271 height 15
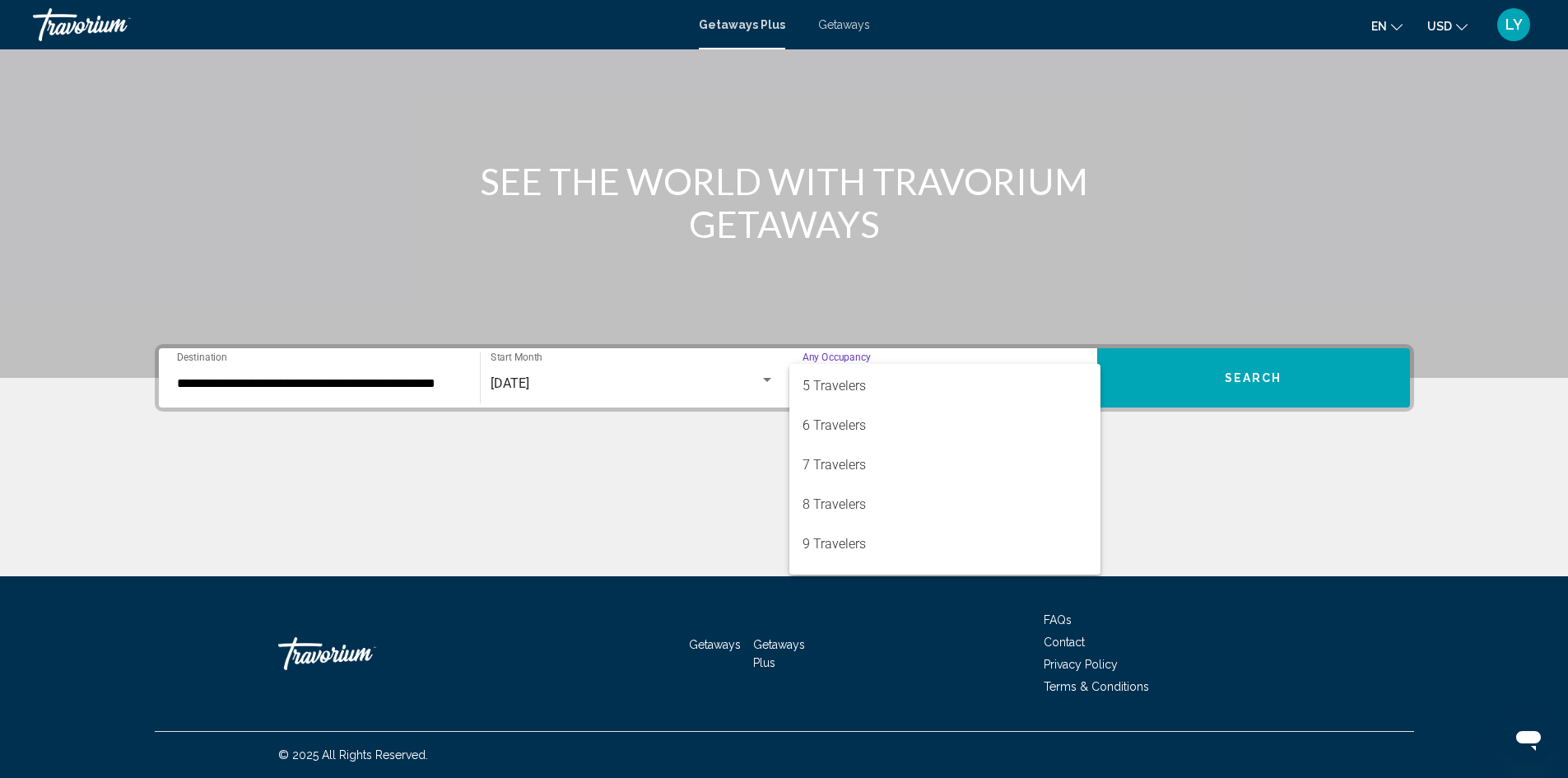
scroll to position [165, 0]
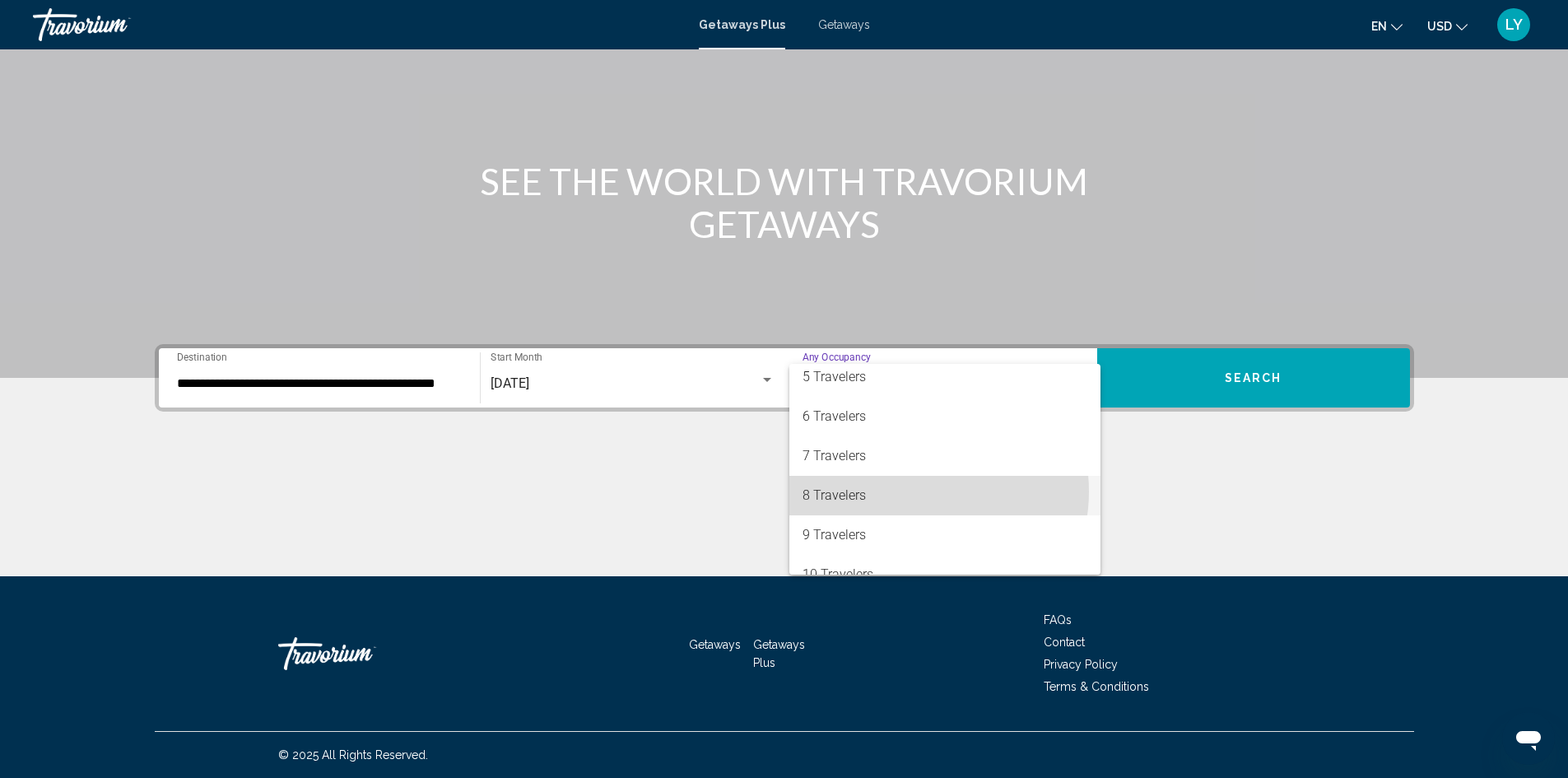
click at [917, 492] on span "8 Travelers" at bounding box center [945, 495] width 284 height 39
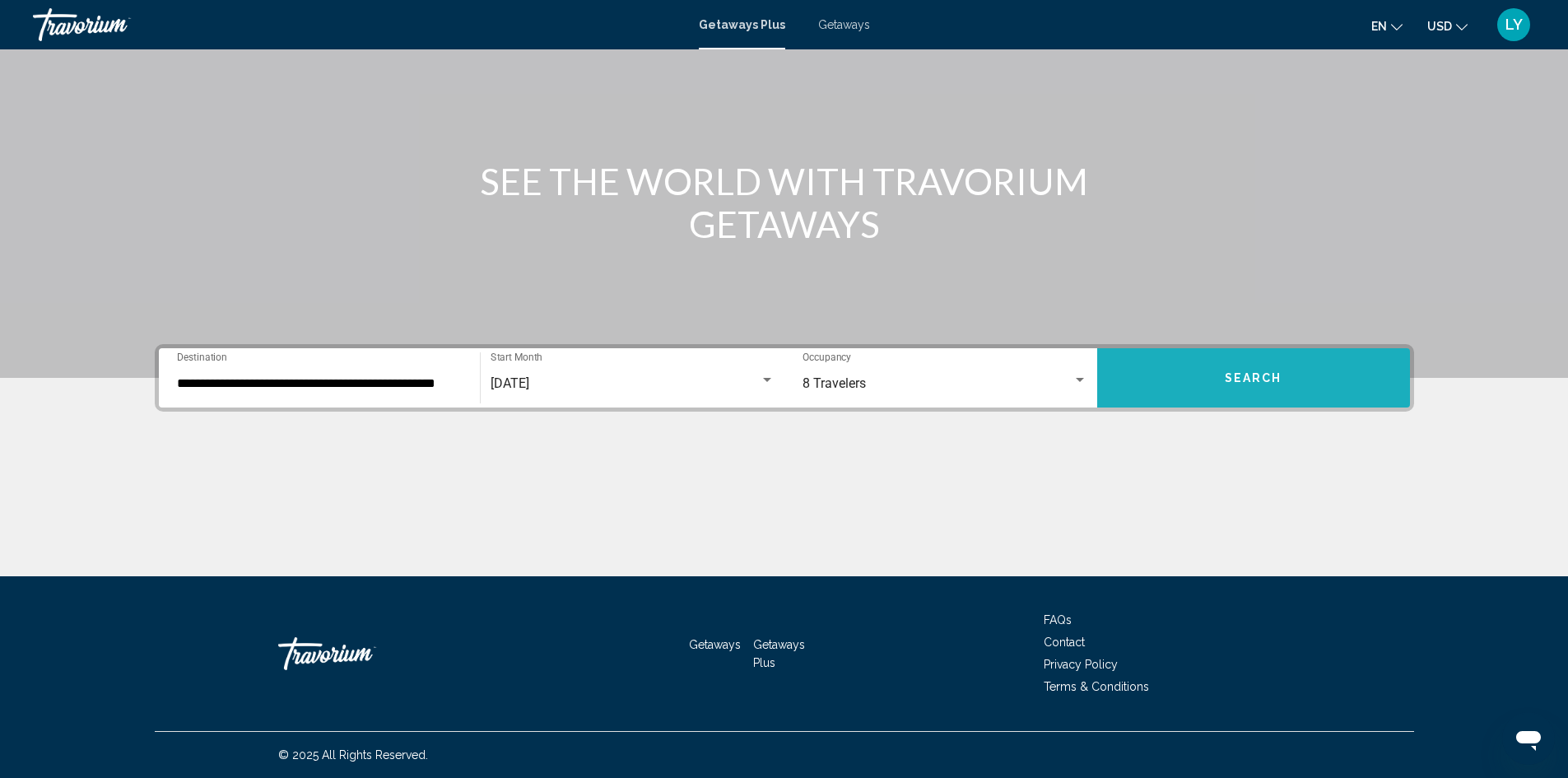
click at [1213, 380] on button "Search" at bounding box center [1254, 378] width 312 height 60
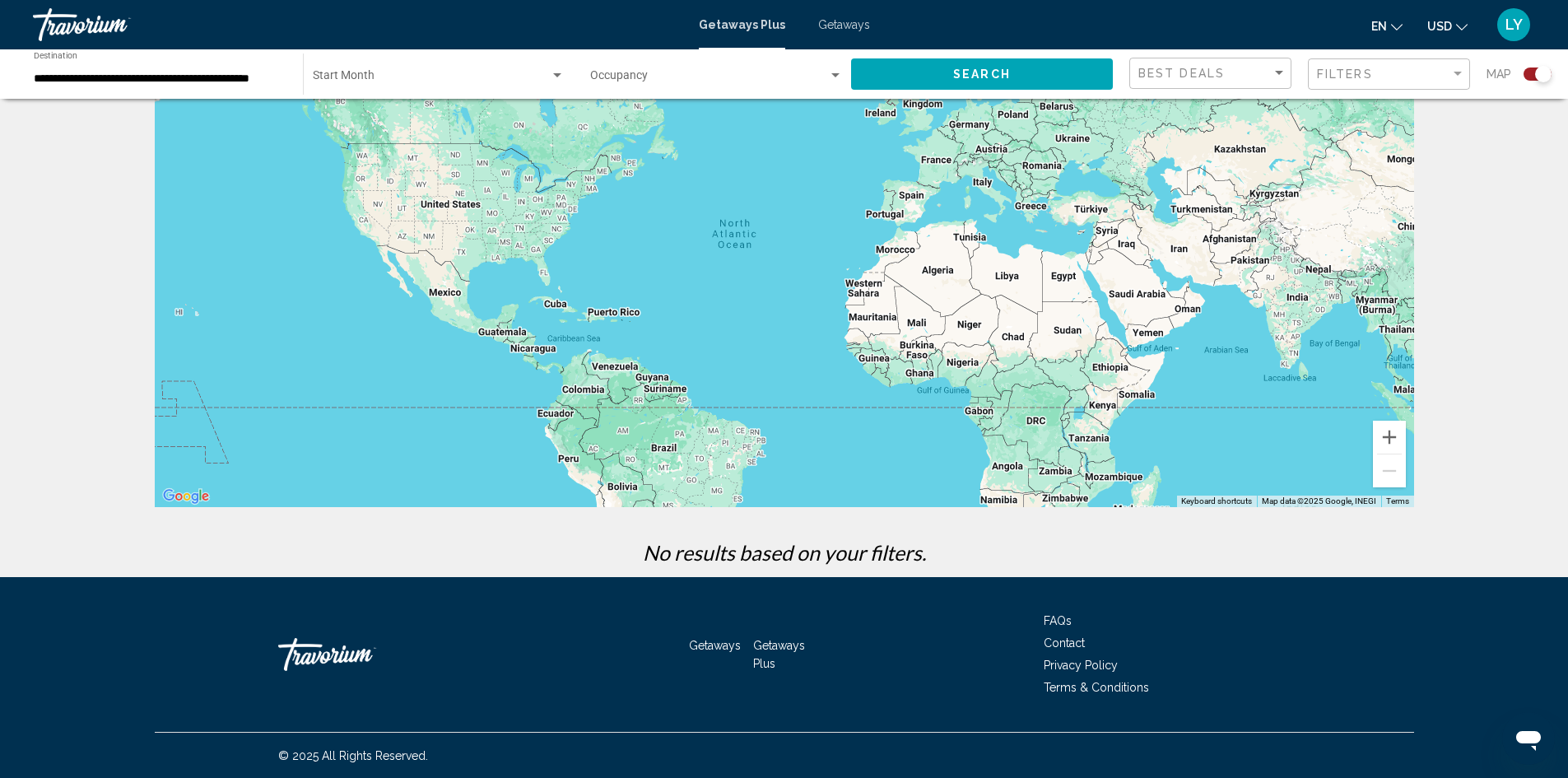
scroll to position [103, 0]
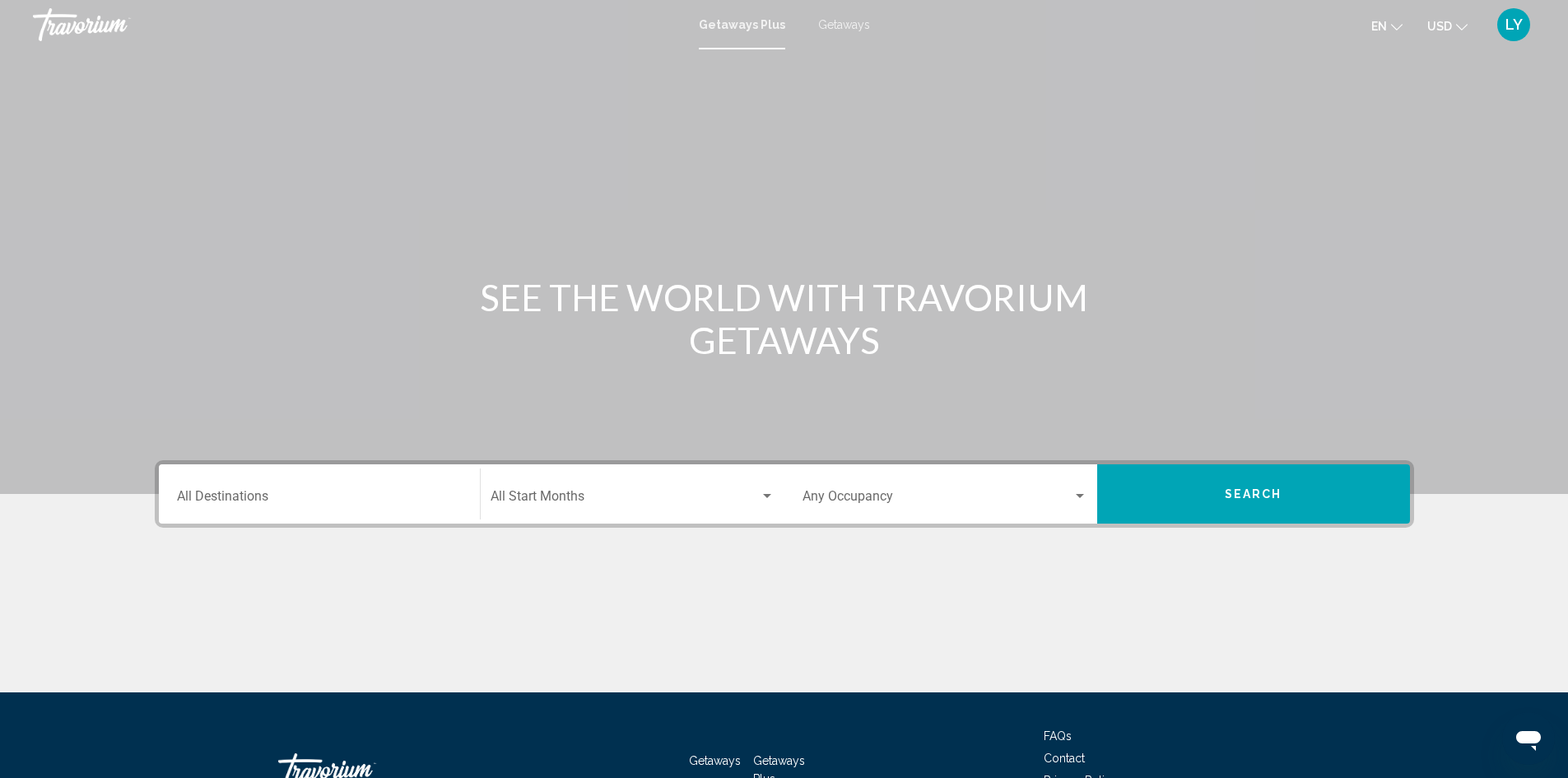
click at [256, 486] on div "Destination All Destinations" at bounding box center [319, 494] width 284 height 52
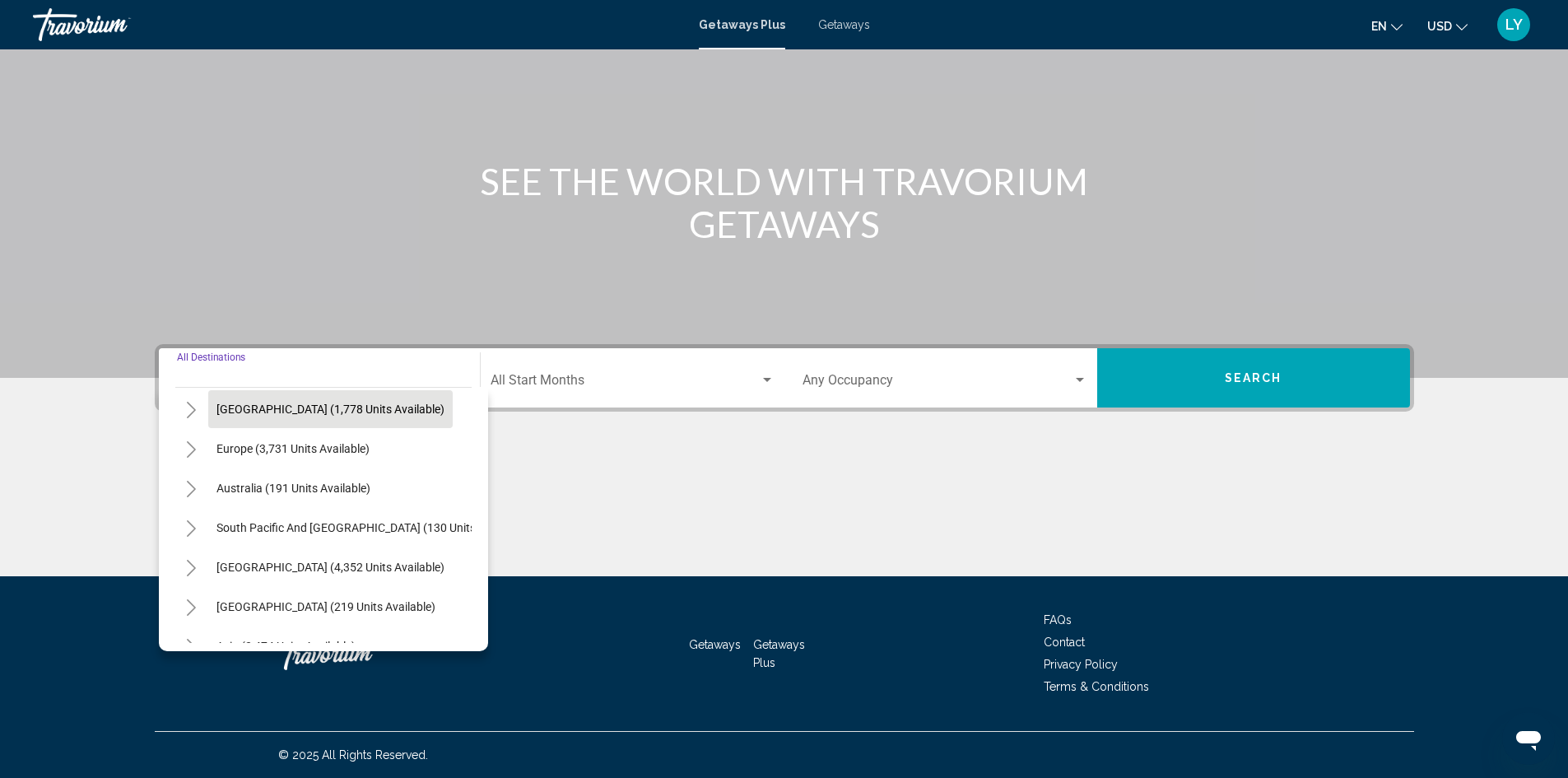
scroll to position [82, 0]
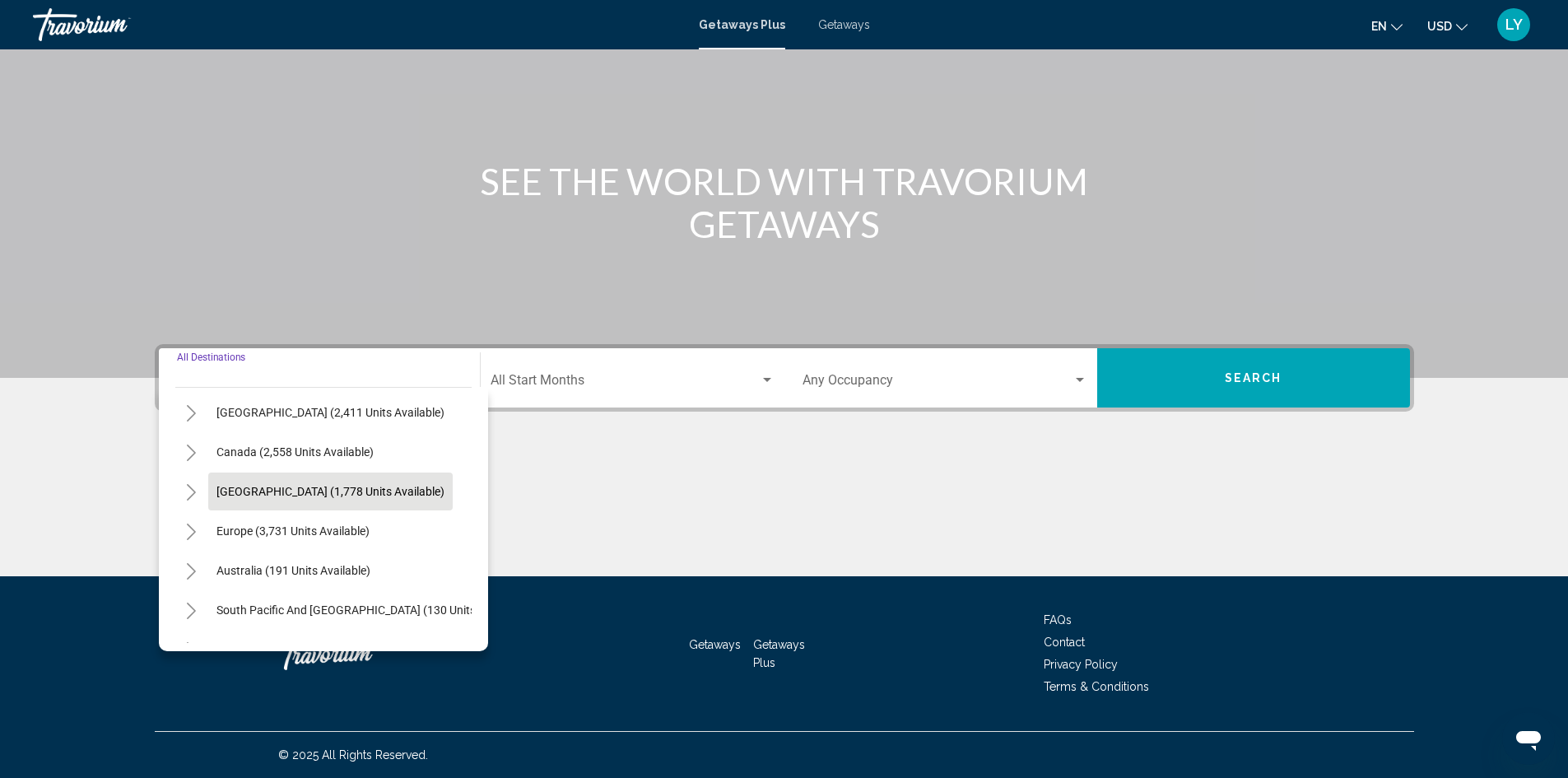
click at [374, 496] on span "[GEOGRAPHIC_DATA] (1,778 units available)" at bounding box center [330, 492] width 228 height 13
type input "**********"
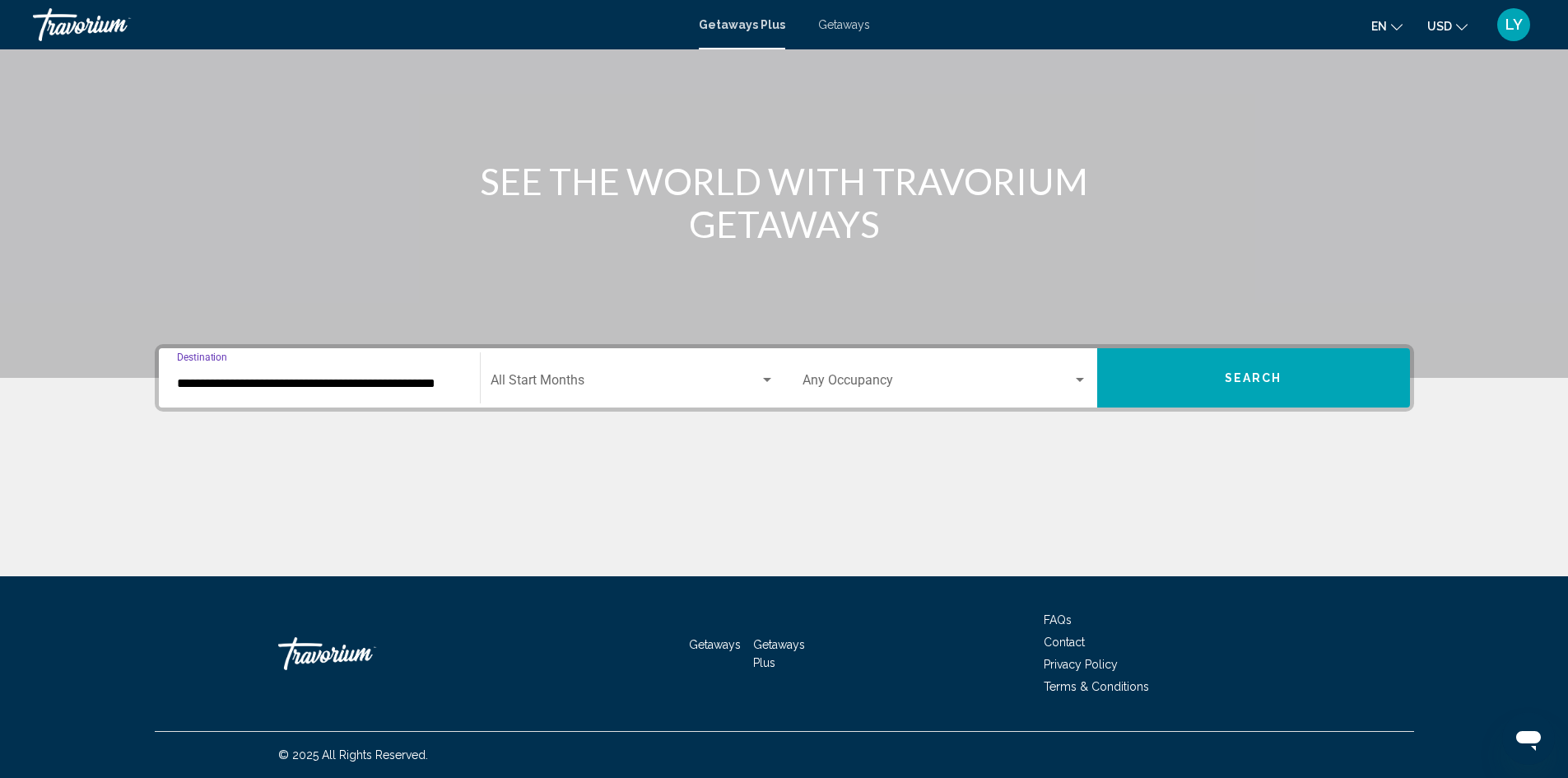
click at [990, 397] on div "Occupancy Any Occupancy" at bounding box center [945, 379] width 284 height 52
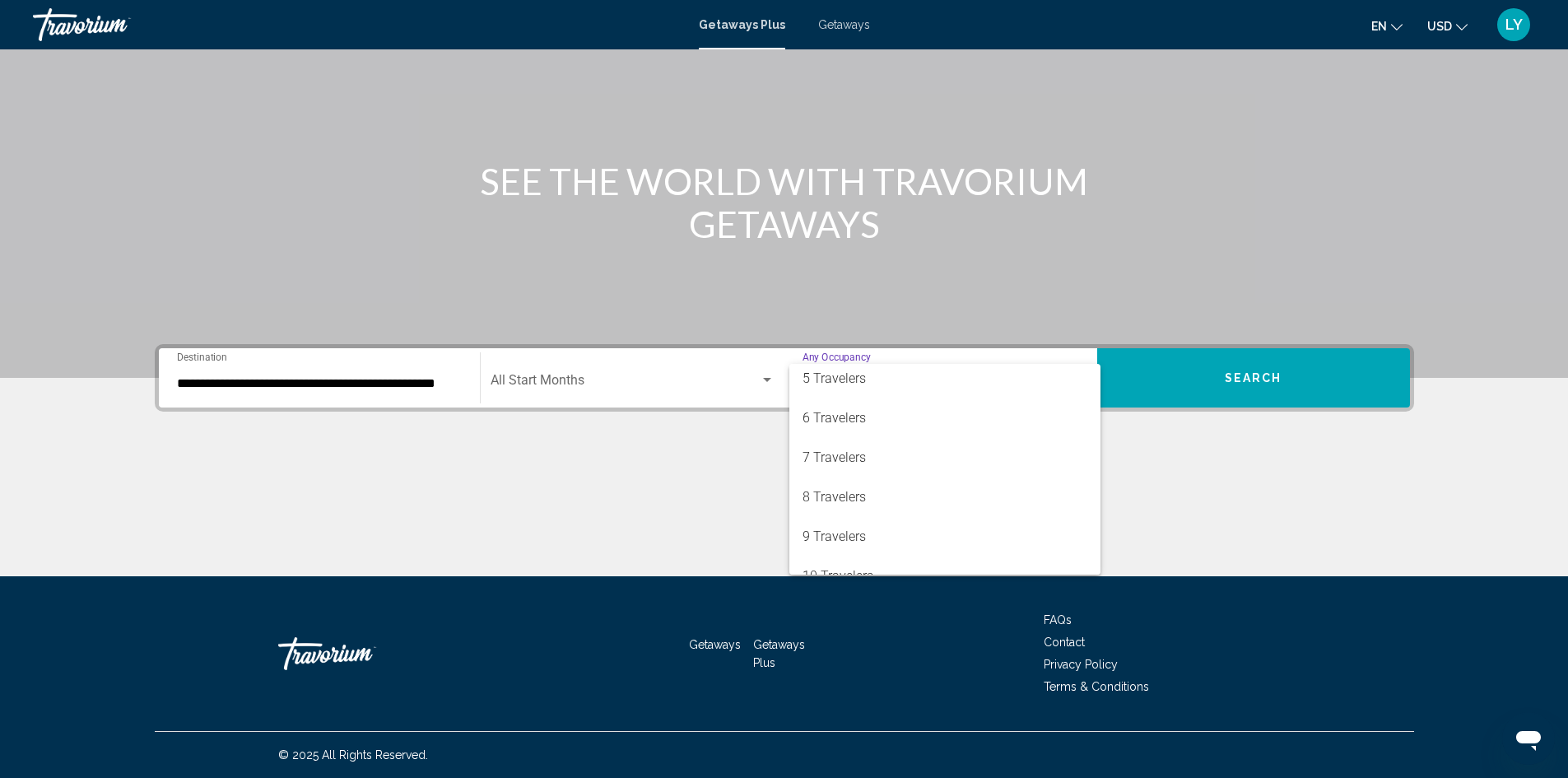
scroll to position [165, 0]
click at [982, 495] on span "8 Travelers" at bounding box center [945, 495] width 284 height 39
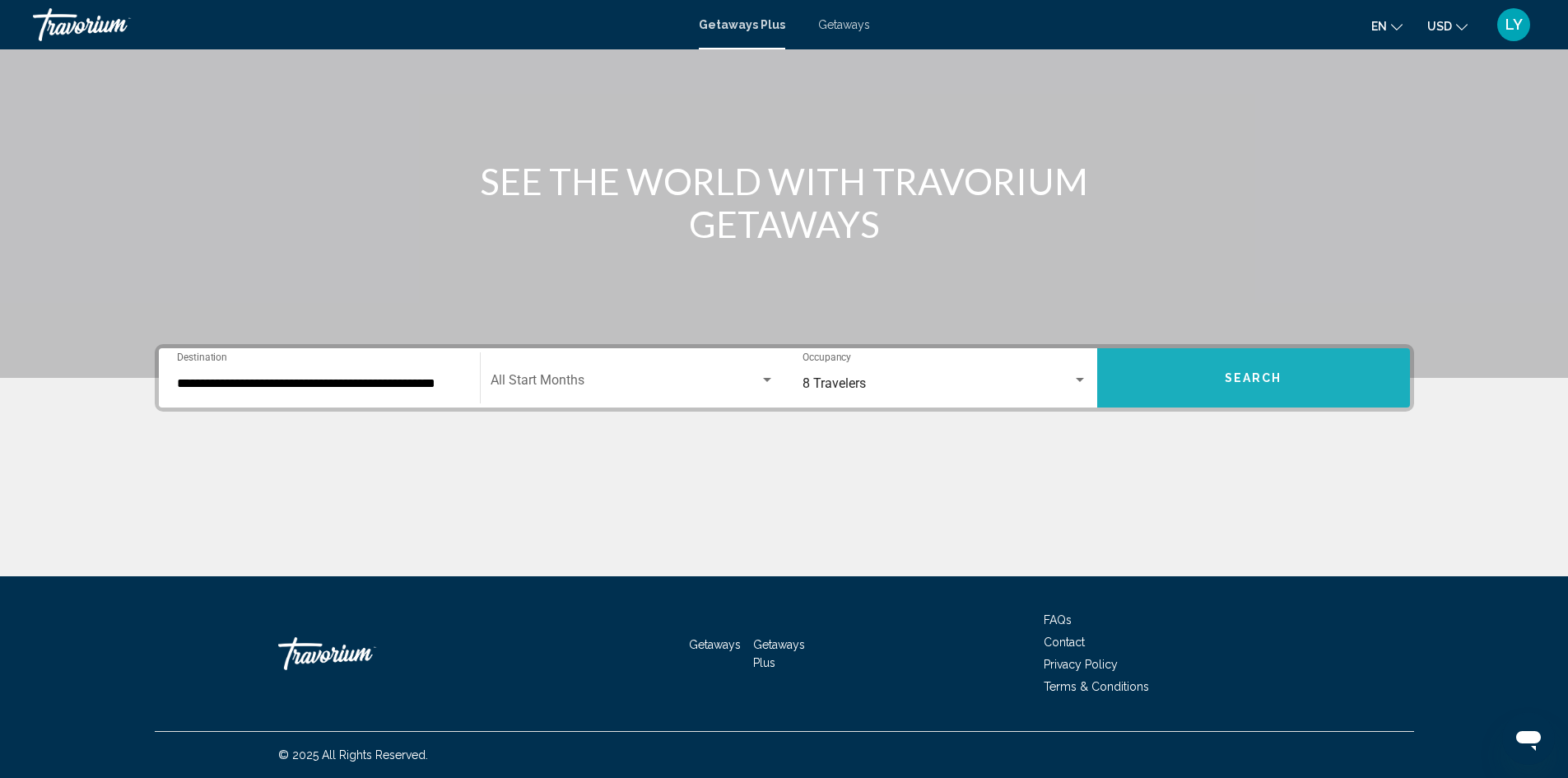
click at [1310, 379] on button "Search" at bounding box center [1254, 378] width 312 height 60
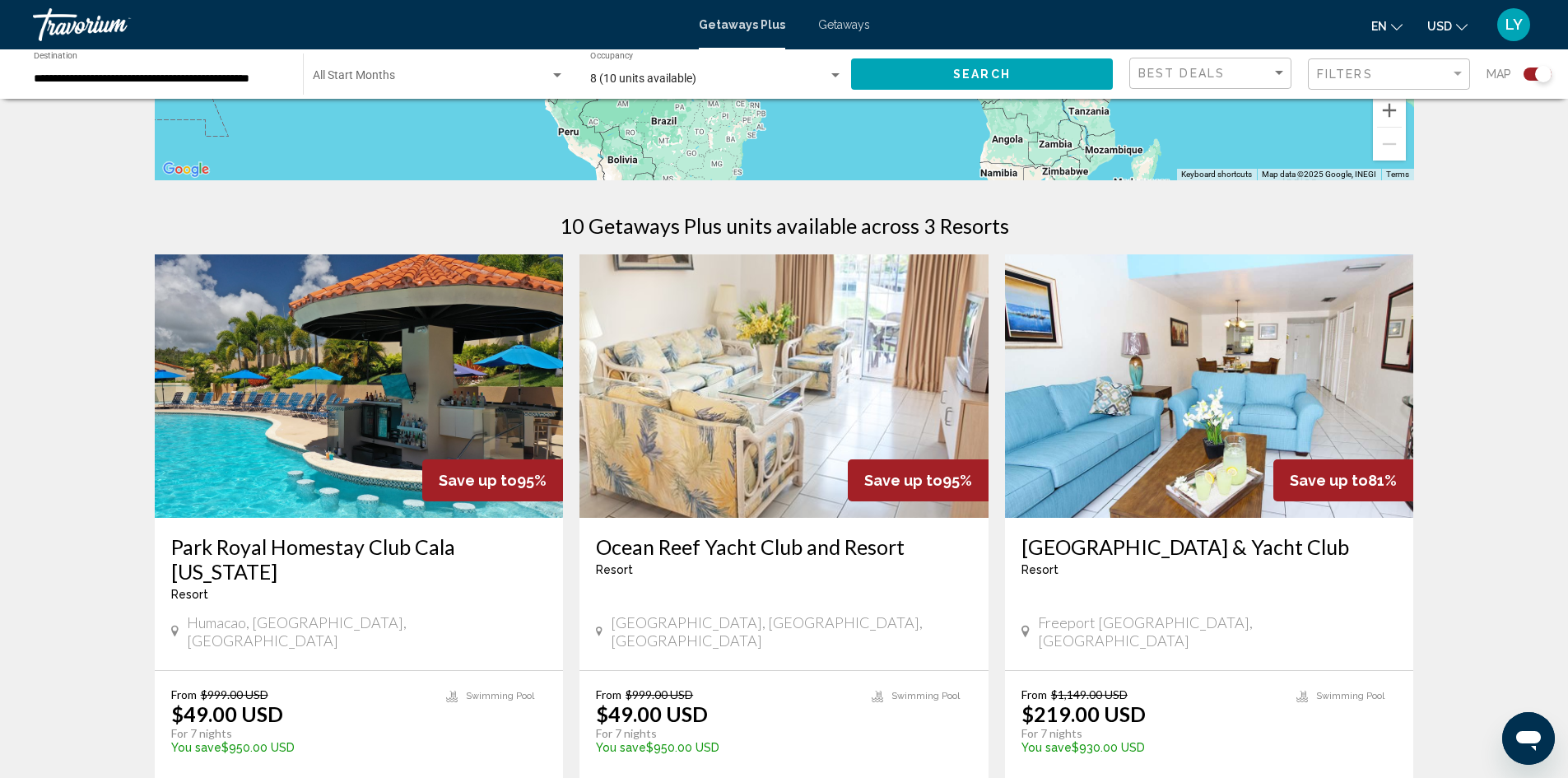
scroll to position [347, 0]
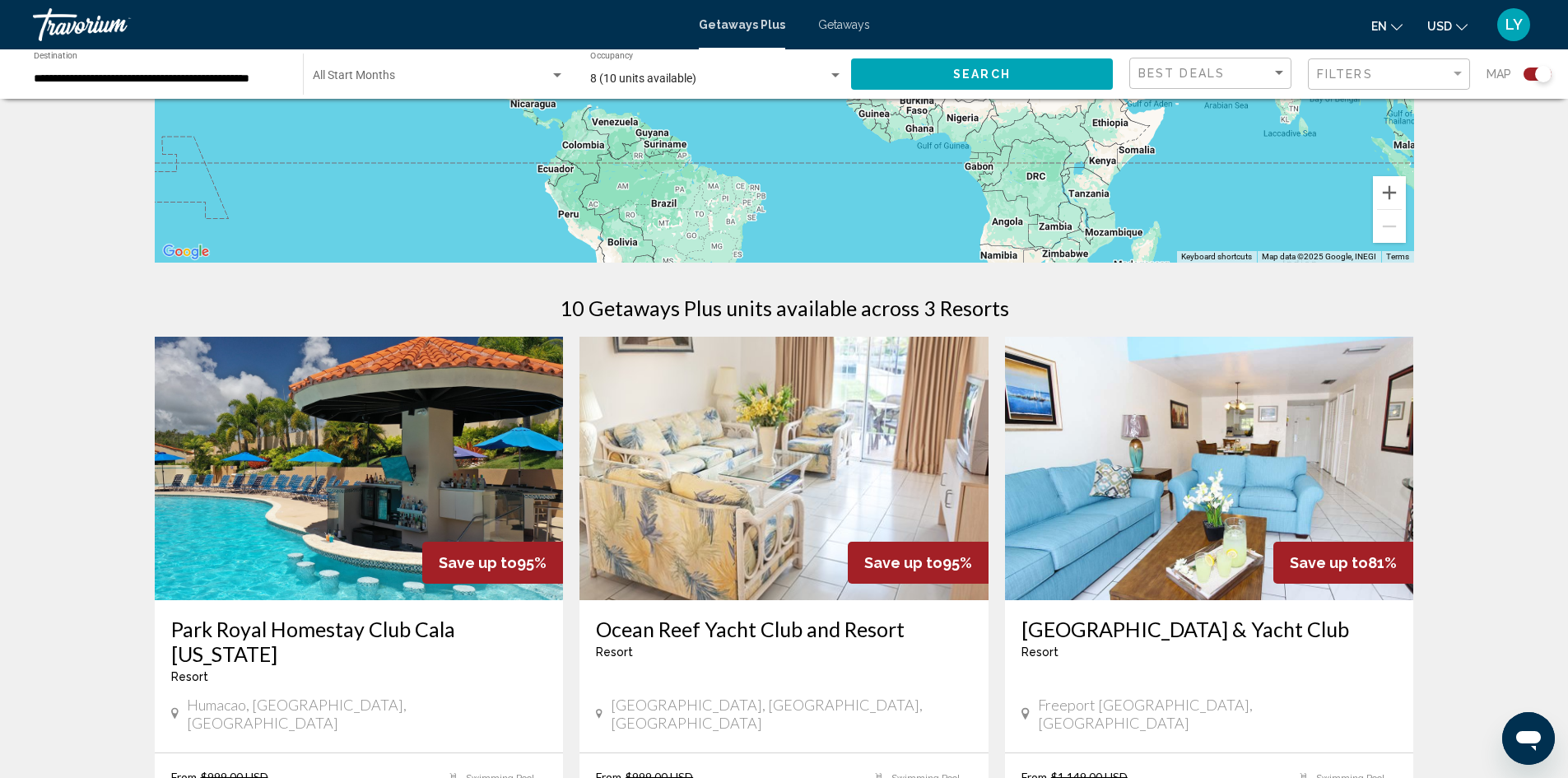
click at [798, 522] on img "Main content" at bounding box center [784, 468] width 409 height 263
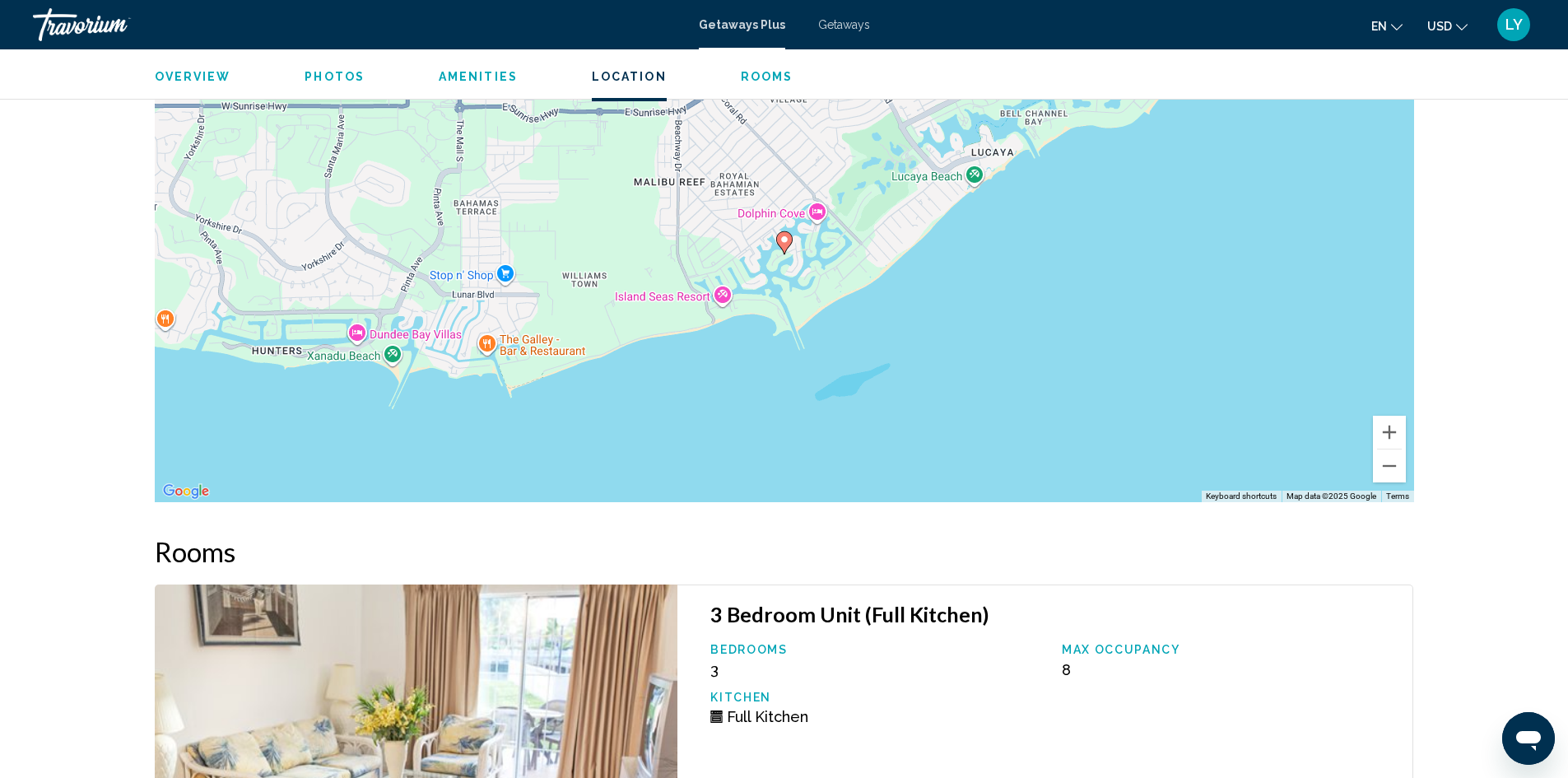
scroll to position [2417, 0]
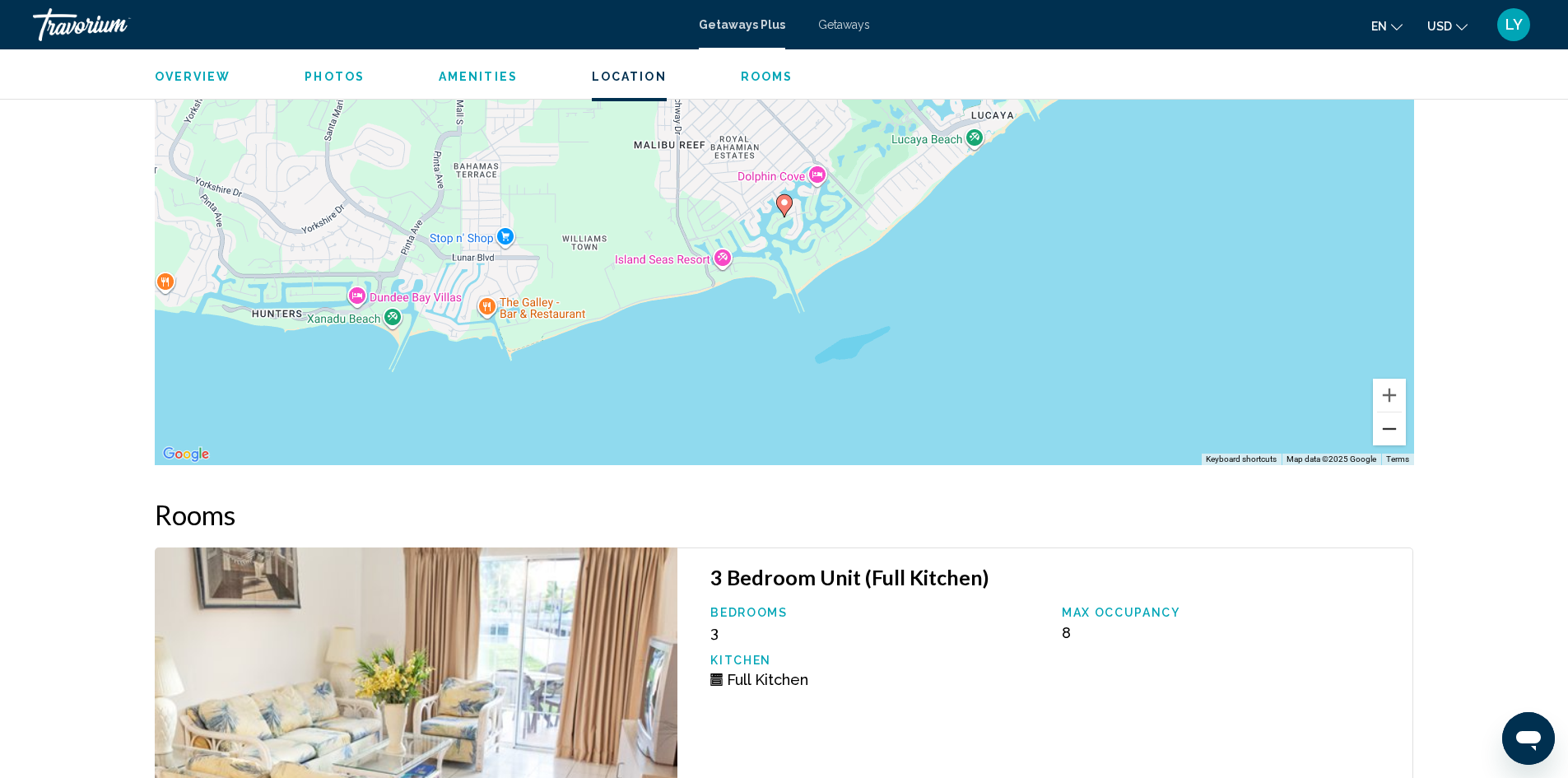
click at [1393, 431] on button "Zoom out" at bounding box center [1389, 428] width 33 height 33
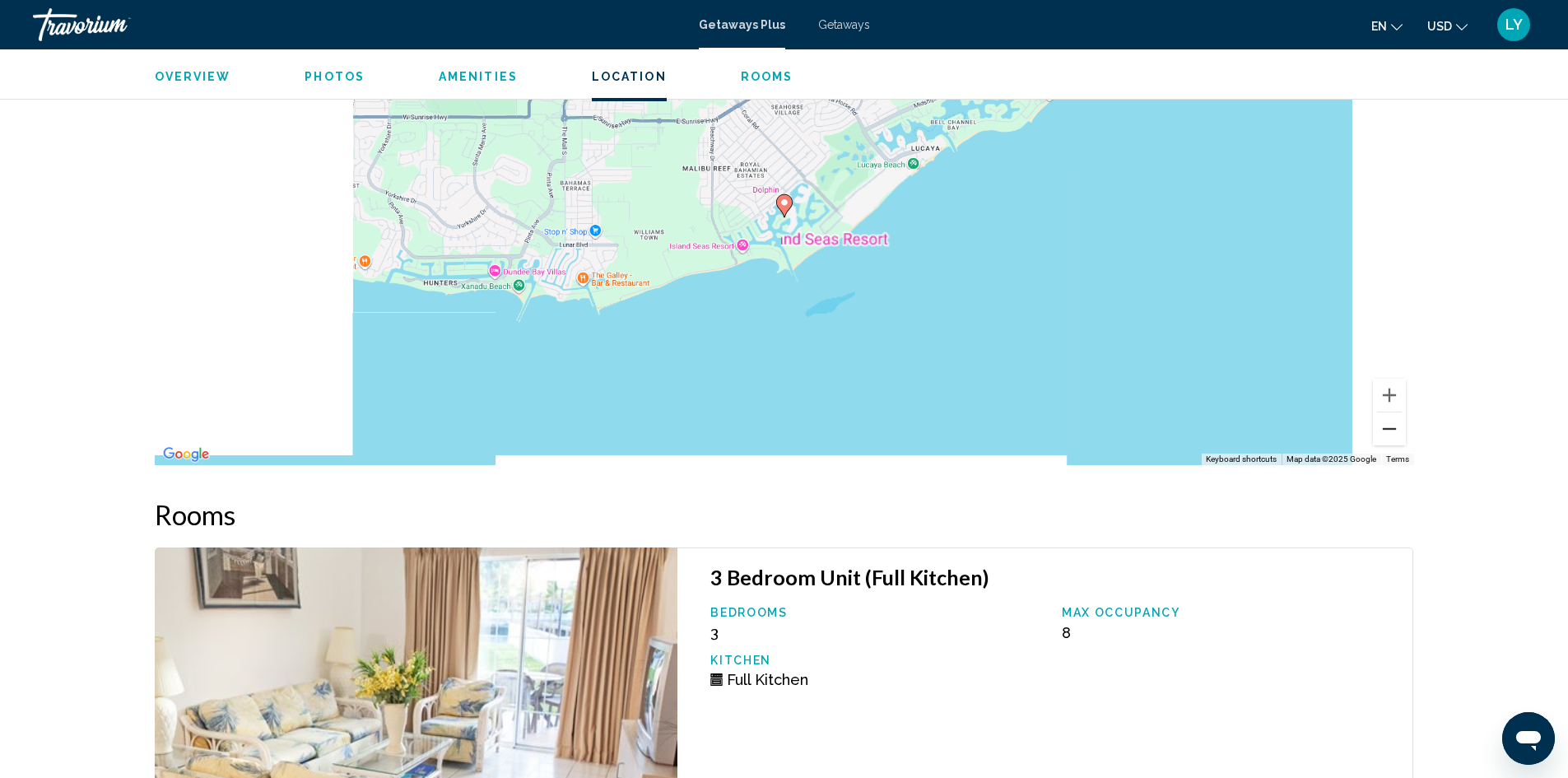
click at [1393, 431] on button "Zoom out" at bounding box center [1389, 428] width 33 height 33
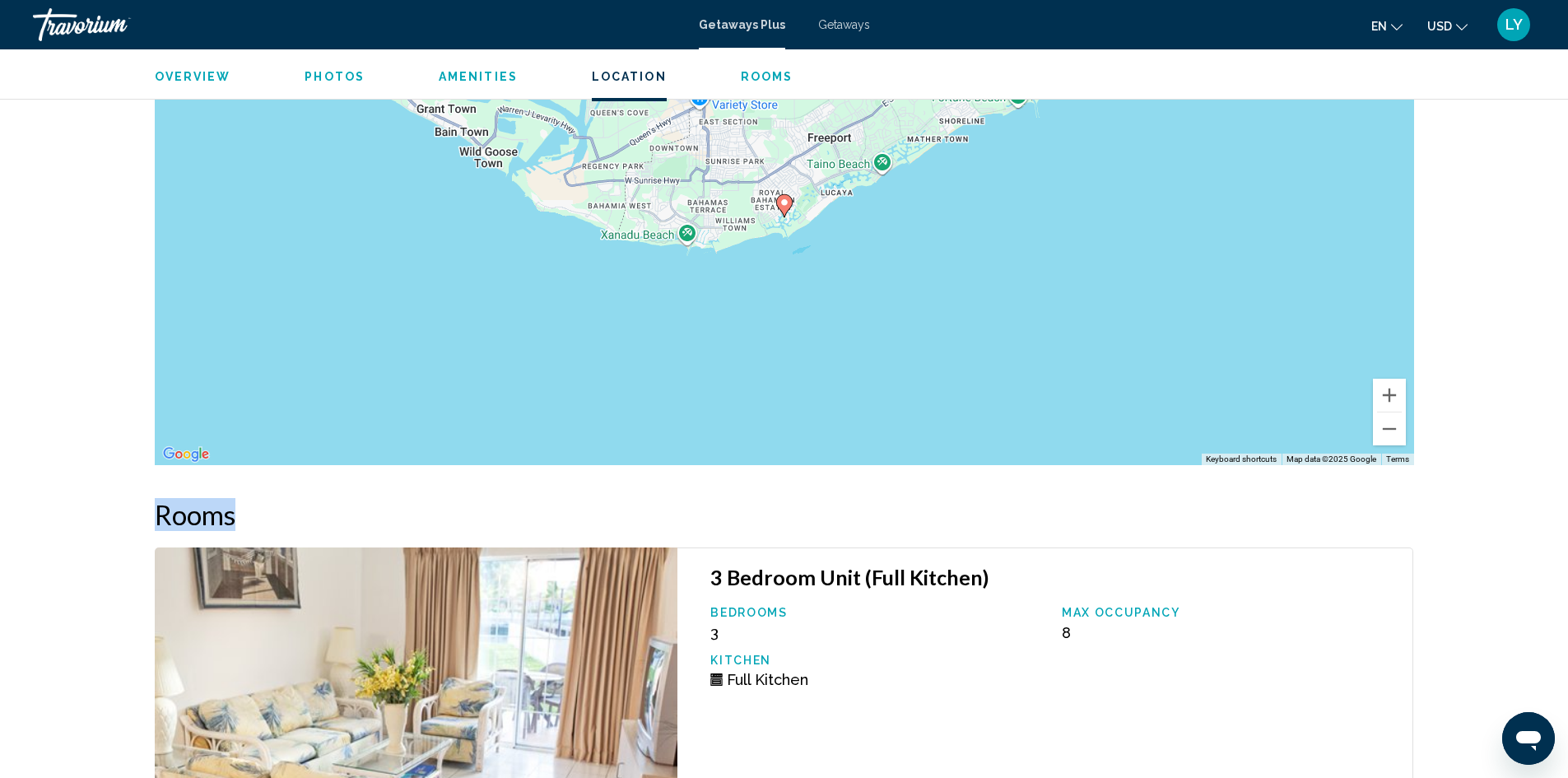
drag, startPoint x: 1539, startPoint y: 277, endPoint x: 1537, endPoint y: 466, distance: 189.0
click at [1384, 430] on button "Zoom out" at bounding box center [1389, 428] width 33 height 33
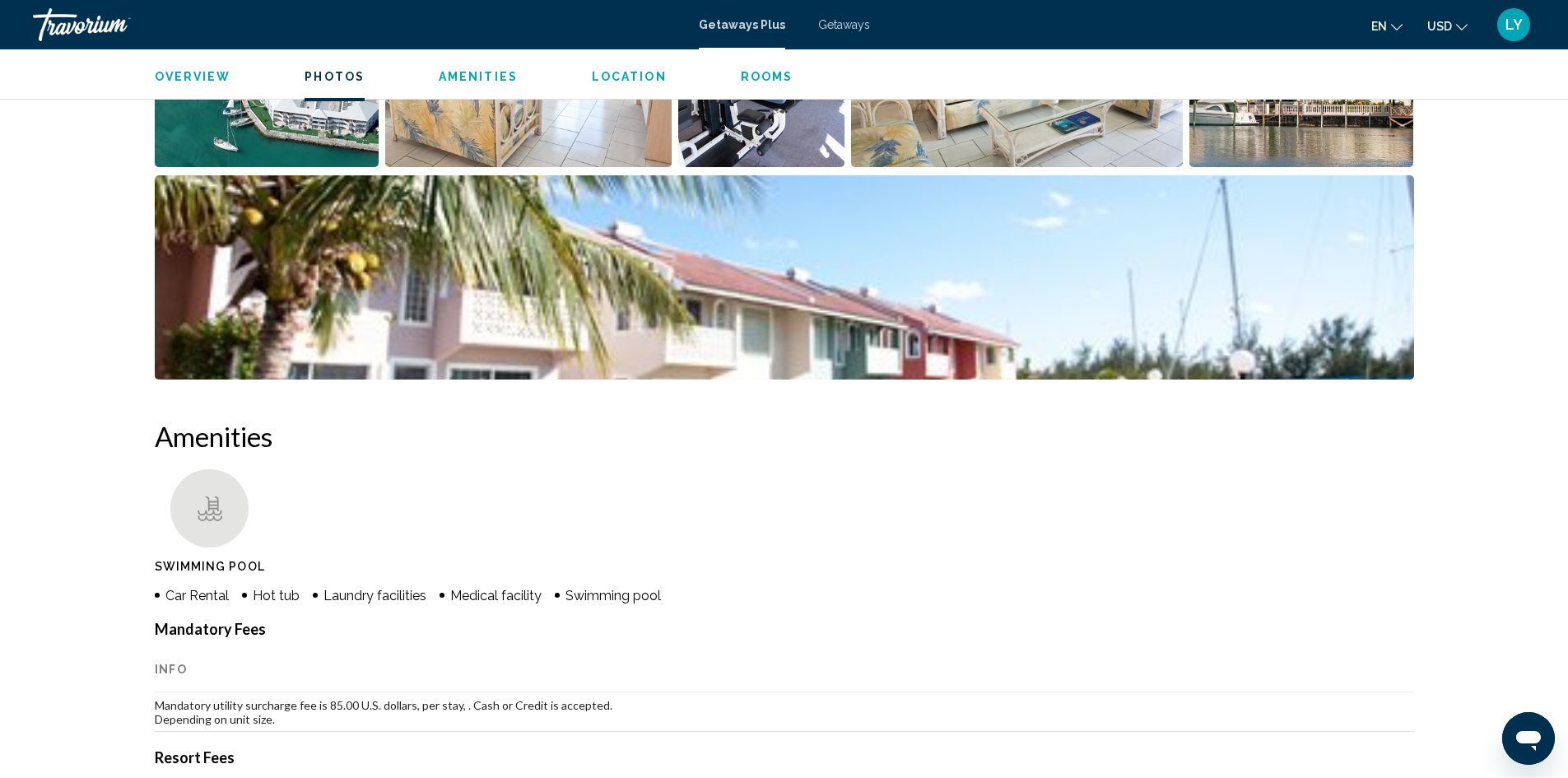
scroll to position [770, 0]
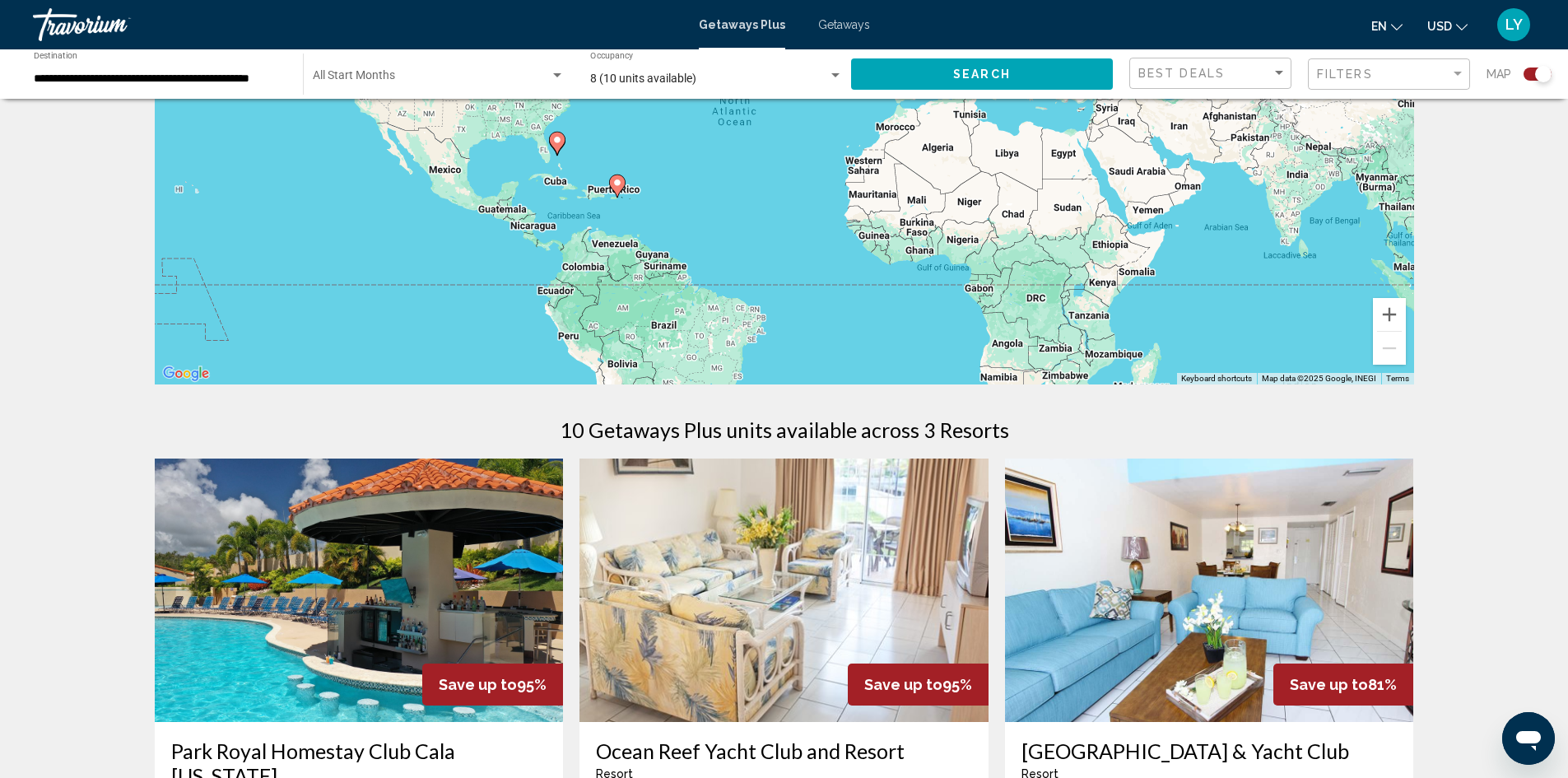
scroll to position [329, 0]
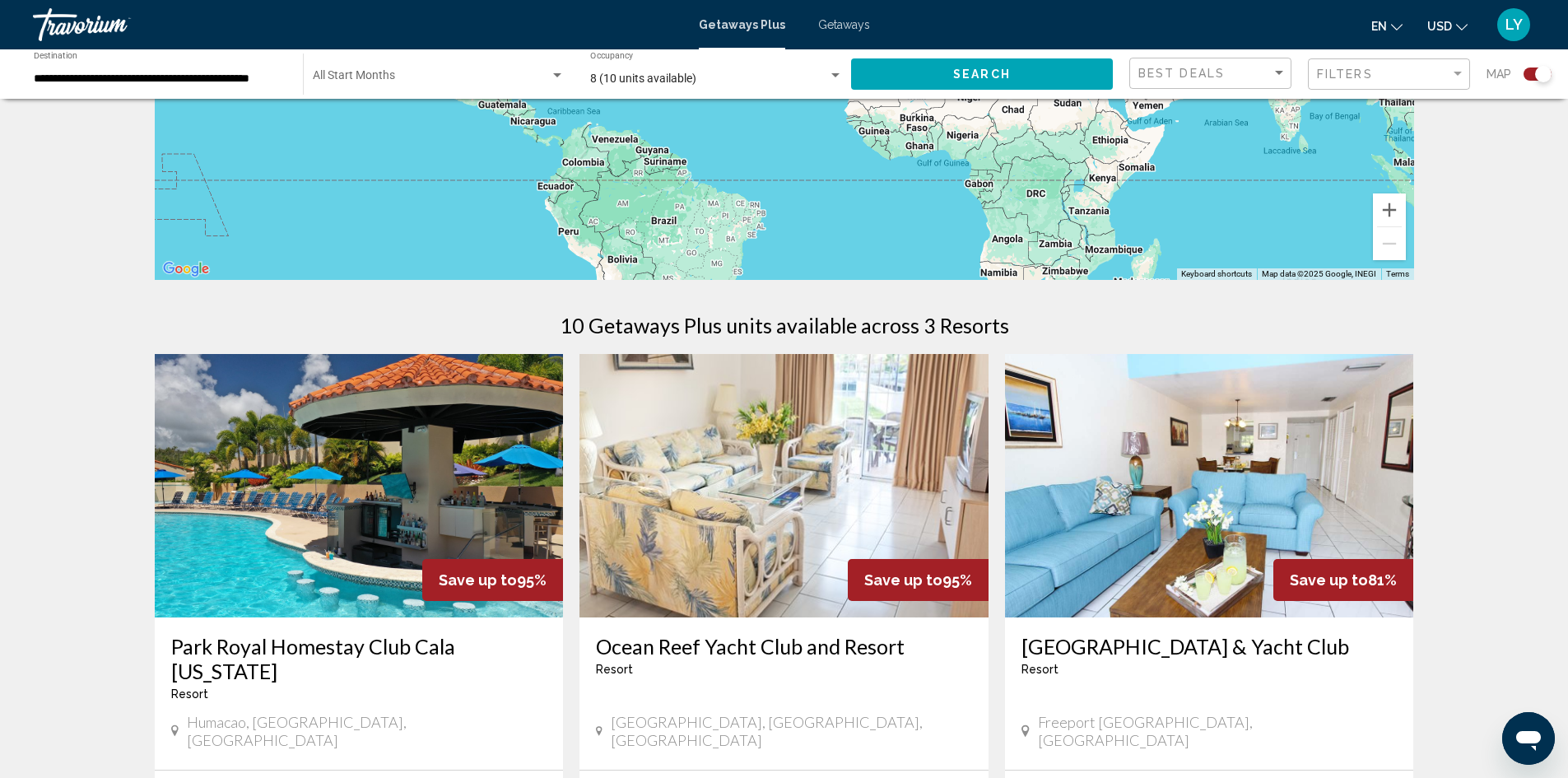
click at [415, 500] on img "Main content" at bounding box center [359, 486] width 409 height 263
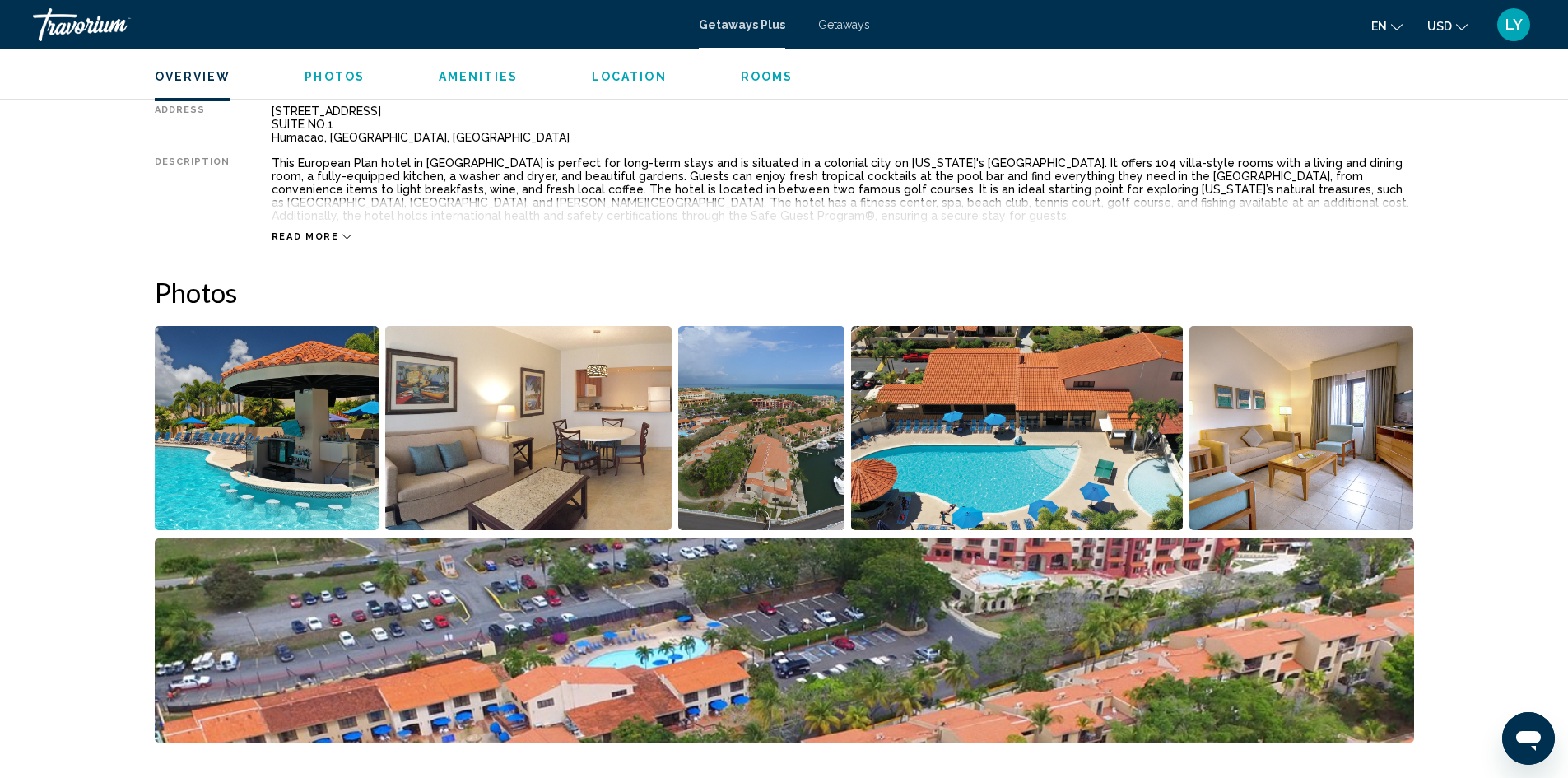
scroll to position [577, 0]
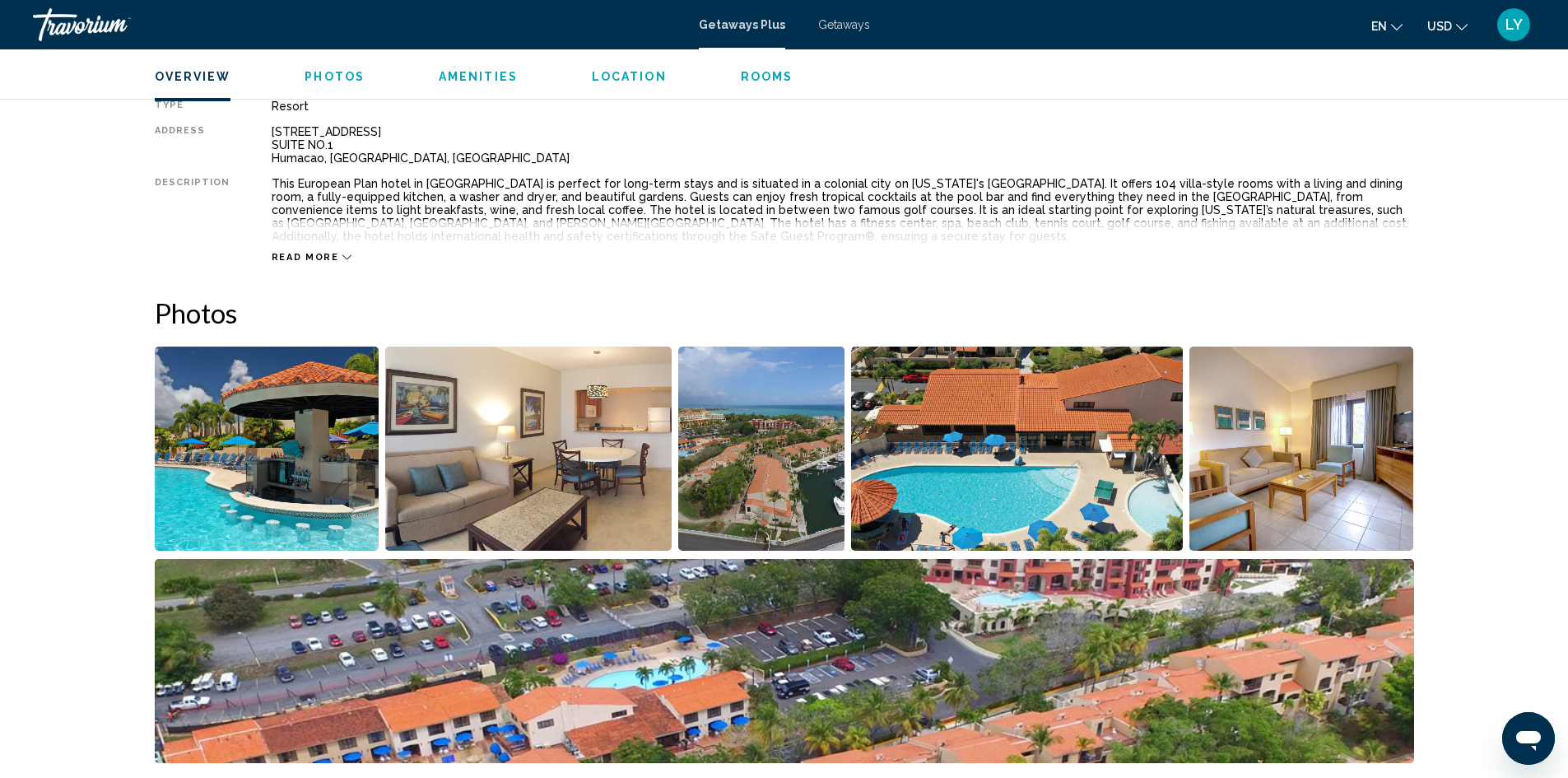
click at [319, 463] on img "Open full-screen image slider" at bounding box center [267, 449] width 225 height 204
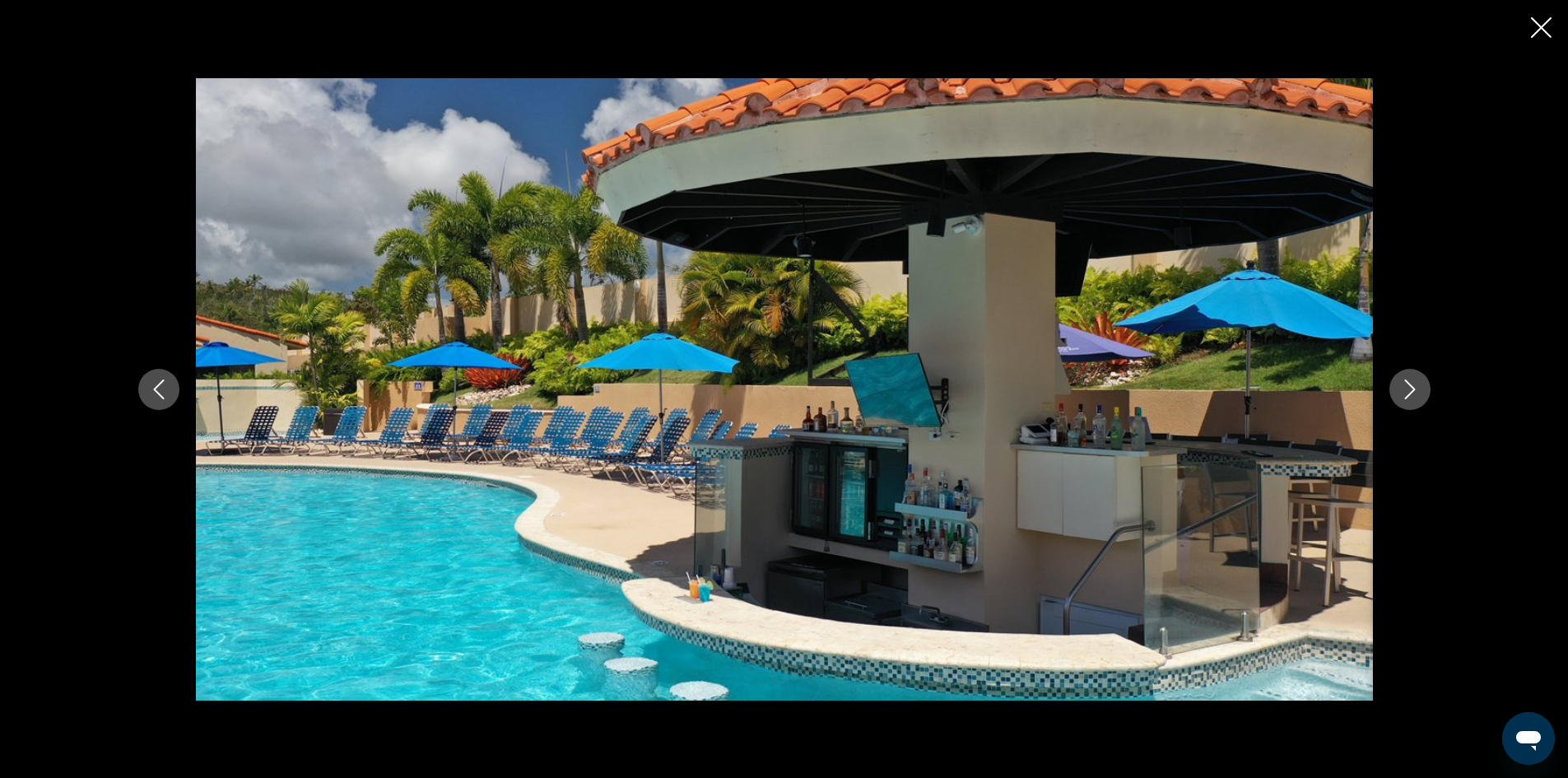
click at [1414, 402] on button "Next image" at bounding box center [1410, 389] width 41 height 41
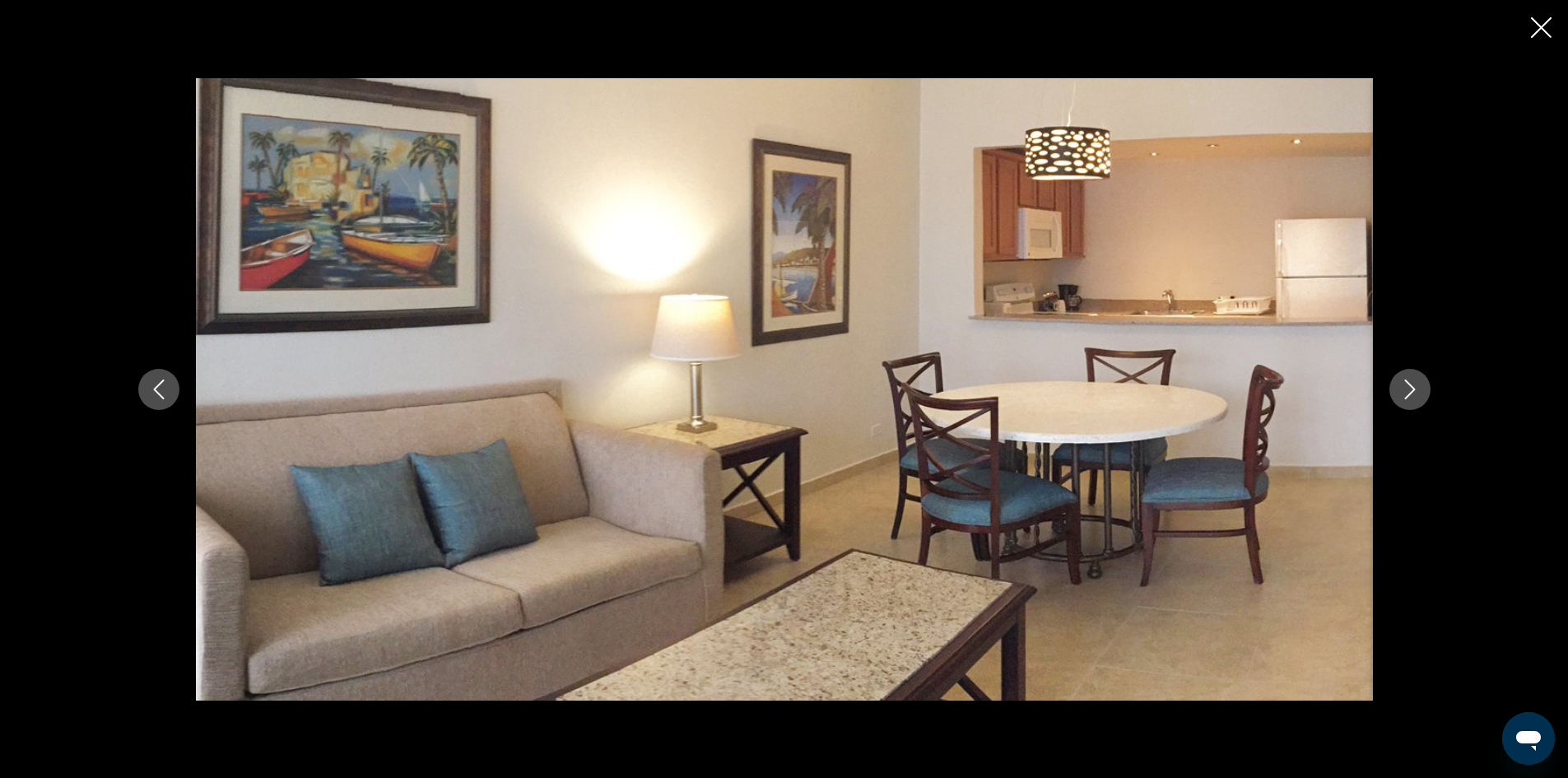
click at [1414, 402] on button "Next image" at bounding box center [1410, 389] width 41 height 41
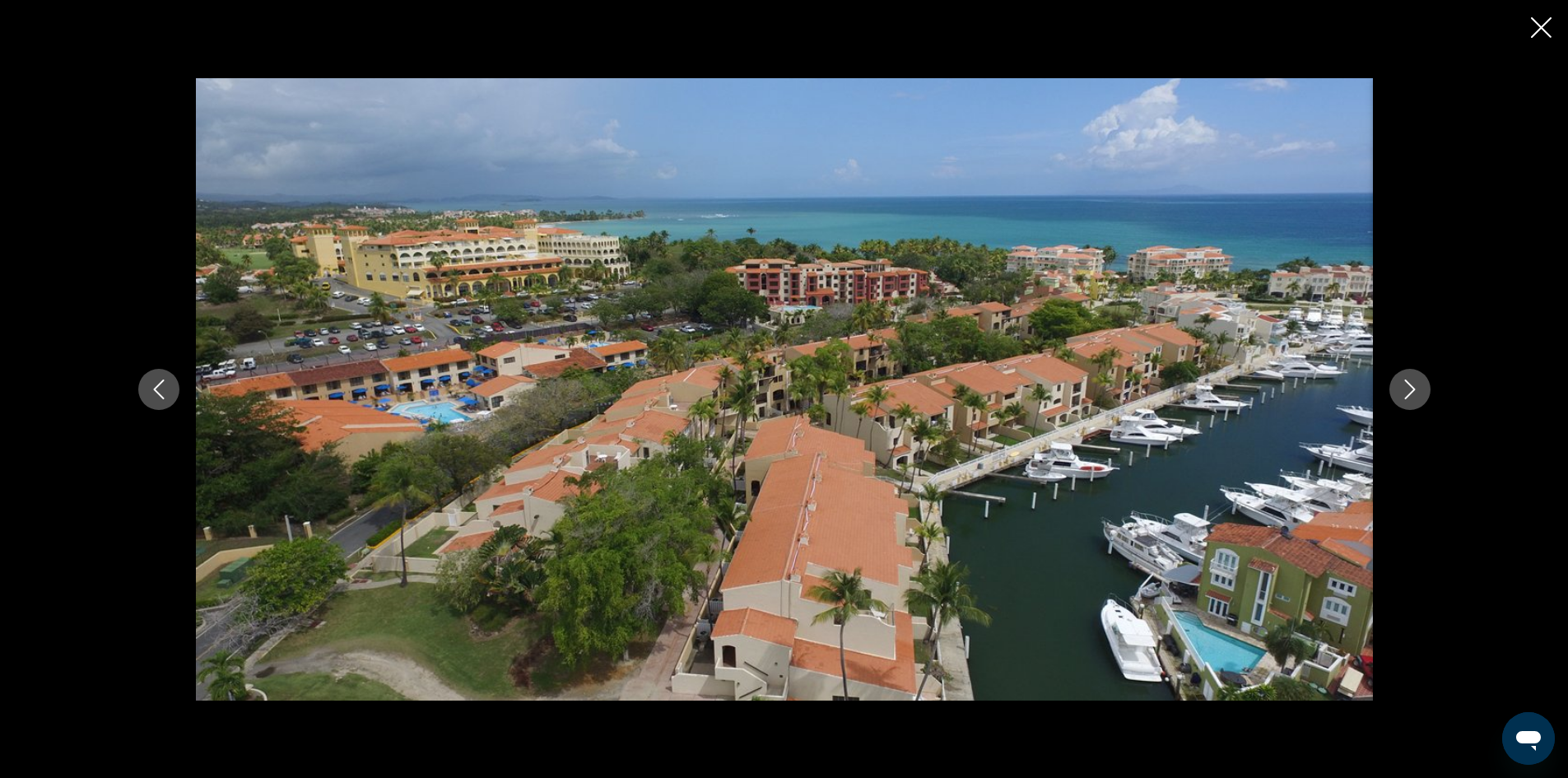
click at [1414, 402] on button "Next image" at bounding box center [1410, 389] width 41 height 41
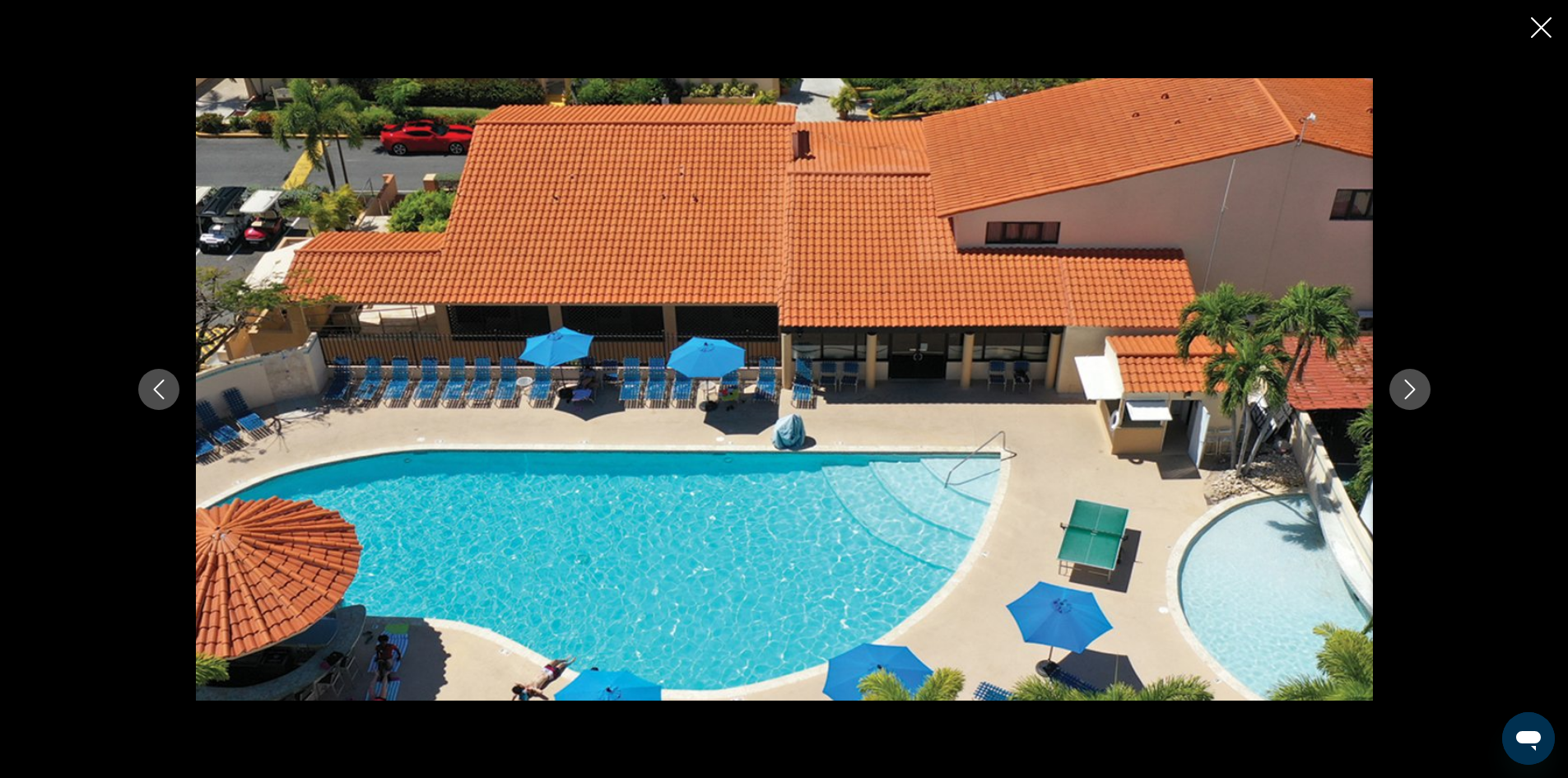
click at [1414, 402] on button "Next image" at bounding box center [1410, 389] width 41 height 41
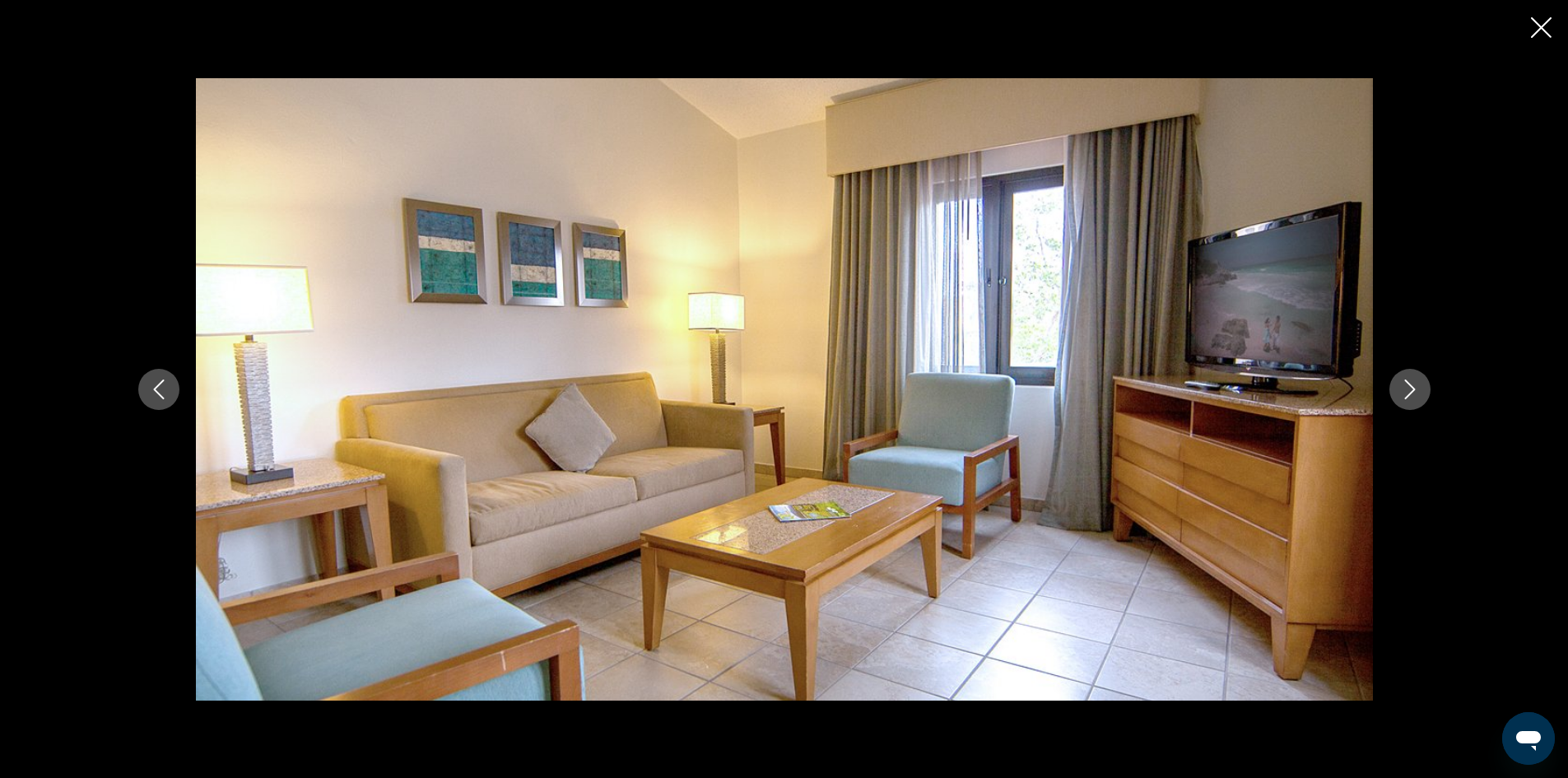
click at [1414, 402] on button "Next image" at bounding box center [1410, 389] width 41 height 41
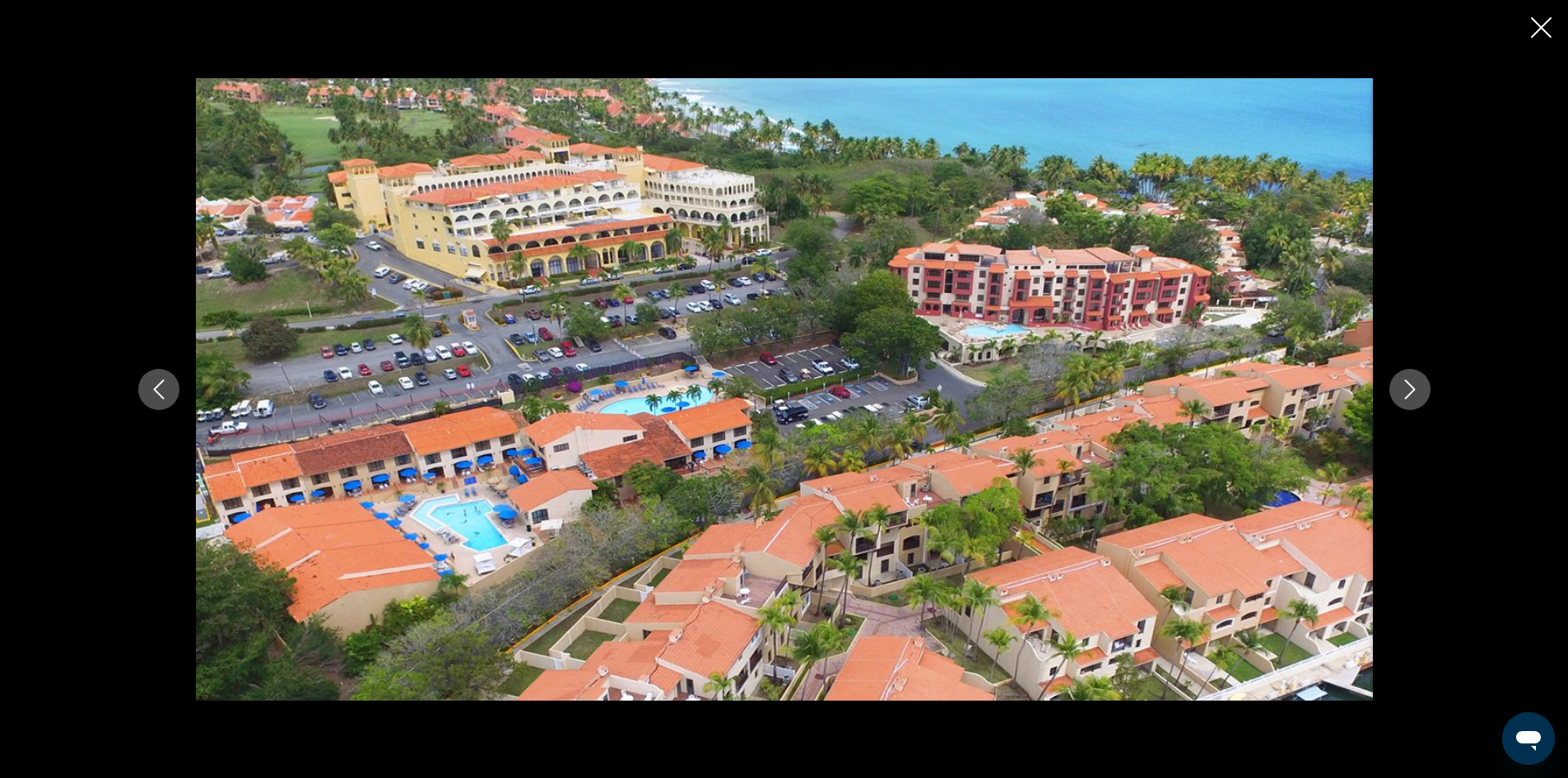
click at [1414, 402] on button "Next image" at bounding box center [1410, 389] width 41 height 41
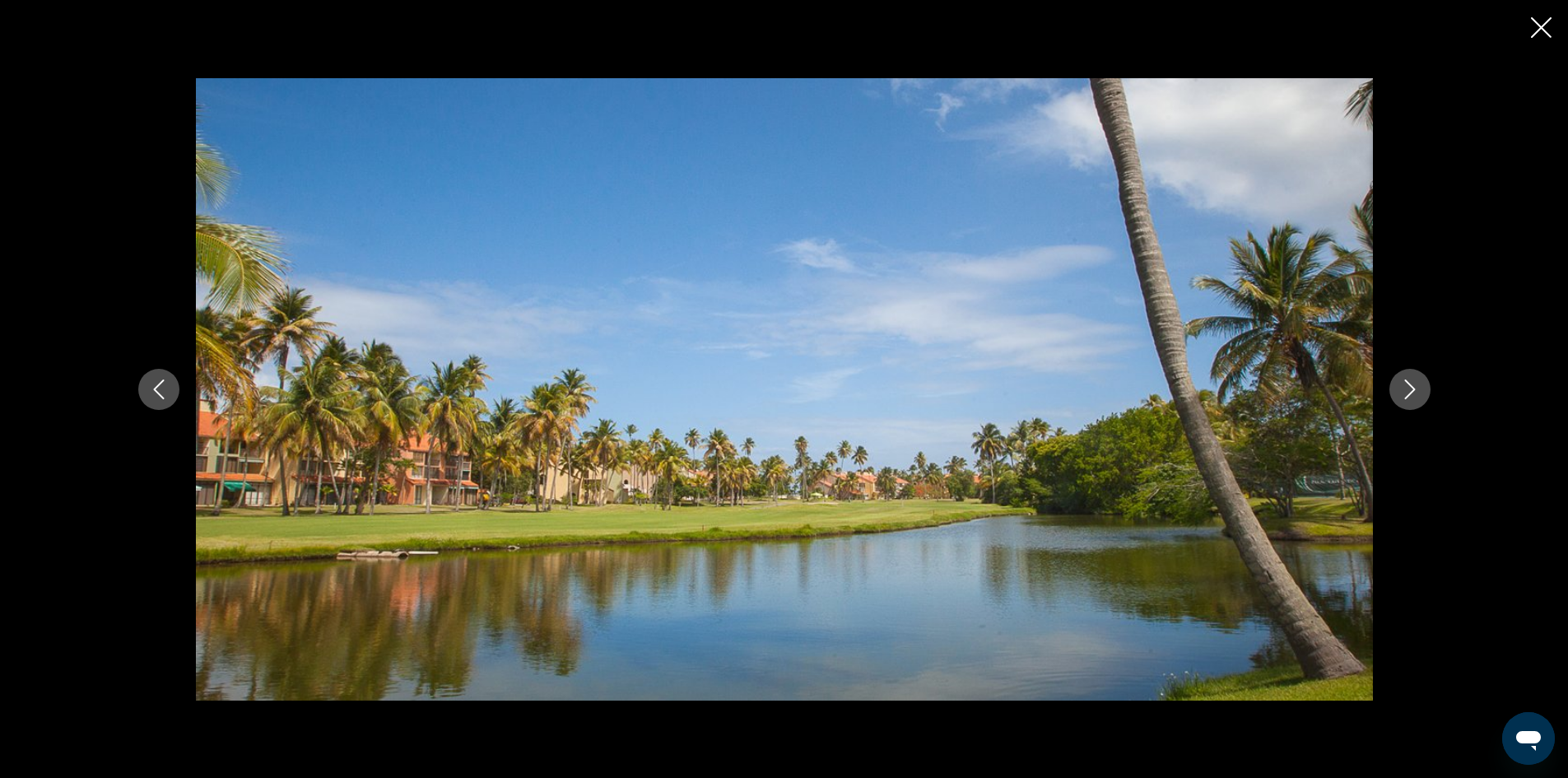
click at [1414, 402] on button "Next image" at bounding box center [1410, 389] width 41 height 41
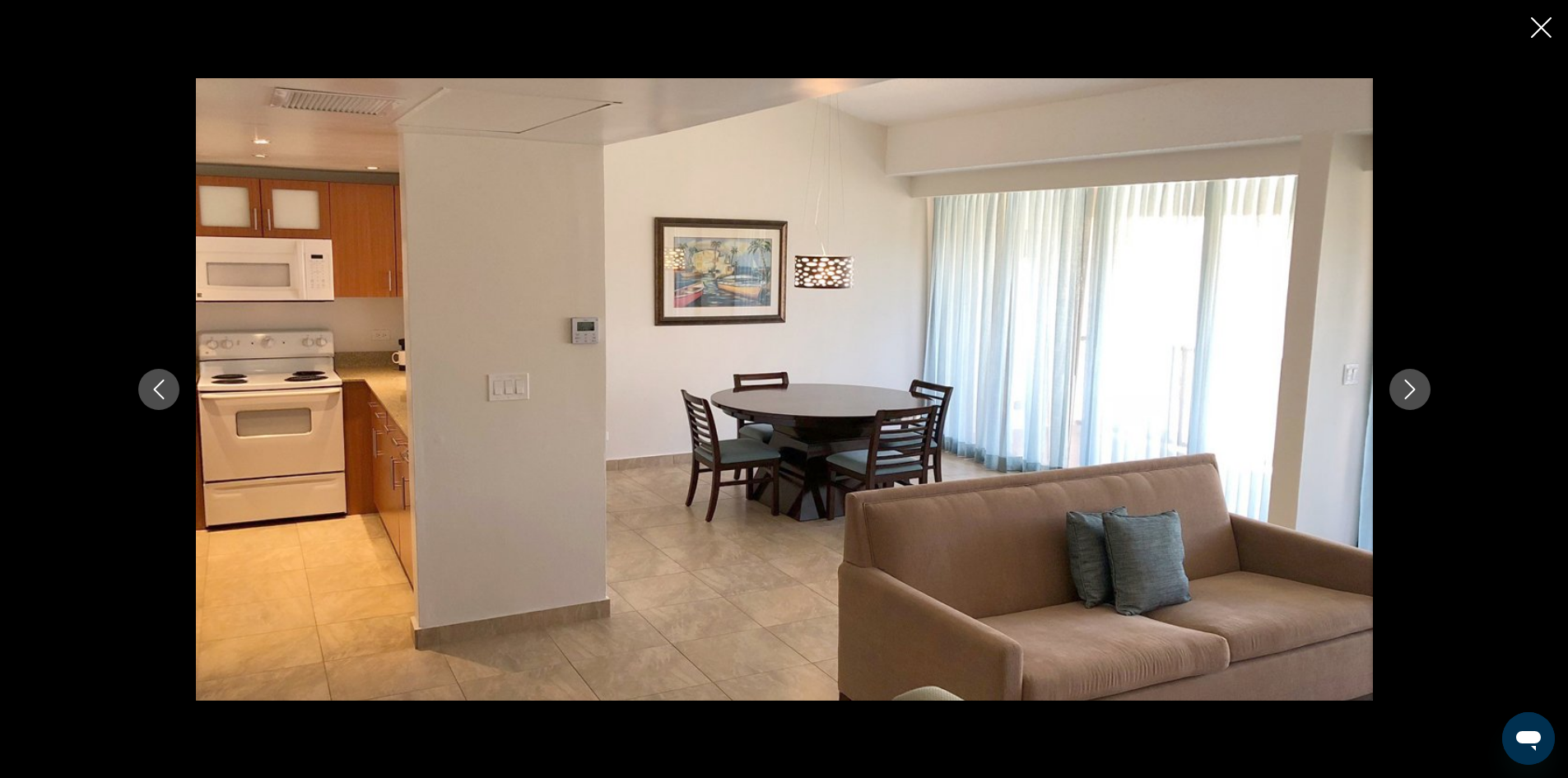
click at [1414, 402] on button "Next image" at bounding box center [1410, 389] width 41 height 41
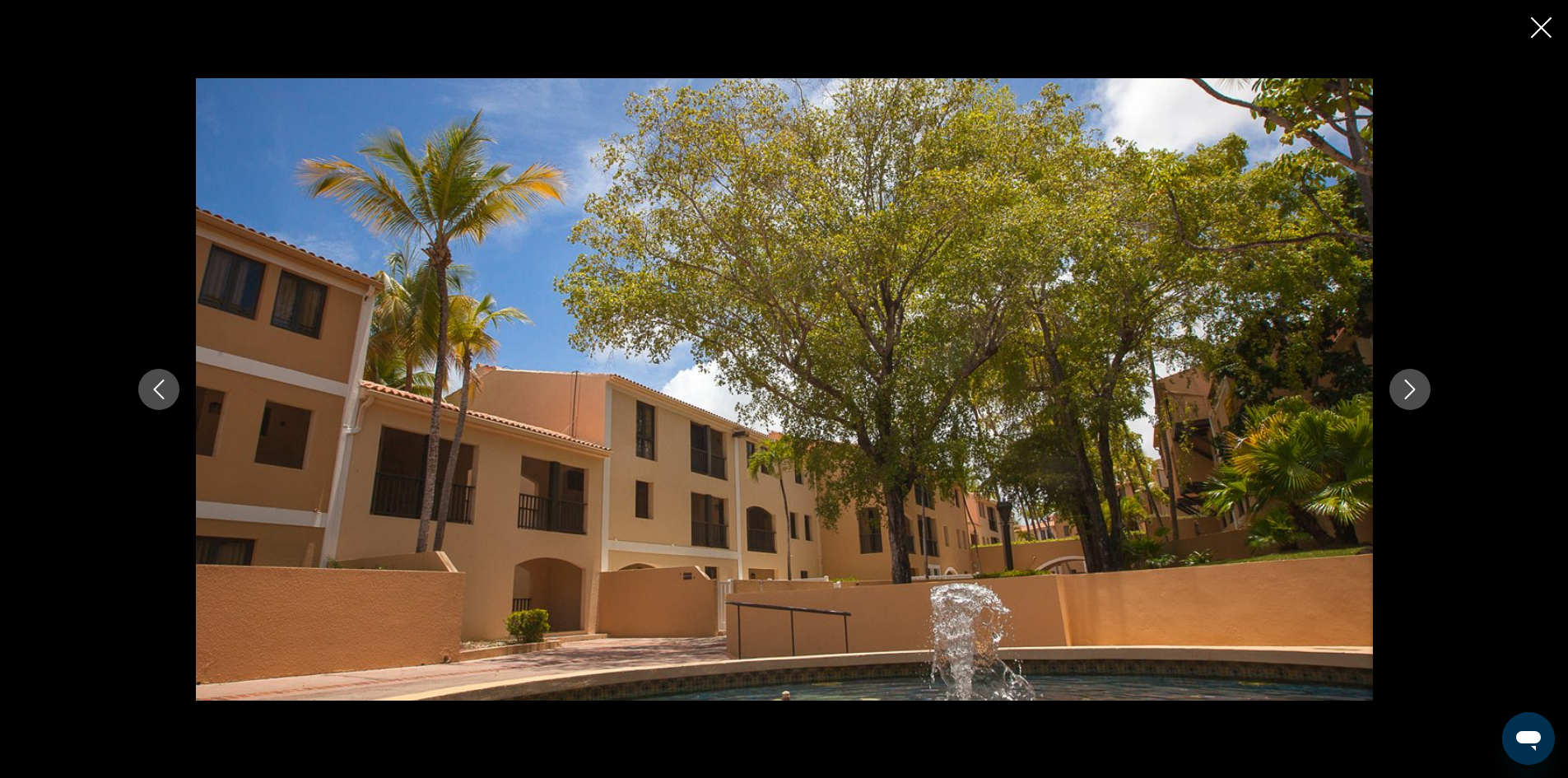
click at [1414, 402] on button "Next image" at bounding box center [1410, 389] width 41 height 41
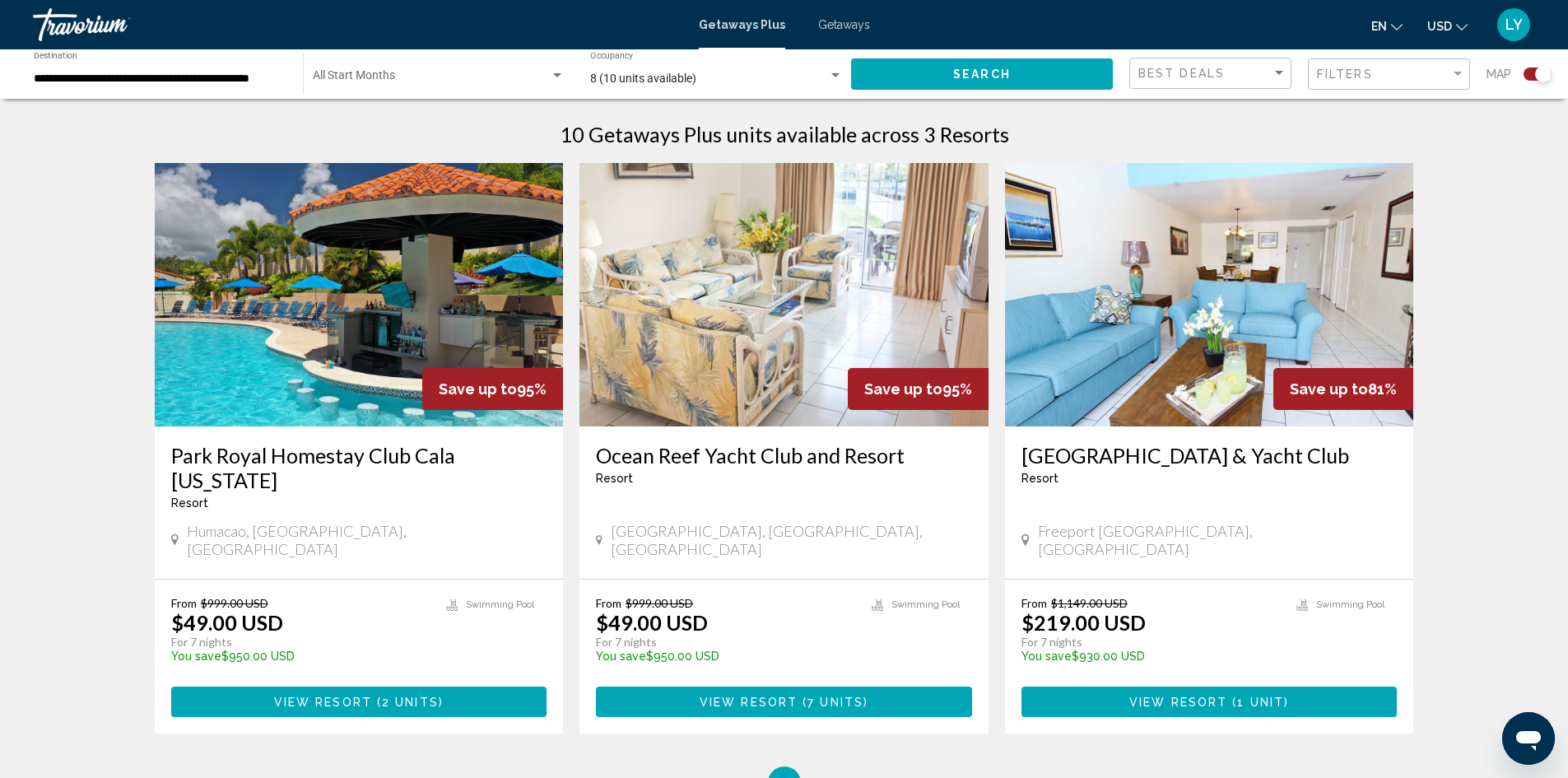
scroll to position [577, 0]
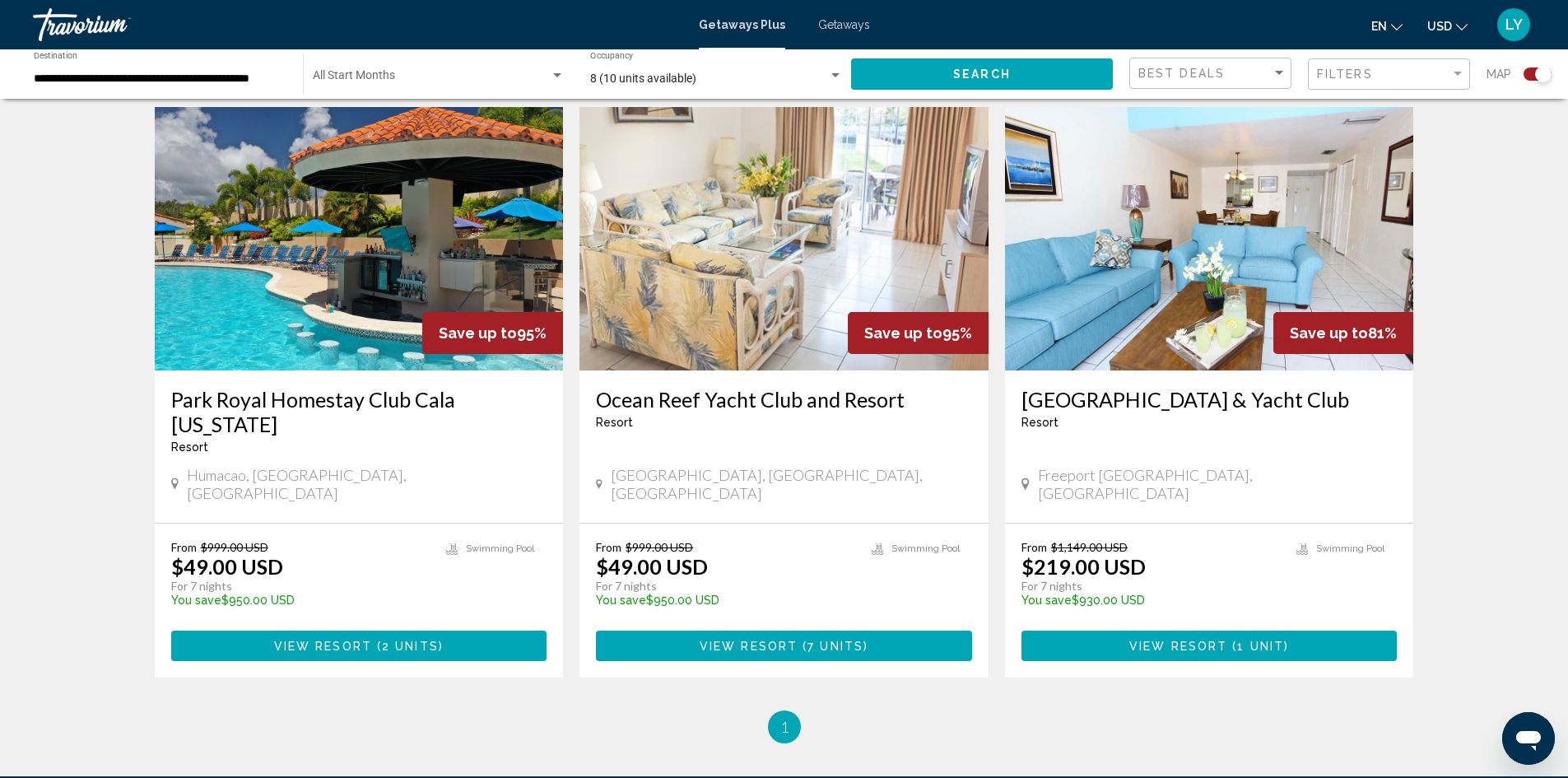
click at [123, 78] on input "**********" at bounding box center [160, 79] width 253 height 13
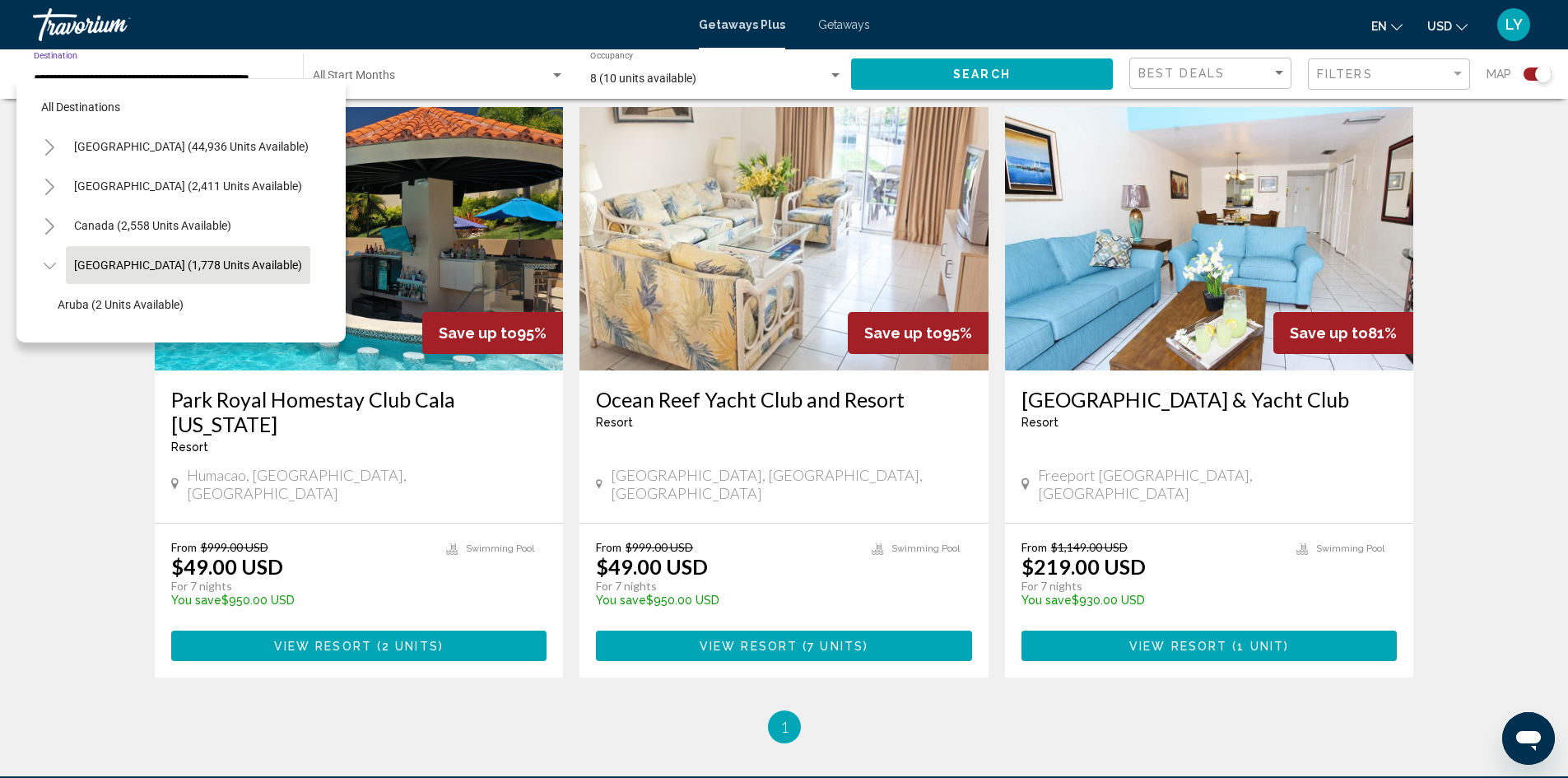
scroll to position [65, 27]
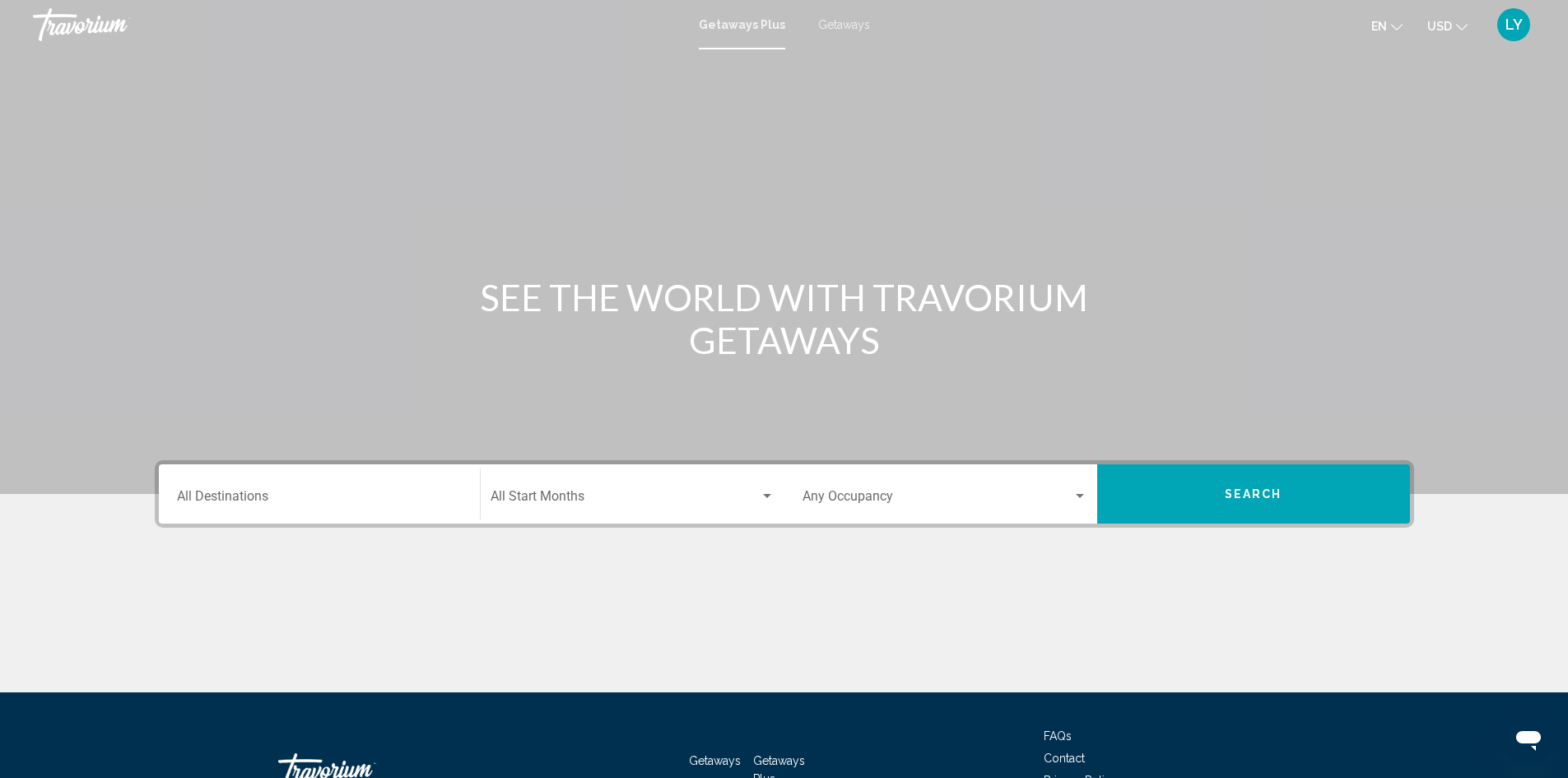
click at [260, 480] on div "Destination All Destinations" at bounding box center [319, 494] width 284 height 52
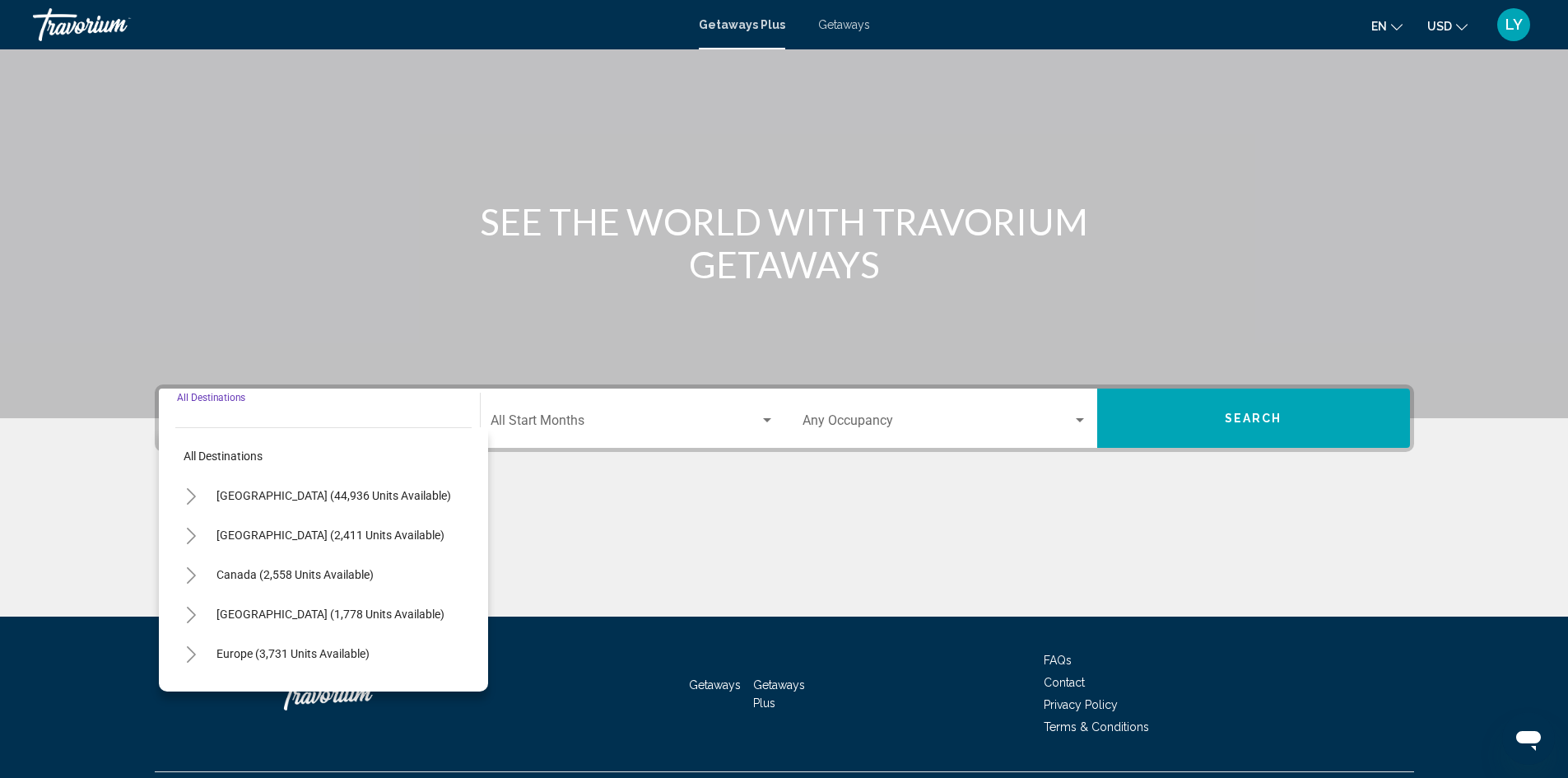
scroll to position [116, 0]
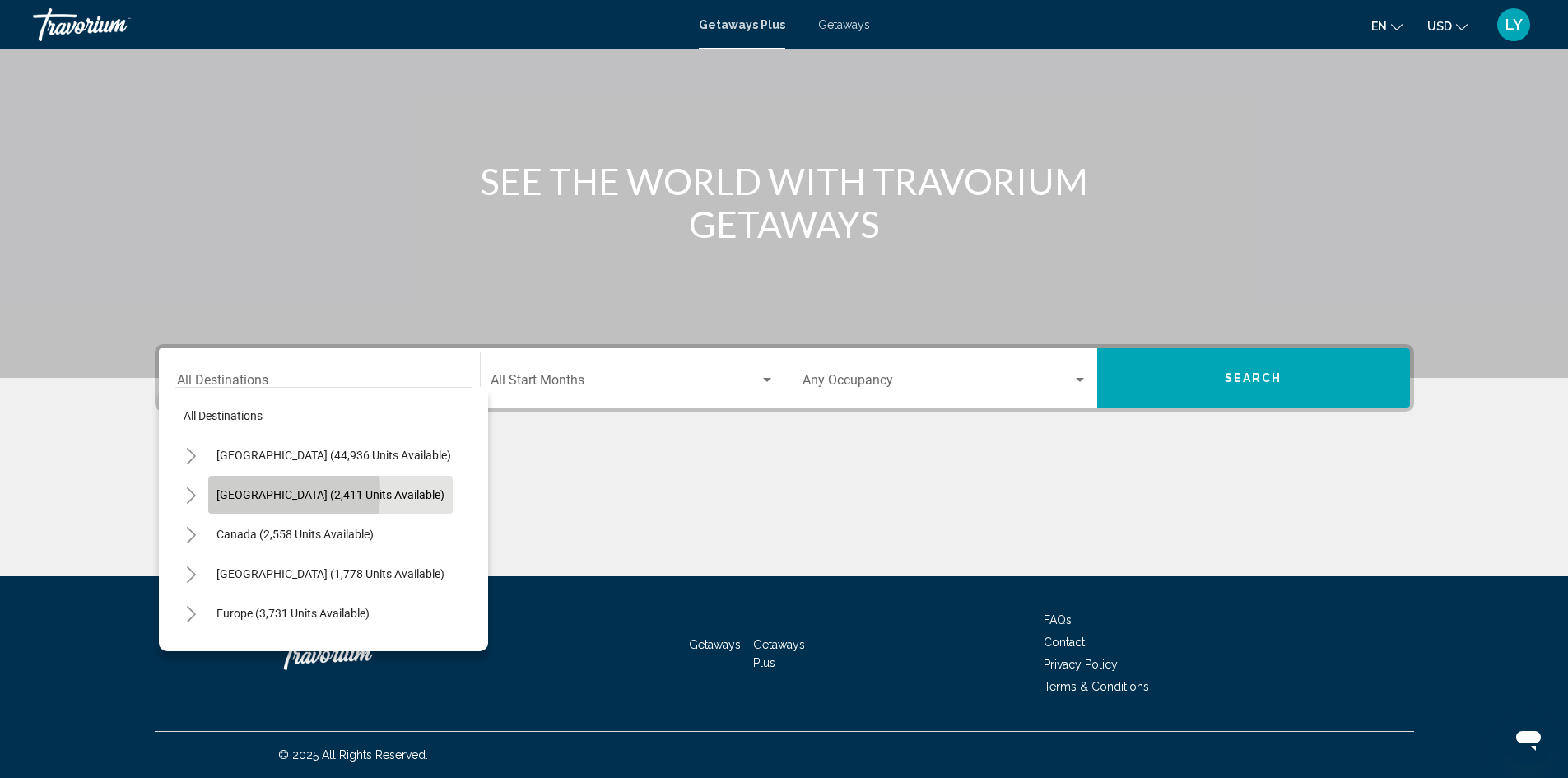
click at [219, 492] on span "[GEOGRAPHIC_DATA] (2,411 units available)" at bounding box center [330, 494] width 228 height 13
type input "**********"
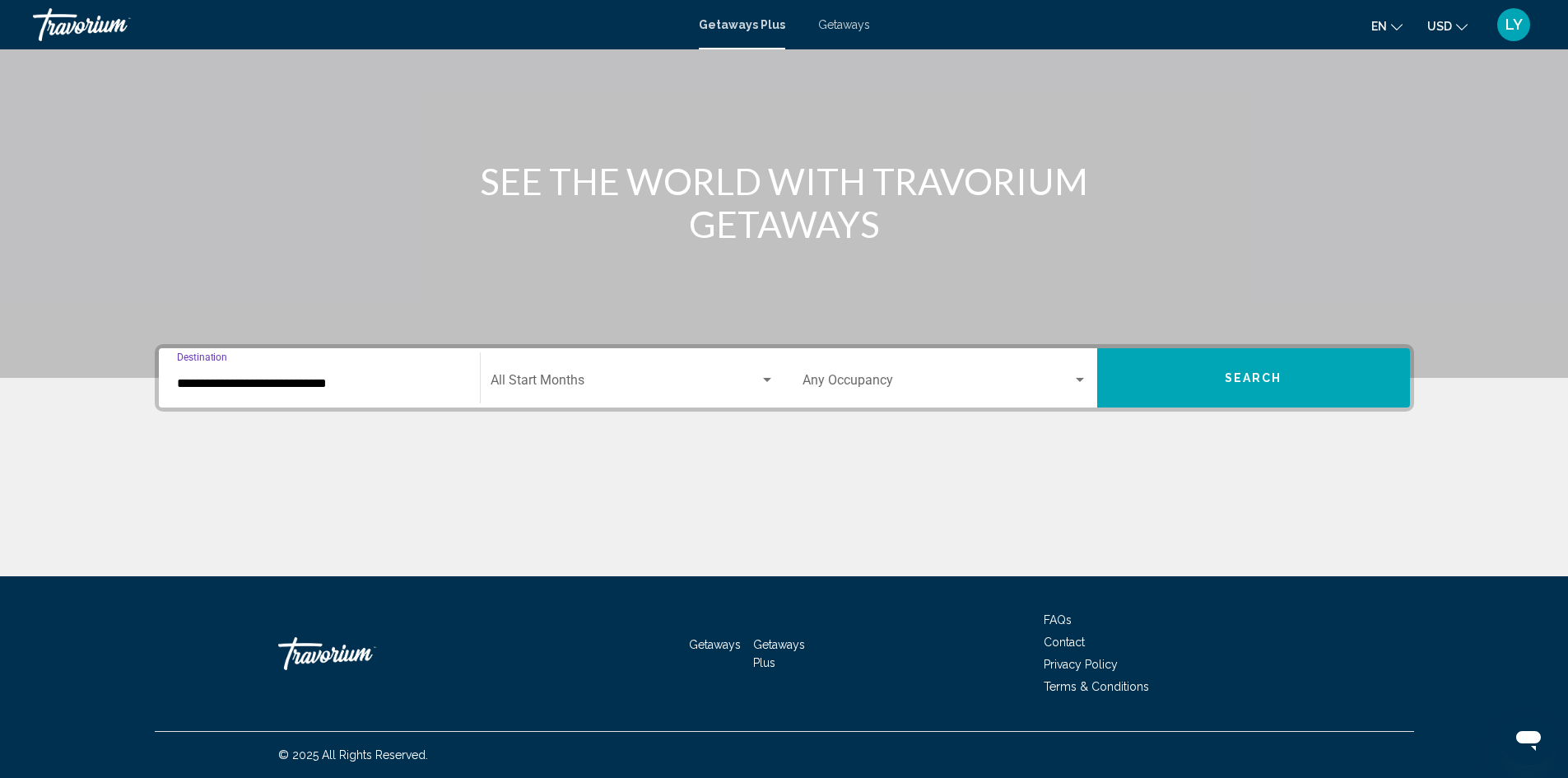
click at [840, 377] on span "Search widget" at bounding box center [938, 383] width 271 height 15
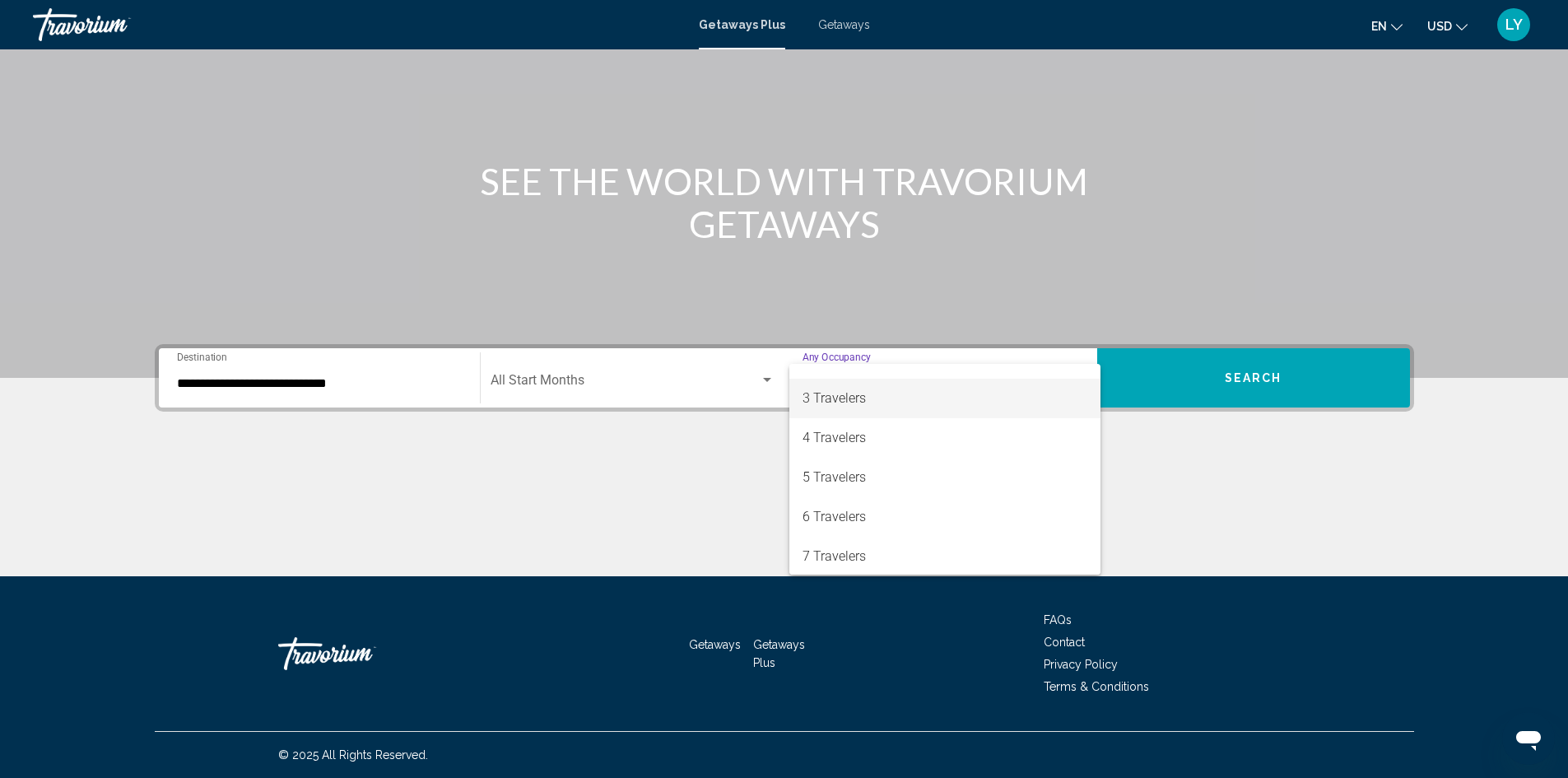
scroll to position [165, 0]
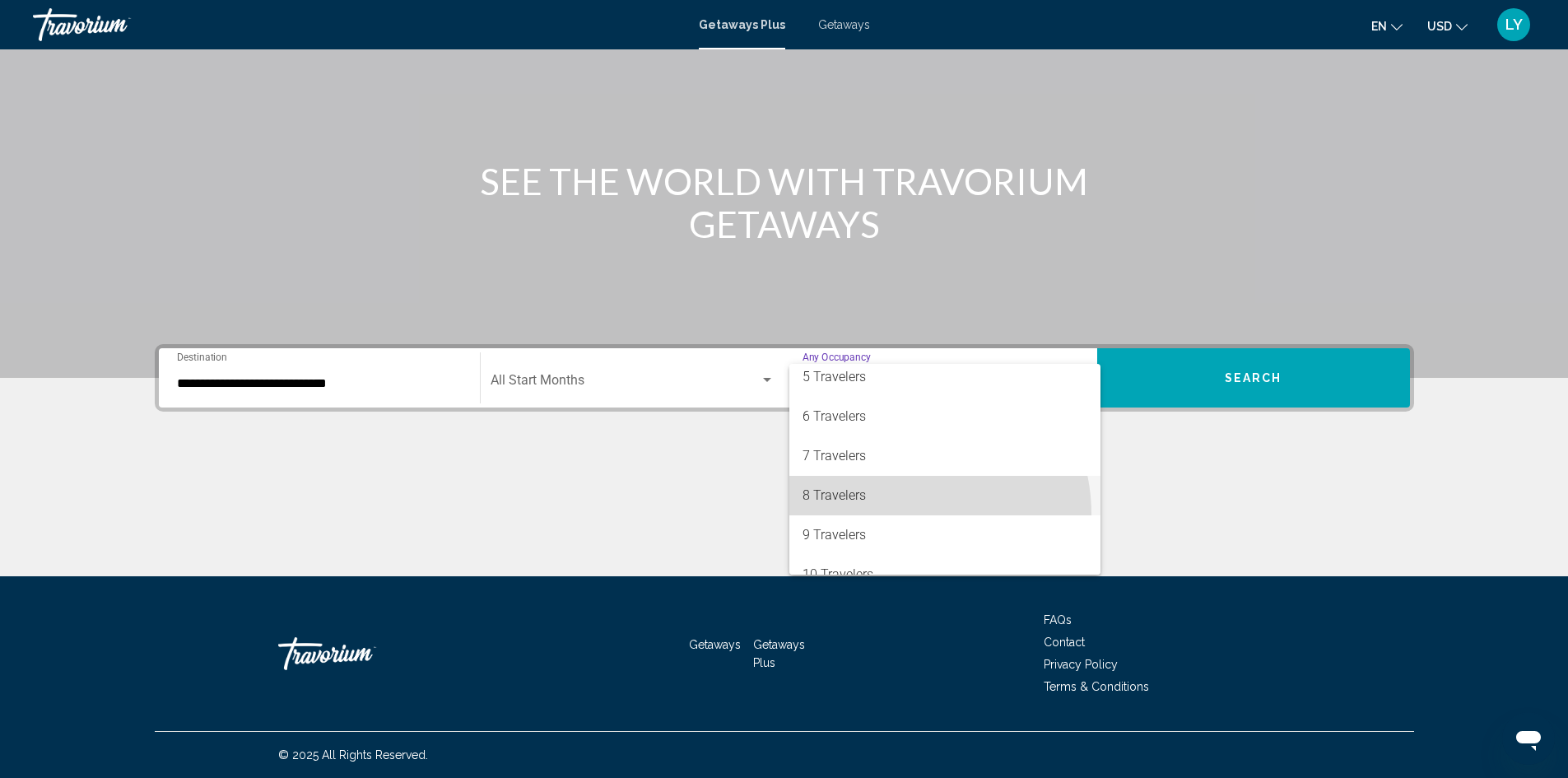
click at [905, 514] on span "8 Travelers" at bounding box center [945, 495] width 284 height 39
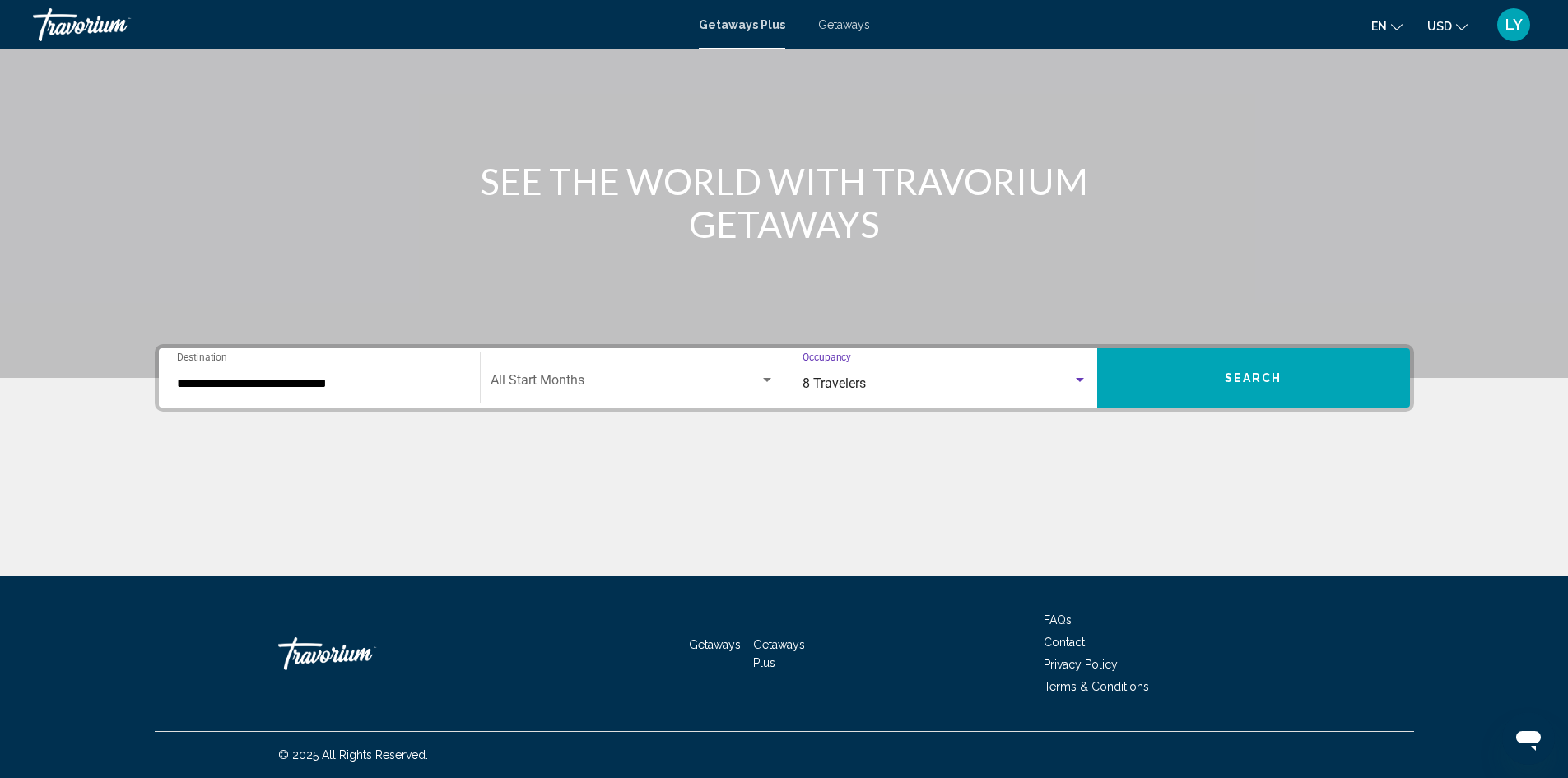
click at [1223, 396] on button "Search" at bounding box center [1254, 378] width 312 height 60
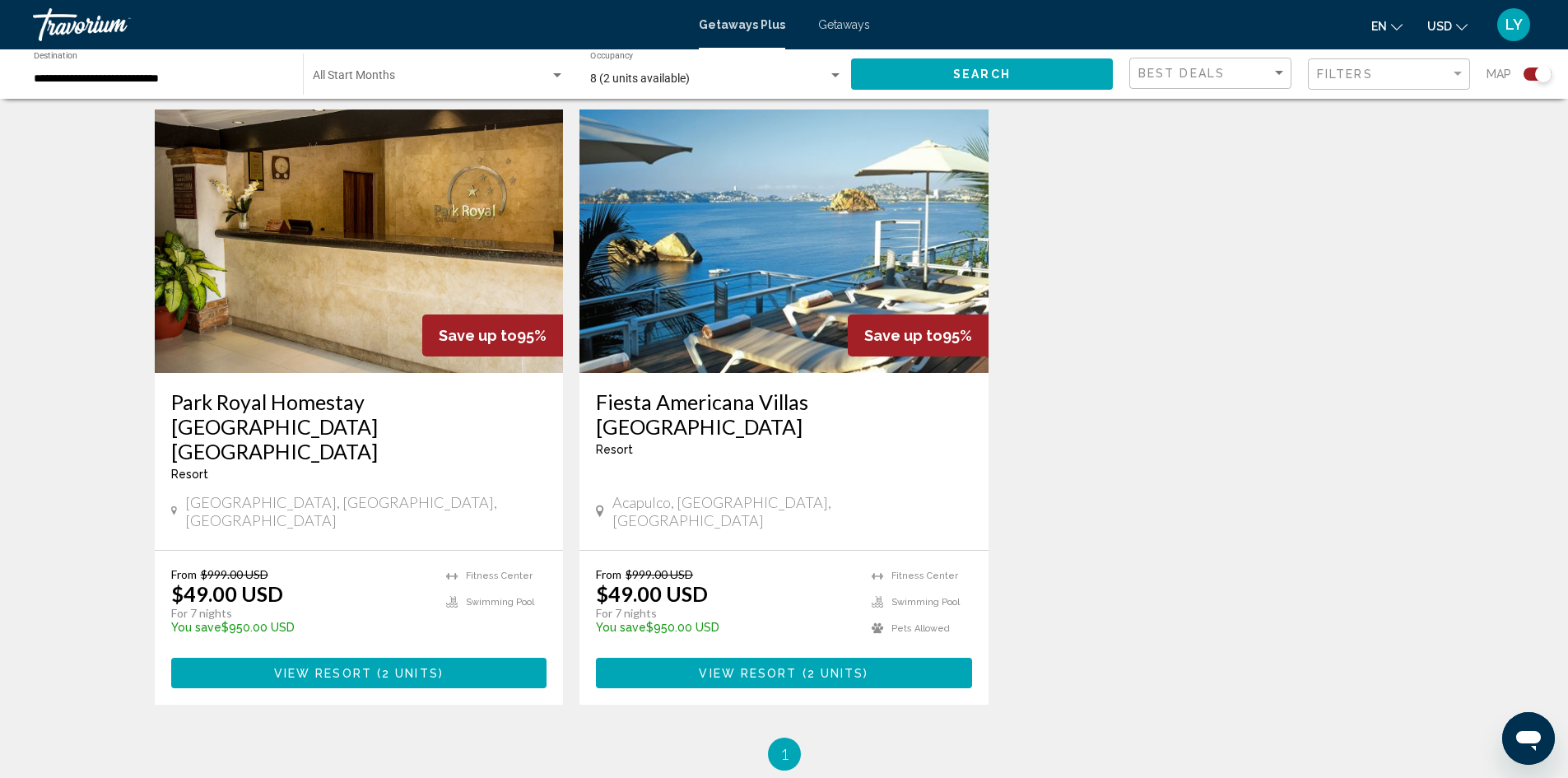
scroll to position [577, 0]
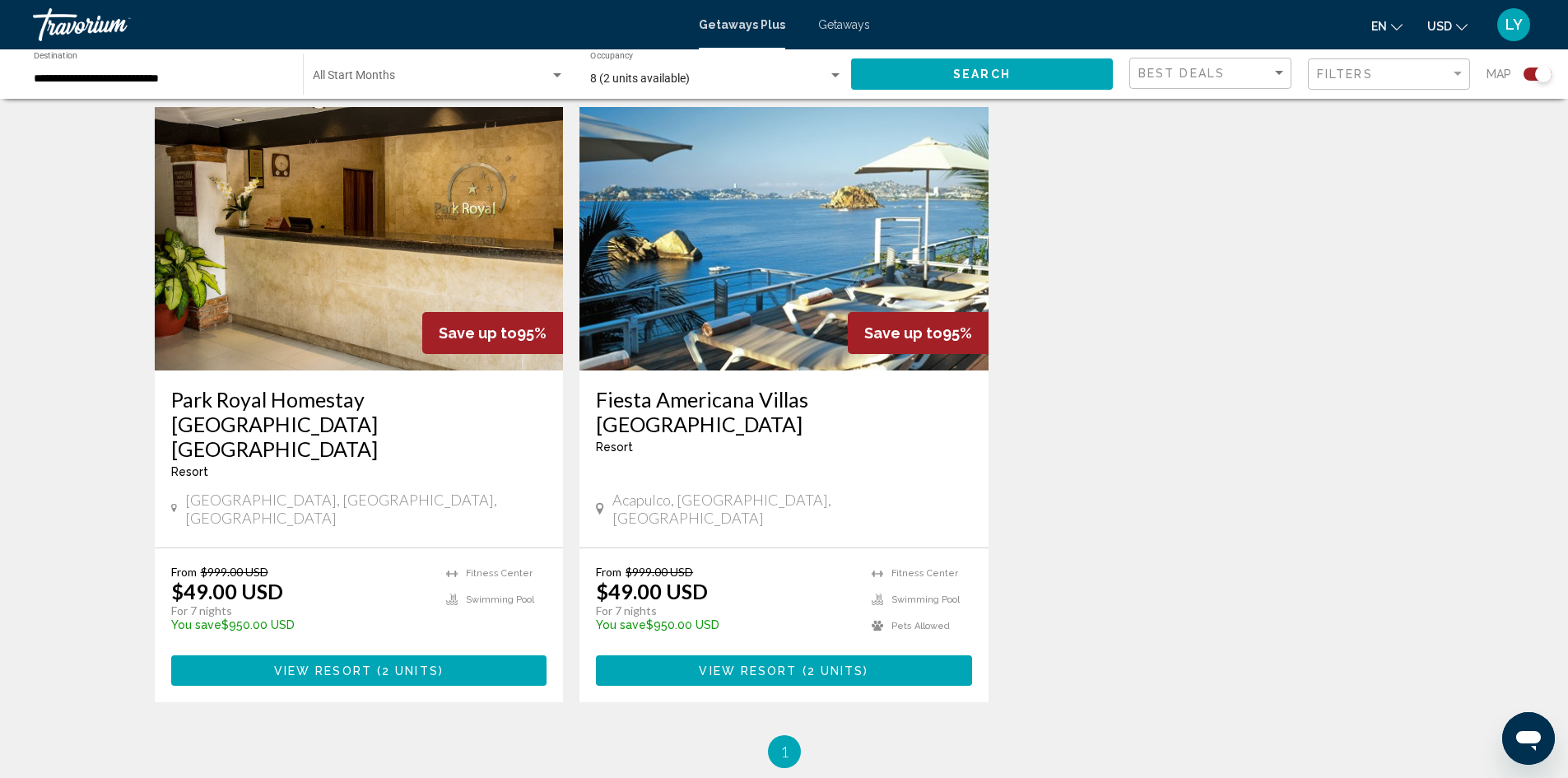
click at [691, 235] on img "Main content" at bounding box center [784, 239] width 409 height 263
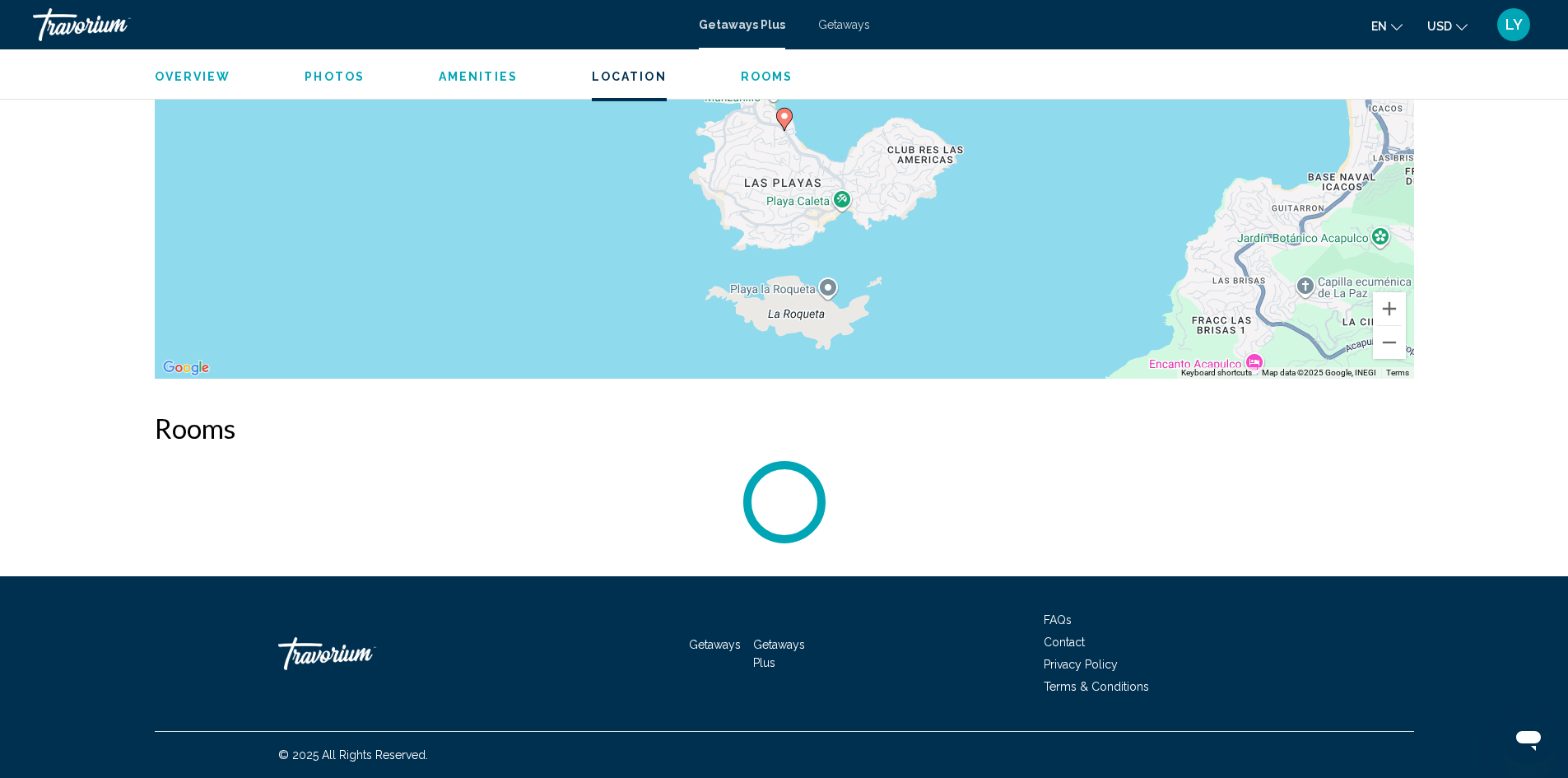
scroll to position [2376, 0]
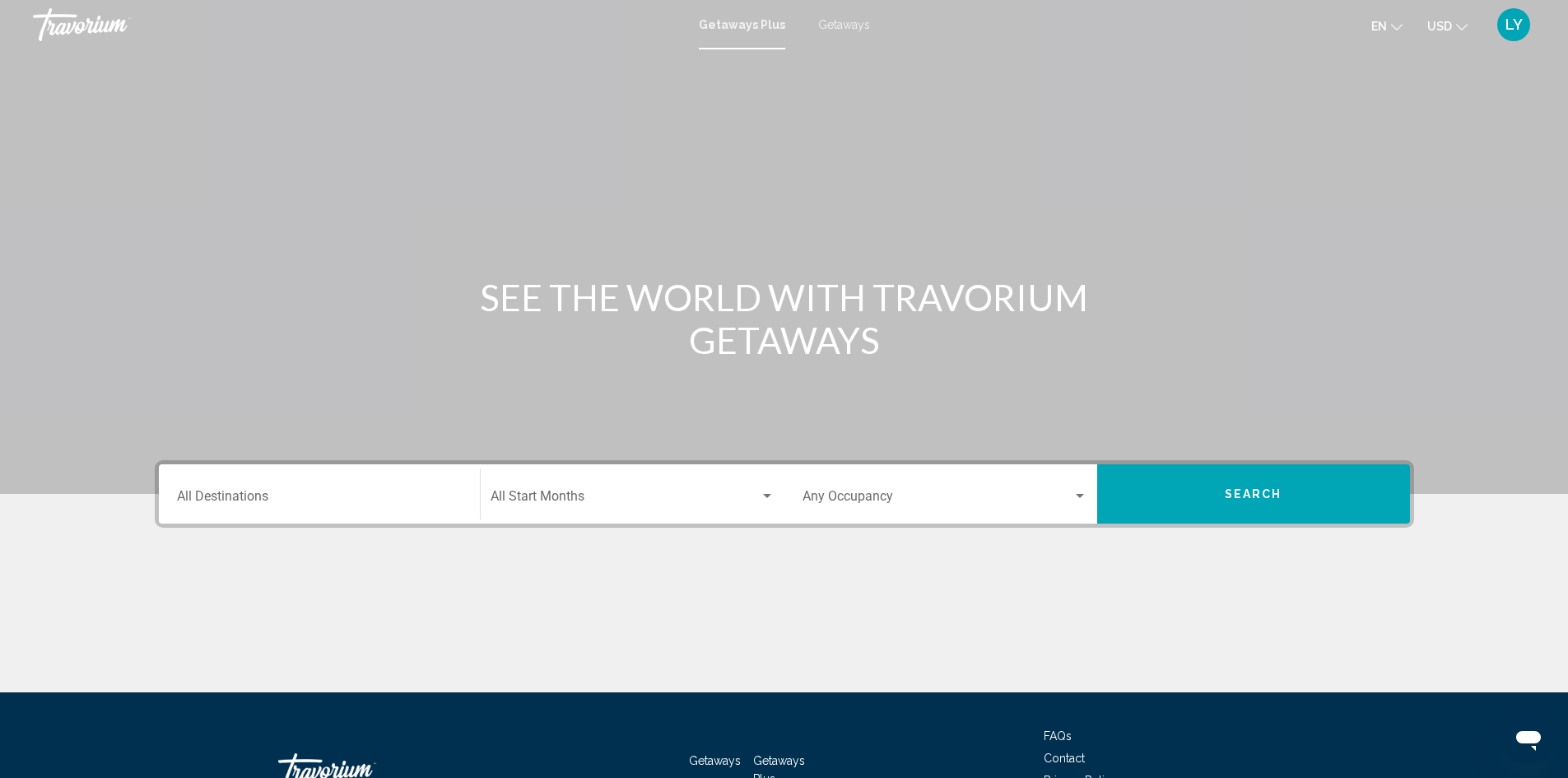
click at [280, 498] on input "Destination All Destinations" at bounding box center [319, 500] width 284 height 15
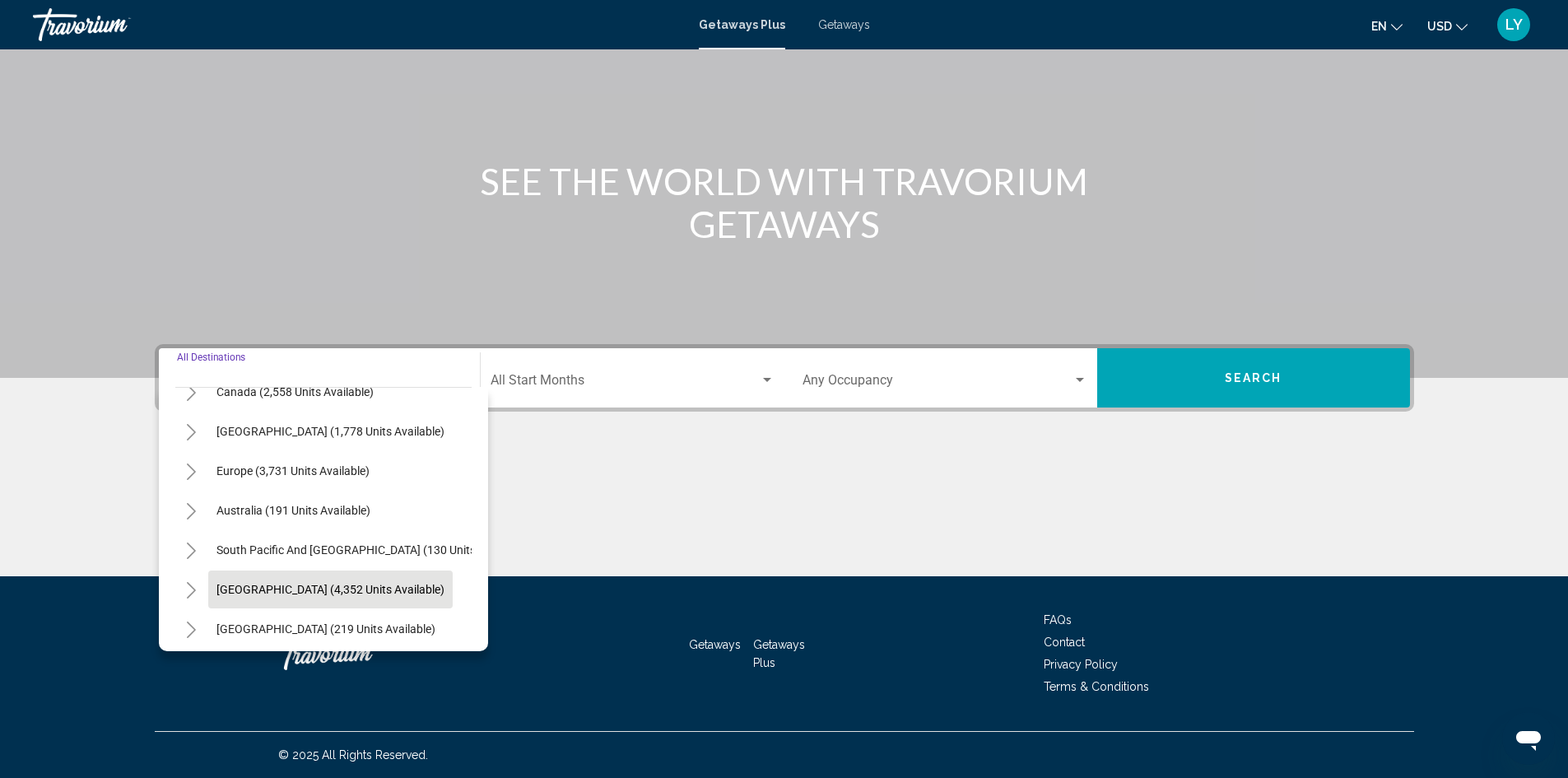
scroll to position [115, 0]
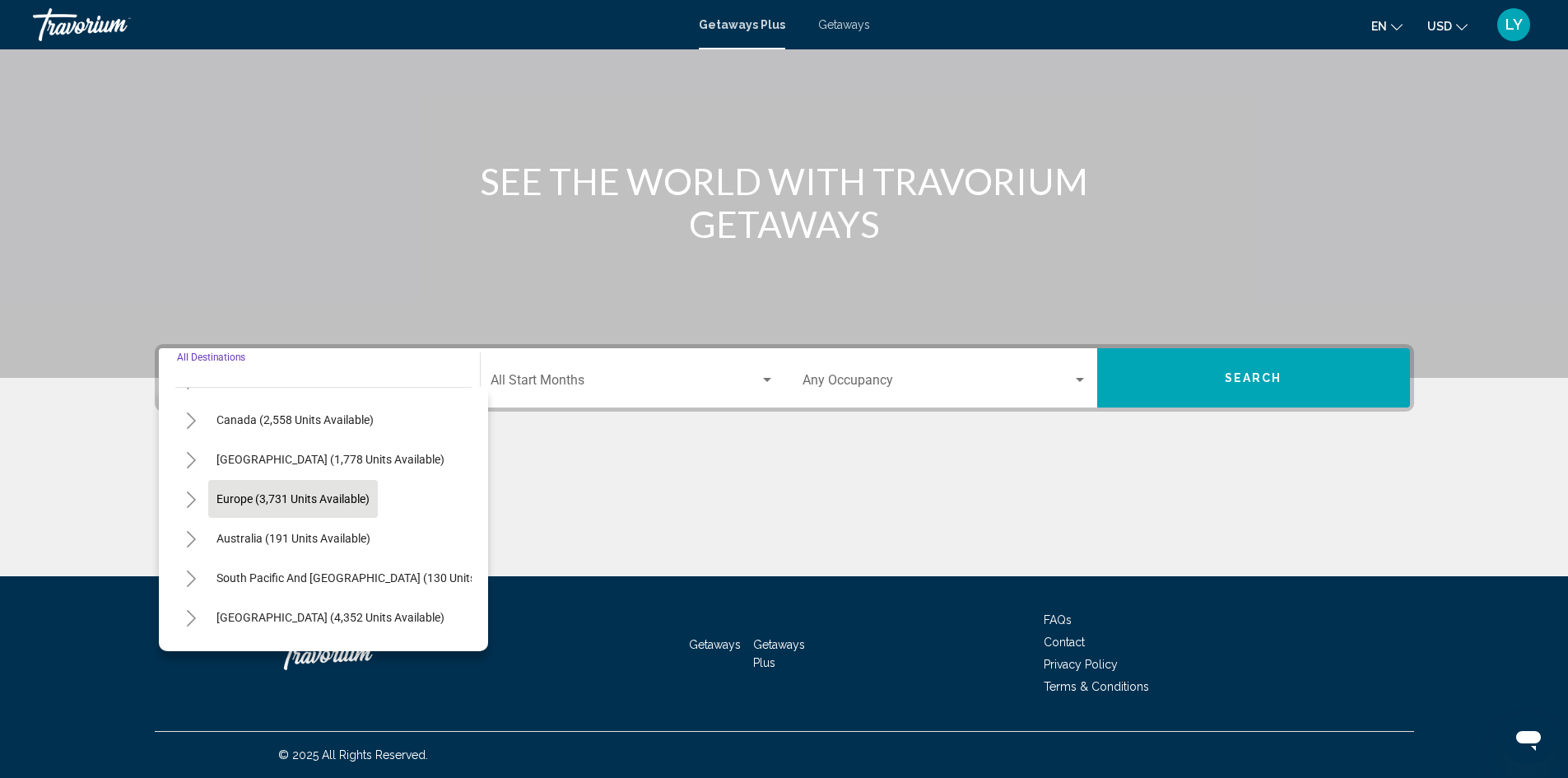
click at [243, 494] on span "Europe (3,731 units available)" at bounding box center [293, 499] width 153 height 13
type input "**********"
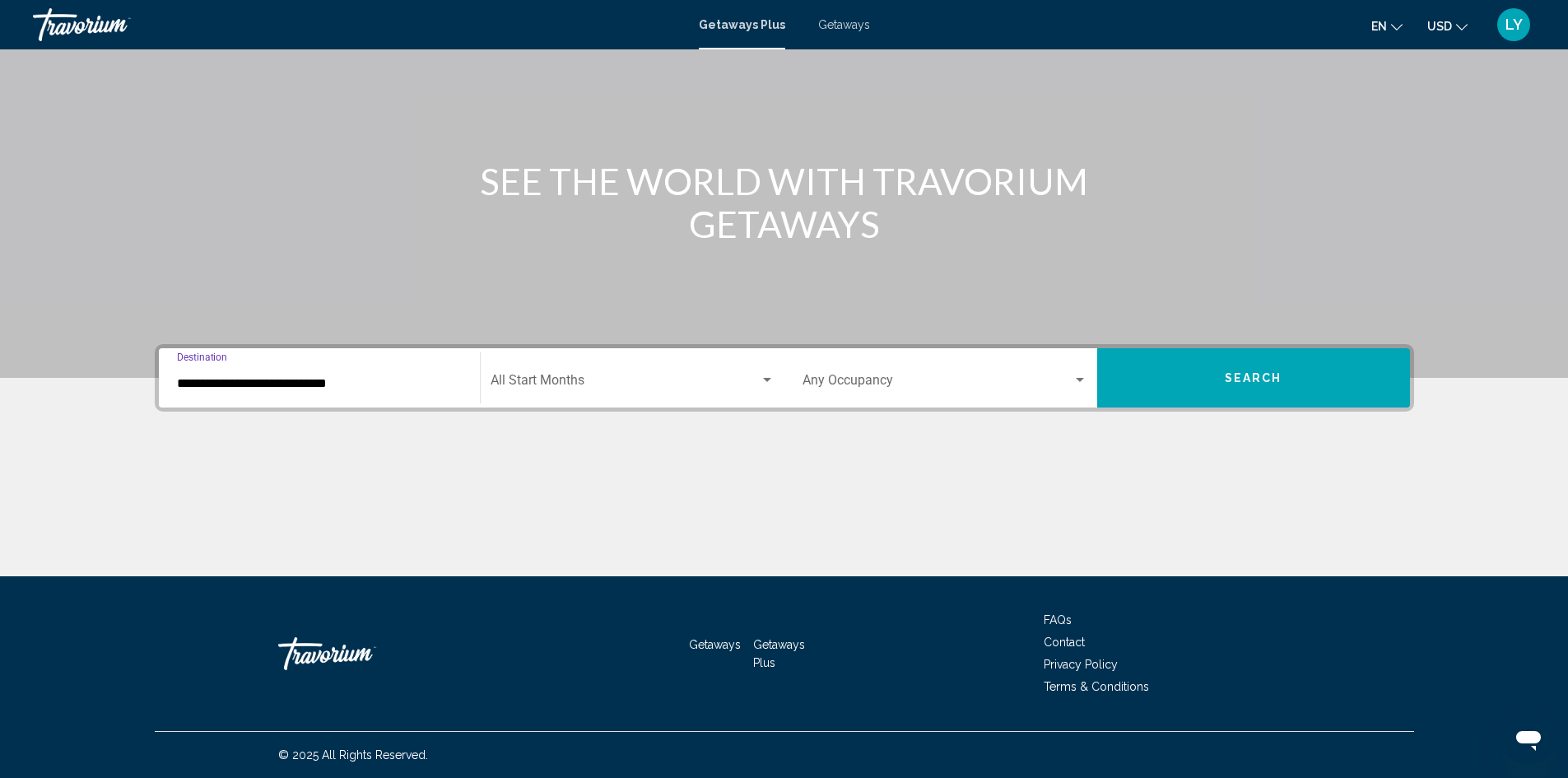
click at [951, 367] on div "Occupancy Any Occupancy" at bounding box center [945, 379] width 284 height 52
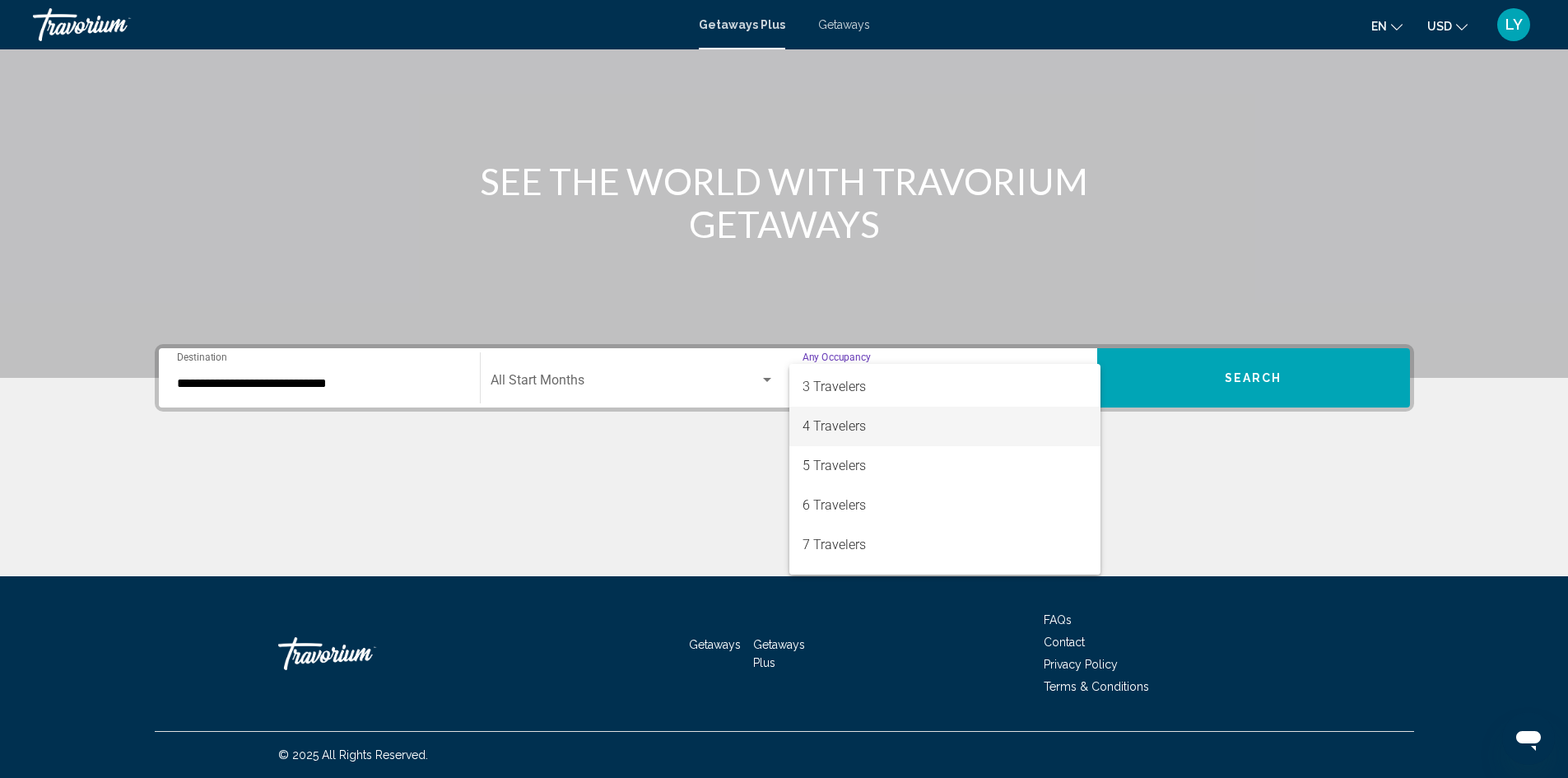
scroll to position [185, 0]
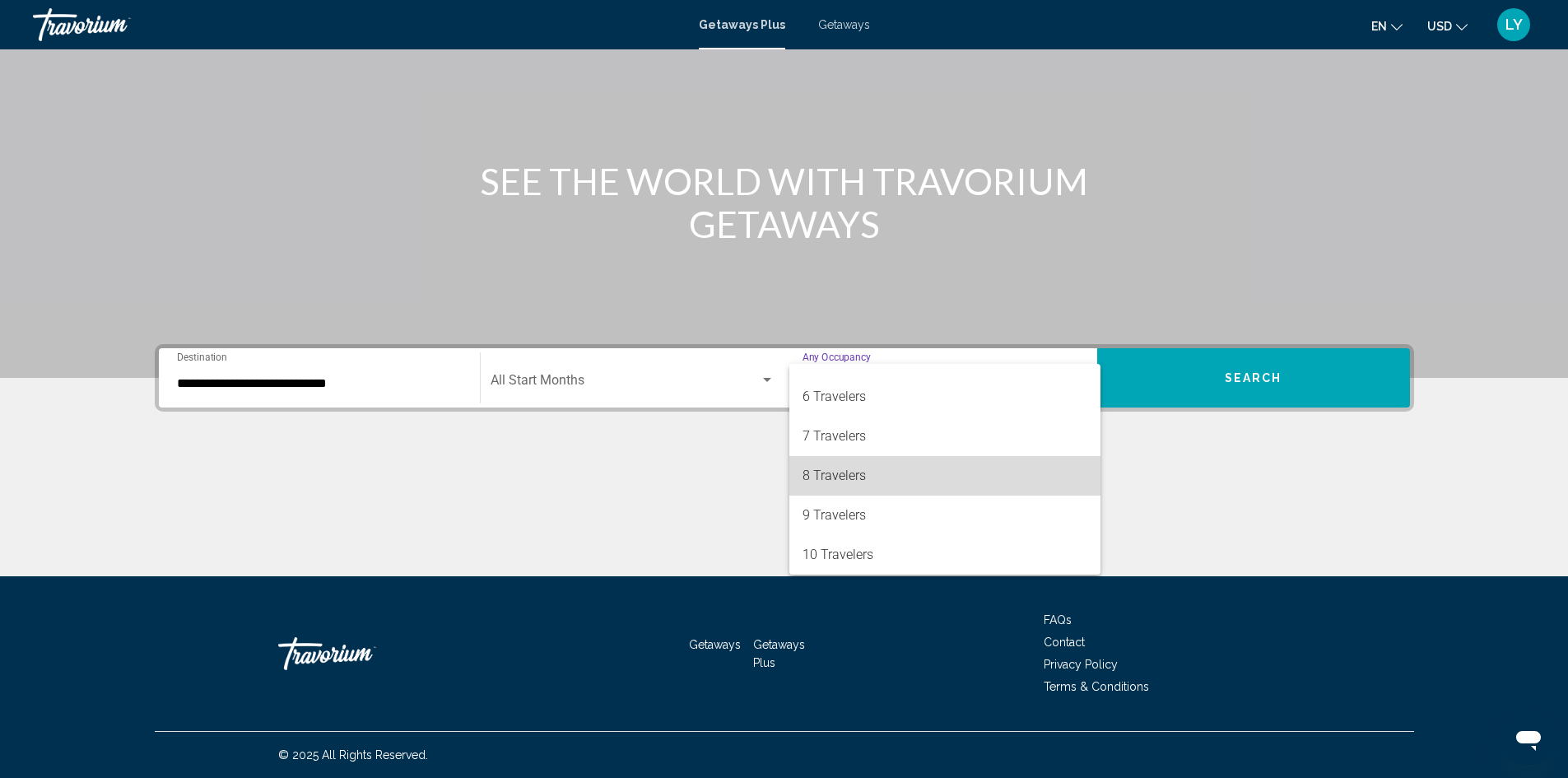
click at [947, 478] on span "8 Travelers" at bounding box center [945, 476] width 284 height 39
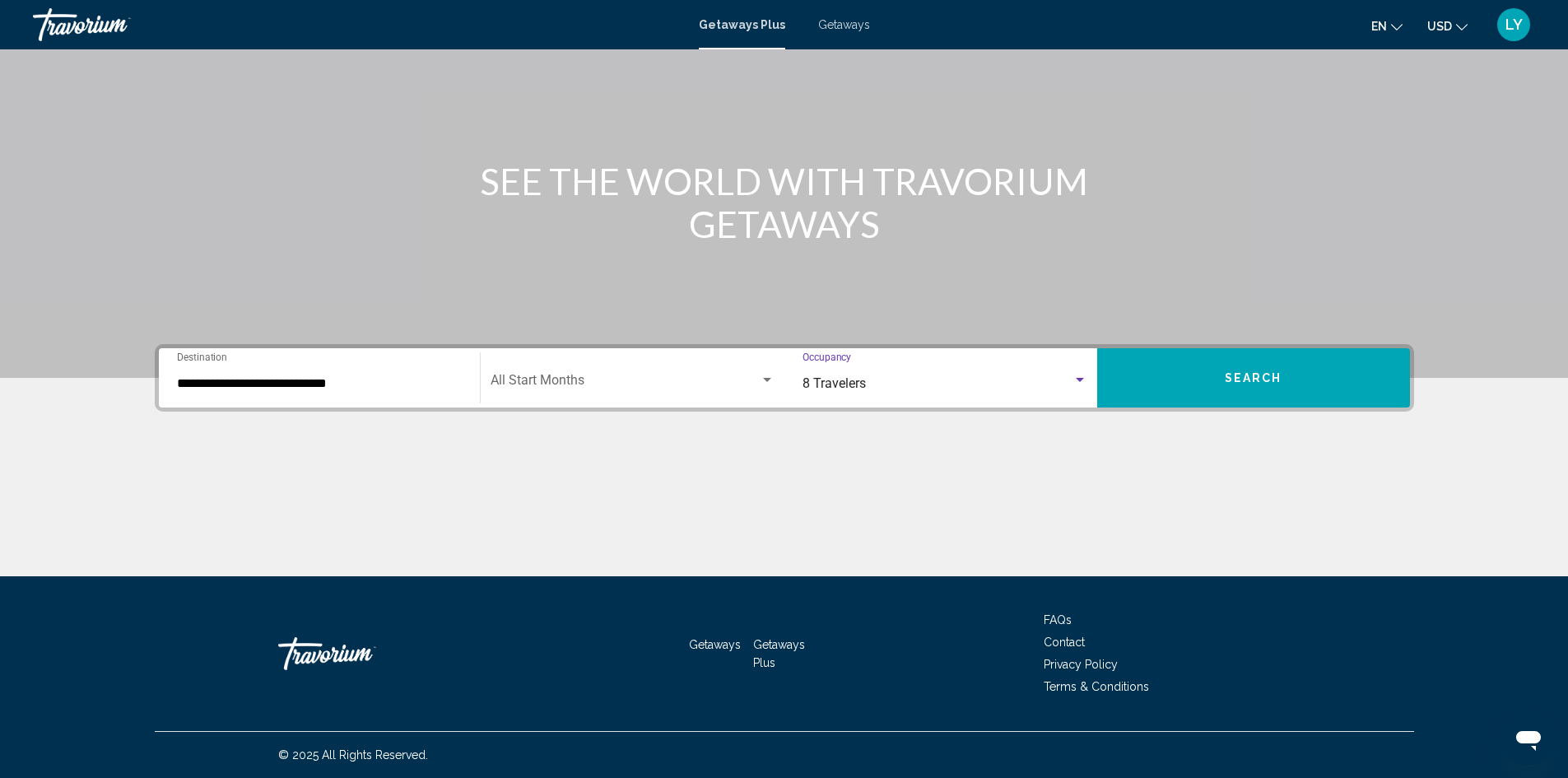
click at [1244, 372] on span "Search" at bounding box center [1254, 379] width 58 height 13
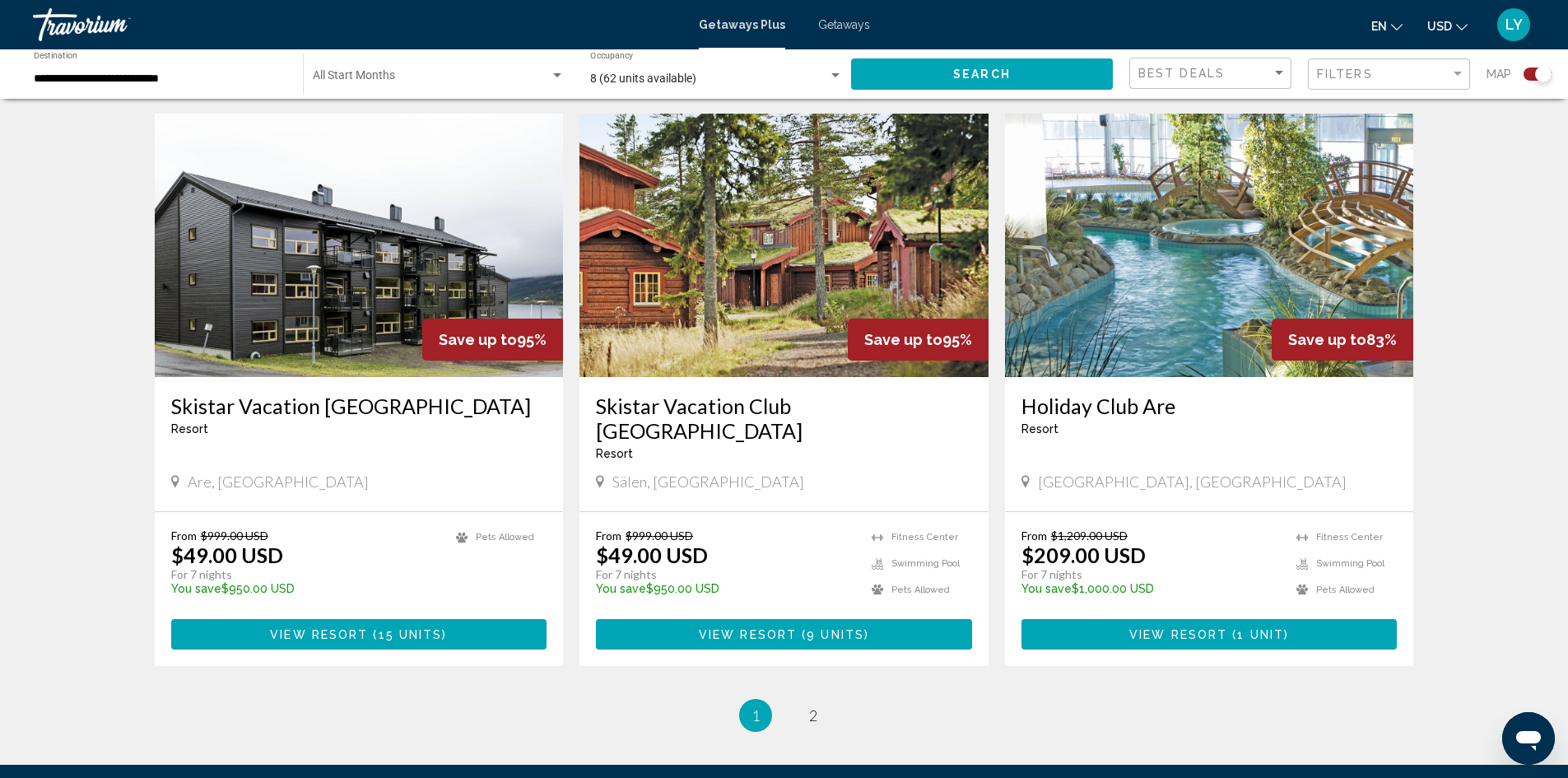
scroll to position [2441, 0]
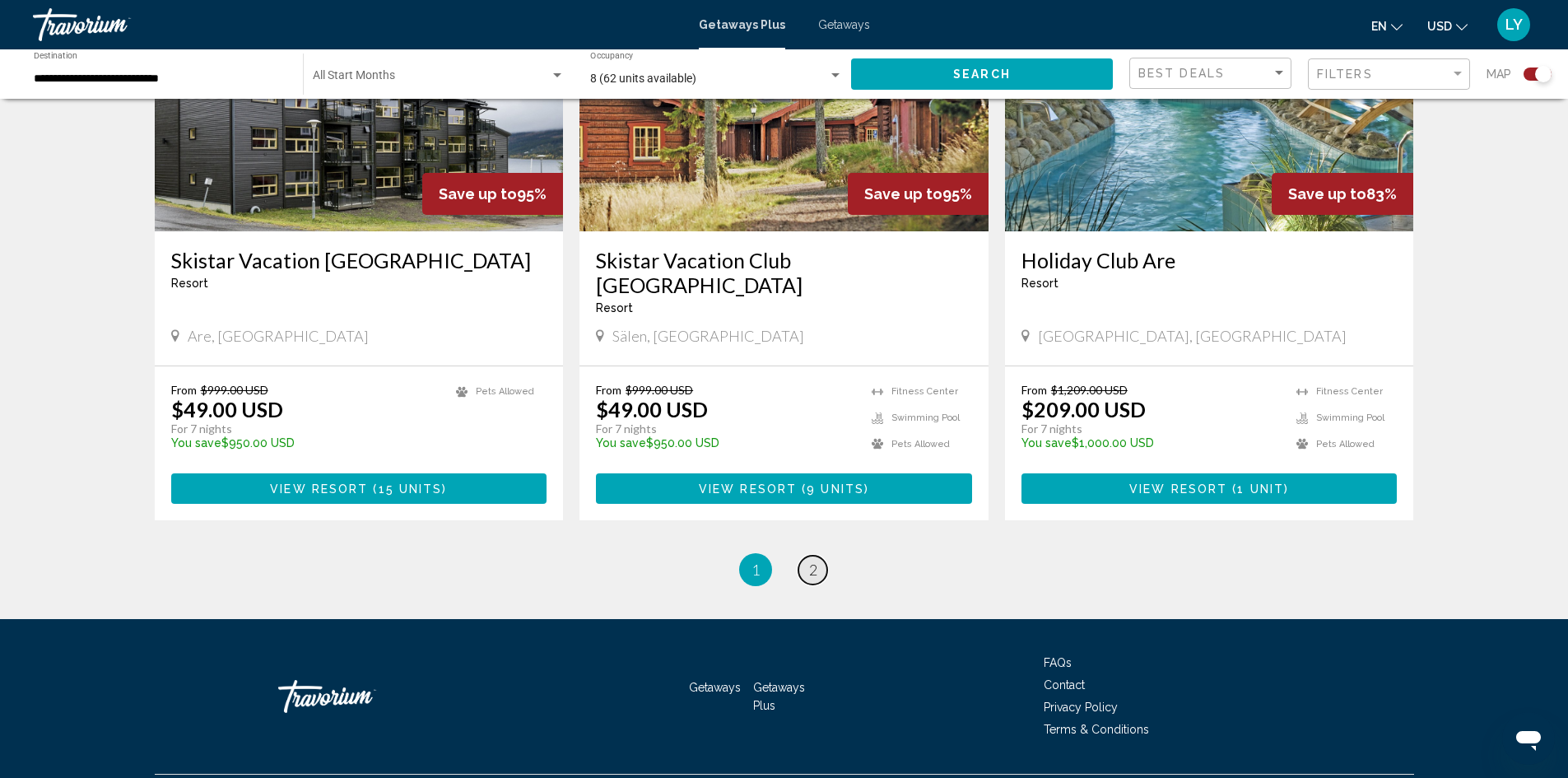
click at [816, 561] on span "2" at bounding box center [813, 569] width 8 height 18
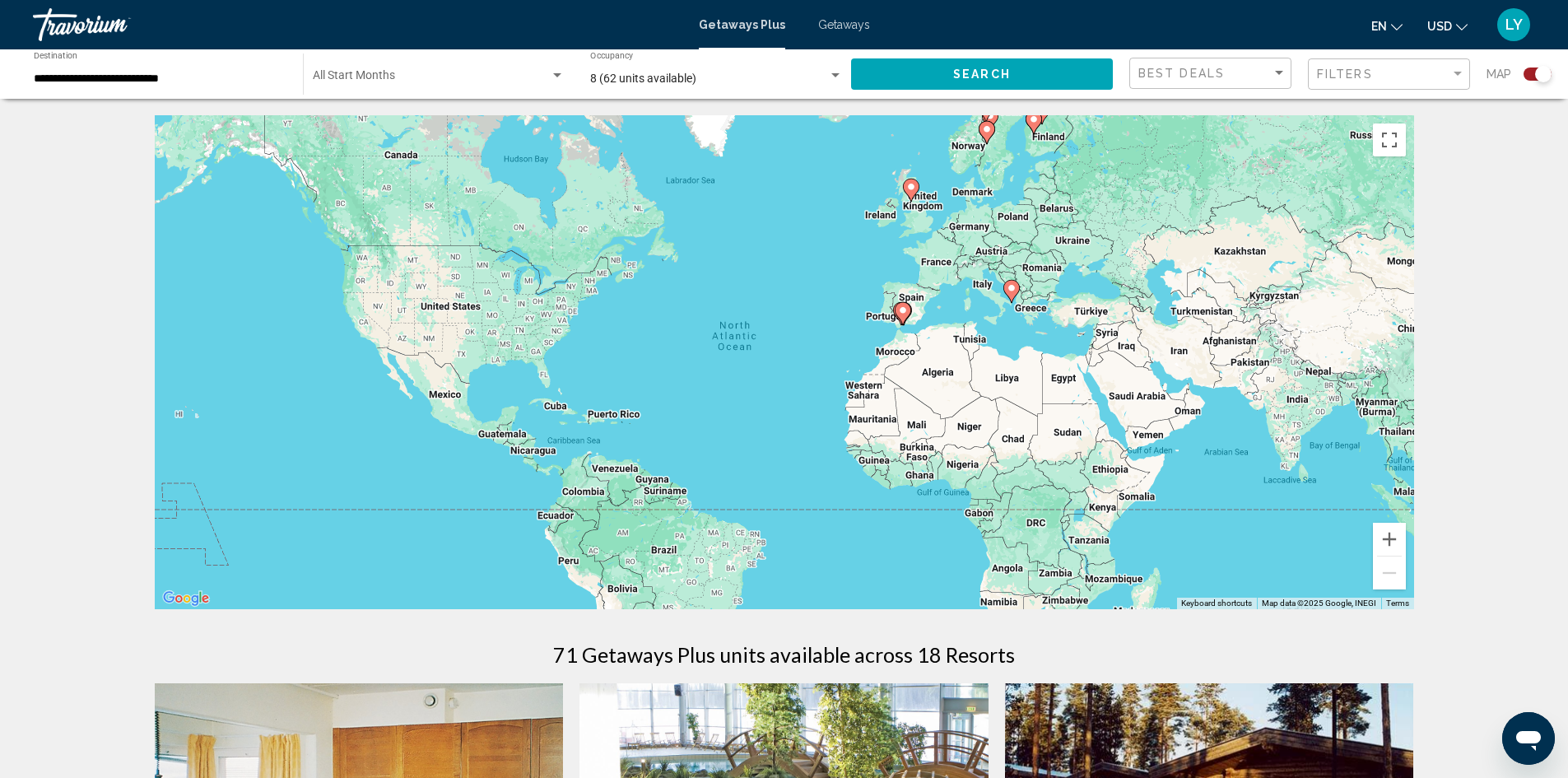
click at [836, 28] on span "Getaways" at bounding box center [844, 24] width 52 height 13
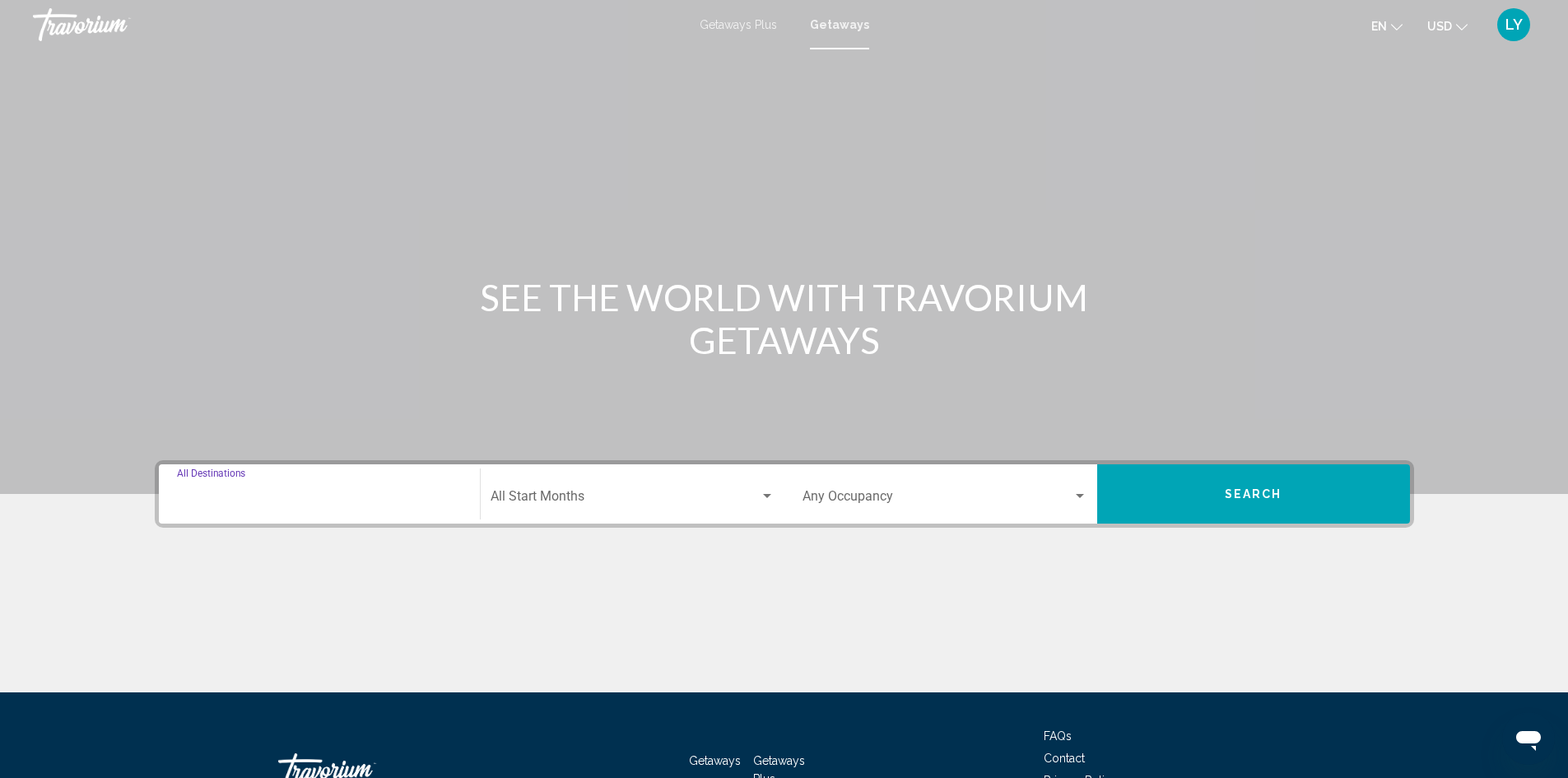
click at [312, 499] on input "Destination All Destinations" at bounding box center [319, 500] width 284 height 15
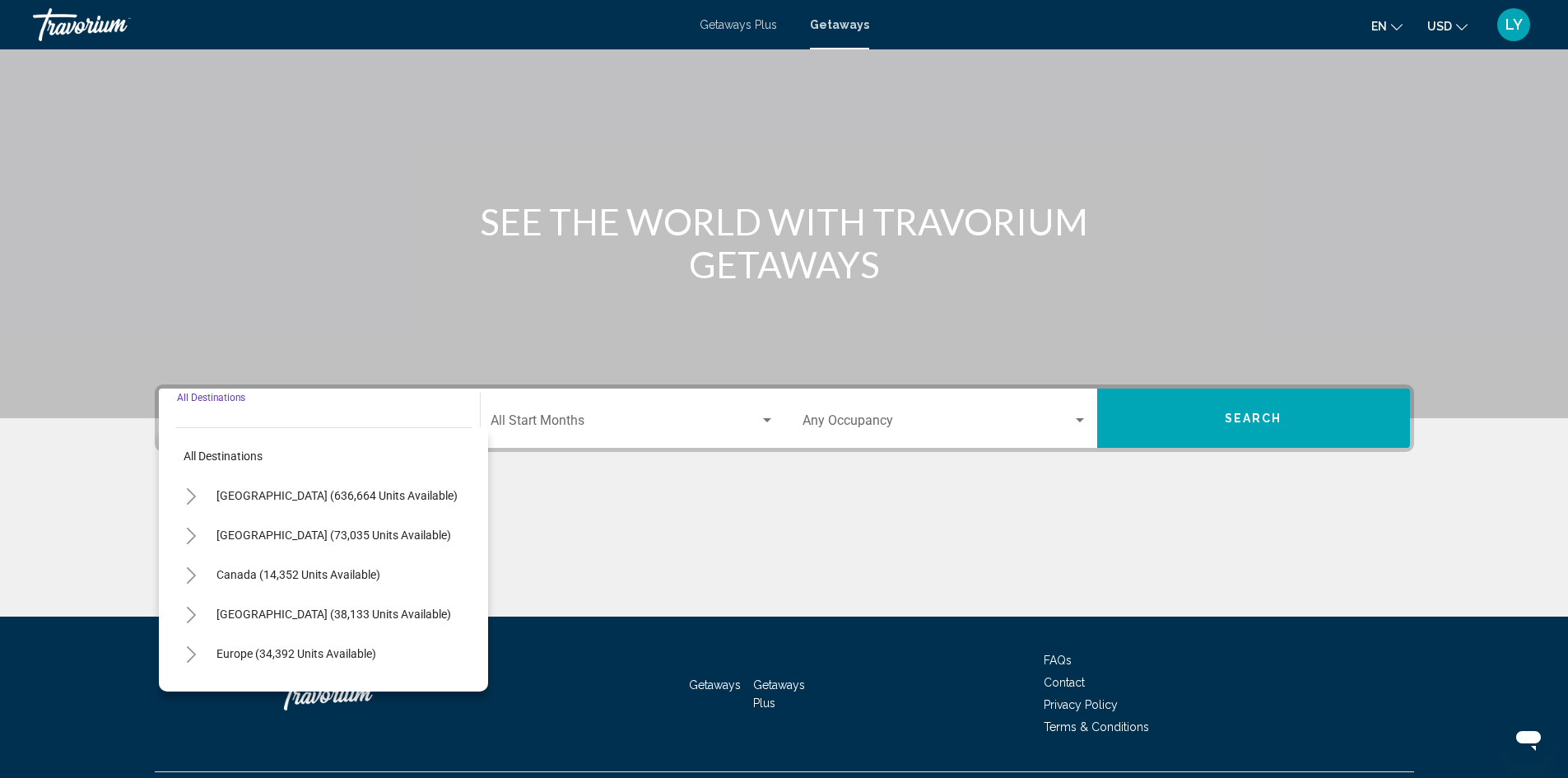
scroll to position [116, 0]
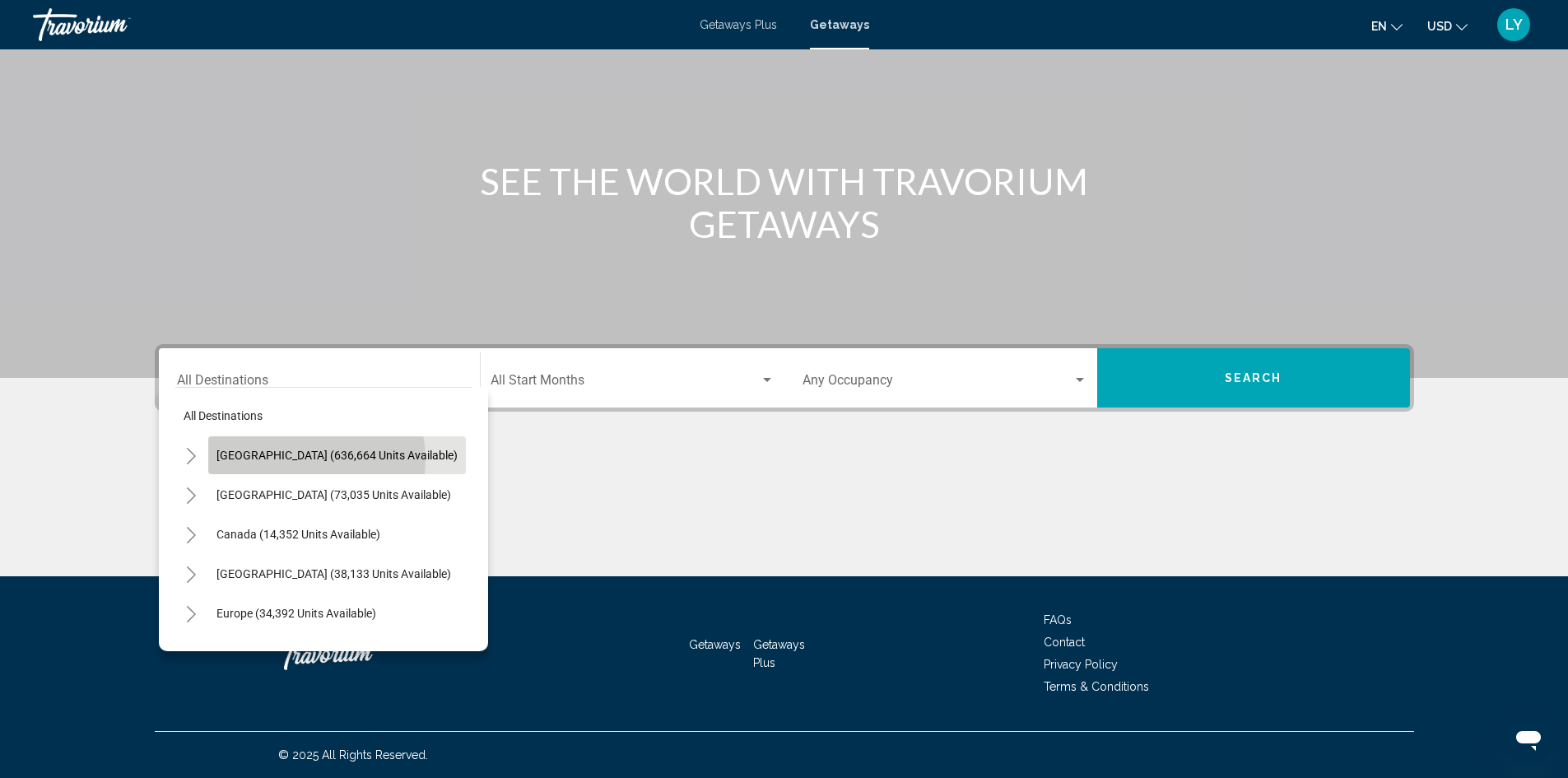
click at [302, 460] on span "[GEOGRAPHIC_DATA] (636,664 units available)" at bounding box center [337, 455] width 242 height 13
type input "**********"
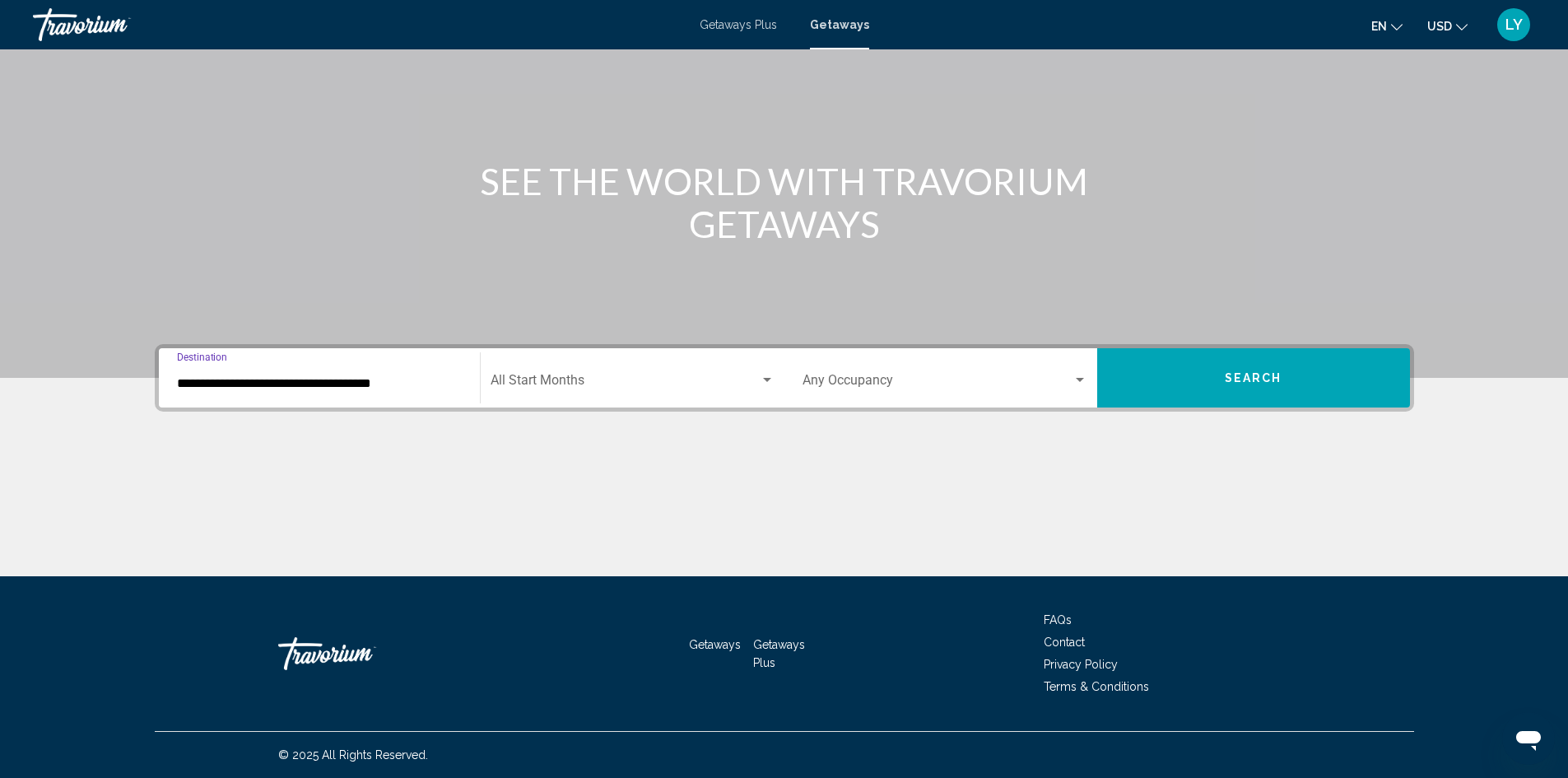
click at [895, 396] on div "Occupancy Any Occupancy" at bounding box center [945, 379] width 284 height 52
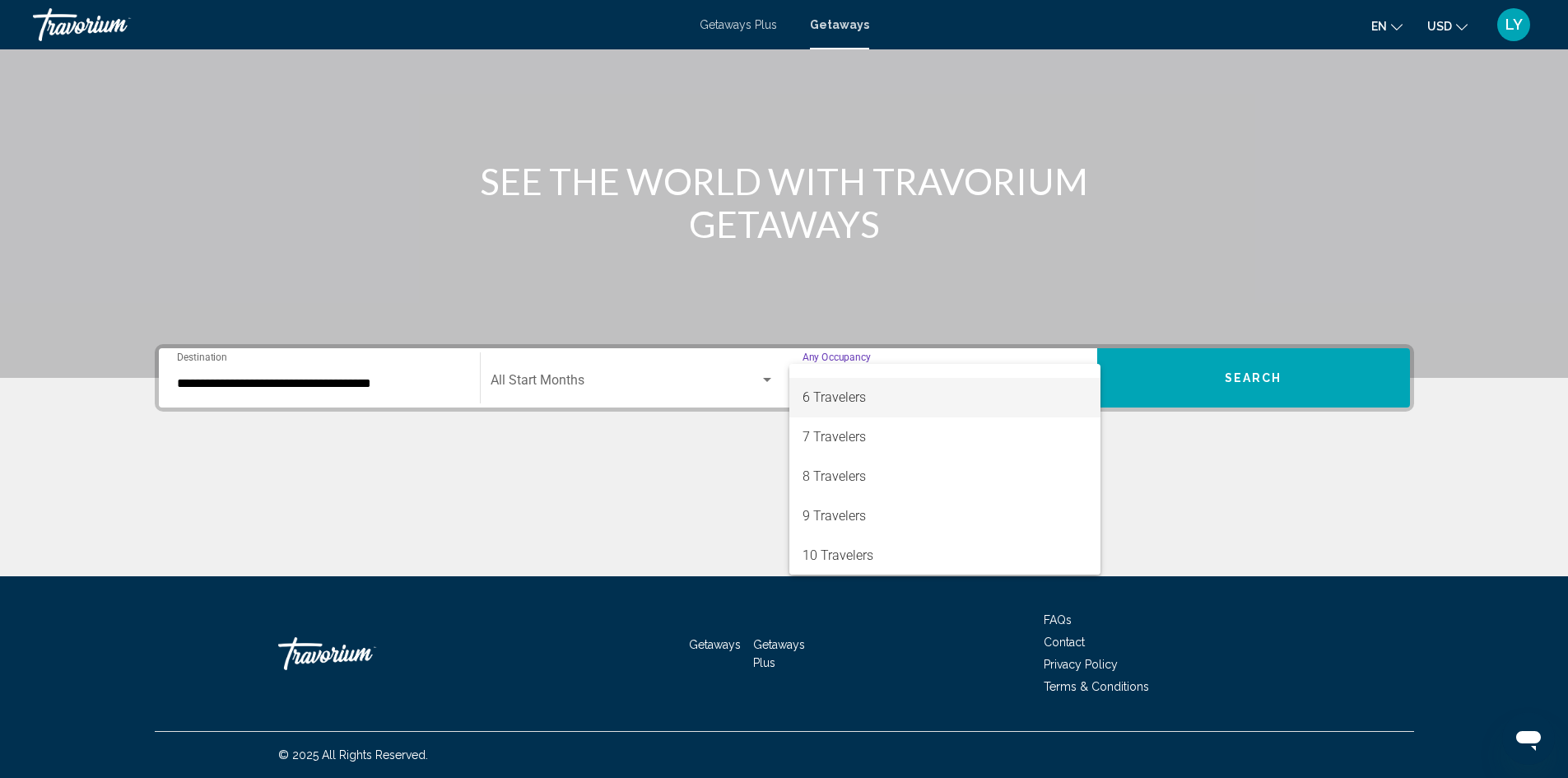
scroll to position [185, 0]
click at [910, 477] on span "8 Travelers" at bounding box center [945, 476] width 284 height 39
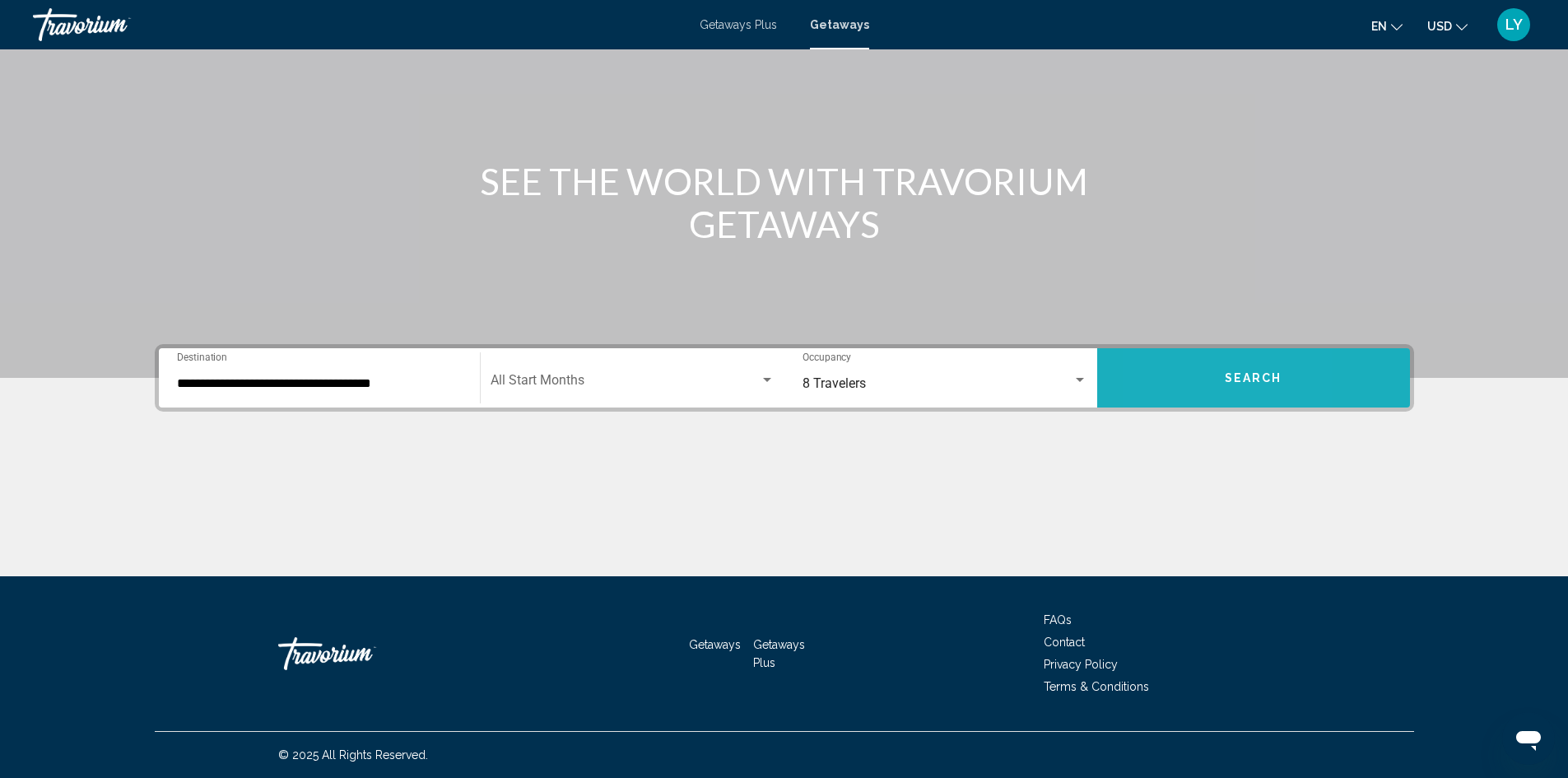
click at [1162, 378] on button "Search" at bounding box center [1254, 378] width 312 height 60
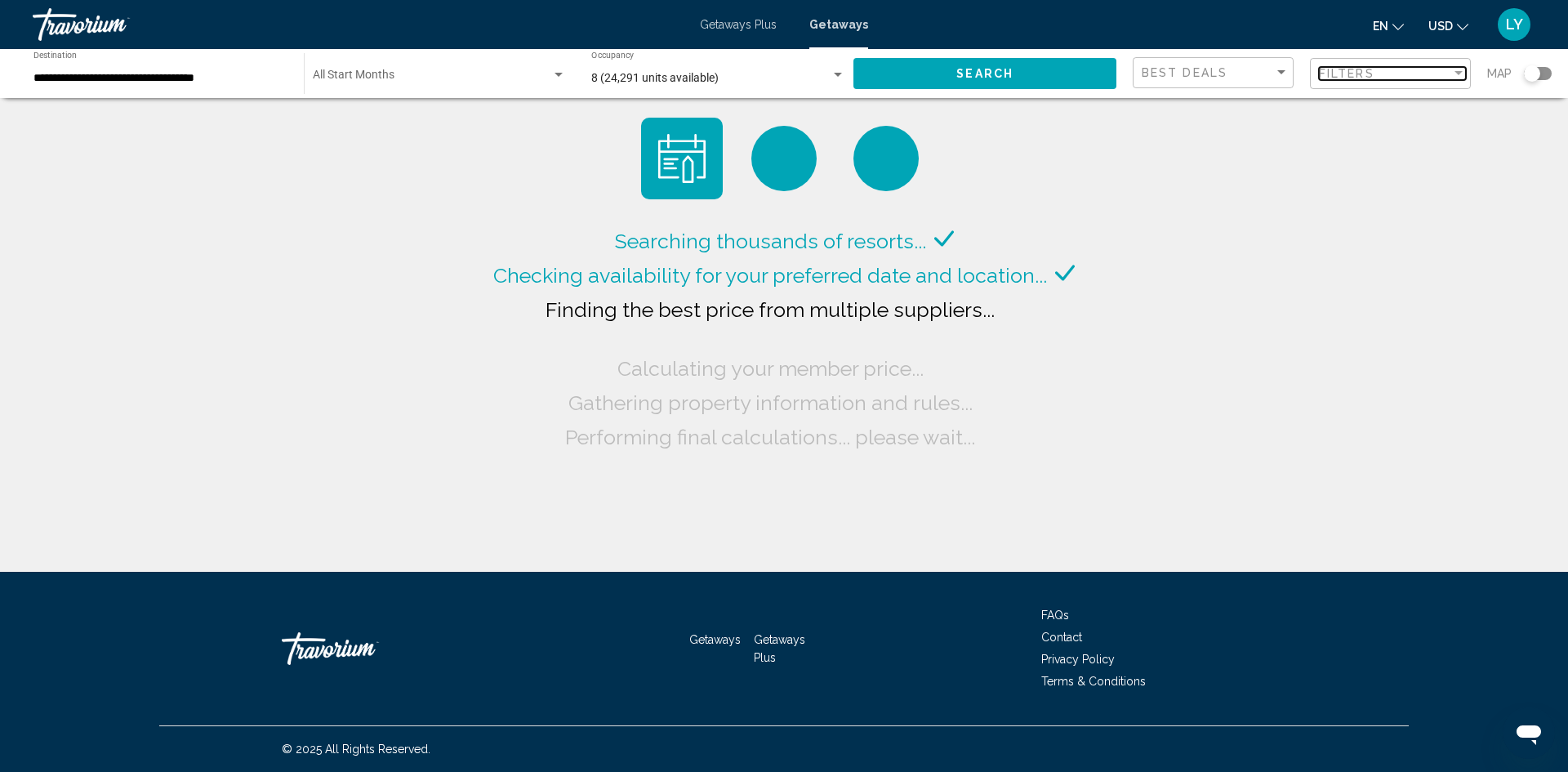
click at [1412, 74] on div "Filters" at bounding box center [1384, 73] width 132 height 13
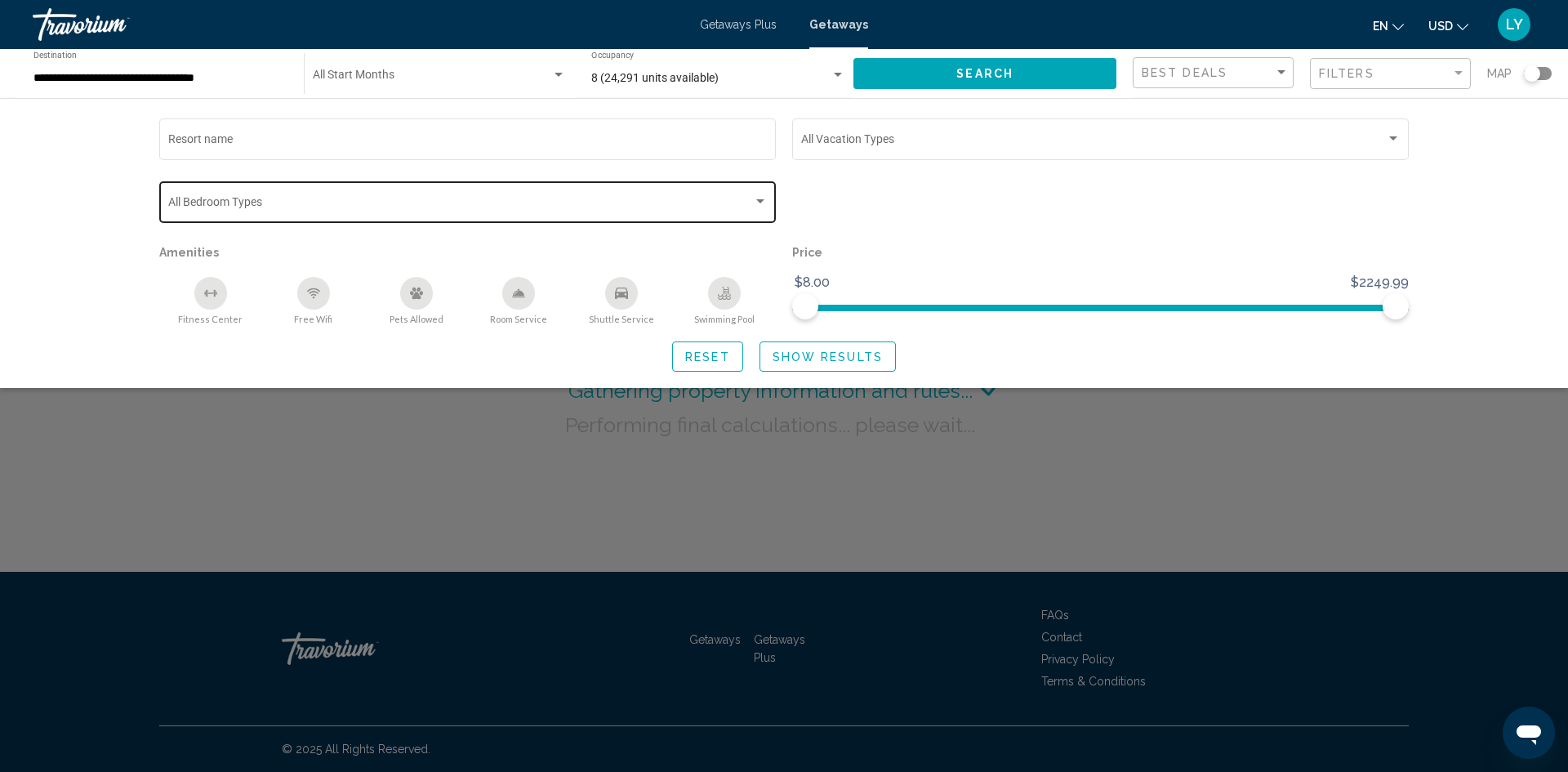
click at [542, 198] on div "Bedroom Types All Bedroom Types" at bounding box center [468, 200] width 599 height 45
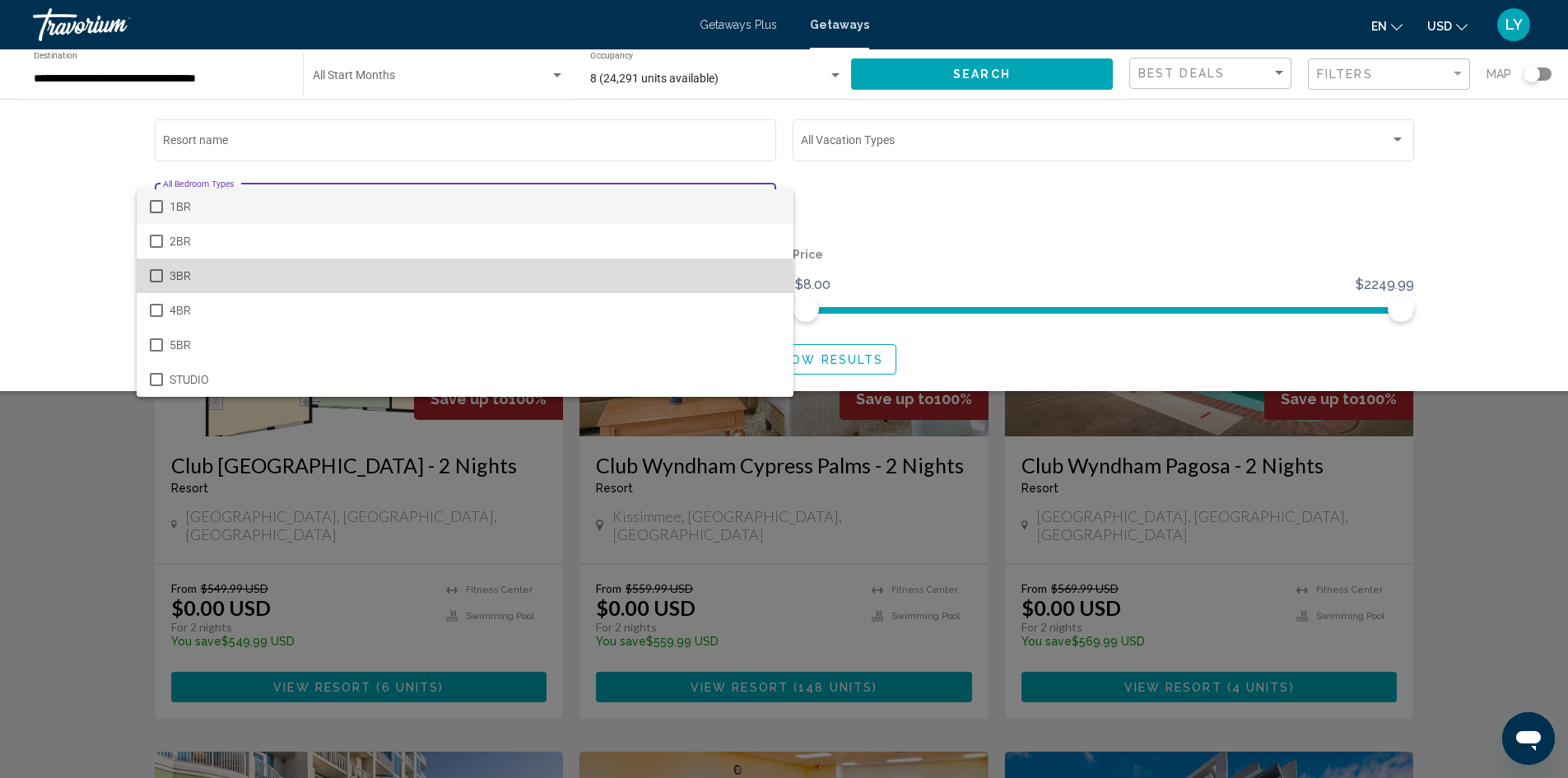
click at [153, 285] on mat-option "3BR" at bounding box center [465, 275] width 657 height 35
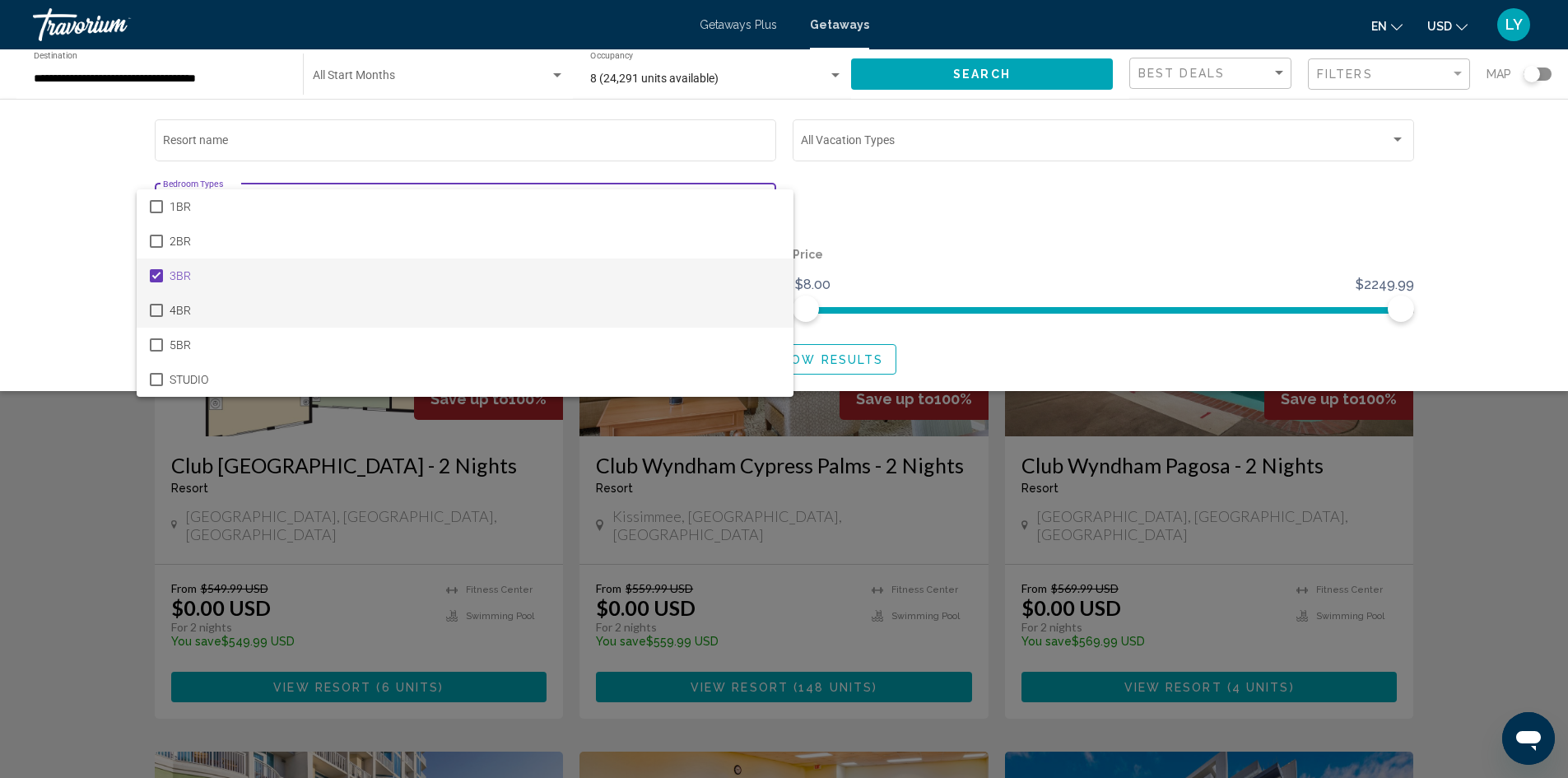
click at [153, 300] on mat-option "4BR" at bounding box center [465, 310] width 657 height 35
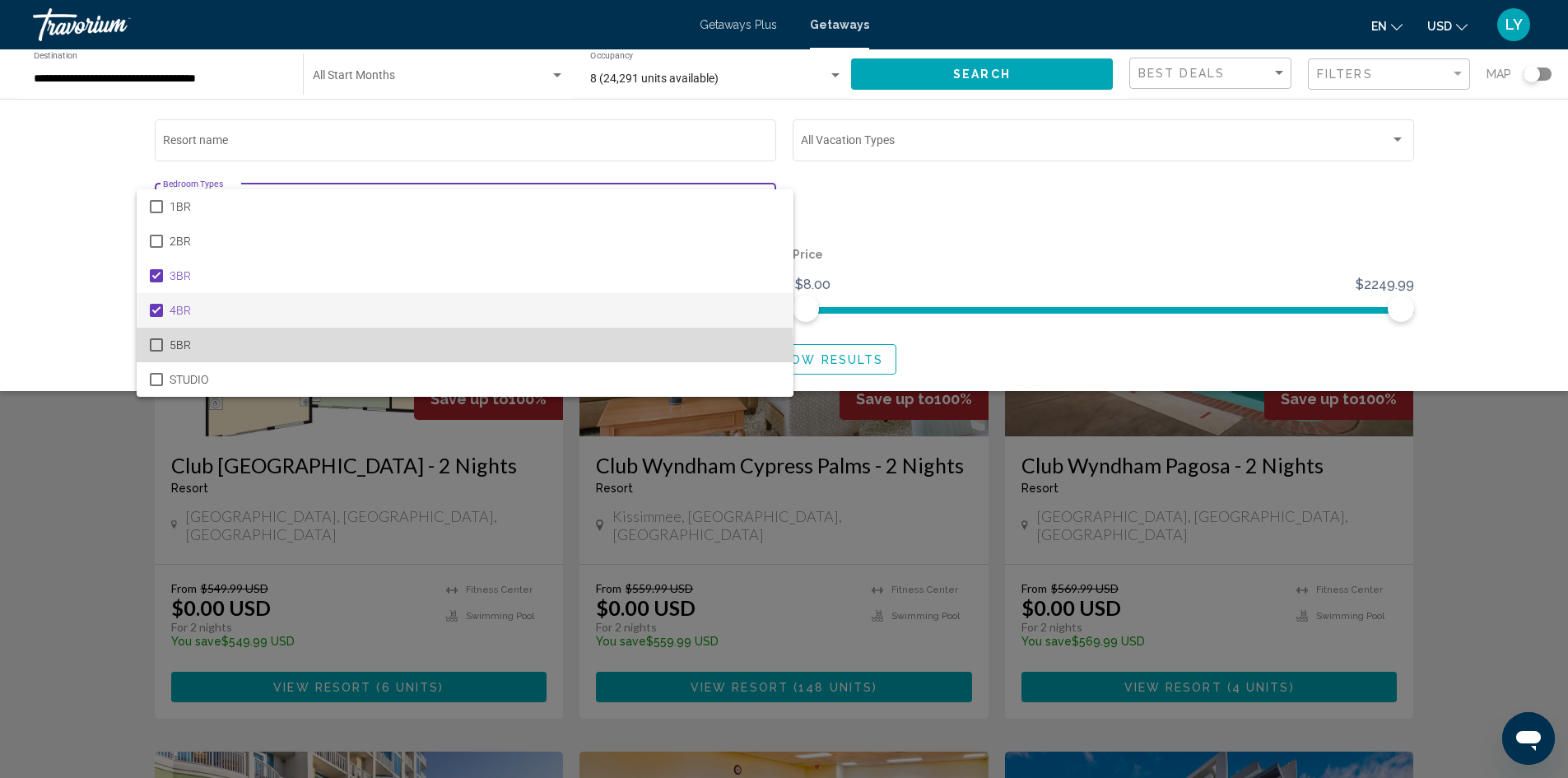
click at [158, 354] on mat-option "5BR" at bounding box center [465, 344] width 657 height 35
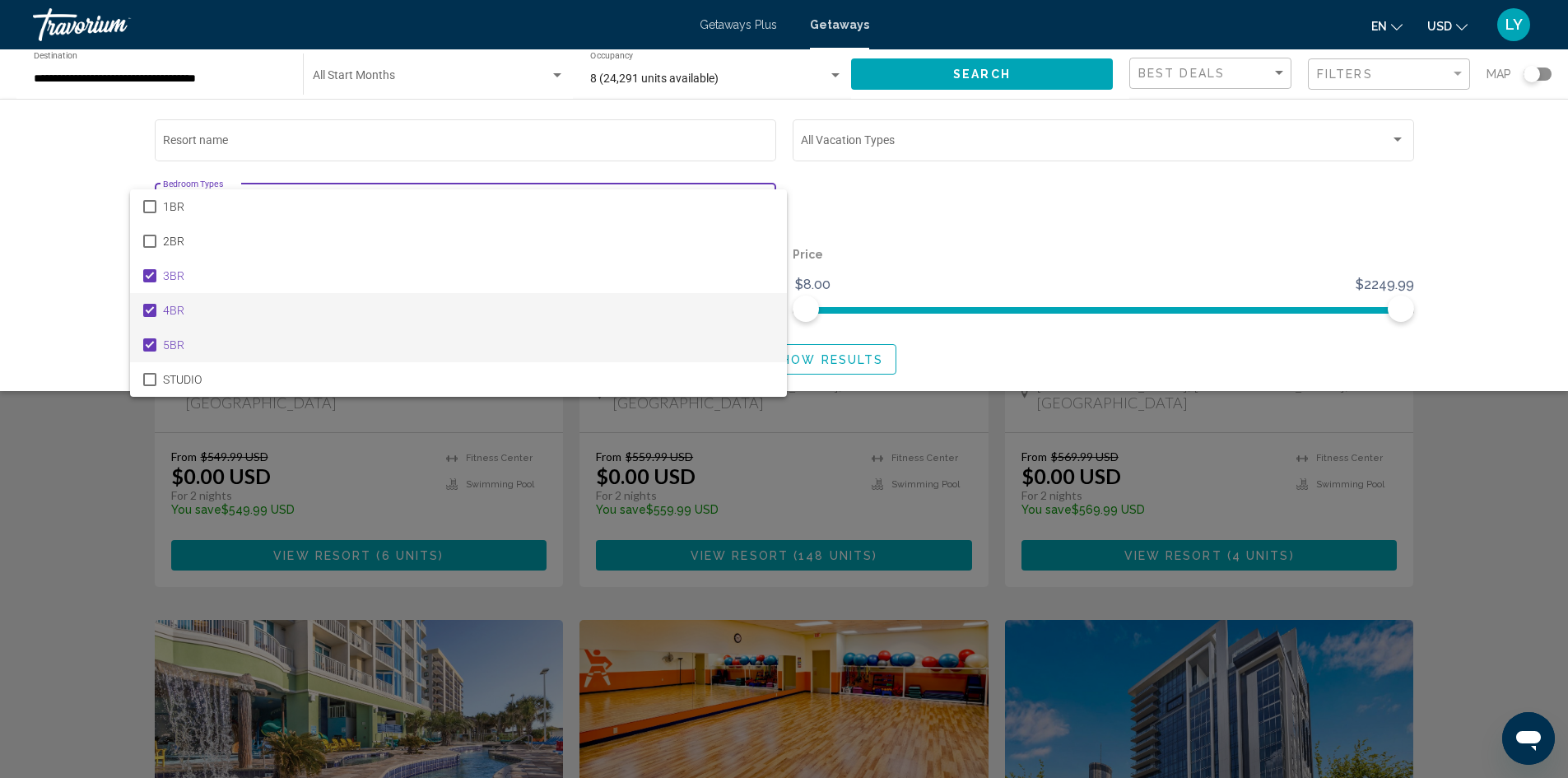
scroll to position [165, 0]
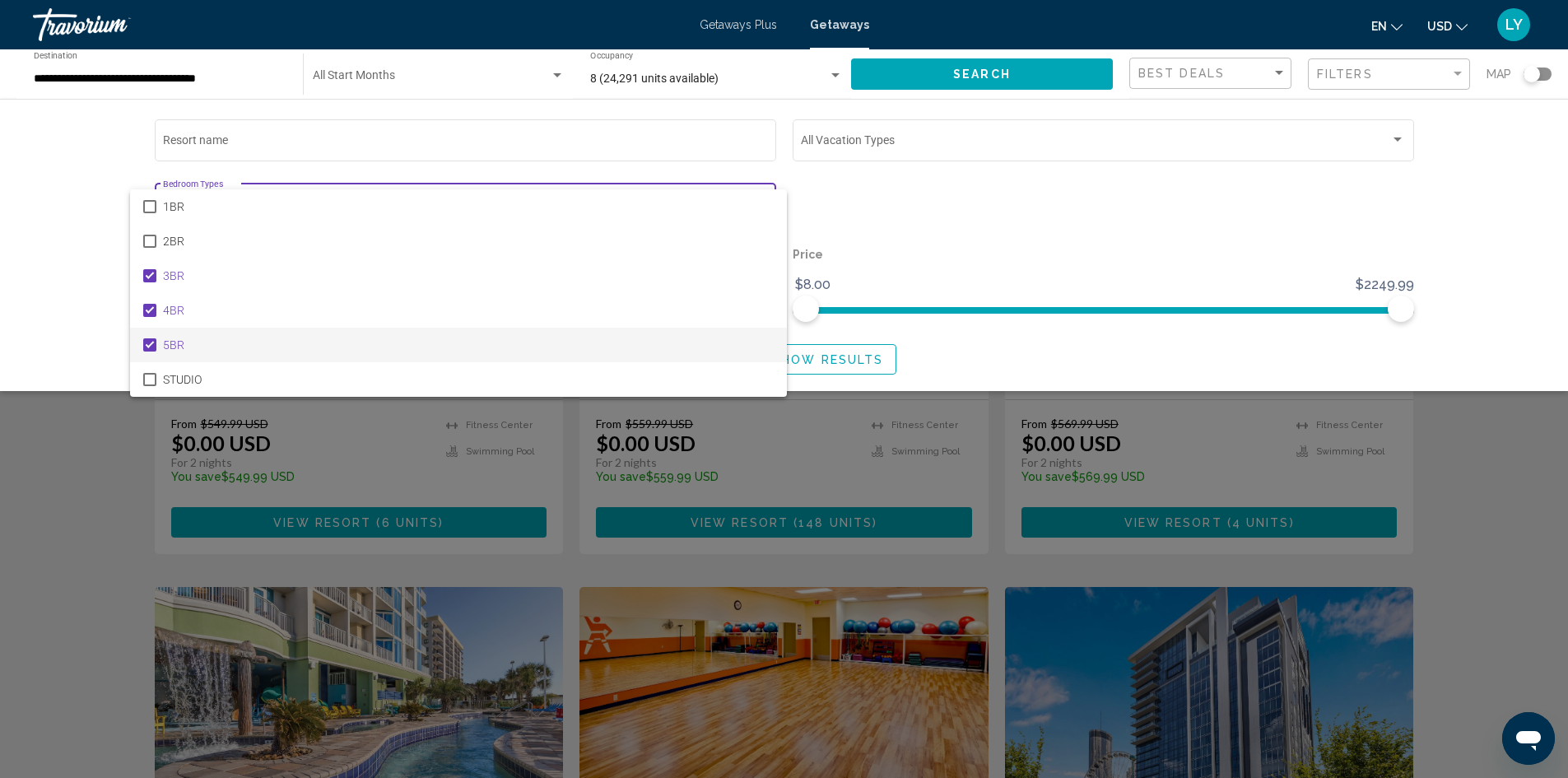
click at [1126, 365] on div at bounding box center [784, 389] width 1568 height 778
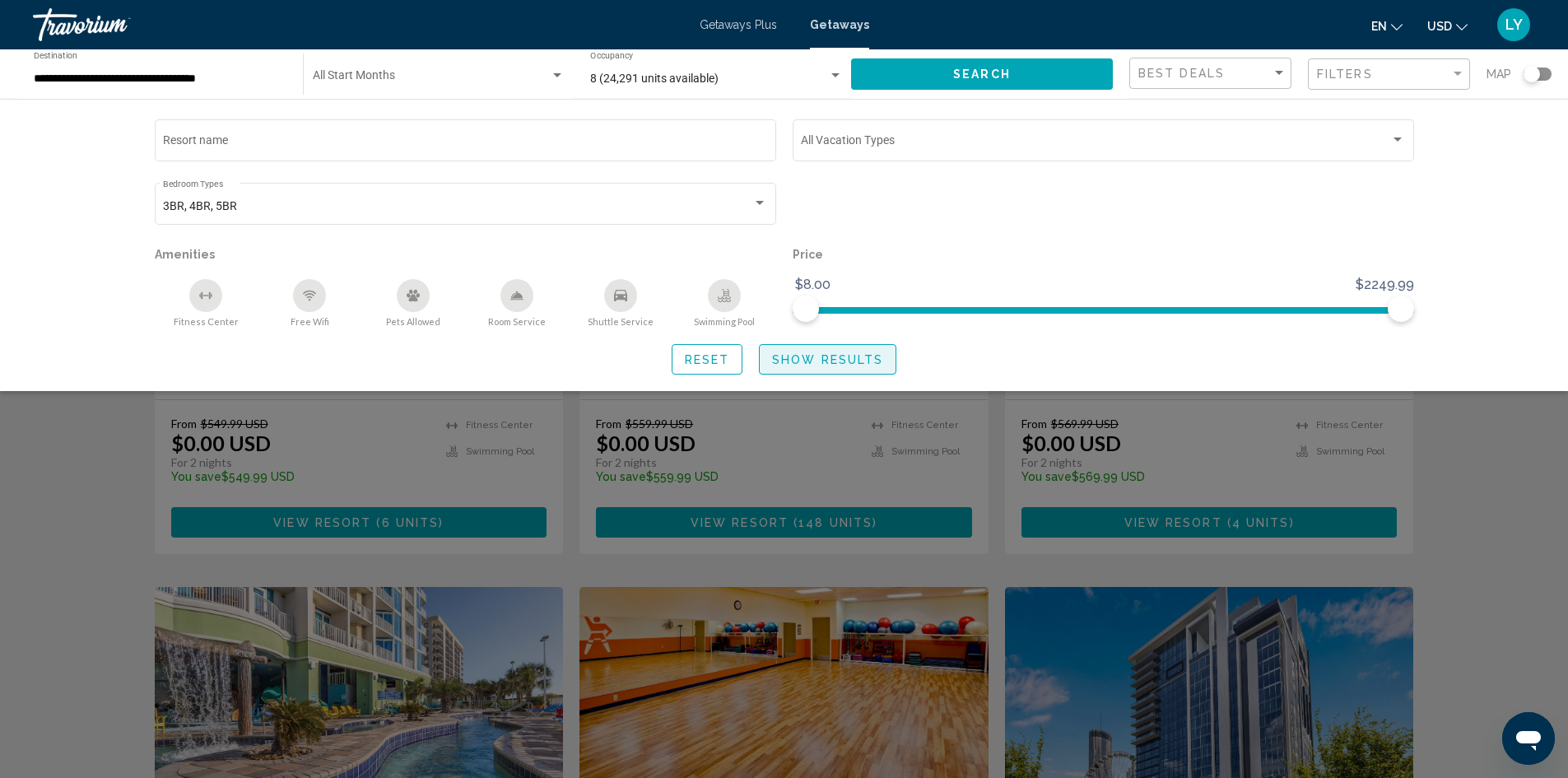
click at [828, 364] on span "Show Results" at bounding box center [827, 360] width 111 height 13
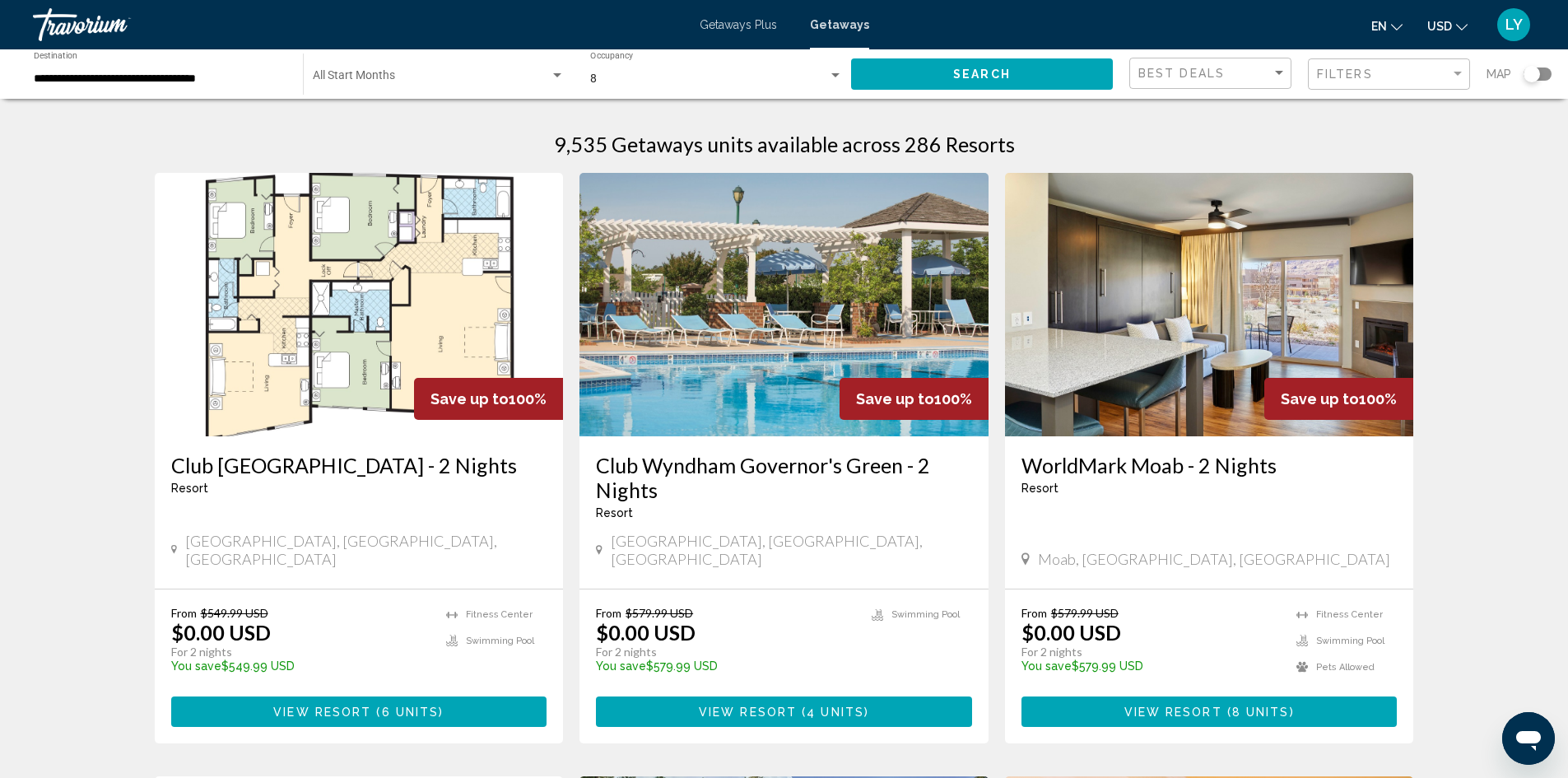
scroll to position [82, 0]
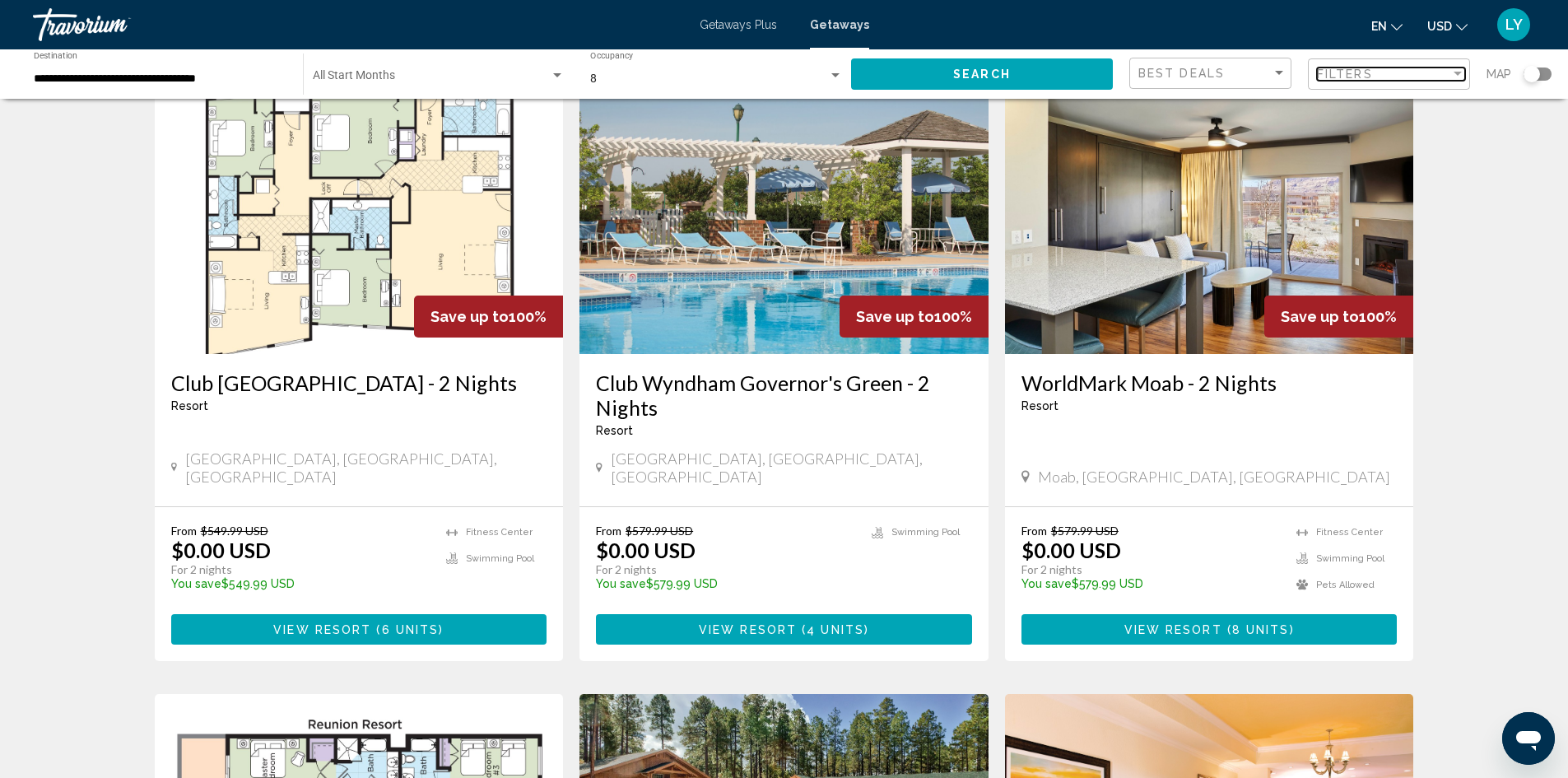
click at [1324, 72] on span "Filters" at bounding box center [1345, 74] width 56 height 13
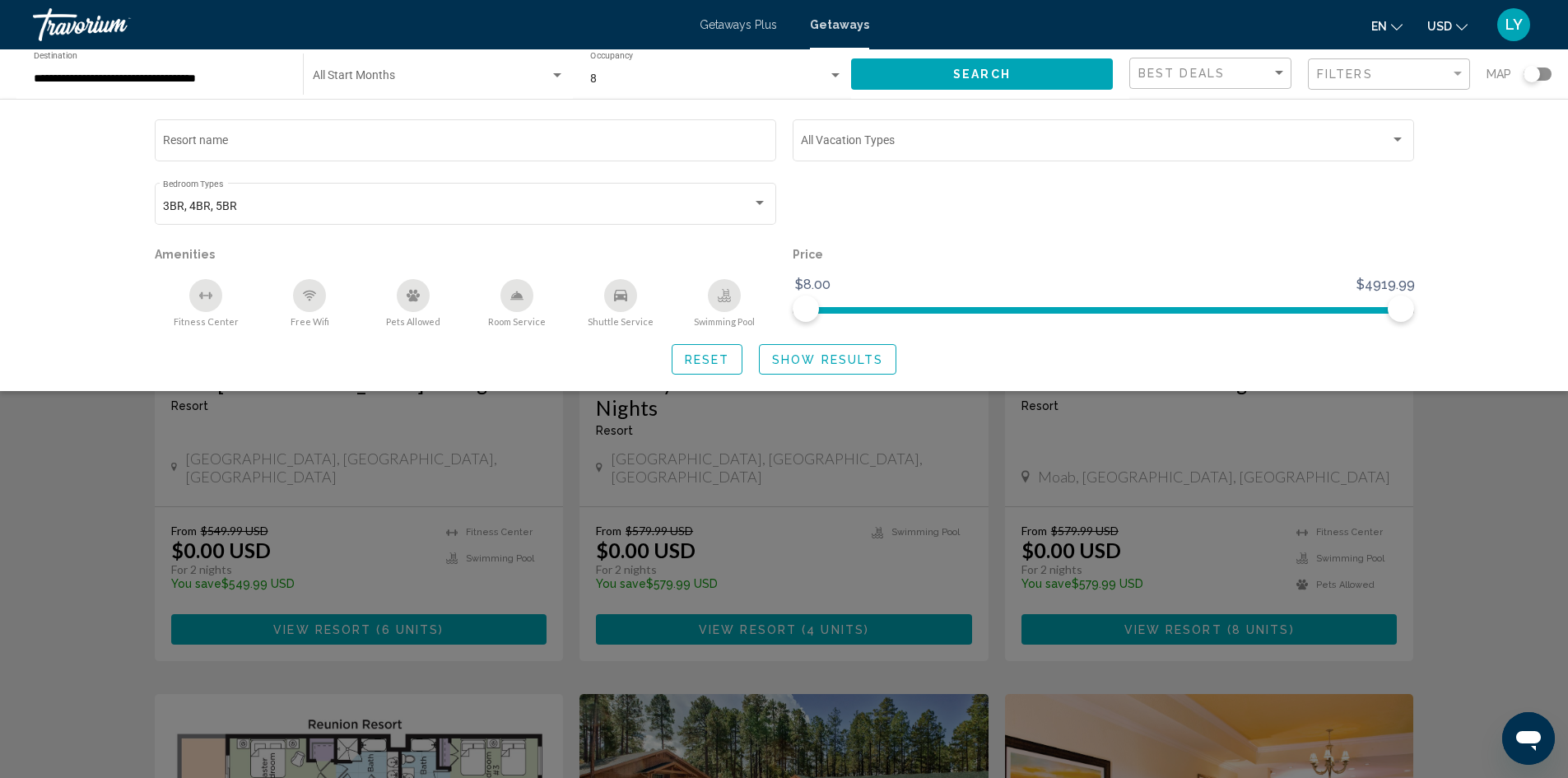
click at [1406, 90] on mat-form-field "Filters" at bounding box center [1389, 75] width 162 height 32
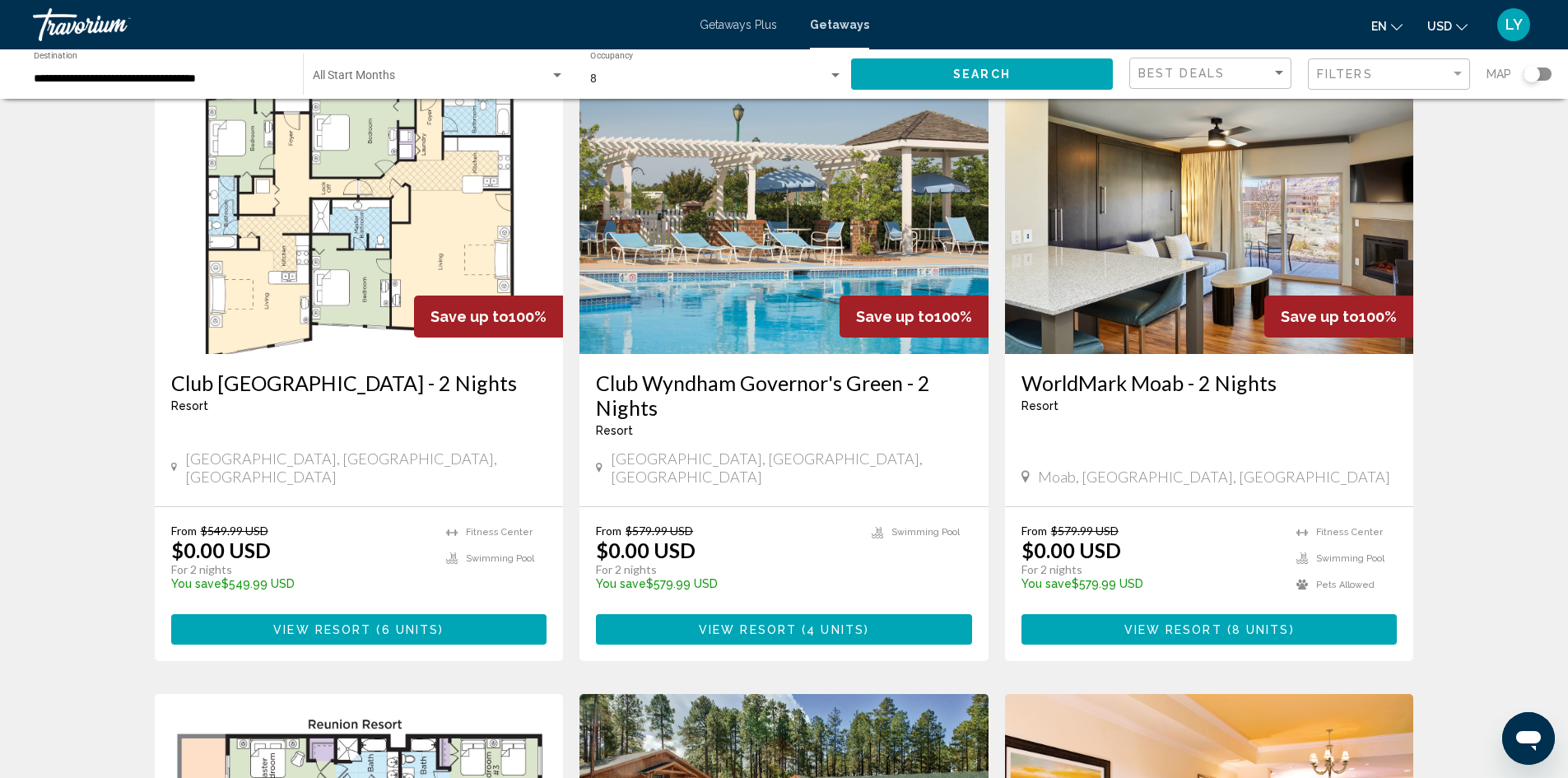
click at [1406, 90] on mat-form-field "Filters" at bounding box center [1389, 75] width 162 height 32
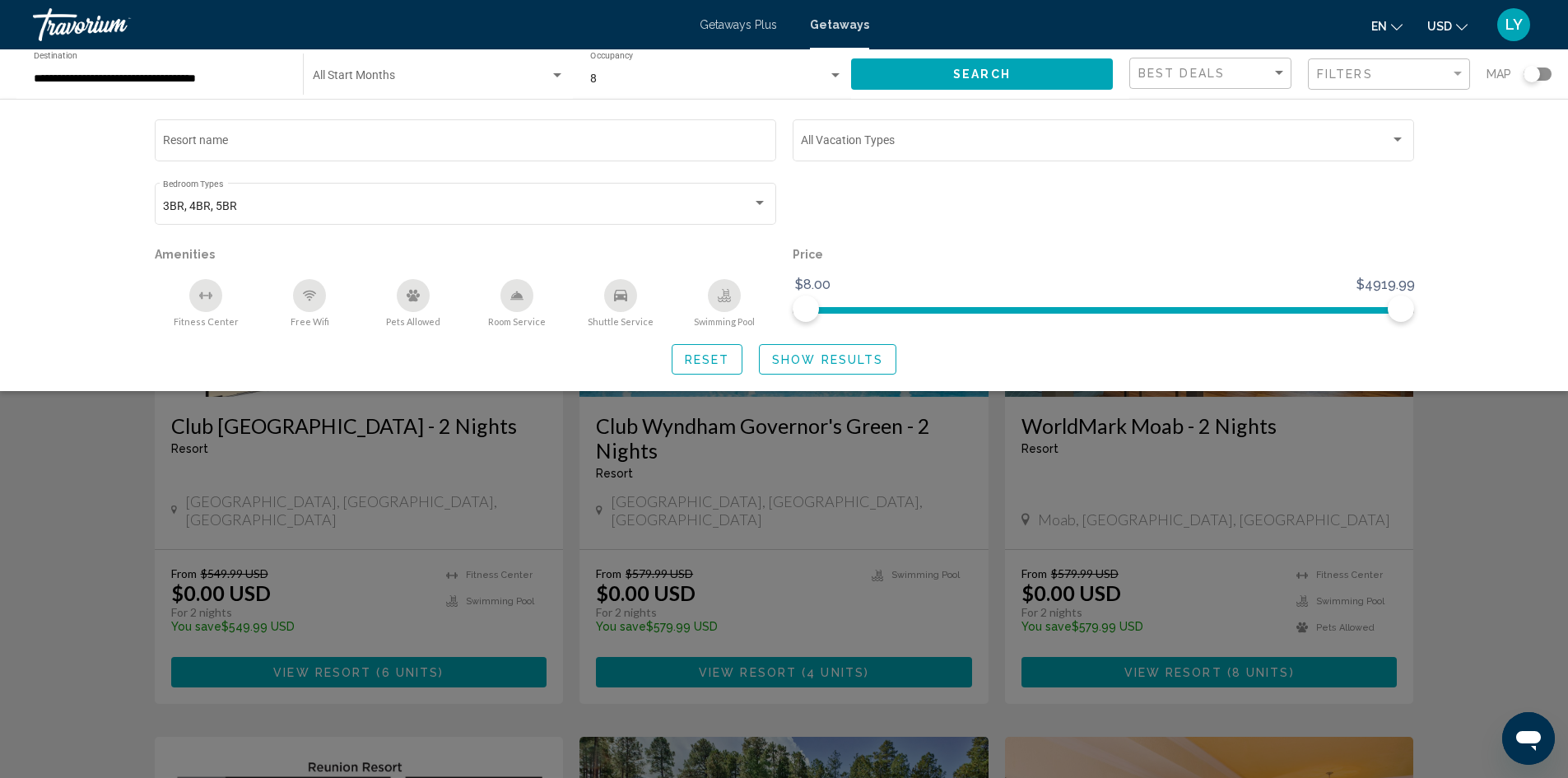
scroll to position [0, 0]
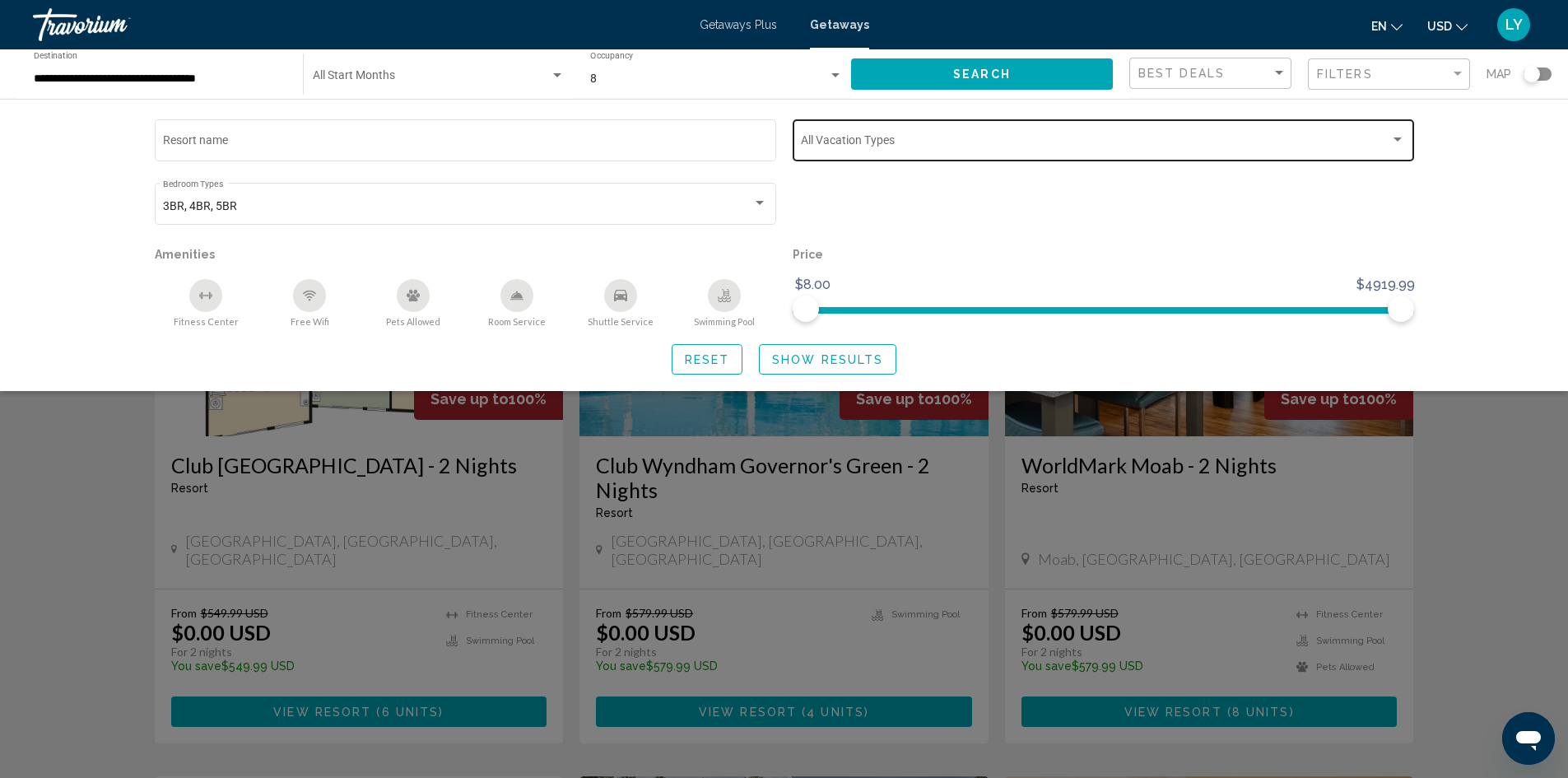
click at [889, 148] on span "Search widget" at bounding box center [1096, 144] width 590 height 13
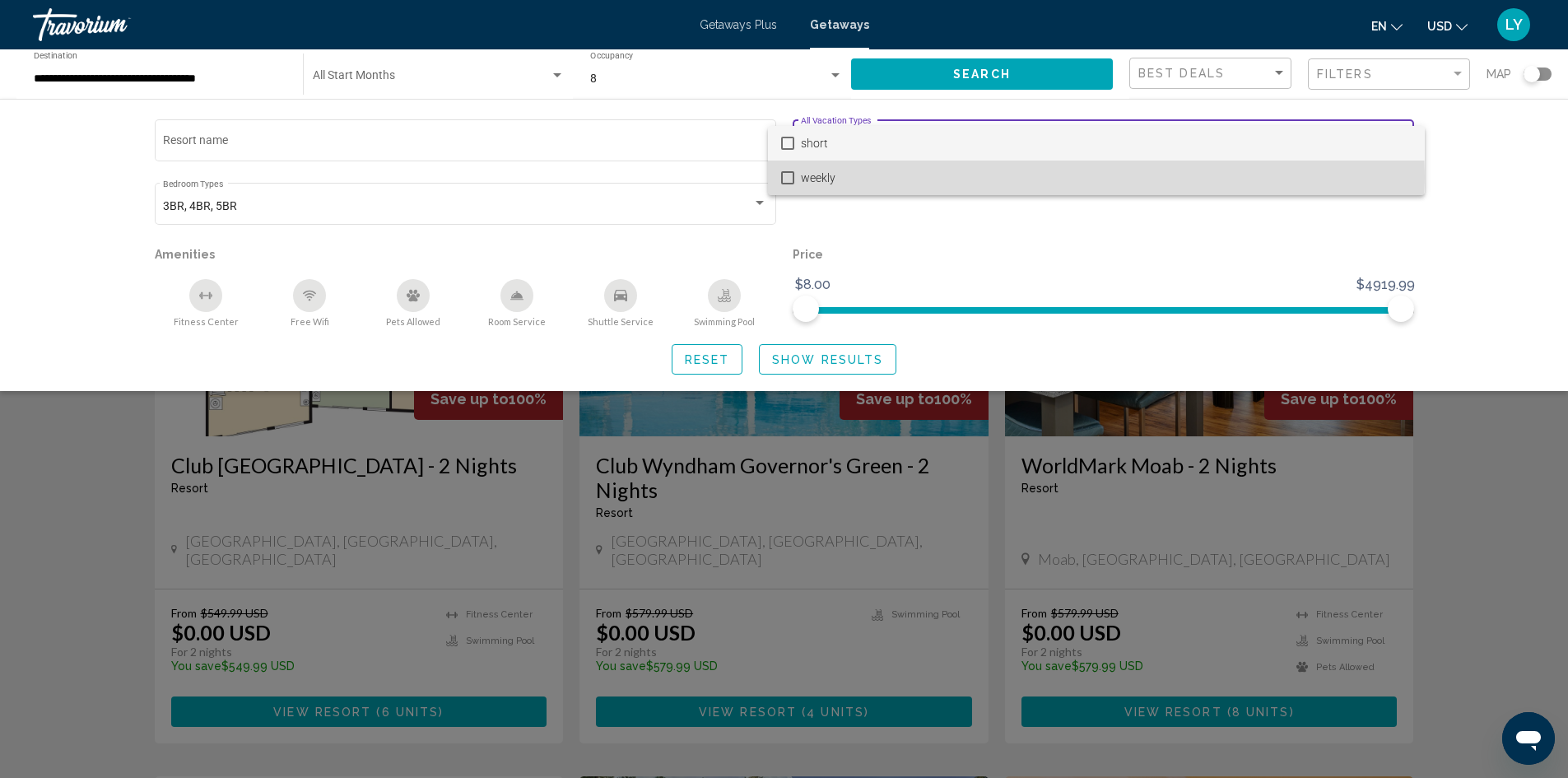
click at [881, 177] on span "weekly" at bounding box center [1106, 177] width 611 height 35
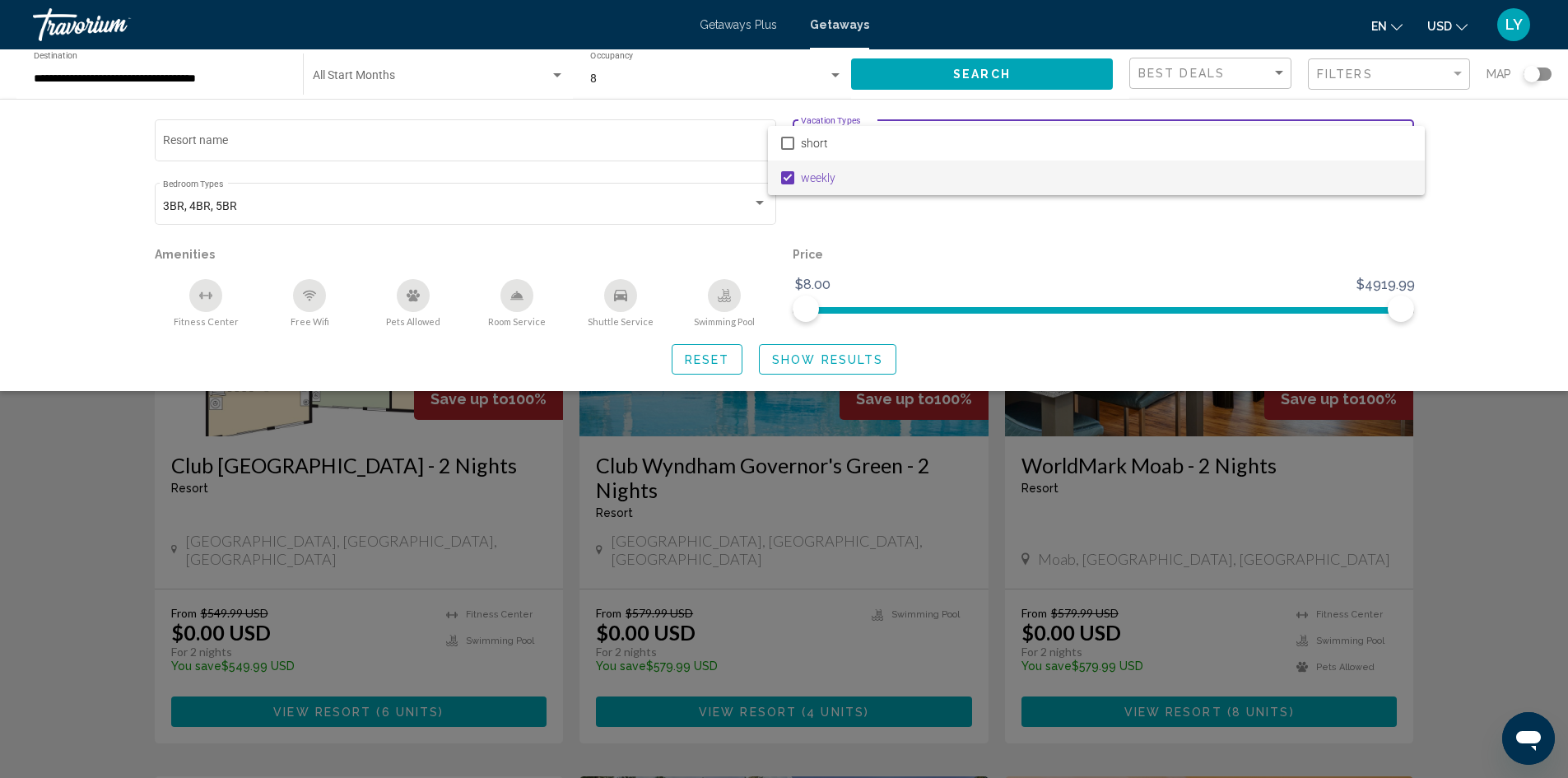
click at [827, 356] on div at bounding box center [784, 389] width 1568 height 778
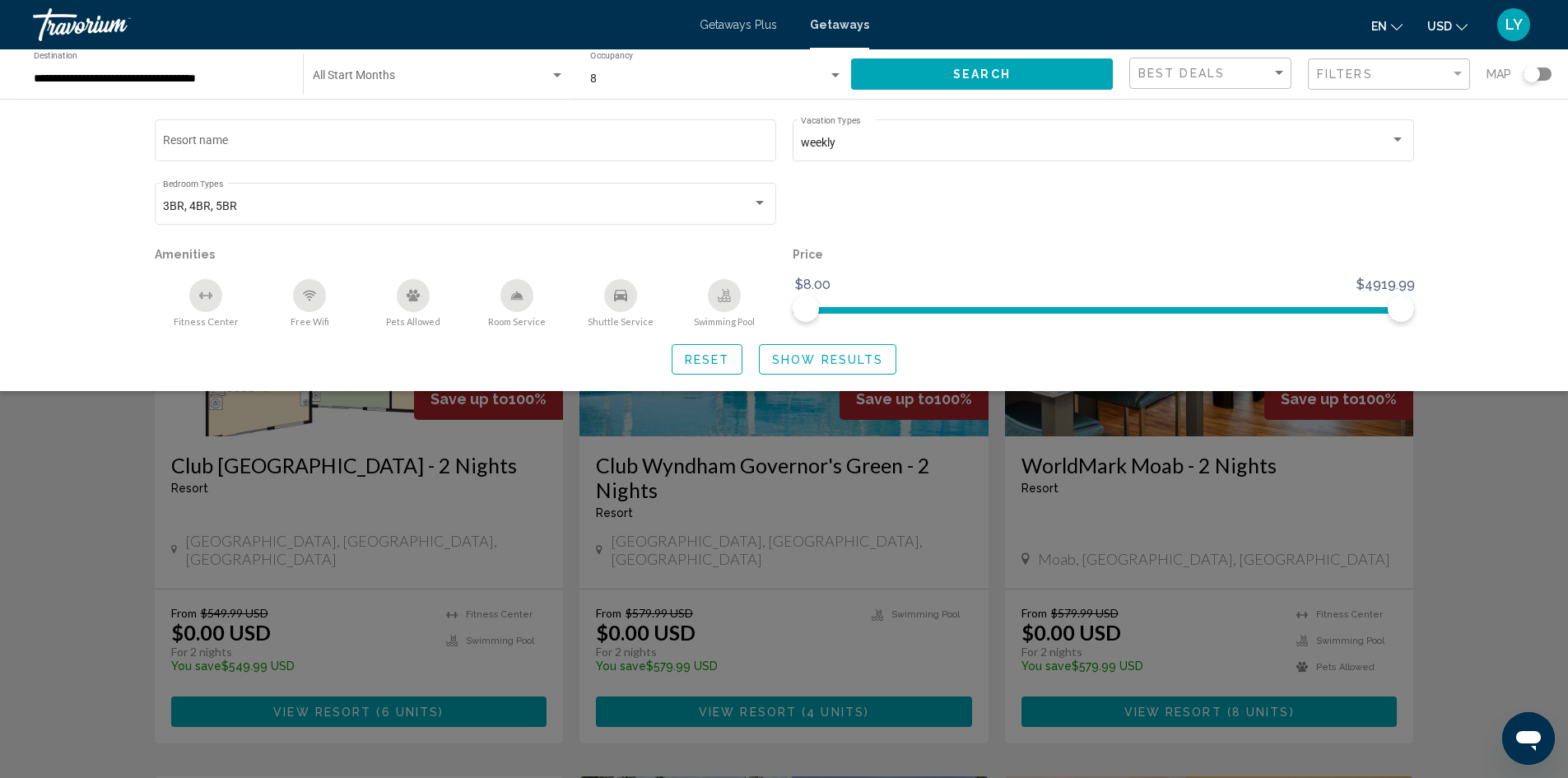
click at [848, 355] on span "Show Results" at bounding box center [827, 360] width 111 height 13
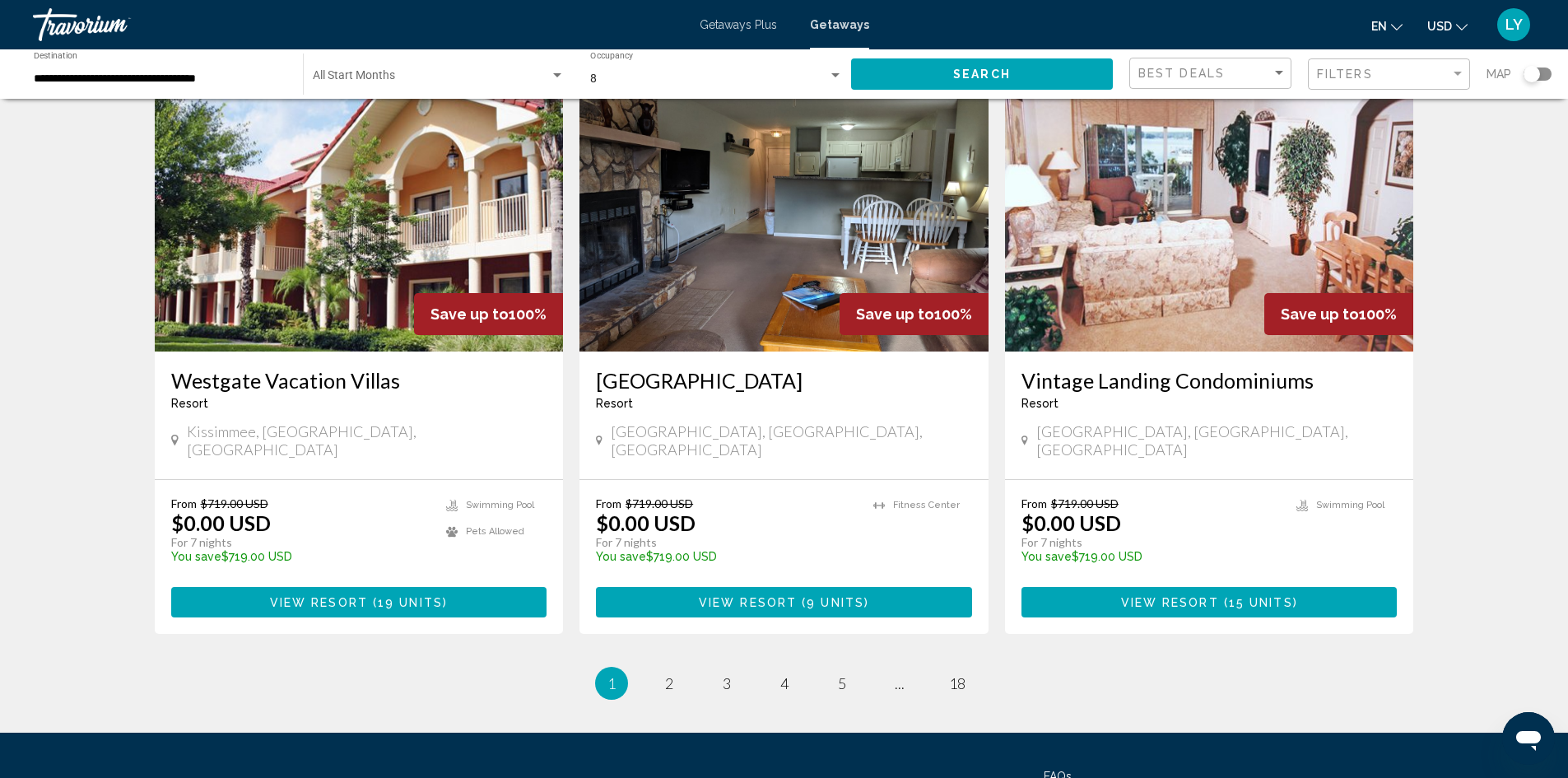
scroll to position [1894, 0]
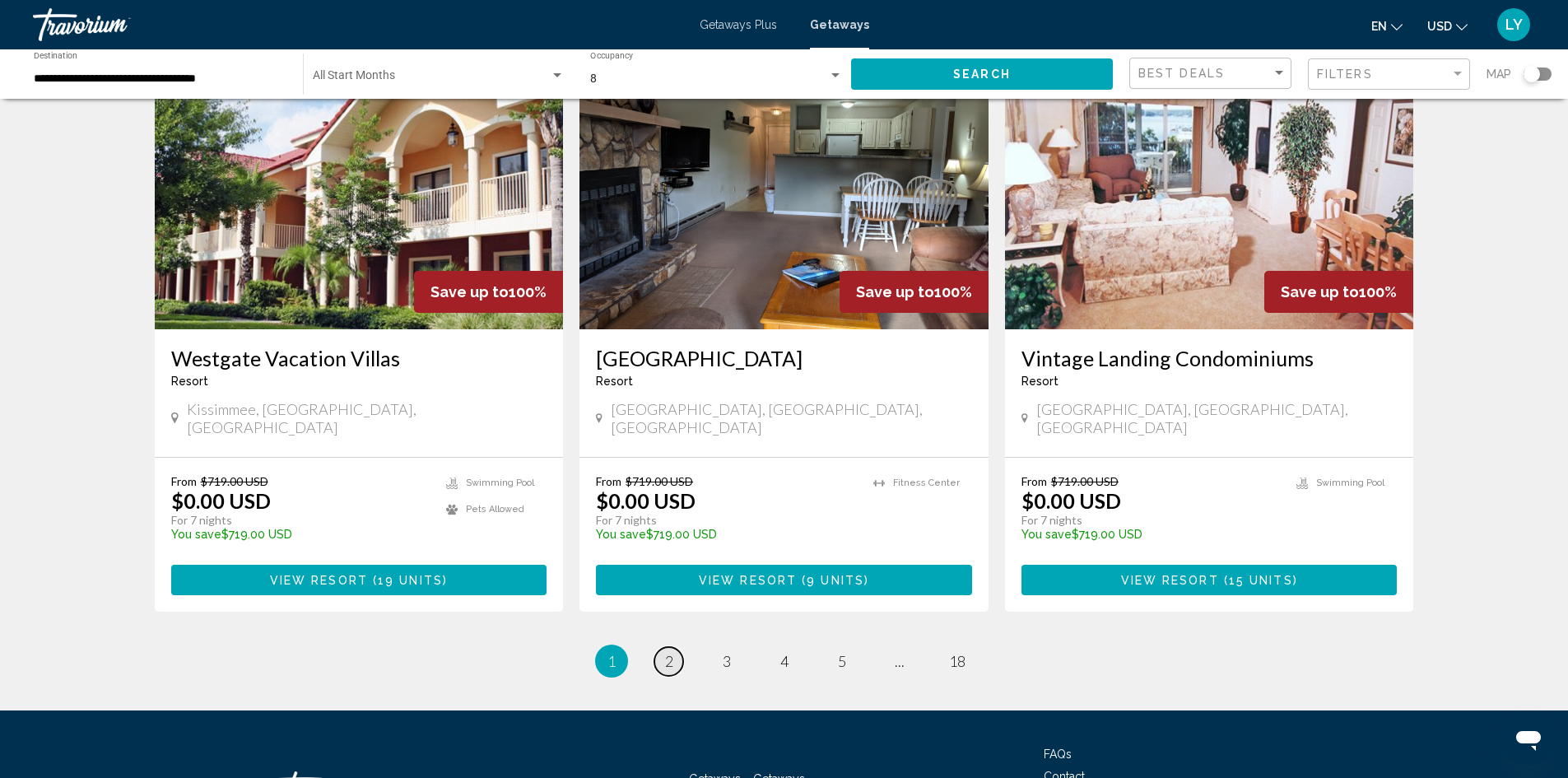
click at [676, 647] on link "page 2" at bounding box center [669, 661] width 29 height 29
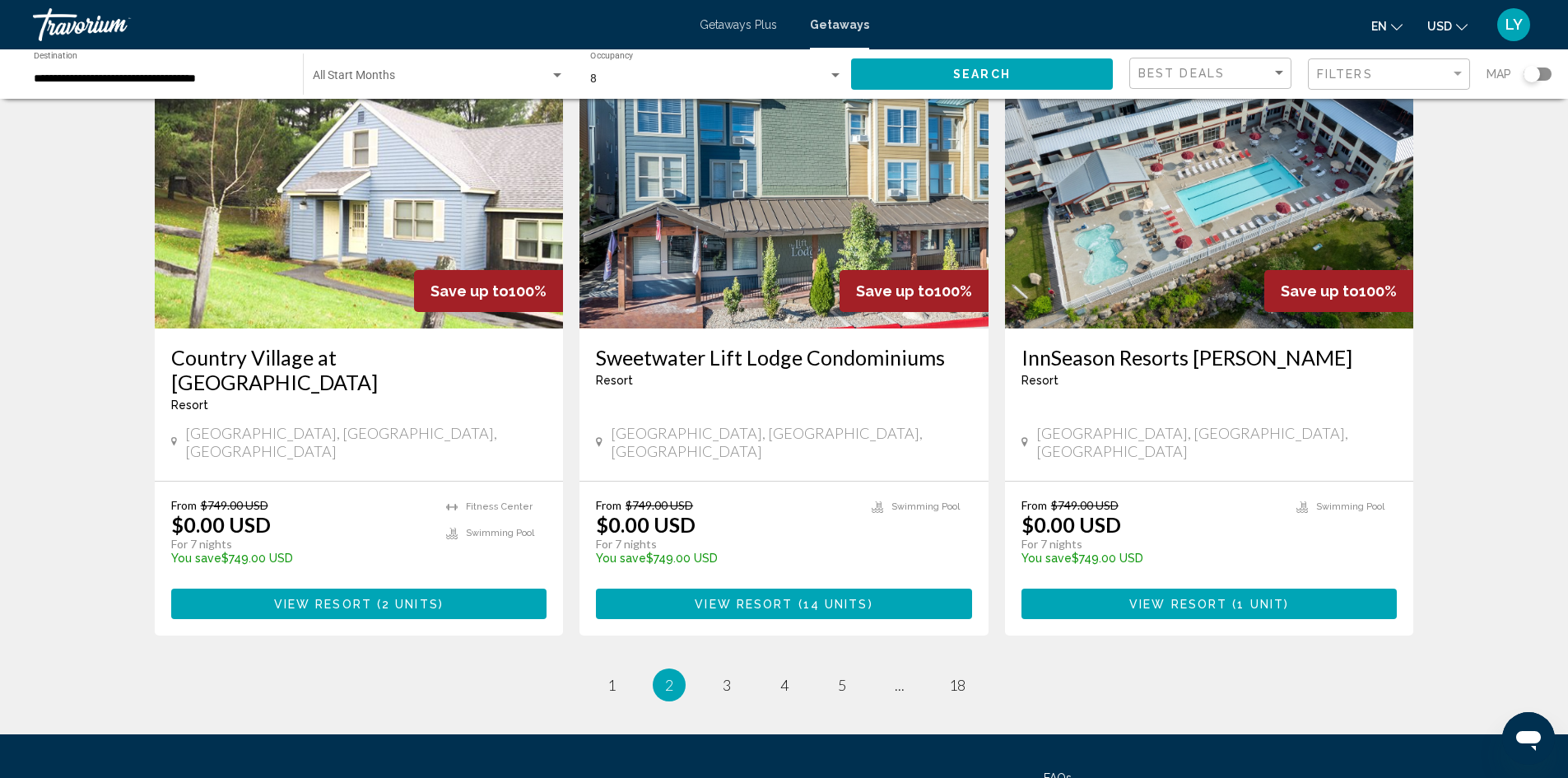
scroll to position [1906, 0]
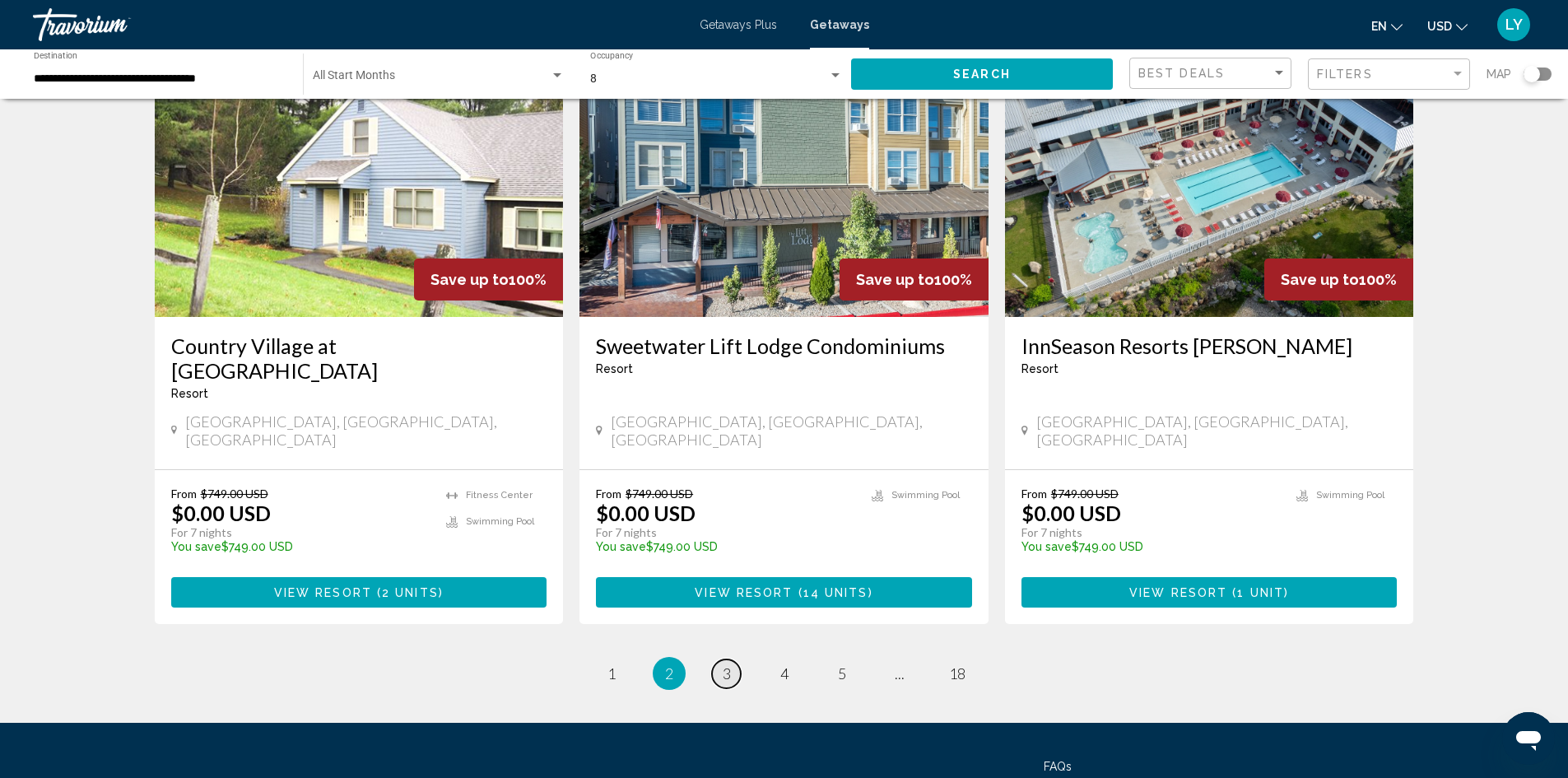
click at [723, 664] on span "3" at bounding box center [727, 673] width 8 height 18
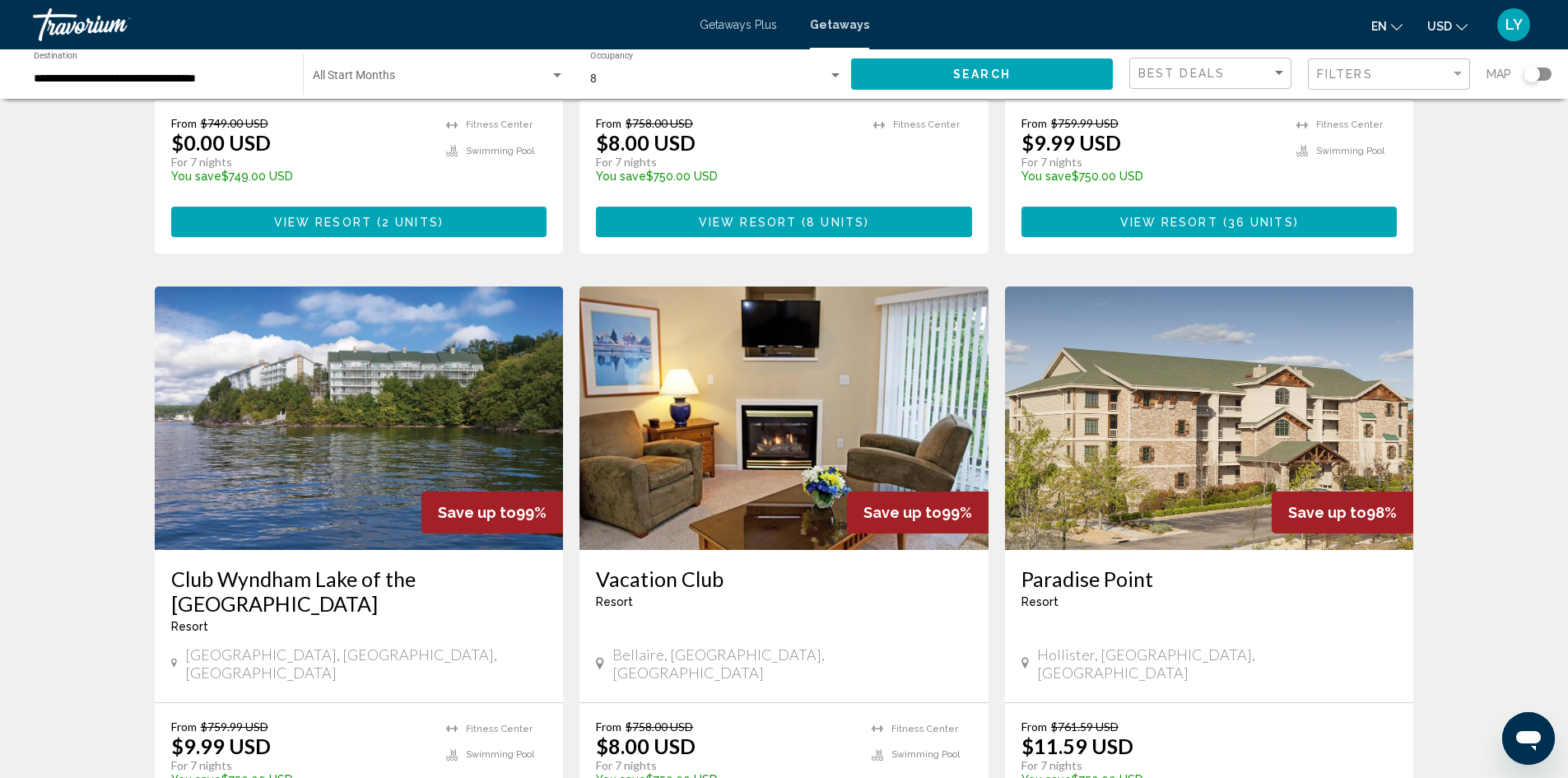
scroll to position [494, 0]
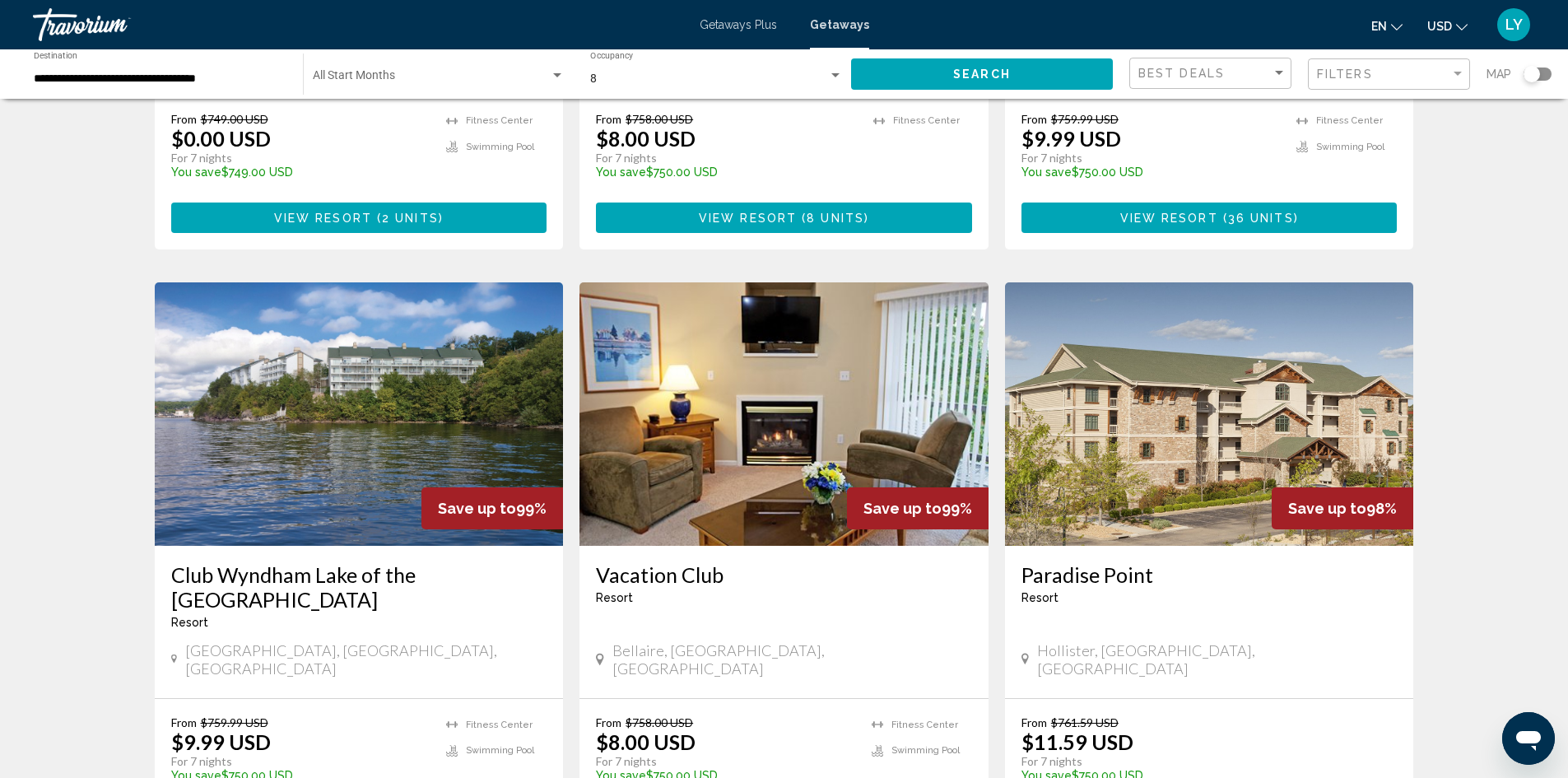
click at [312, 436] on img "Main content" at bounding box center [359, 414] width 409 height 263
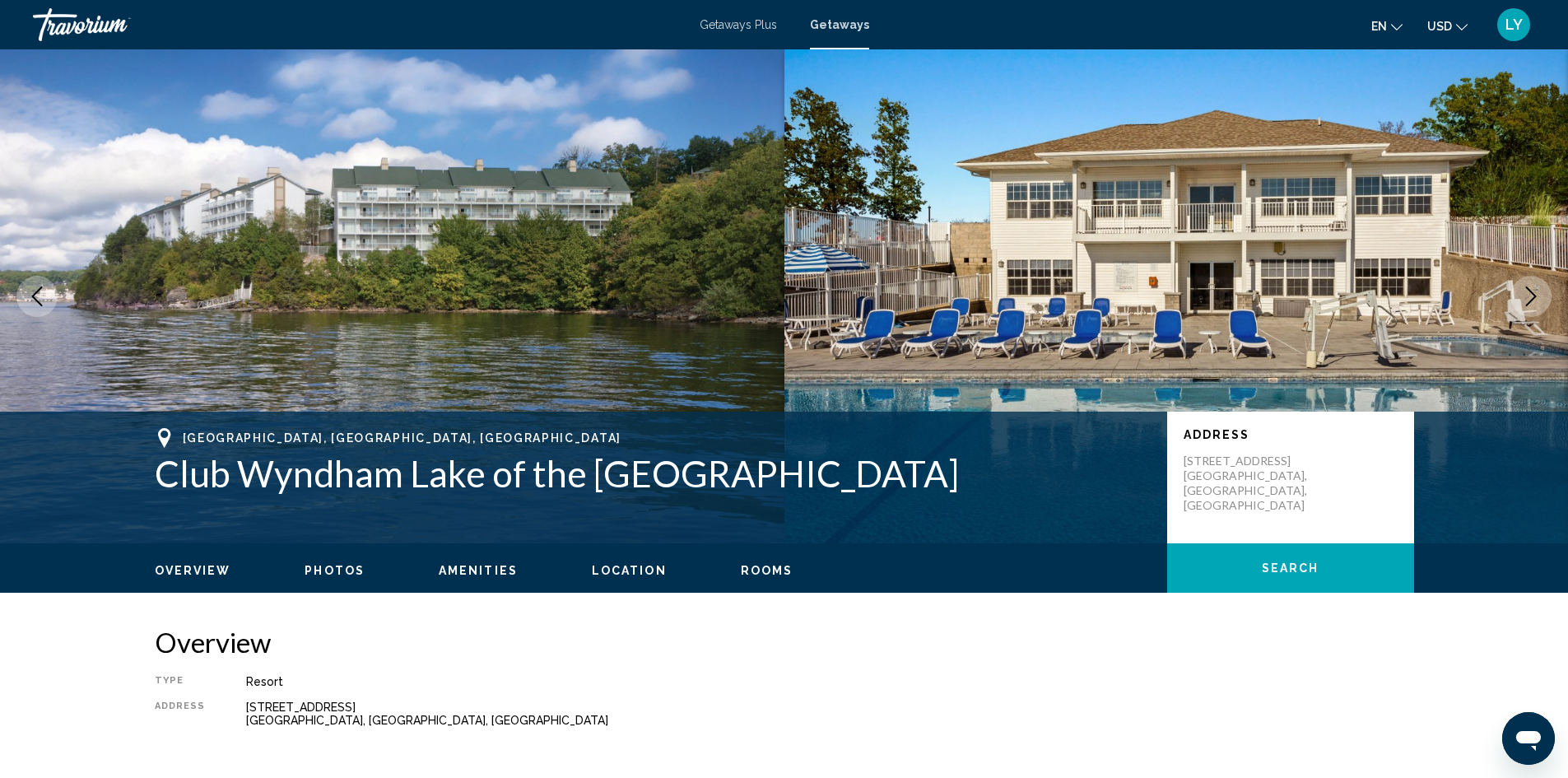
click at [1522, 294] on icon "Next image" at bounding box center [1531, 296] width 20 height 20
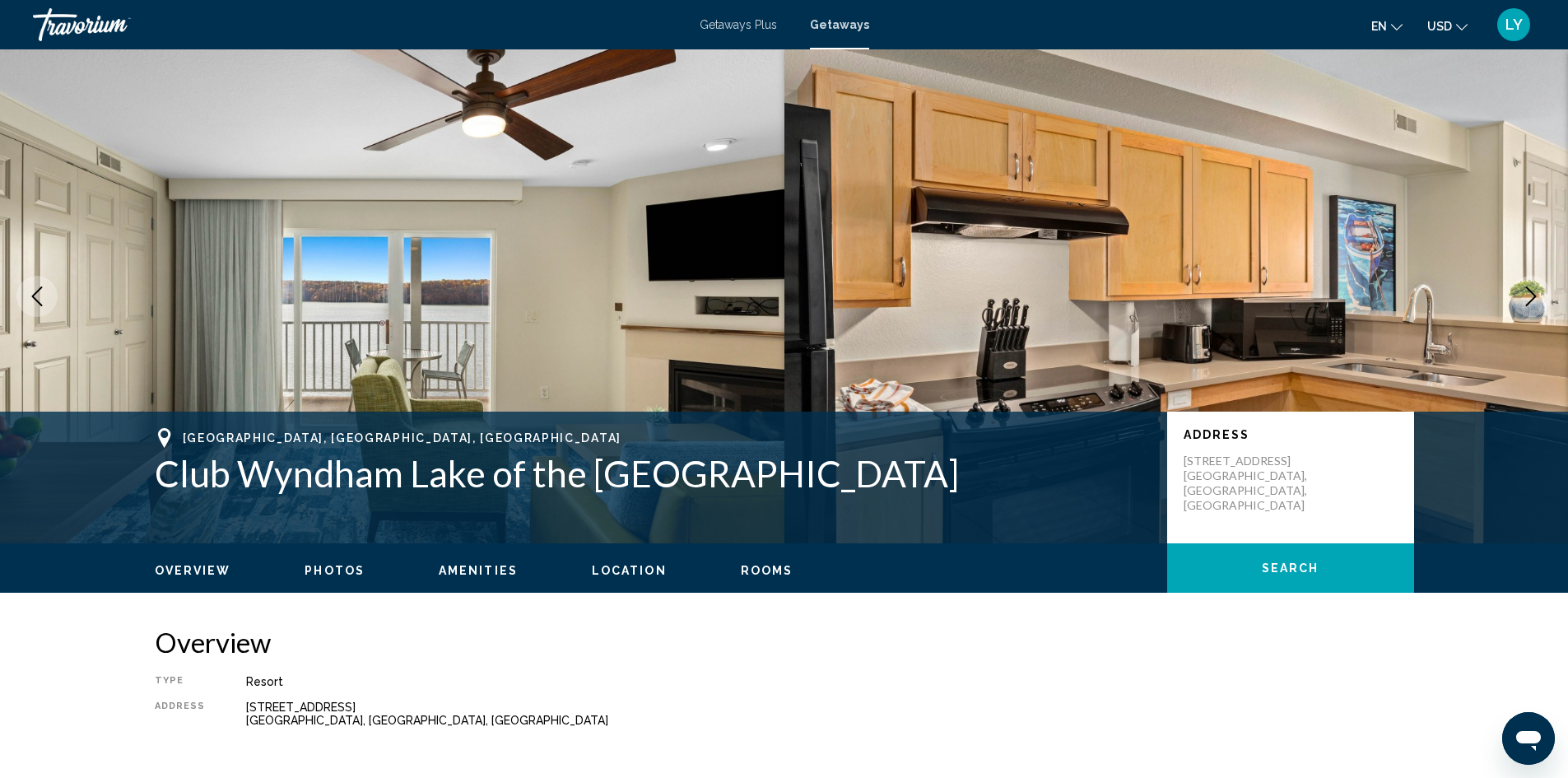
click at [1522, 294] on icon "Next image" at bounding box center [1531, 296] width 20 height 20
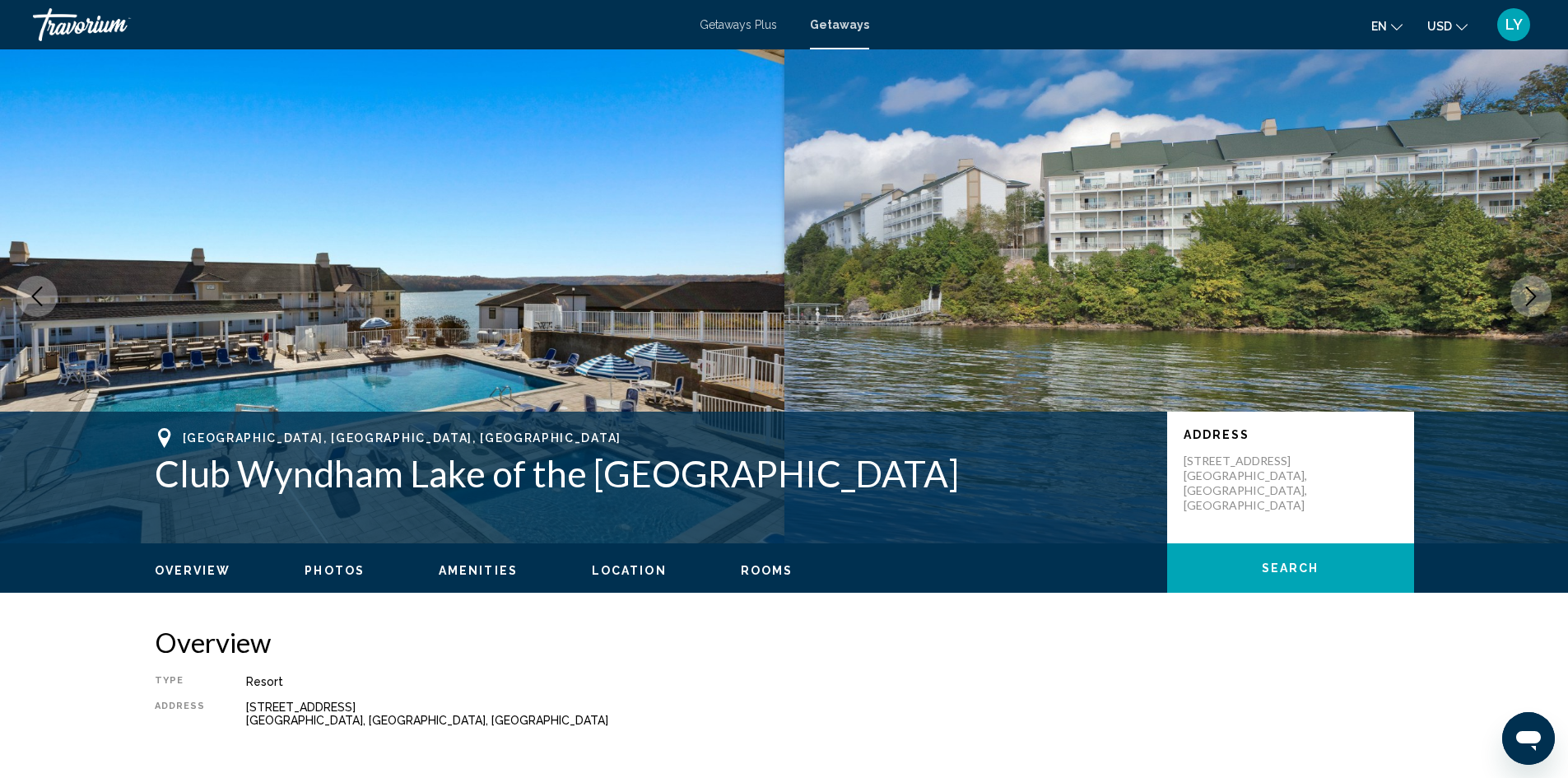
click at [1522, 294] on icon "Next image" at bounding box center [1531, 296] width 20 height 20
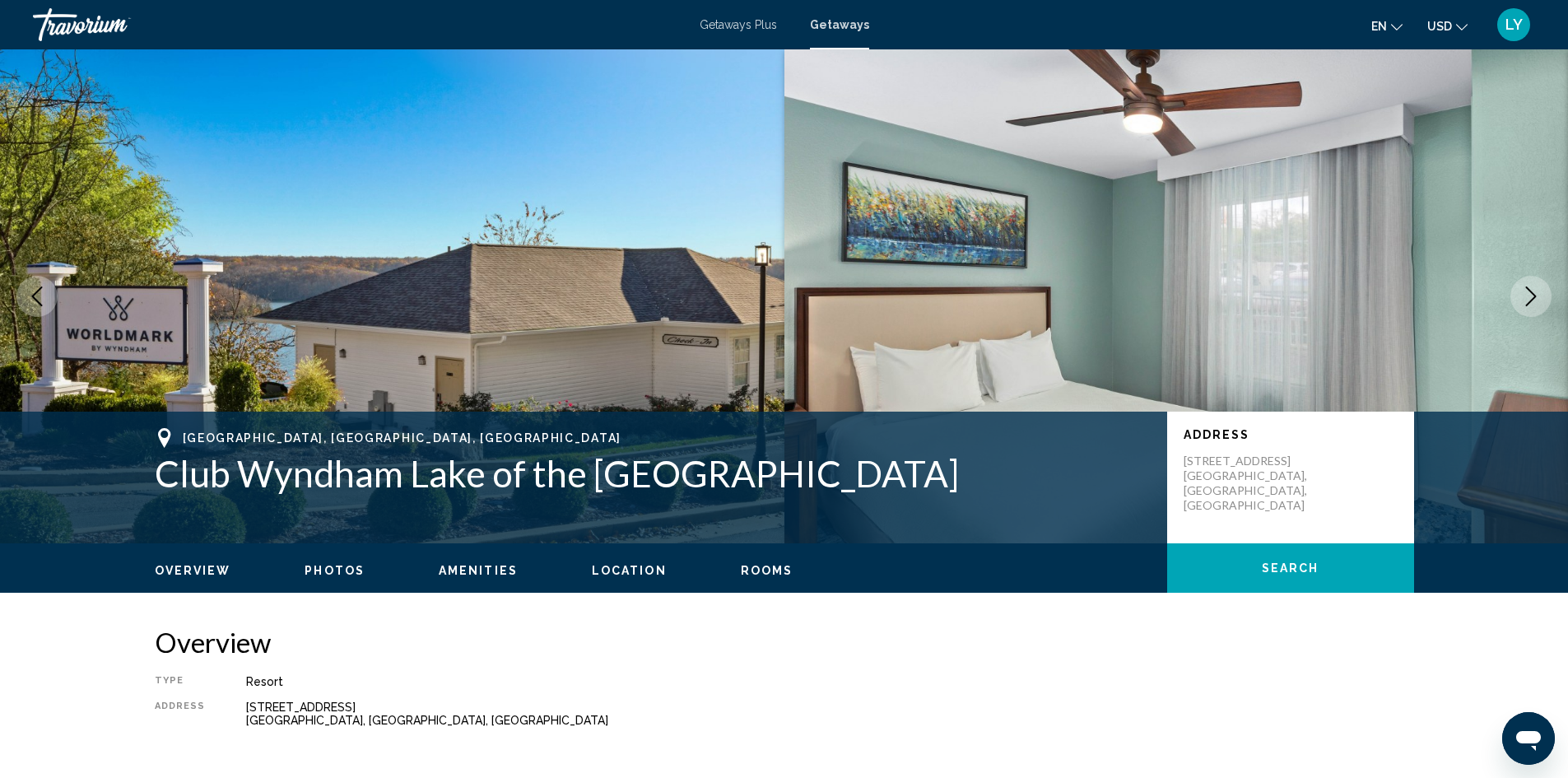
click at [1522, 294] on icon "Next image" at bounding box center [1531, 296] width 20 height 20
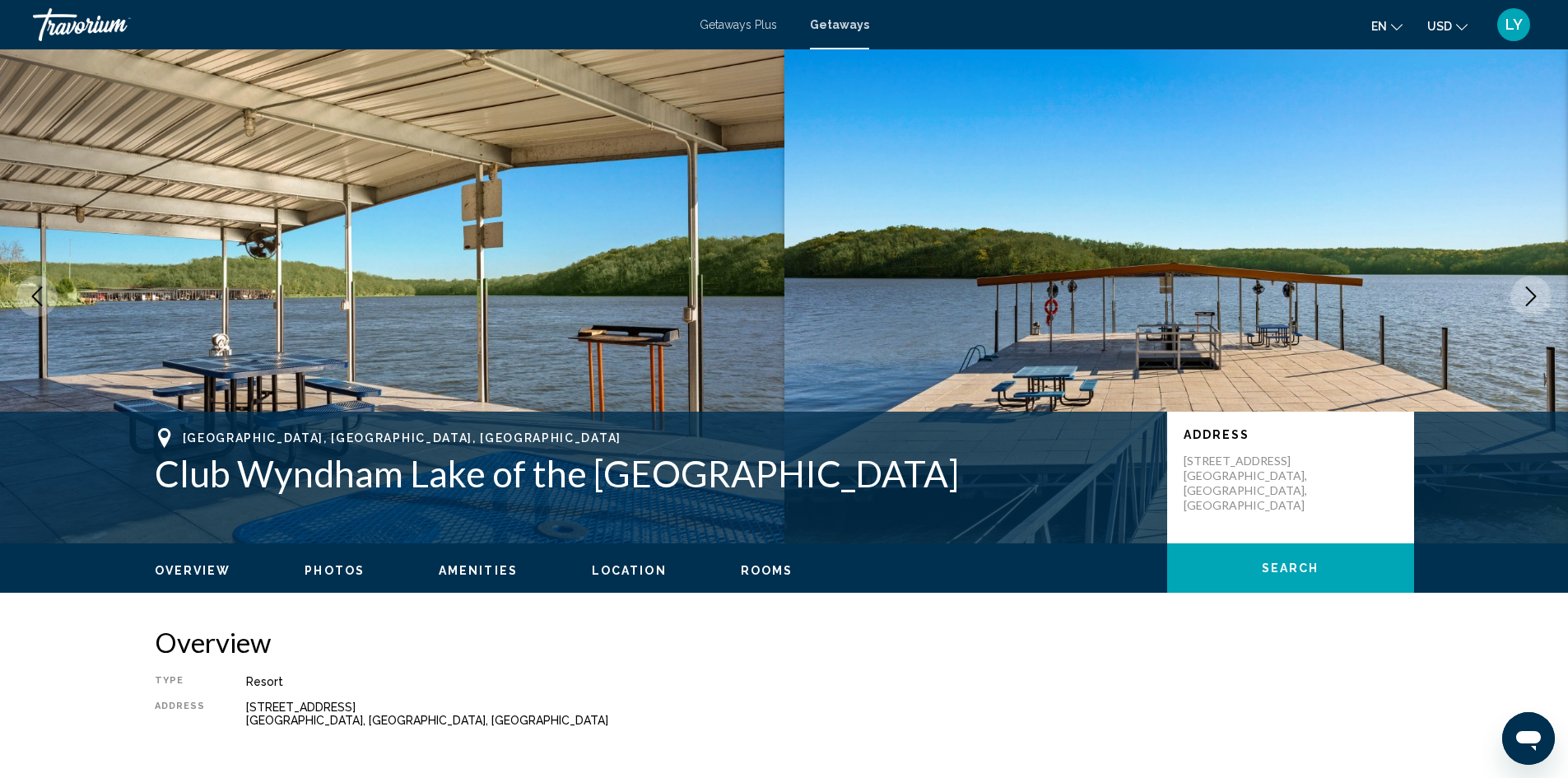
click at [1522, 294] on icon "Next image" at bounding box center [1531, 296] width 20 height 20
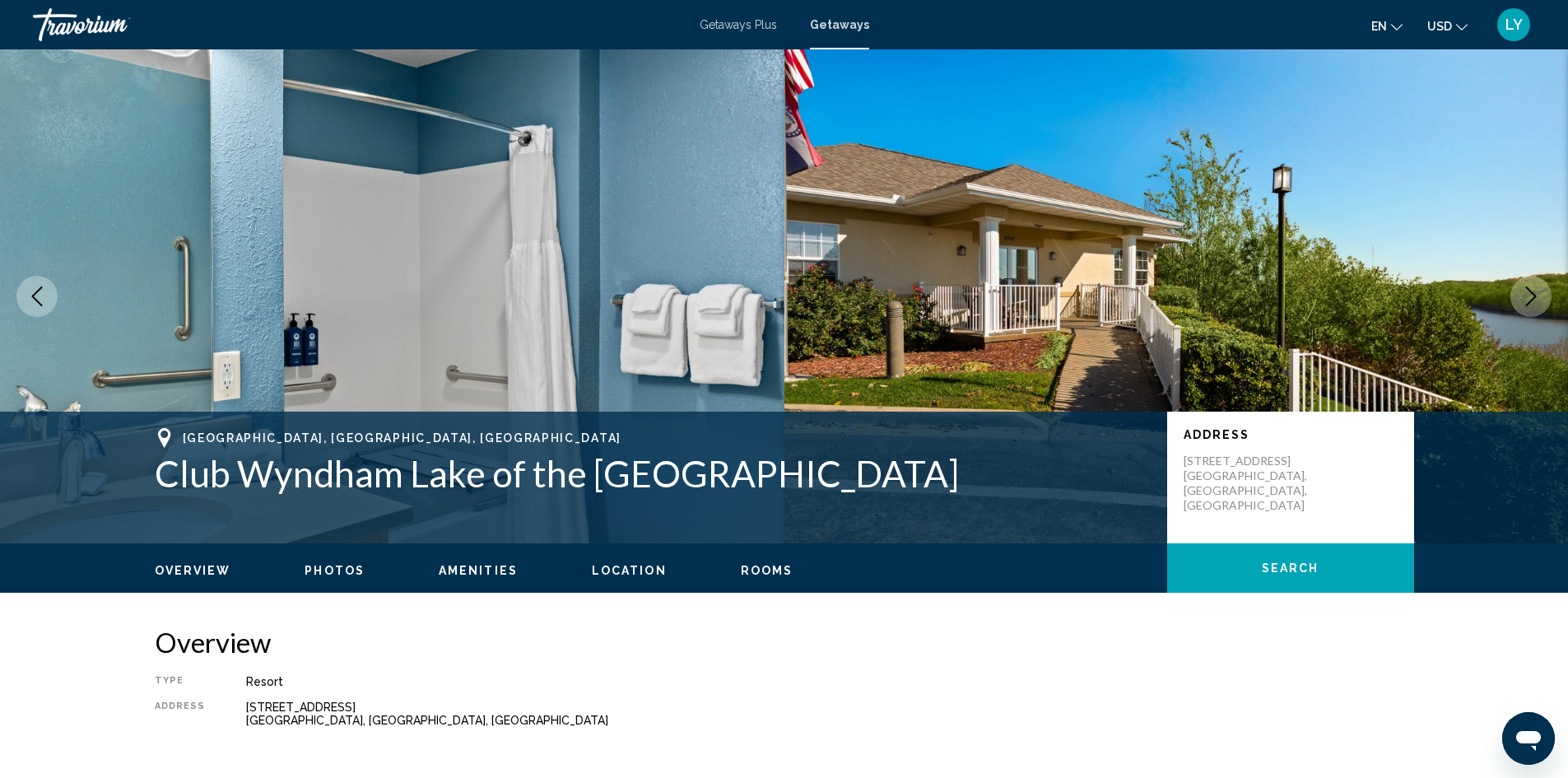
click at [1522, 294] on icon "Next image" at bounding box center [1531, 296] width 20 height 20
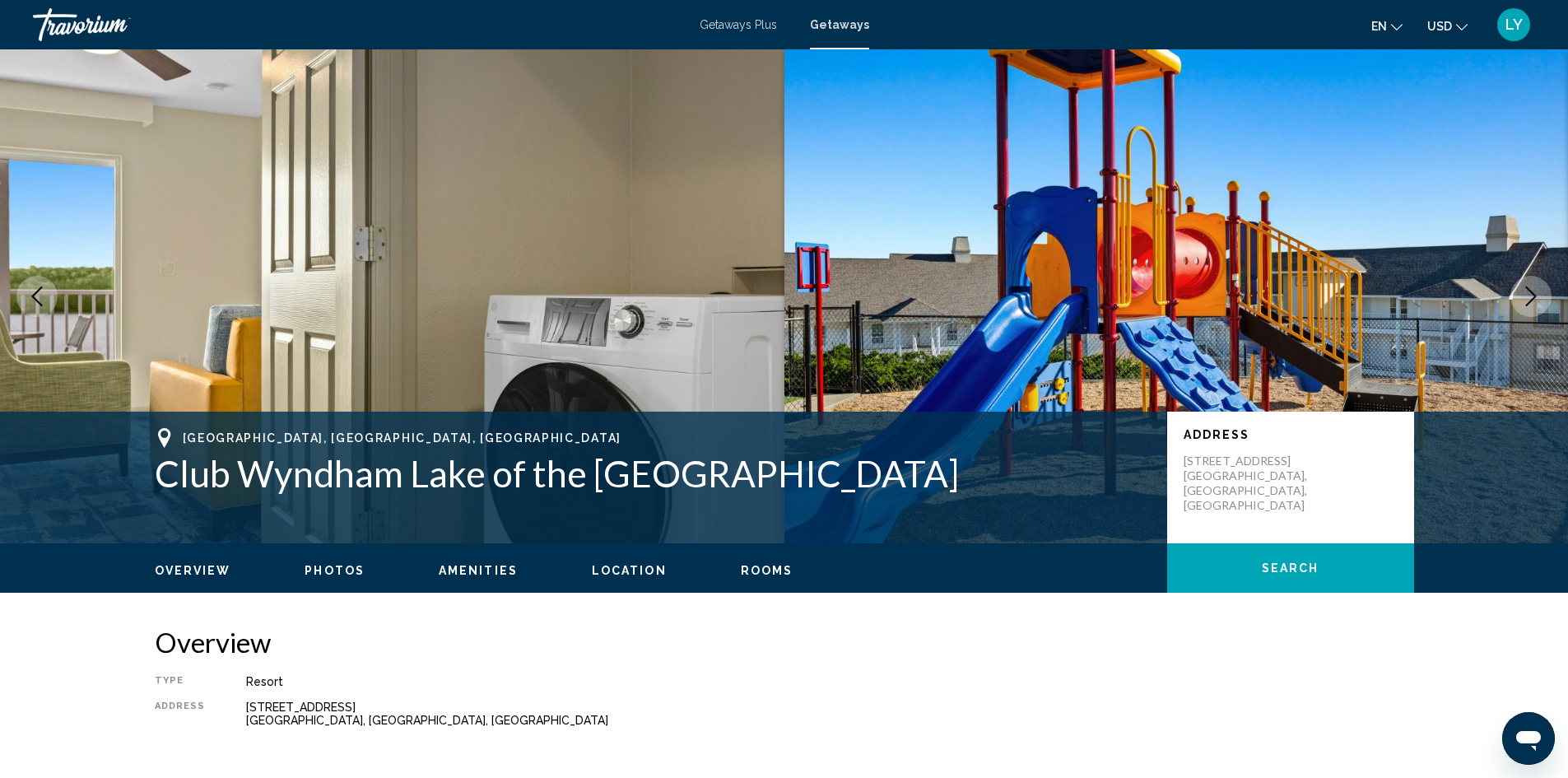
click at [1522, 294] on icon "Next image" at bounding box center [1531, 296] width 20 height 20
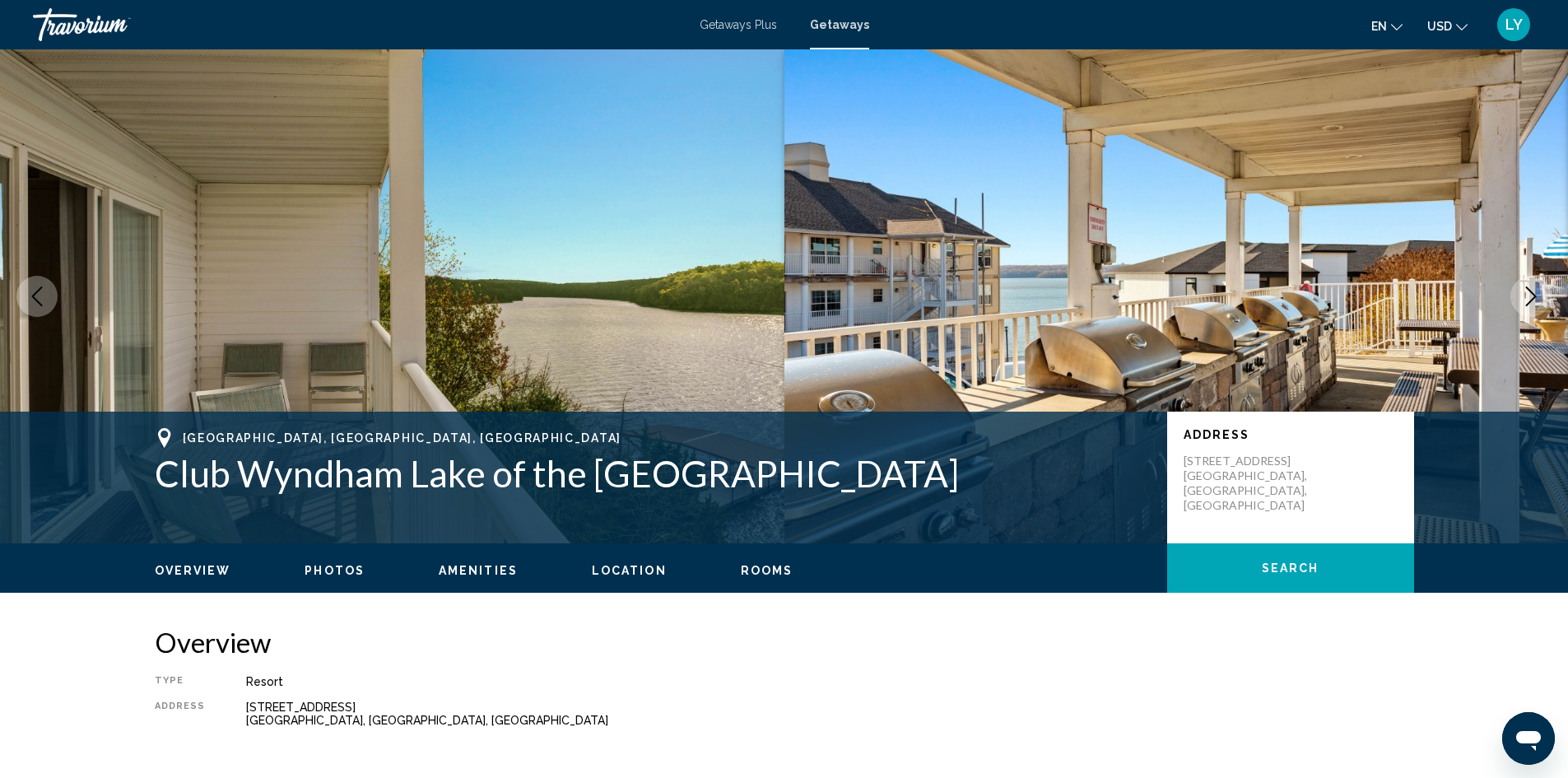
click at [1522, 294] on icon "Next image" at bounding box center [1531, 296] width 20 height 20
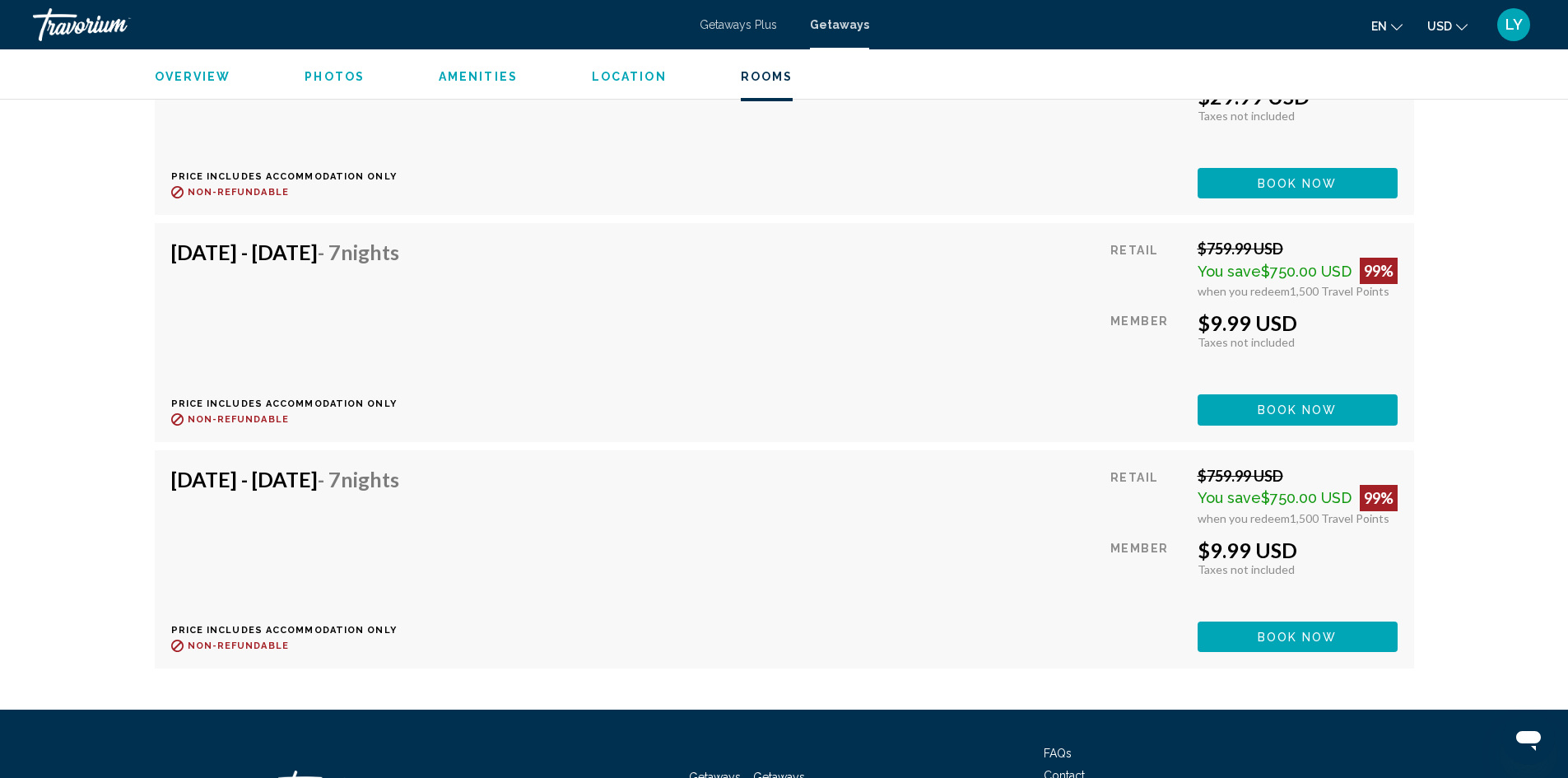
scroll to position [5001, 0]
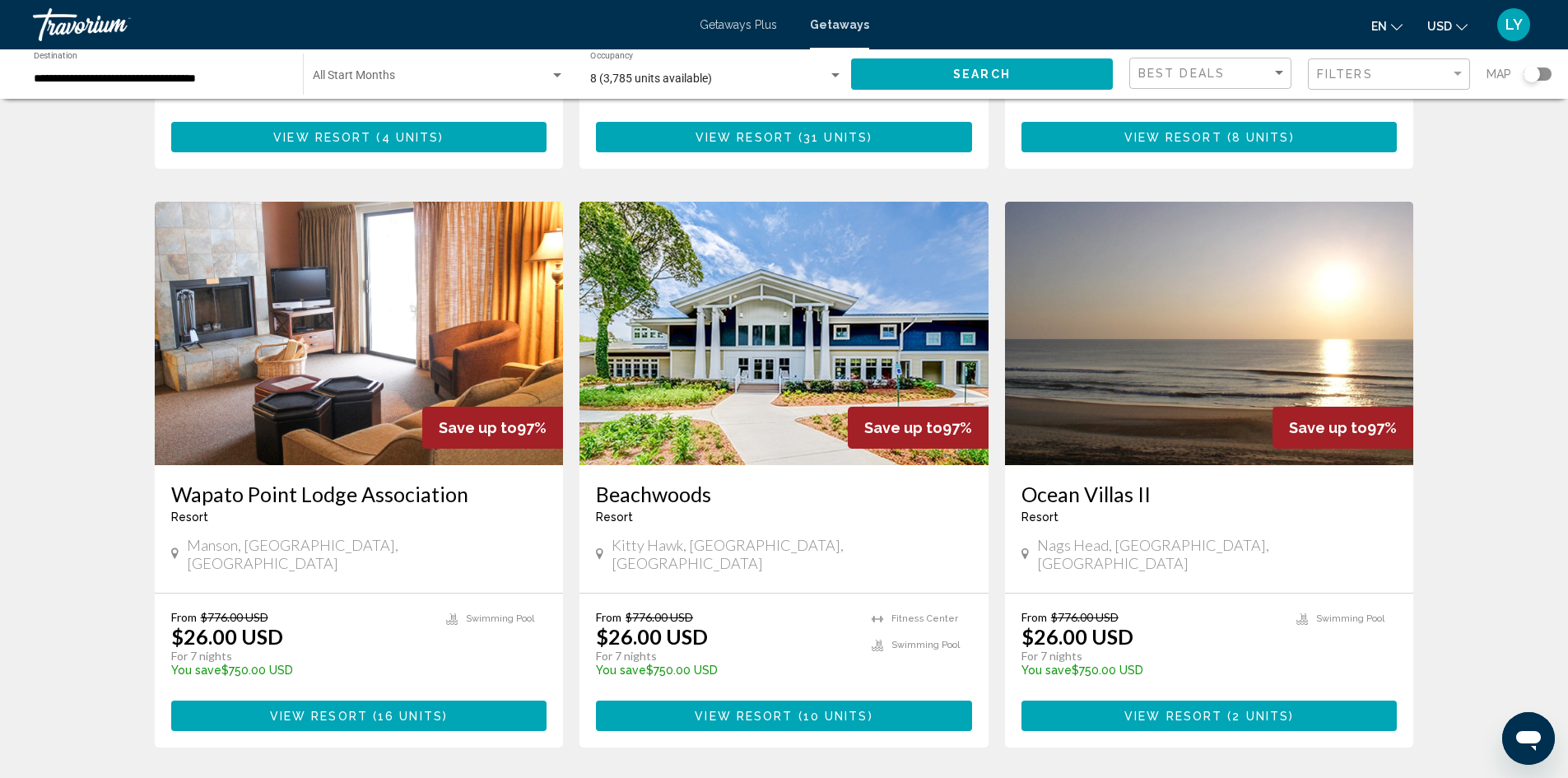
scroll to position [1730, 0]
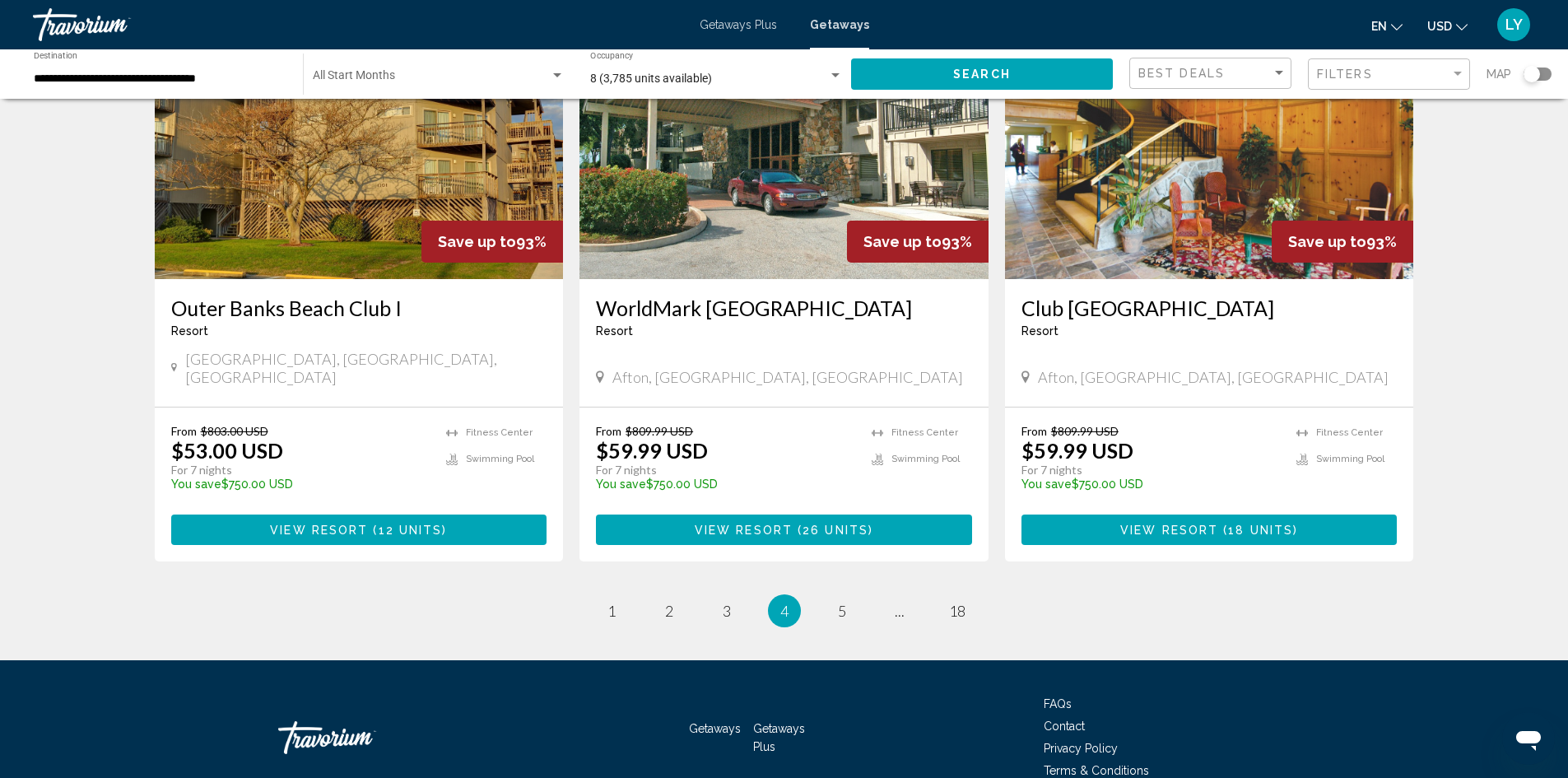
scroll to position [1906, 0]
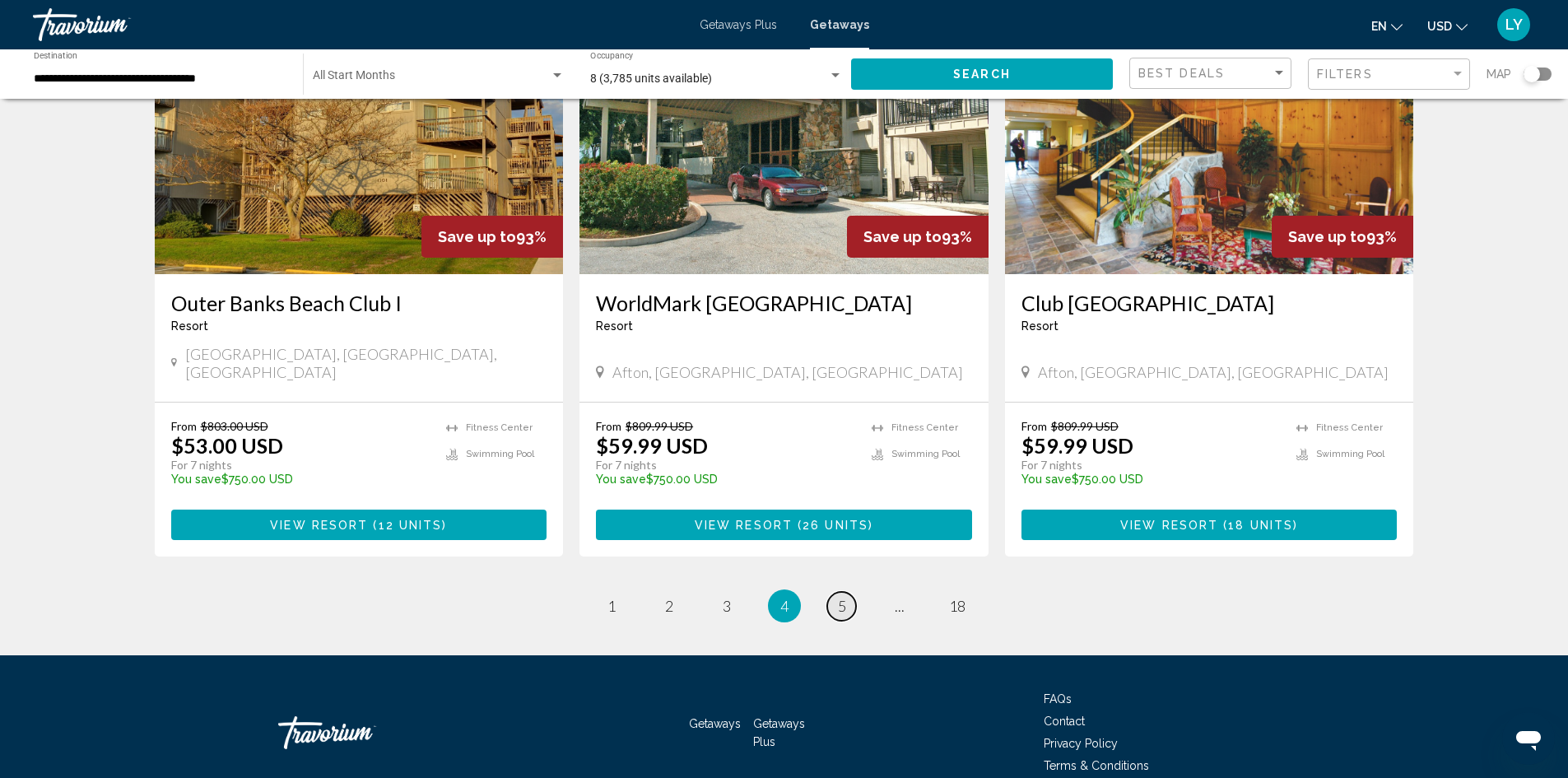
click at [835, 592] on link "page 5" at bounding box center [841, 606] width 29 height 29
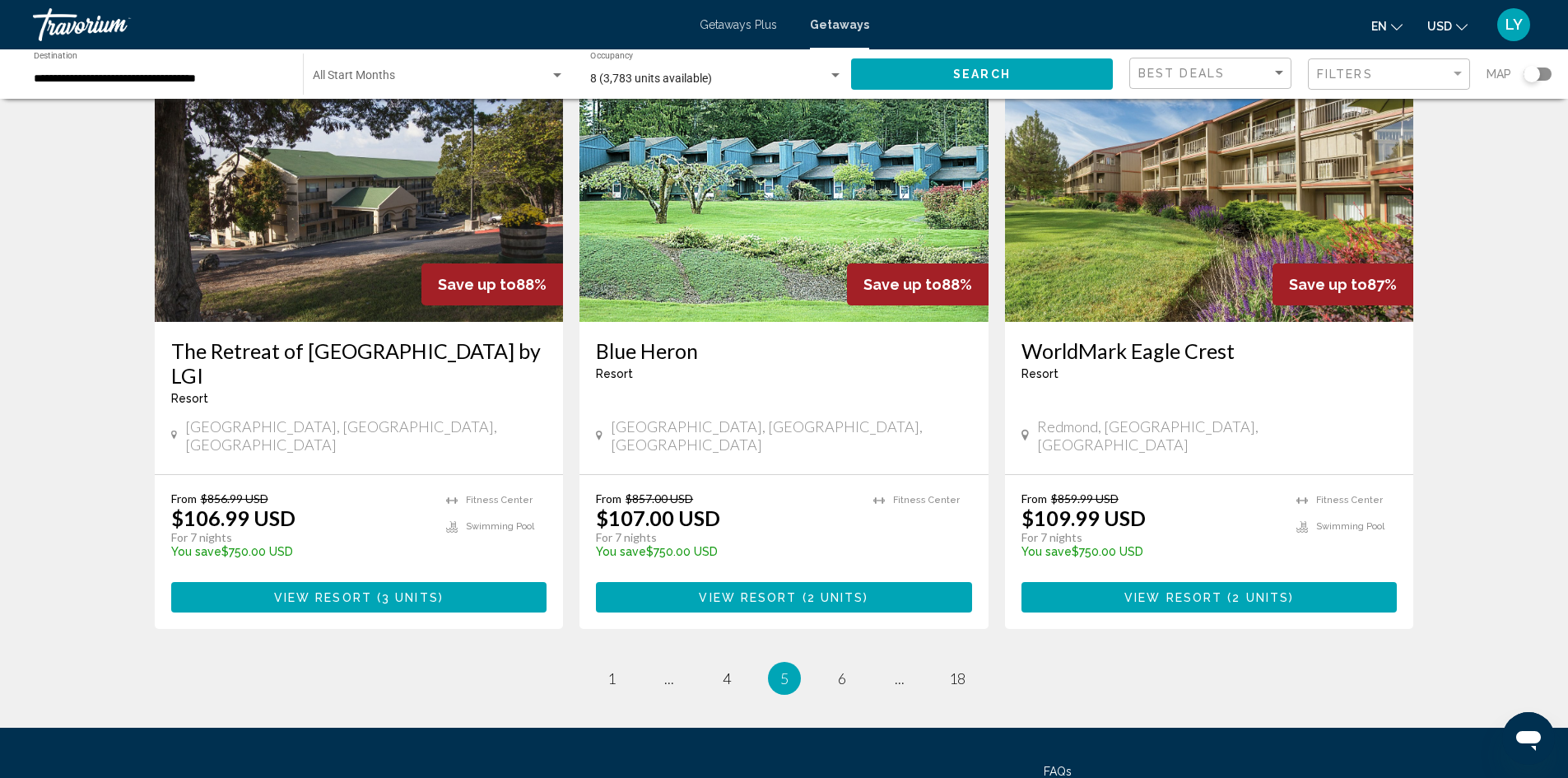
scroll to position [1932, 0]
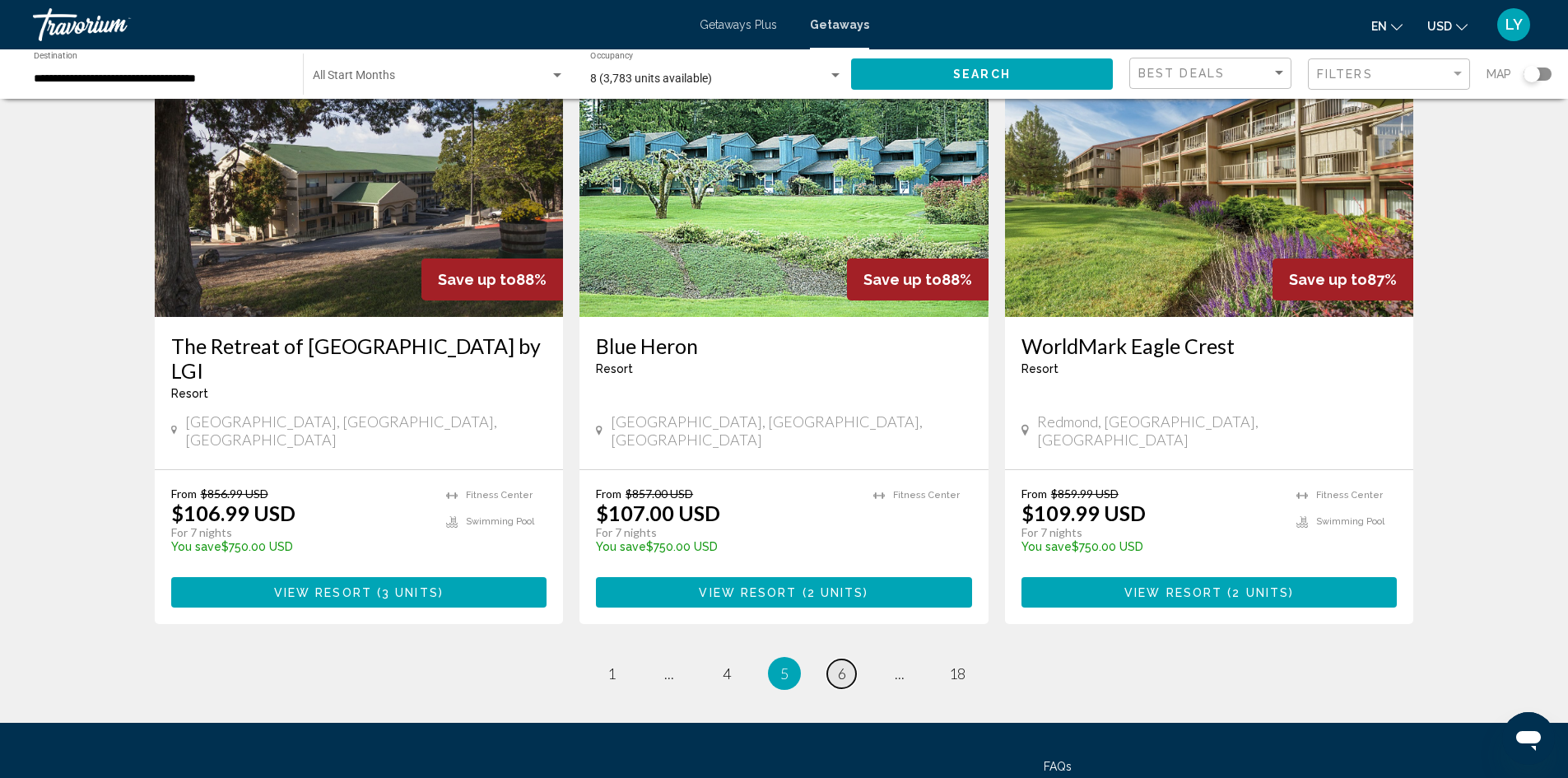
click at [843, 664] on span "6" at bounding box center [842, 673] width 8 height 18
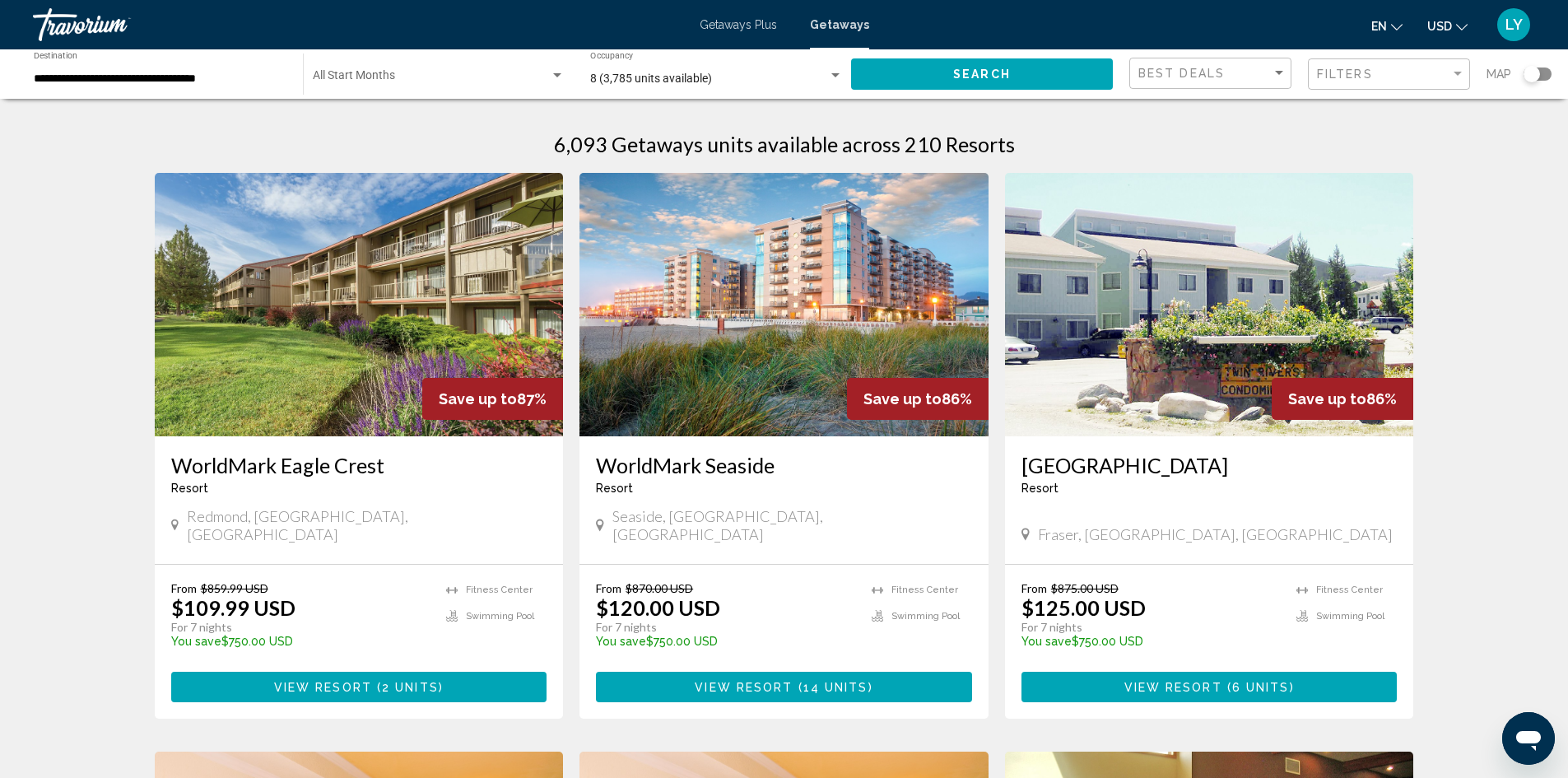
click at [805, 382] on img "Main content" at bounding box center [784, 304] width 409 height 263
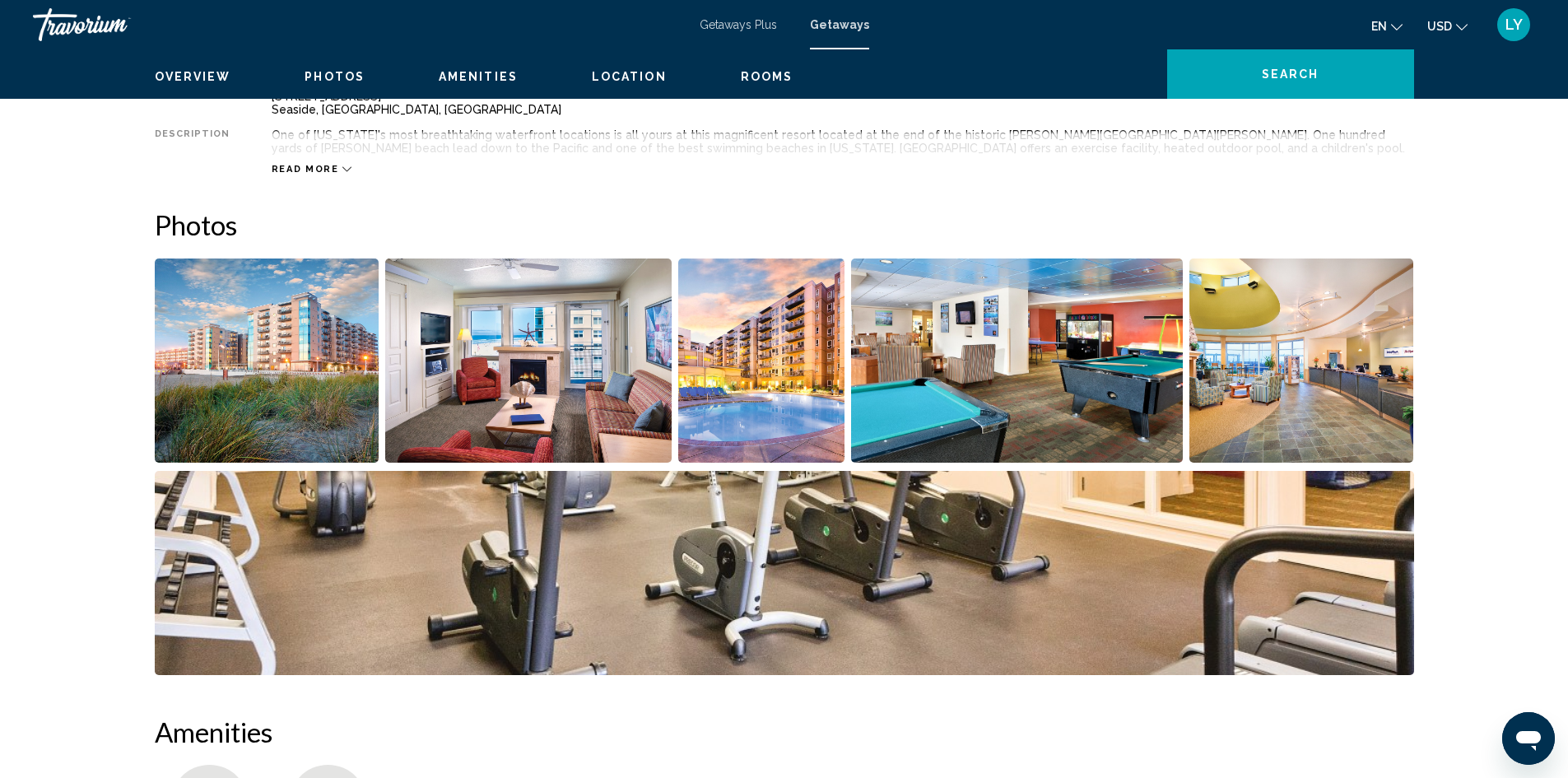
scroll to position [360, 0]
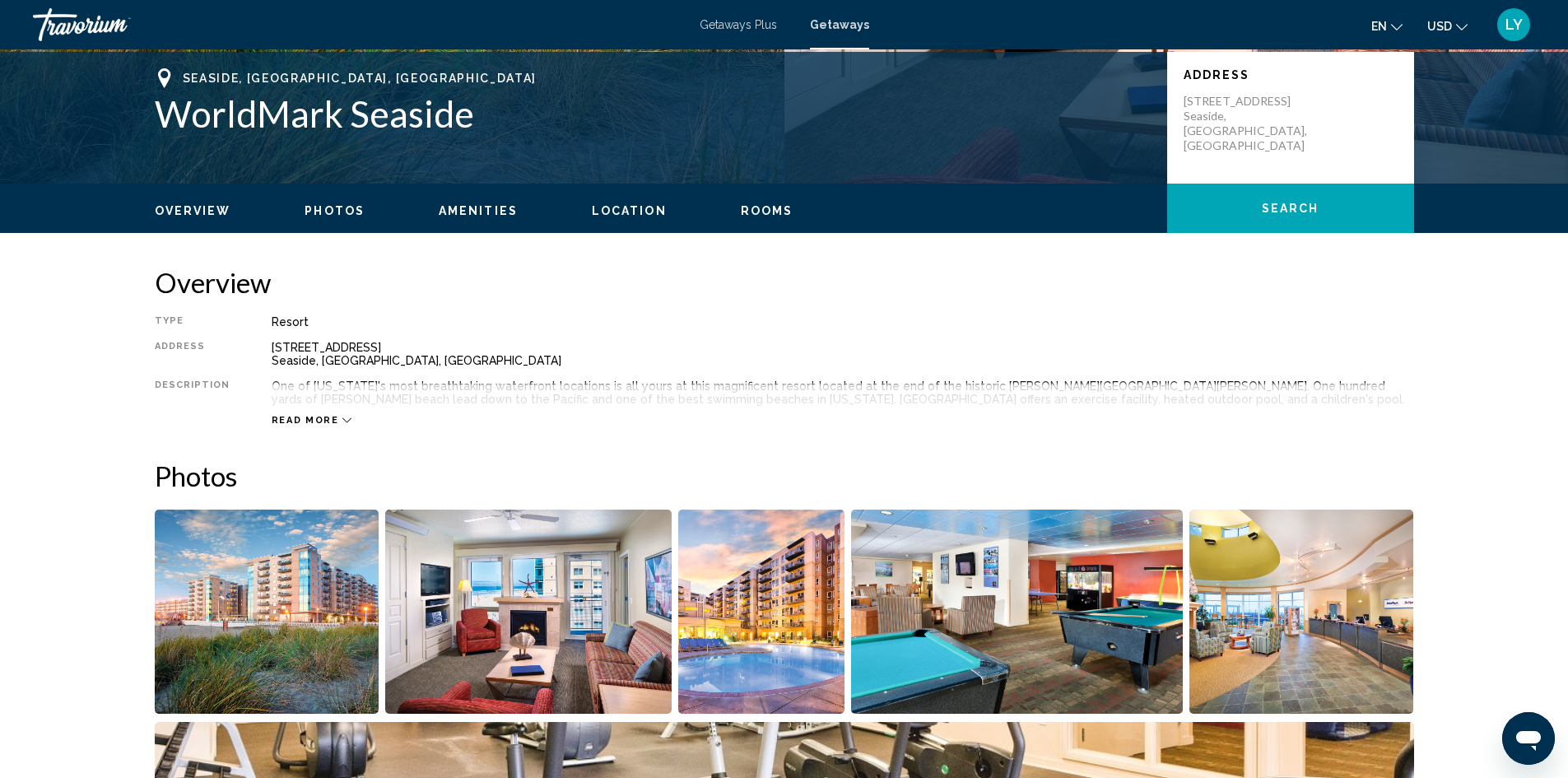
click at [259, 594] on img "Open full-screen image slider" at bounding box center [267, 611] width 225 height 204
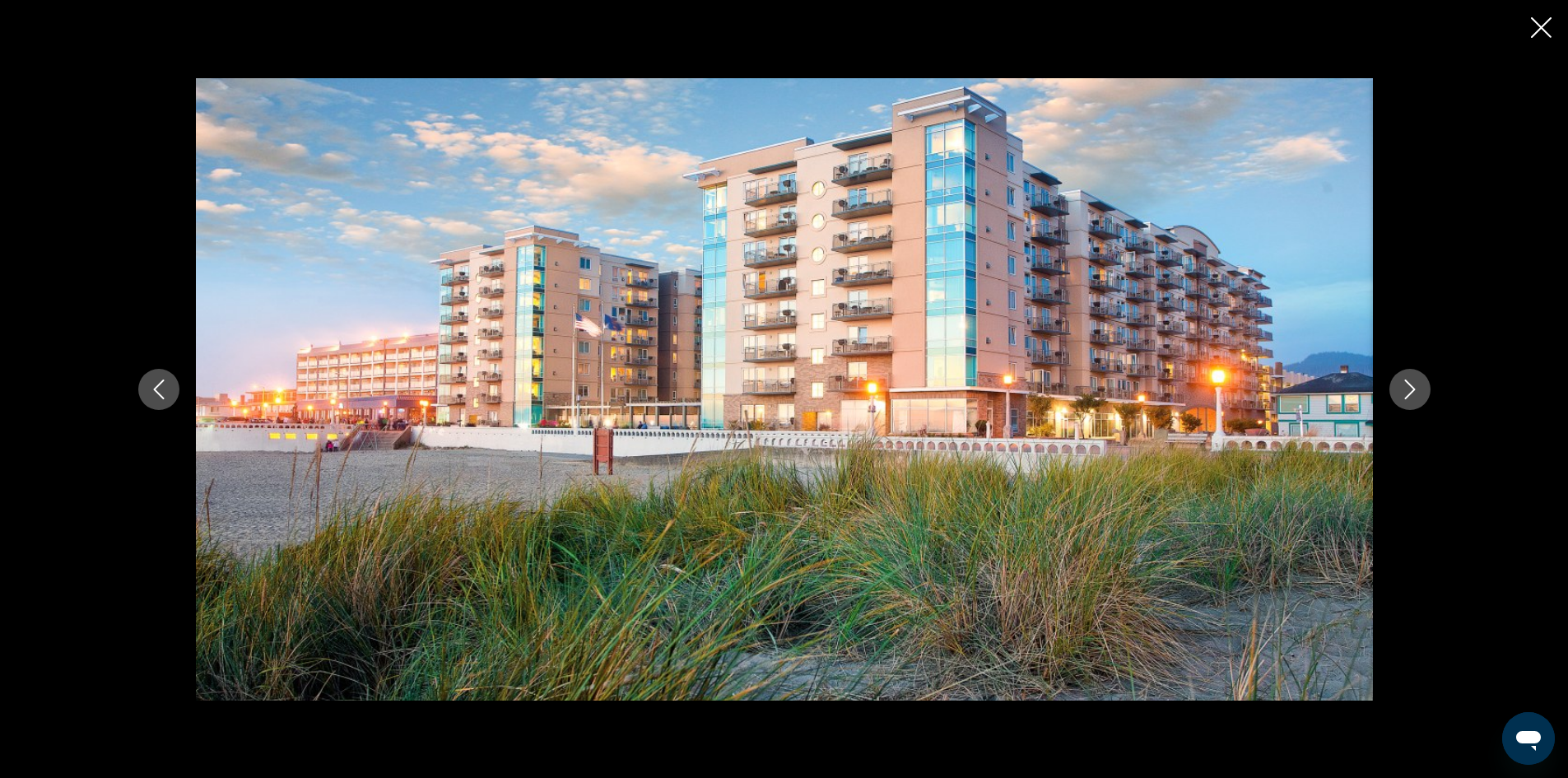
click at [1419, 405] on button "Next image" at bounding box center [1410, 389] width 41 height 41
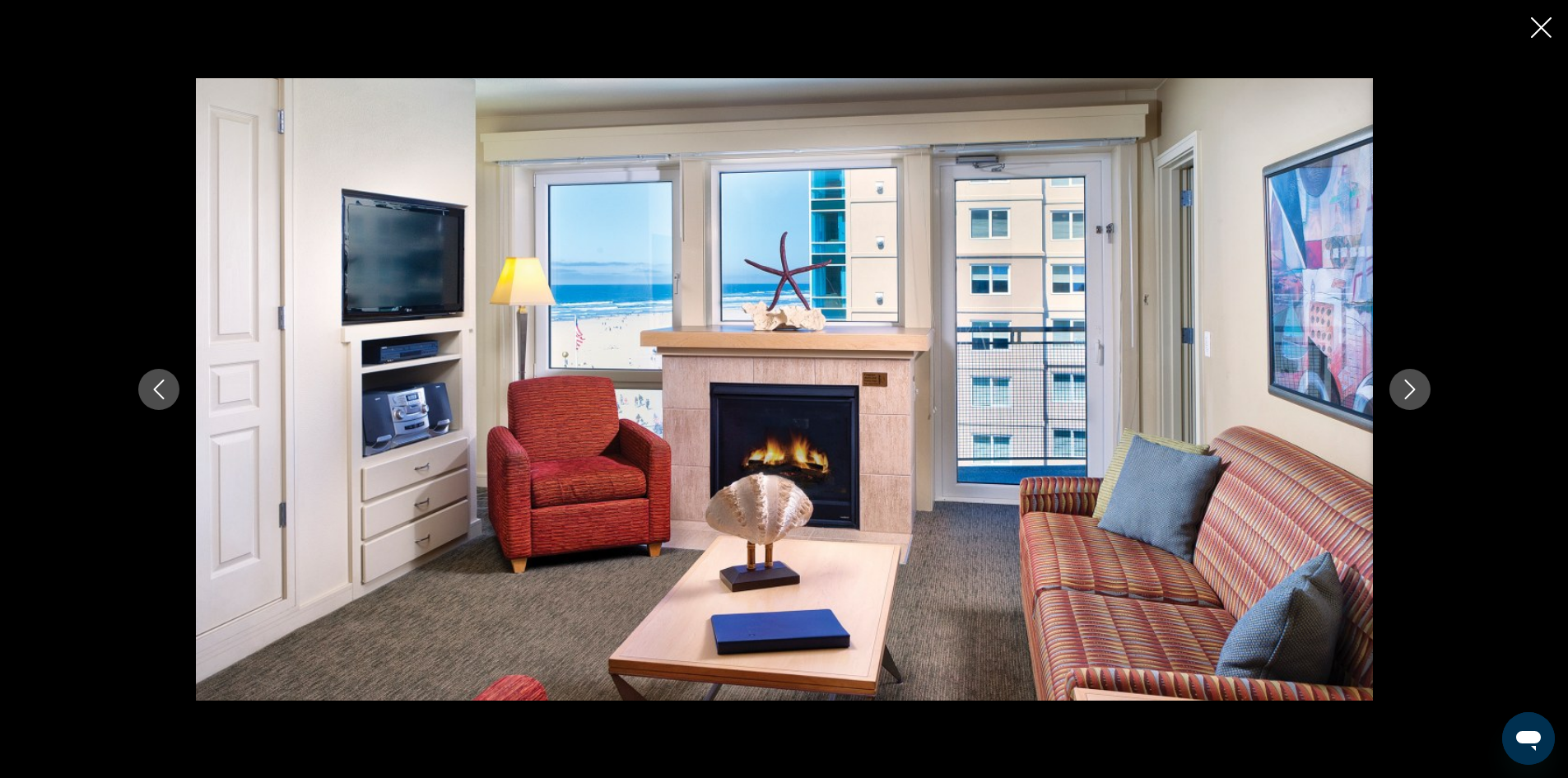
click at [1419, 405] on button "Next image" at bounding box center [1410, 389] width 41 height 41
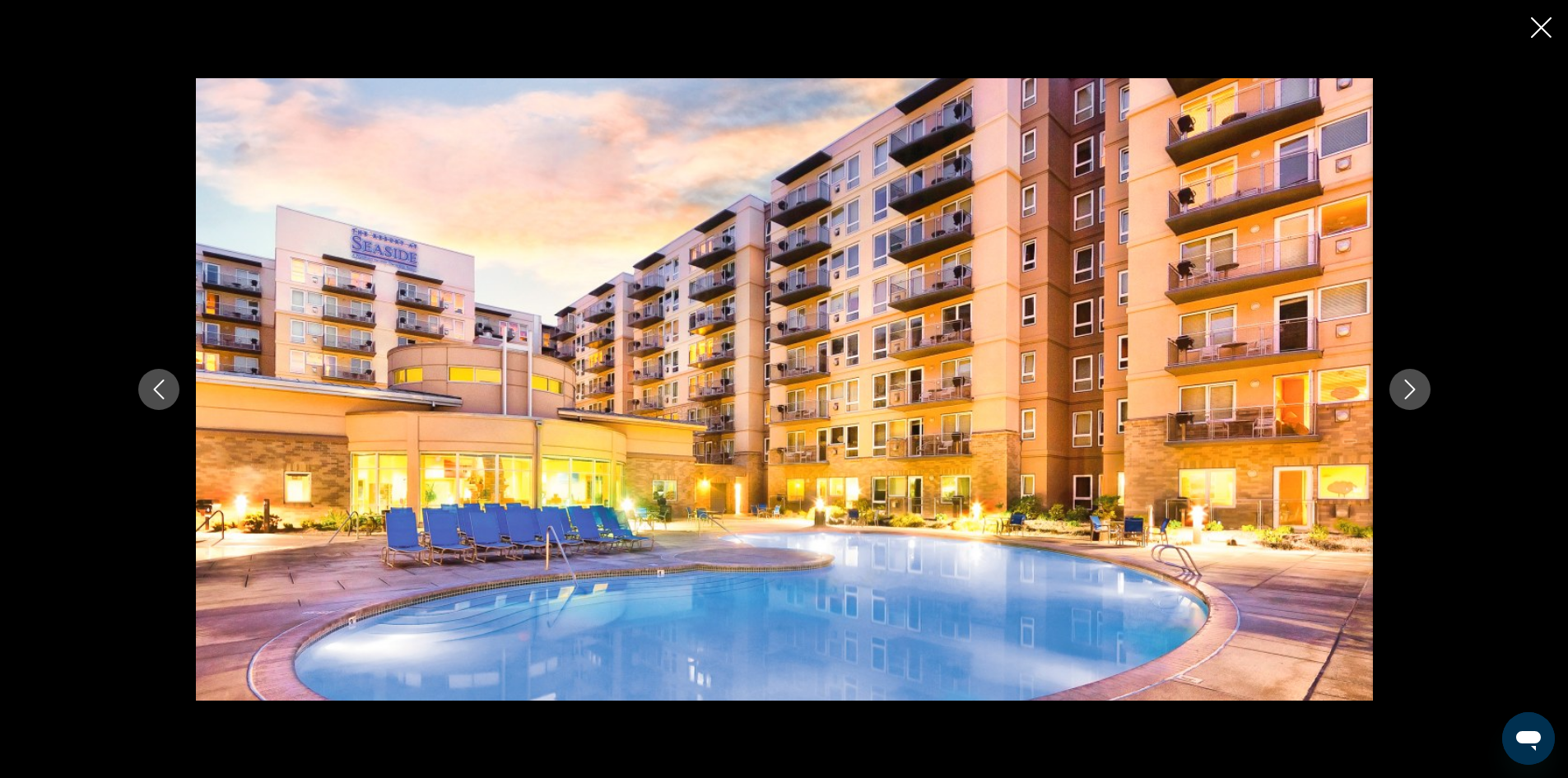
click at [1419, 405] on button "Next image" at bounding box center [1410, 389] width 41 height 41
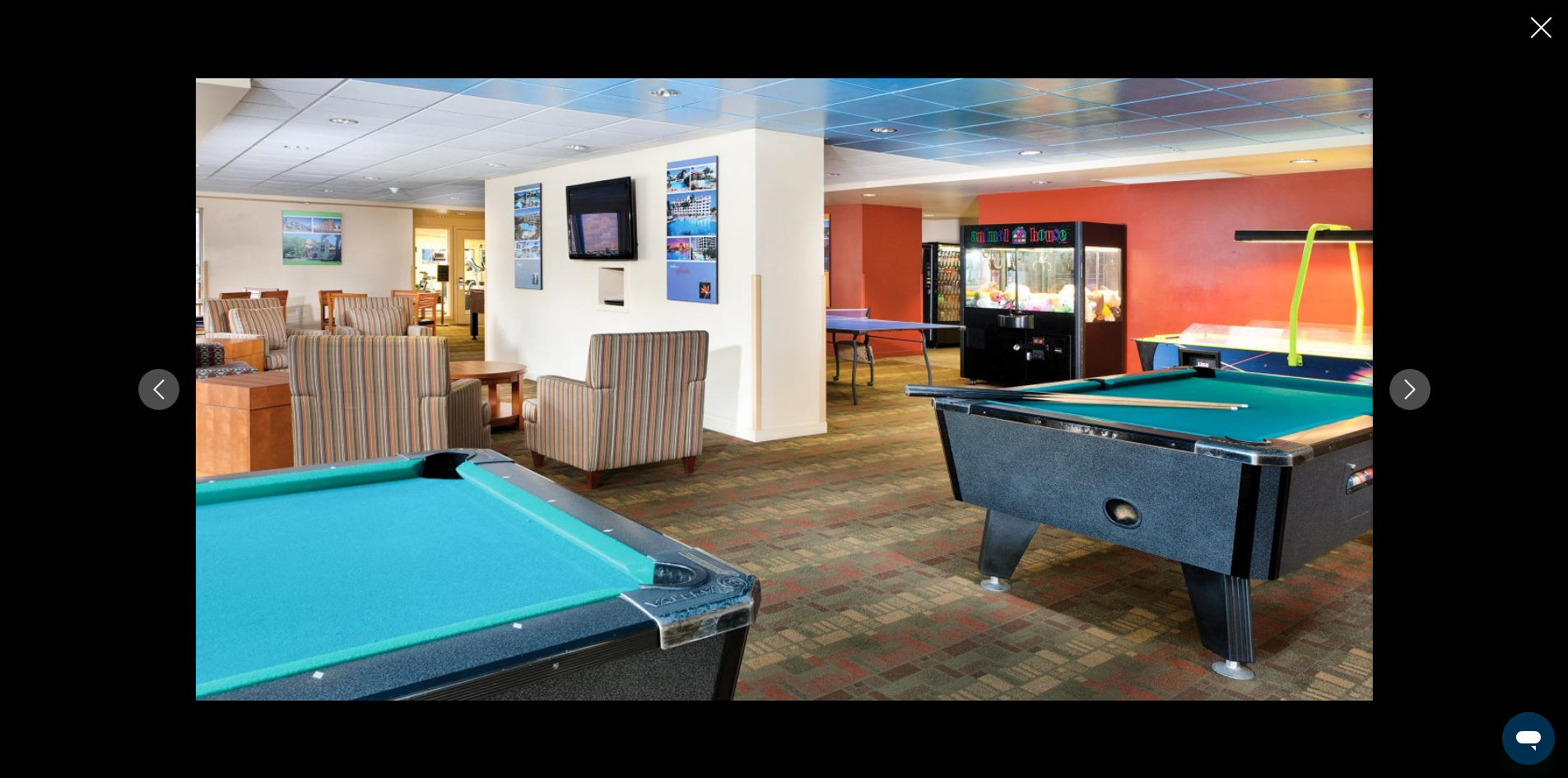
click at [1419, 405] on button "Next image" at bounding box center [1410, 389] width 41 height 41
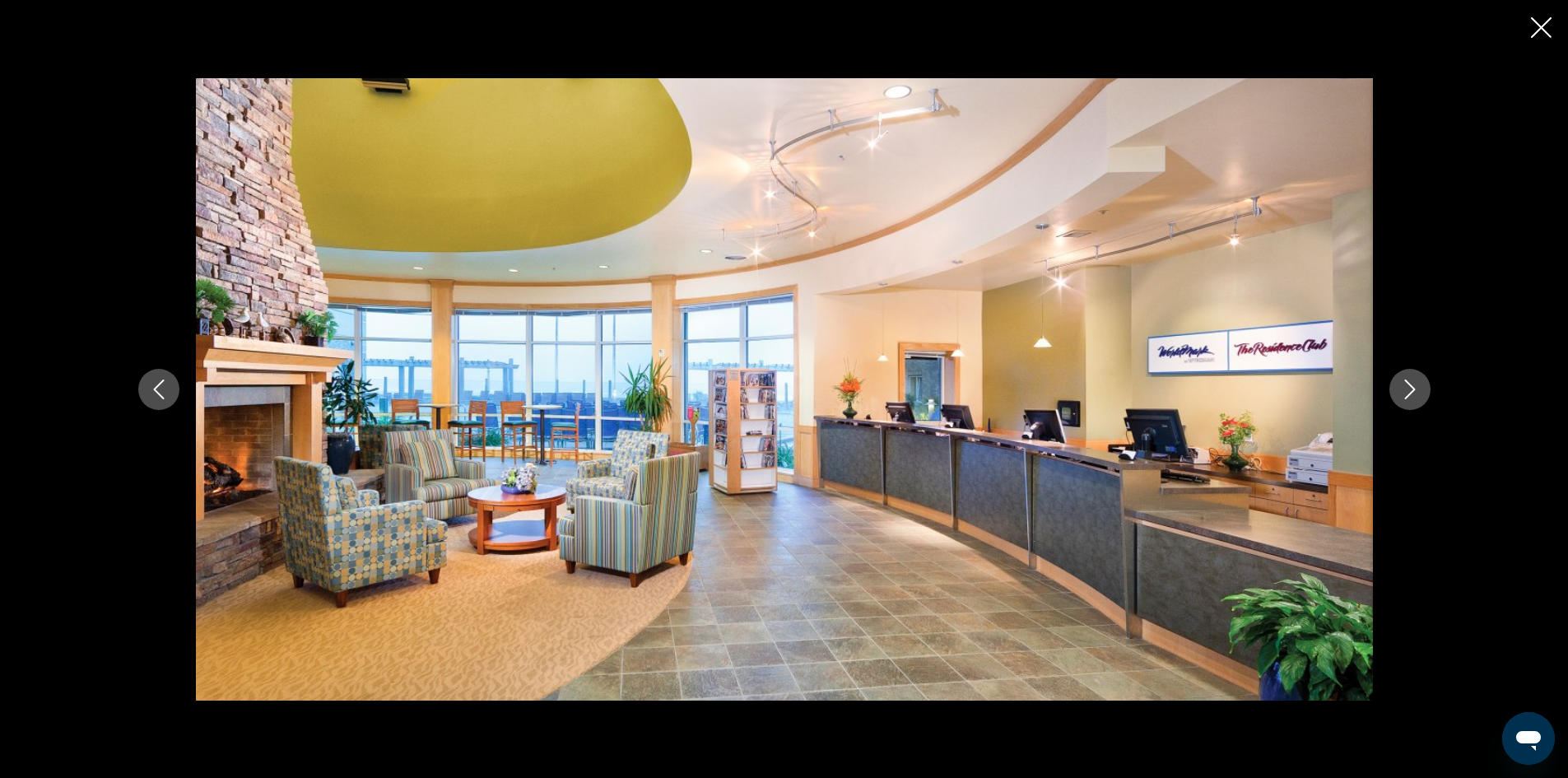
click at [1419, 405] on button "Next image" at bounding box center [1410, 389] width 41 height 41
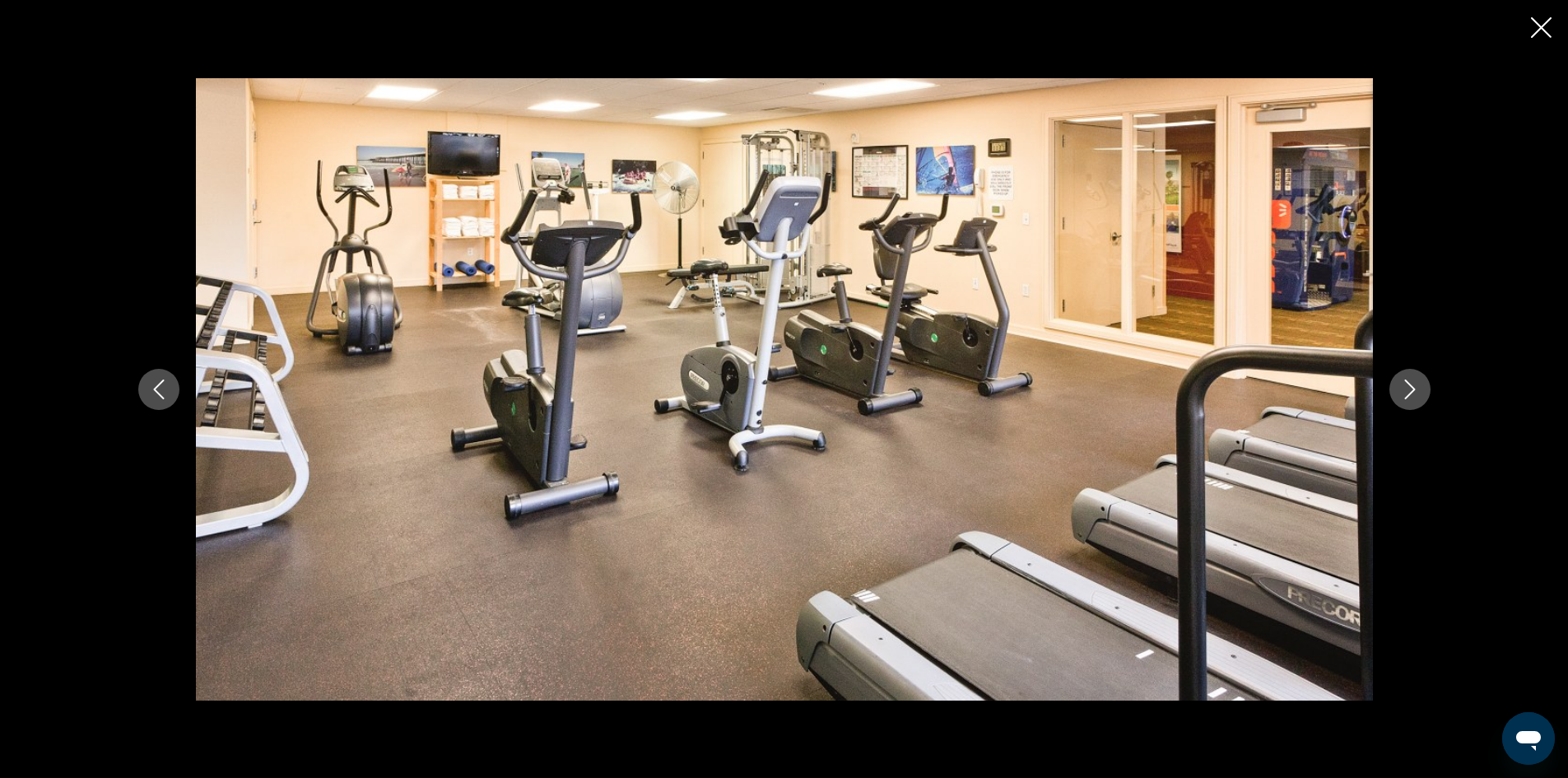
click at [1419, 405] on button "Next image" at bounding box center [1410, 389] width 41 height 41
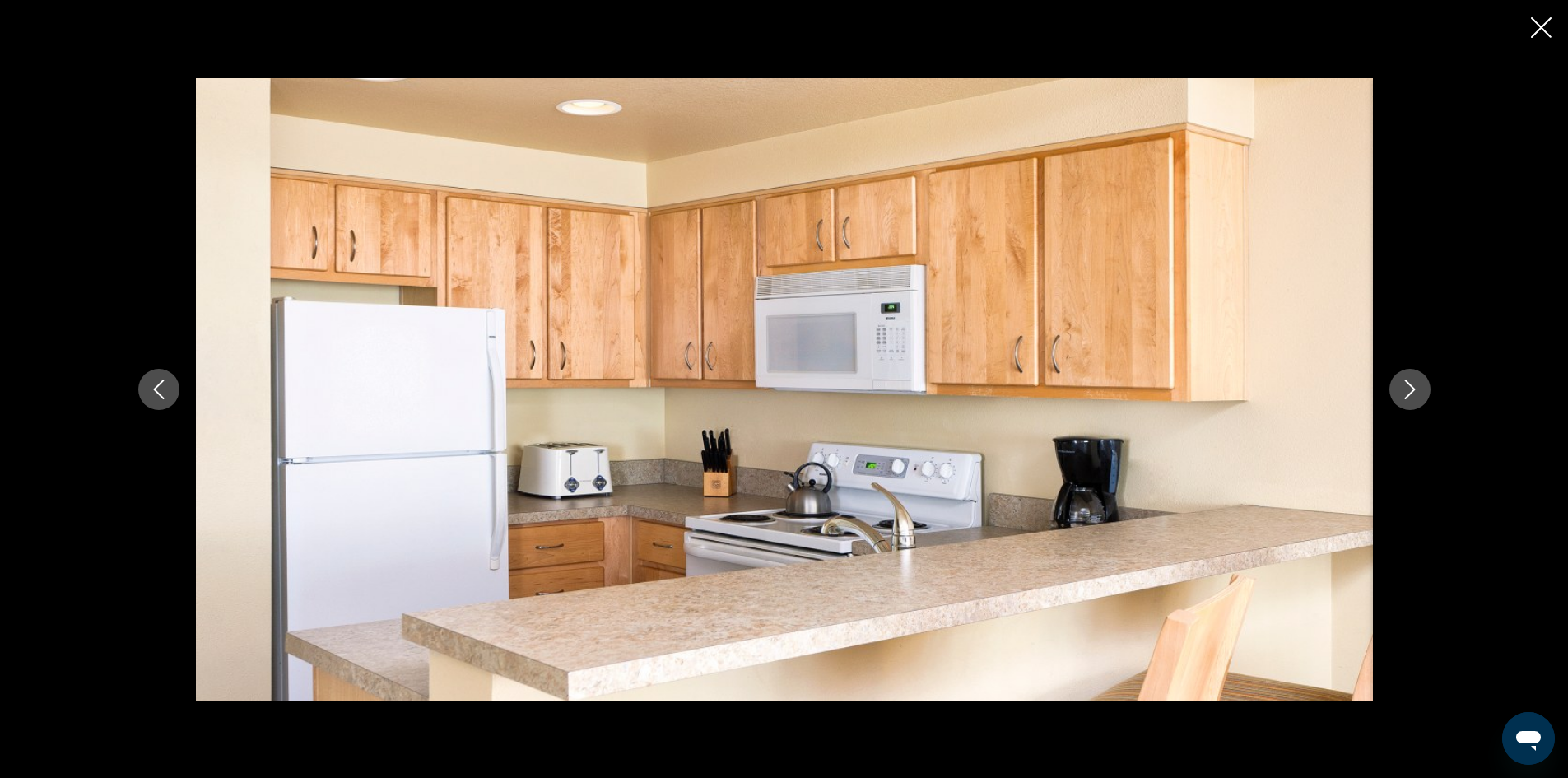
click at [1419, 405] on button "Next image" at bounding box center [1410, 389] width 41 height 41
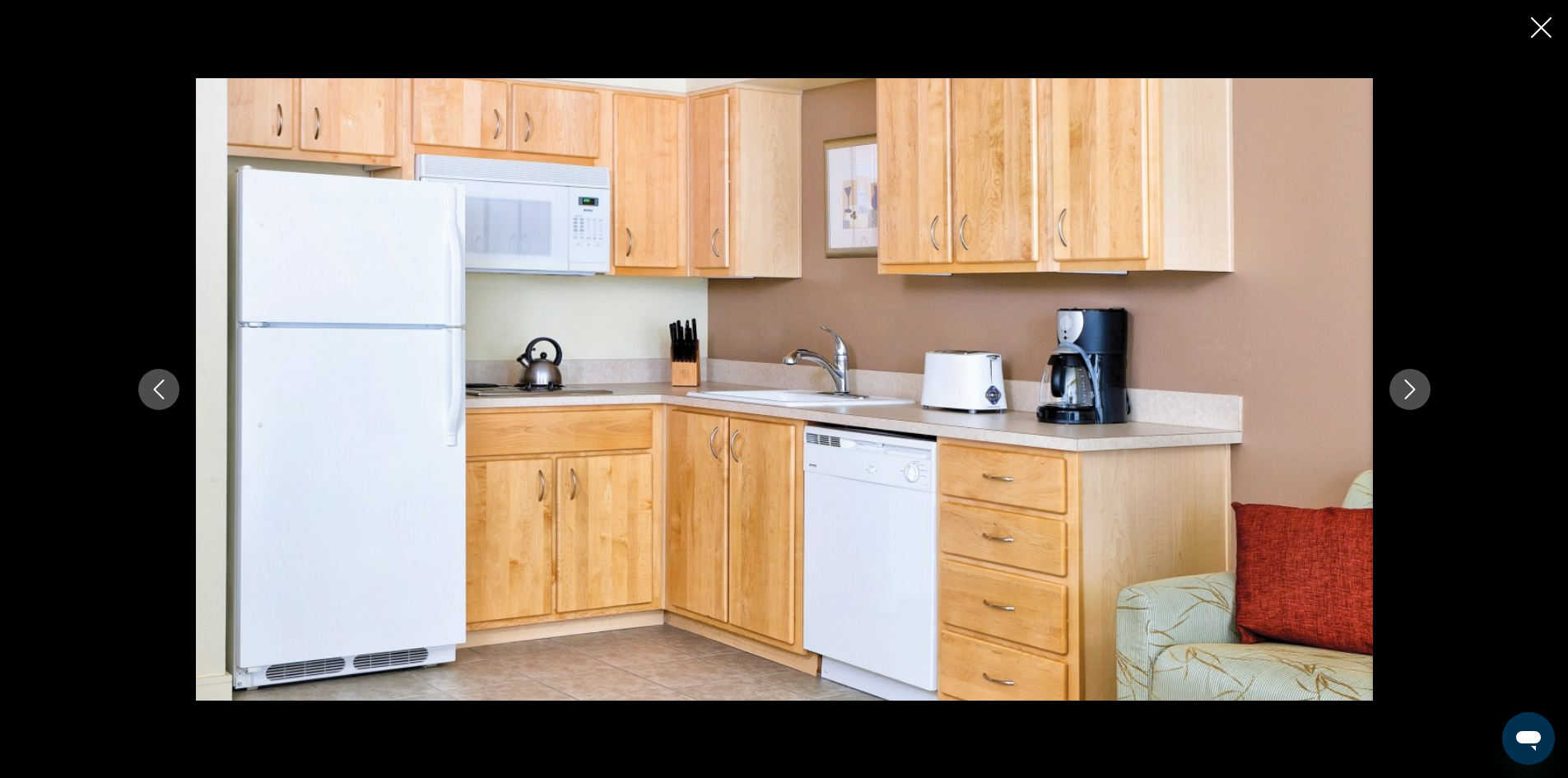
click at [1419, 405] on button "Next image" at bounding box center [1410, 389] width 41 height 41
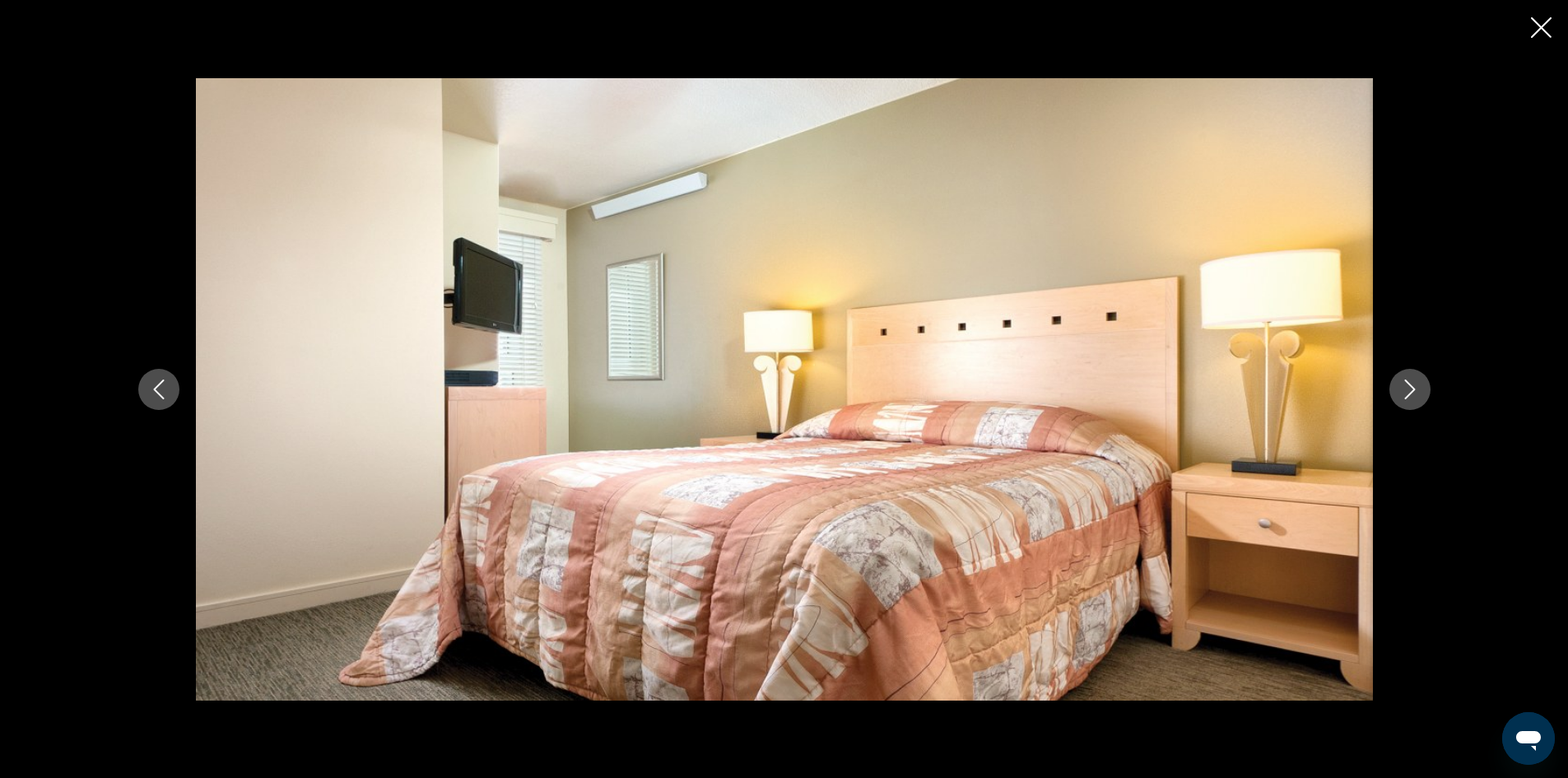
click at [1419, 405] on button "Next image" at bounding box center [1410, 389] width 41 height 41
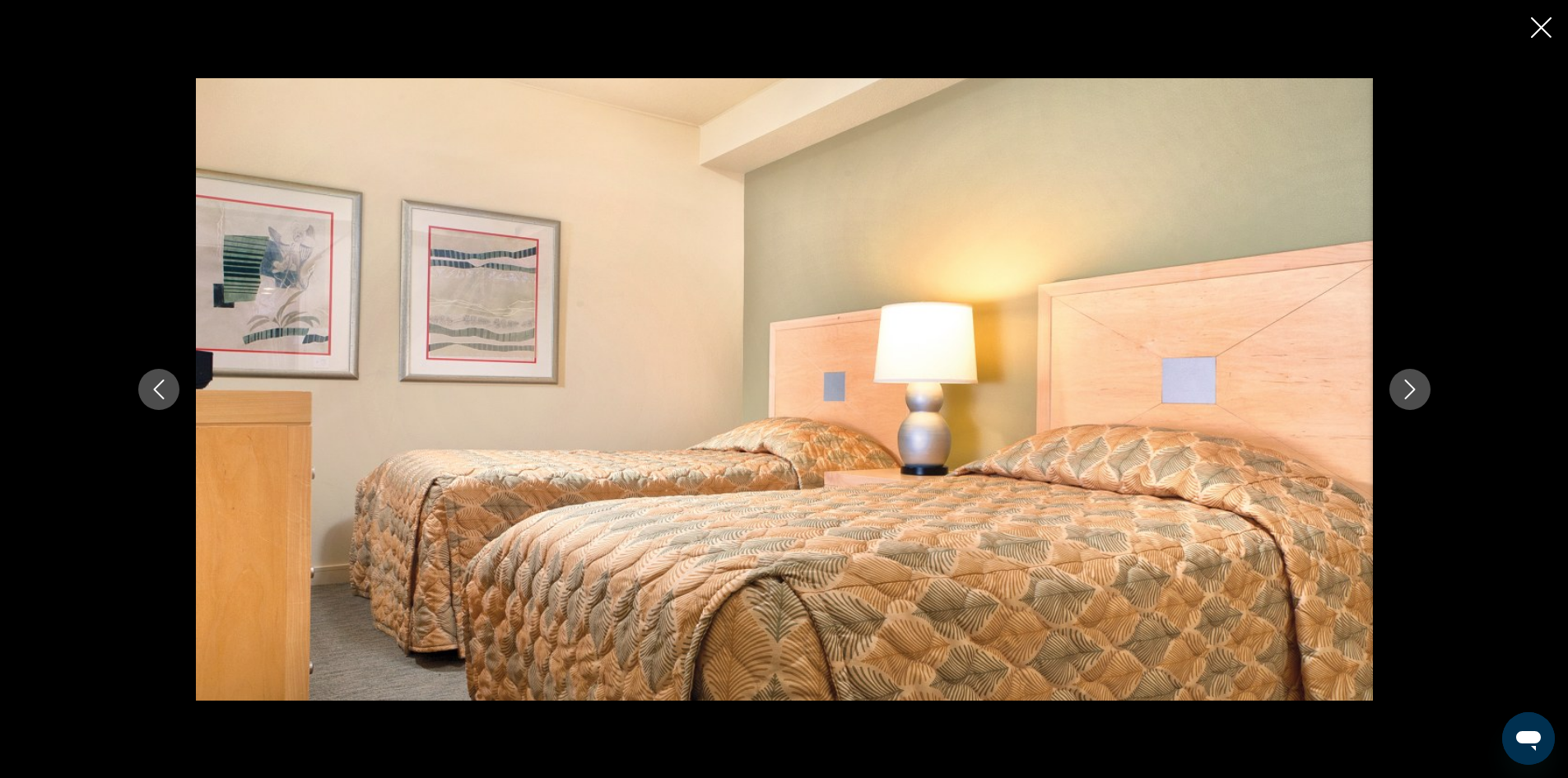
click at [1419, 405] on button "Next image" at bounding box center [1410, 389] width 41 height 41
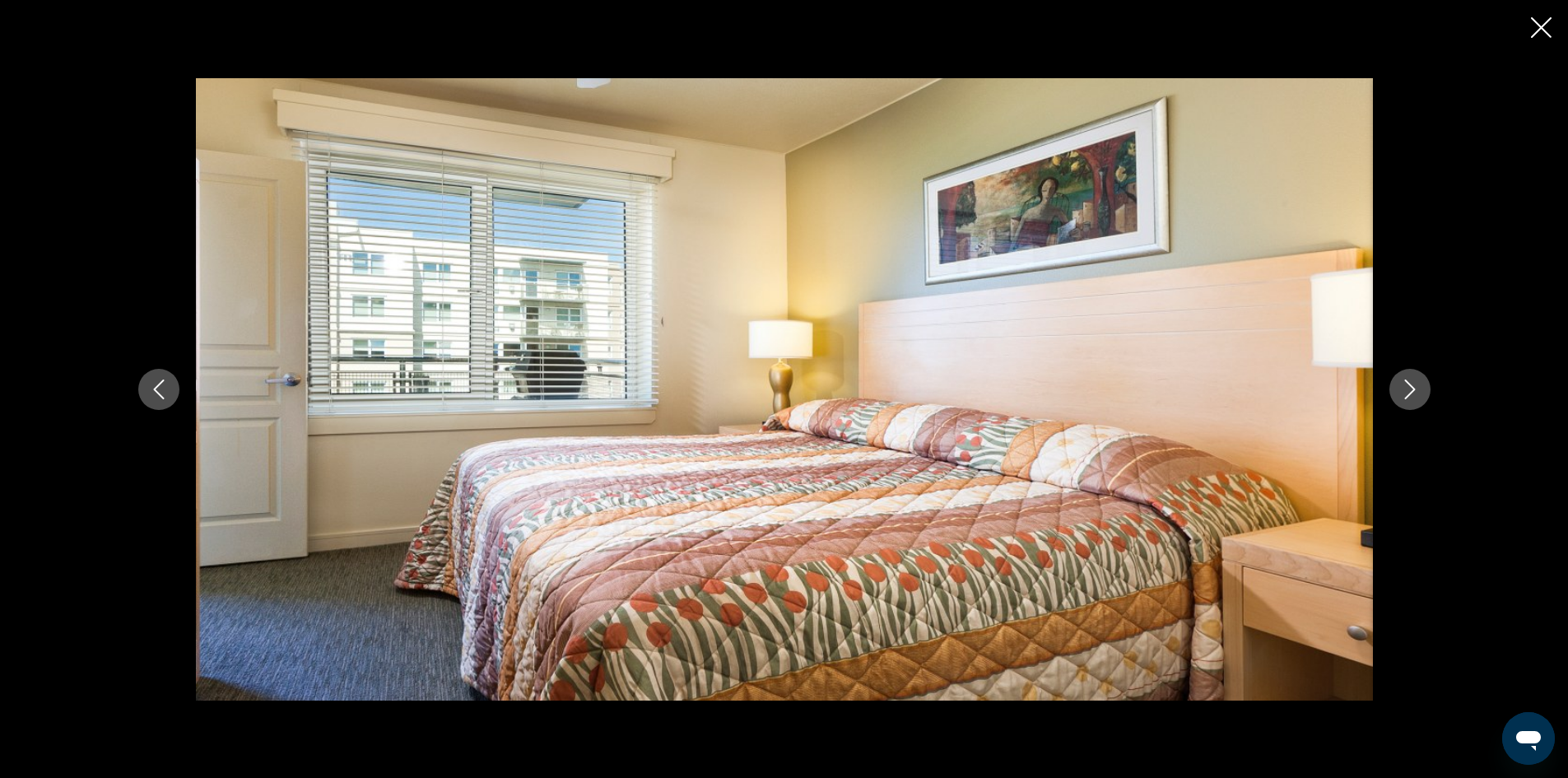
click at [1419, 405] on button "Next image" at bounding box center [1410, 389] width 41 height 41
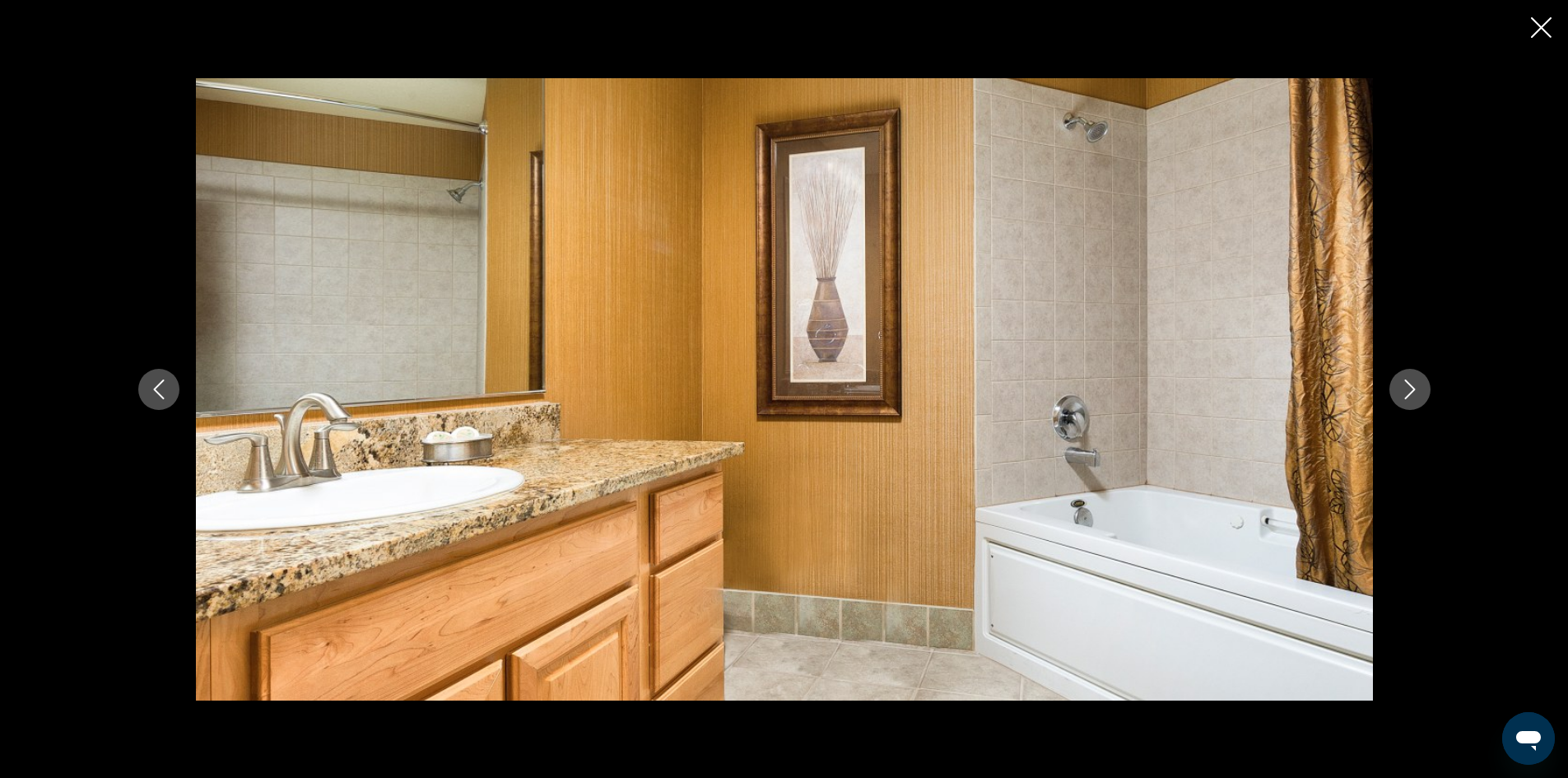
click at [1542, 18] on icon "Close slideshow" at bounding box center [1542, 28] width 21 height 21
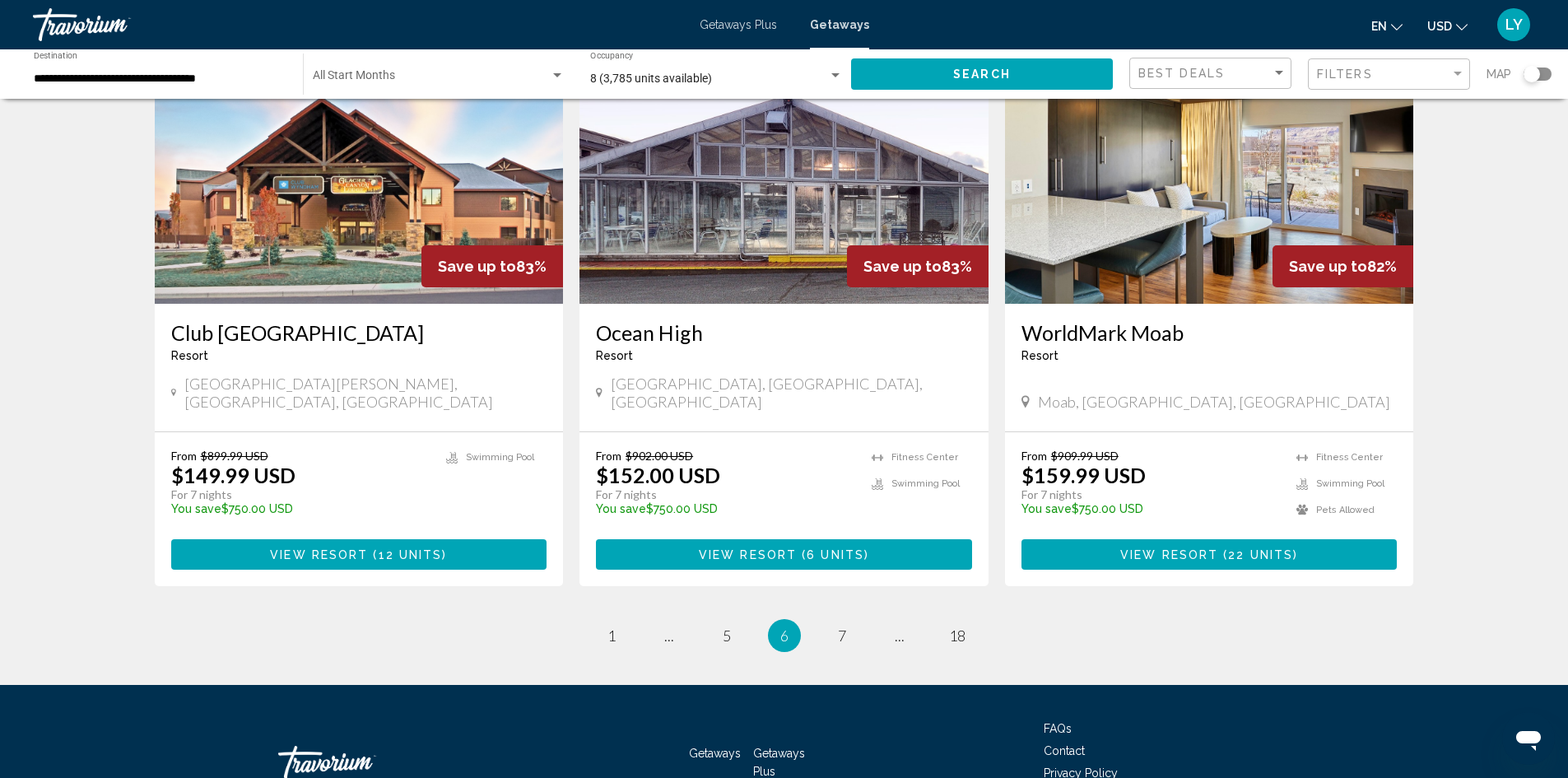
scroll to position [1931, 0]
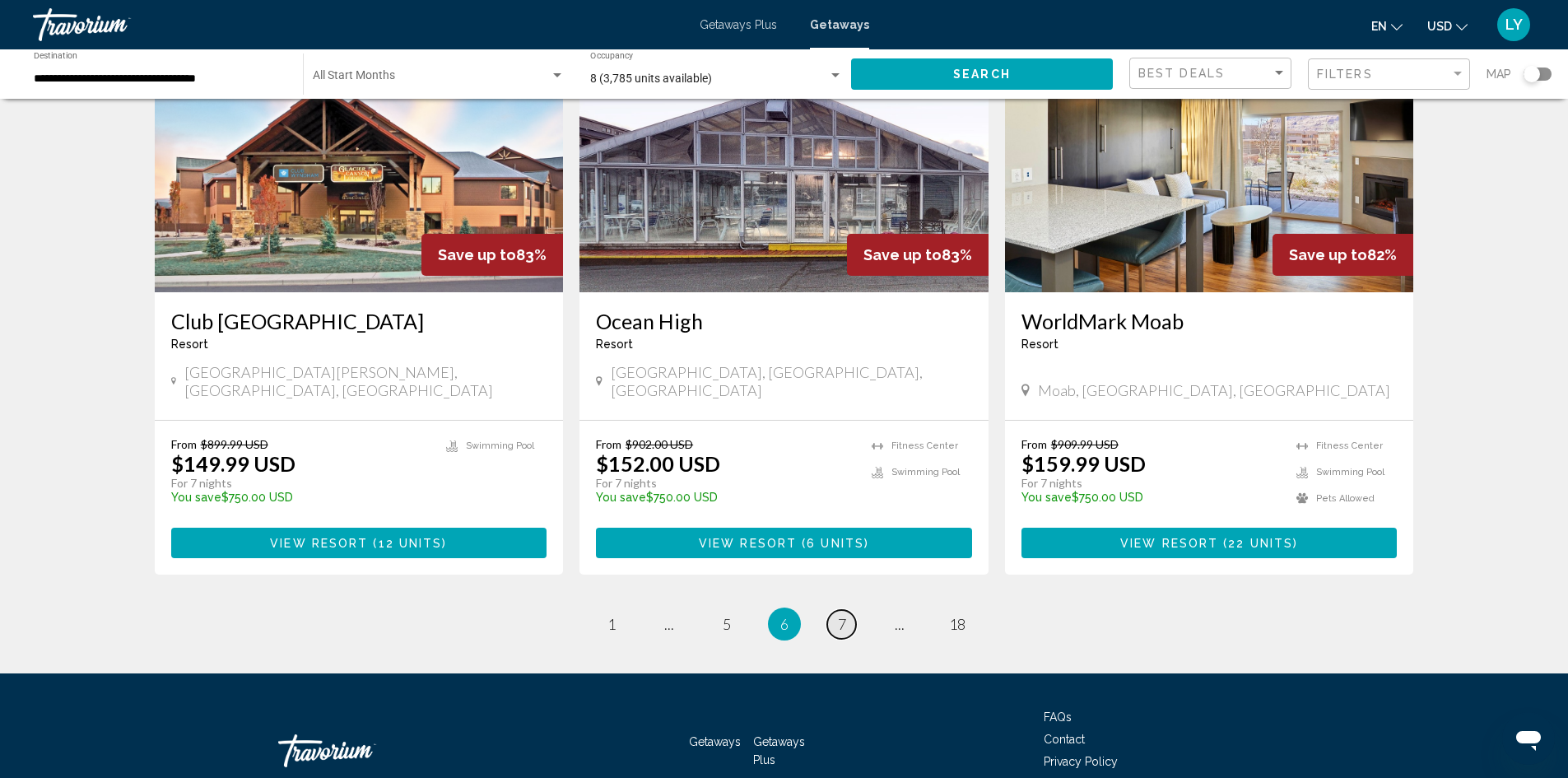
click at [850, 610] on link "page 7" at bounding box center [841, 624] width 29 height 29
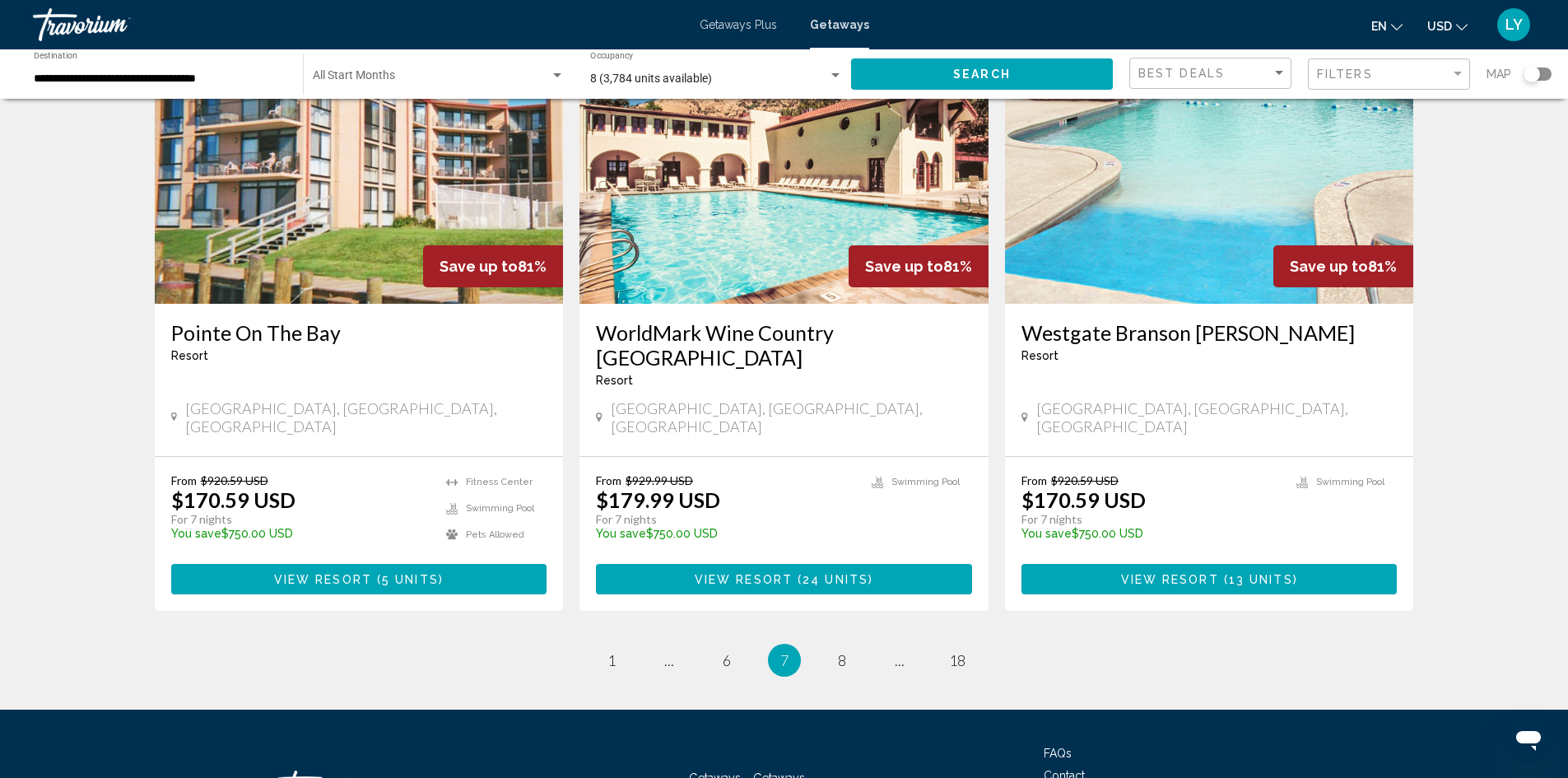
scroll to position [1906, 0]
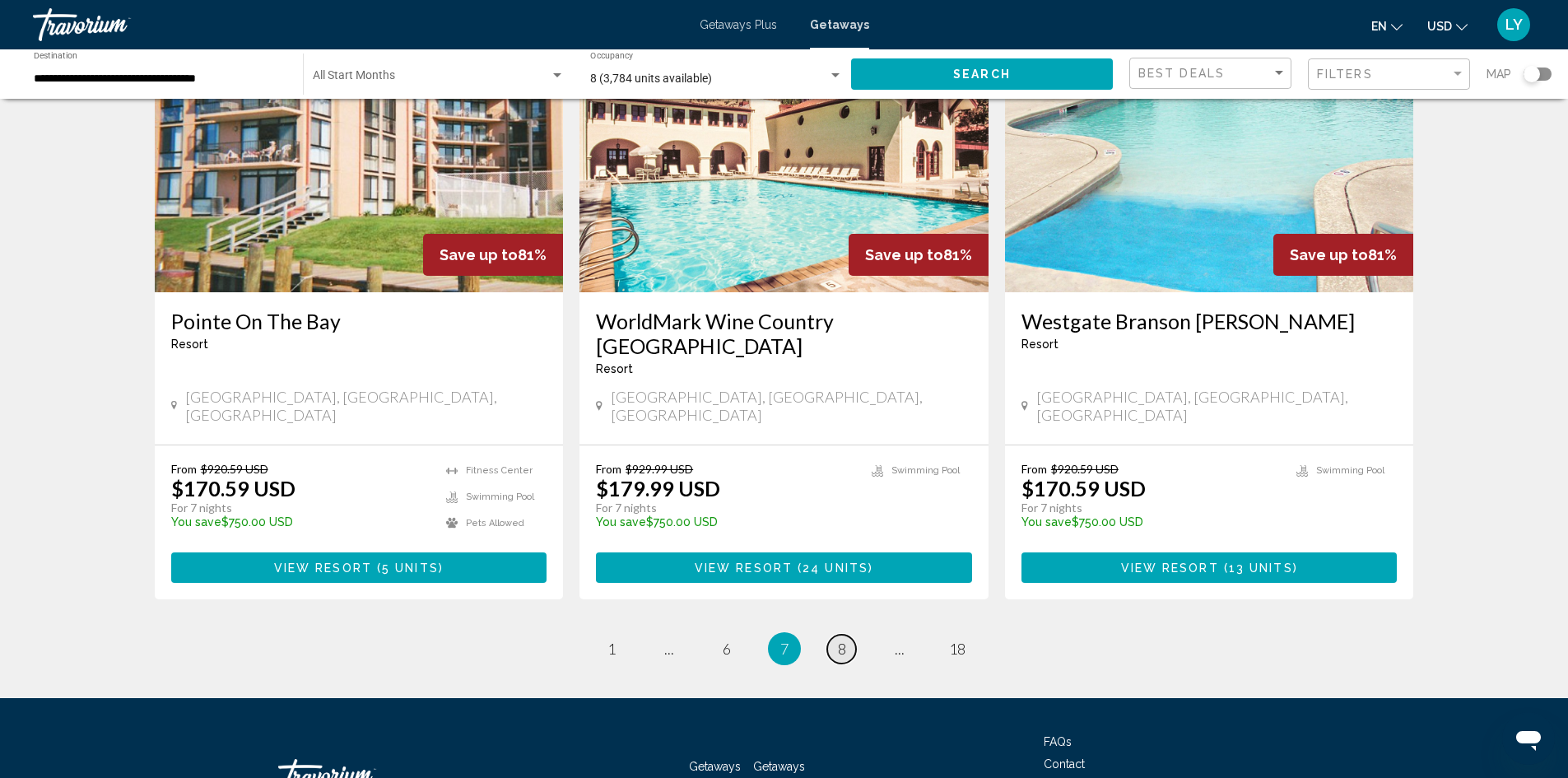
click at [847, 635] on link "page 8" at bounding box center [841, 649] width 29 height 29
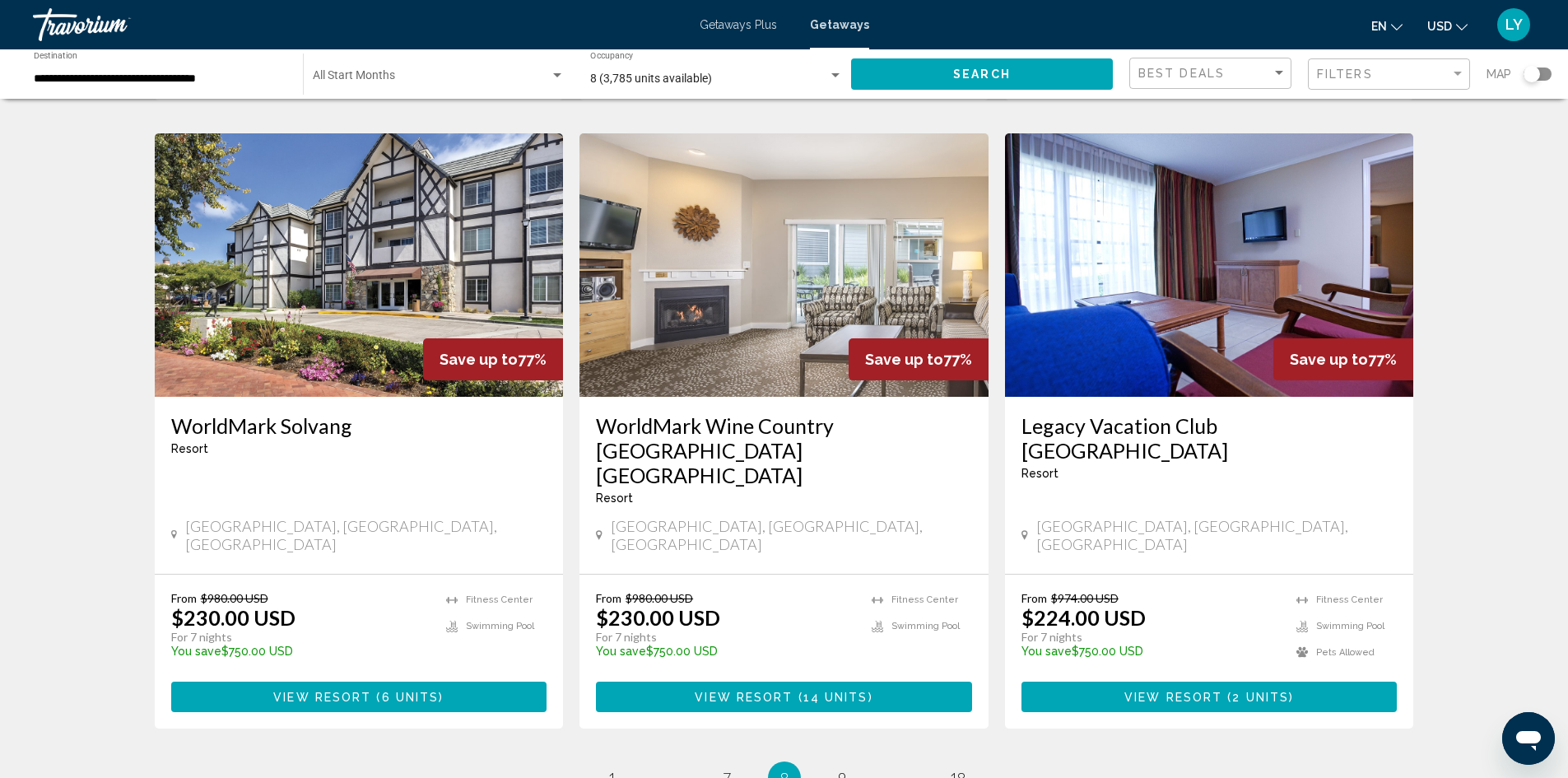
scroll to position [1812, 0]
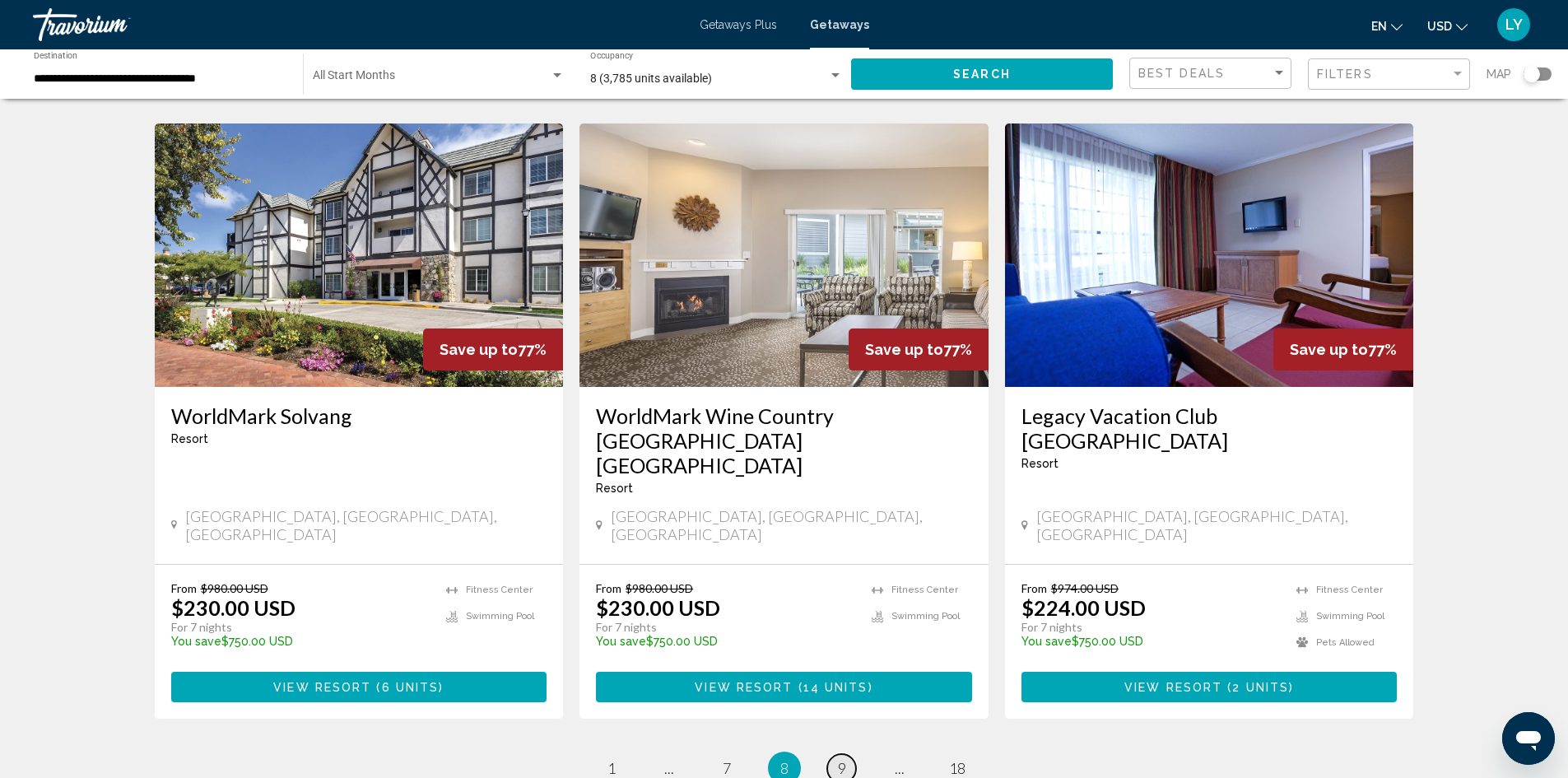
click at [845, 759] on span "9" at bounding box center [842, 768] width 8 height 18
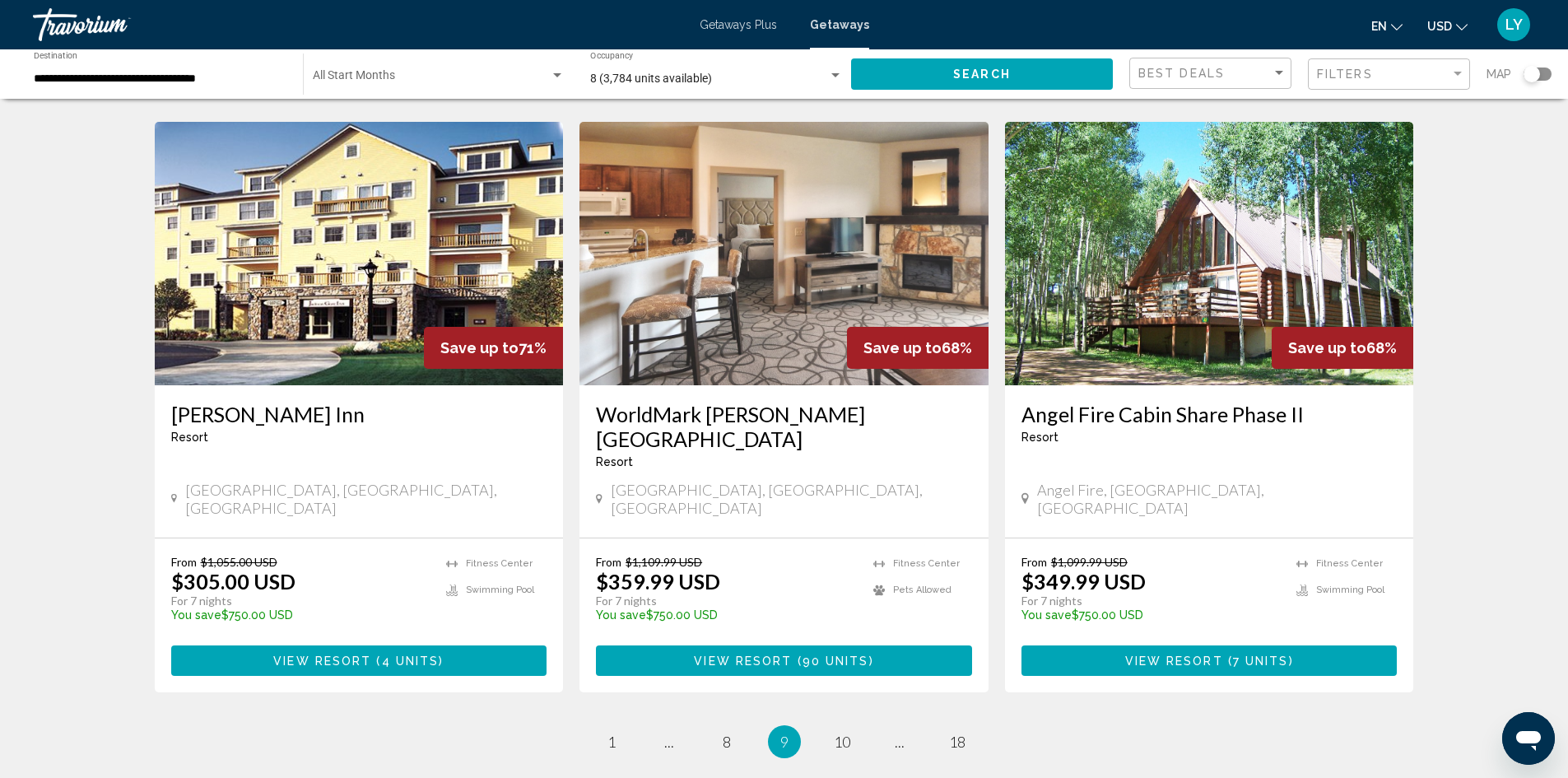
scroll to position [1931, 0]
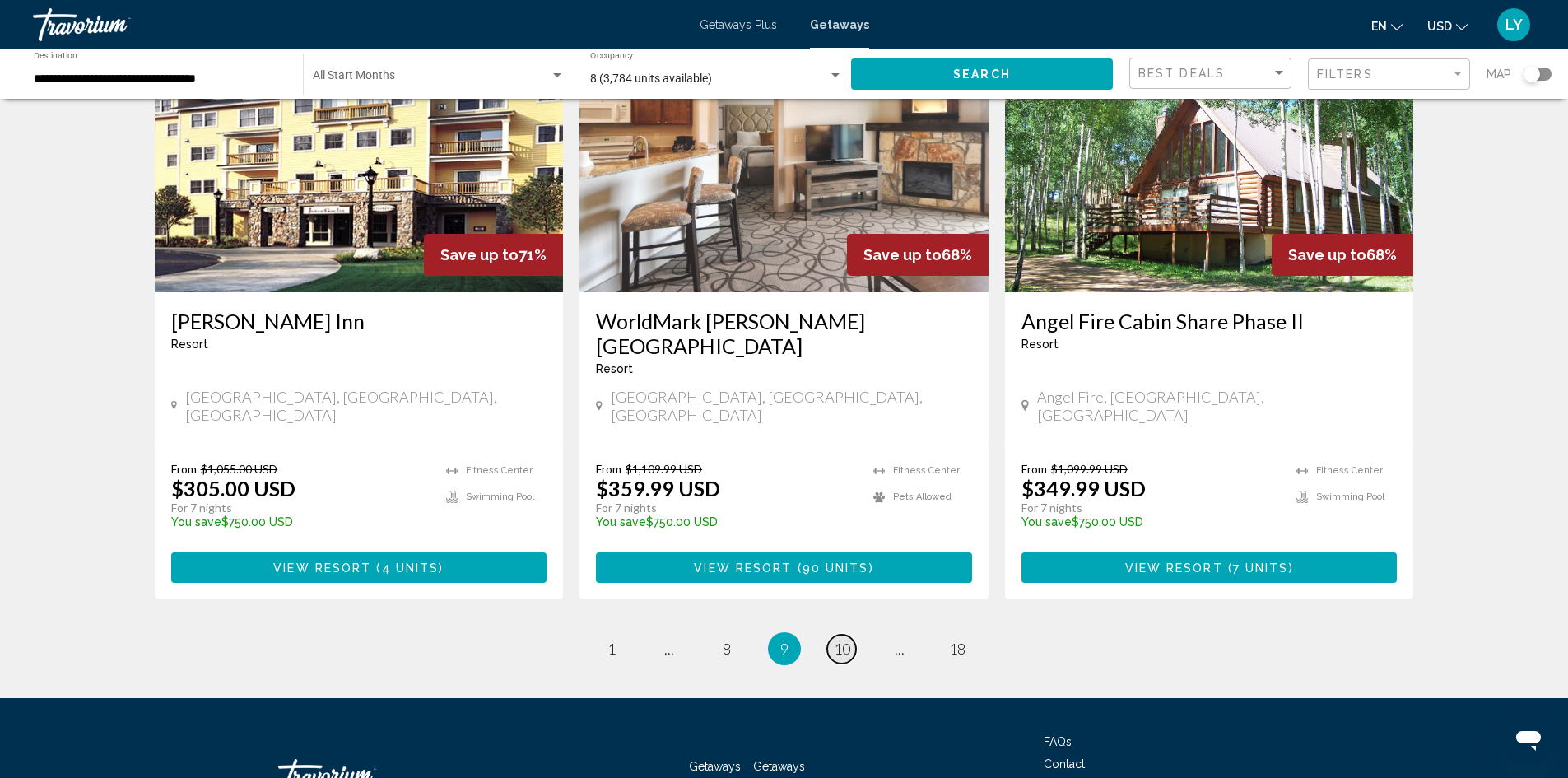
click at [839, 640] on span "10" at bounding box center [842, 648] width 17 height 18
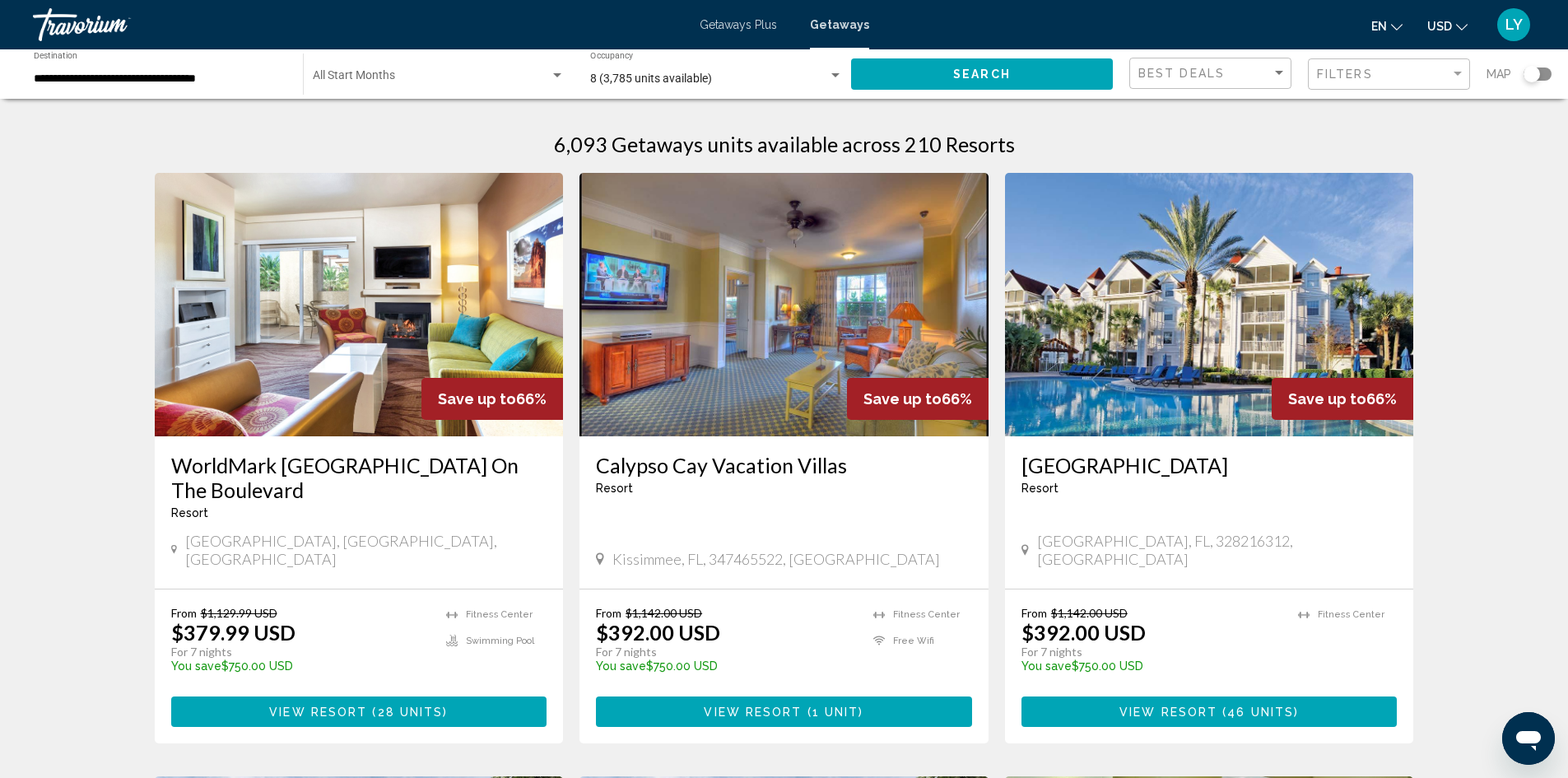
click at [299, 301] on img "Main content" at bounding box center [359, 304] width 409 height 263
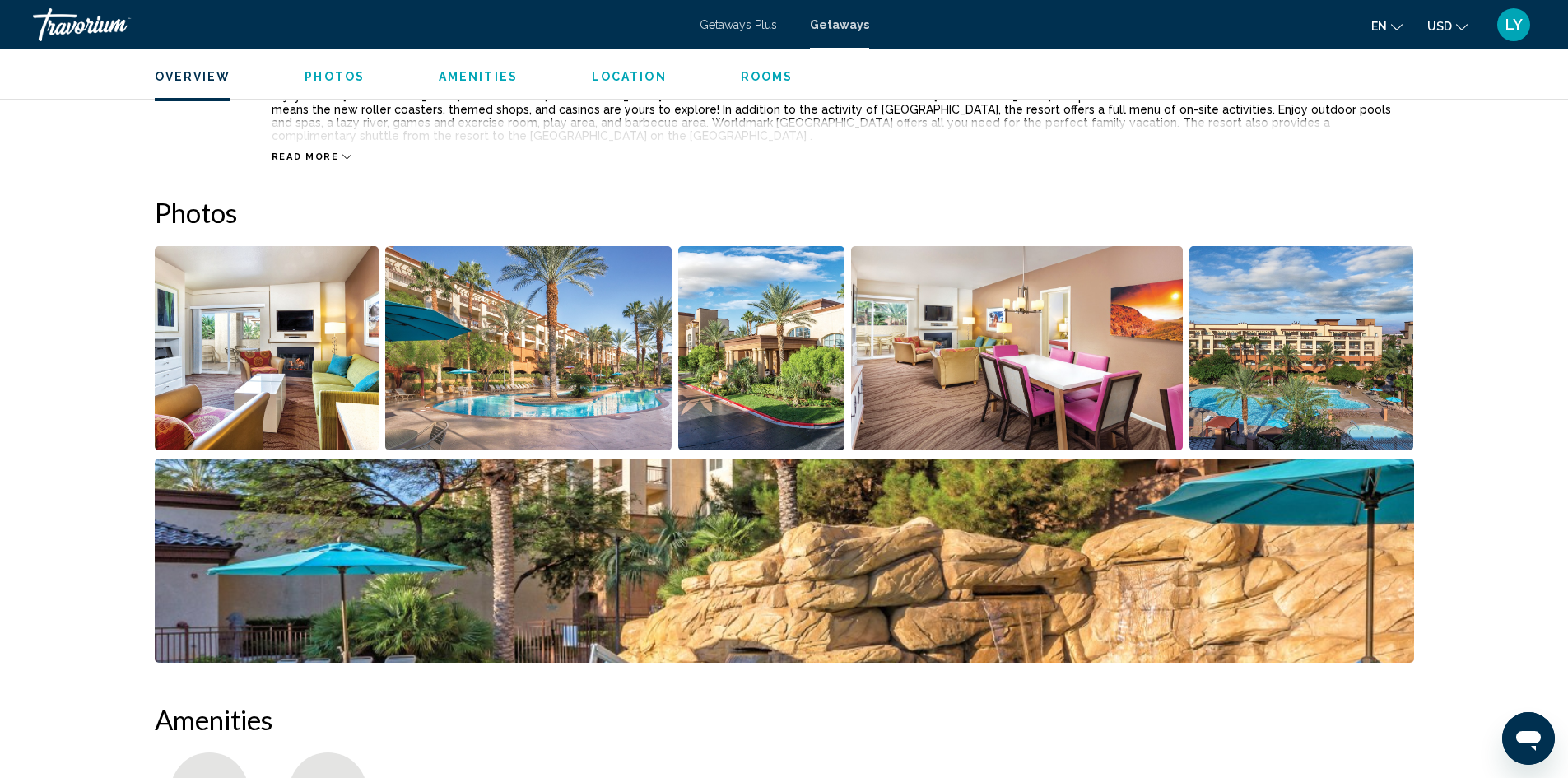
scroll to position [642, 0]
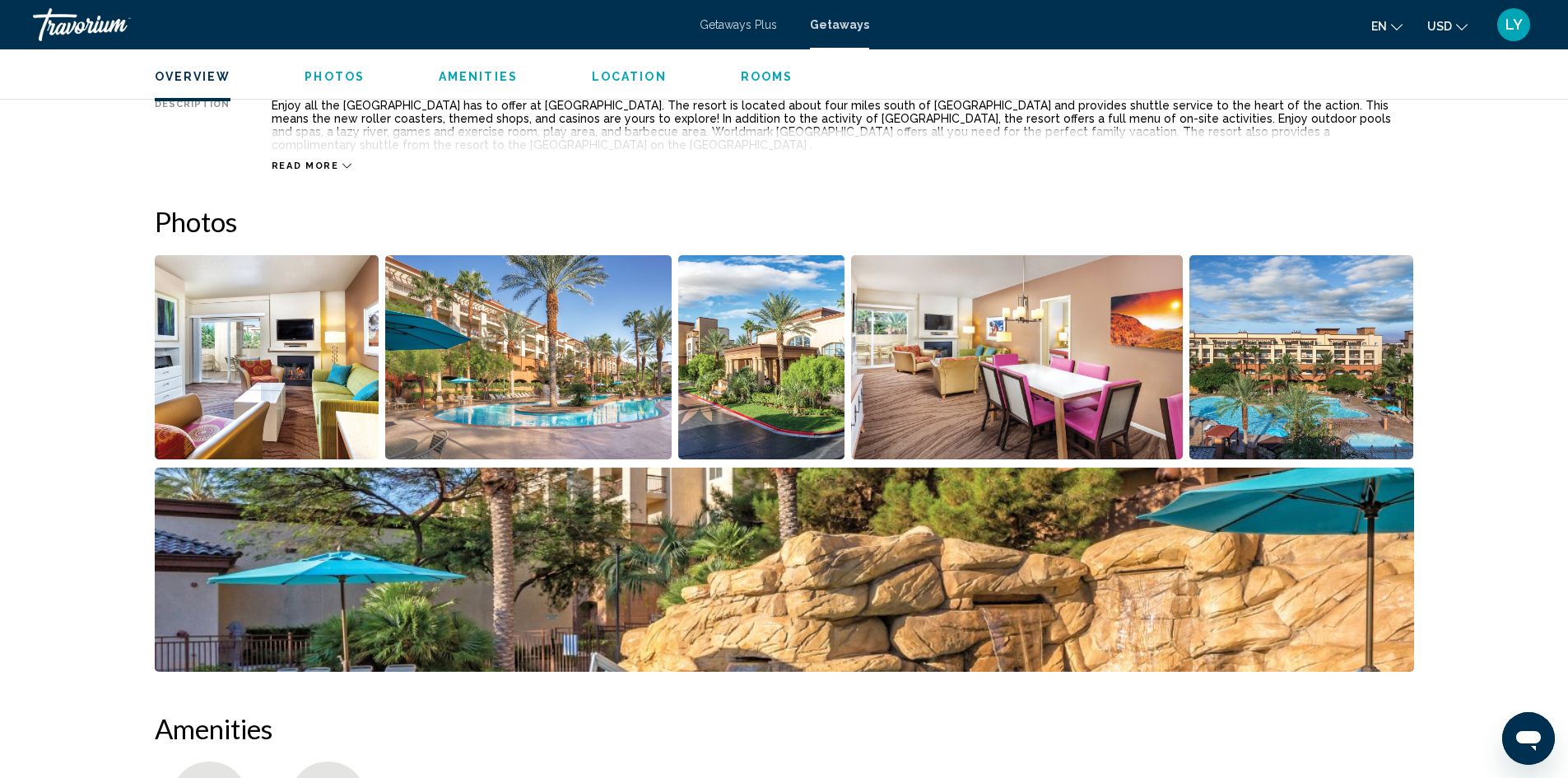
click at [306, 372] on img "Open full-screen image slider" at bounding box center [267, 357] width 225 height 204
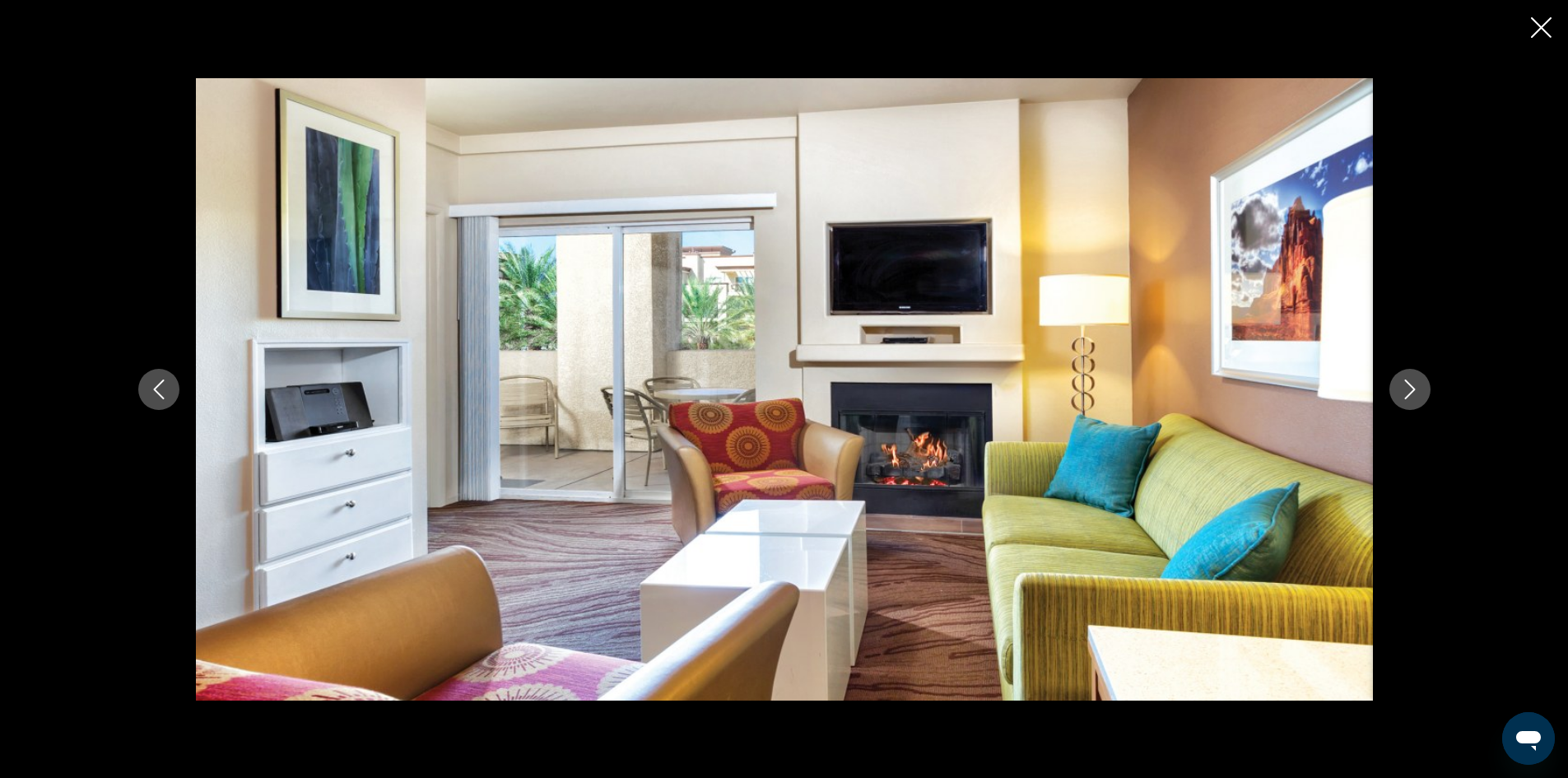
click at [1408, 394] on icon "Next image" at bounding box center [1409, 389] width 20 height 20
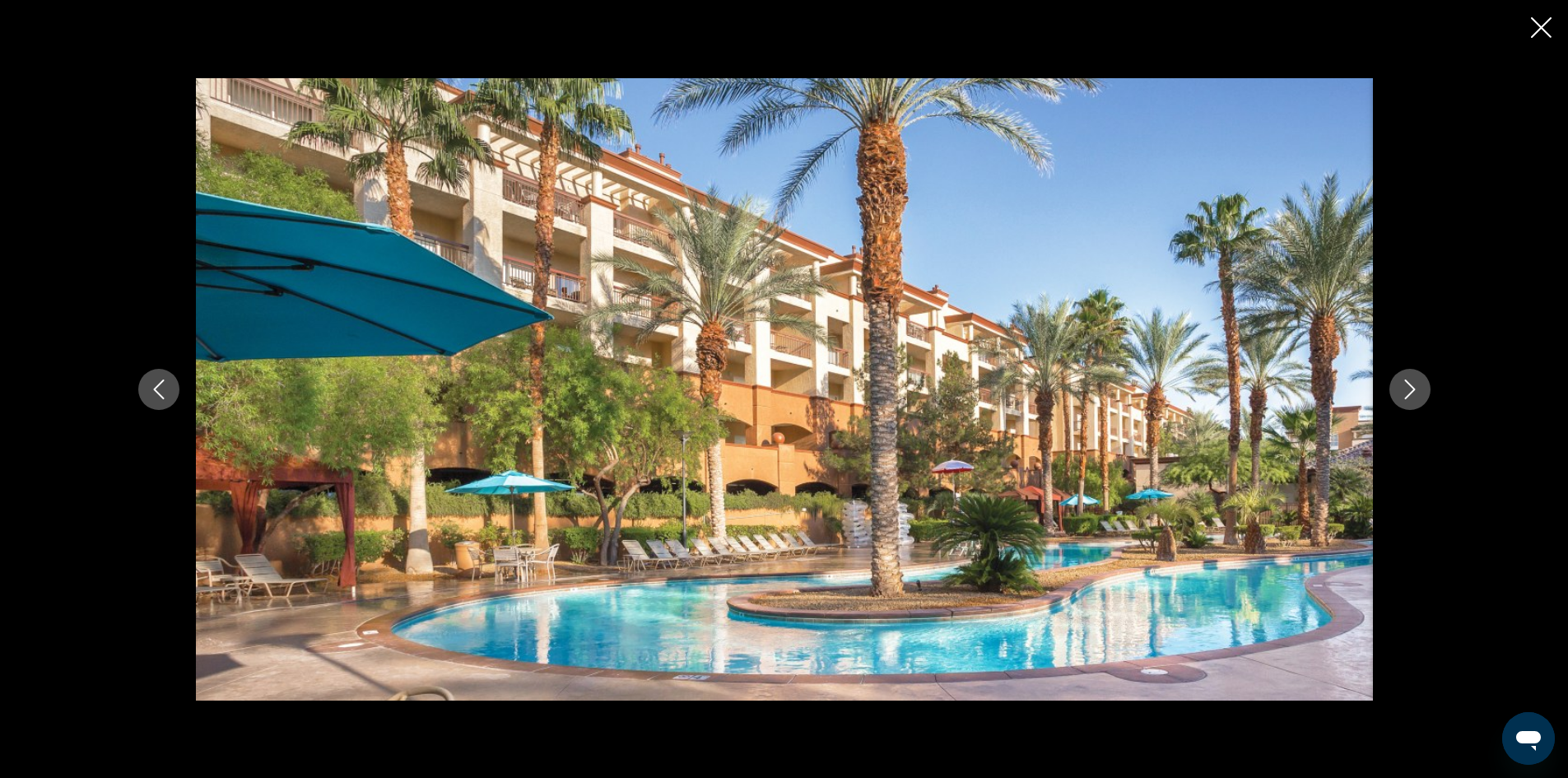
click at [1408, 394] on icon "Next image" at bounding box center [1409, 389] width 20 height 20
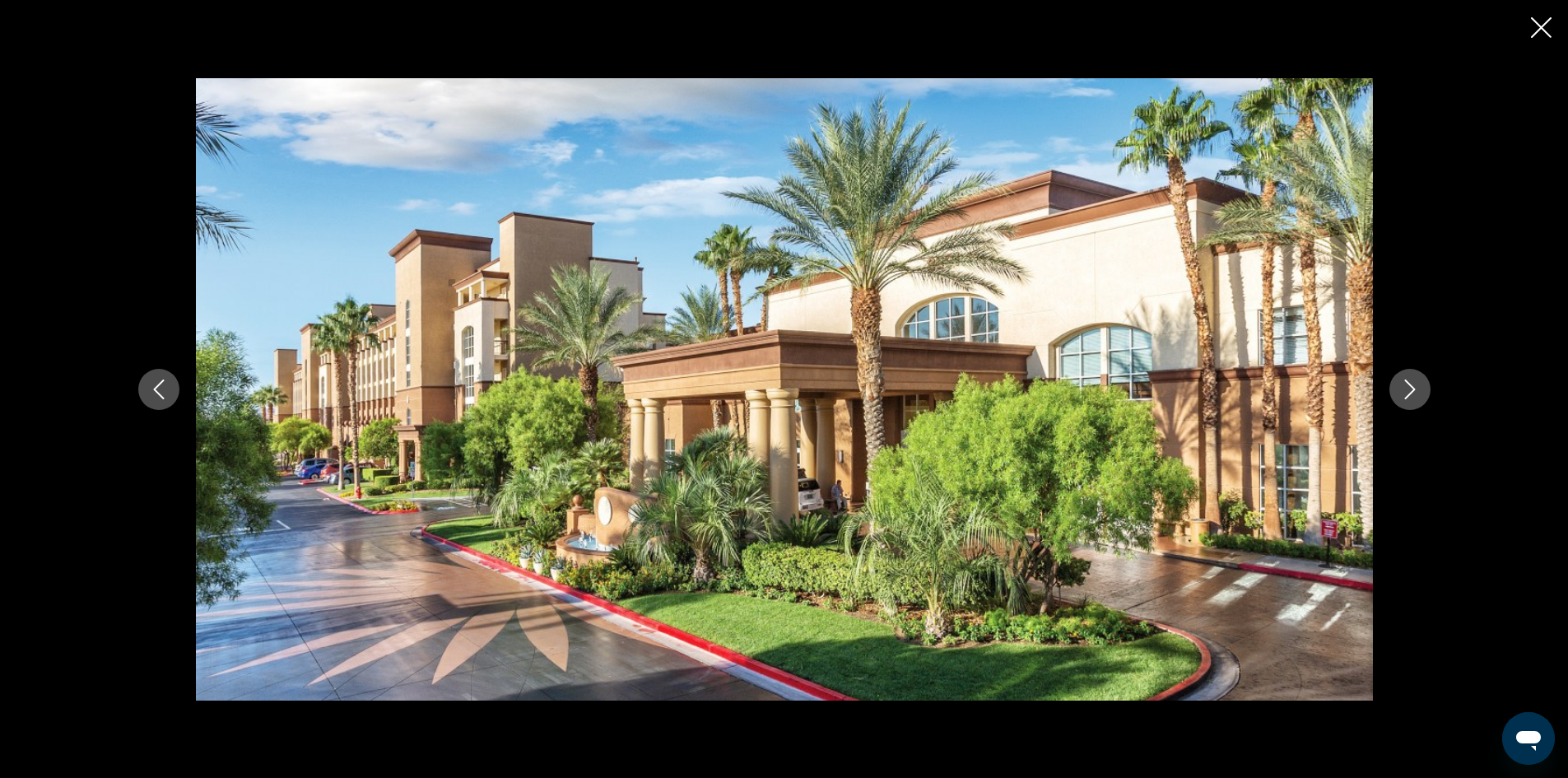
click at [1408, 394] on icon "Next image" at bounding box center [1409, 389] width 20 height 20
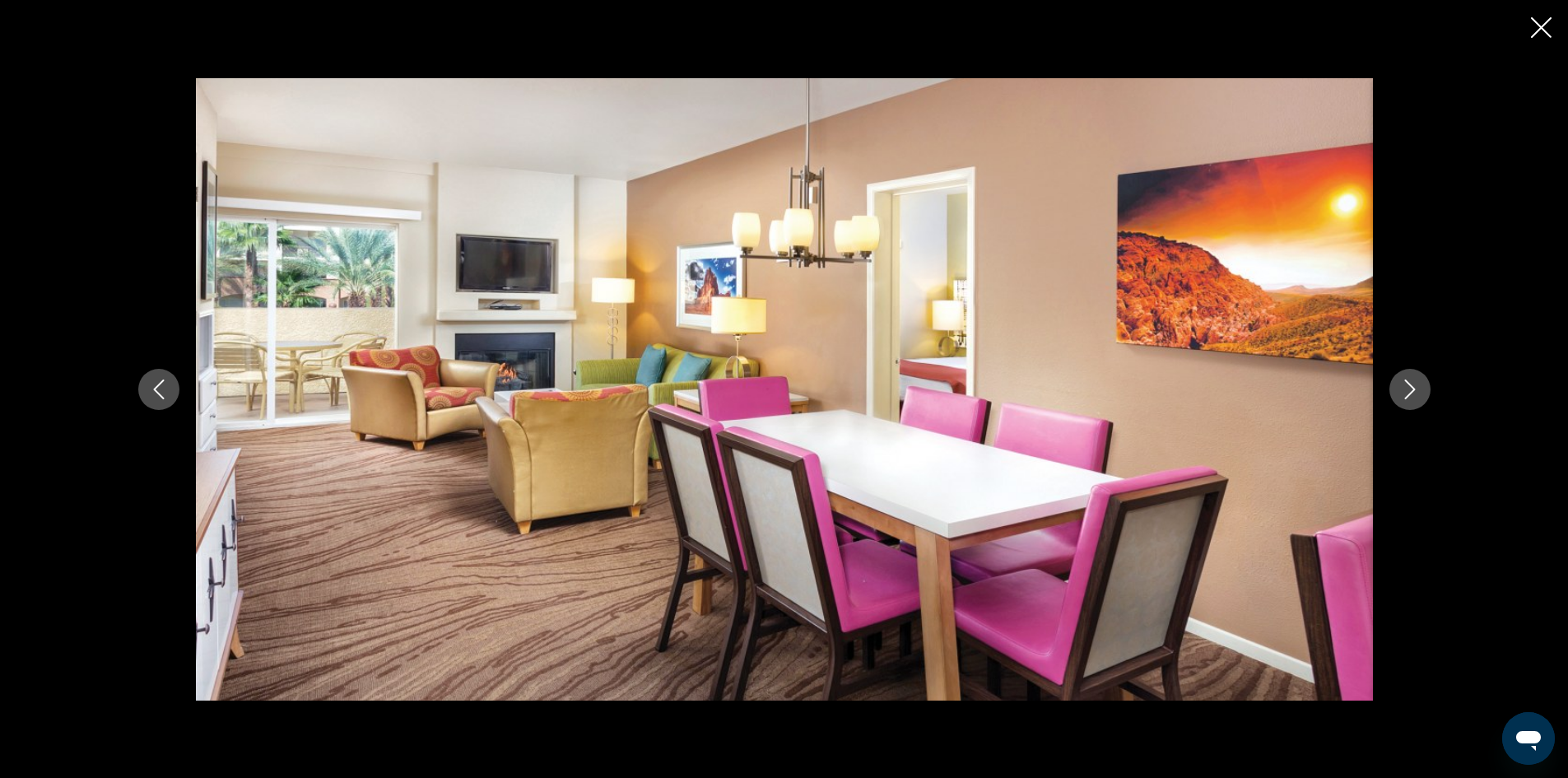
click at [1408, 394] on icon "Next image" at bounding box center [1409, 389] width 20 height 20
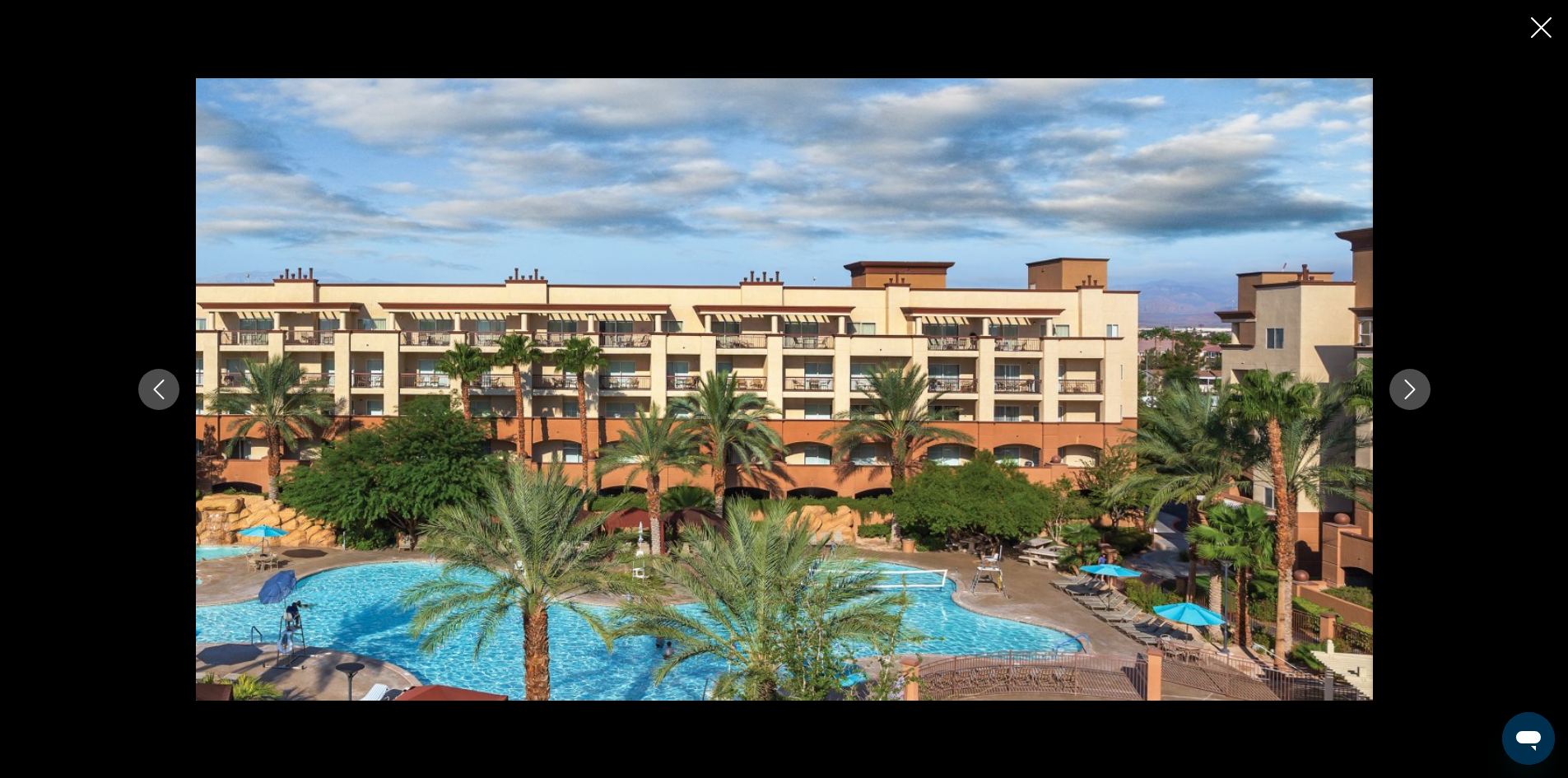
click at [1408, 394] on icon "Next image" at bounding box center [1409, 389] width 20 height 20
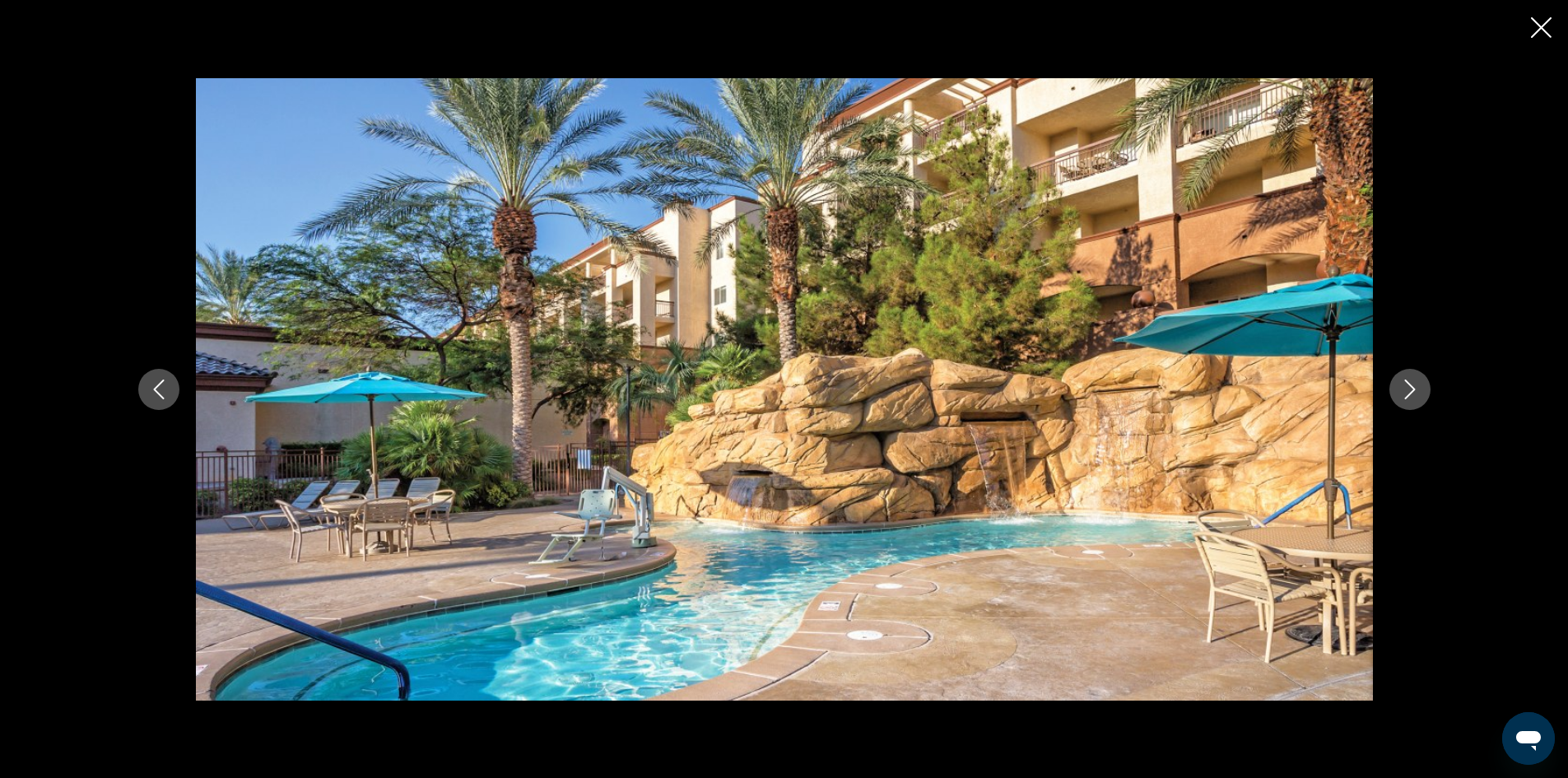
click at [1408, 394] on icon "Next image" at bounding box center [1409, 389] width 20 height 20
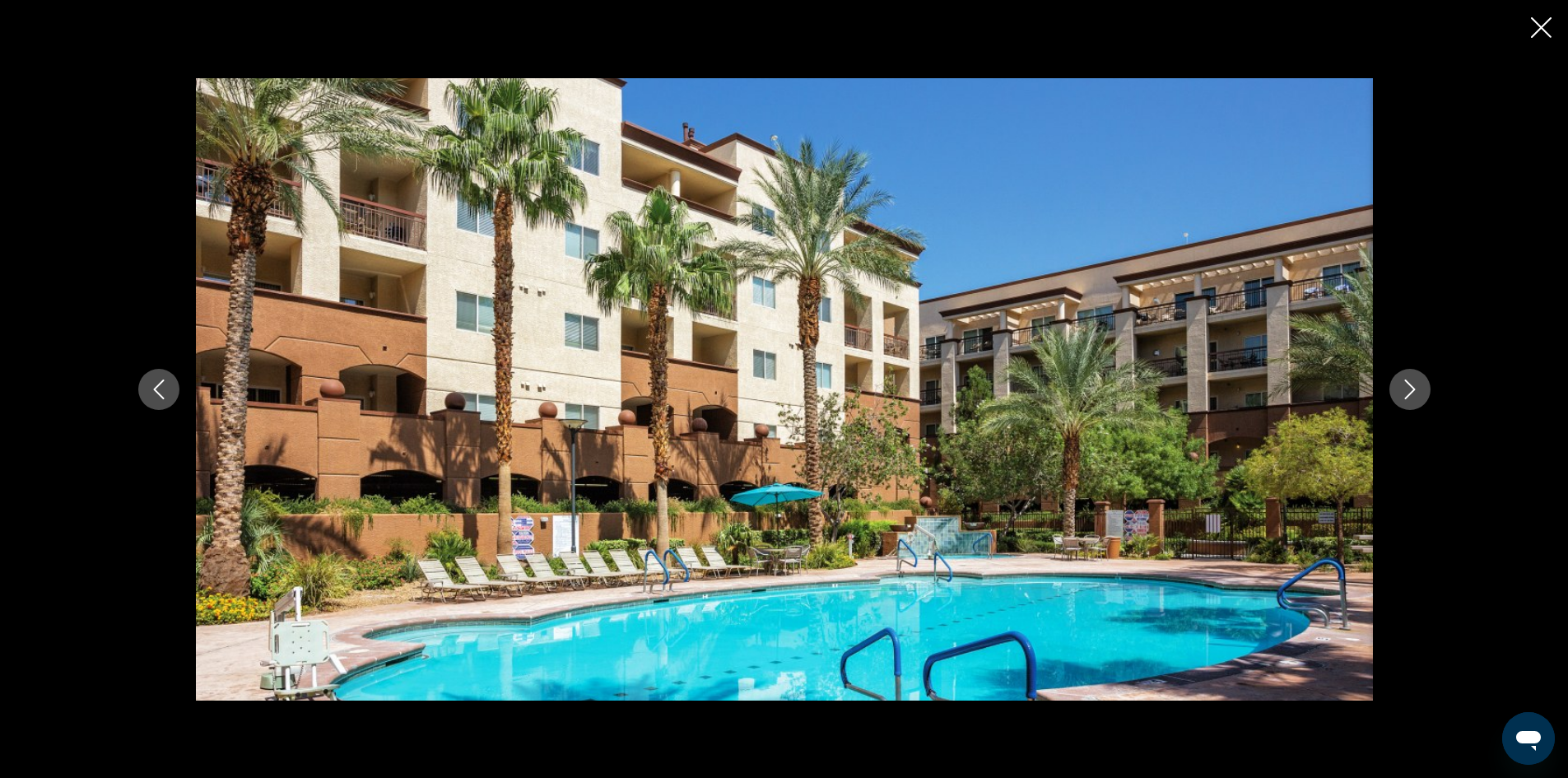
click at [1408, 394] on icon "Next image" at bounding box center [1409, 389] width 20 height 20
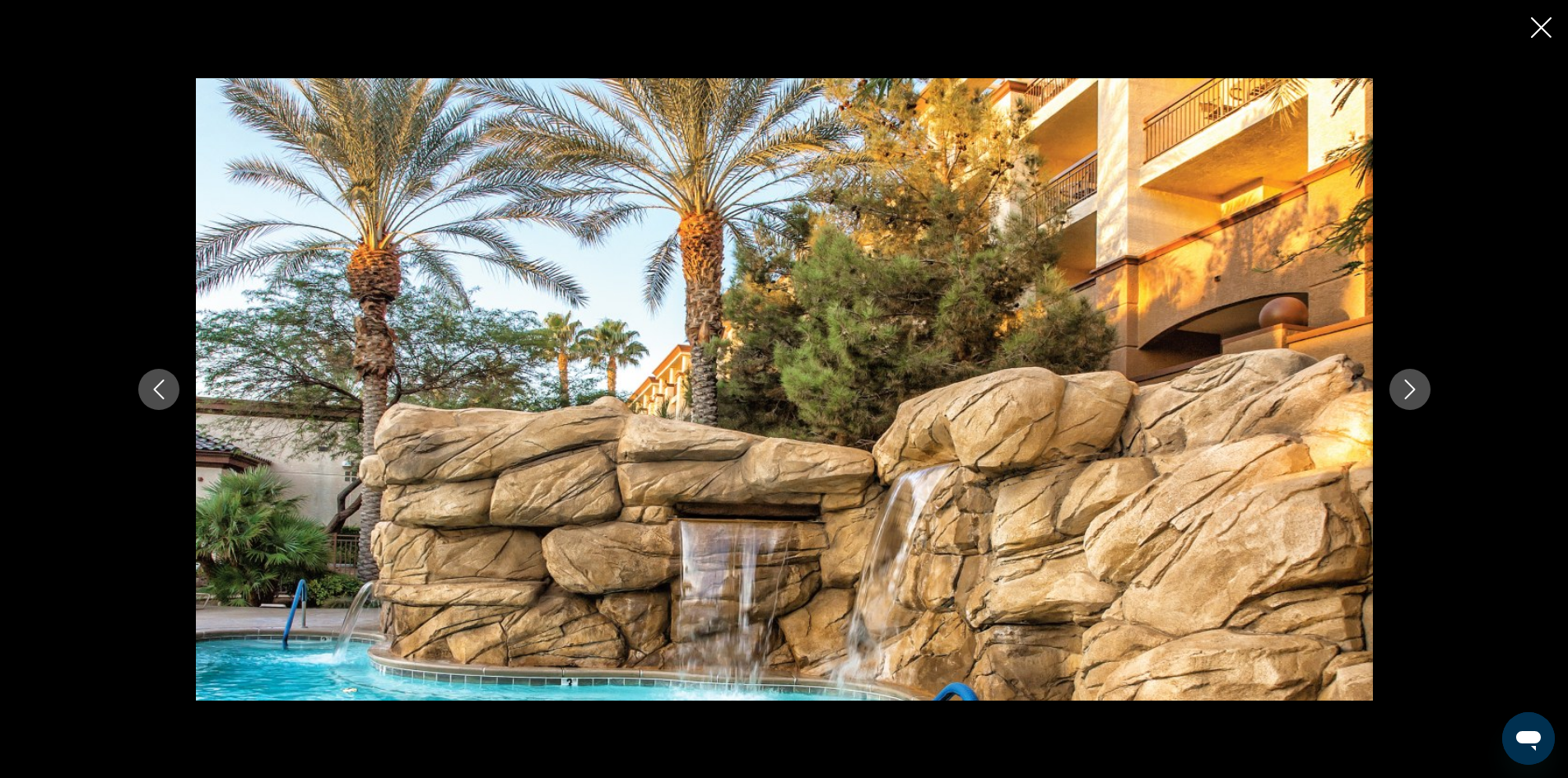
click at [1408, 394] on icon "Next image" at bounding box center [1409, 389] width 20 height 20
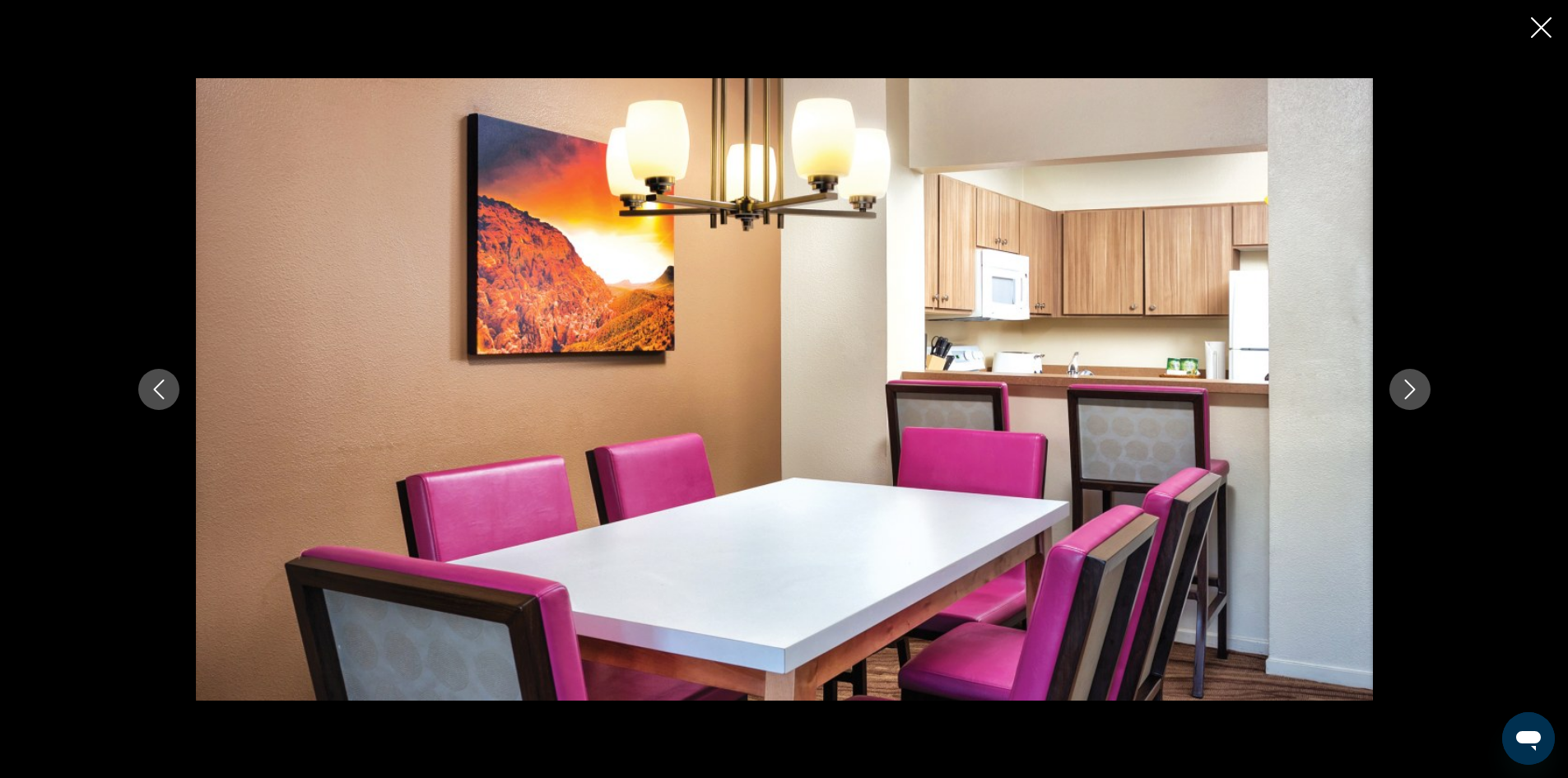
click at [1408, 394] on icon "Next image" at bounding box center [1409, 389] width 20 height 20
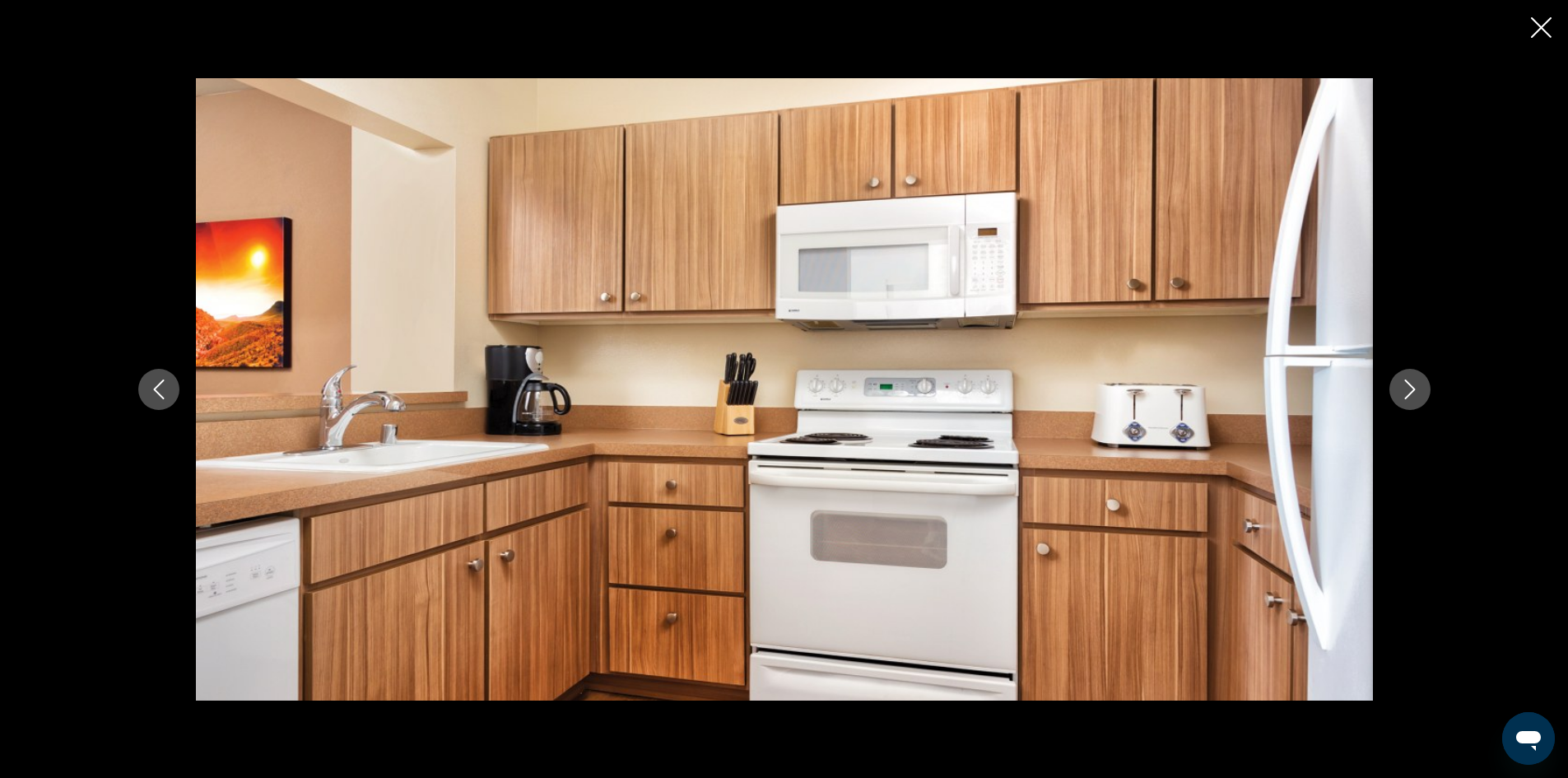
click at [1408, 394] on icon "Next image" at bounding box center [1409, 389] width 20 height 20
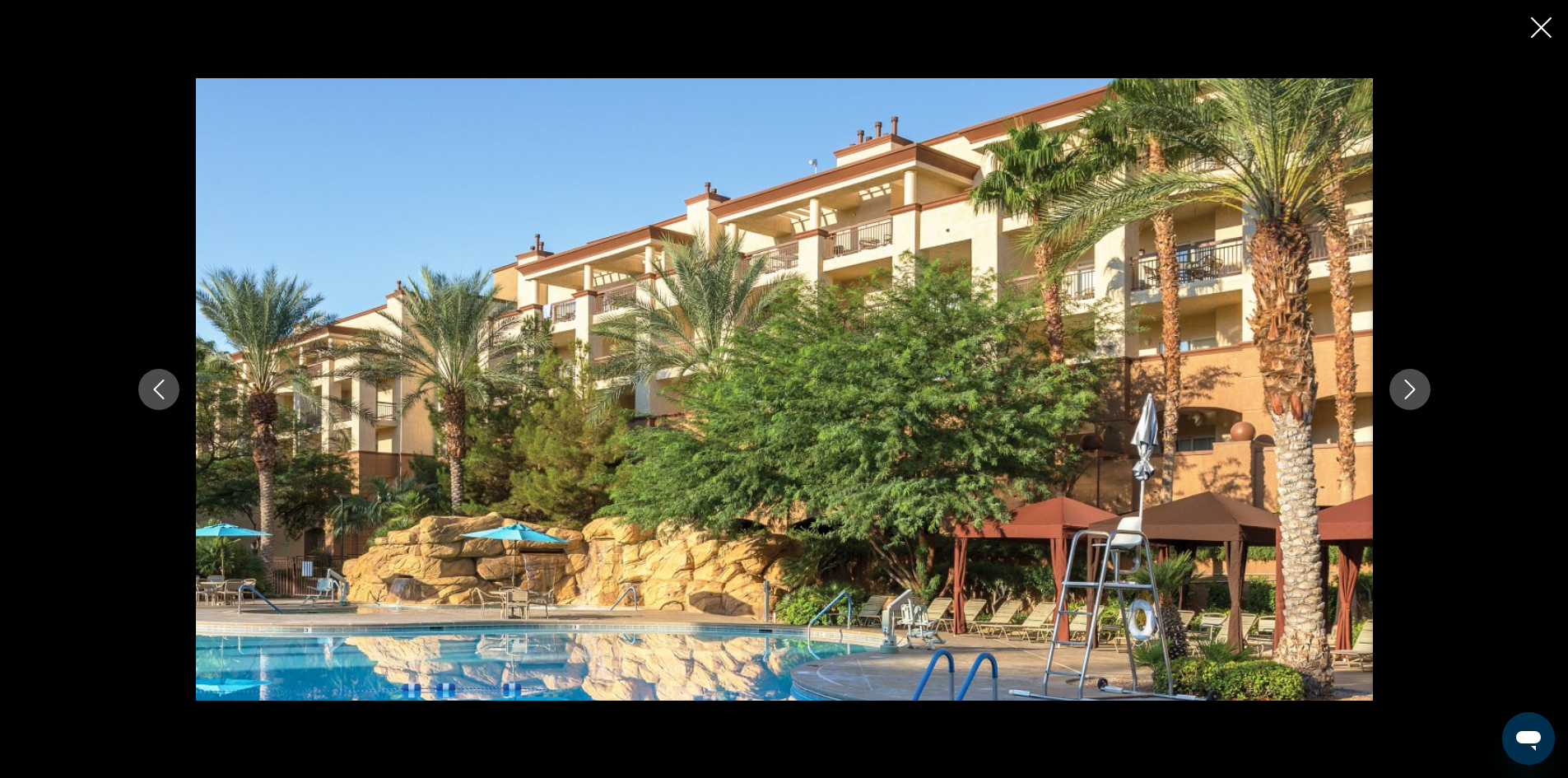
click at [1408, 394] on icon "Next image" at bounding box center [1409, 389] width 20 height 20
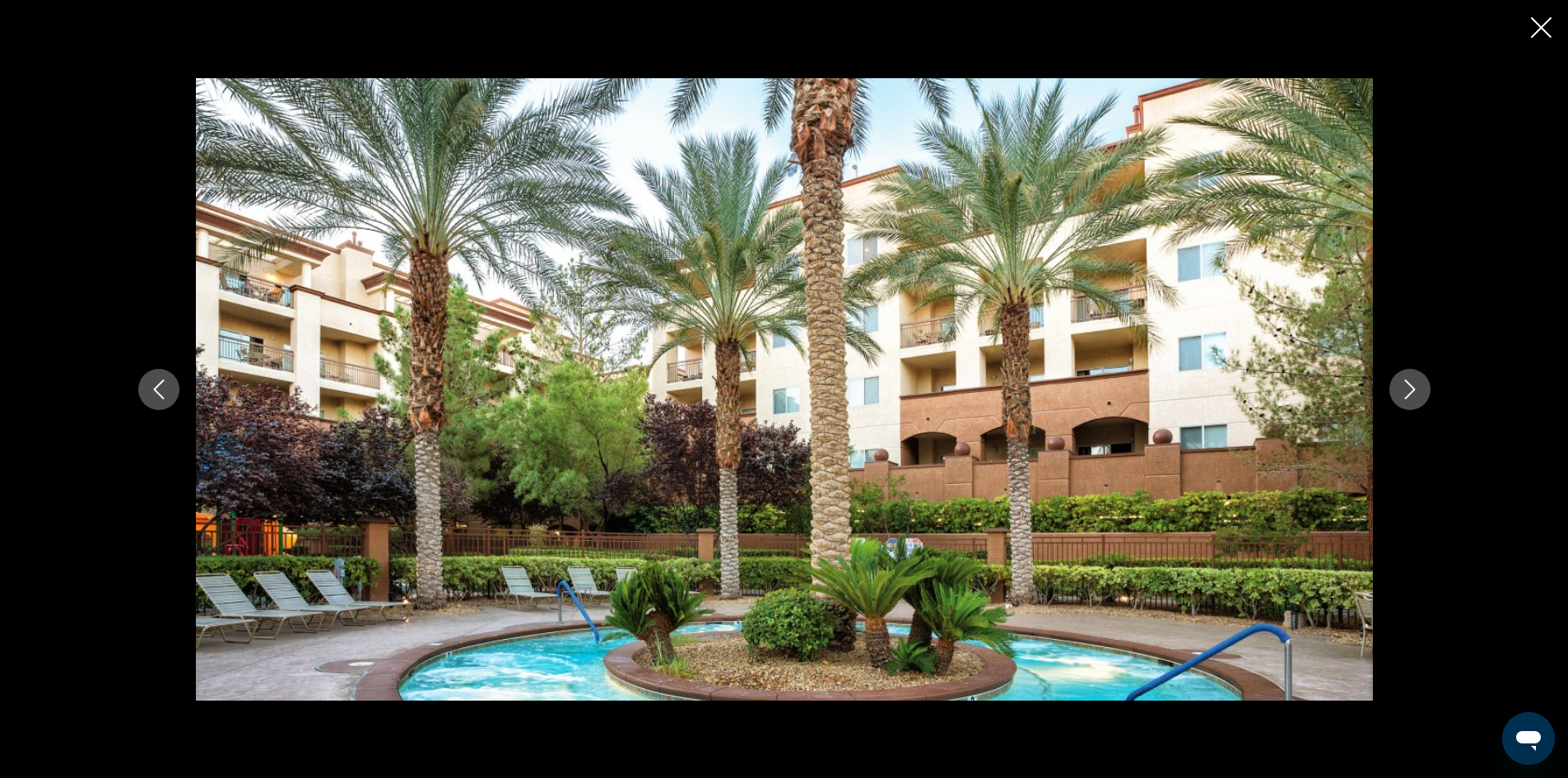
click at [1408, 394] on icon "Next image" at bounding box center [1409, 389] width 20 height 20
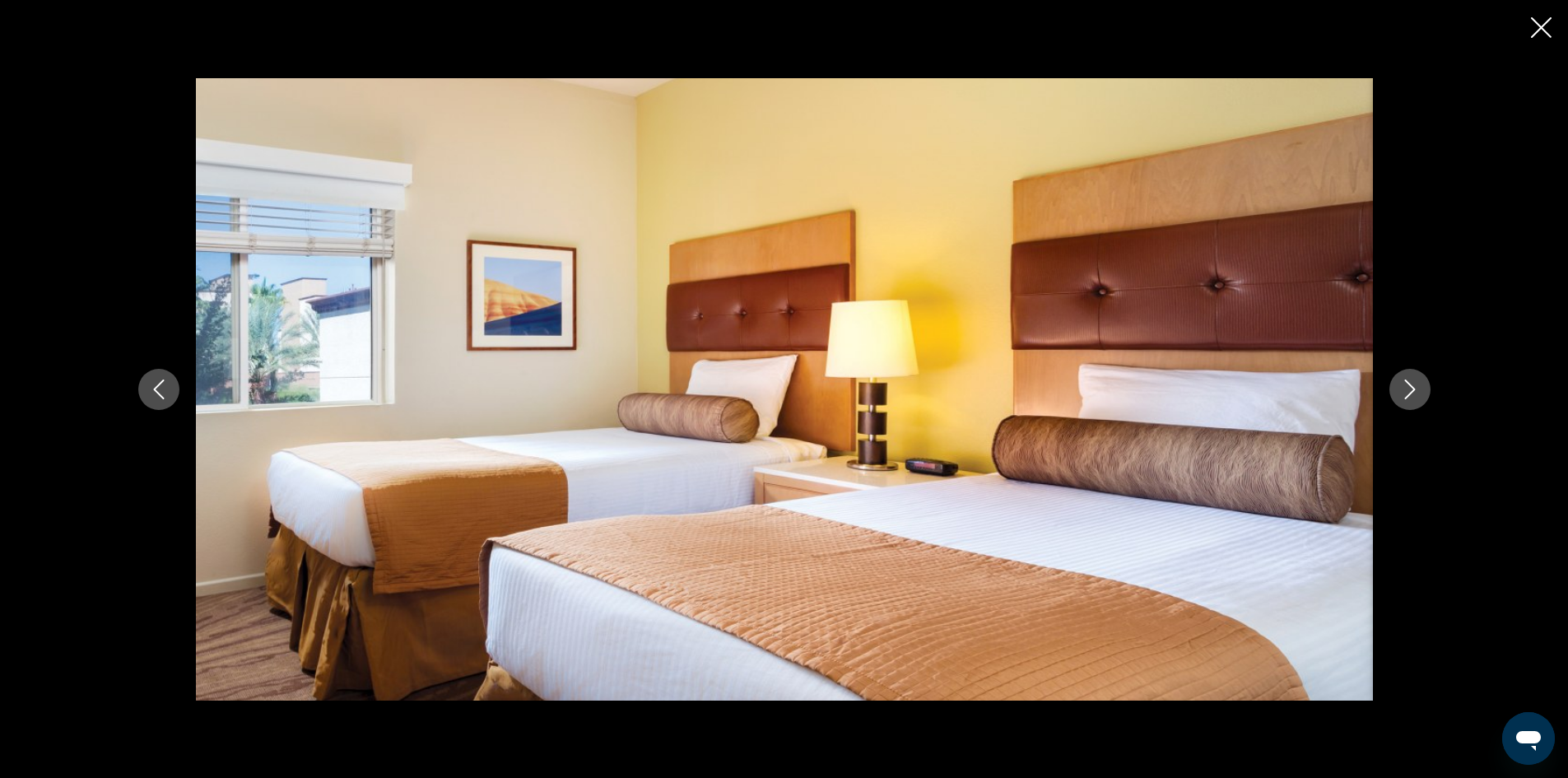
click at [1408, 394] on icon "Next image" at bounding box center [1409, 389] width 20 height 20
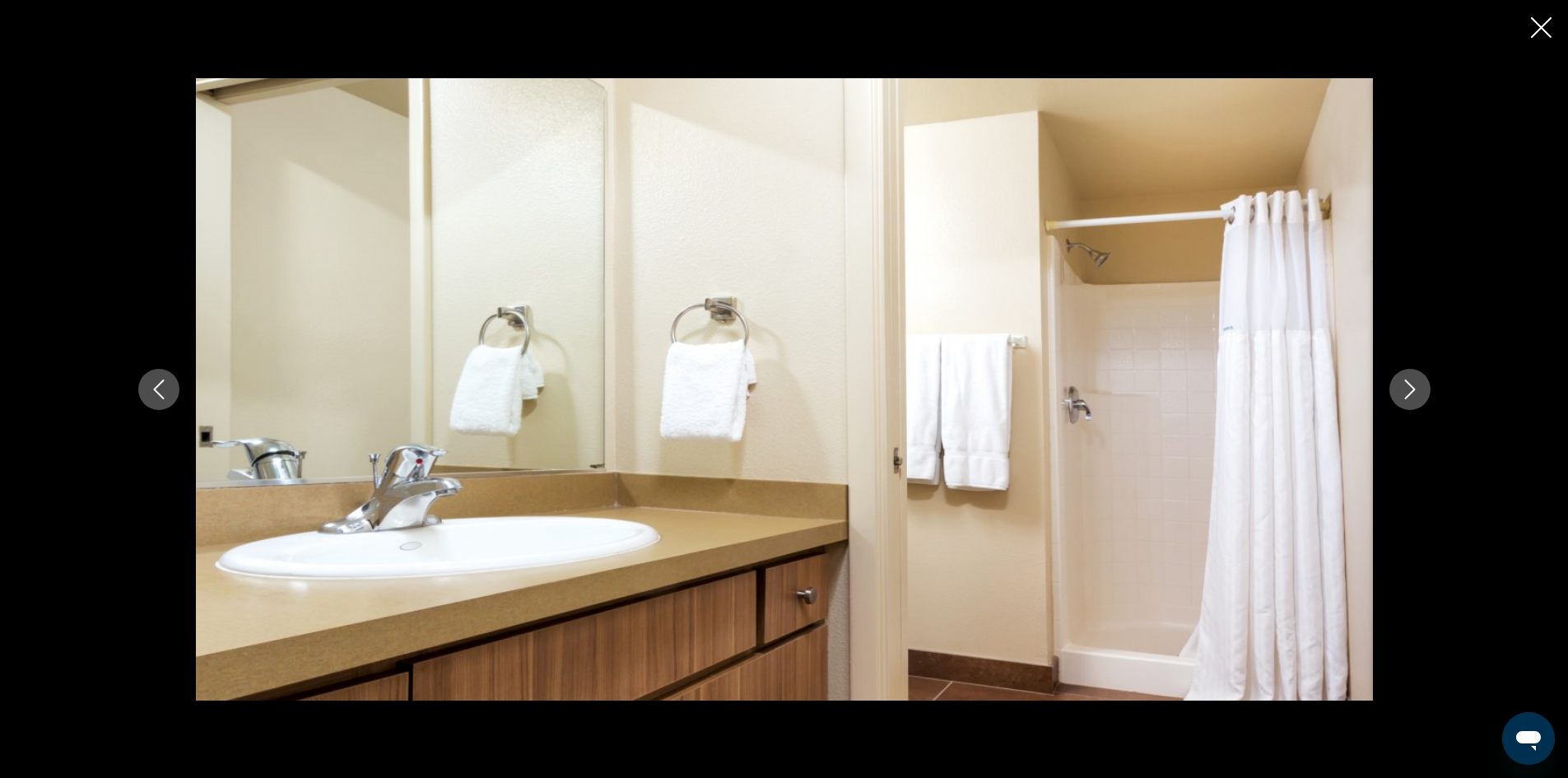
click at [1408, 394] on icon "Next image" at bounding box center [1409, 389] width 20 height 20
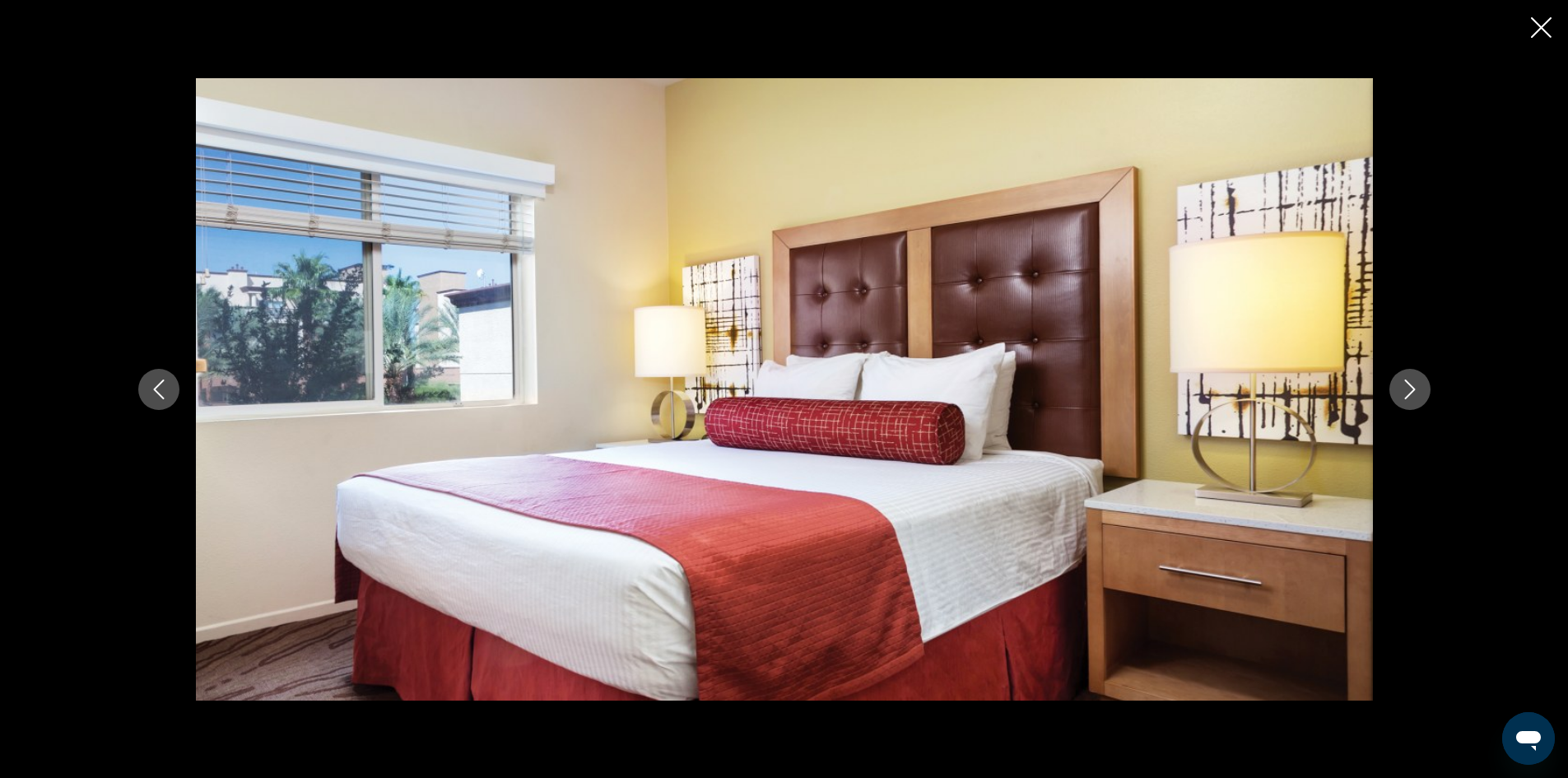
click at [1408, 394] on icon "Next image" at bounding box center [1409, 389] width 20 height 20
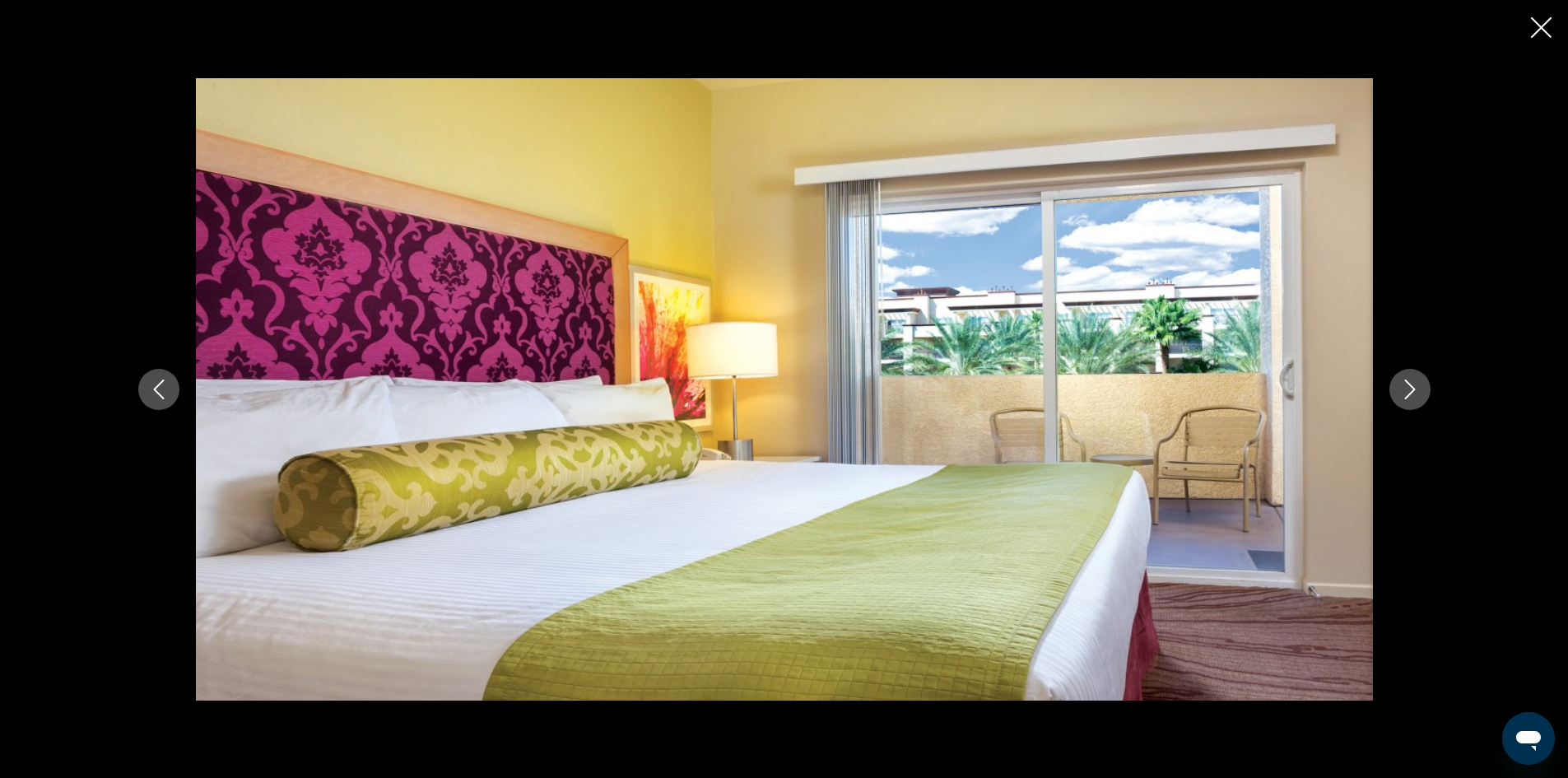
click at [1408, 394] on icon "Next image" at bounding box center [1409, 389] width 20 height 20
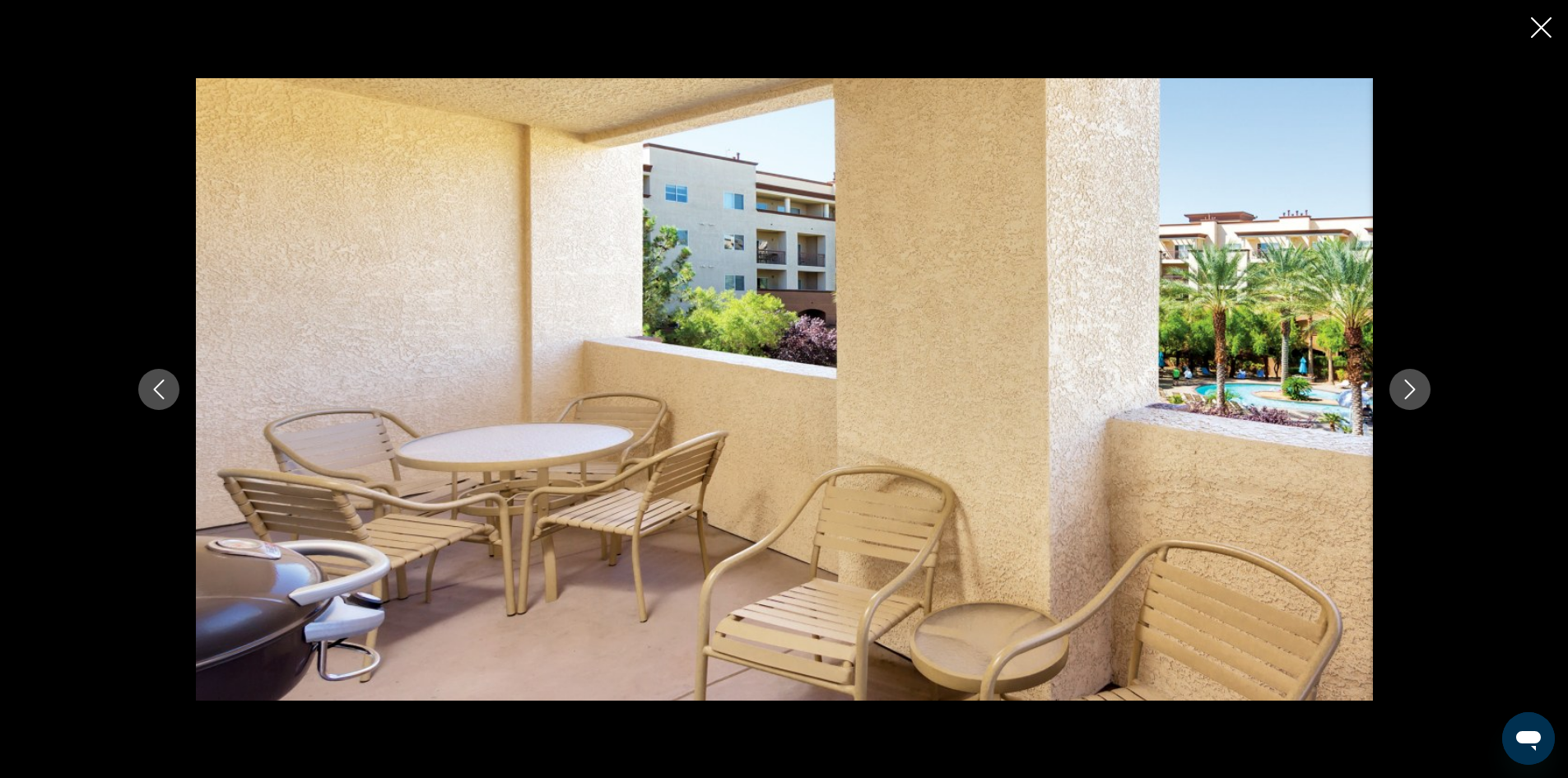
click at [1408, 394] on icon "Next image" at bounding box center [1409, 389] width 20 height 20
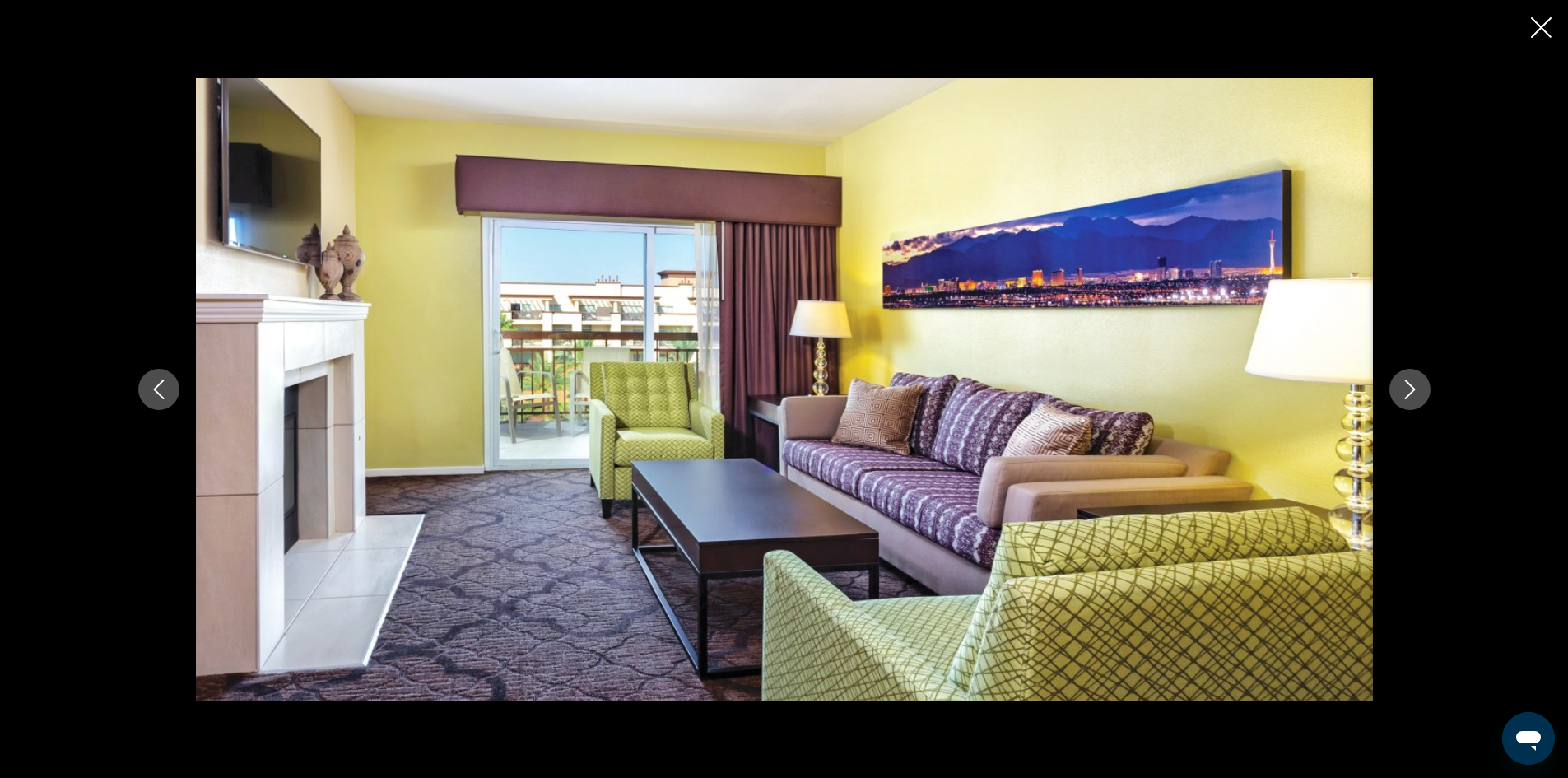
click at [1408, 394] on icon "Next image" at bounding box center [1409, 389] width 20 height 20
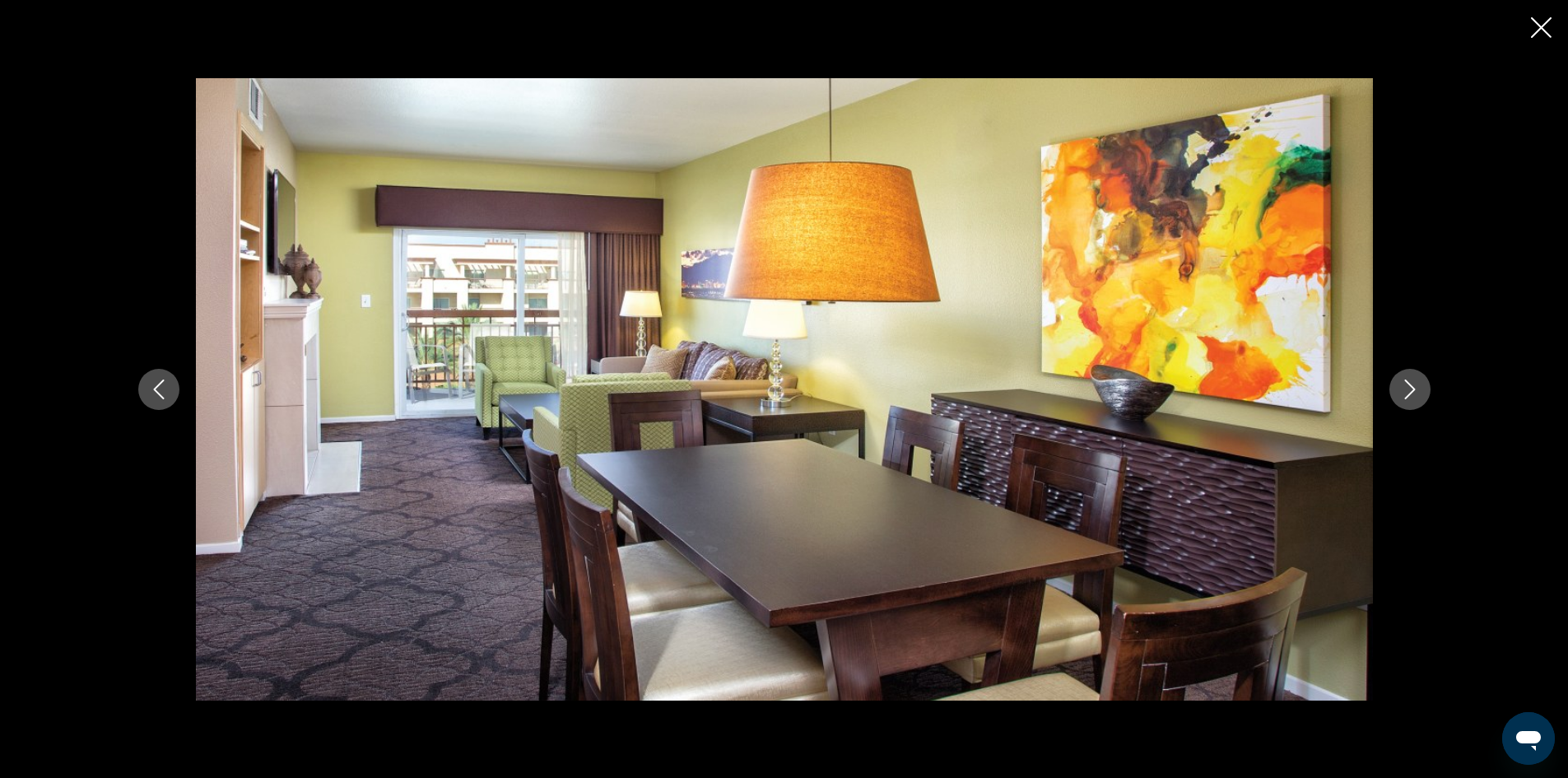
click at [1408, 394] on icon "Next image" at bounding box center [1409, 389] width 20 height 20
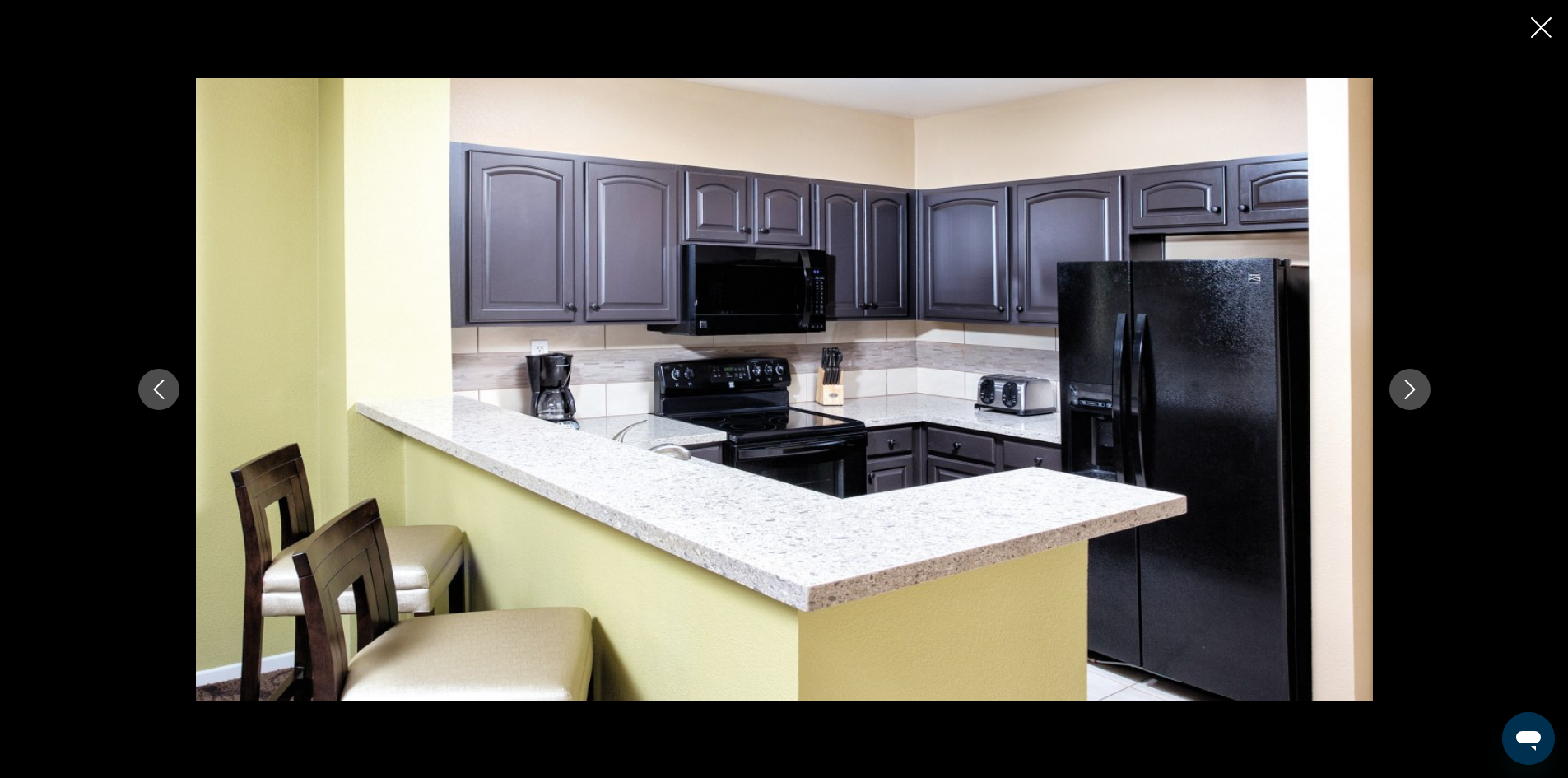
click at [1408, 394] on icon "Next image" at bounding box center [1409, 389] width 20 height 20
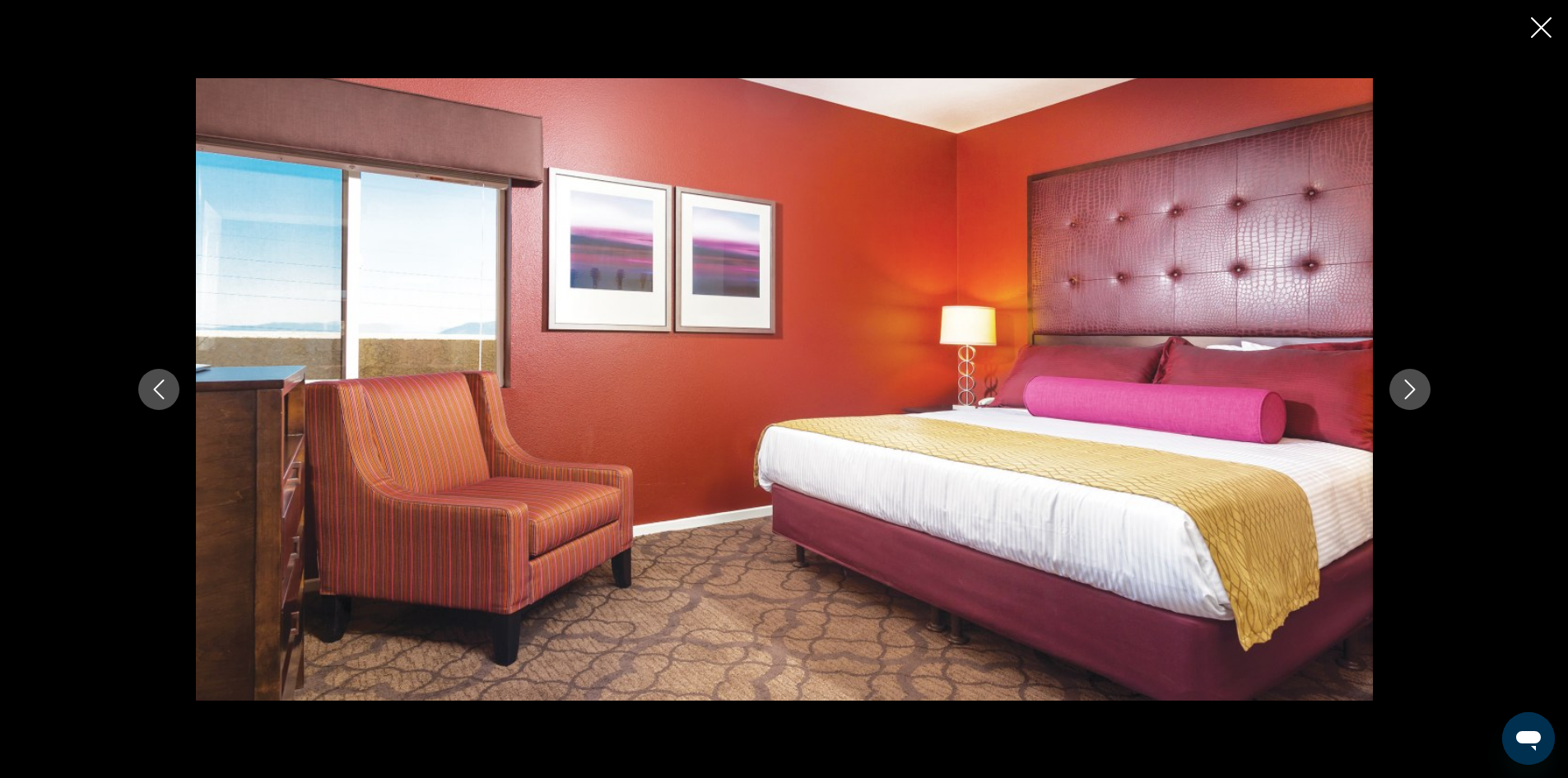
click at [1408, 394] on icon "Next image" at bounding box center [1409, 389] width 20 height 20
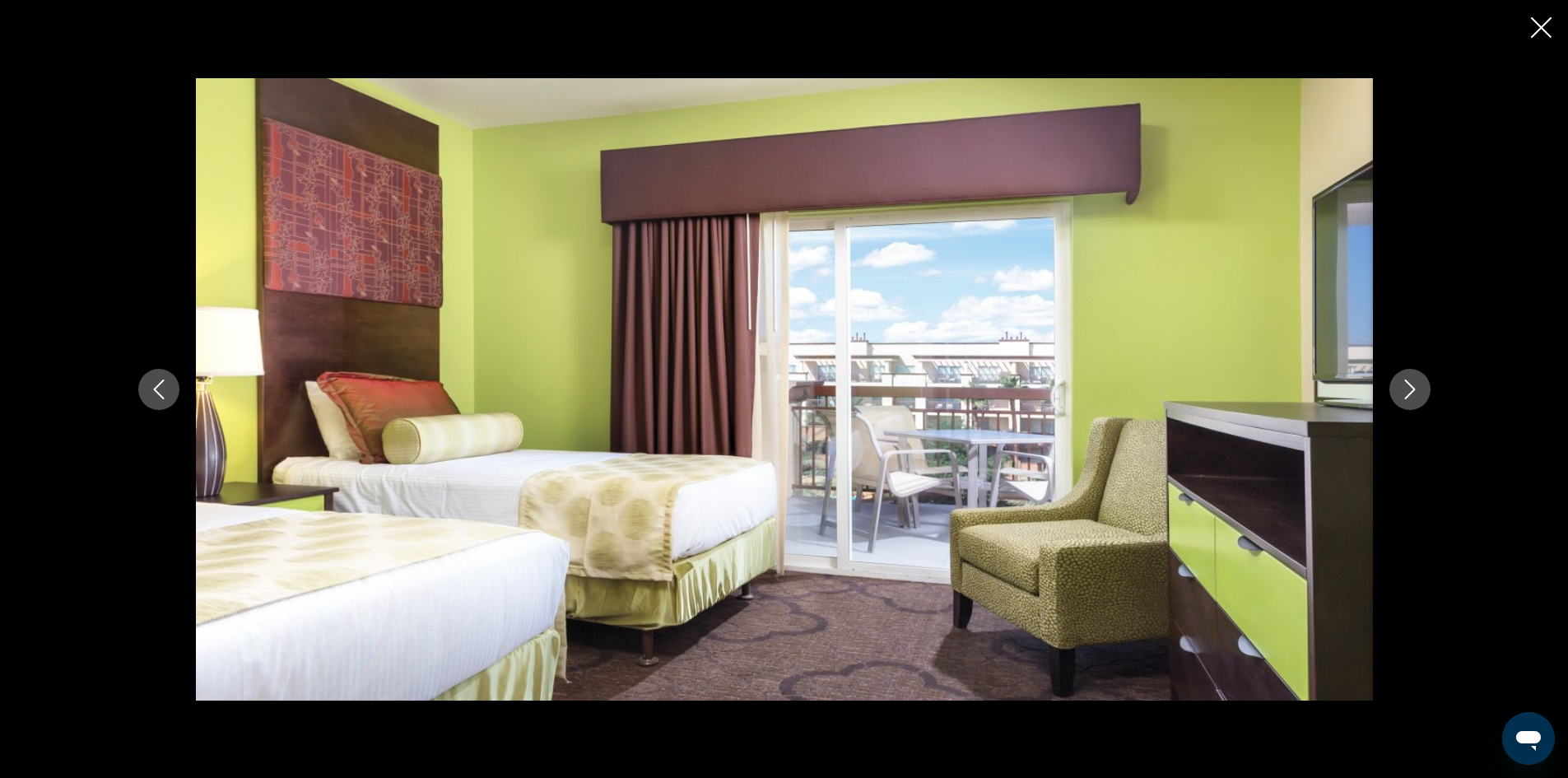
click at [1408, 394] on icon "Next image" at bounding box center [1409, 389] width 20 height 20
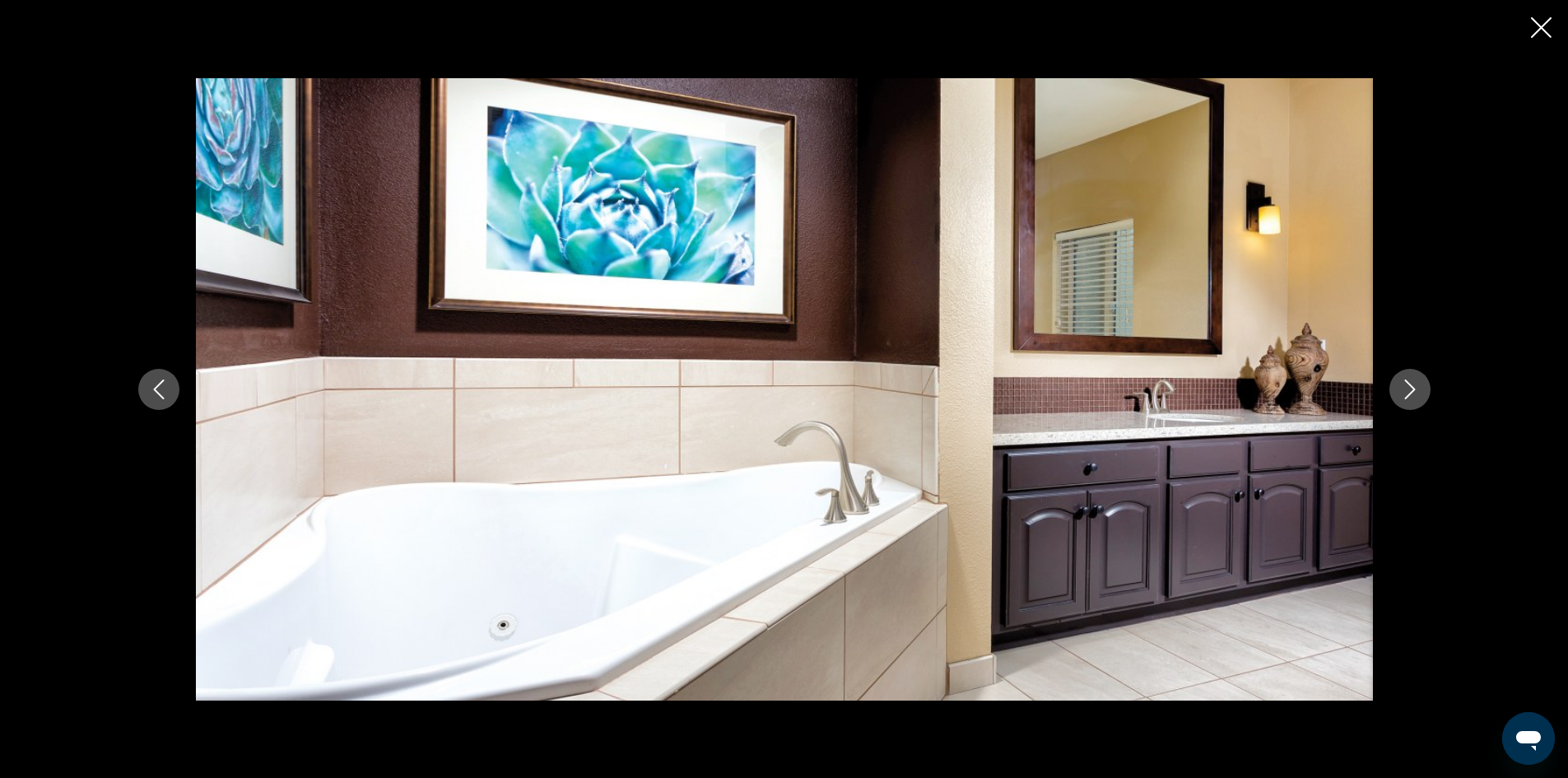
click at [1408, 394] on icon "Next image" at bounding box center [1409, 389] width 20 height 20
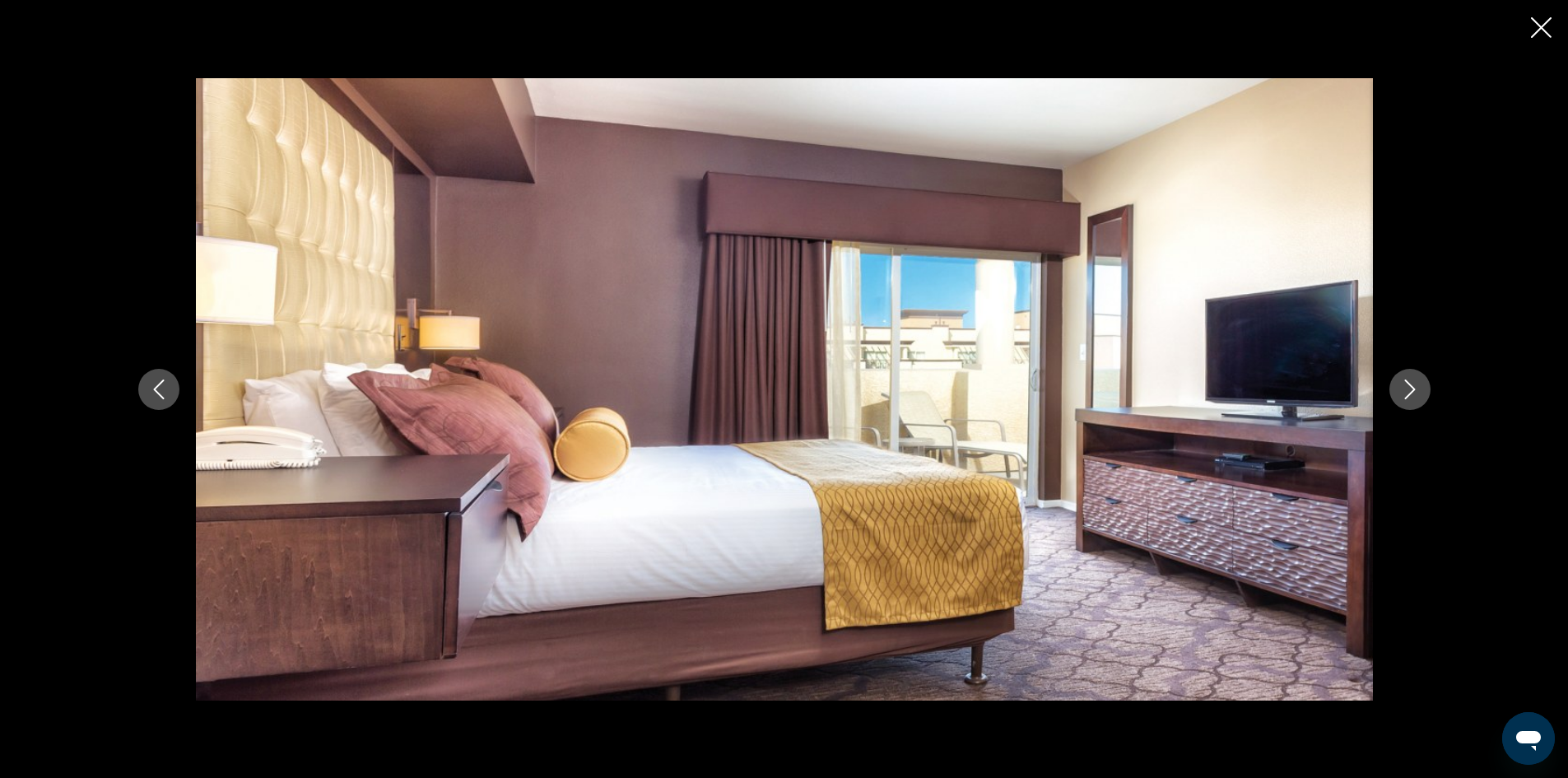
click at [1408, 394] on icon "Next image" at bounding box center [1409, 389] width 20 height 20
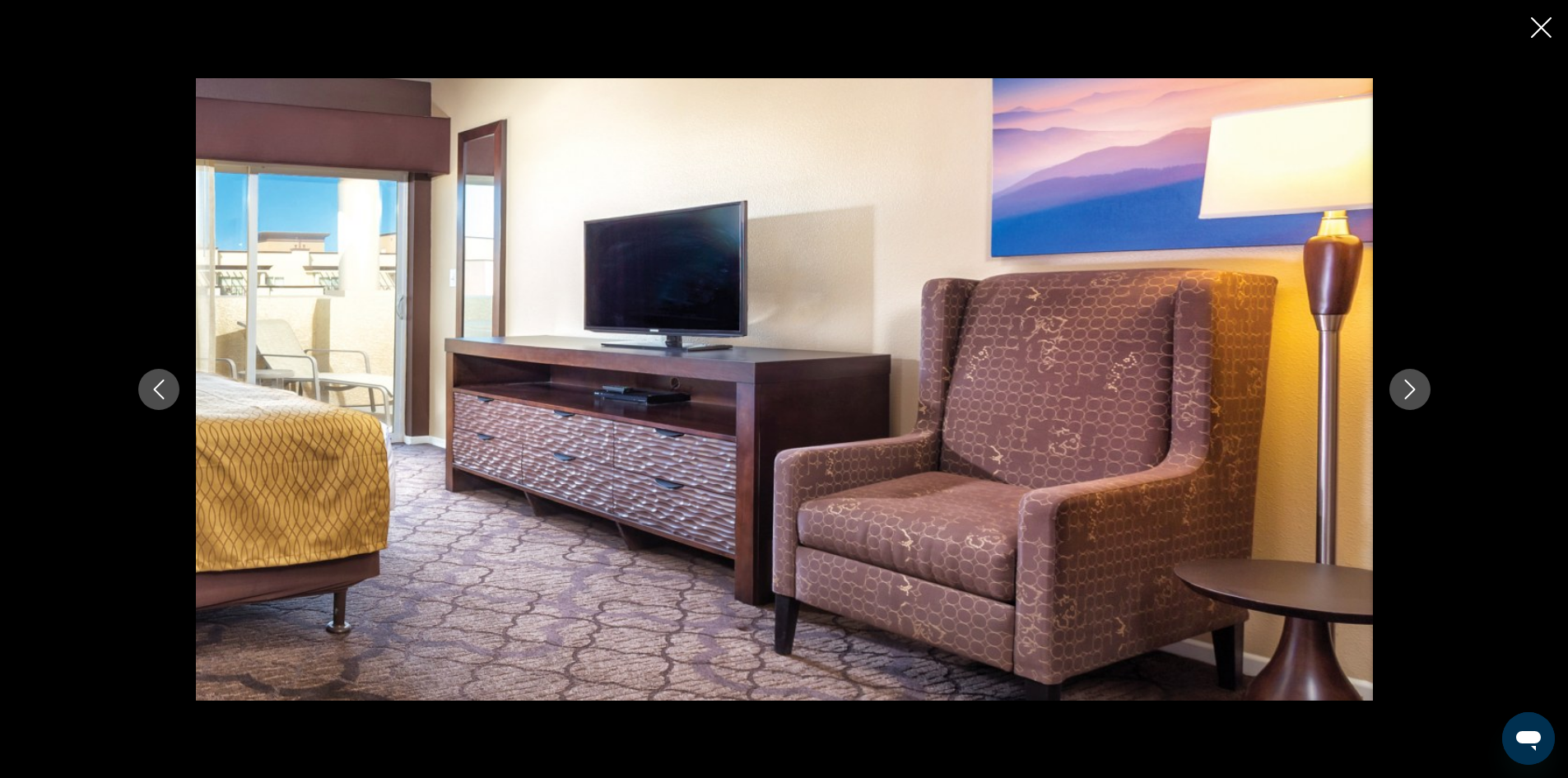
click at [1408, 394] on icon "Next image" at bounding box center [1409, 389] width 20 height 20
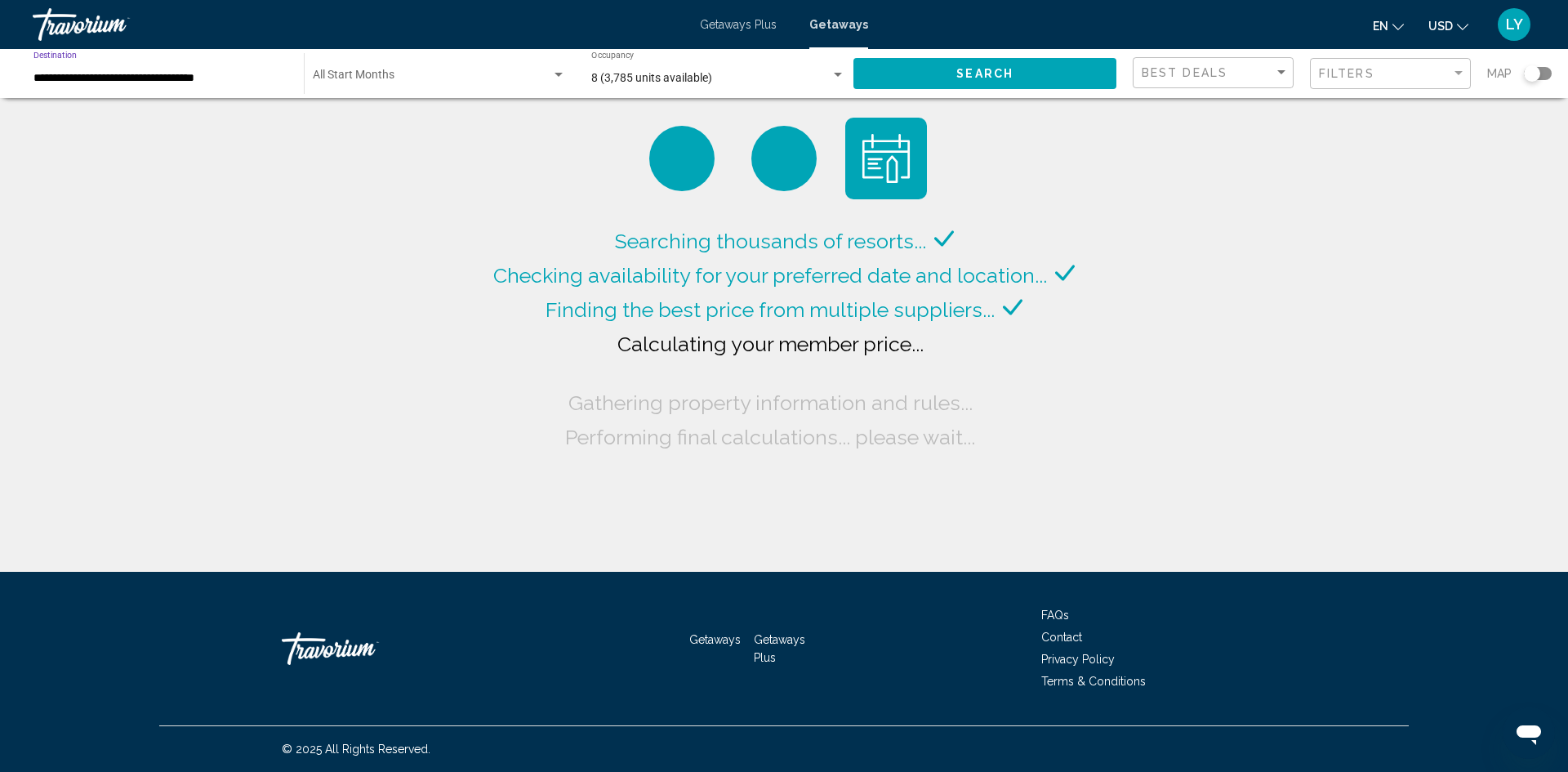
click at [125, 74] on input "**********" at bounding box center [160, 79] width 253 height 13
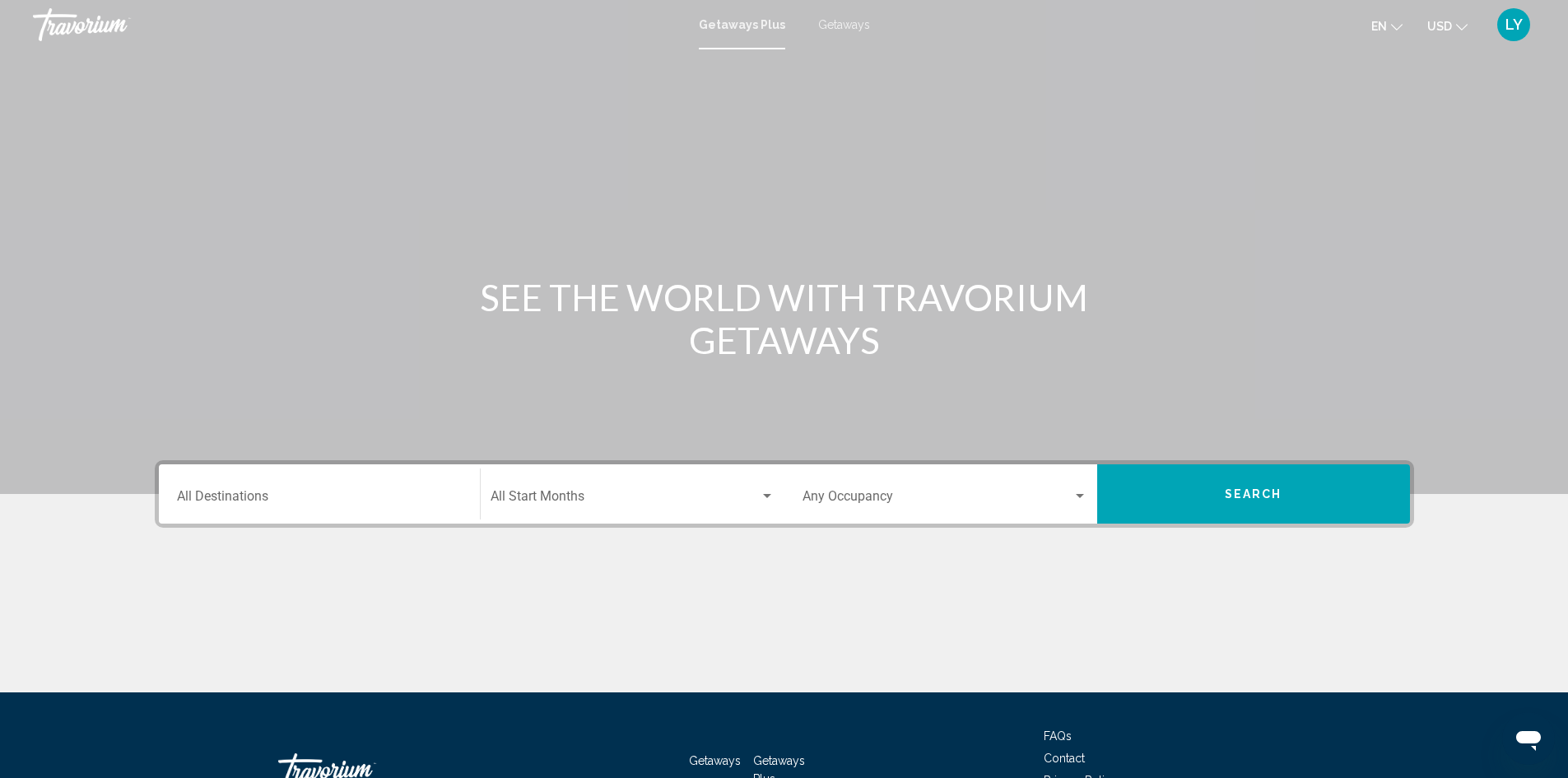
click at [204, 491] on div "Destination All Destinations" at bounding box center [319, 494] width 284 height 52
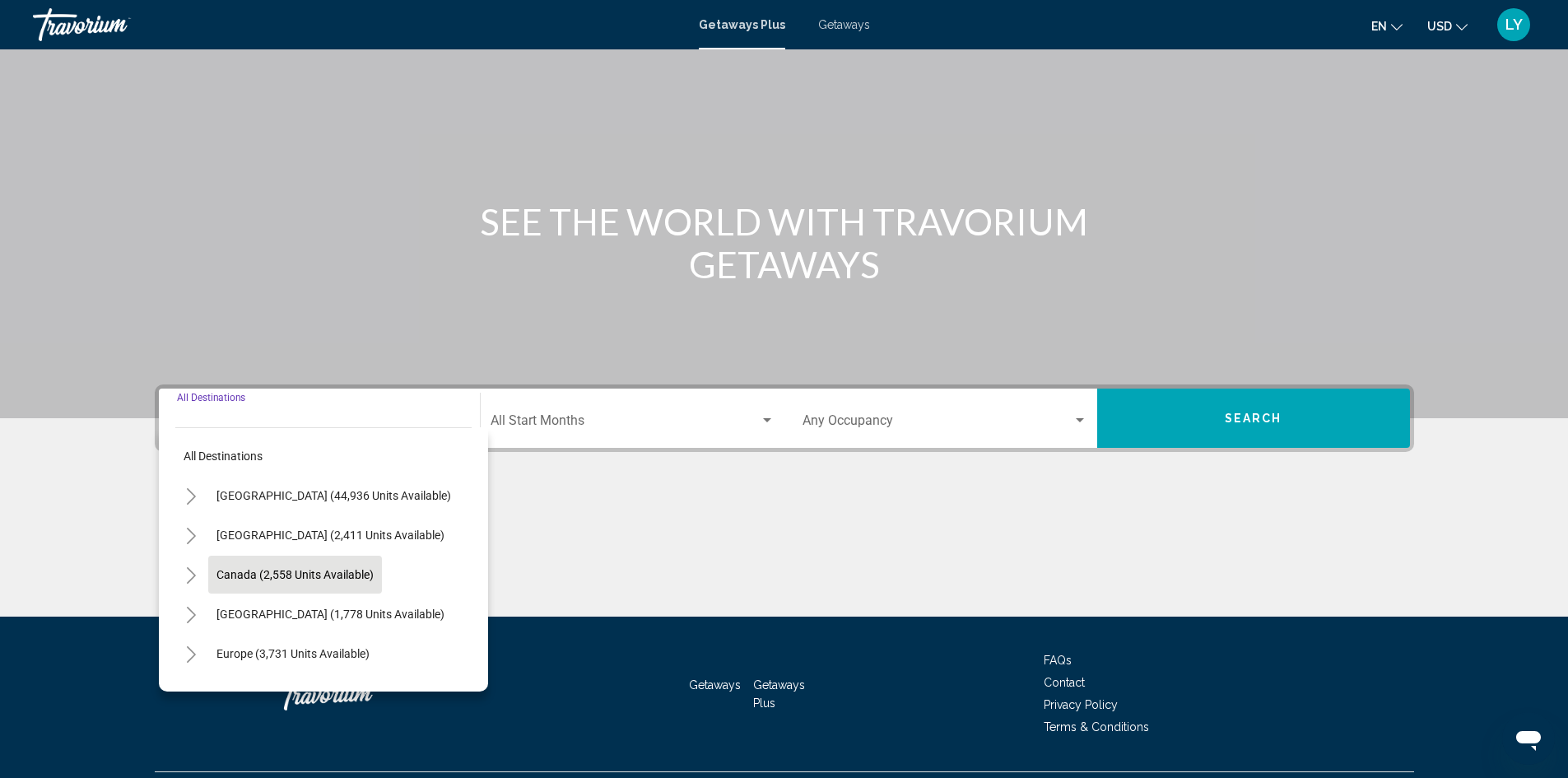
scroll to position [116, 0]
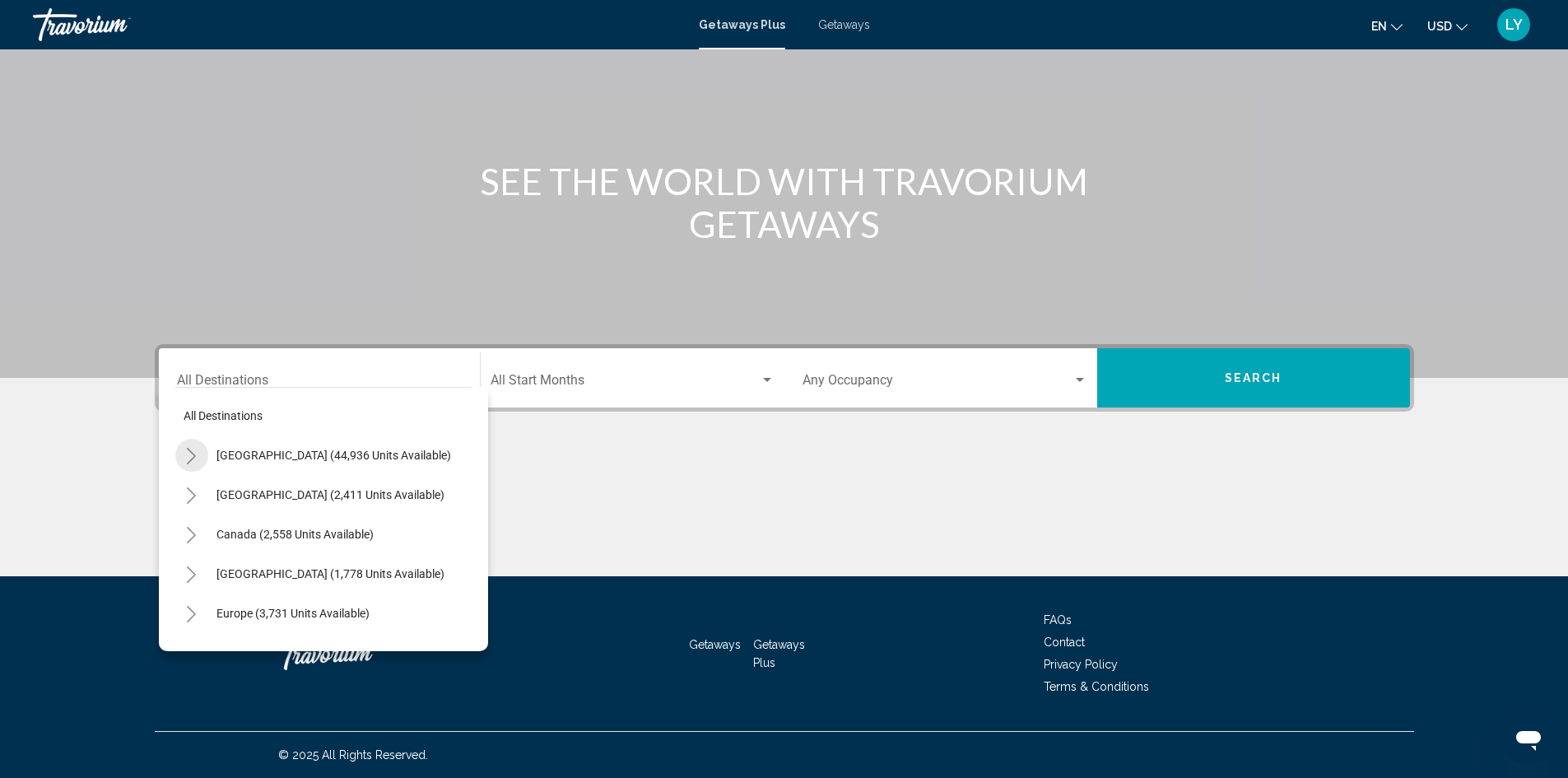
click at [182, 452] on button "Toggle United States (44,936 units available)" at bounding box center [191, 454] width 33 height 33
click at [332, 490] on button "[US_STATE] (3,492 units available)" at bounding box center [320, 498] width 191 height 38
type input "**********"
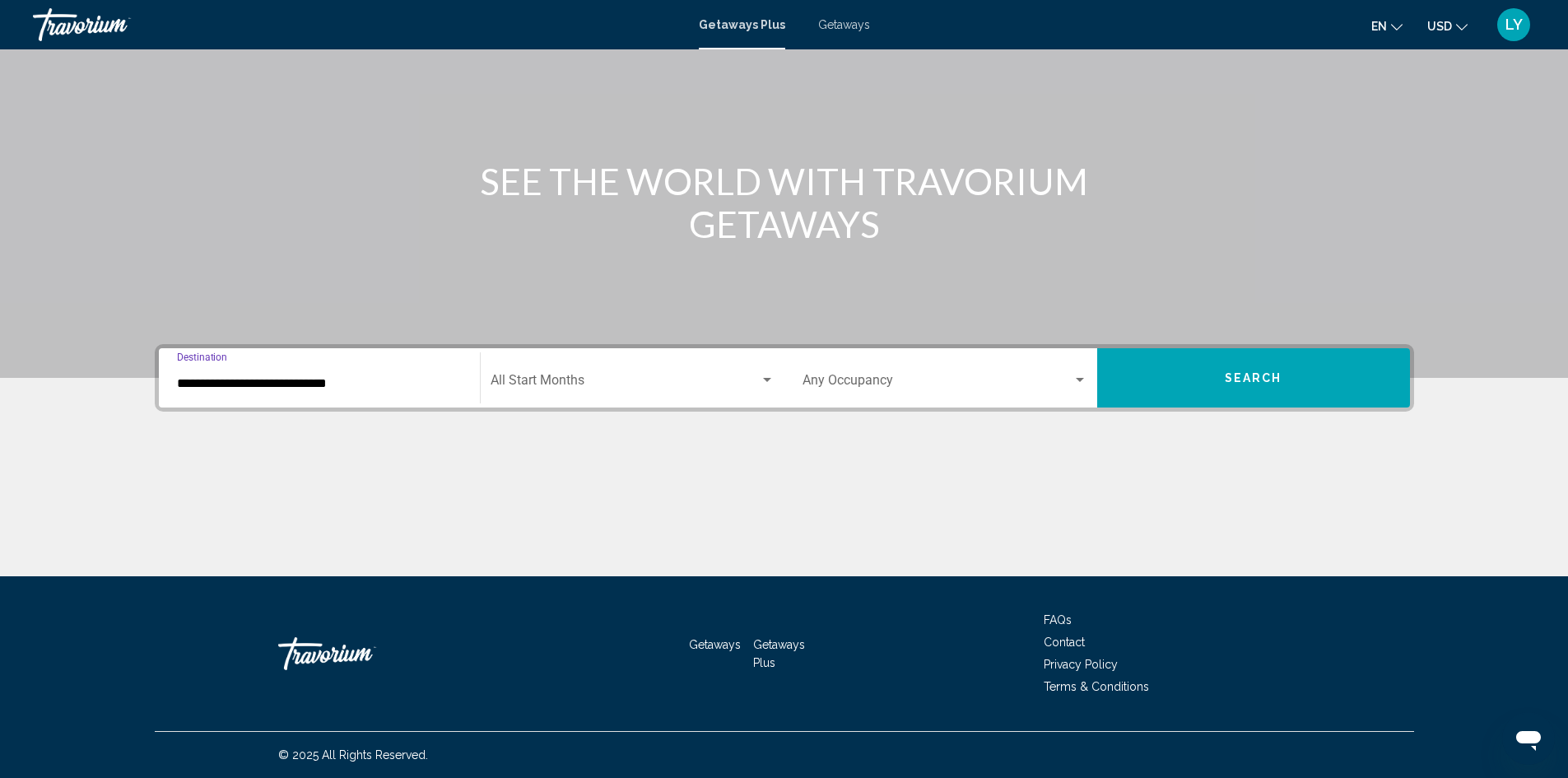
click at [868, 374] on div "Occupancy Any Occupancy" at bounding box center [945, 379] width 284 height 52
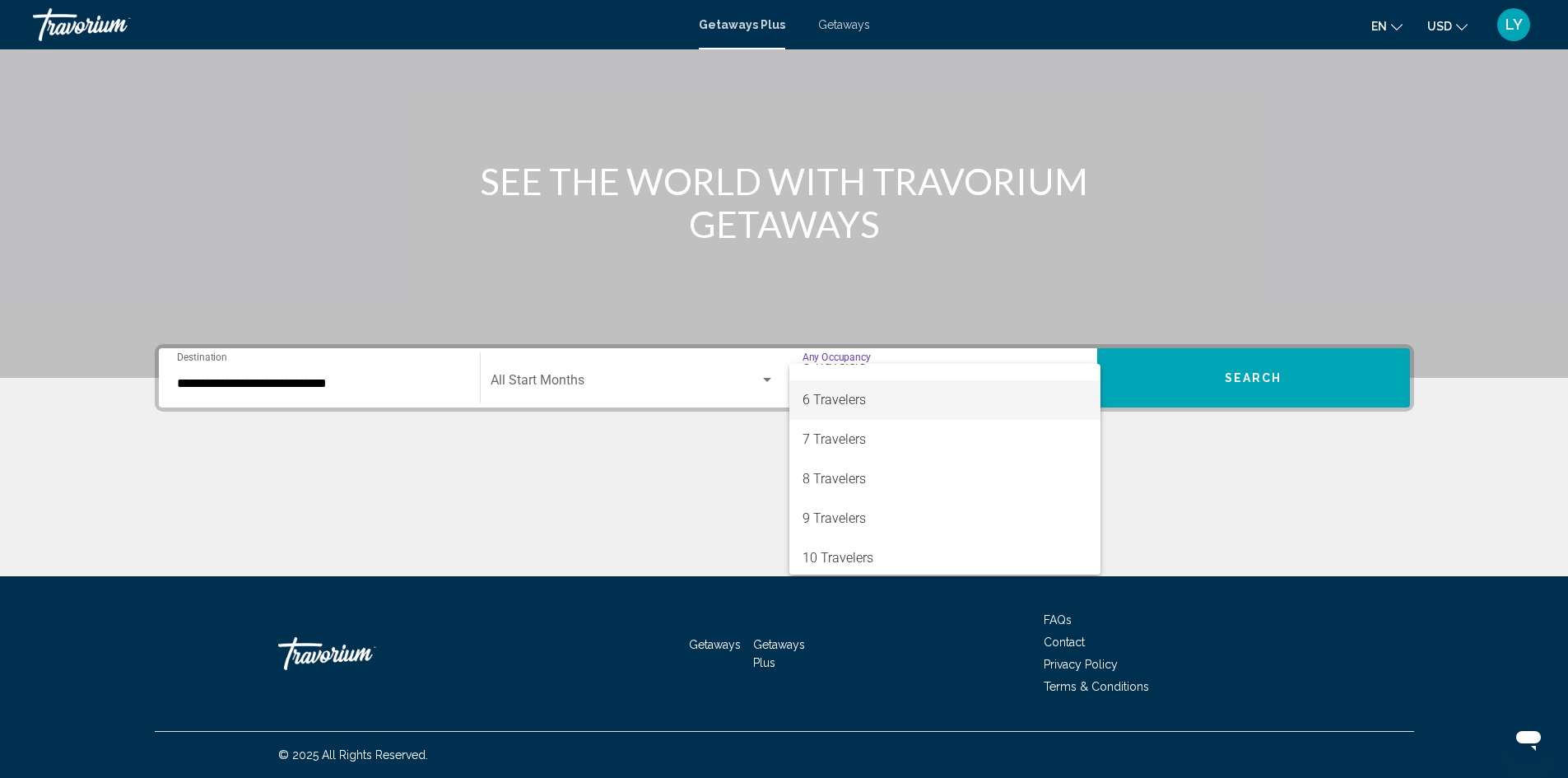
scroll to position [185, 0]
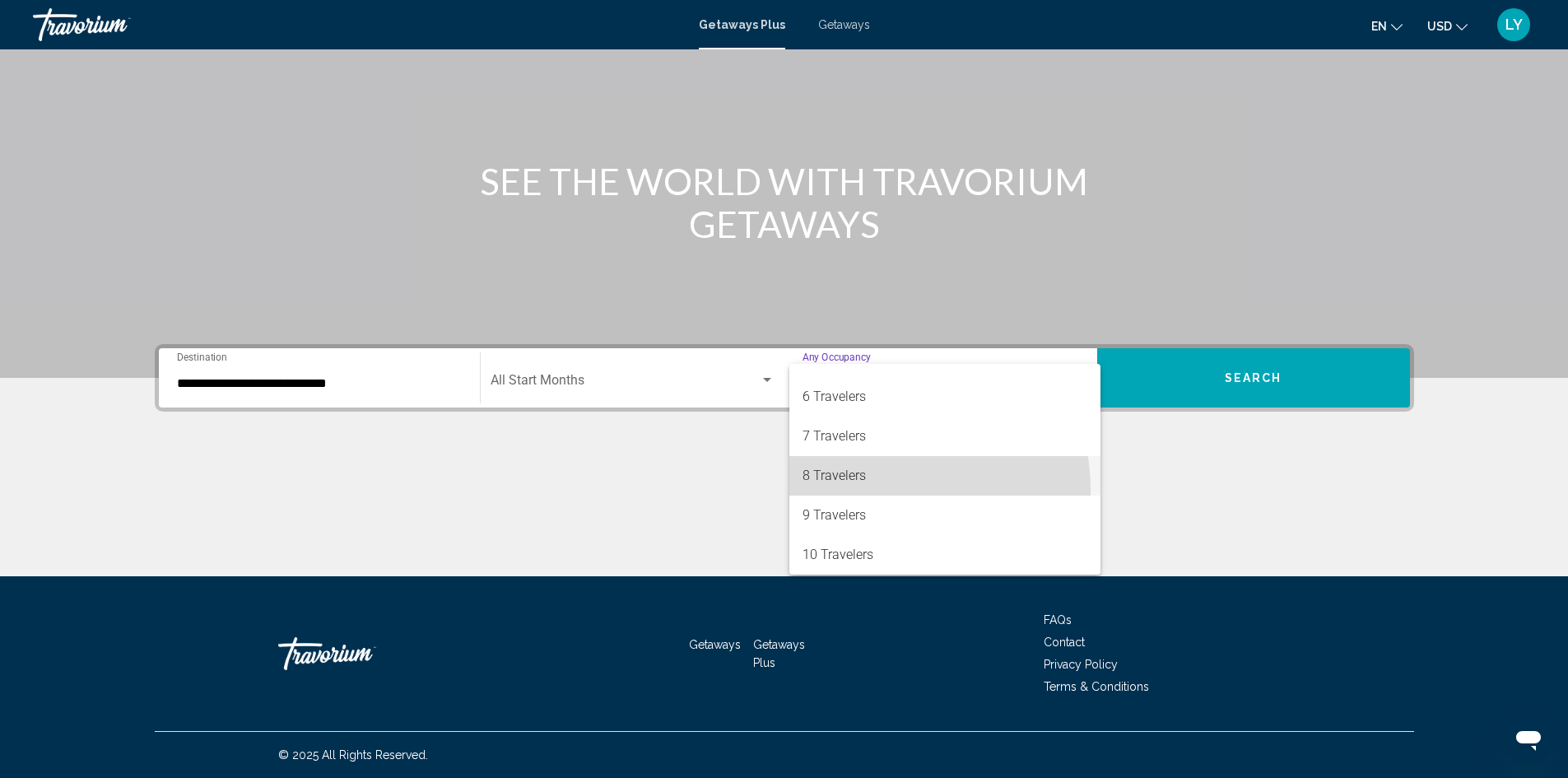
click at [871, 491] on span "8 Travelers" at bounding box center [945, 476] width 284 height 39
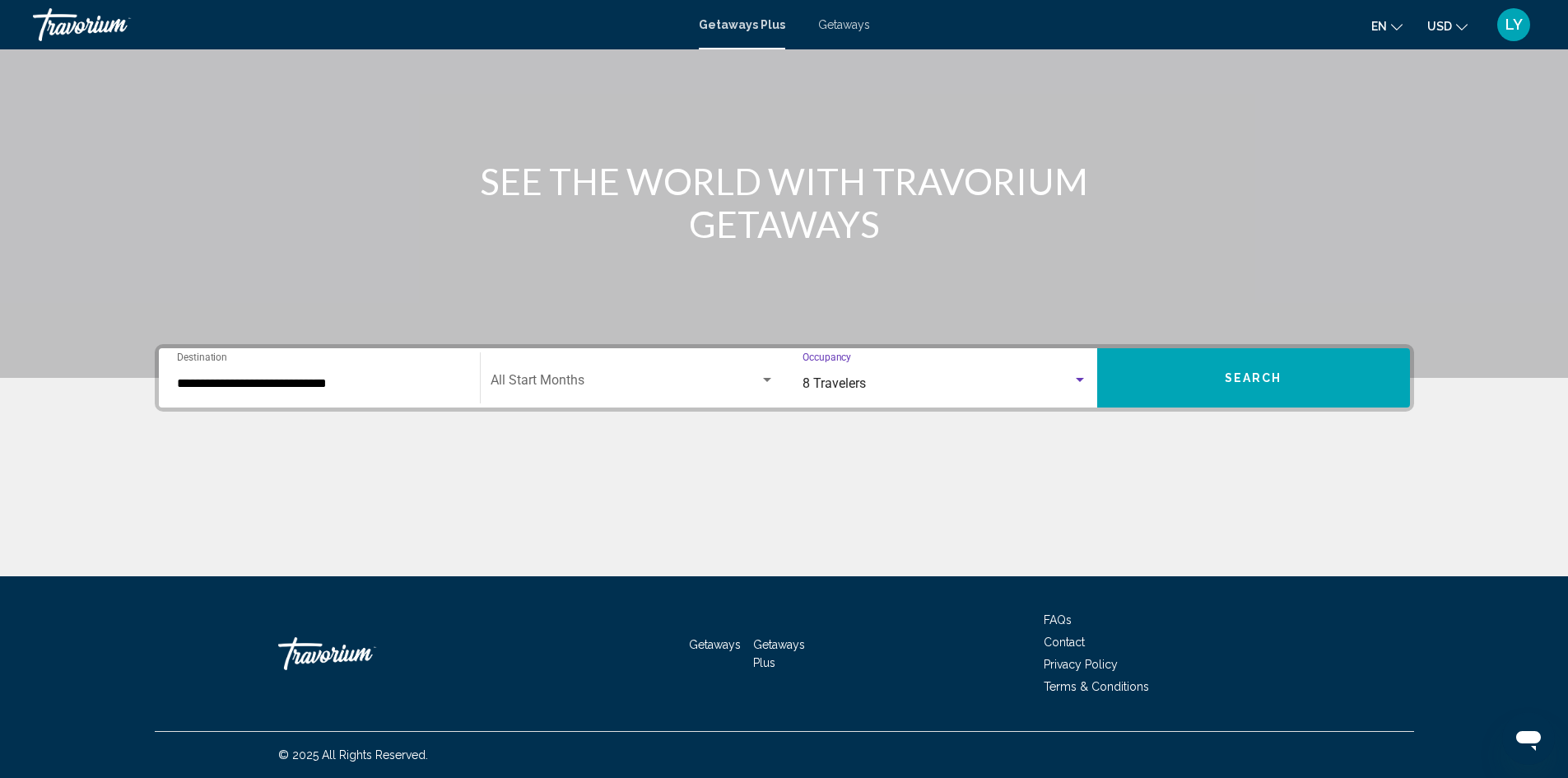
click at [1234, 366] on button "Search" at bounding box center [1254, 378] width 312 height 60
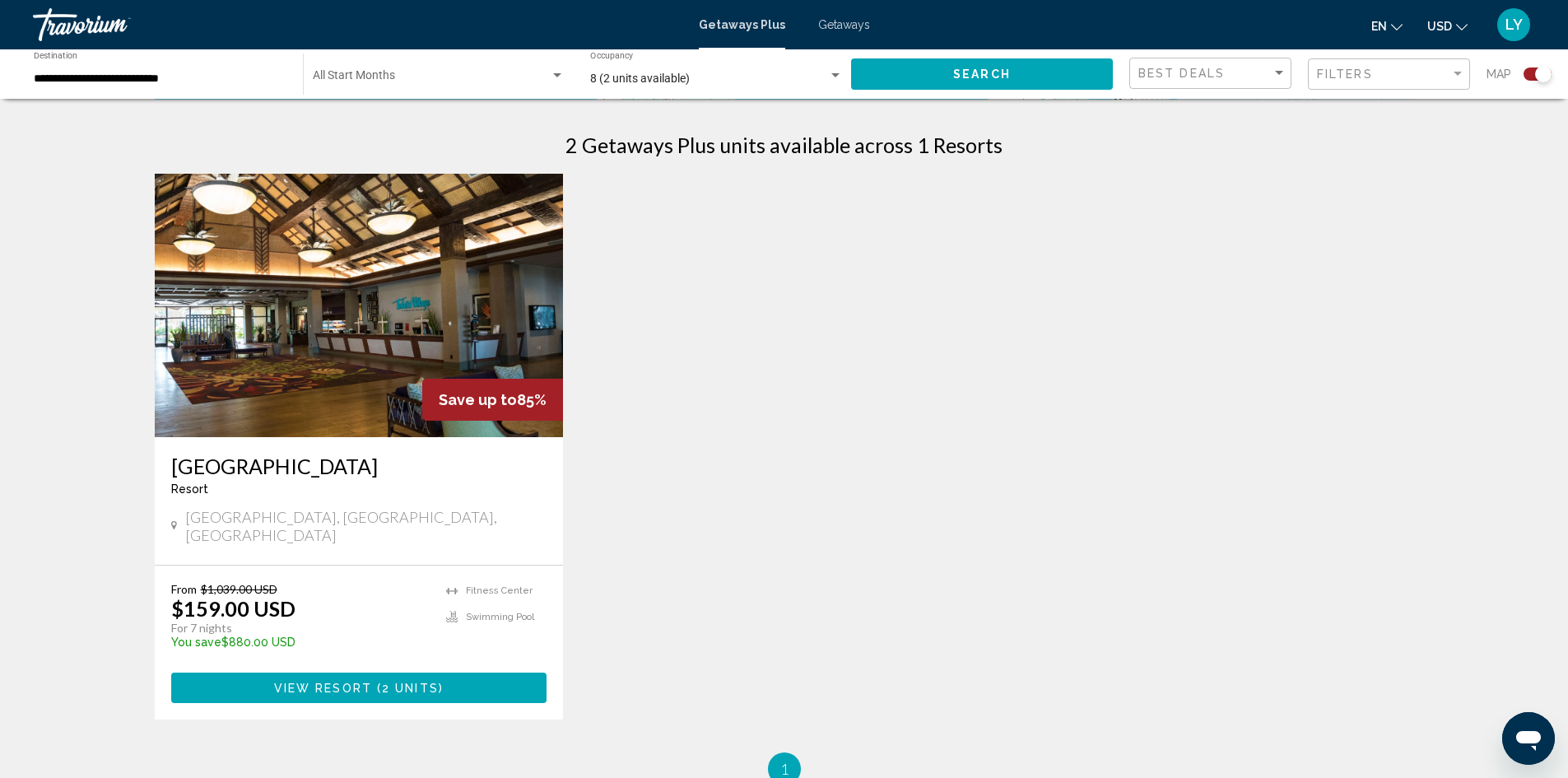
scroll to position [411, 0]
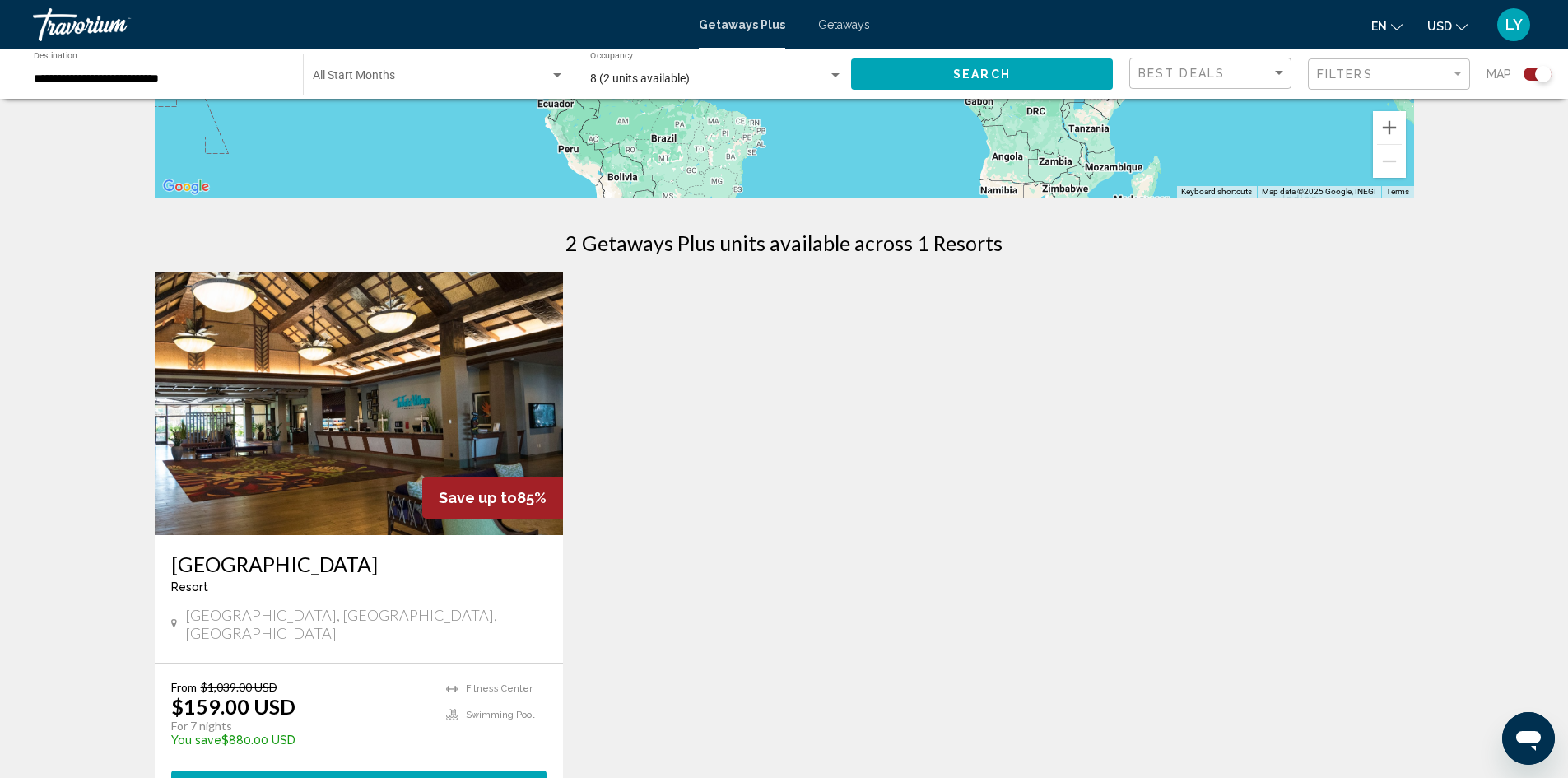
click at [316, 494] on img "Main content" at bounding box center [359, 403] width 409 height 263
